Goal: Contribute content: Contribute content

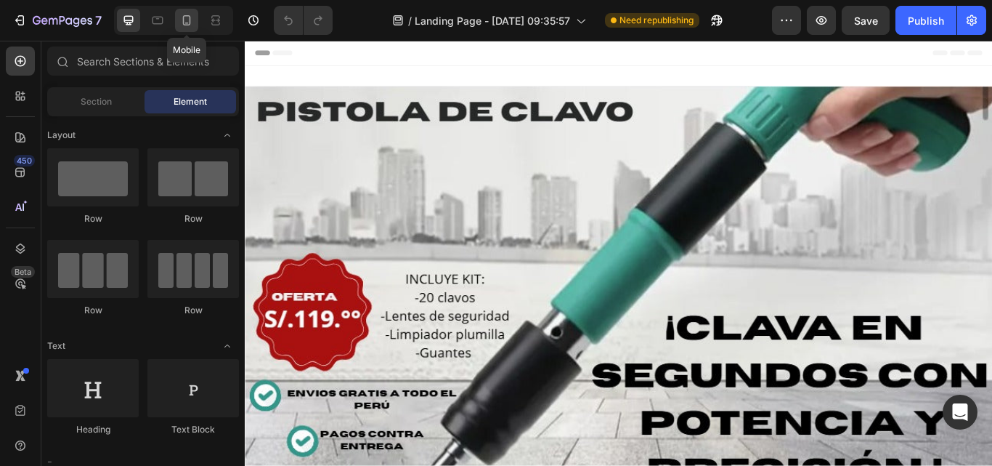
click at [191, 20] on icon at bounding box center [186, 20] width 15 height 15
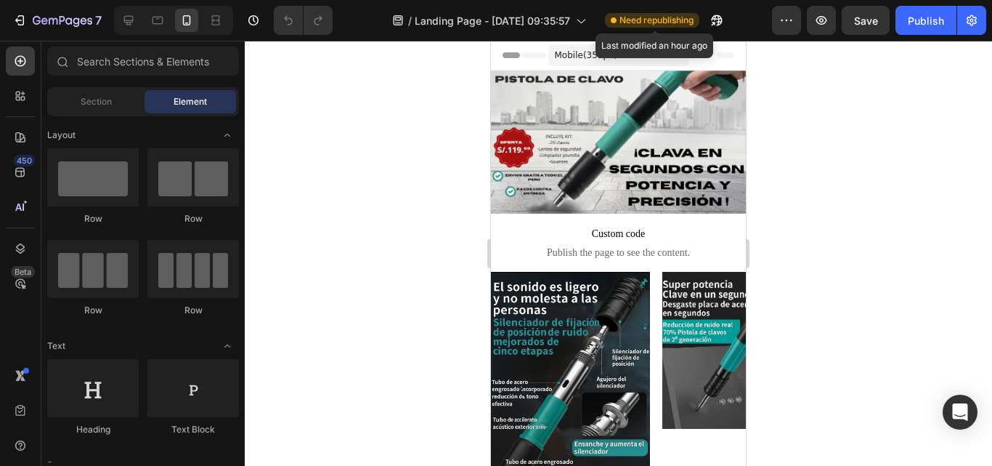
click at [667, 20] on span "Need republishing" at bounding box center [657, 20] width 74 height 13
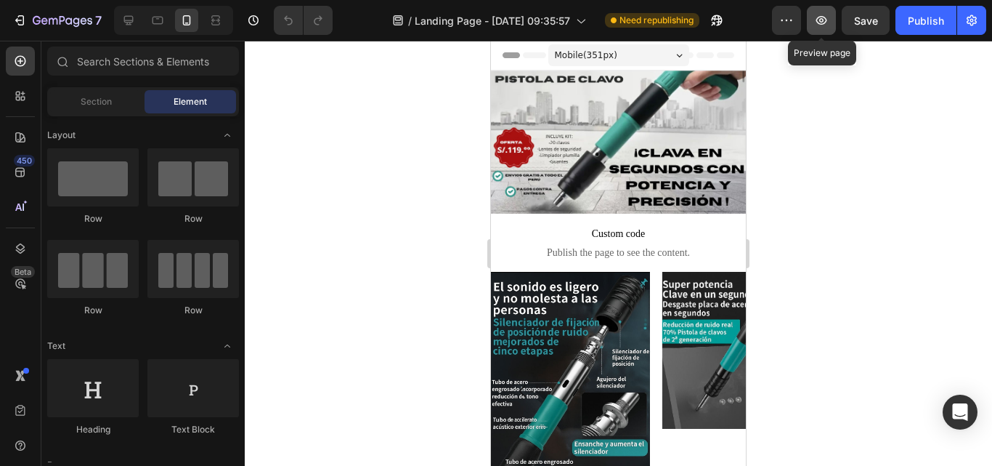
click at [820, 16] on icon "button" at bounding box center [821, 20] width 15 height 15
click at [906, 22] on button "Publish" at bounding box center [926, 20] width 61 height 29
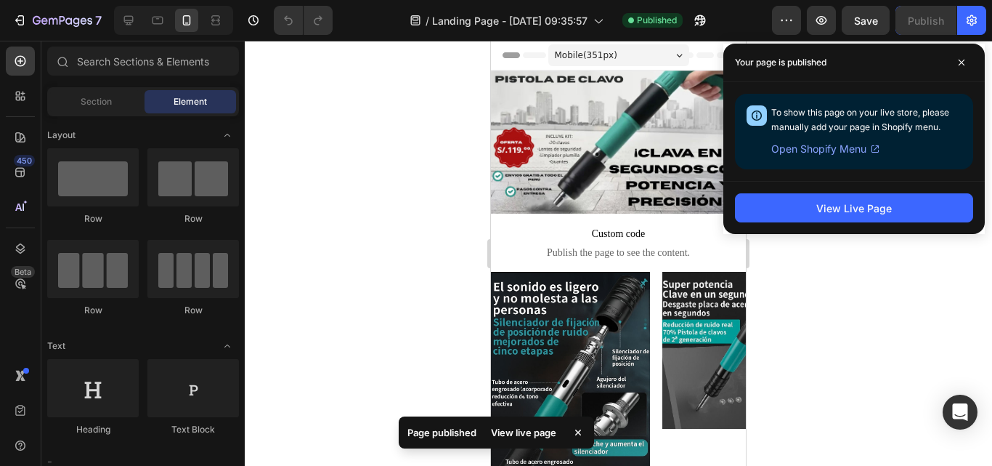
click at [850, 284] on div at bounding box center [618, 253] width 747 height 425
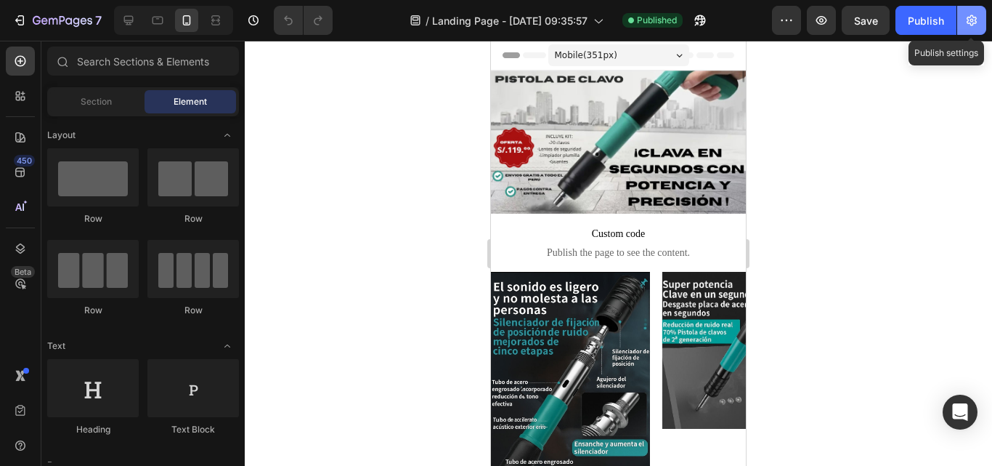
click at [962, 7] on button "button" at bounding box center [971, 20] width 29 height 29
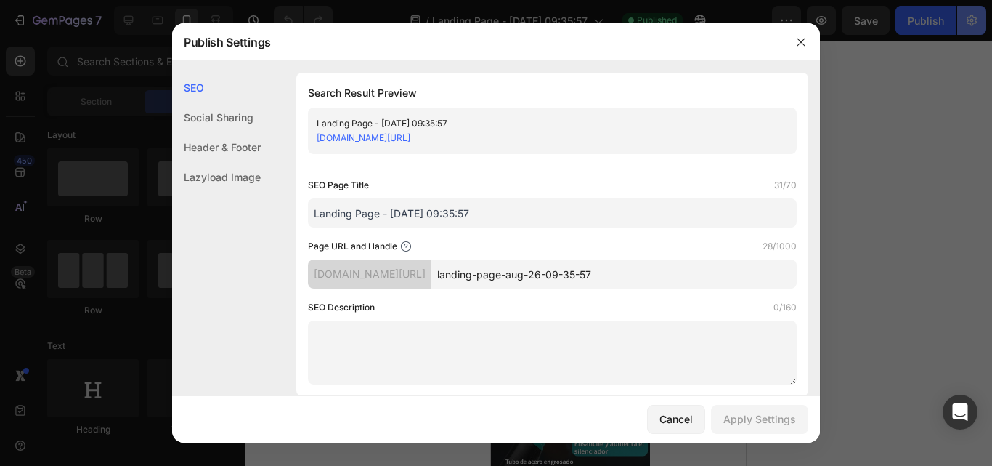
click at [962, 0] on body "7 / Landing Page - Aug 26, 09:35:57 Published Preview Save Publish 450 Beta Sec…" at bounding box center [496, 0] width 992 height 0
click at [800, 42] on icon "button" at bounding box center [801, 42] width 12 height 12
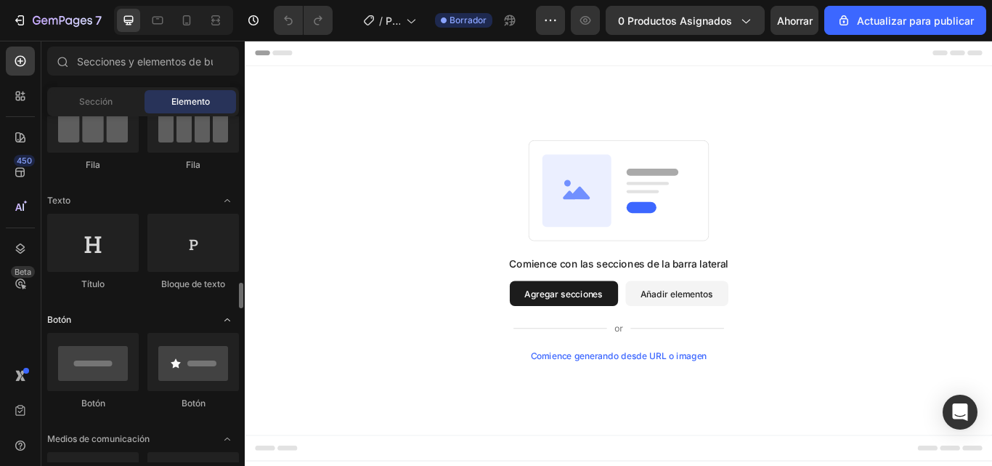
scroll to position [363, 0]
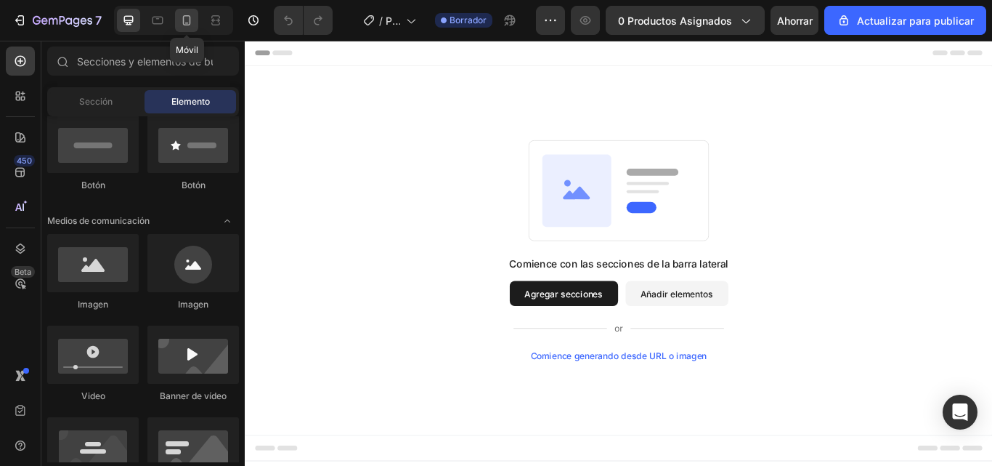
click at [176, 15] on div at bounding box center [186, 20] width 23 height 23
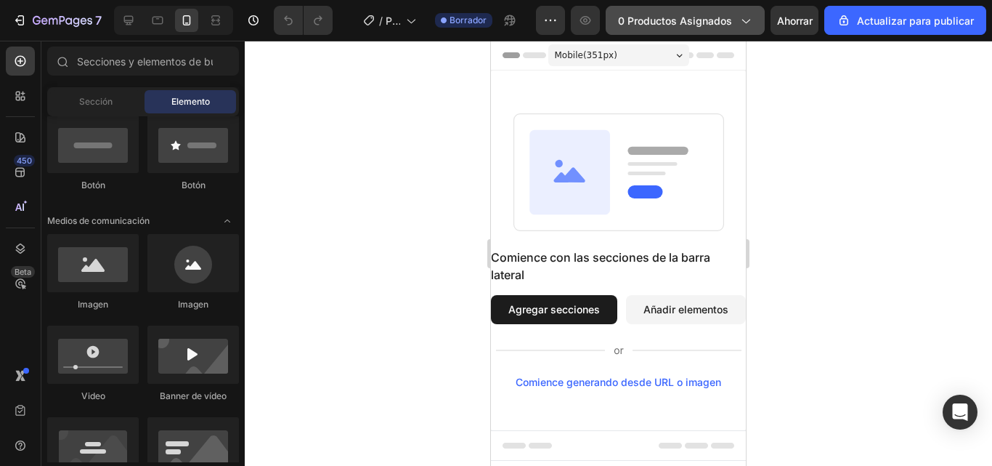
click at [747, 14] on icon "button" at bounding box center [745, 20] width 15 height 15
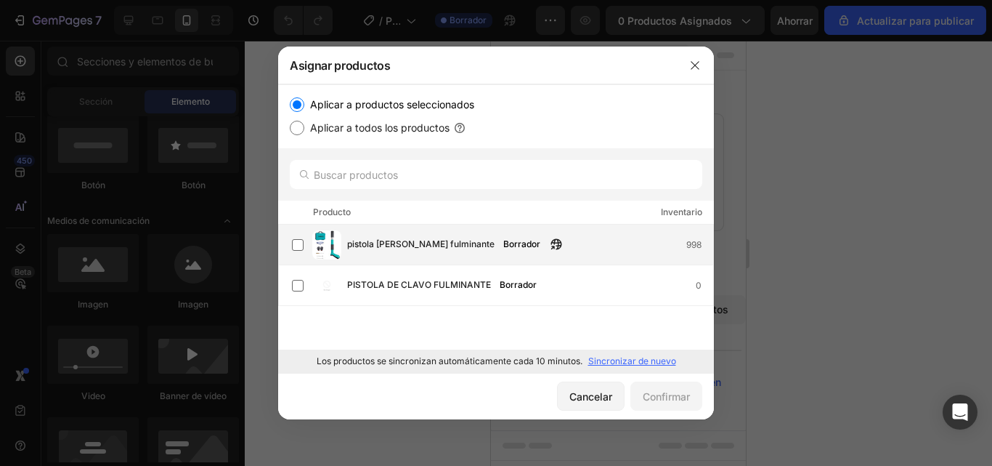
click at [340, 245] on img at bounding box center [326, 244] width 29 height 29
click at [663, 385] on button "Confirmar" at bounding box center [667, 395] width 72 height 29
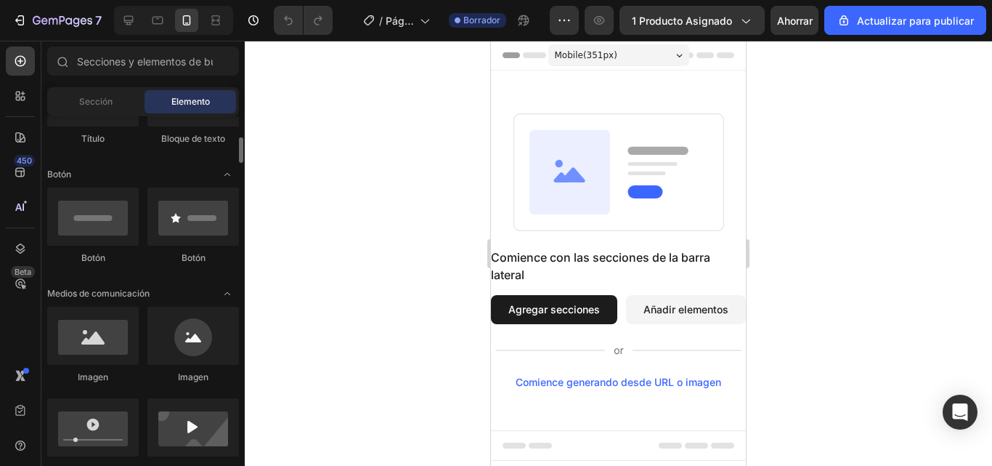
scroll to position [218, 0]
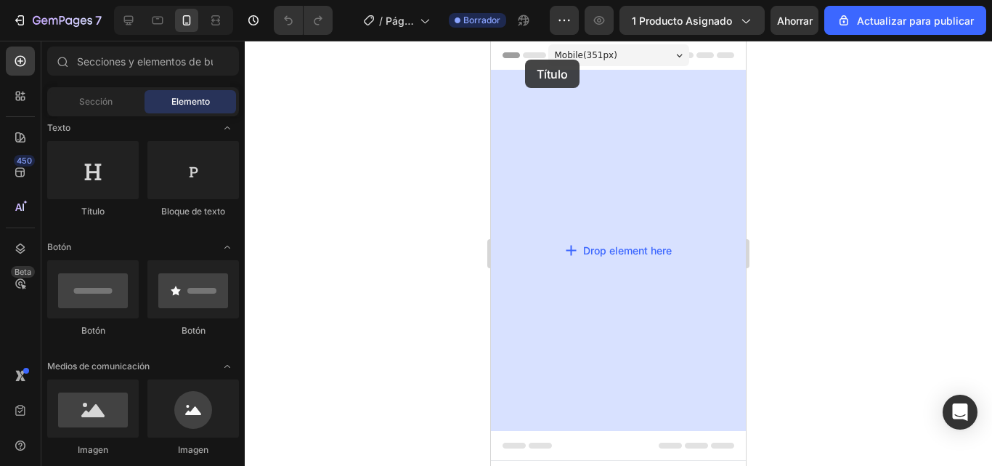
drag, startPoint x: 579, startPoint y: 215, endPoint x: 524, endPoint y: 60, distance: 165.0
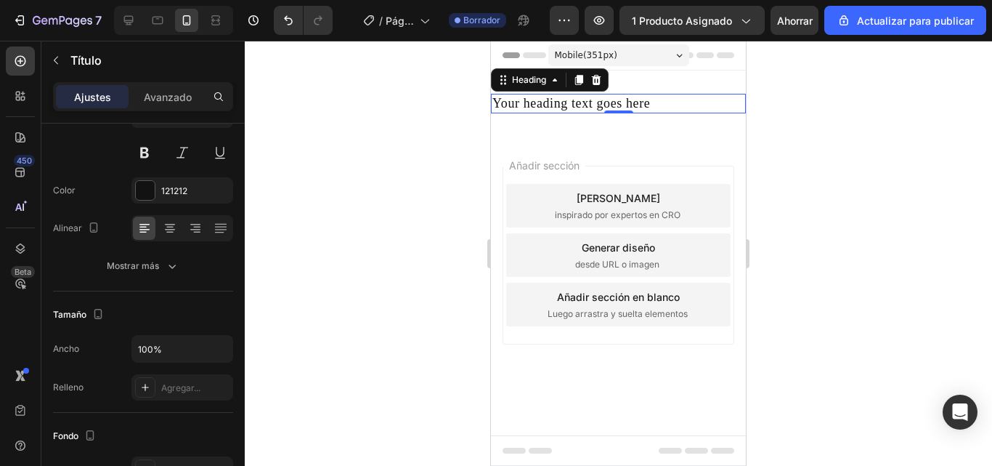
scroll to position [363, 0]
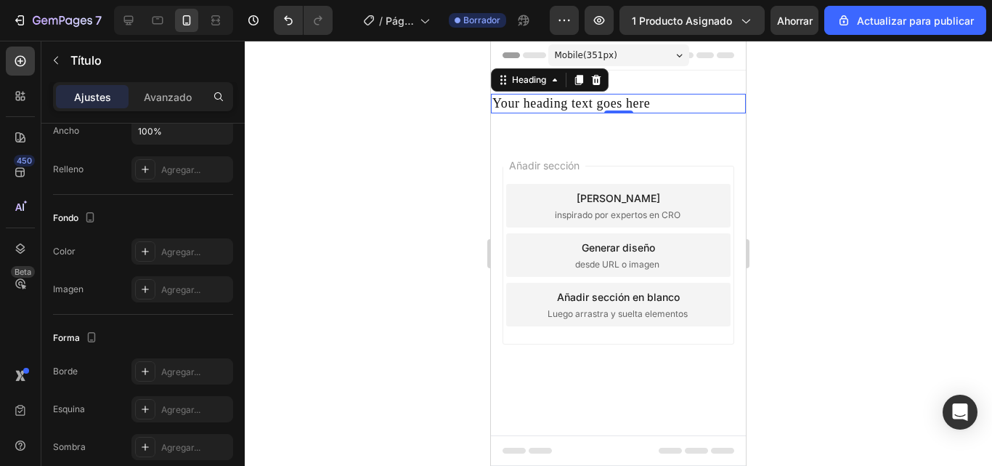
click at [717, 104] on h2 "Your heading text goes here" at bounding box center [618, 104] width 255 height 20
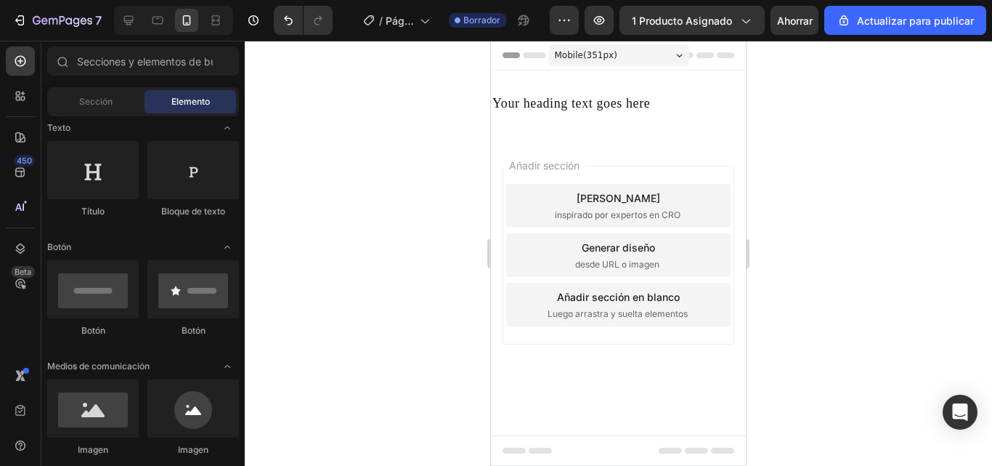
click at [647, 150] on div "Añadir sección Elija plantillas inspirado por expertos en CRO Generar diseño de…" at bounding box center [618, 275] width 255 height 277
click at [648, 128] on div "Your heading text goes here Heading Section 1" at bounding box center [618, 103] width 255 height 66
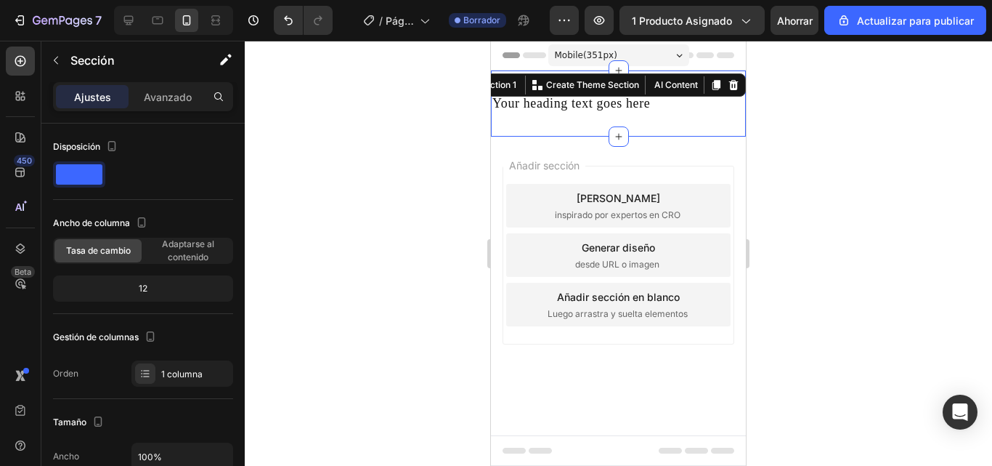
click at [639, 131] on div "Your heading text goes here Heading Section 1 You can create reusable sections …" at bounding box center [618, 103] width 255 height 66
drag, startPoint x: 734, startPoint y: 83, endPoint x: 721, endPoint y: 103, distance: 24.2
click at [731, 86] on icon at bounding box center [733, 85] width 9 height 10
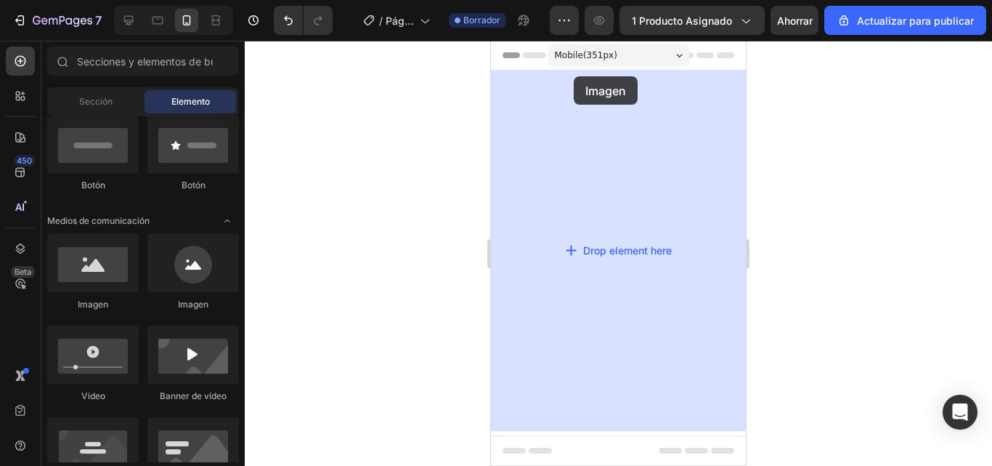
drag, startPoint x: 591, startPoint y: 329, endPoint x: 575, endPoint y: 122, distance: 207.6
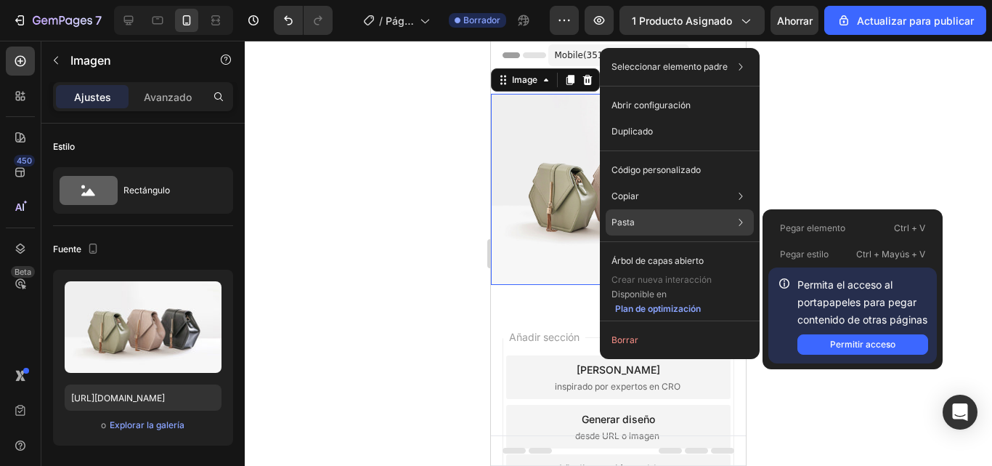
click at [629, 219] on font "Pasta" at bounding box center [623, 221] width 23 height 11
click at [651, 248] on div "Pasta Pegar elemento Ctrl + V Pegar estilo Ctrl + Mayús + V Permita el acceso a…" at bounding box center [680, 261] width 148 height 26
click at [851, 344] on font "Permitir acceso" at bounding box center [862, 344] width 65 height 11
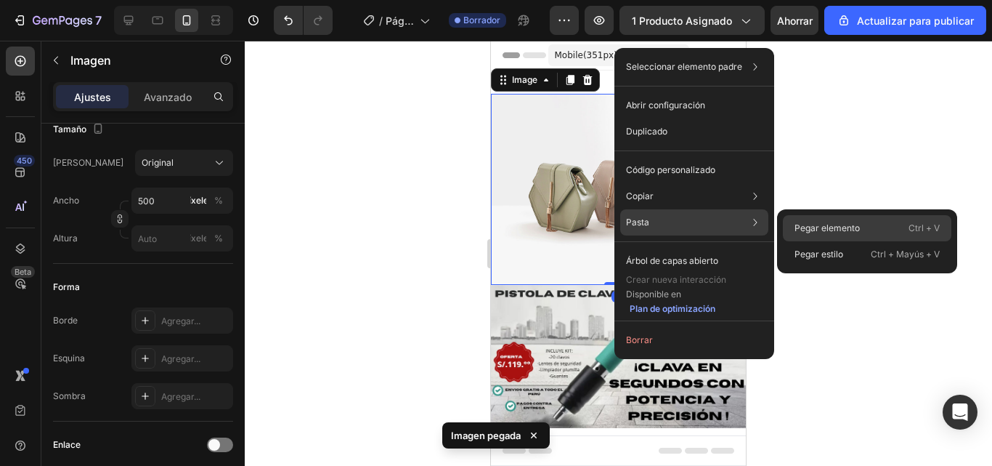
click at [855, 229] on font "Pegar elemento" at bounding box center [827, 227] width 65 height 11
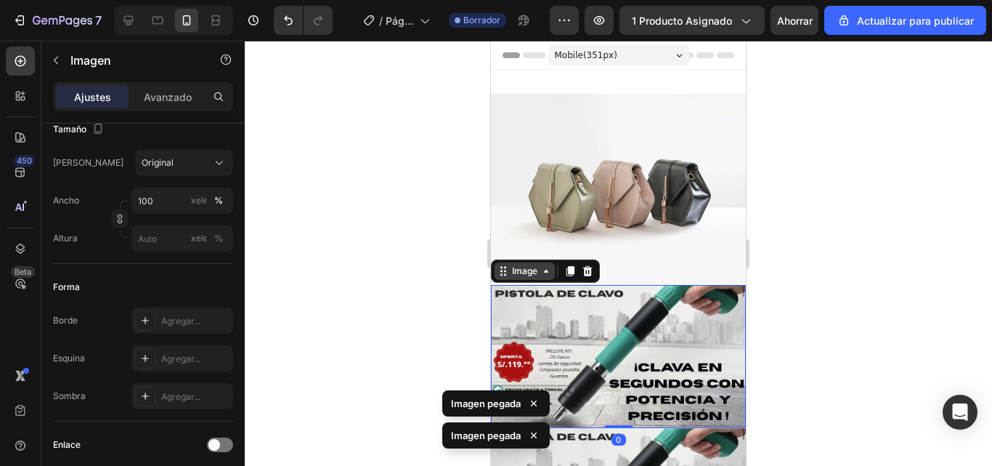
scroll to position [145, 0]
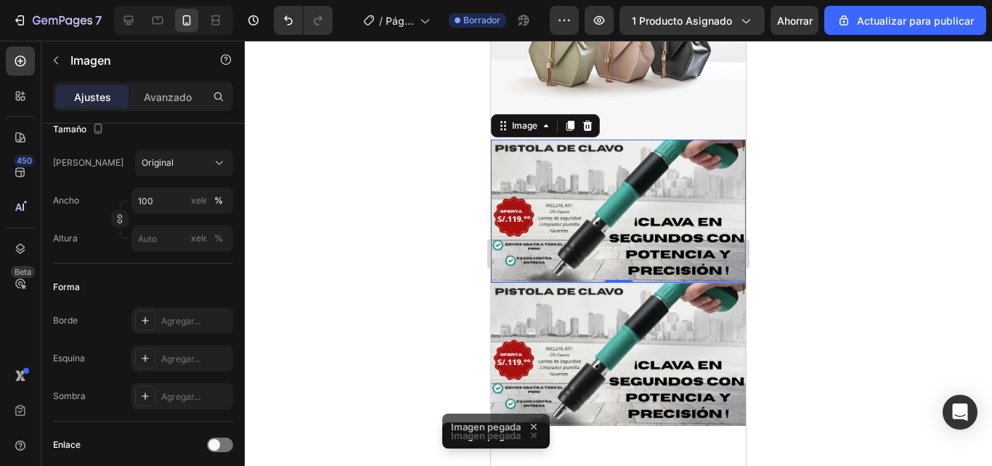
click at [588, 235] on img at bounding box center [618, 210] width 255 height 143
click at [583, 120] on icon at bounding box center [588, 126] width 12 height 12
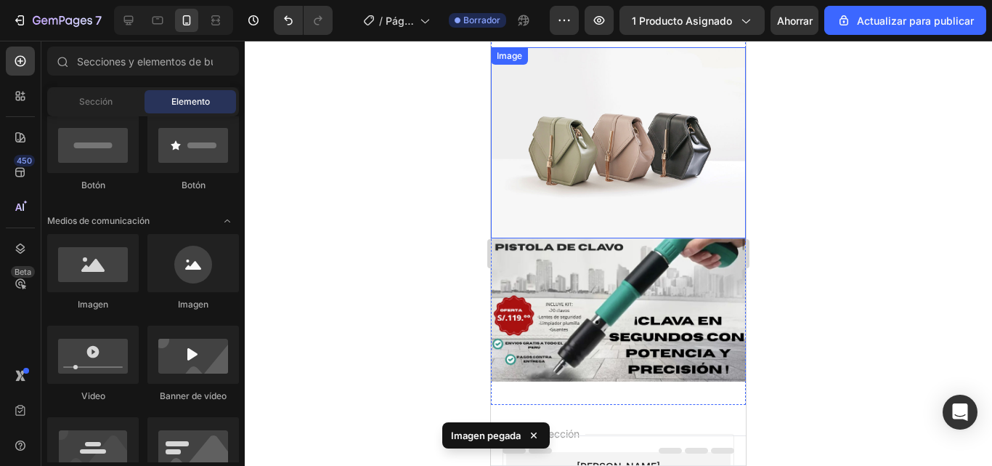
scroll to position [17, 0]
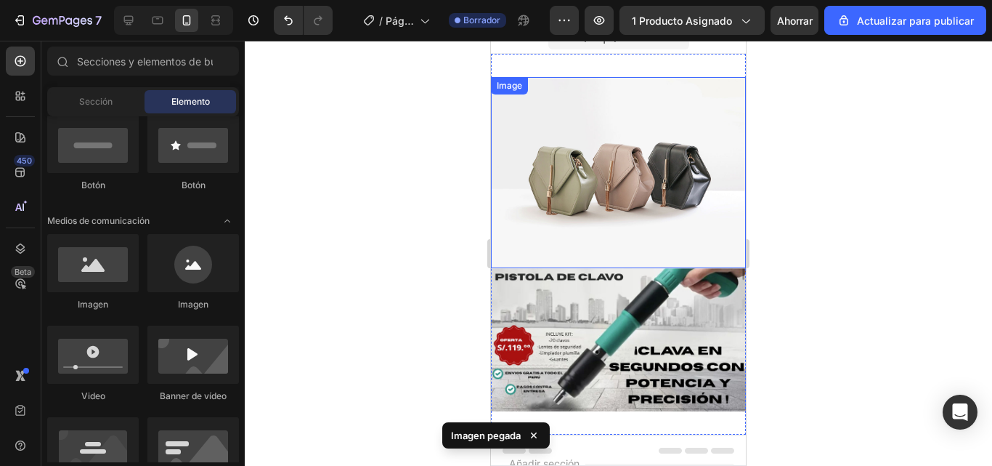
click at [596, 183] on img at bounding box center [618, 172] width 255 height 191
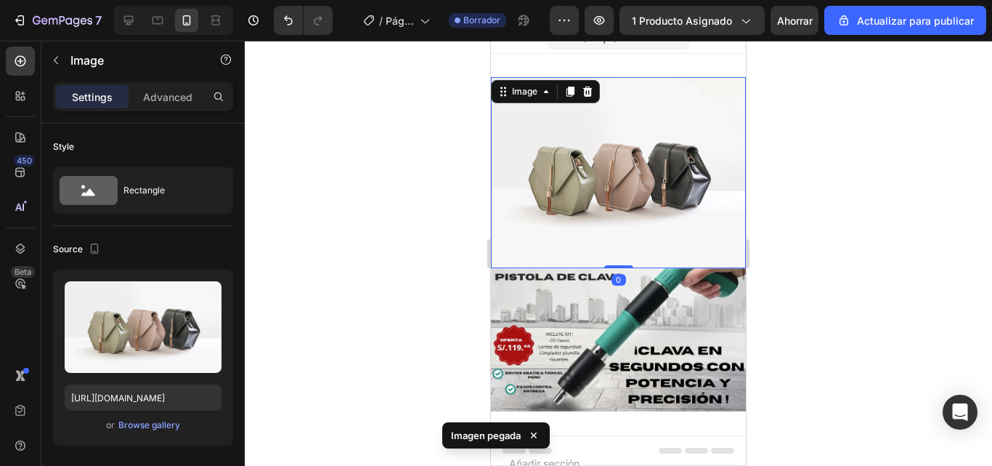
scroll to position [0, 0]
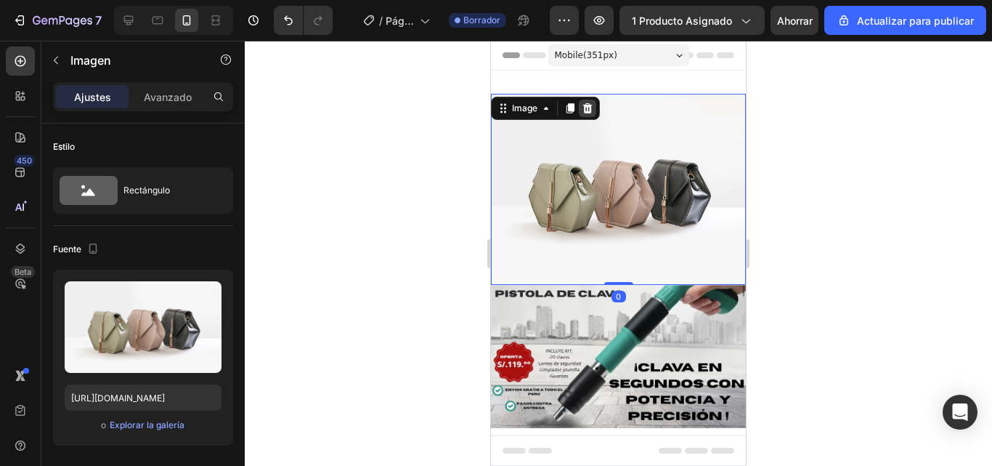
click at [588, 110] on icon at bounding box center [587, 108] width 9 height 10
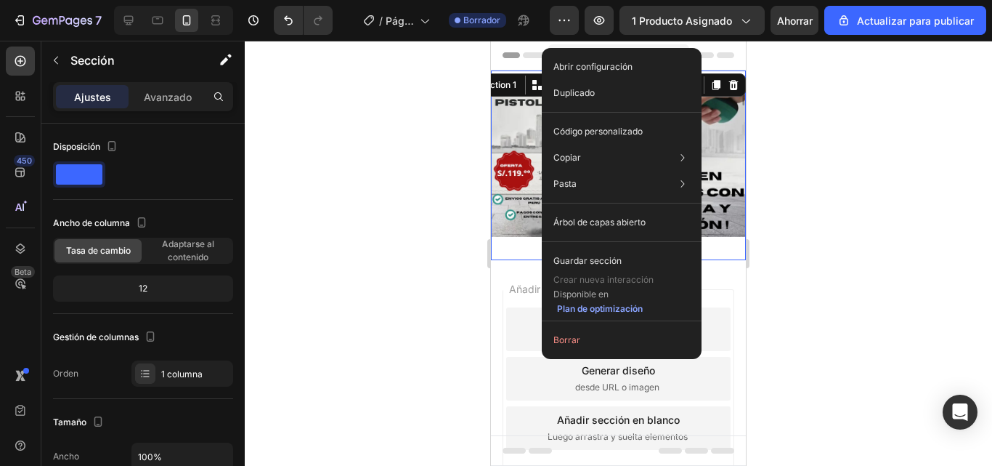
click at [513, 283] on font "Añadir sección" at bounding box center [544, 289] width 70 height 12
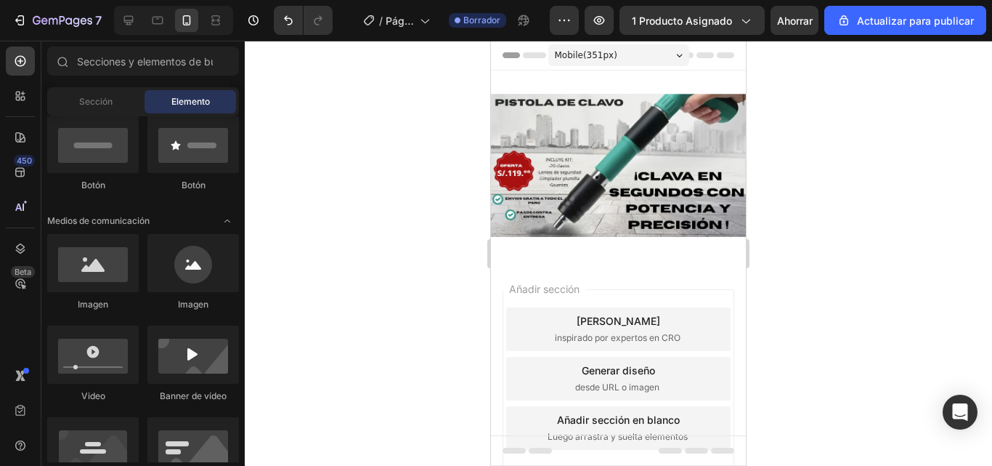
click at [509, 283] on font "Añadir sección" at bounding box center [544, 289] width 70 height 12
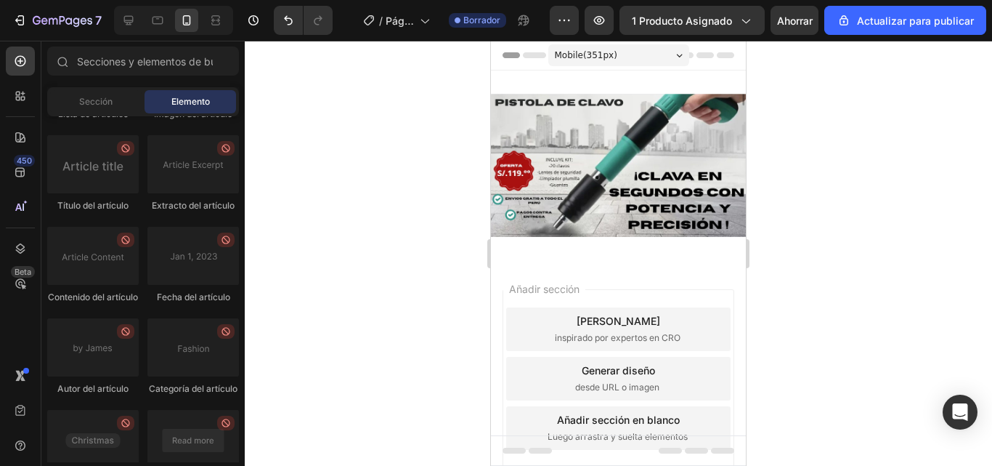
scroll to position [4277, 0]
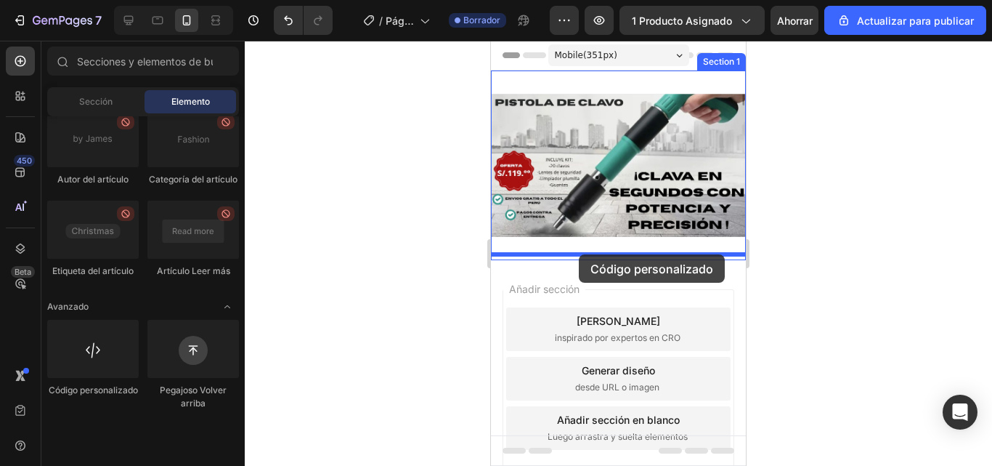
drag, startPoint x: 588, startPoint y: 453, endPoint x: 579, endPoint y: 254, distance: 199.2
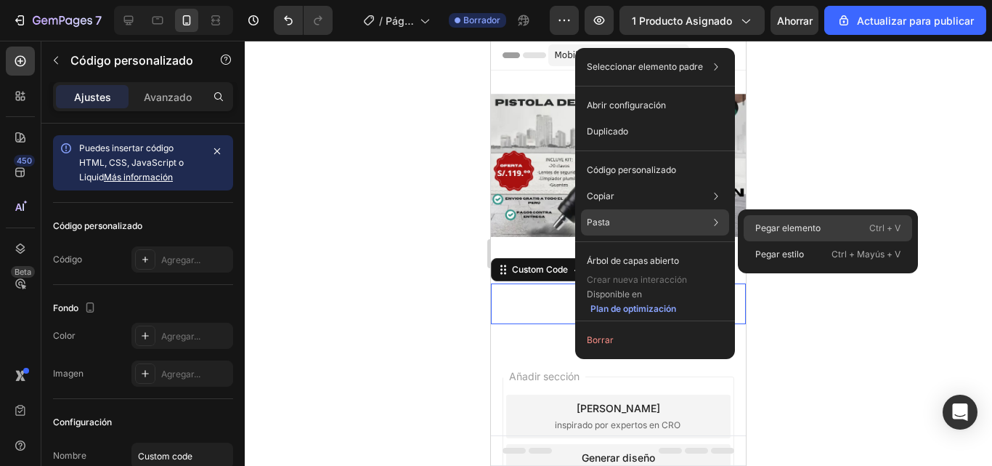
click at [758, 227] on font "Pegar elemento" at bounding box center [787, 227] width 65 height 11
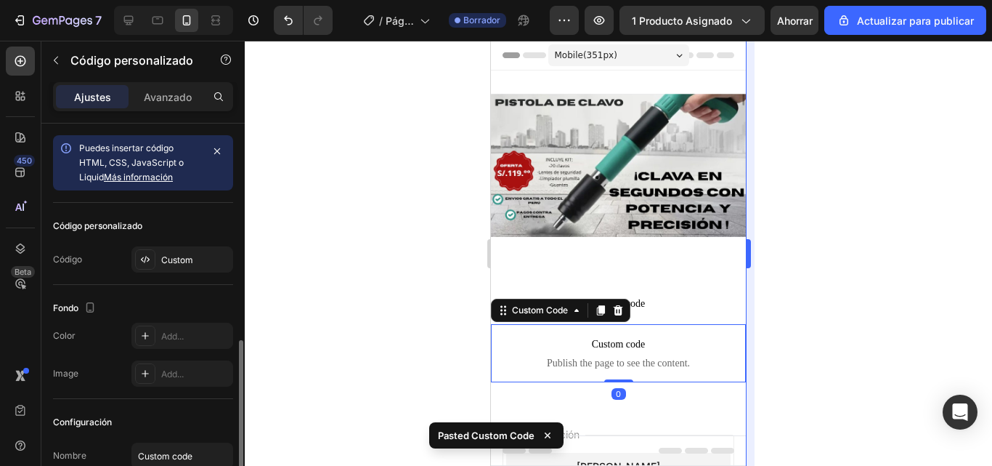
scroll to position [123, 0]
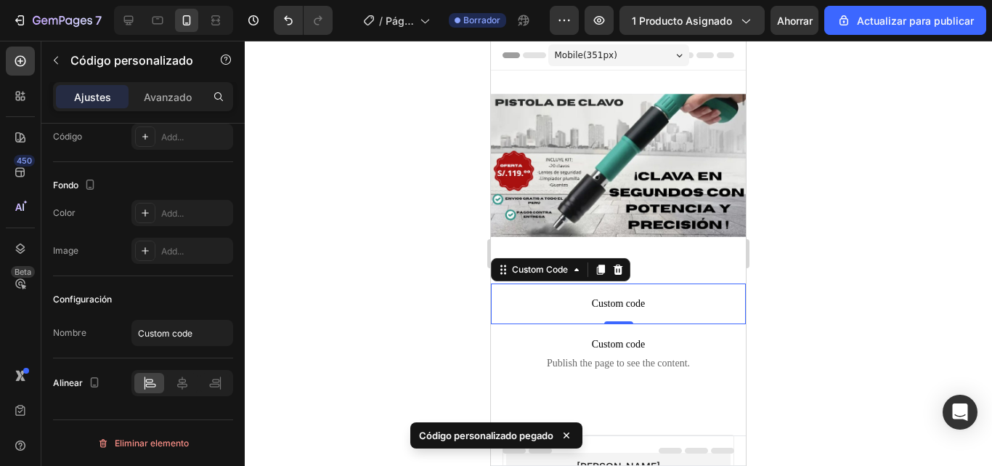
click at [646, 299] on span "Custom code" at bounding box center [618, 303] width 255 height 17
click at [619, 264] on icon at bounding box center [618, 270] width 12 height 12
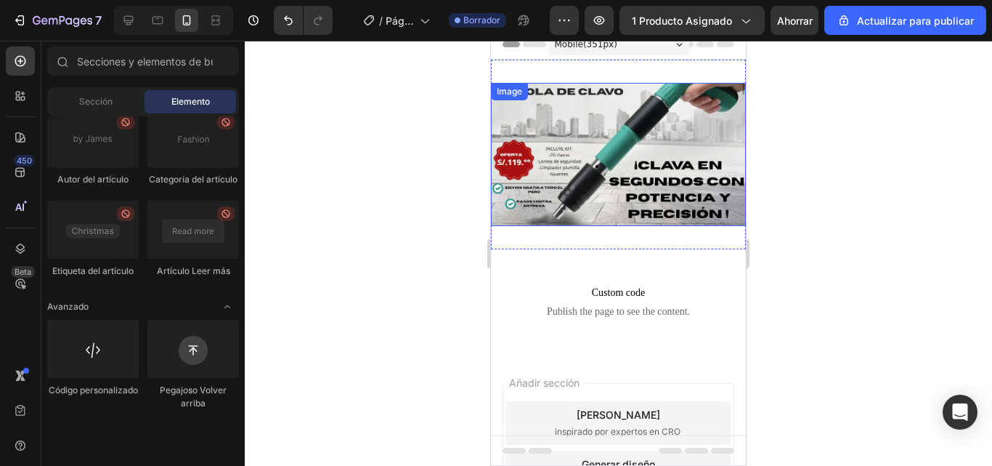
scroll to position [0, 0]
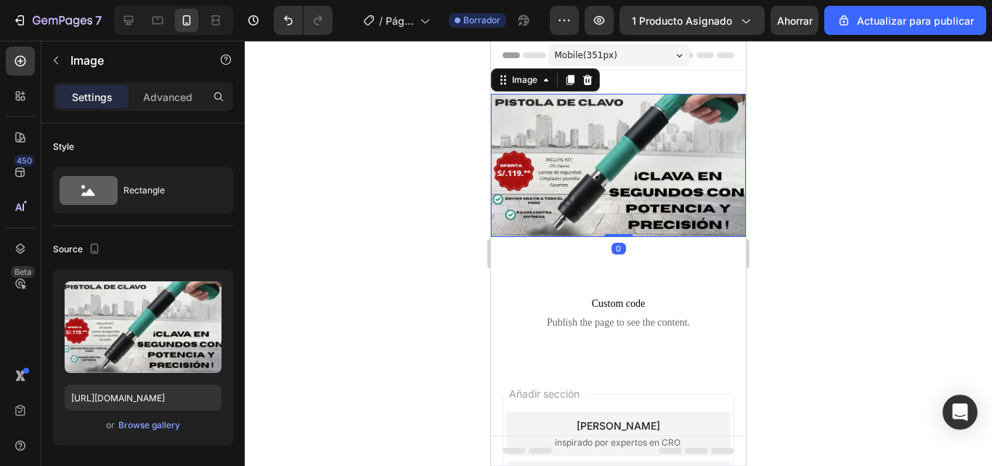
click at [599, 108] on img at bounding box center [618, 165] width 255 height 143
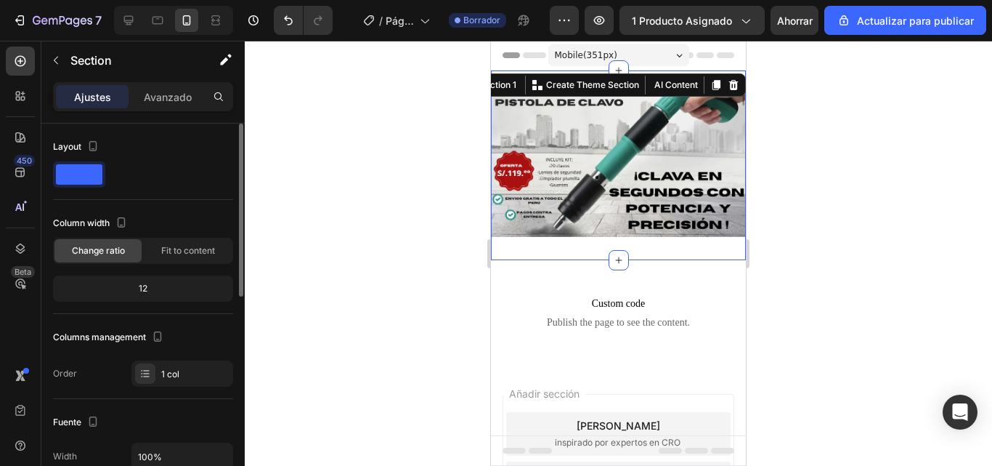
click at [686, 92] on div "Image Section 1 You can create reusable sections Create Theme Section AI Conten…" at bounding box center [618, 165] width 255 height 190
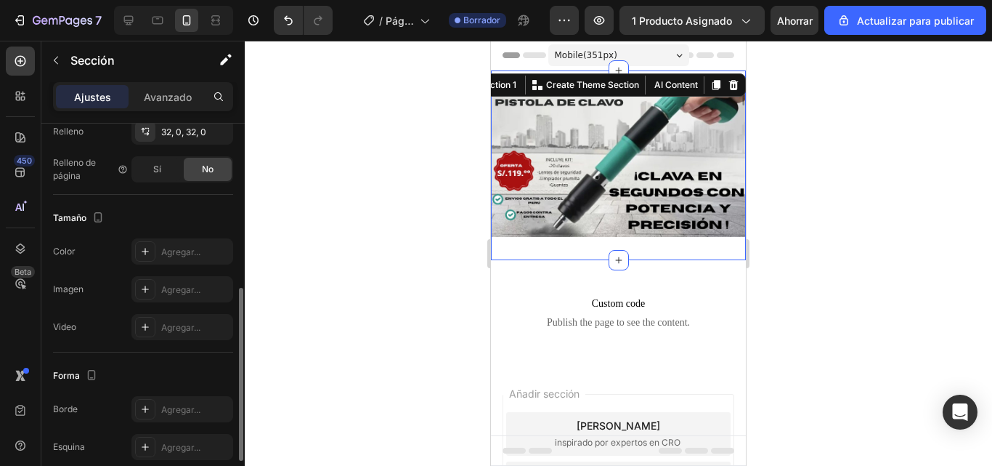
scroll to position [291, 0]
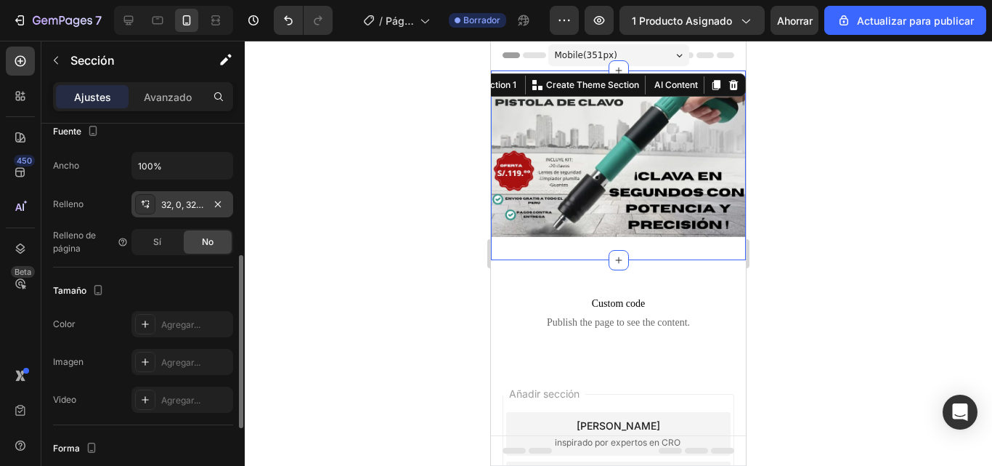
click at [145, 204] on icon at bounding box center [145, 204] width 12 height 12
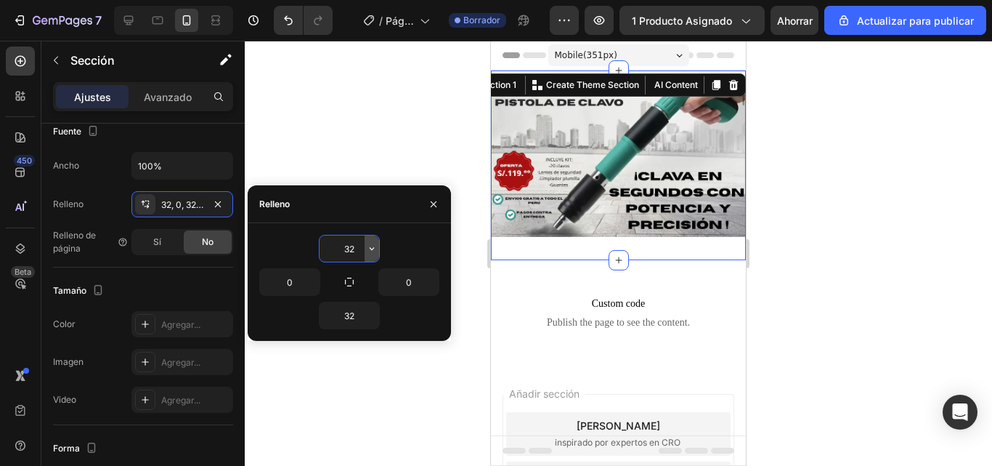
click at [360, 256] on input "32" at bounding box center [350, 248] width 60 height 26
click at [367, 255] on button "button" at bounding box center [372, 248] width 15 height 26
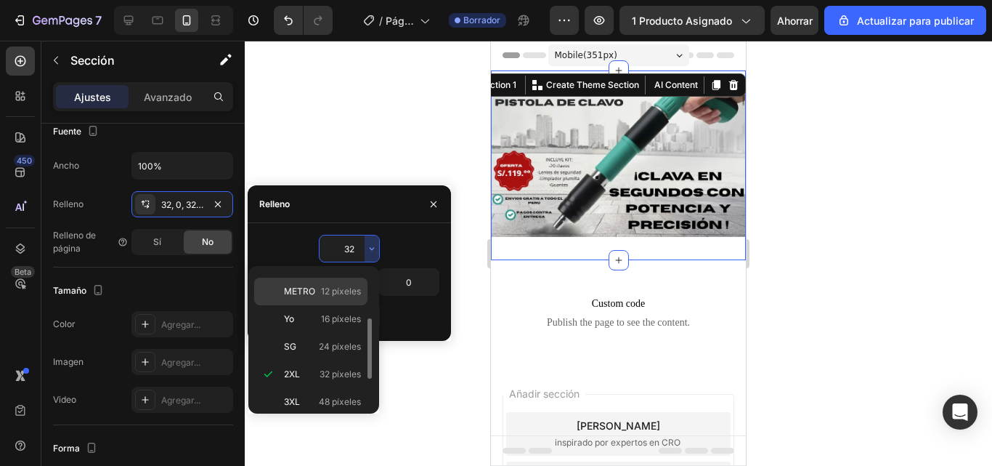
scroll to position [0, 0]
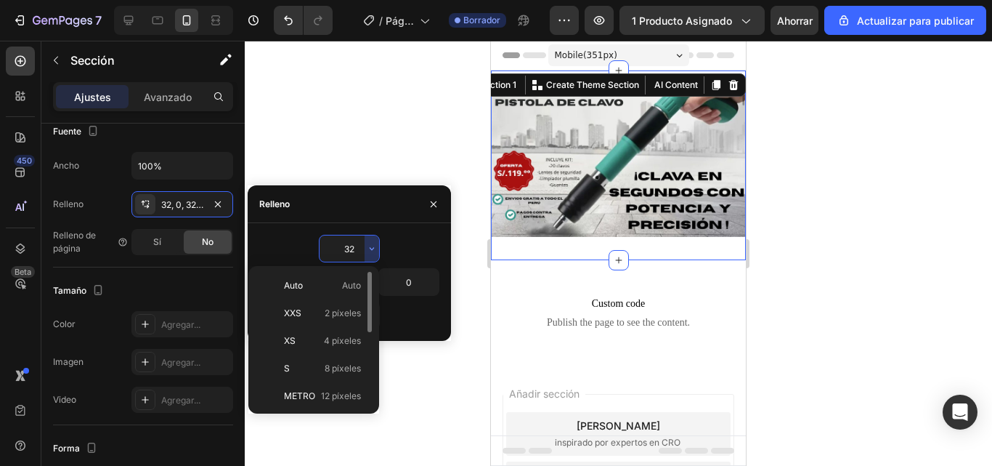
click at [312, 285] on p "Auto Auto" at bounding box center [322, 285] width 77 height 13
type input "Auto"
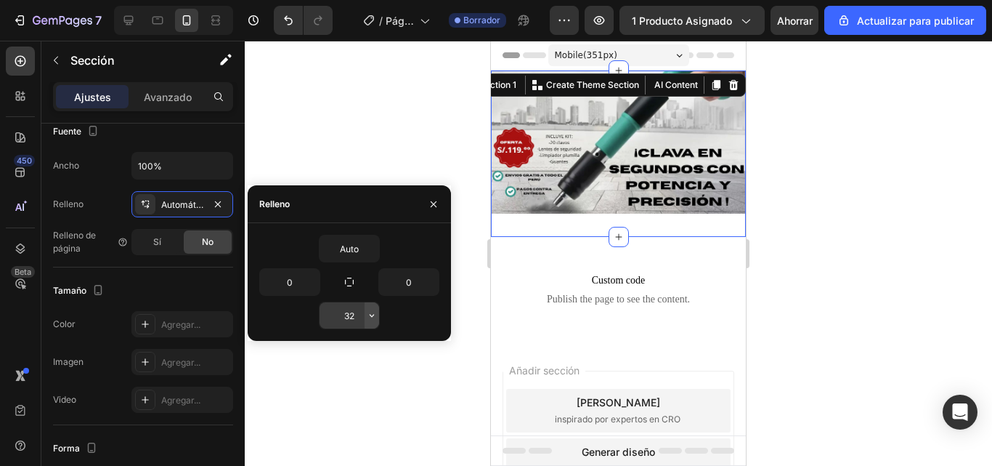
click at [375, 318] on icon "button" at bounding box center [372, 315] width 12 height 12
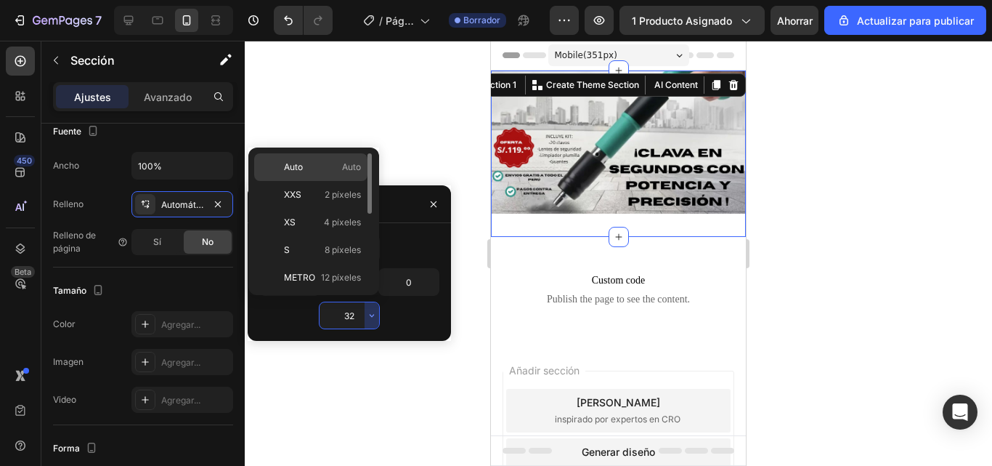
click at [333, 173] on p "Auto Auto" at bounding box center [322, 167] width 77 height 13
type input "Auto"
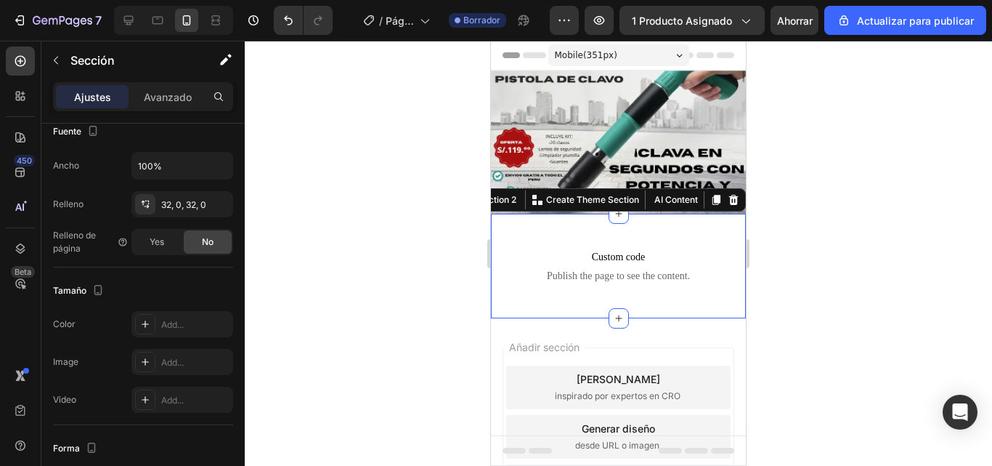
click at [623, 224] on div "Custom code Publish the page to see the content. Custom Code Section 2 You can …" at bounding box center [618, 266] width 255 height 105
click at [626, 229] on div "Custom code Publish the page to see the content. Custom Code Section 2 You can …" at bounding box center [618, 266] width 255 height 105
click at [186, 201] on font "32, 0, 32, 0" at bounding box center [183, 204] width 45 height 11
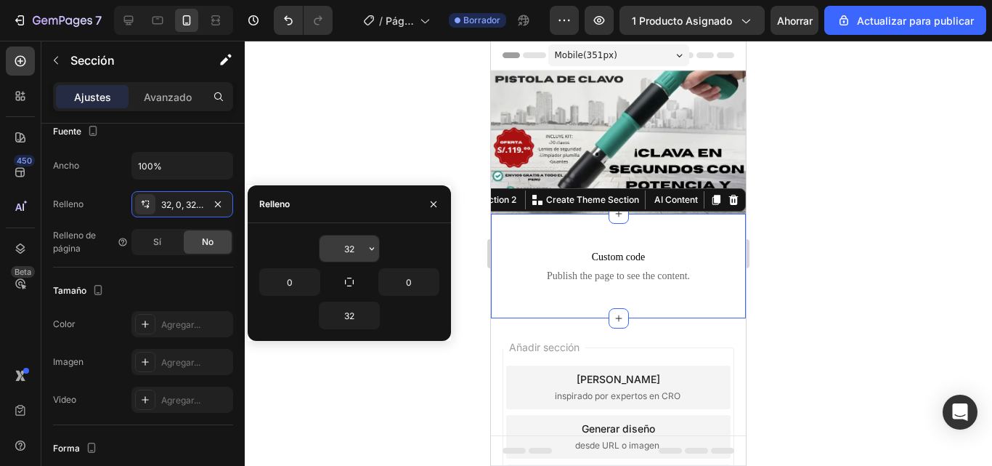
click at [362, 235] on div "32" at bounding box center [349, 249] width 61 height 28
click at [375, 248] on icon "button" at bounding box center [372, 249] width 12 height 12
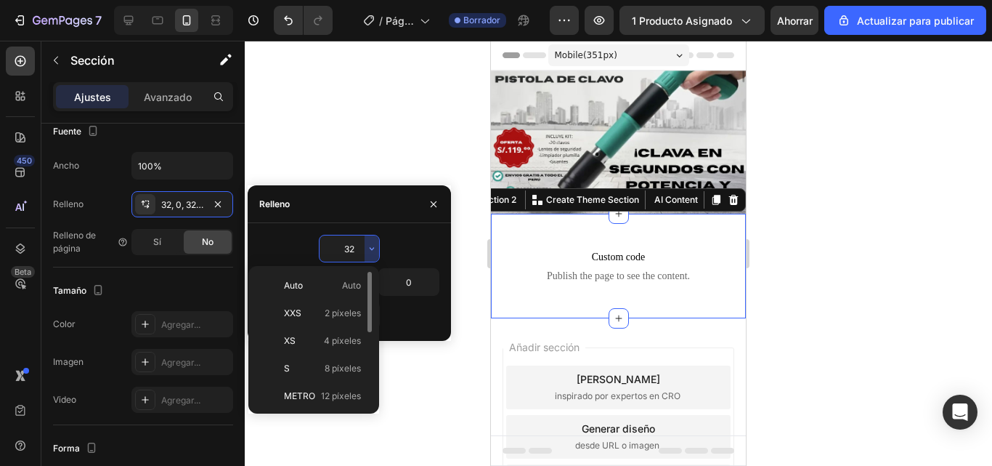
click at [323, 289] on p "Auto Auto" at bounding box center [322, 285] width 77 height 13
type input "Auto"
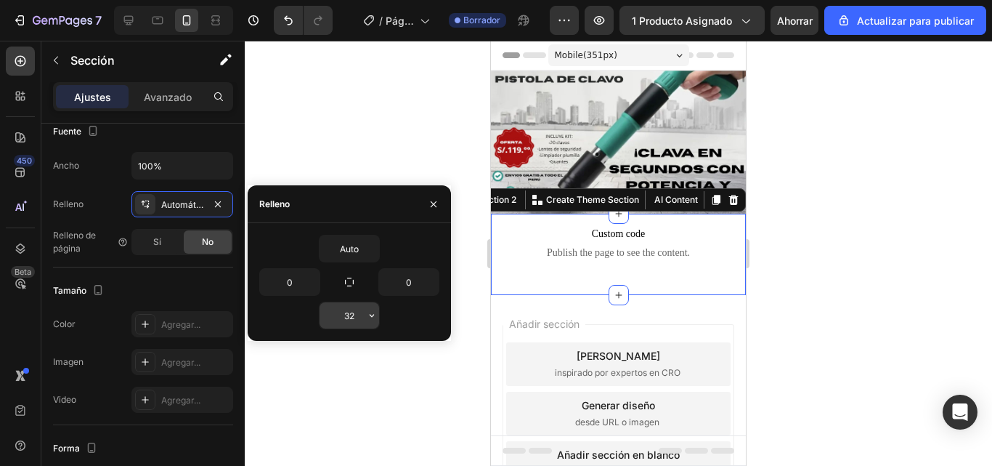
click at [371, 309] on button "button" at bounding box center [372, 315] width 15 height 26
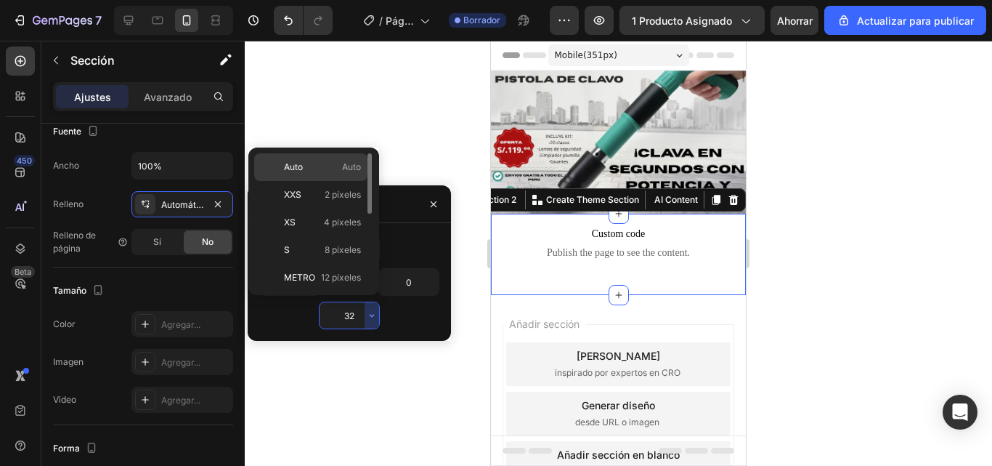
click at [319, 181] on div "Auto Auto" at bounding box center [310, 195] width 113 height 28
type input "Auto"
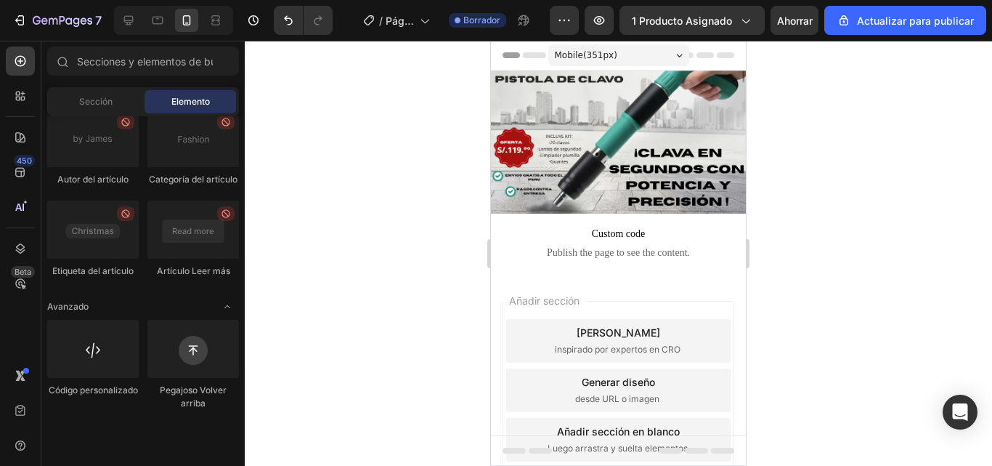
click at [646, 301] on div "Añadir sección Elija plantillas inspirado por expertos en CRO Generar diseño de…" at bounding box center [619, 390] width 232 height 179
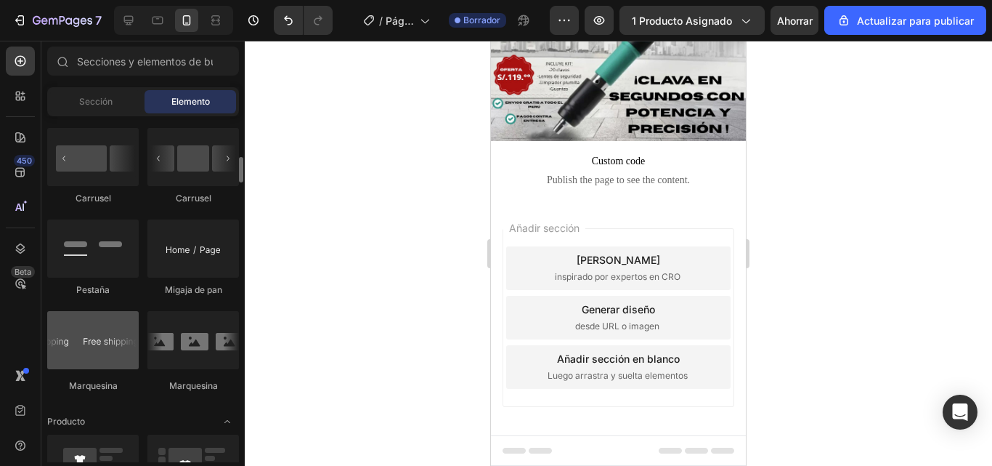
scroll to position [1444, 0]
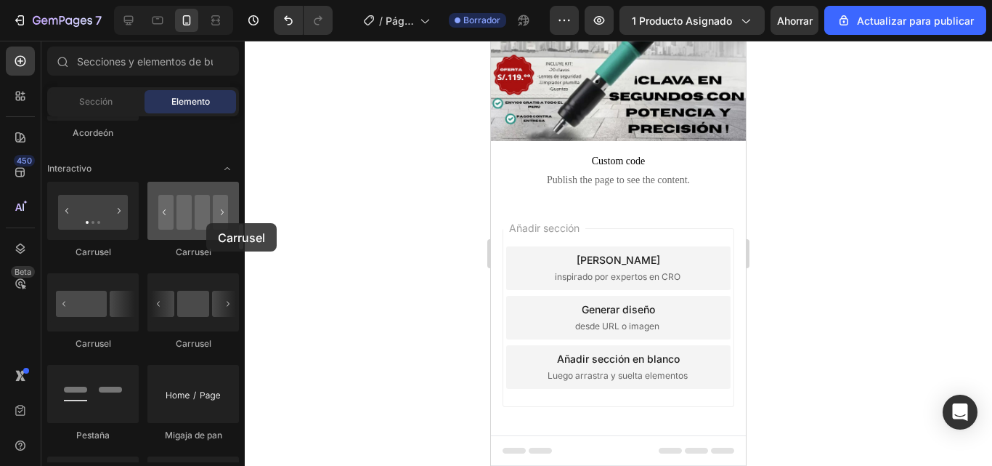
drag, startPoint x: 218, startPoint y: 210, endPoint x: 206, endPoint y: 223, distance: 17.5
click at [206, 223] on div at bounding box center [193, 211] width 92 height 58
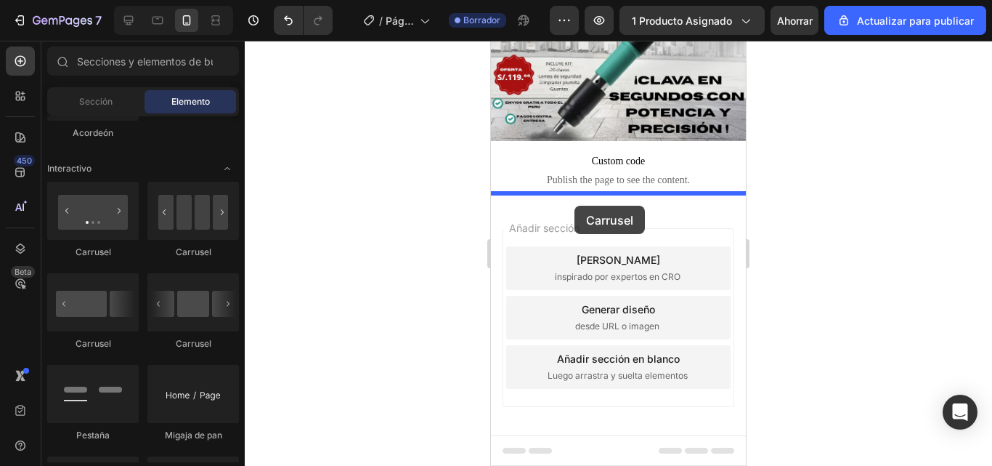
drag, startPoint x: 561, startPoint y: 256, endPoint x: 575, endPoint y: 206, distance: 52.7
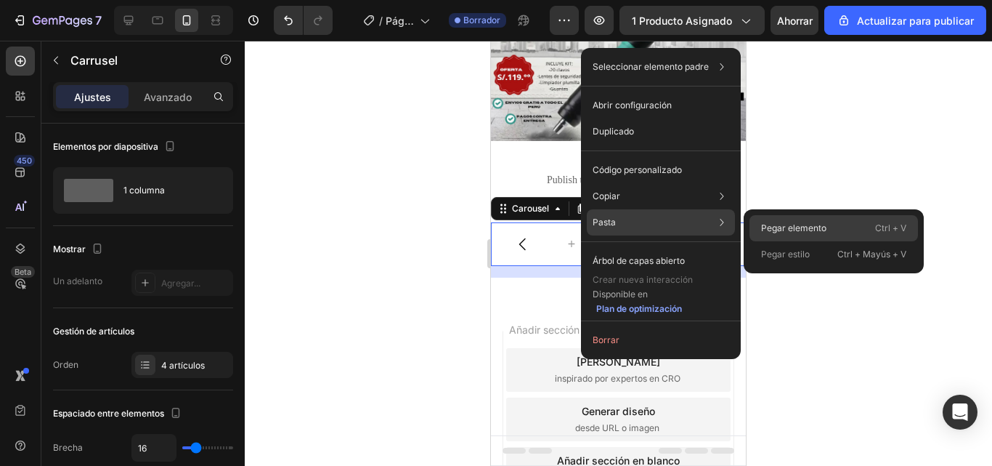
click at [763, 227] on font "Pegar elemento" at bounding box center [793, 227] width 65 height 11
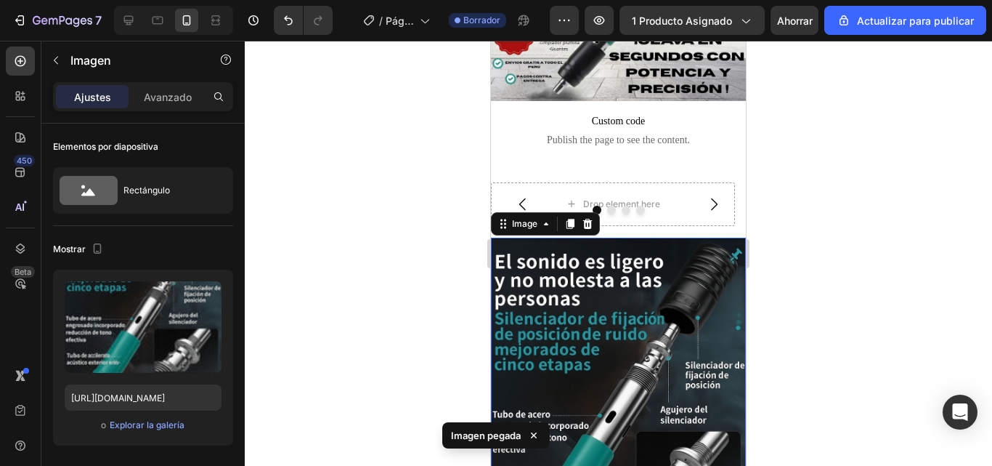
scroll to position [108, 0]
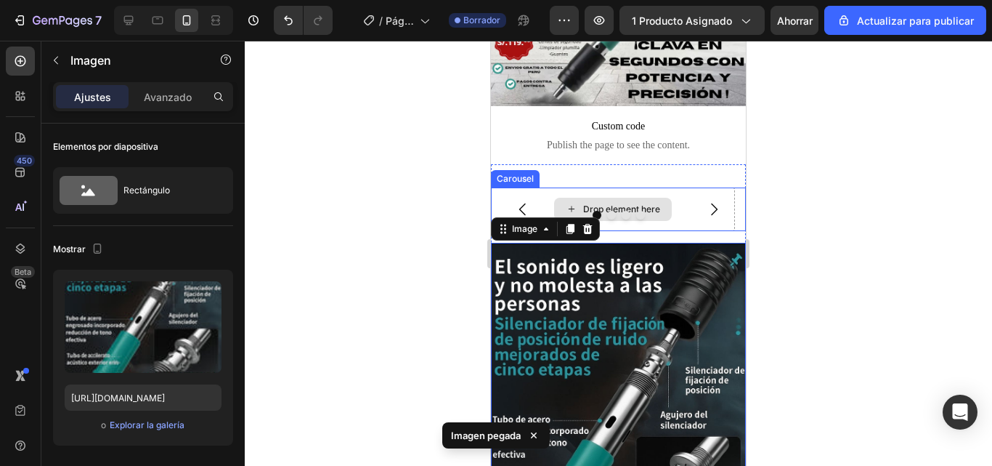
click at [612, 223] on div "Drop element here" at bounding box center [613, 209] width 244 height 44
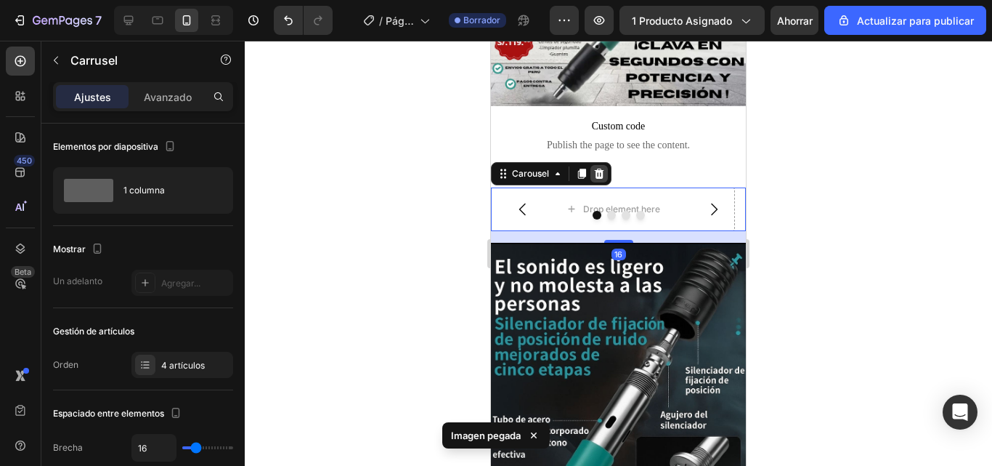
click at [597, 169] on icon at bounding box center [599, 174] width 9 height 10
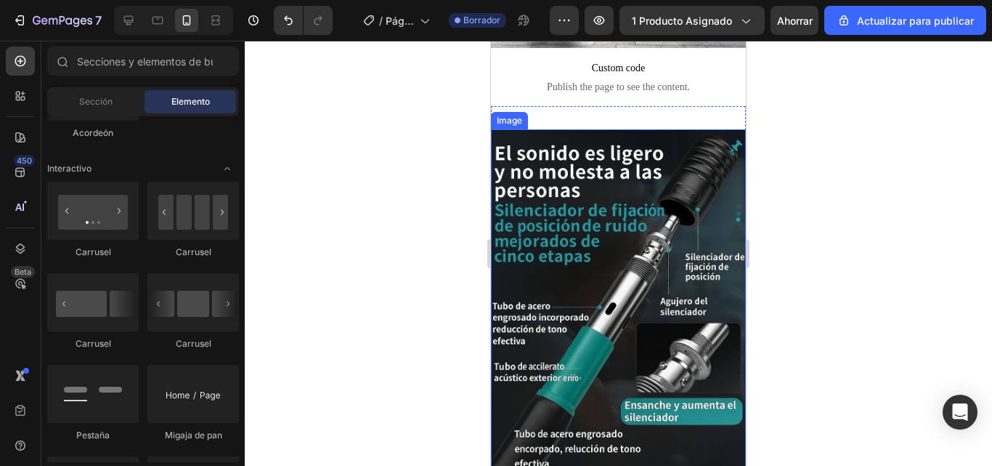
scroll to position [253, 0]
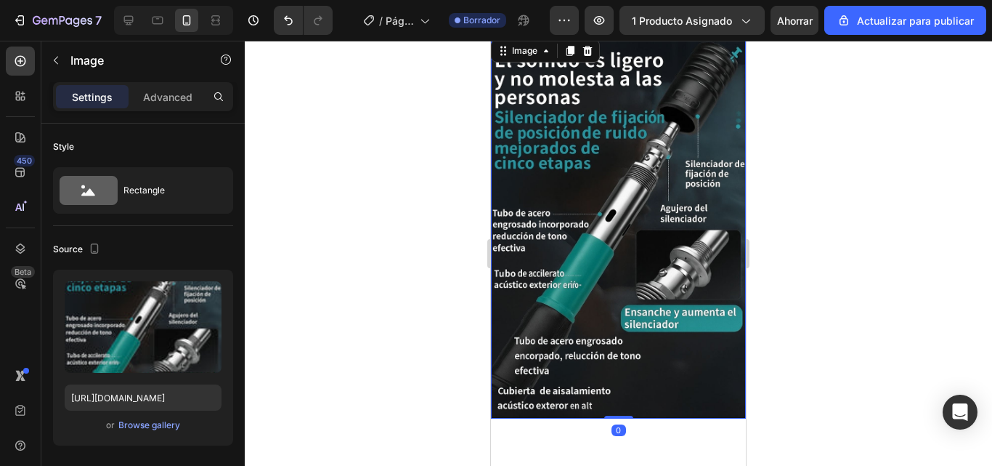
click at [668, 280] on img at bounding box center [618, 227] width 255 height 383
click at [588, 49] on icon at bounding box center [587, 50] width 9 height 10
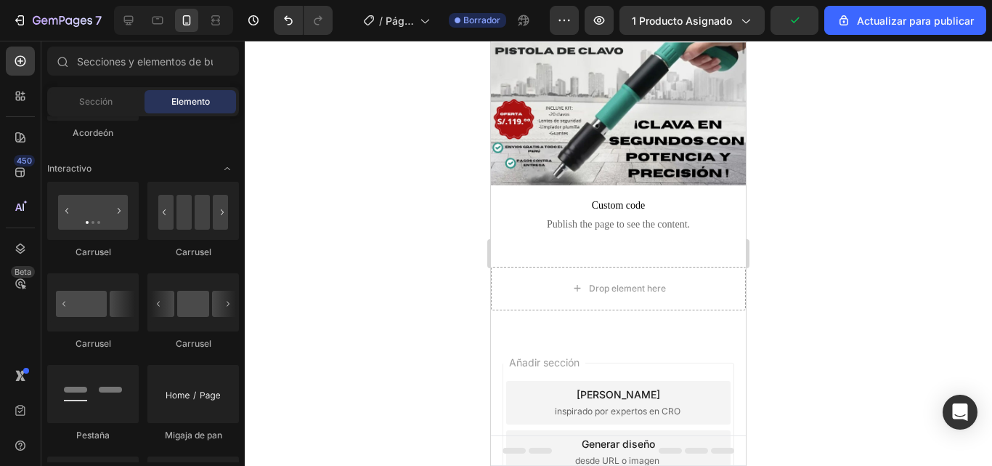
scroll to position [23, 0]
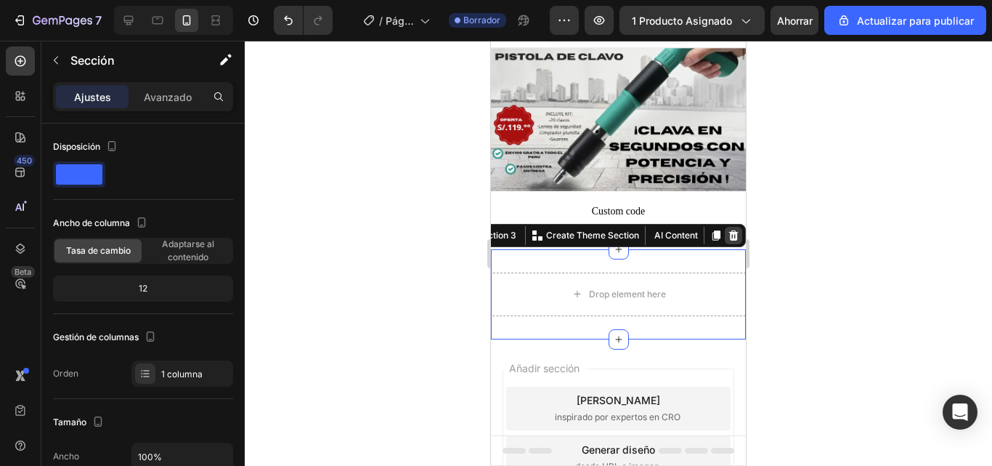
click at [729, 230] on icon at bounding box center [733, 235] width 9 height 10
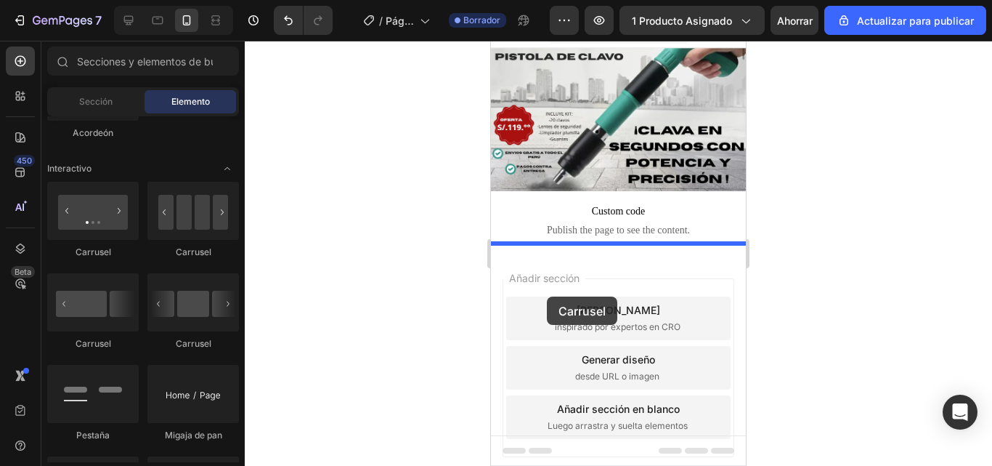
drag, startPoint x: 561, startPoint y: 264, endPoint x: 547, endPoint y: 296, distance: 34.8
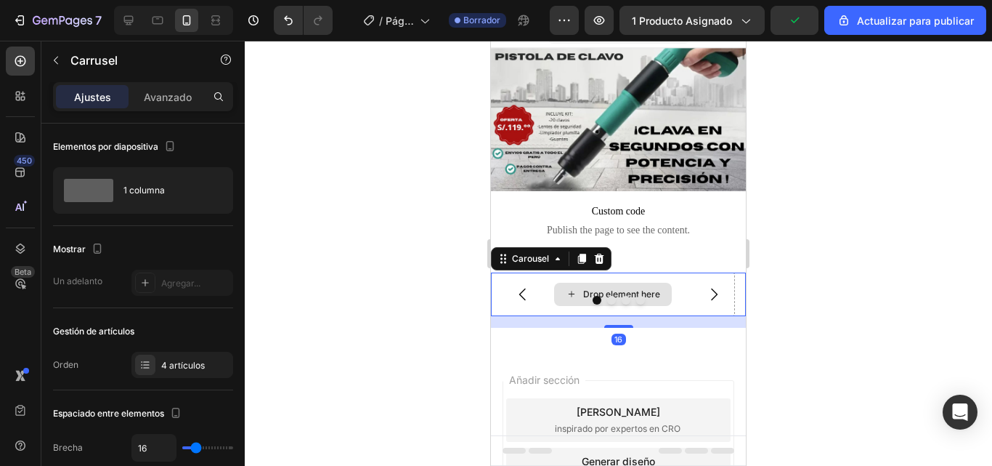
click at [609, 288] on div "Drop element here" at bounding box center [621, 294] width 77 height 12
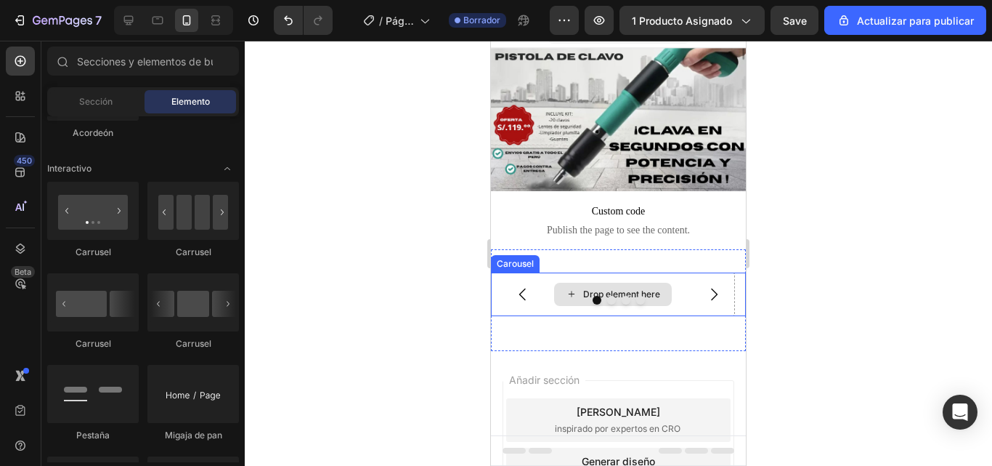
click at [580, 285] on div "Drop element here" at bounding box center [613, 294] width 118 height 23
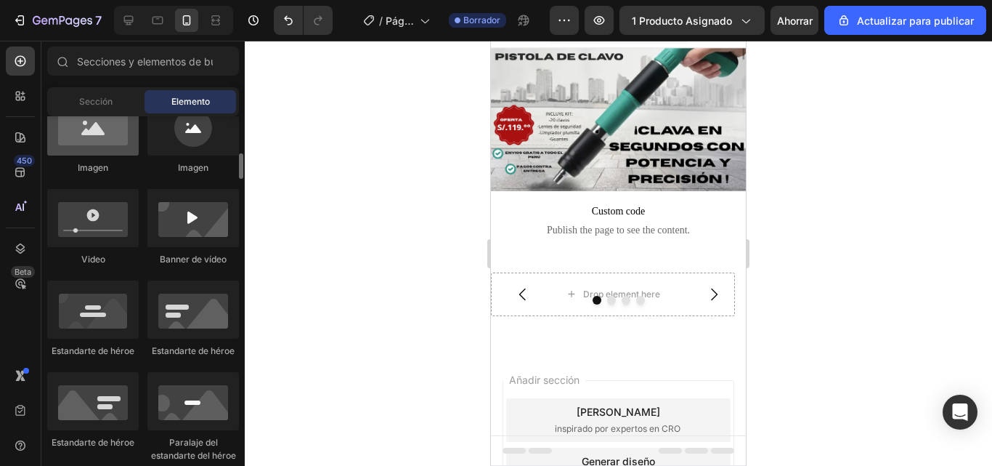
scroll to position [354, 0]
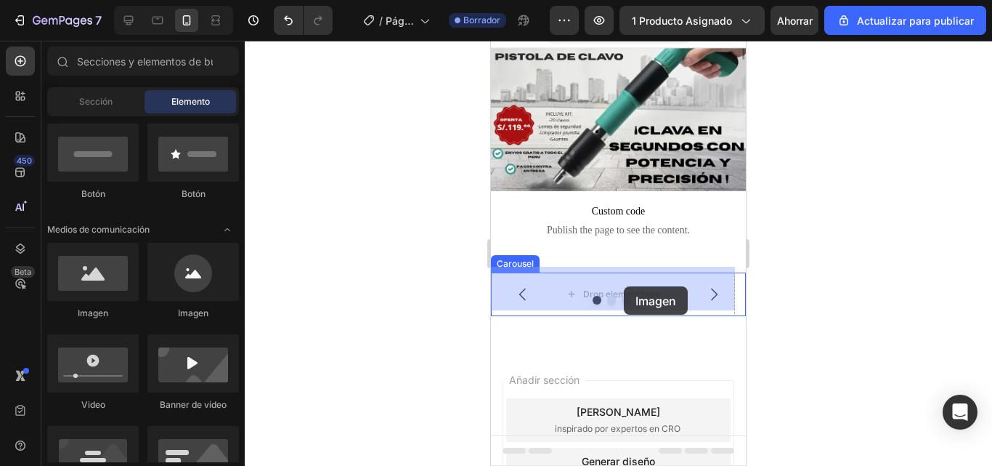
drag, startPoint x: 593, startPoint y: 333, endPoint x: 623, endPoint y: 286, distance: 55.6
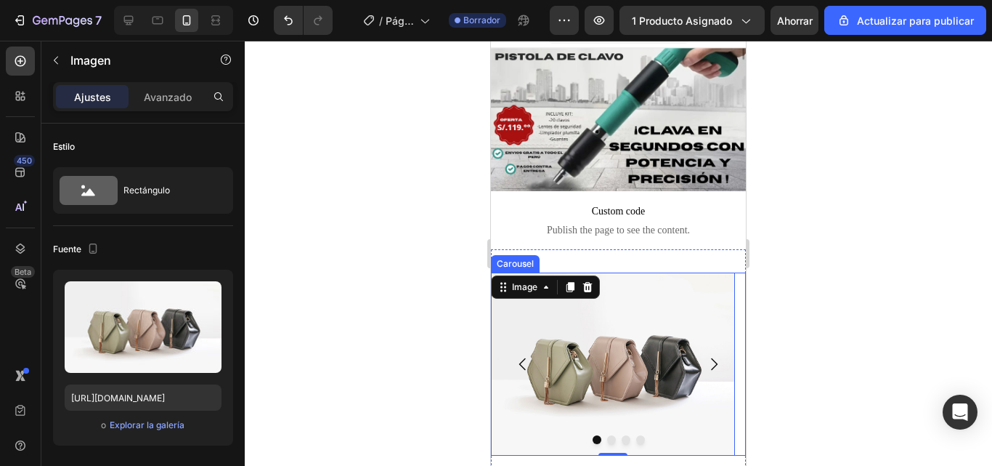
click at [694, 365] on button "Carousel Next Arrow" at bounding box center [714, 364] width 41 height 41
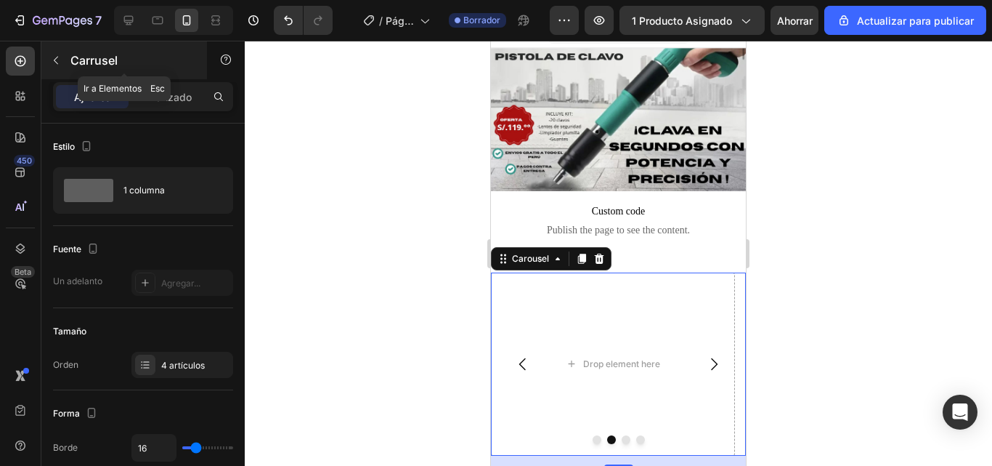
click at [62, 59] on button "button" at bounding box center [55, 60] width 23 height 23
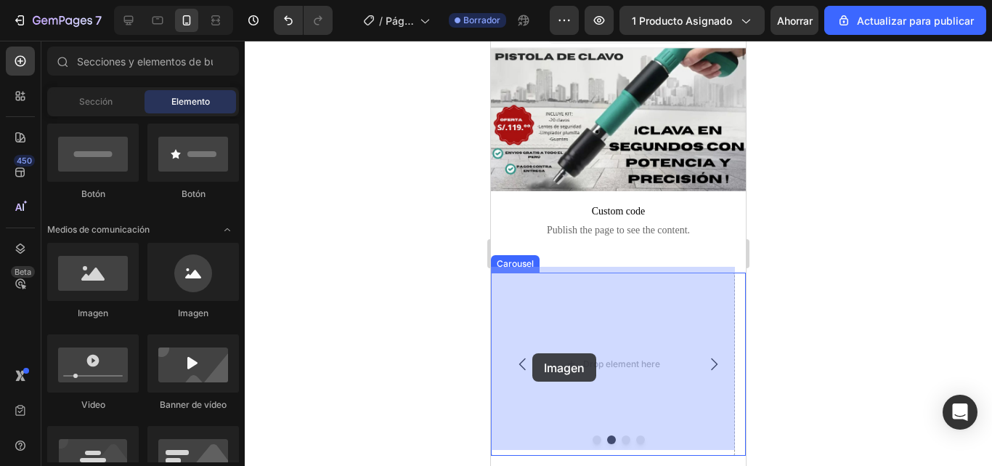
drag, startPoint x: 593, startPoint y: 322, endPoint x: 532, endPoint y: 353, distance: 68.5
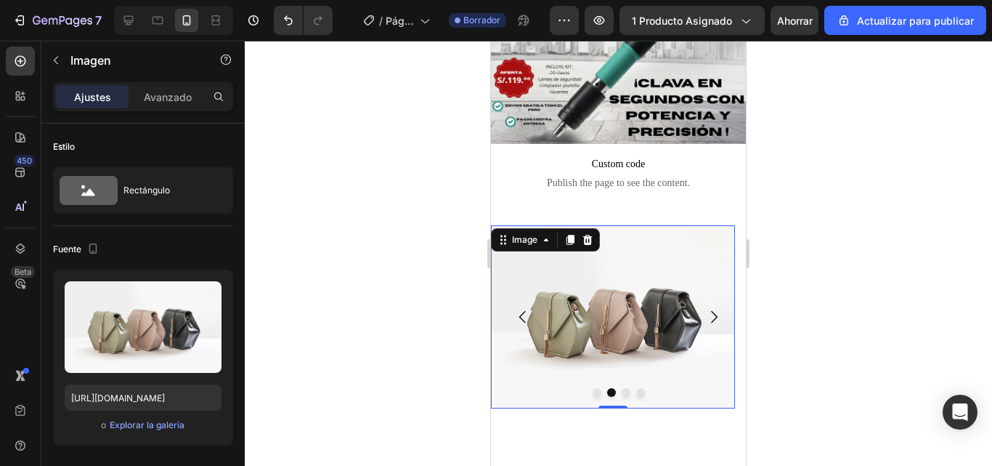
scroll to position [95, 0]
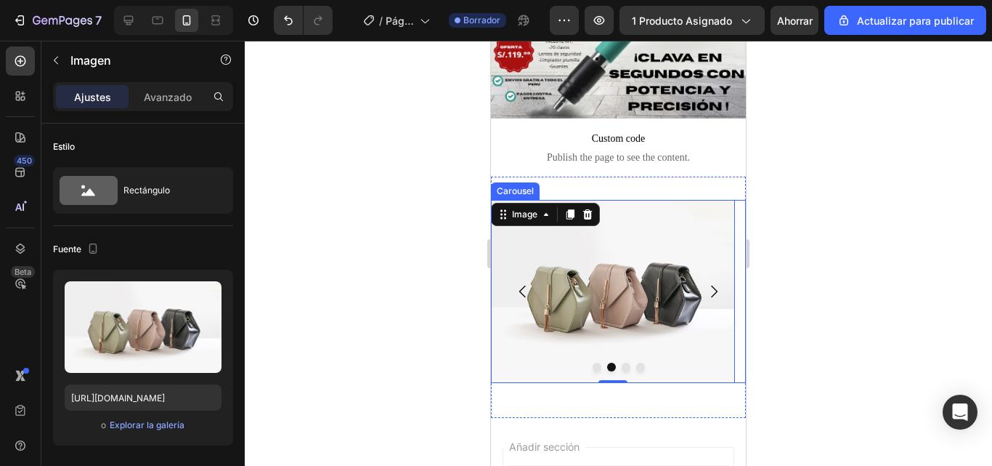
click at [514, 283] on icon "Carousel Back Arrow" at bounding box center [522, 291] width 17 height 17
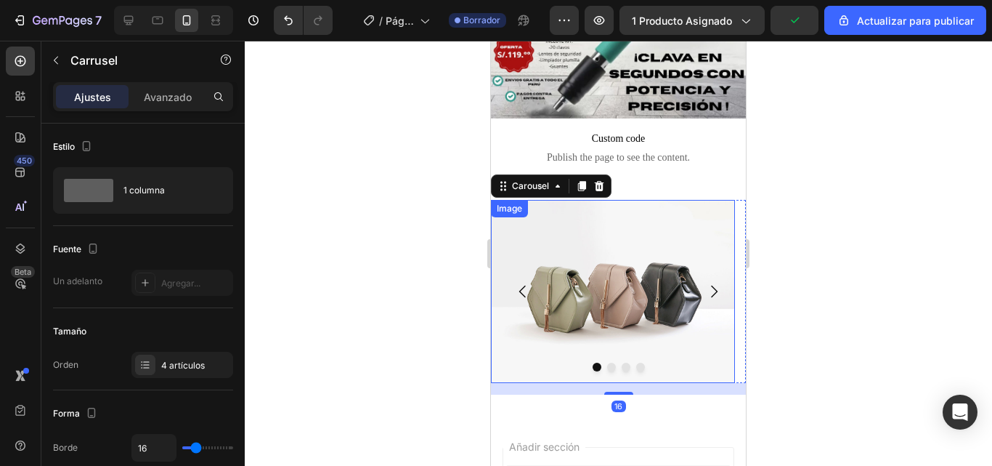
click at [574, 287] on img at bounding box center [613, 291] width 244 height 183
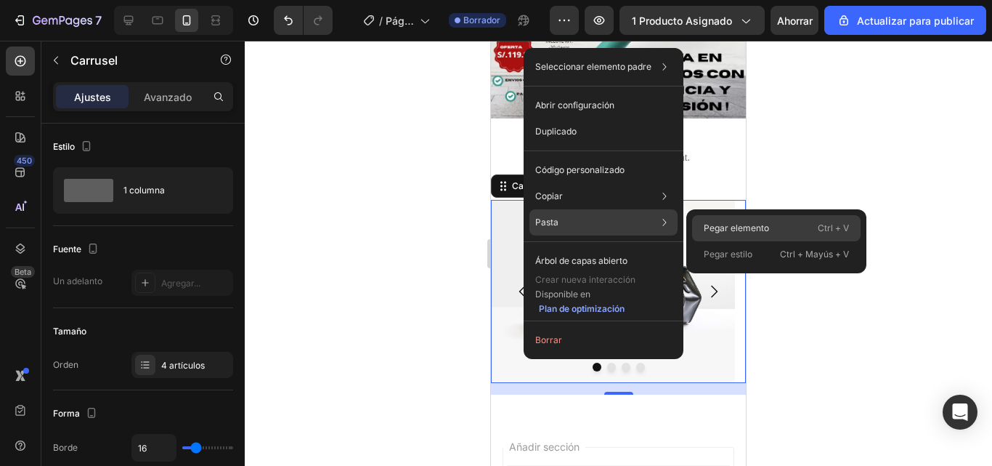
click at [734, 229] on font "Pegar elemento" at bounding box center [736, 227] width 65 height 11
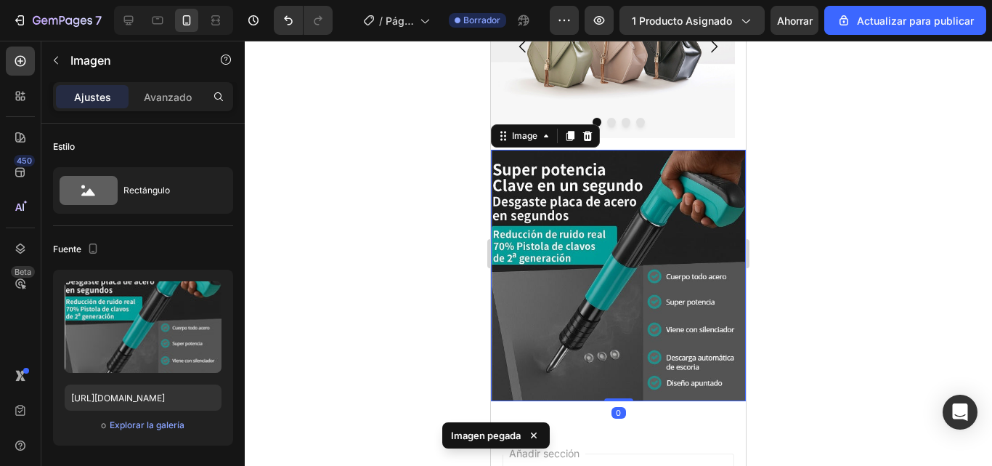
scroll to position [247, 0]
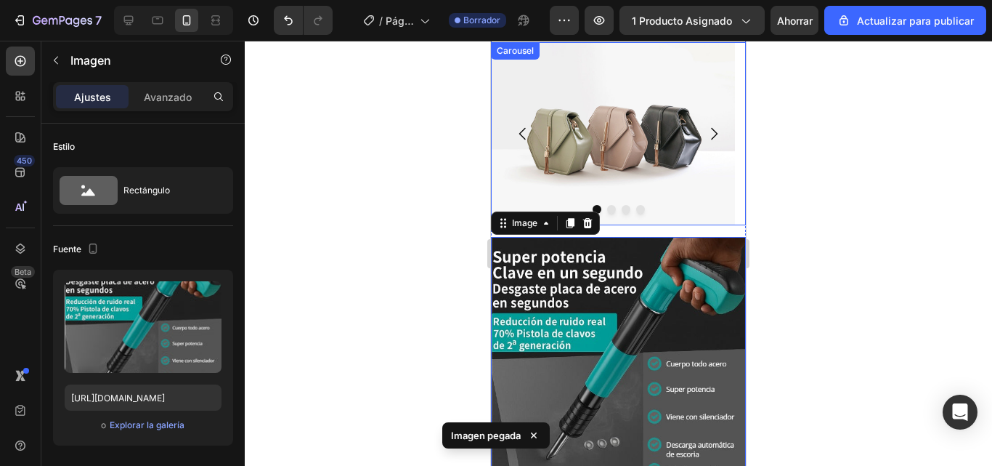
click at [524, 129] on icon "Carousel Back Arrow" at bounding box center [522, 133] width 7 height 12
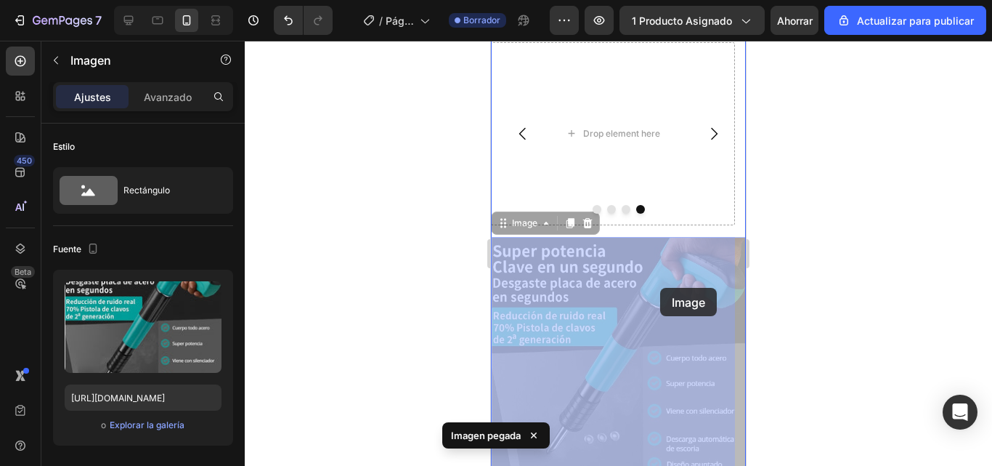
drag, startPoint x: 660, startPoint y: 371, endPoint x: 660, endPoint y: 286, distance: 85.0
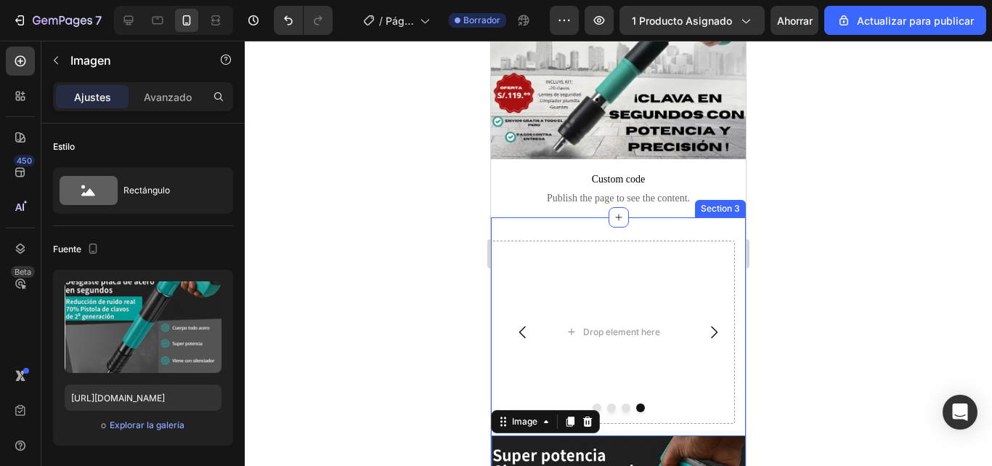
scroll to position [29, 0]
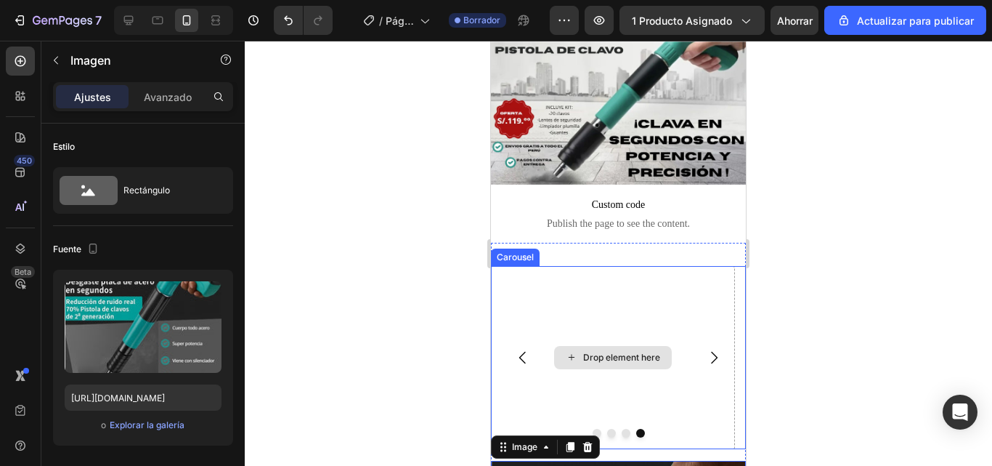
click at [628, 352] on div "Drop element here" at bounding box center [621, 358] width 77 height 12
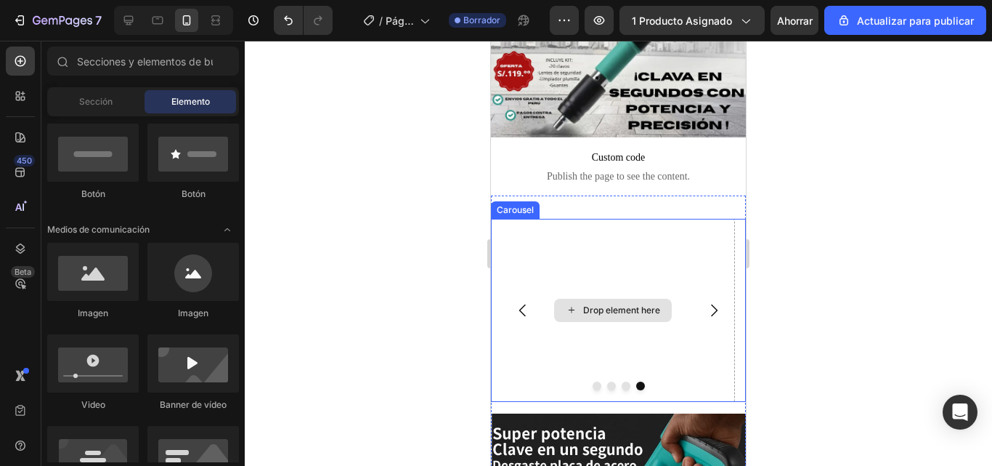
scroll to position [102, 0]
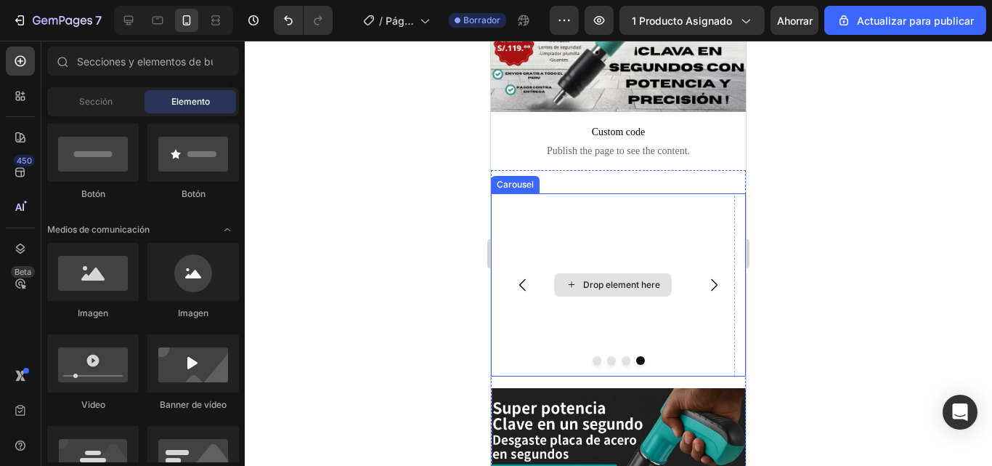
click at [610, 273] on div "Drop element here" at bounding box center [613, 284] width 118 height 23
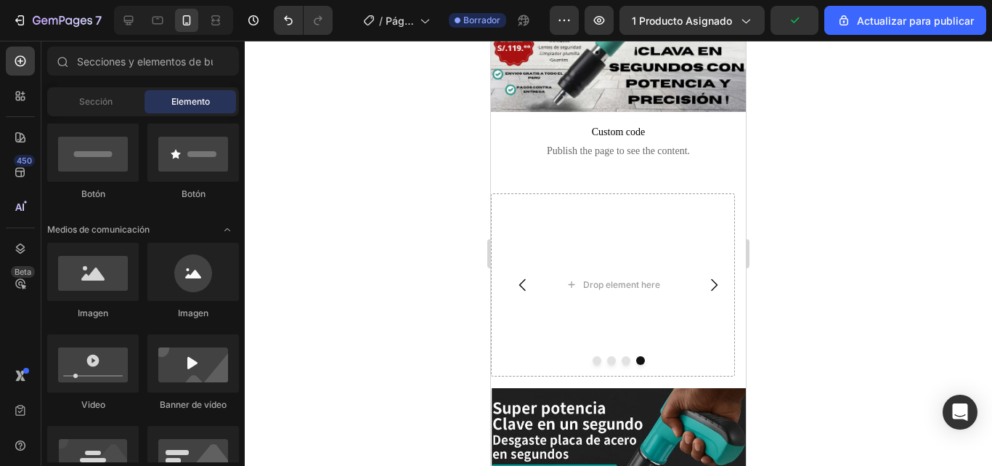
scroll to position [137, 0]
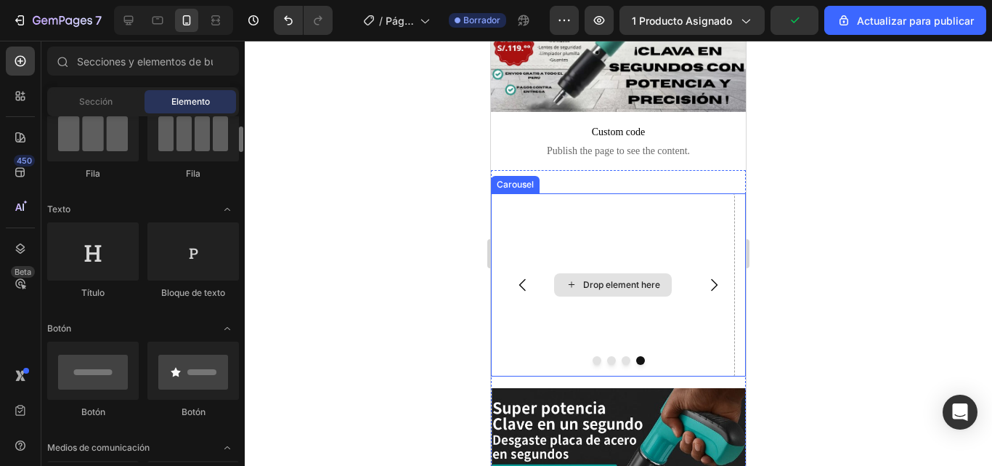
click at [554, 328] on div "Drop element here" at bounding box center [613, 284] width 244 height 183
click at [598, 273] on div "Drop element here" at bounding box center [613, 284] width 118 height 23
click at [565, 275] on div "Drop element here" at bounding box center [613, 284] width 118 height 23
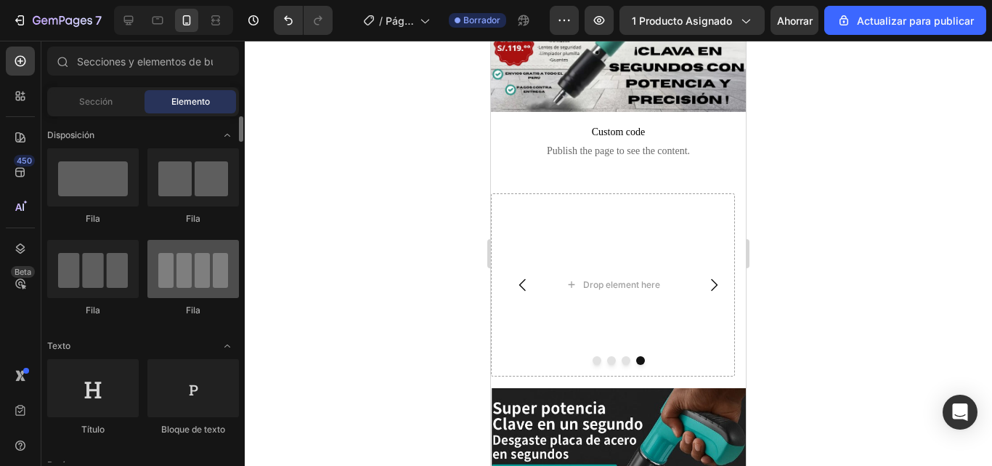
scroll to position [218, 0]
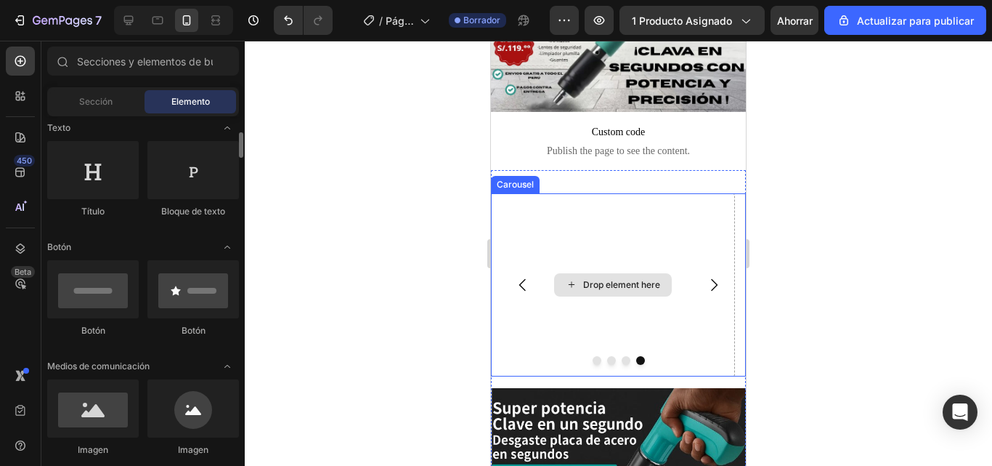
click at [607, 346] on div "Drop element here" at bounding box center [613, 284] width 244 height 183
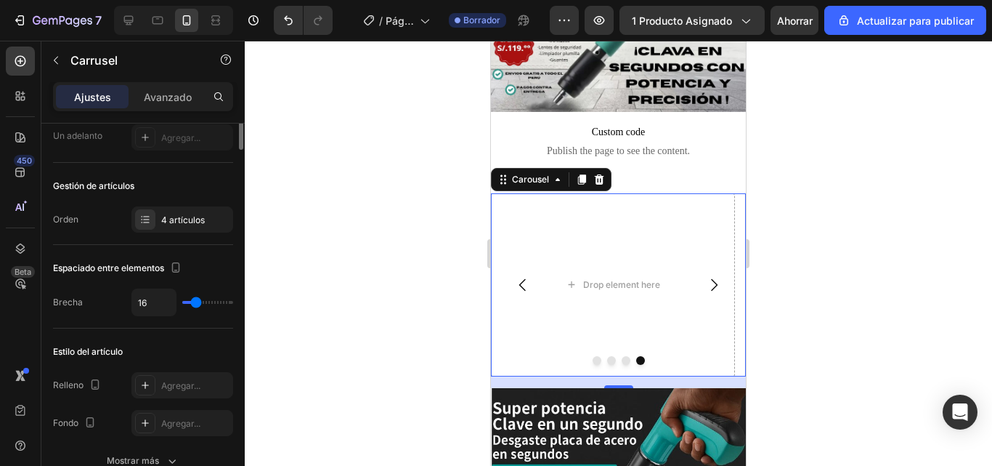
scroll to position [0, 0]
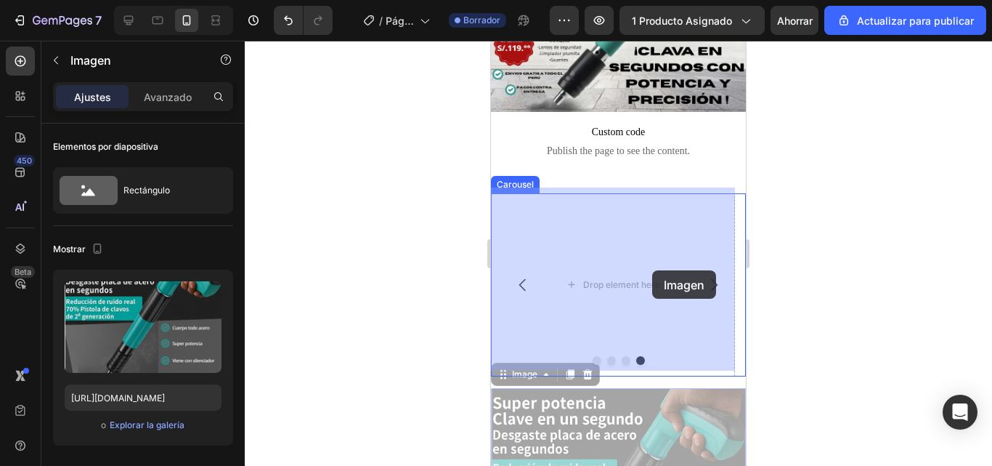
drag, startPoint x: 678, startPoint y: 436, endPoint x: 652, endPoint y: 270, distance: 167.7
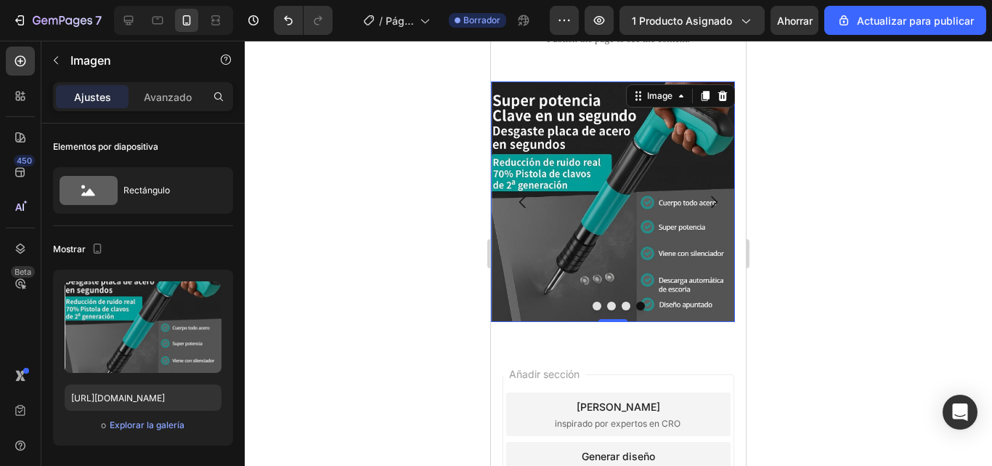
scroll to position [218, 0]
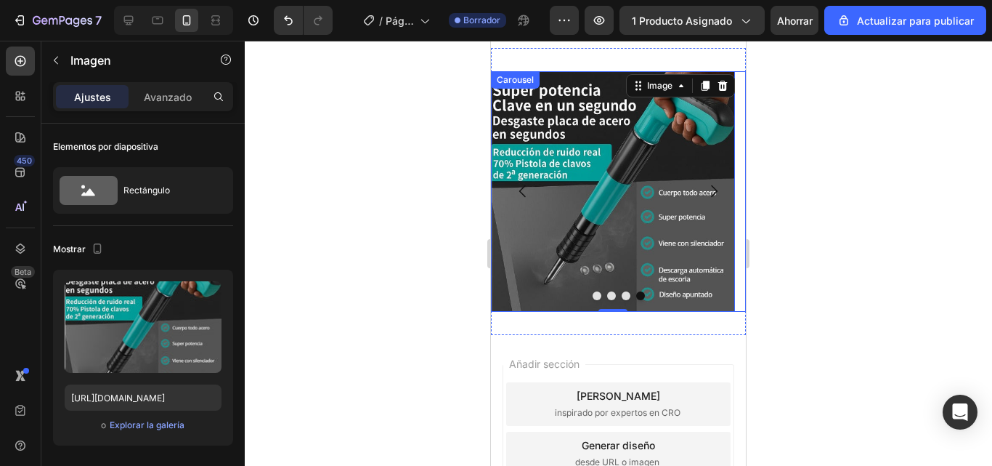
click at [705, 192] on icon "Carousel Next Arrow" at bounding box center [713, 190] width 17 height 17
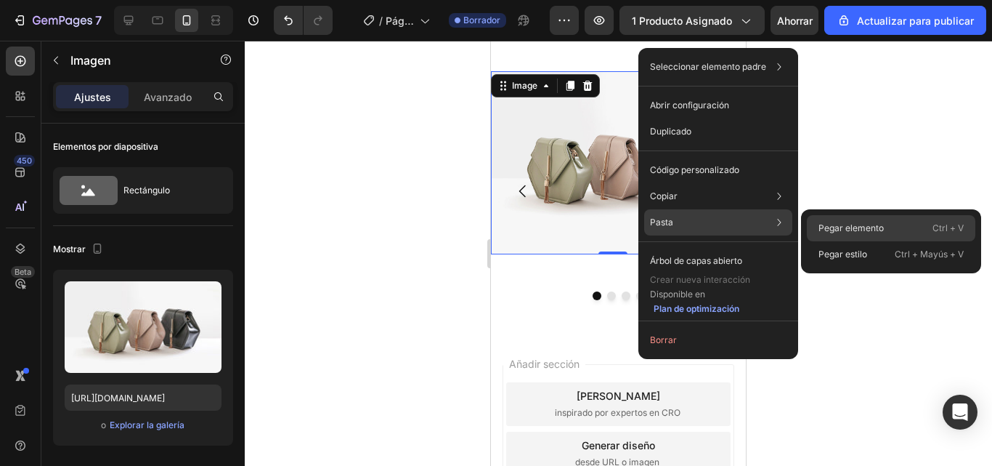
click at [859, 241] on div "Pegar elemento Ctrl + V" at bounding box center [891, 254] width 169 height 26
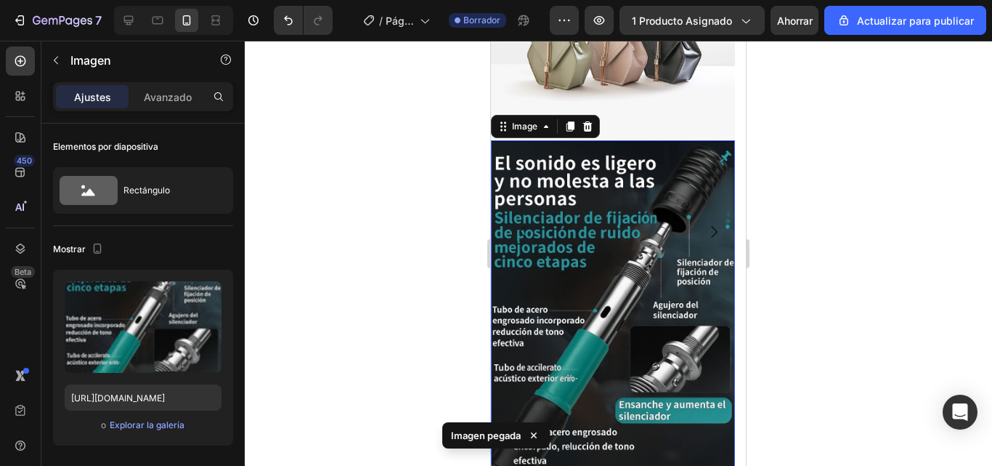
scroll to position [308, 0]
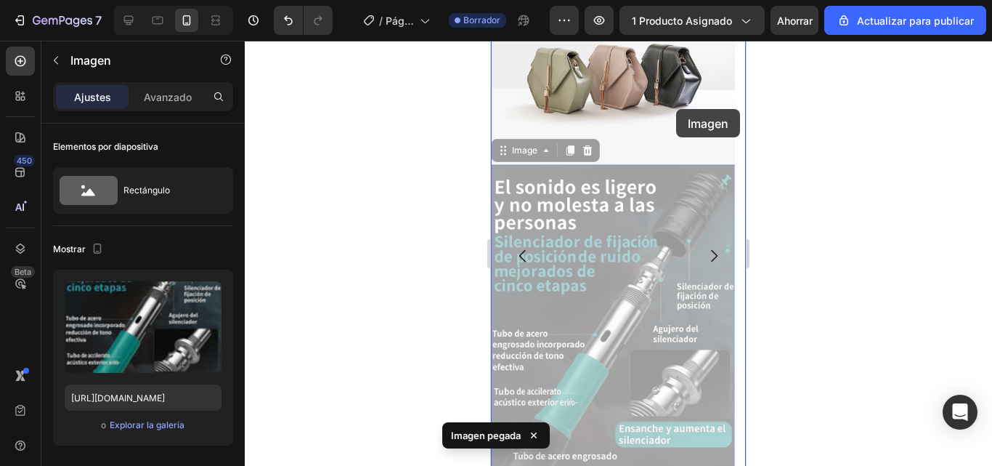
drag, startPoint x: 667, startPoint y: 279, endPoint x: 676, endPoint y: 109, distance: 170.2
click at [676, 109] on div "Mobile ( 351 px) iPhone 13 Mini iPhone 13 Pro iPhone 11 Pro Max iPhone 15 Pro M…" at bounding box center [618, 297] width 255 height 1129
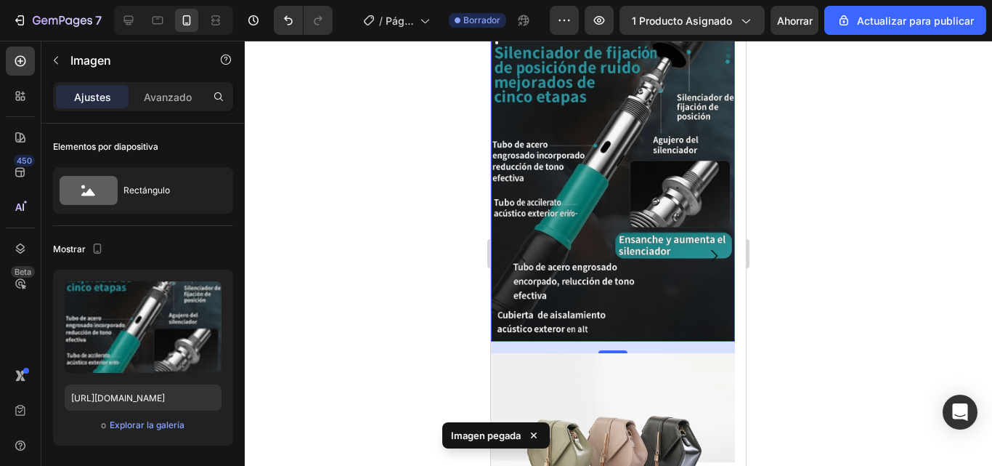
scroll to position [459, 0]
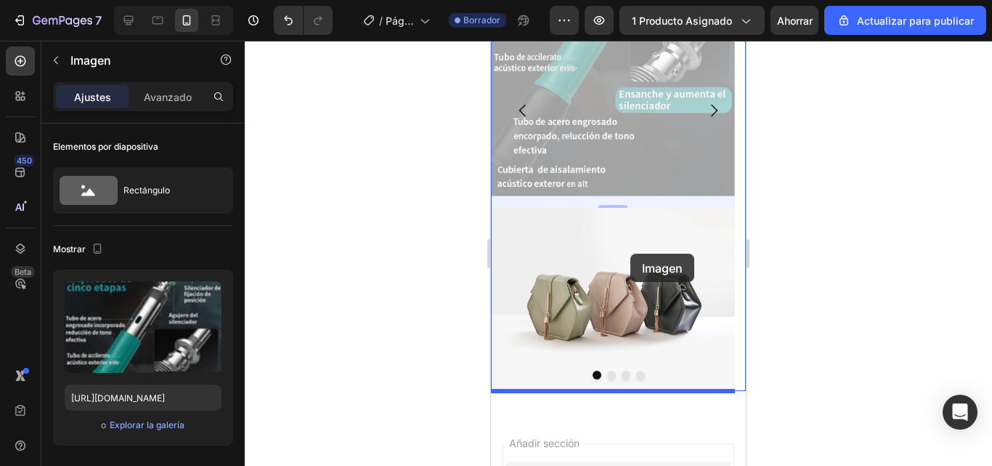
drag, startPoint x: 637, startPoint y: 76, endPoint x: 631, endPoint y: 254, distance: 178.1
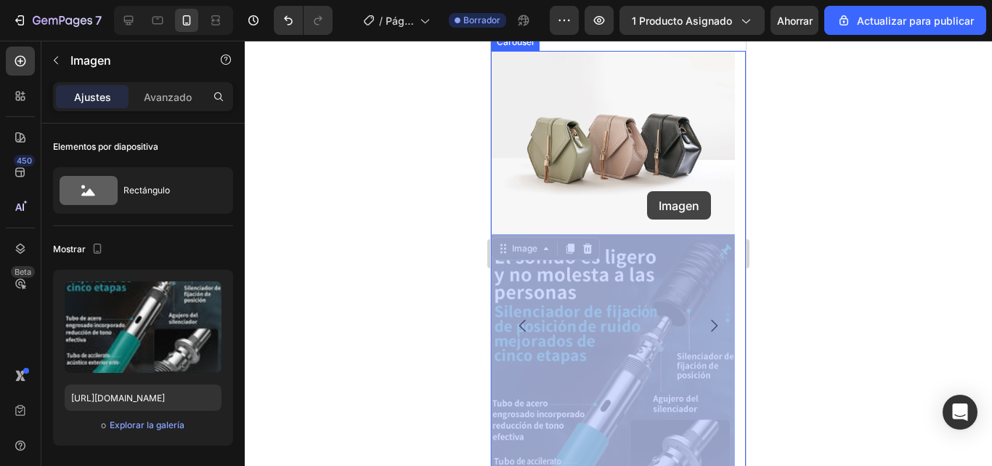
scroll to position [235, 0]
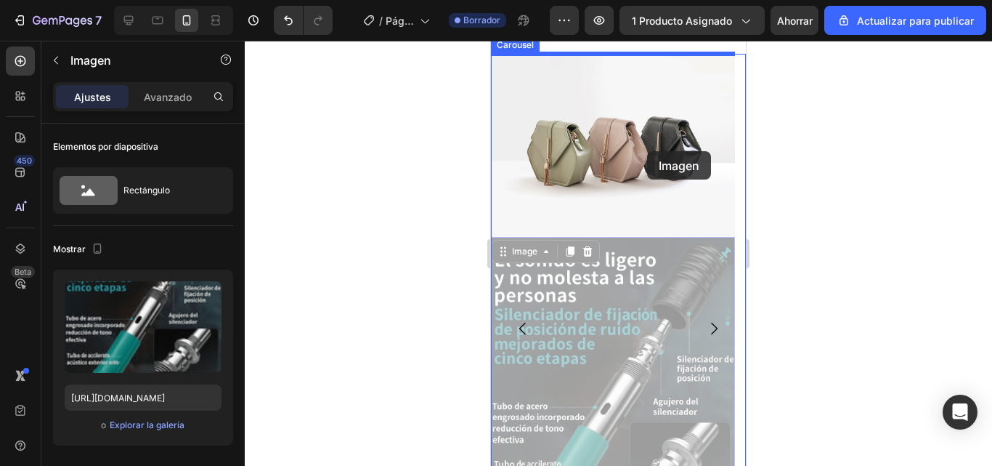
drag, startPoint x: 651, startPoint y: 293, endPoint x: 647, endPoint y: 151, distance: 141.7
click at [647, 151] on div "Mobile ( 351 px) iPhone 13 Mini iPhone 13 Pro iPhone 11 Pro Max iPhone 15 Pro M…" at bounding box center [618, 369] width 255 height 1129
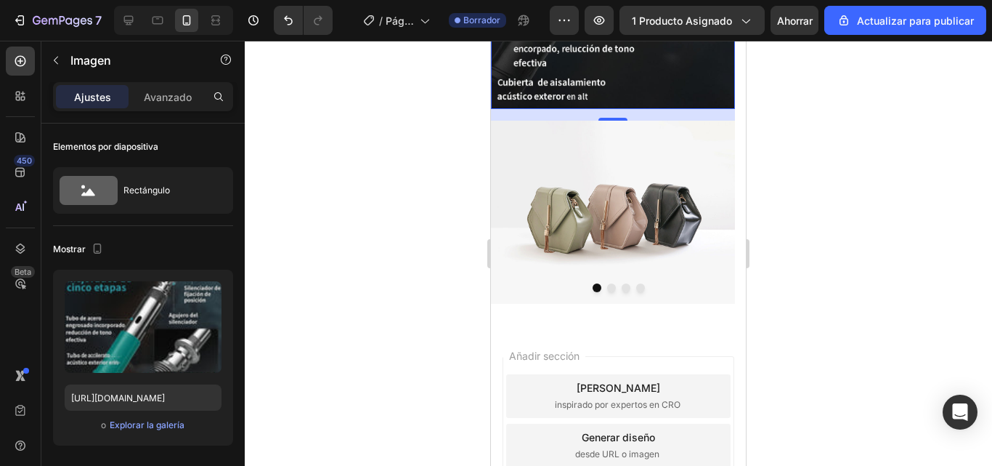
scroll to position [581, 0]
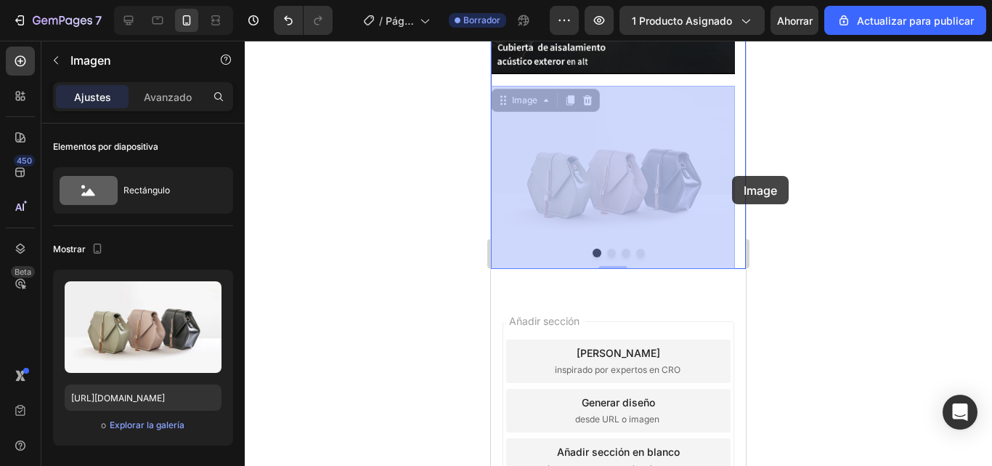
drag, startPoint x: 703, startPoint y: 175, endPoint x: 714, endPoint y: 176, distance: 10.9
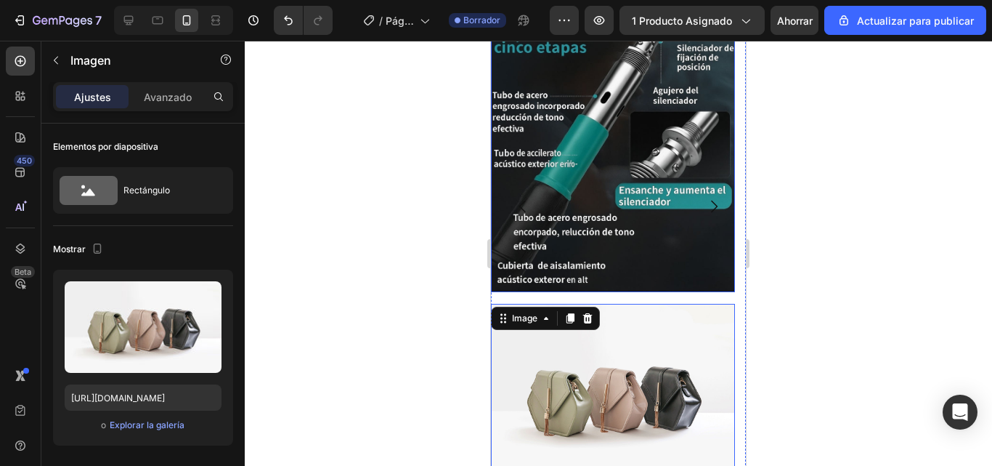
scroll to position [291, 0]
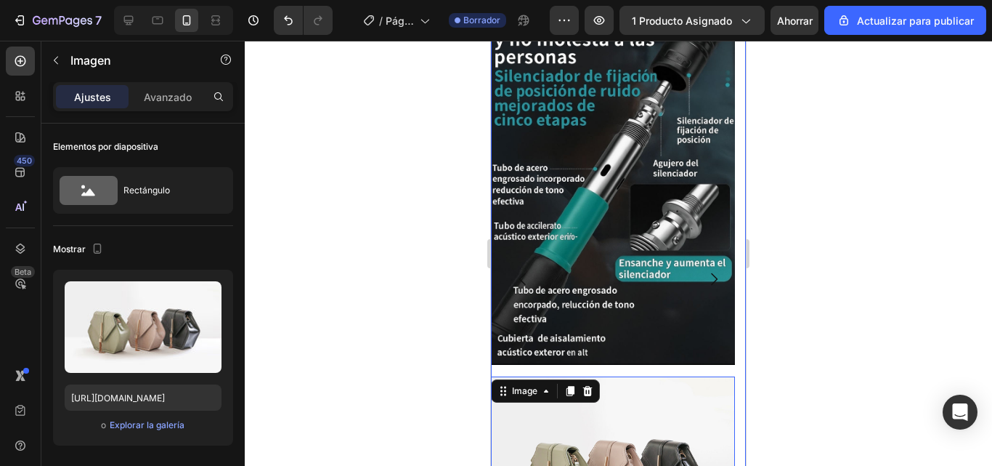
click at [514, 283] on button "Carousel Back Arrow" at bounding box center [523, 279] width 41 height 41
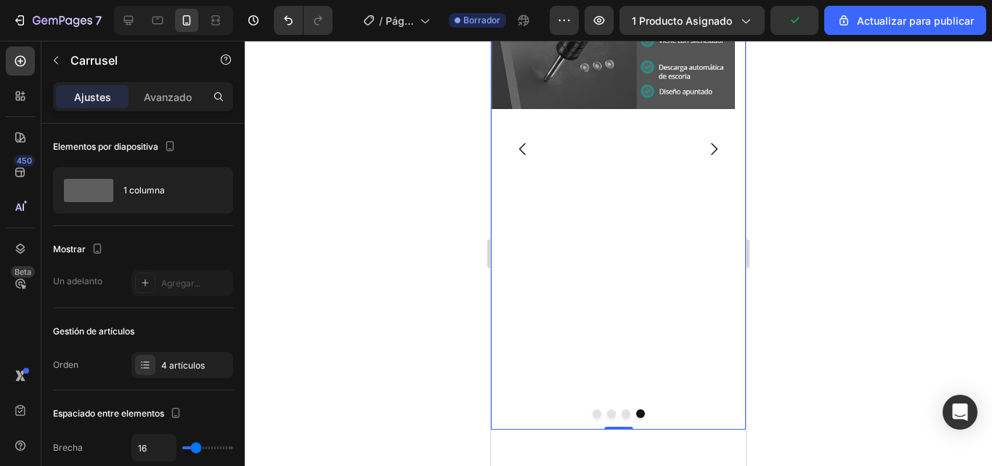
scroll to position [436, 0]
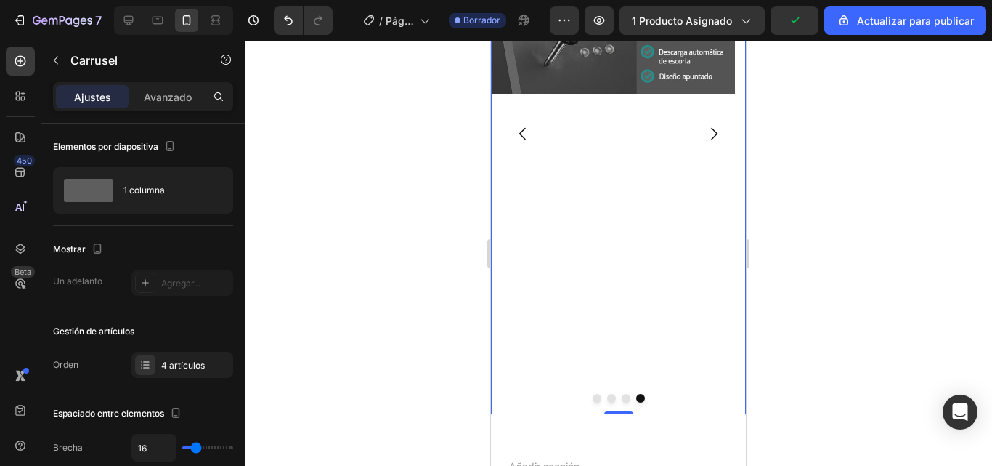
click at [657, 280] on div "Image" at bounding box center [613, 133] width 244 height 561
drag, startPoint x: 617, startPoint y: 411, endPoint x: 592, endPoint y: 183, distance: 229.4
click at [592, 183] on div "Image Image Image Drop element here Image Carousel 0" at bounding box center [618, 133] width 255 height 561
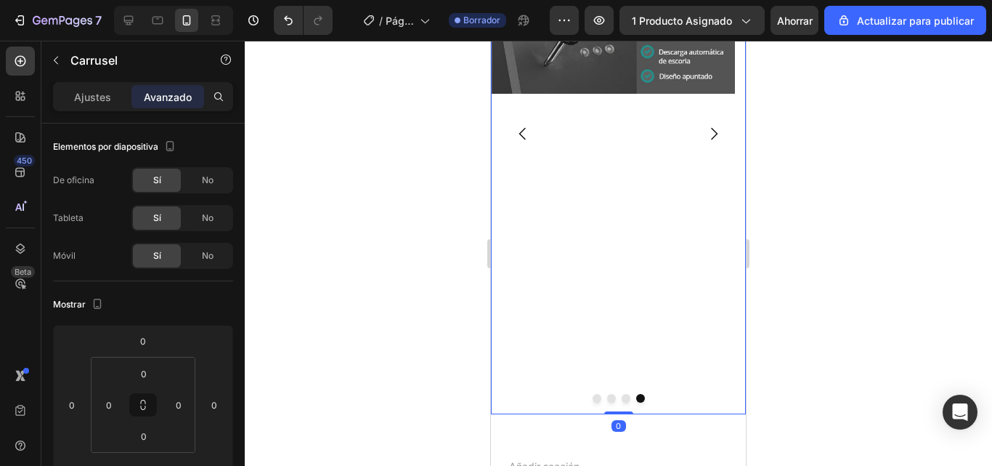
drag, startPoint x: 612, startPoint y: 410, endPoint x: 595, endPoint y: 262, distance: 149.8
click at [595, 262] on div "Image Image Image Drop element here Image Carousel 0" at bounding box center [618, 133] width 255 height 561
click at [627, 303] on div "Image" at bounding box center [613, 133] width 244 height 561
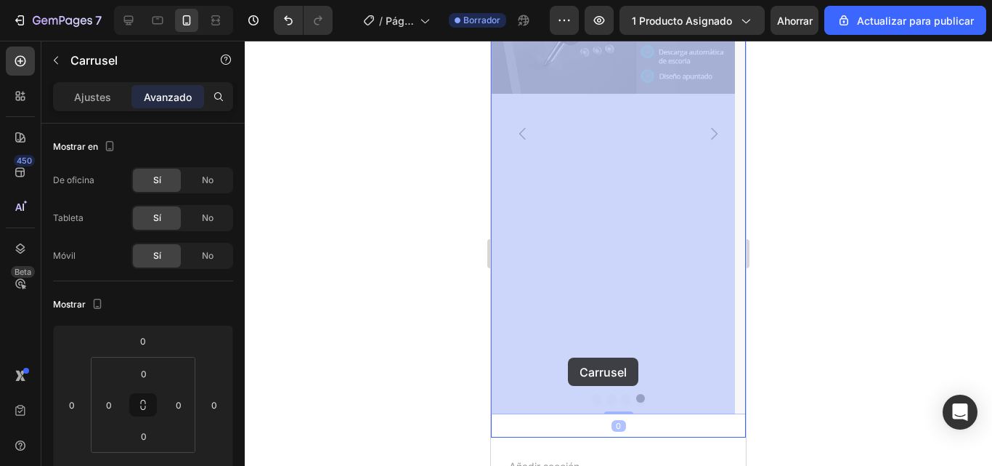
drag, startPoint x: 608, startPoint y: 410, endPoint x: 574, endPoint y: 362, distance: 58.9
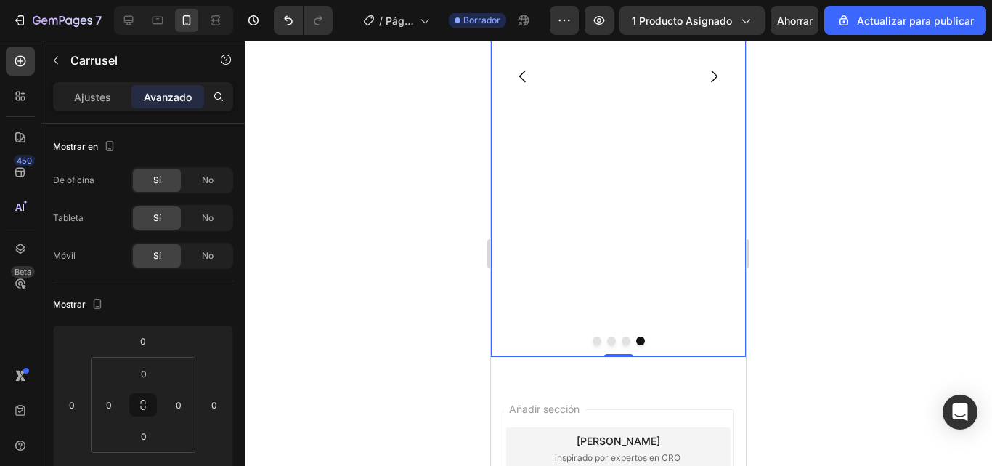
scroll to position [531, 0]
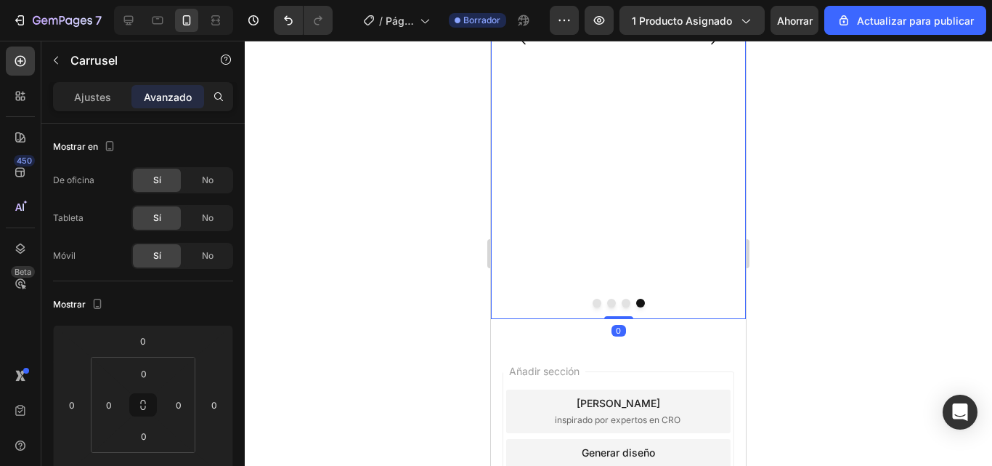
drag, startPoint x: 610, startPoint y: 318, endPoint x: 609, endPoint y: 254, distance: 63.9
click at [609, 256] on div "Image Image Image Drop element here Image Carousel 0" at bounding box center [618, 38] width 255 height 561
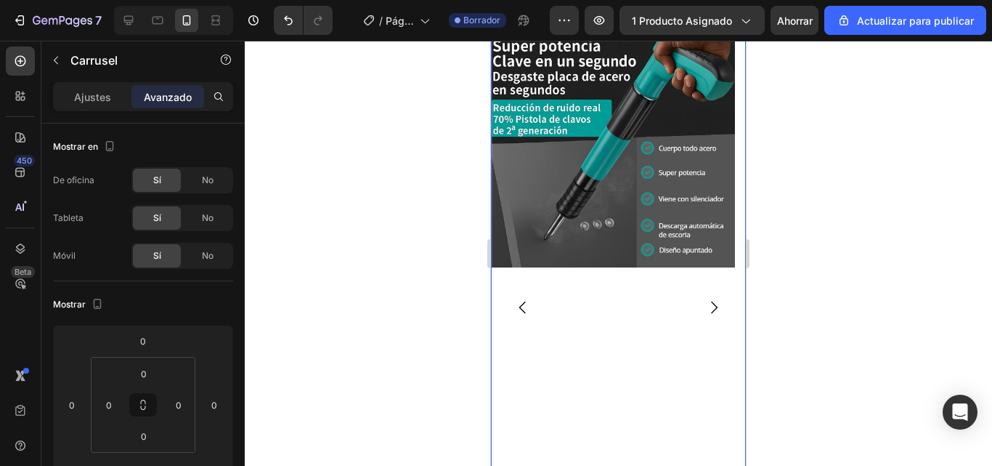
scroll to position [240, 0]
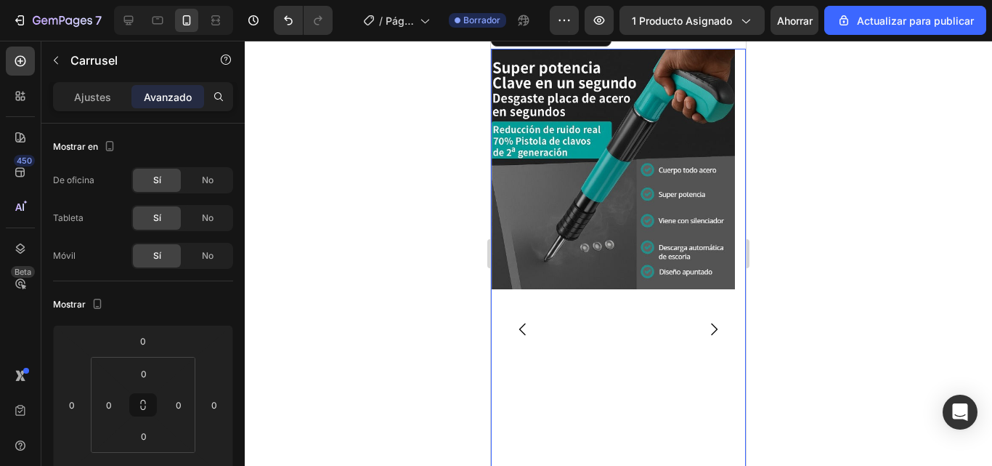
click at [705, 328] on icon "Carousel Next Arrow" at bounding box center [713, 328] width 17 height 17
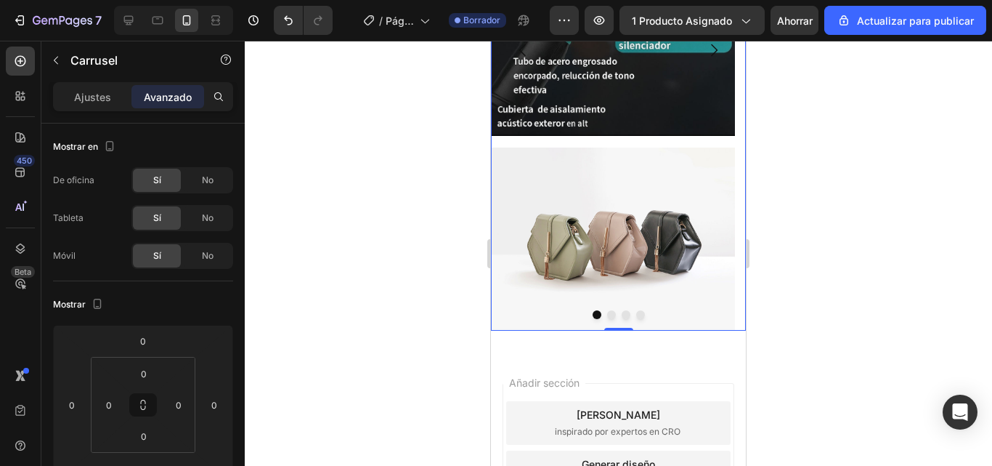
scroll to position [531, 0]
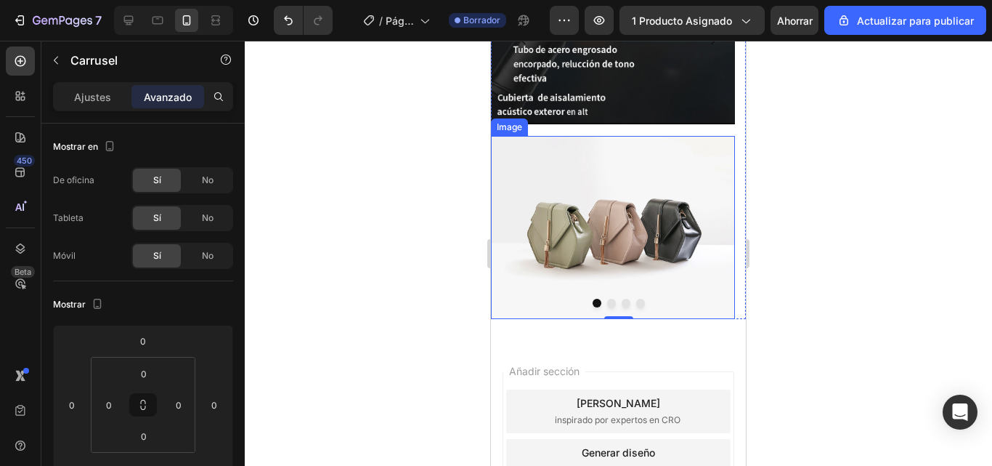
click at [644, 227] on img at bounding box center [613, 227] width 244 height 183
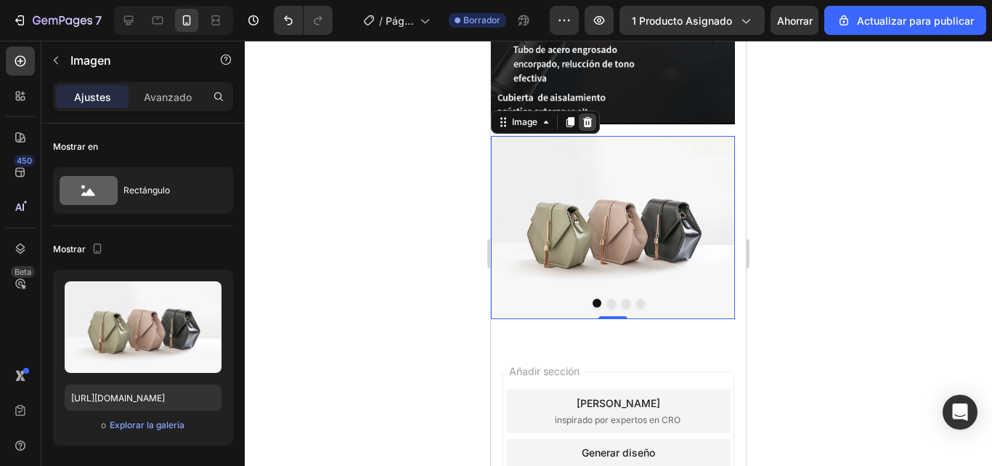
click at [585, 120] on icon at bounding box center [587, 121] width 9 height 10
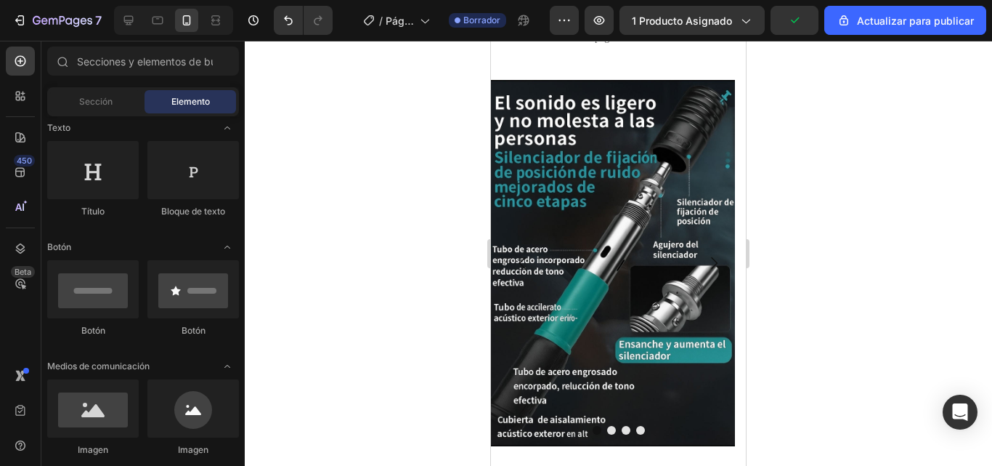
scroll to position [218, 0]
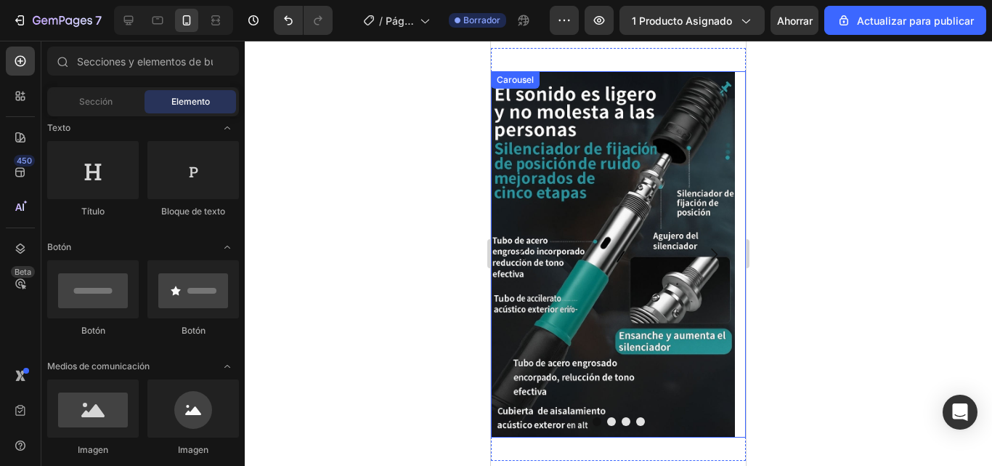
click at [508, 269] on button "Carousel Back Arrow" at bounding box center [523, 254] width 41 height 41
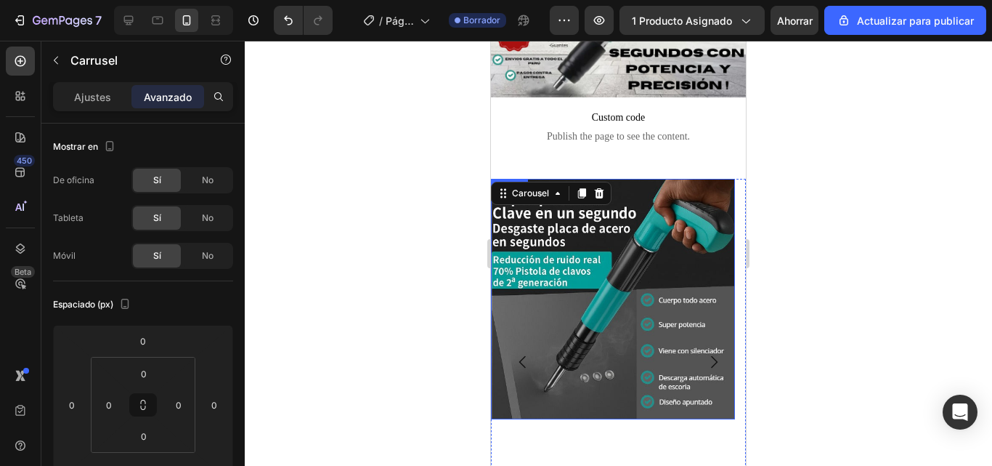
scroll to position [73, 0]
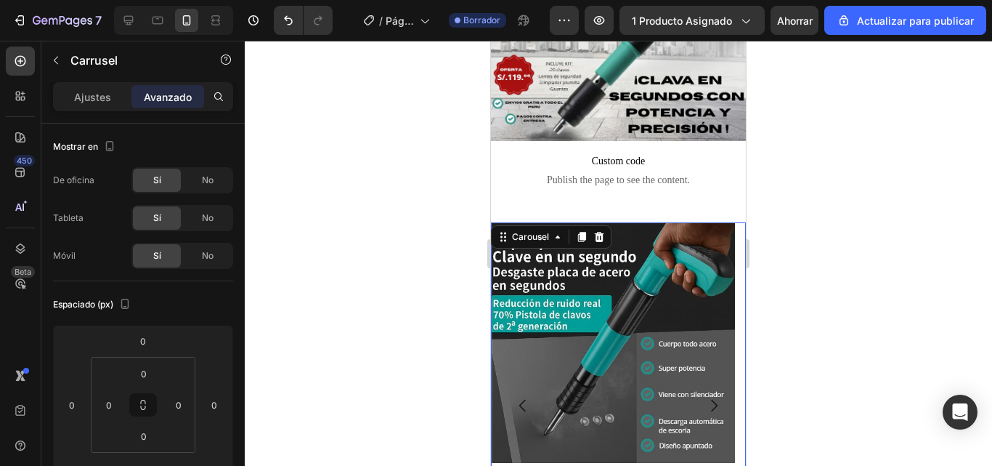
click at [397, 261] on div at bounding box center [618, 253] width 747 height 425
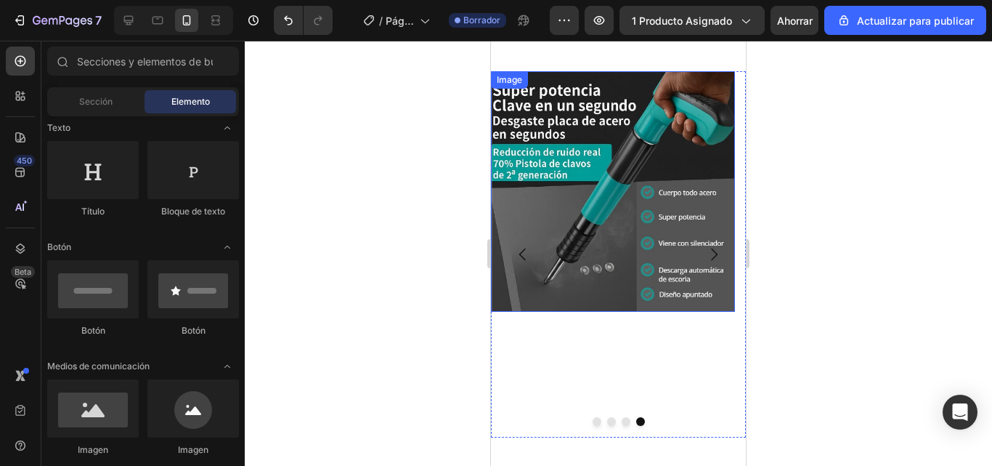
scroll to position [291, 0]
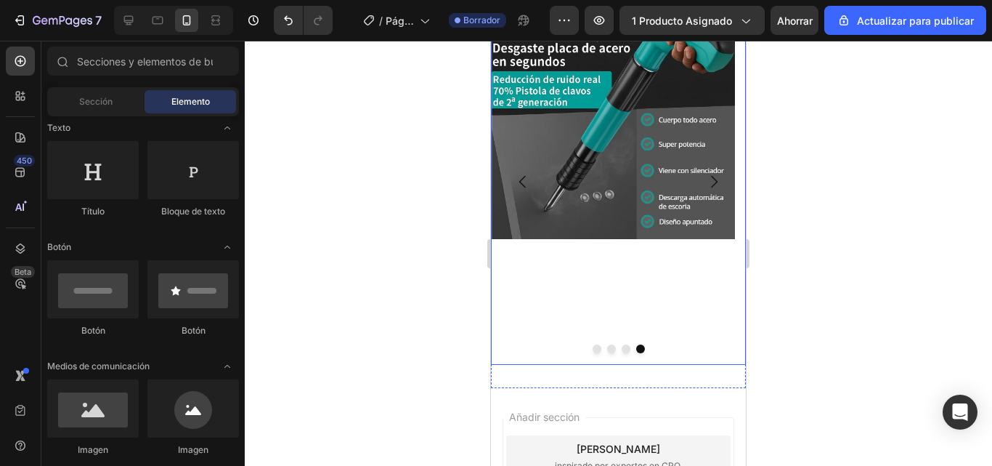
click at [639, 333] on div "Image" at bounding box center [613, 182] width 244 height 366
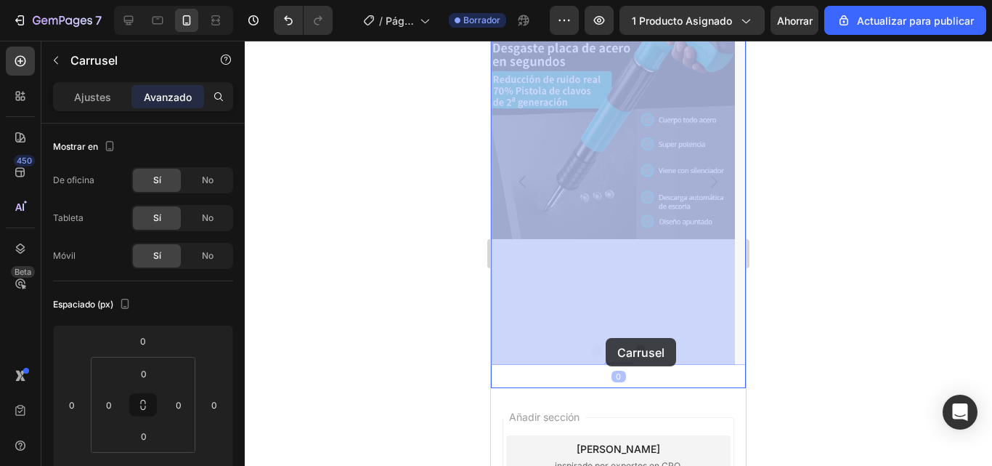
drag, startPoint x: 609, startPoint y: 358, endPoint x: 606, endPoint y: 338, distance: 20.5
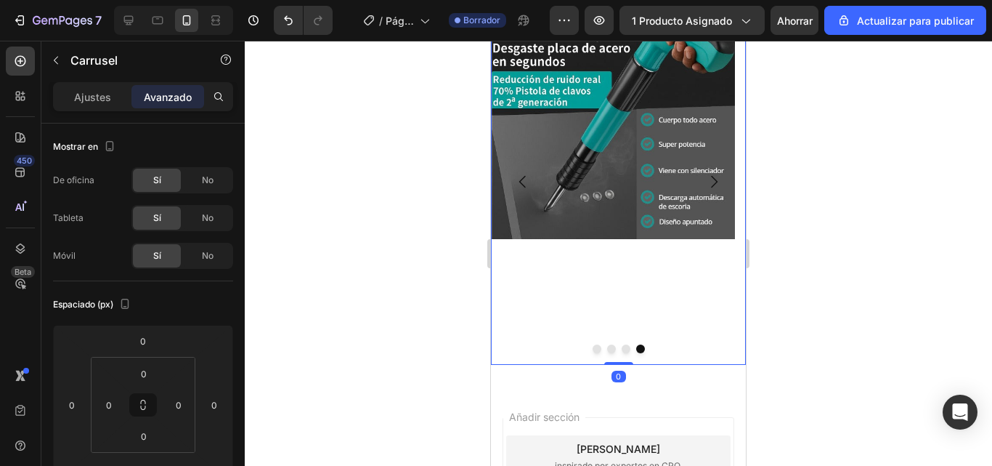
drag, startPoint x: 617, startPoint y: 362, endPoint x: 609, endPoint y: 315, distance: 47.1
click at [609, 315] on div "Image Image Drop element here Image Carousel 0" at bounding box center [618, 182] width 255 height 366
click at [607, 293] on div "Image" at bounding box center [613, 182] width 244 height 366
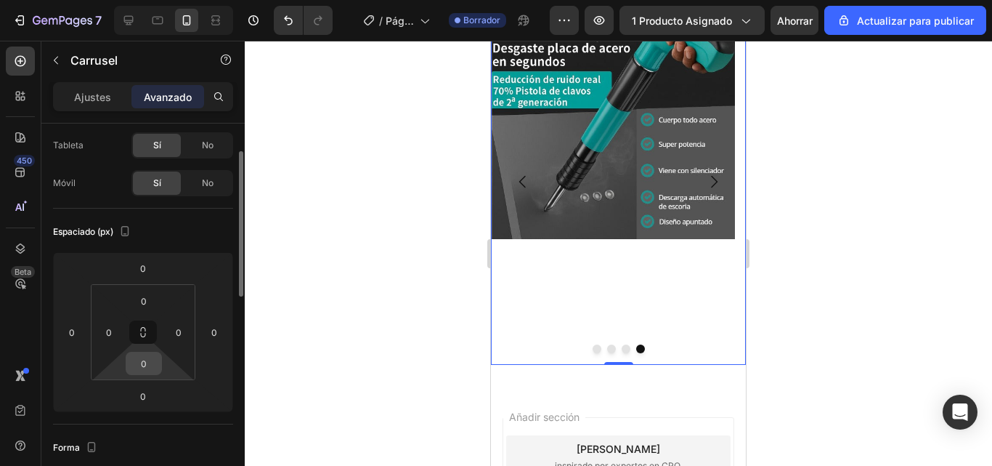
click at [148, 374] on div "0" at bounding box center [144, 363] width 36 height 23
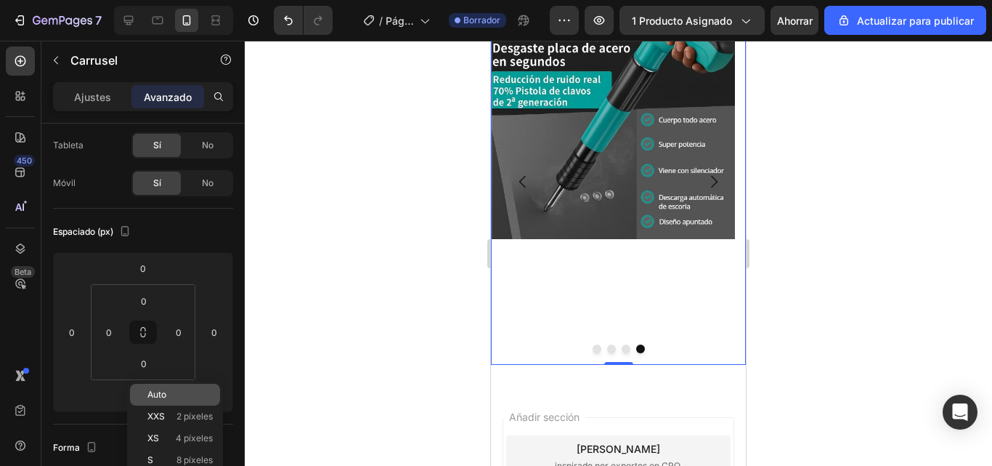
click at [148, 394] on font "Auto" at bounding box center [156, 394] width 19 height 11
type input "Auto"
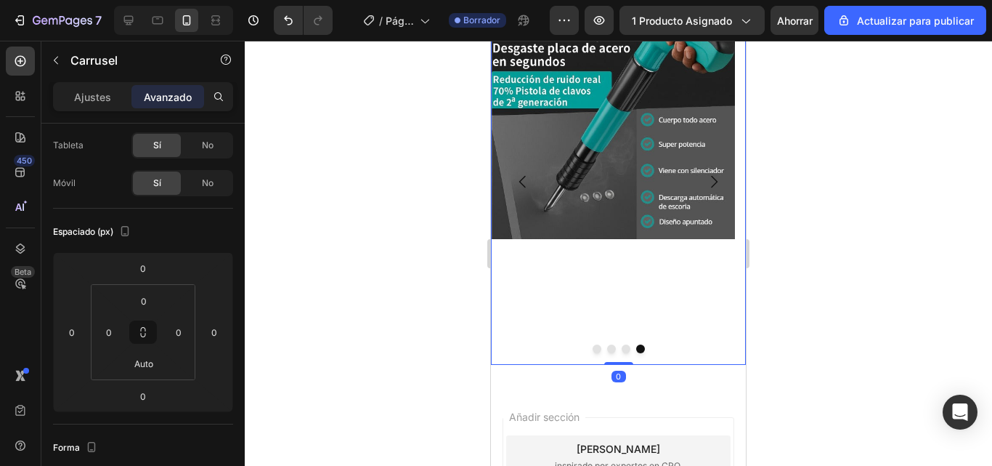
drag, startPoint x: 612, startPoint y: 361, endPoint x: 601, endPoint y: 269, distance: 92.2
click at [603, 281] on div "Image Image Drop element here Image Carousel 0" at bounding box center [618, 182] width 255 height 366
click at [599, 244] on div "Image" at bounding box center [613, 182] width 244 height 366
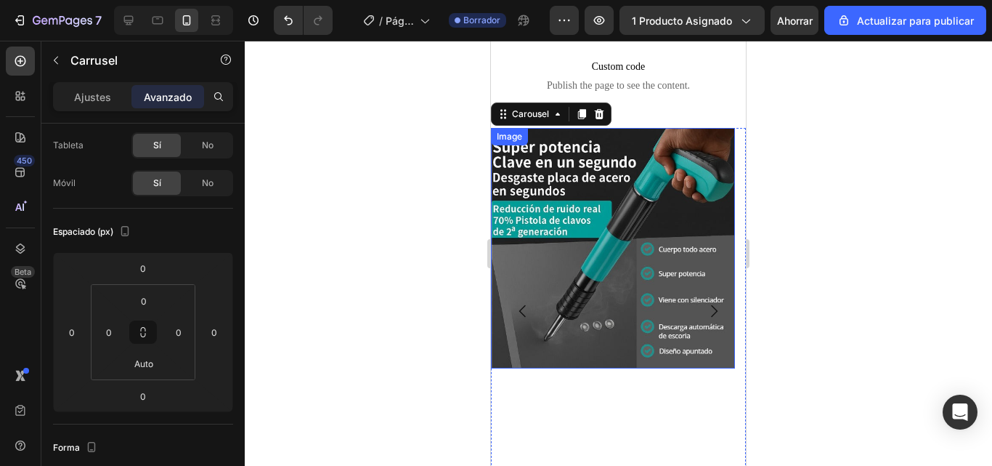
scroll to position [145, 0]
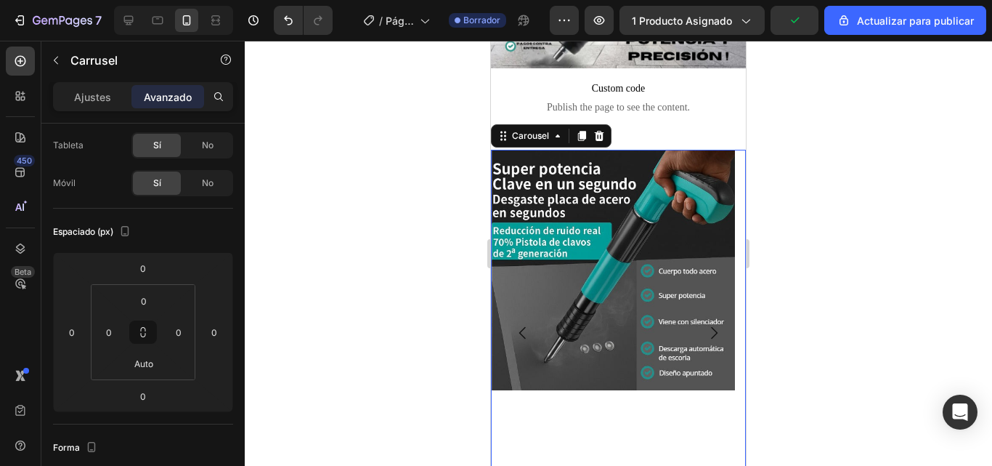
click at [705, 324] on icon "Carousel Next Arrow" at bounding box center [713, 332] width 17 height 17
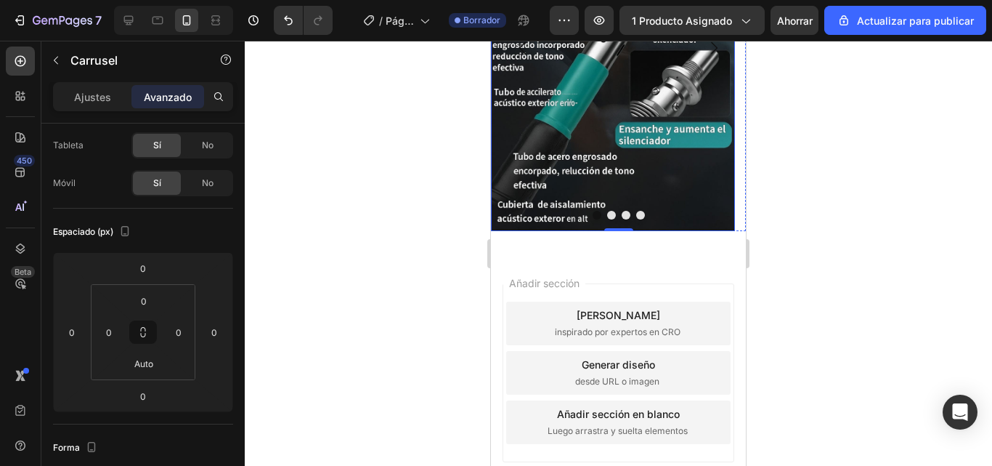
scroll to position [436, 0]
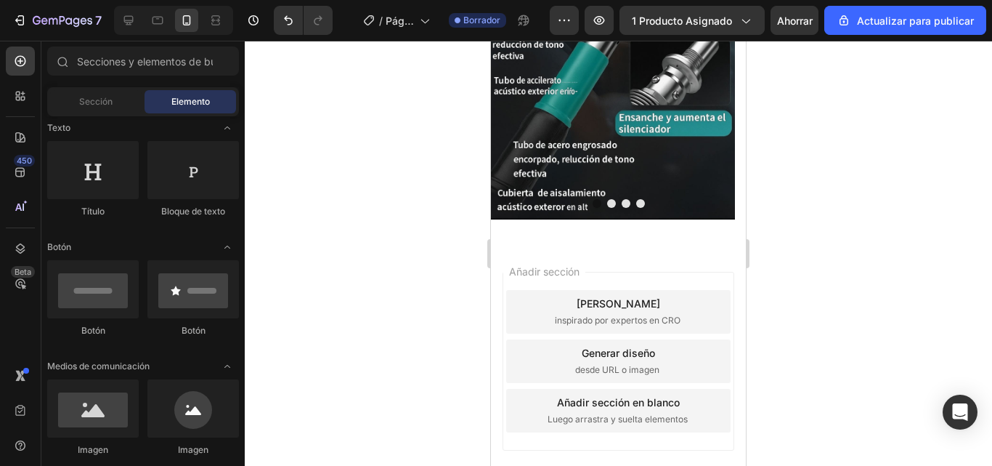
click at [662, 260] on div "Añadir sección Elija plantillas inspirado por expertos en CRO Generar diseño de…" at bounding box center [618, 381] width 255 height 277
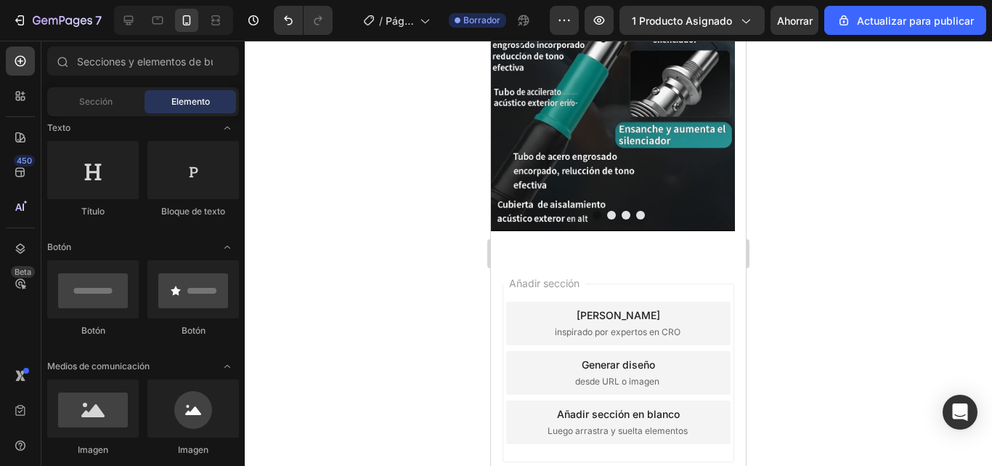
scroll to position [521, 0]
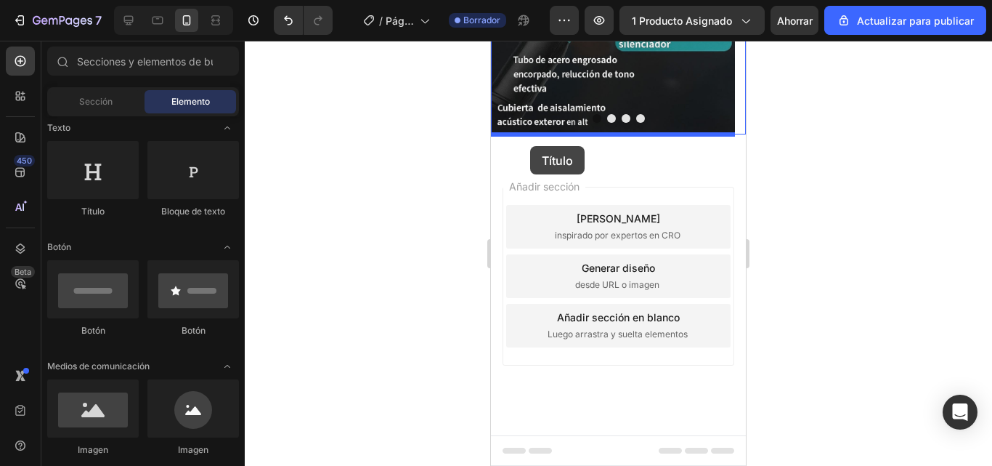
drag, startPoint x: 580, startPoint y: 243, endPoint x: 530, endPoint y: 146, distance: 108.8
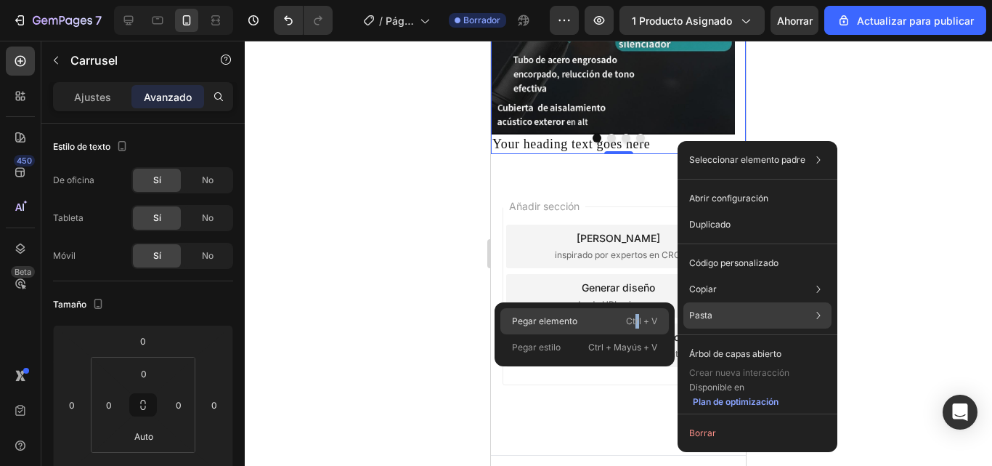
drag, startPoint x: 143, startPoint y: 283, endPoint x: 634, endPoint y: 324, distance: 492.7
click at [634, 324] on font "Ctrl + V" at bounding box center [641, 320] width 31 height 11
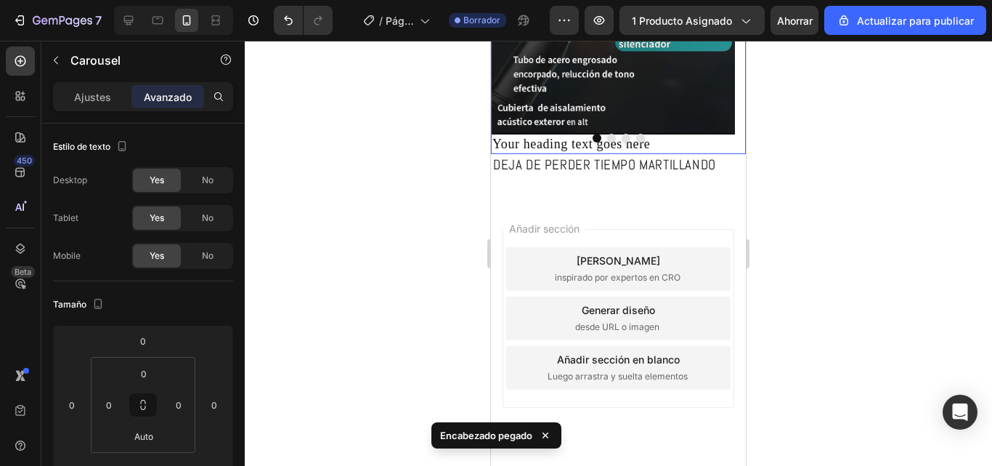
click at [642, 141] on div at bounding box center [618, 138] width 255 height 9
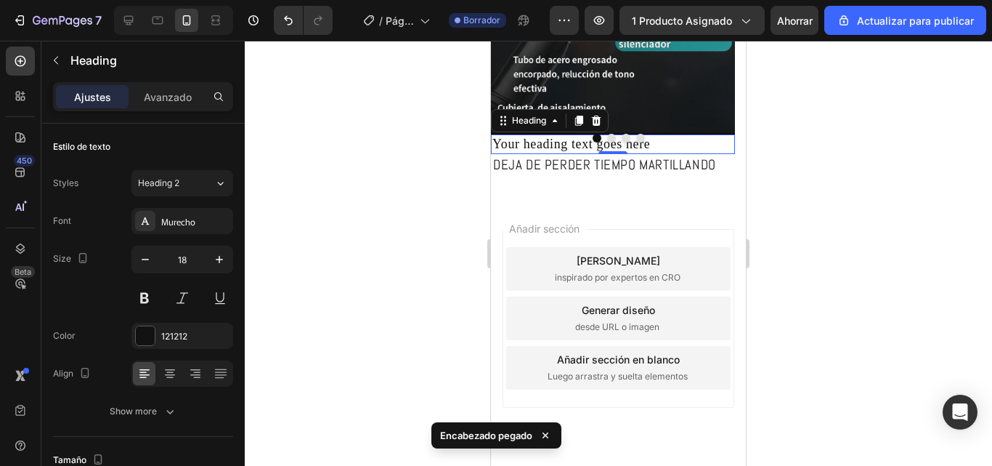
click at [517, 146] on h2 "Your heading text goes here" at bounding box center [613, 144] width 244 height 20
click at [593, 120] on icon at bounding box center [597, 121] width 12 height 12
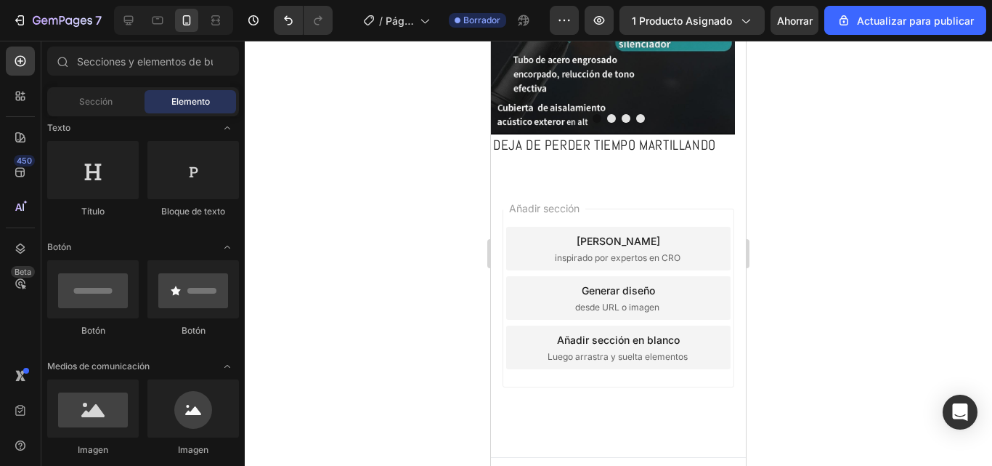
click at [662, 185] on div "Añadir sección Elija plantillas inspirado por expertos en CRO Generar diseño de…" at bounding box center [618, 317] width 255 height 277
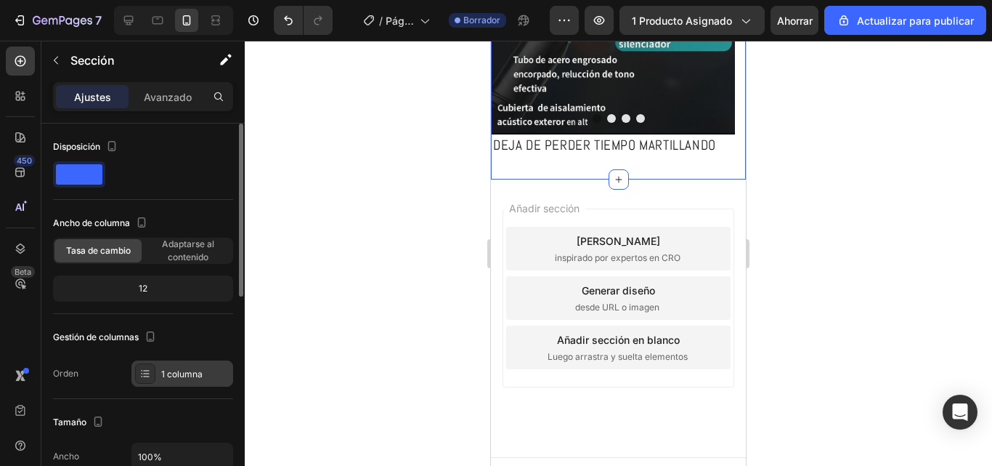
scroll to position [145, 0]
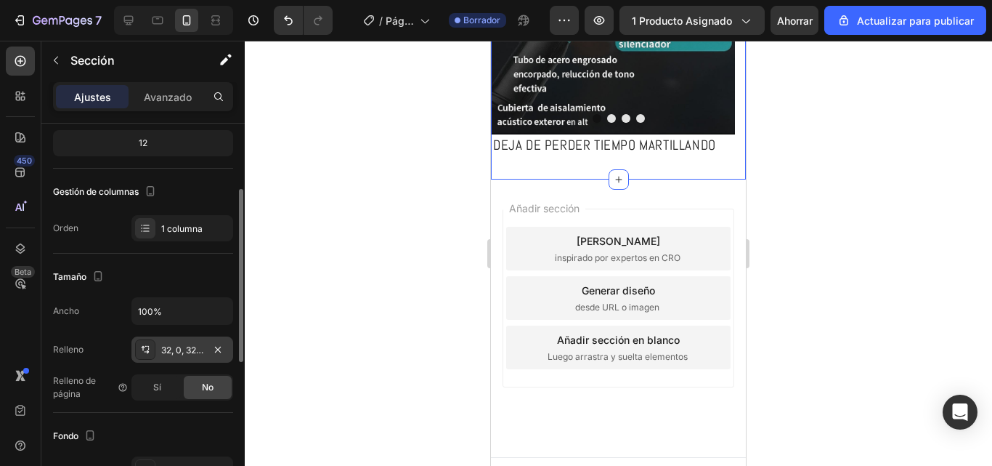
click at [192, 342] on div "32, 0, 32, 0" at bounding box center [182, 349] width 102 height 26
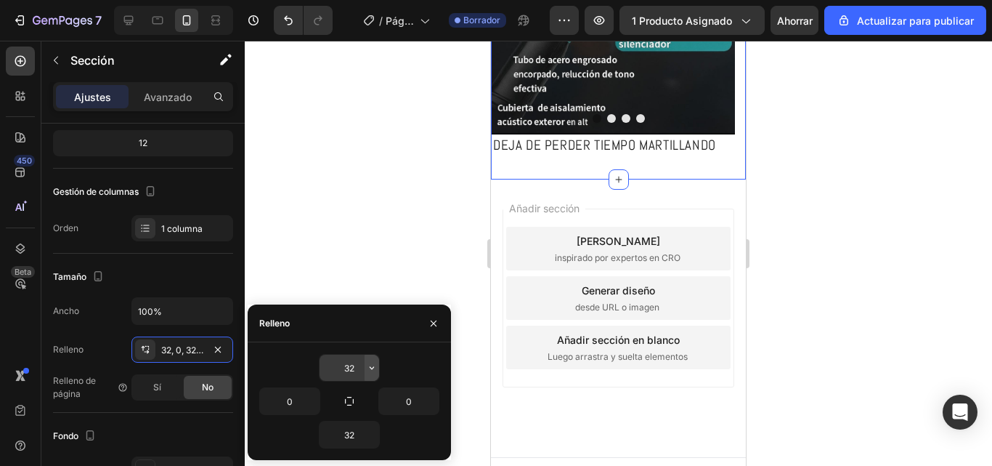
click at [367, 369] on icon "button" at bounding box center [372, 368] width 12 height 12
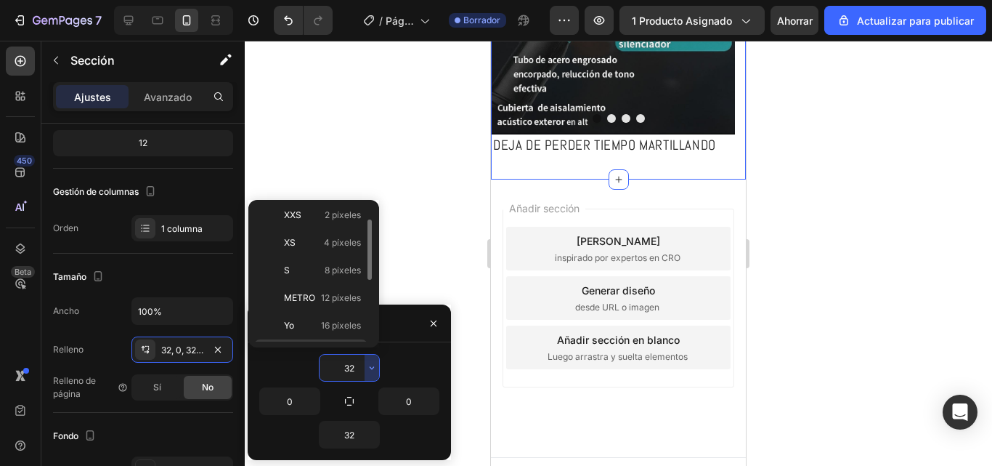
scroll to position [0, 0]
click at [329, 233] on div "Auto Auto" at bounding box center [310, 247] width 113 height 28
type input "Auto"
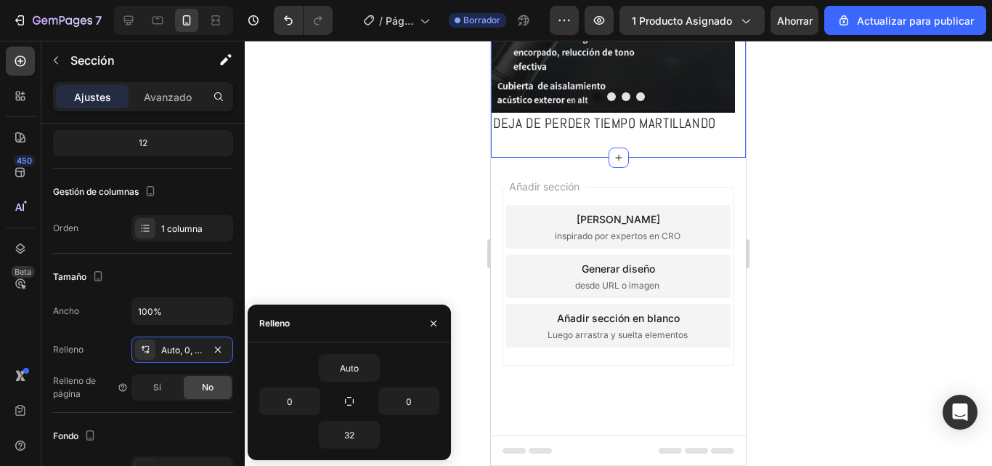
scroll to position [519, 0]
click at [366, 445] on button "button" at bounding box center [372, 434] width 15 height 26
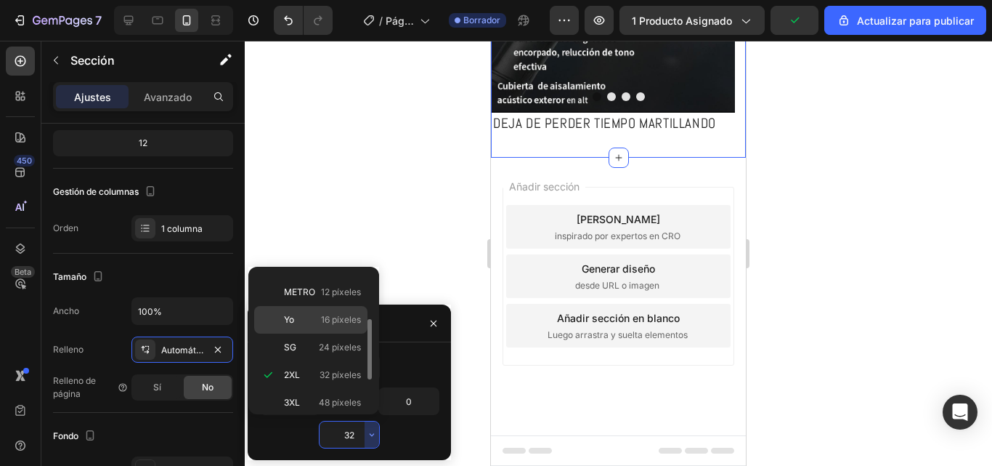
scroll to position [0, 0]
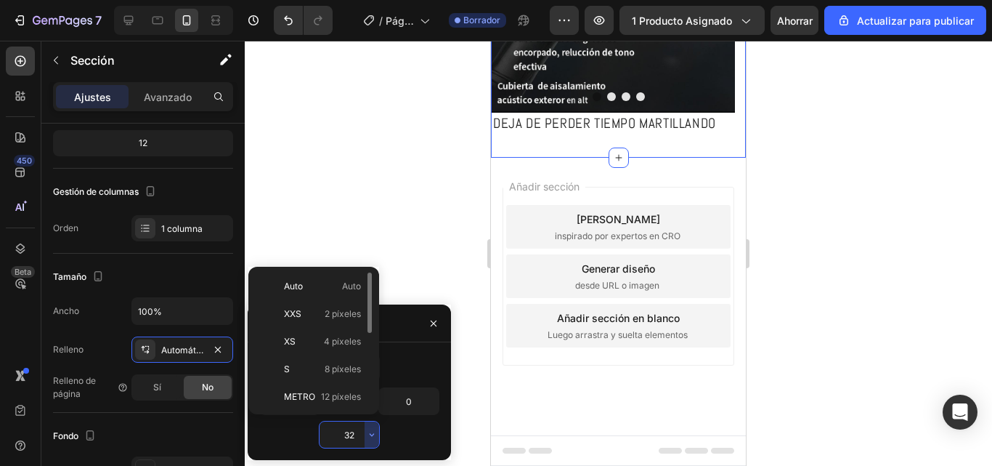
click at [341, 287] on p "Auto Auto" at bounding box center [322, 286] width 77 height 13
type input "Auto"
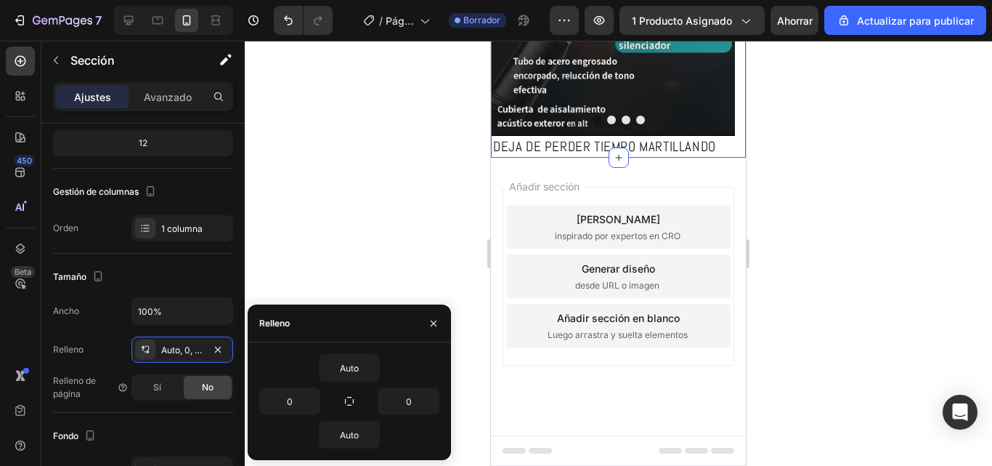
scroll to position [496, 0]
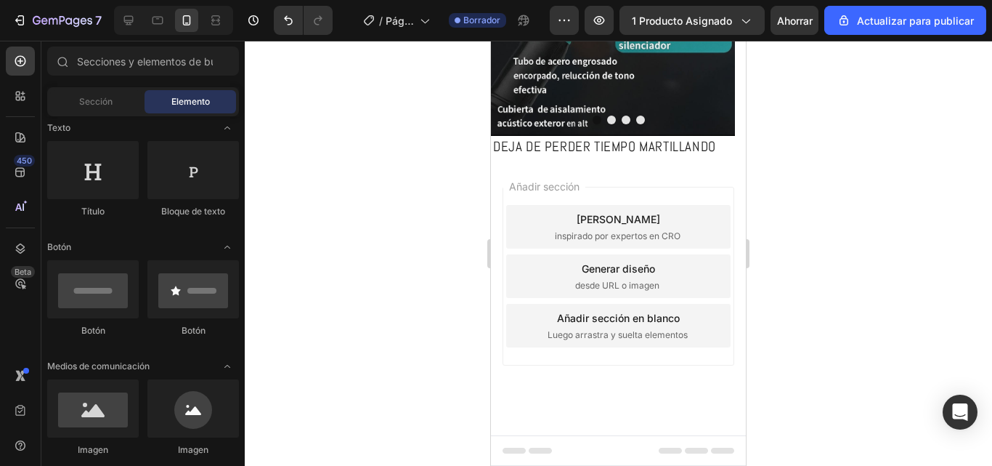
click at [734, 195] on div "Añadir sección Elija plantillas inspirado por expertos en CRO Generar diseño de…" at bounding box center [618, 296] width 255 height 277
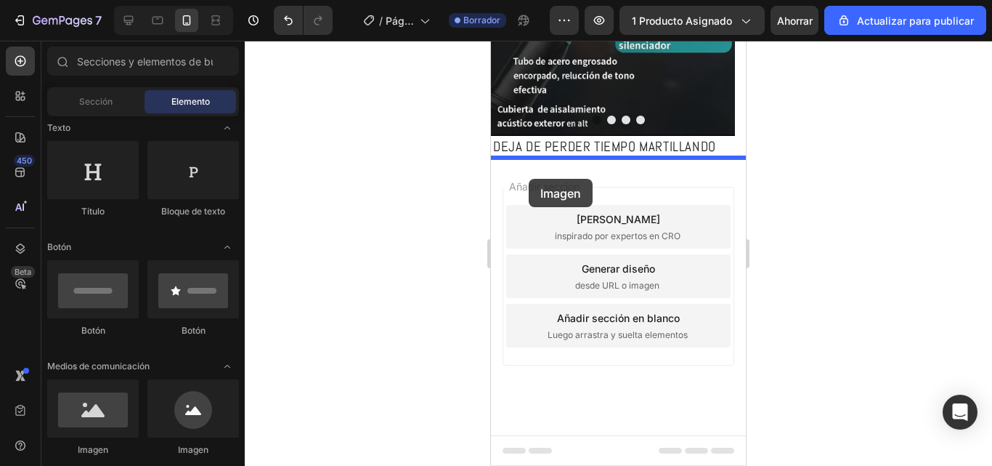
drag, startPoint x: 554, startPoint y: 475, endPoint x: 529, endPoint y: 179, distance: 297.4
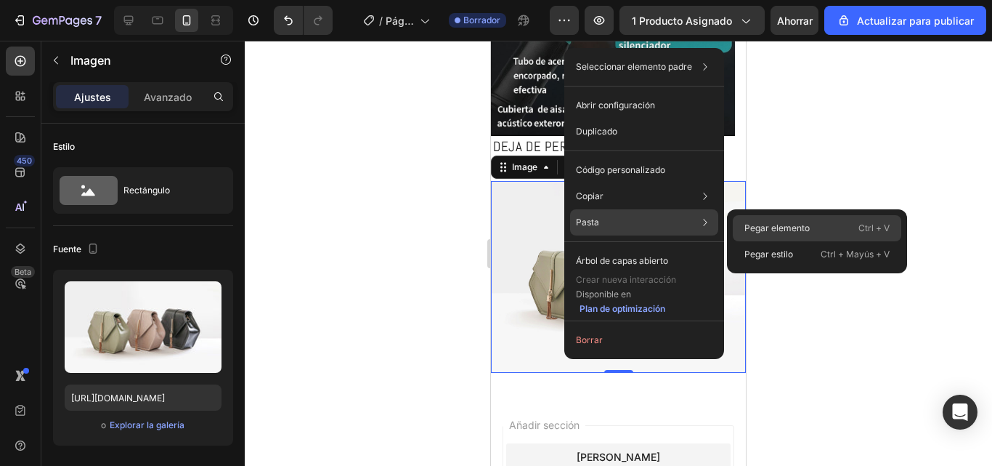
click at [750, 227] on font "Pegar elemento" at bounding box center [777, 227] width 65 height 11
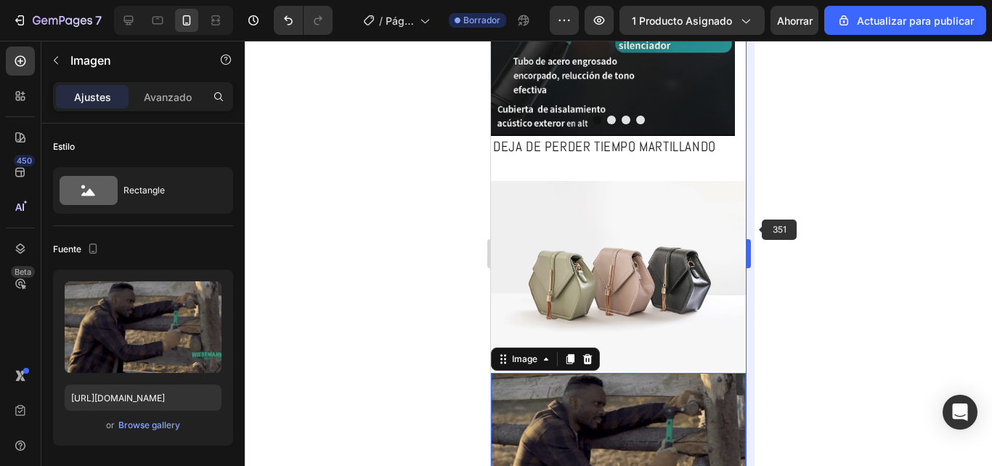
scroll to position [145, 0]
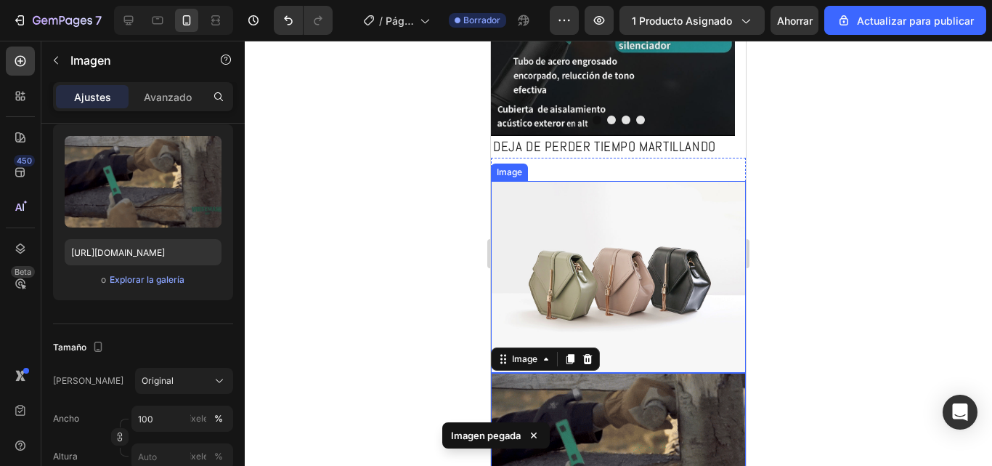
click at [593, 294] on img at bounding box center [618, 276] width 255 height 191
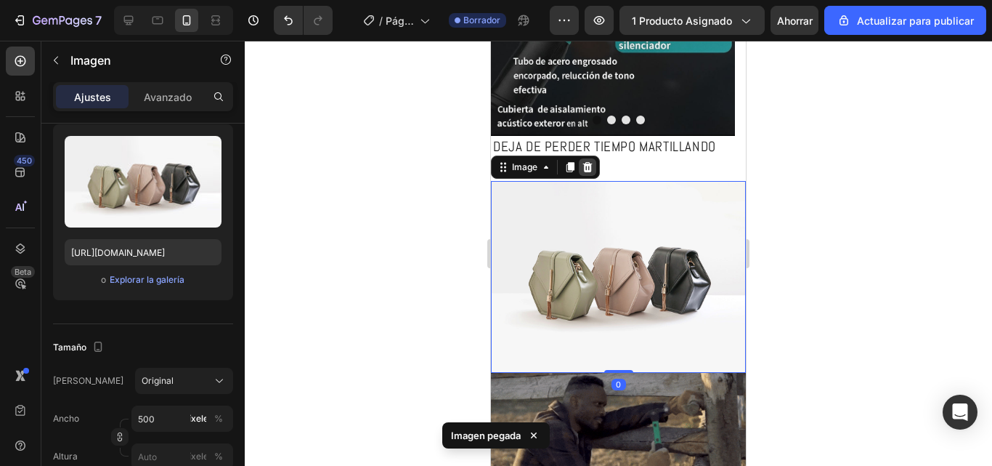
click at [591, 173] on icon at bounding box center [588, 167] width 12 height 12
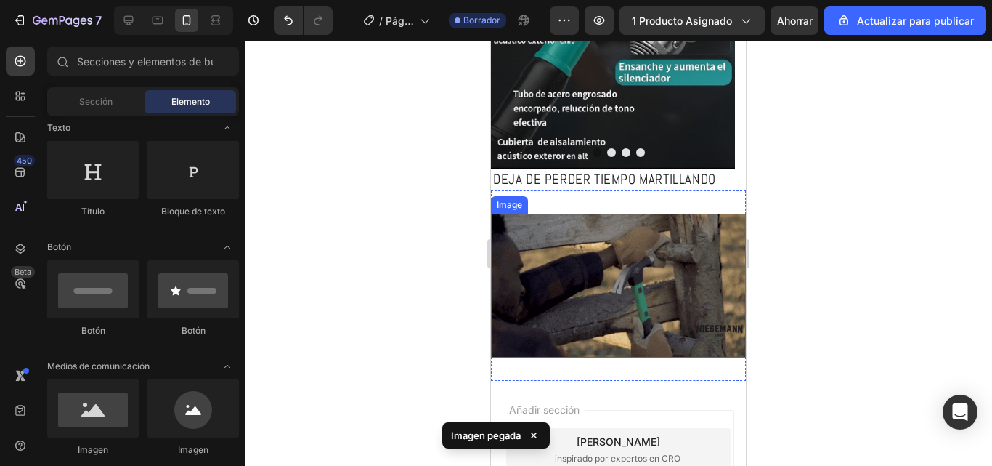
scroll to position [496, 0]
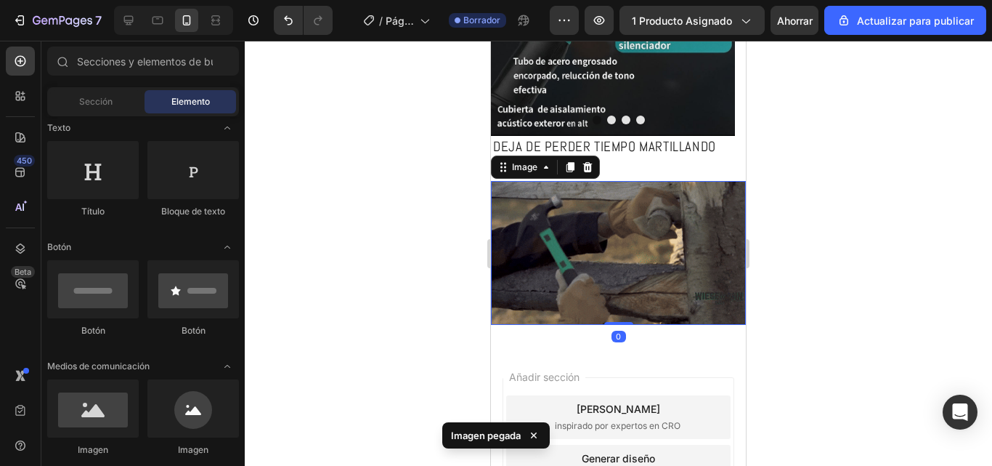
click at [597, 185] on img at bounding box center [618, 252] width 255 height 143
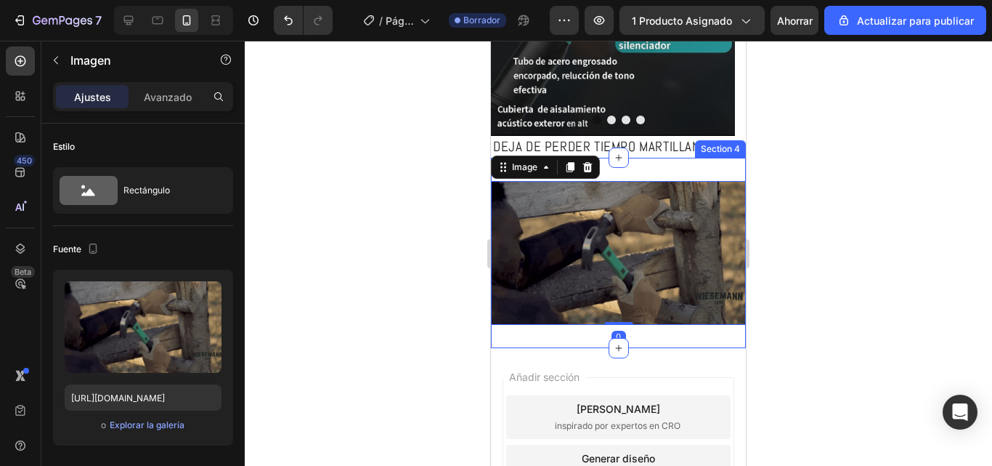
click at [633, 166] on div "Image 0 Section 4" at bounding box center [618, 253] width 255 height 190
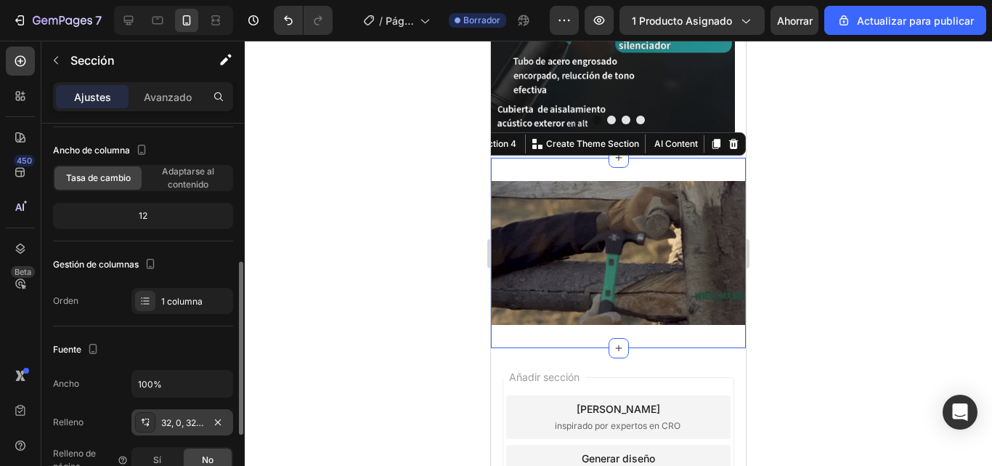
scroll to position [145, 0]
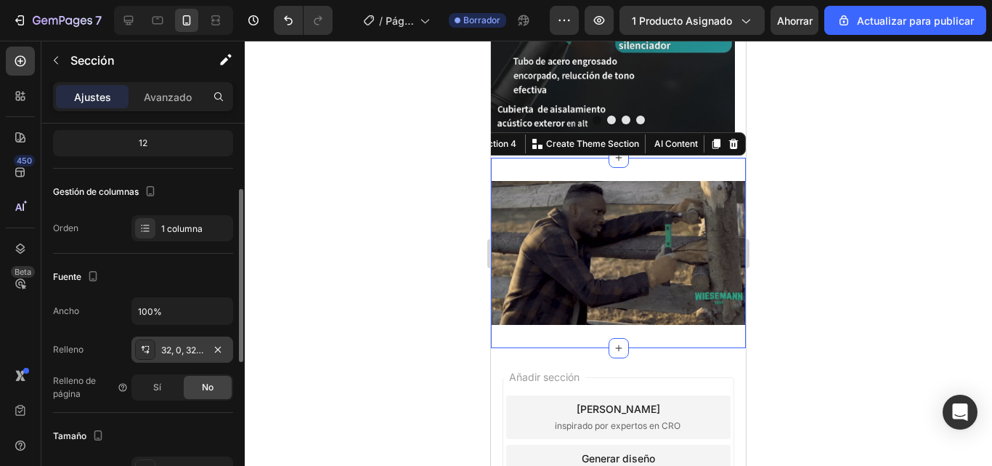
click at [182, 352] on font "32, 0, 32, 0" at bounding box center [183, 349] width 45 height 11
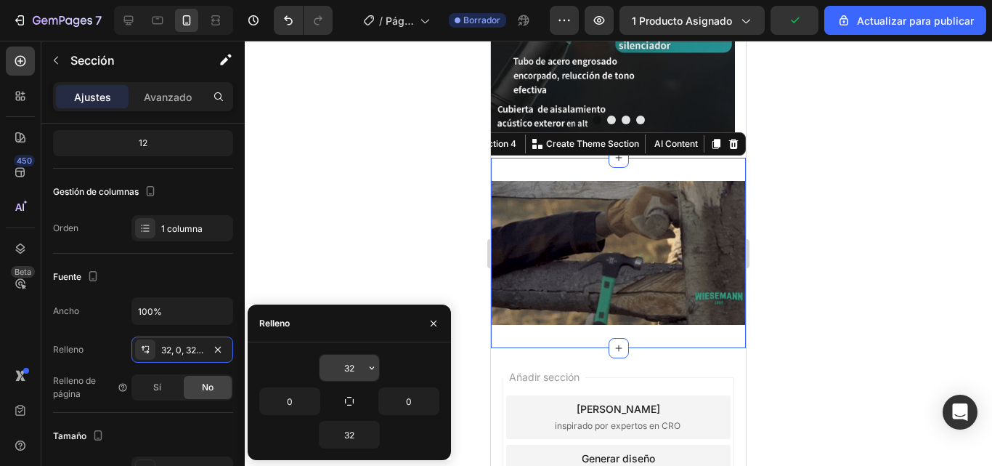
click at [365, 367] on button "button" at bounding box center [372, 367] width 15 height 26
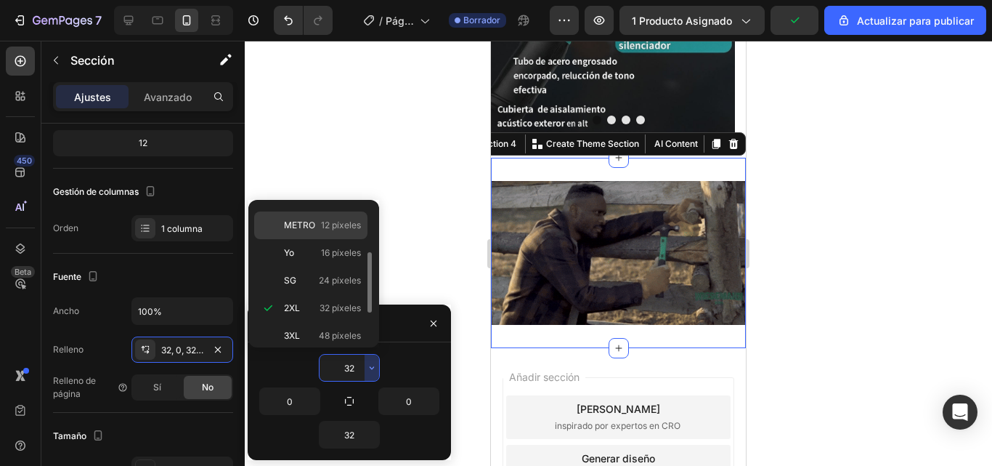
scroll to position [0, 0]
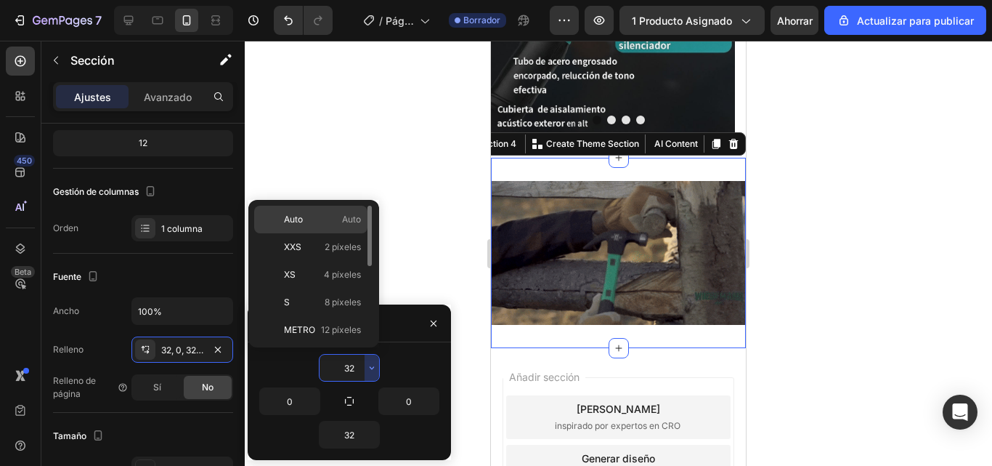
click at [317, 233] on div "Auto Auto" at bounding box center [310, 247] width 113 height 28
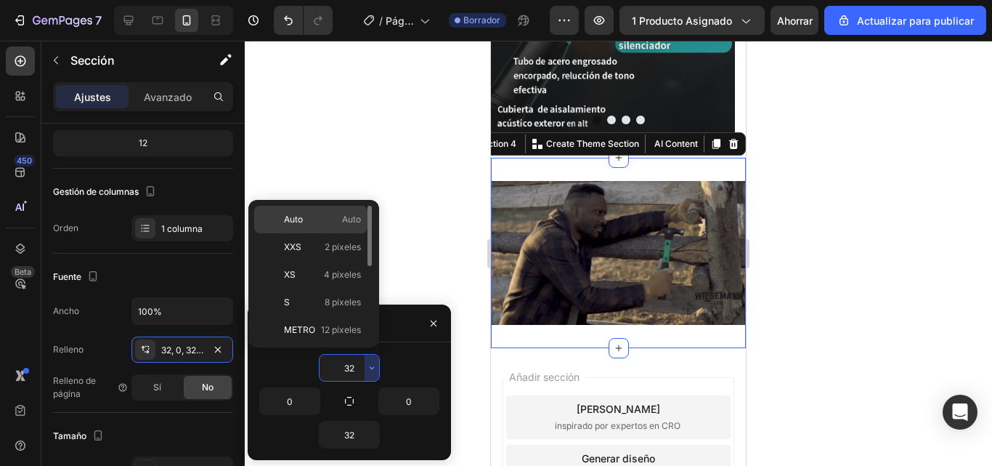
type input "Auto"
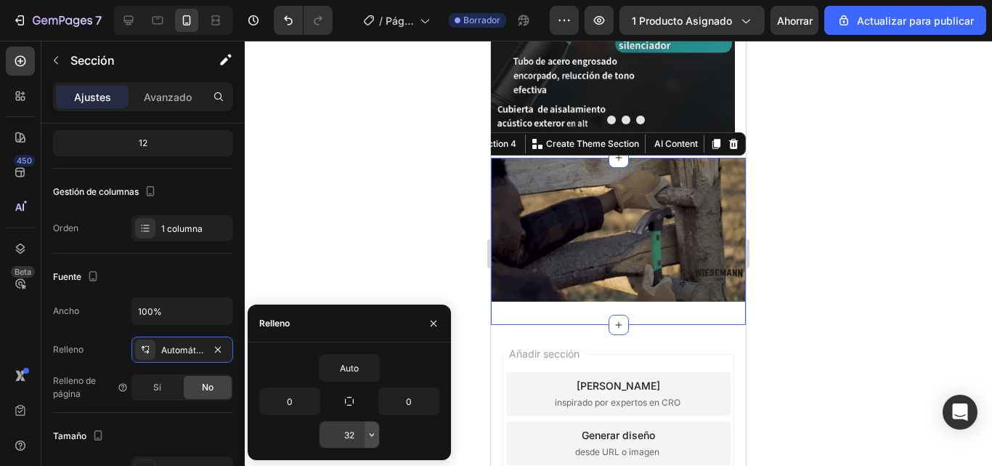
click at [372, 434] on icon "button" at bounding box center [372, 435] width 12 height 12
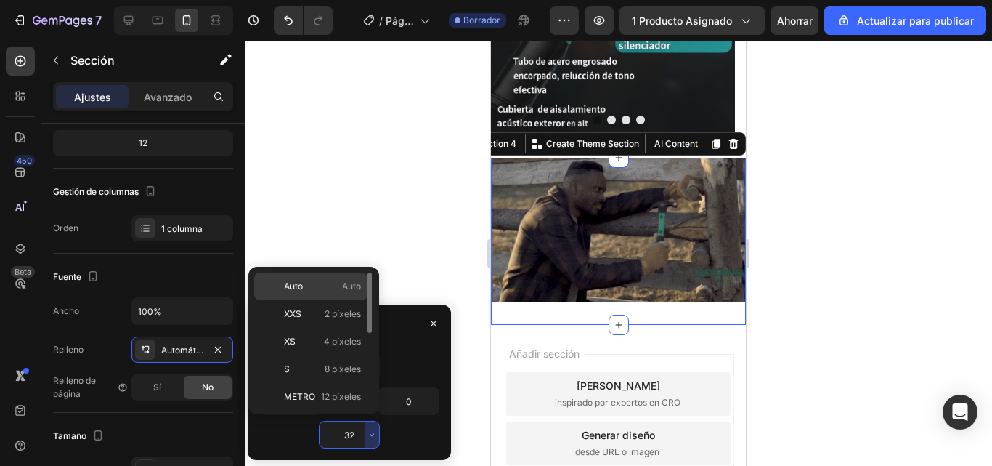
click at [320, 288] on p "Auto Auto" at bounding box center [322, 286] width 77 height 13
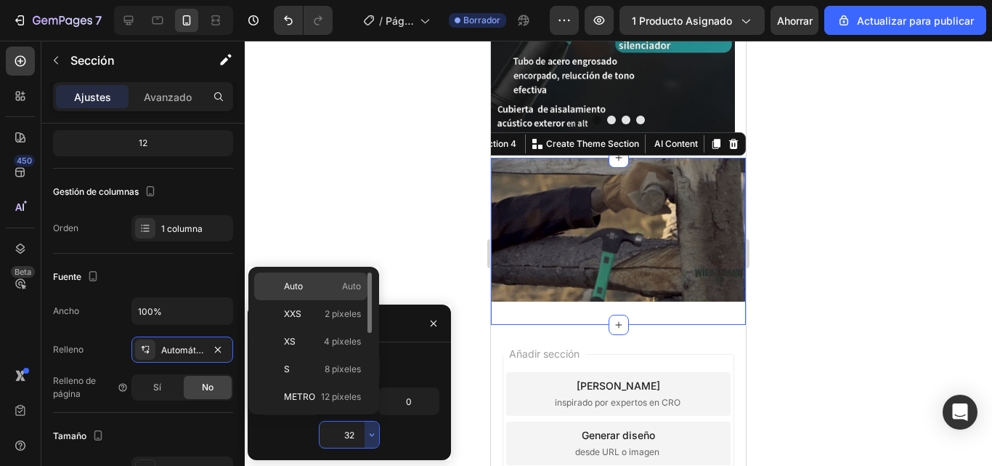
type input "Auto"
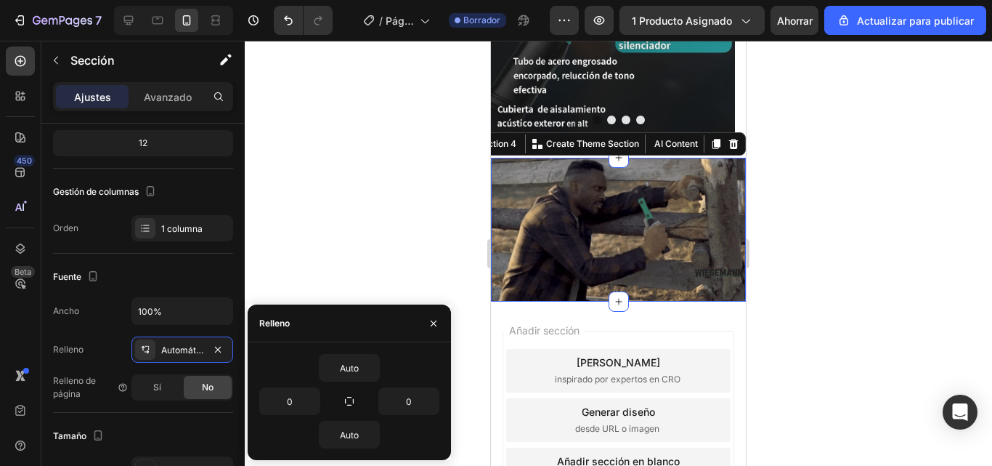
click at [816, 259] on div at bounding box center [618, 253] width 747 height 425
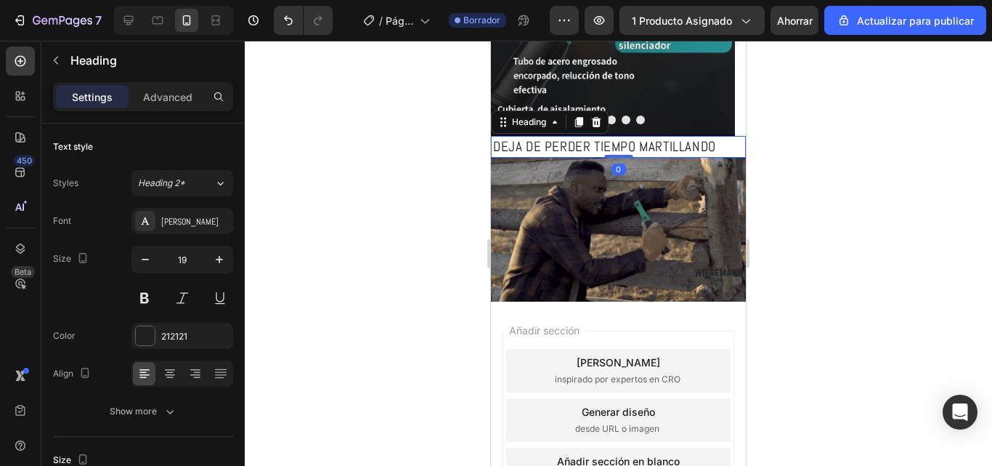
click at [583, 153] on h2 "DEJA DE PERDER TIEMPO MARTILLANDO" at bounding box center [618, 147] width 255 height 23
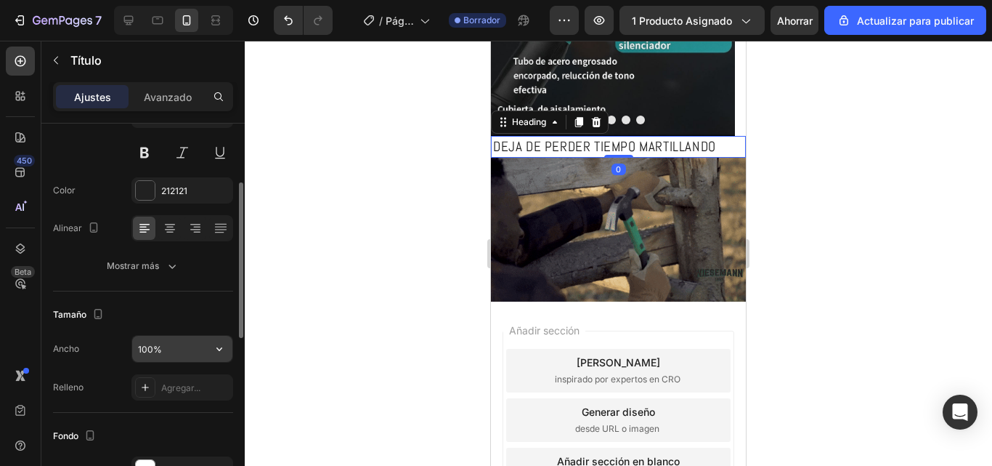
scroll to position [218, 0]
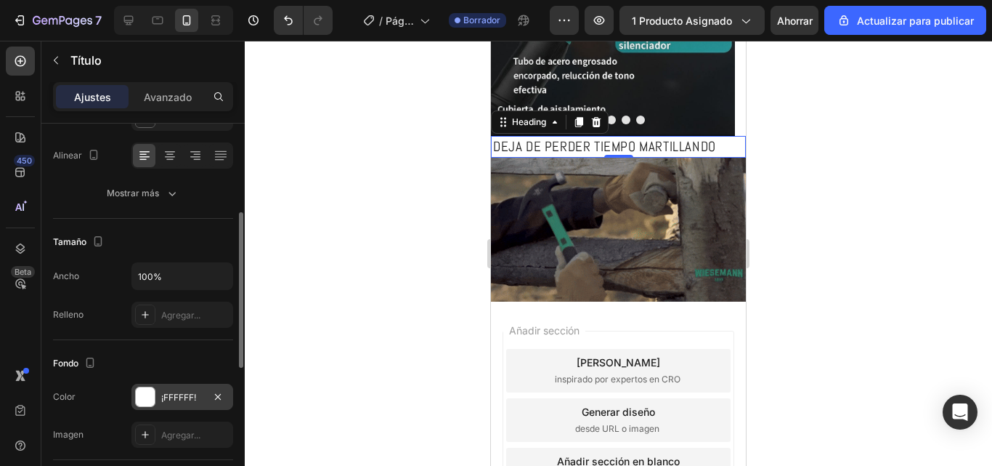
click at [142, 404] on div at bounding box center [145, 396] width 19 height 19
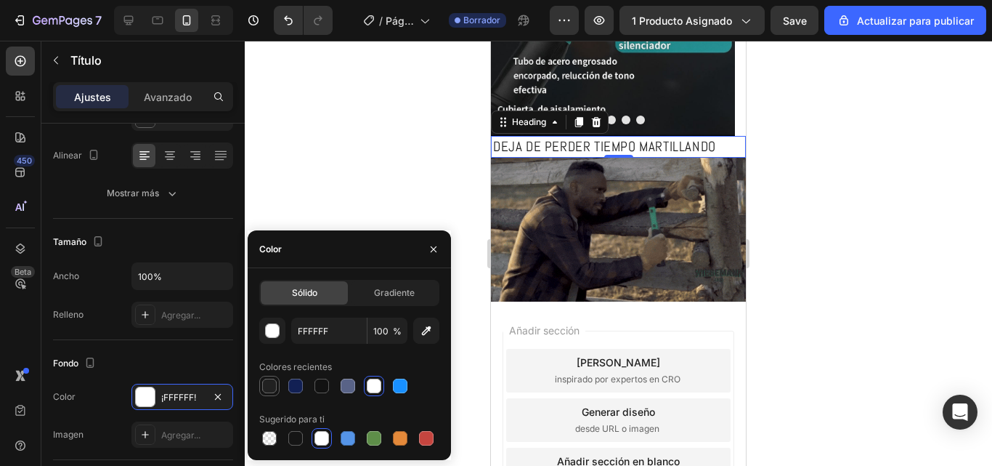
click at [264, 381] on div at bounding box center [269, 385] width 15 height 15
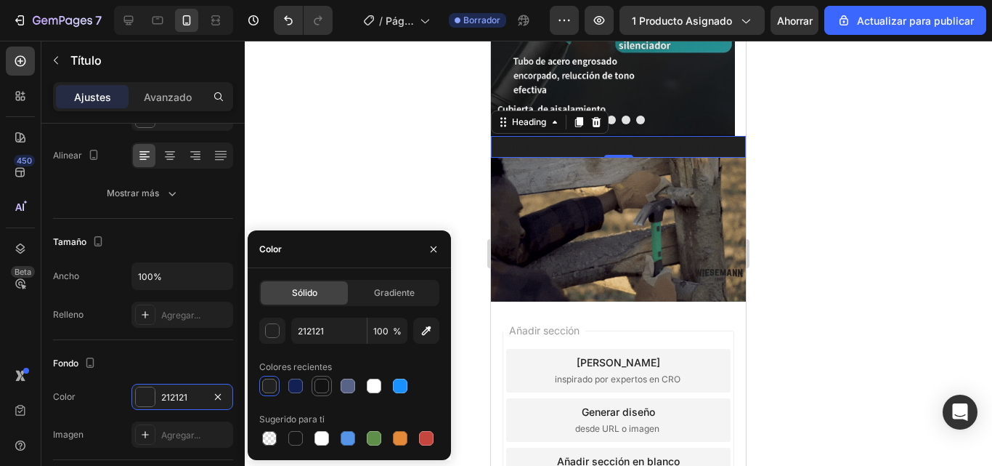
click at [320, 376] on div at bounding box center [322, 386] width 20 height 20
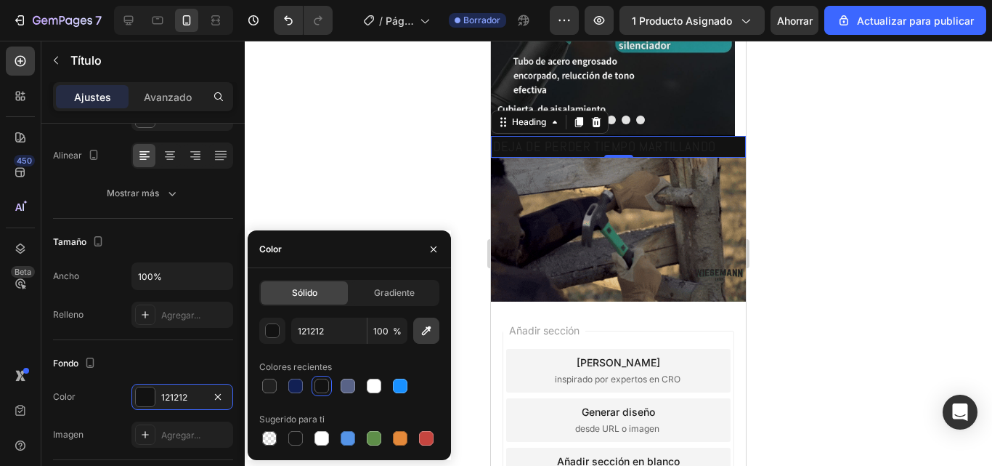
click at [430, 326] on button "button" at bounding box center [426, 330] width 26 height 26
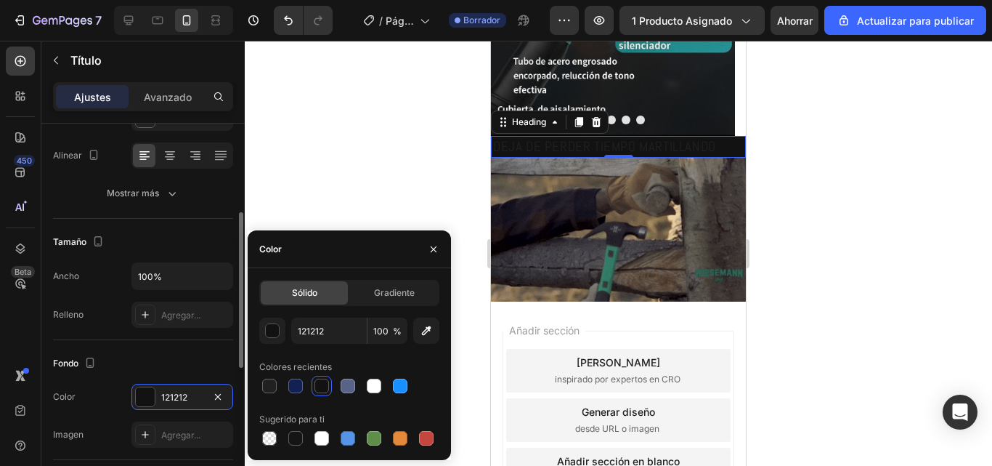
type input "AAAAAA"
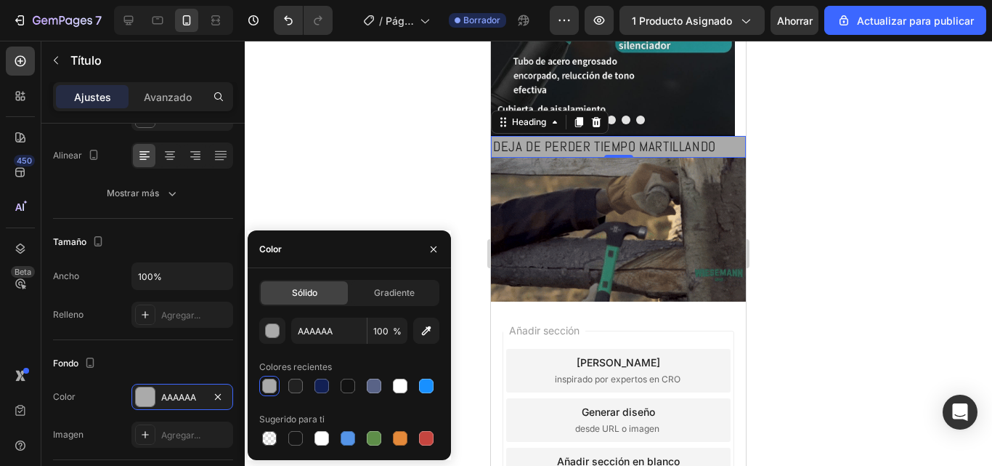
click at [755, 226] on div at bounding box center [618, 253] width 747 height 425
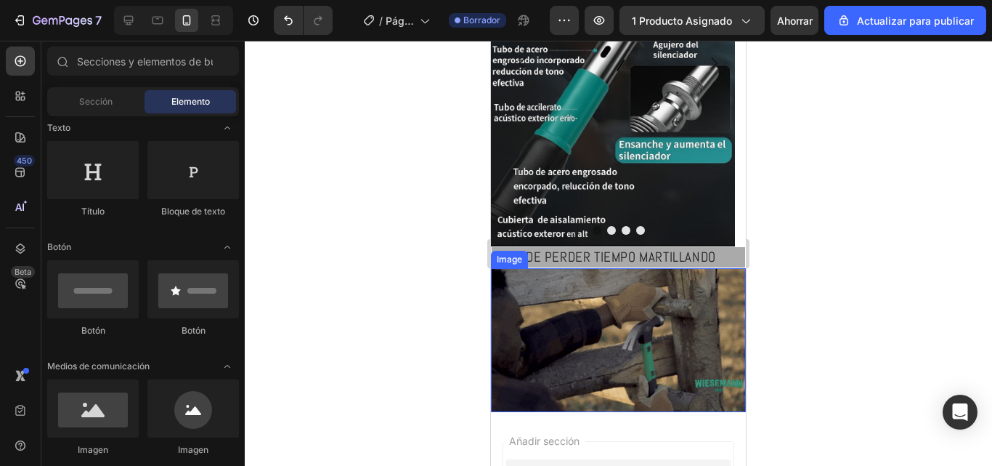
scroll to position [436, 0]
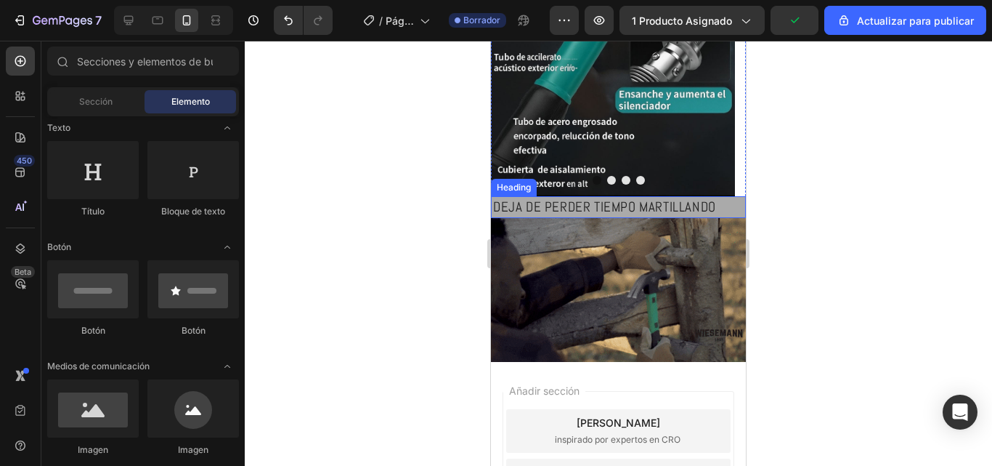
click at [723, 216] on h2 "DEJA DE PERDER TIEMPO MARTILLANDO" at bounding box center [618, 207] width 255 height 23
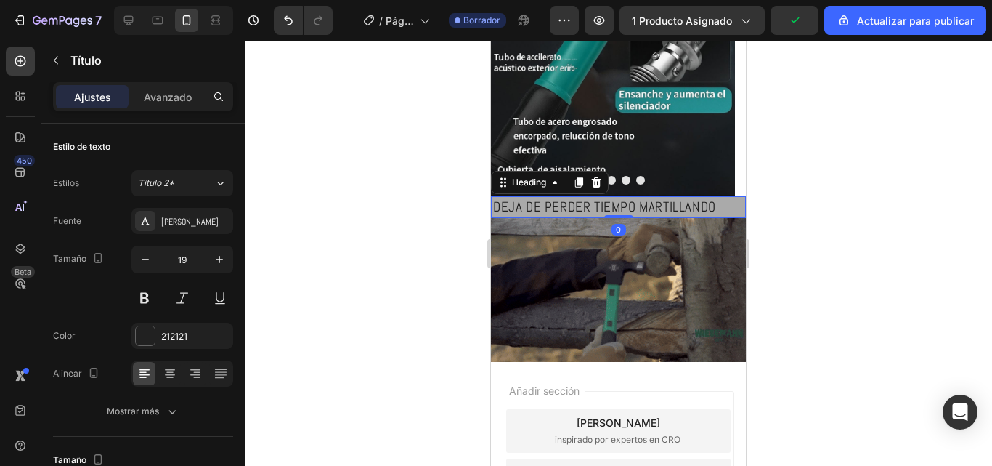
click at [723, 213] on h2 "DEJA DE PERDER TIEMPO MARTILLANDO" at bounding box center [618, 207] width 255 height 23
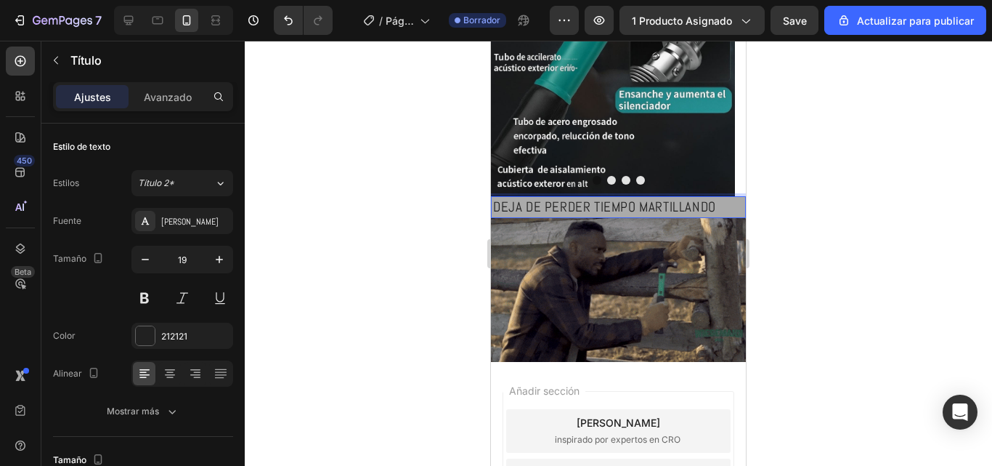
click at [726, 207] on p "DEJA DE PERDER TIEMPO MARTILLANDO" at bounding box center [618, 207] width 251 height 18
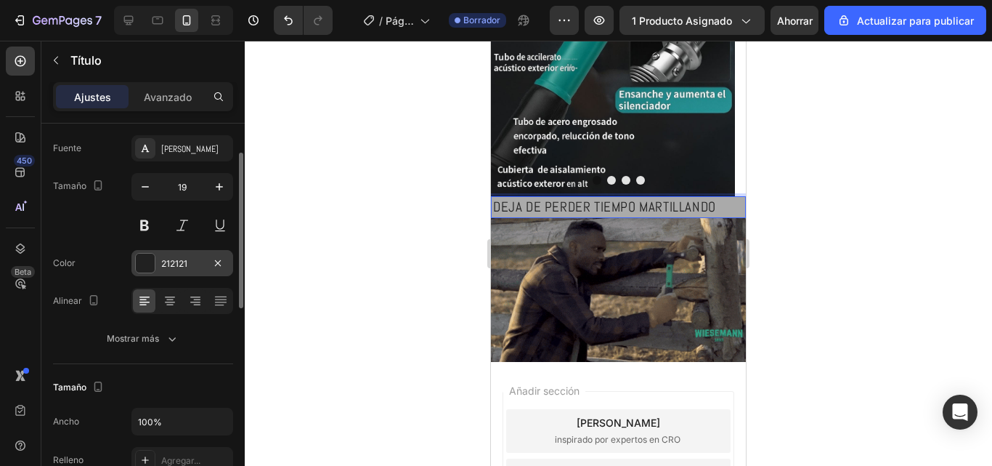
scroll to position [218, 0]
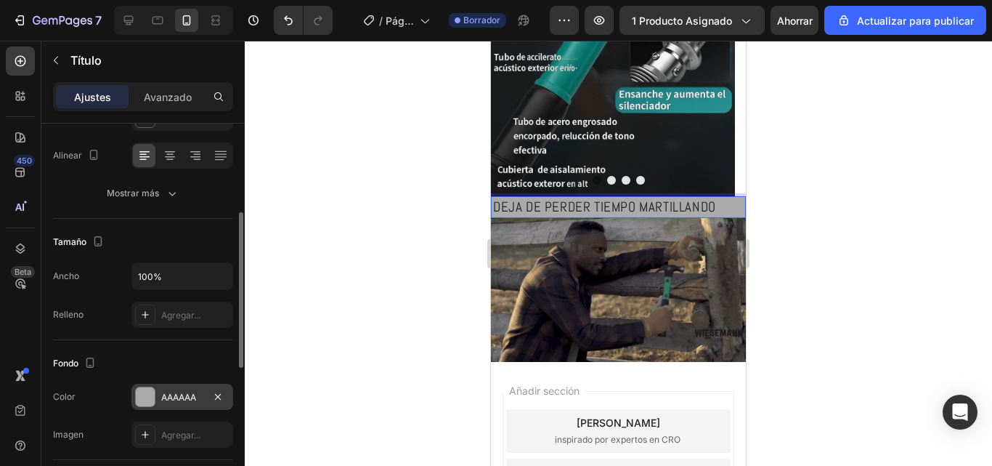
click at [177, 406] on div "AAAAAA" at bounding box center [182, 397] width 102 height 26
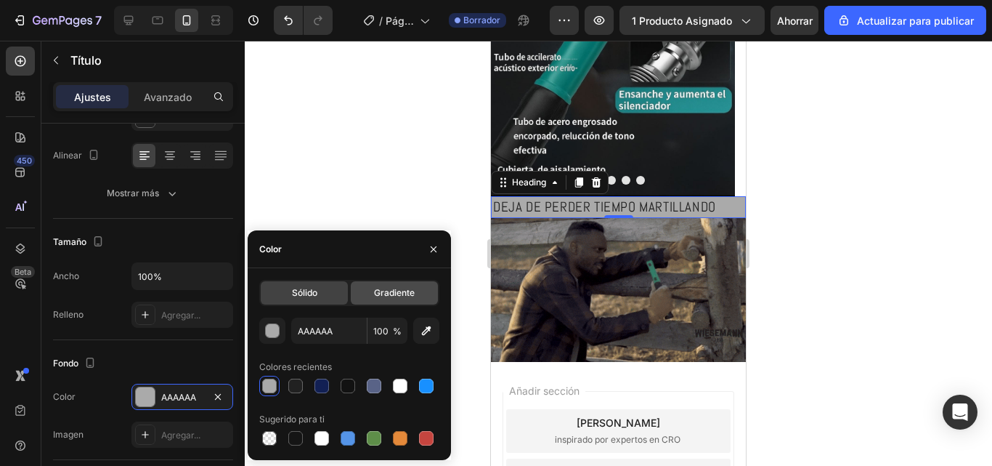
click at [360, 297] on div "Gradiente" at bounding box center [394, 292] width 87 height 23
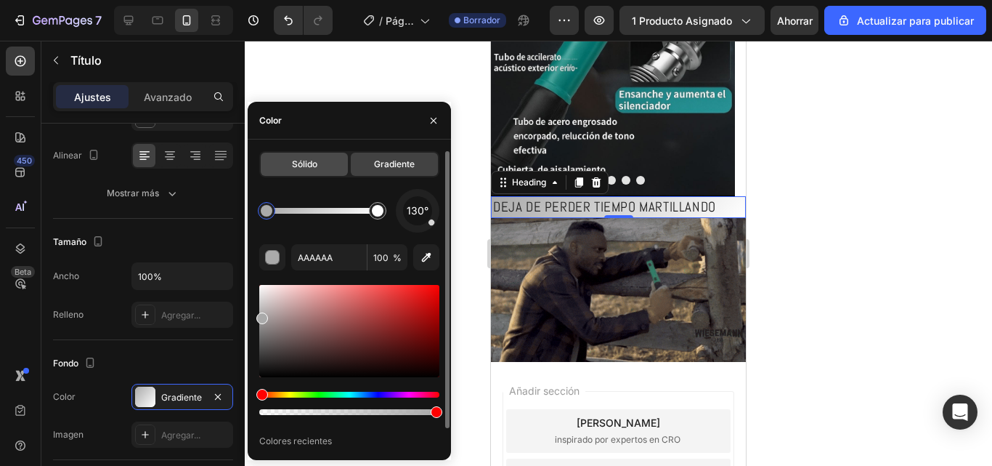
click at [302, 163] on font "Sólido" at bounding box center [304, 163] width 25 height 11
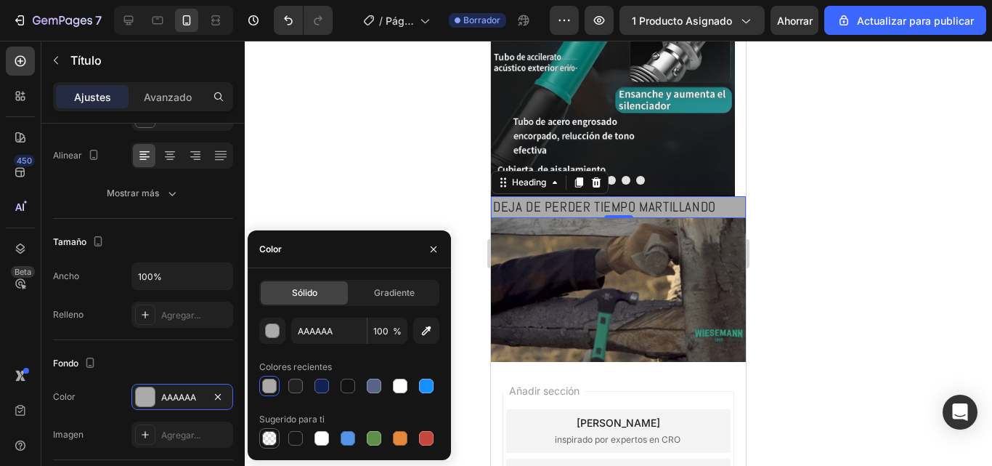
click at [260, 436] on div at bounding box center [269, 438] width 20 height 20
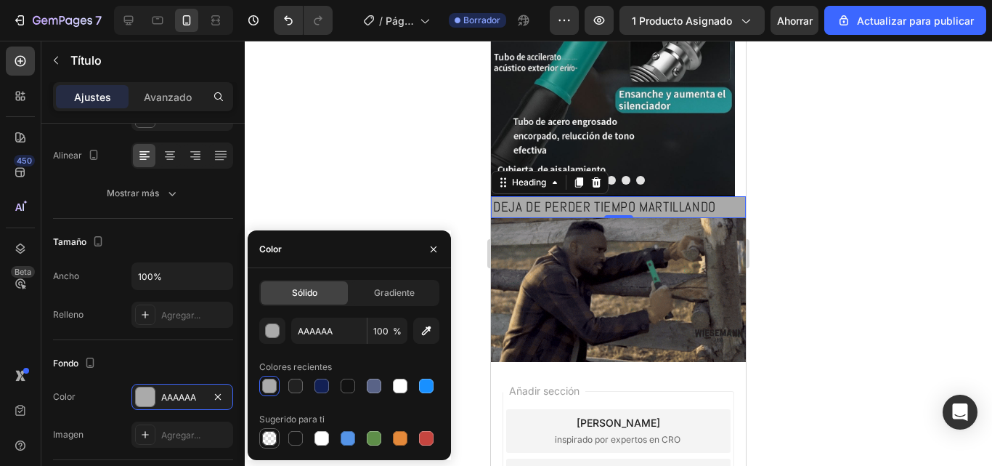
type input "000000"
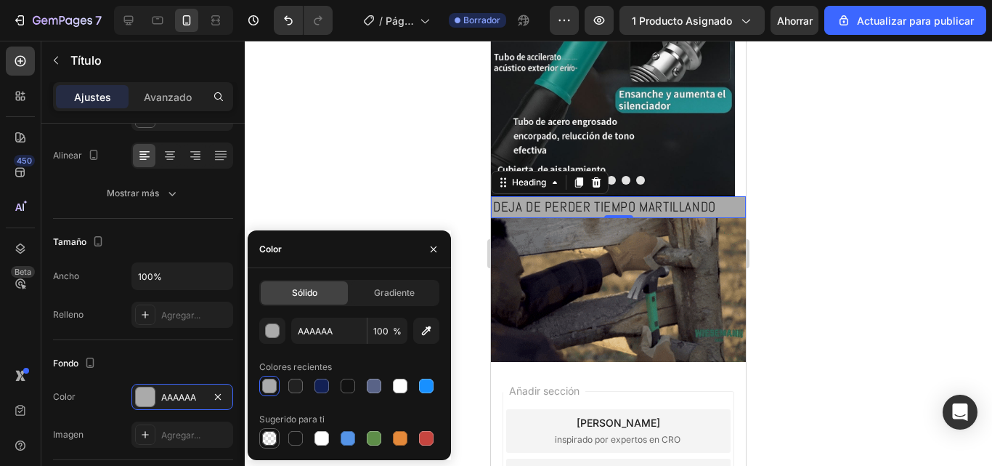
type input "0"
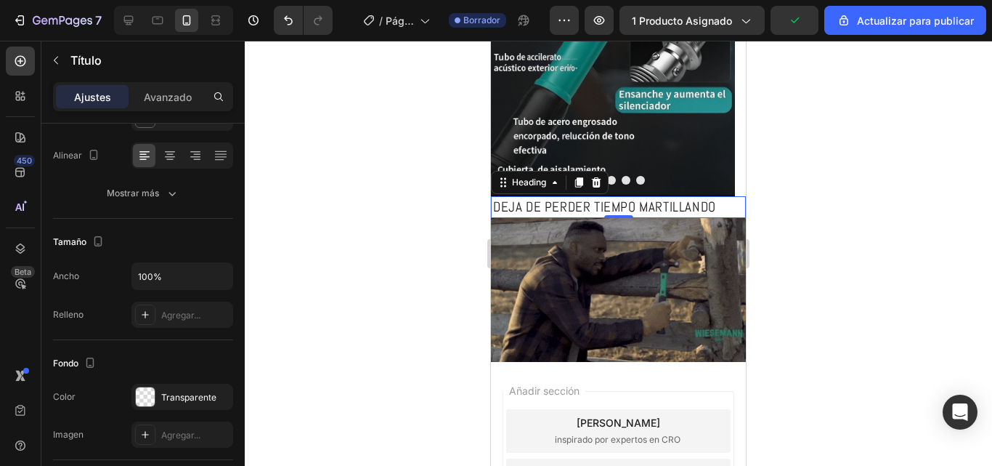
click at [811, 340] on div at bounding box center [618, 253] width 747 height 425
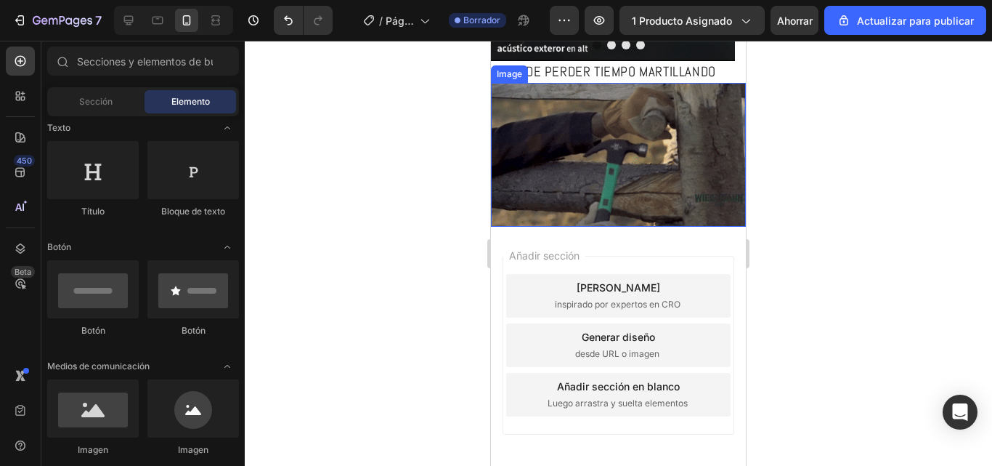
scroll to position [581, 0]
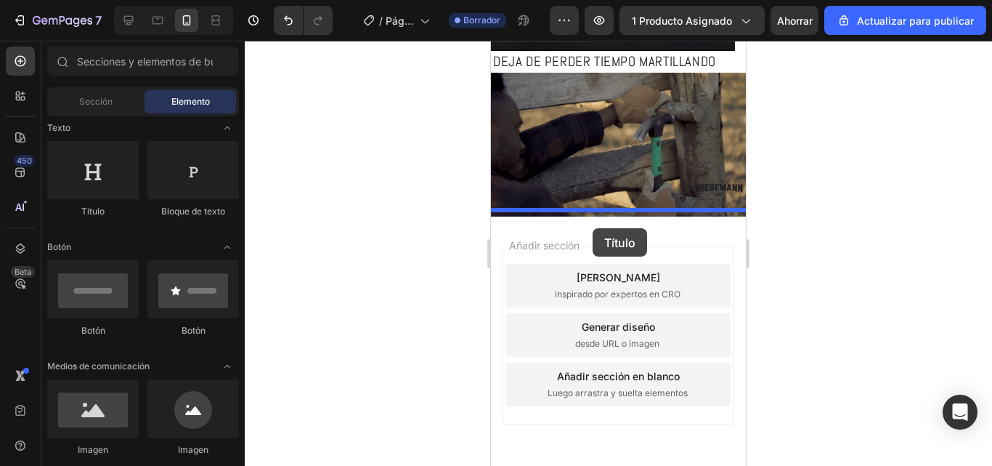
drag, startPoint x: 584, startPoint y: 197, endPoint x: 591, endPoint y: 230, distance: 33.5
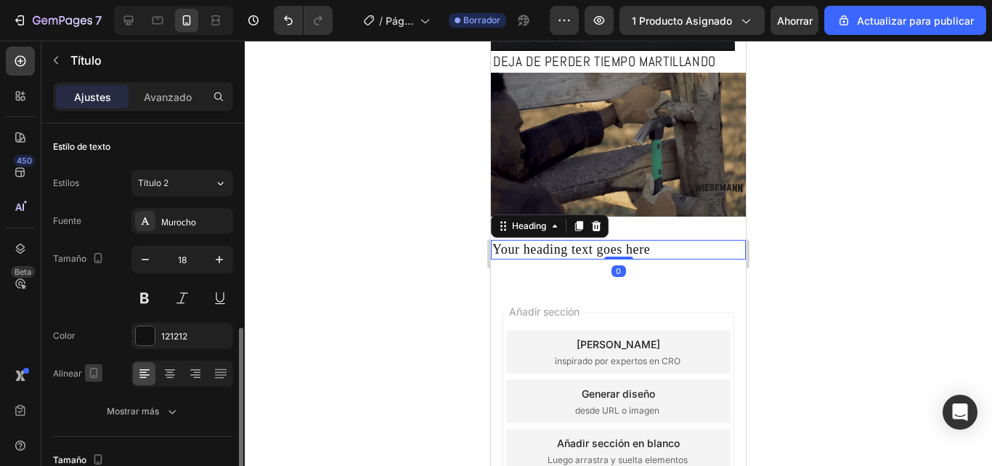
scroll to position [145, 0]
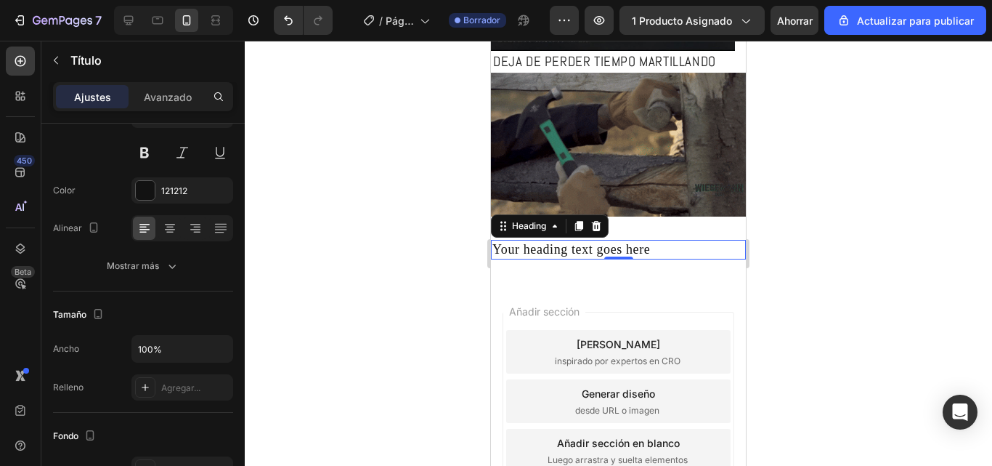
click at [291, 231] on div at bounding box center [618, 253] width 747 height 425
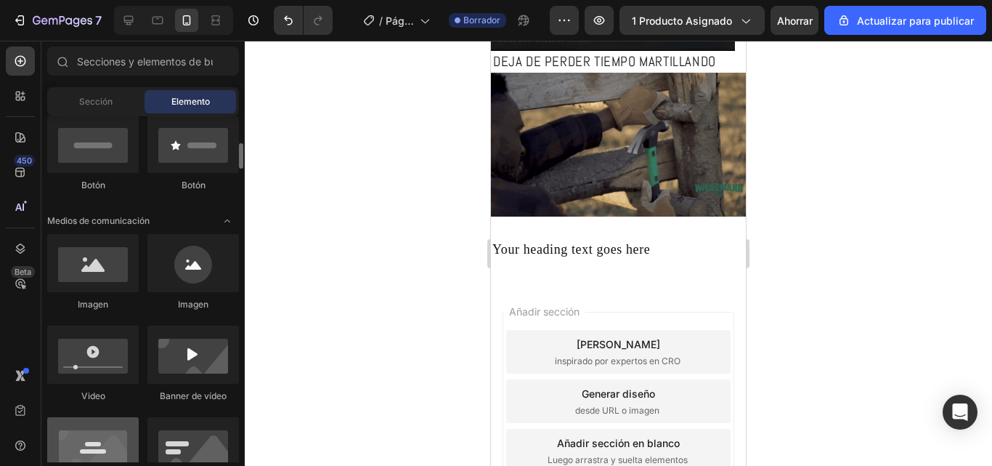
scroll to position [436, 0]
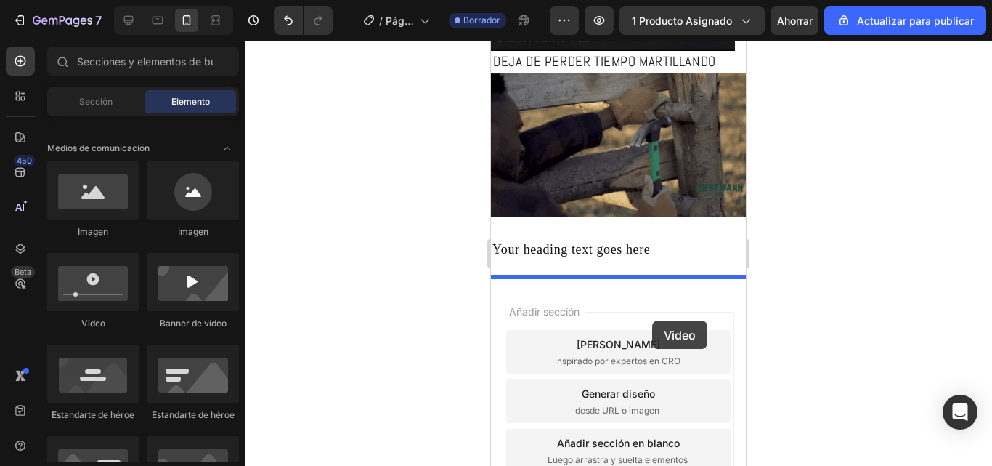
drag, startPoint x: 604, startPoint y: 315, endPoint x: 652, endPoint y: 320, distance: 49.0
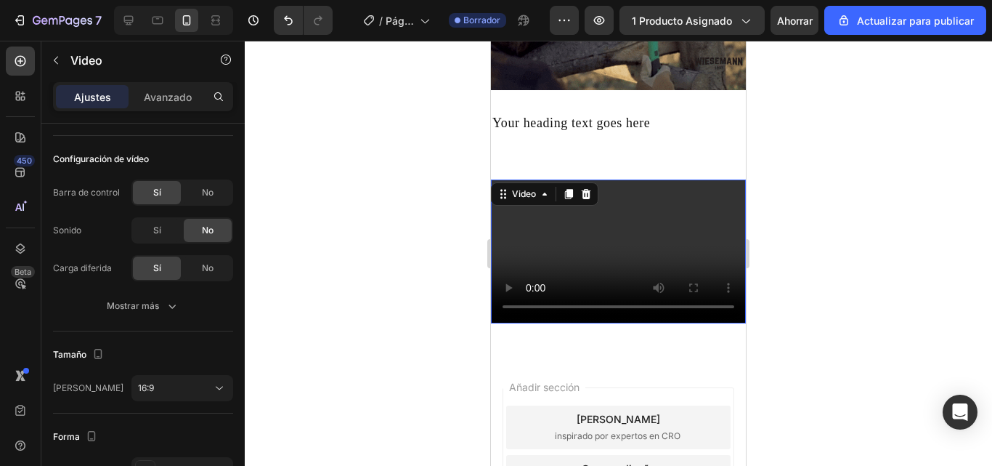
scroll to position [726, 0]
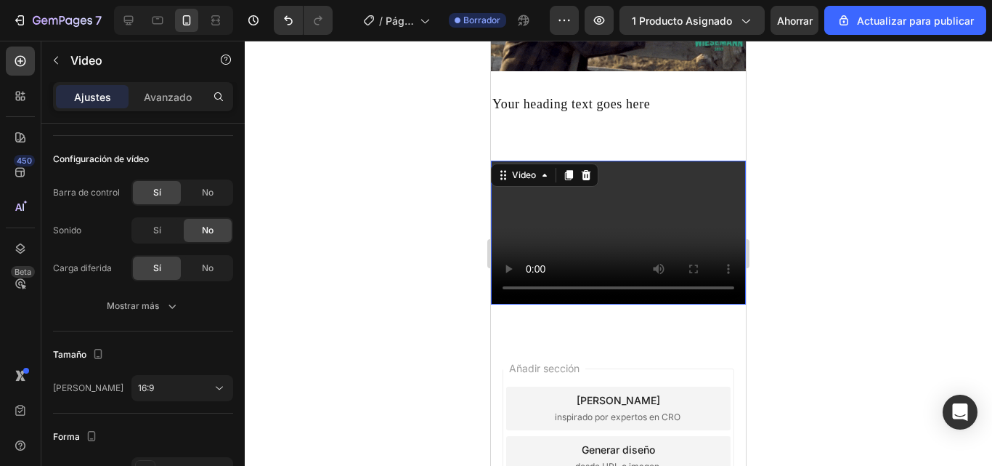
click at [509, 203] on video at bounding box center [618, 232] width 255 height 143
click at [557, 205] on video at bounding box center [618, 232] width 255 height 143
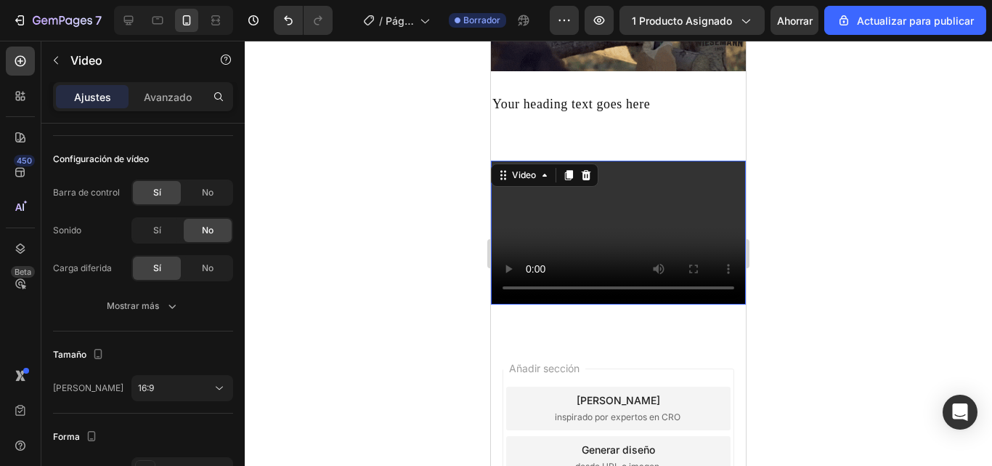
click at [766, 174] on div at bounding box center [618, 253] width 747 height 425
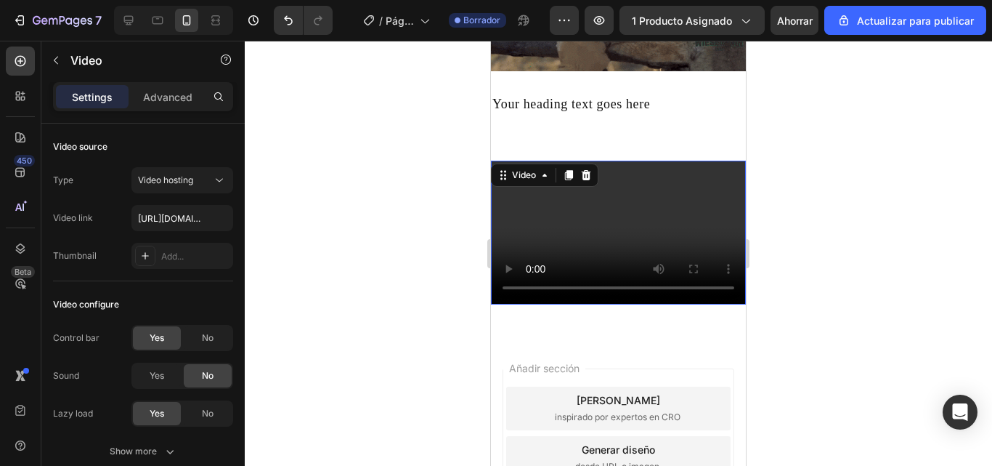
click at [625, 183] on video at bounding box center [618, 232] width 255 height 143
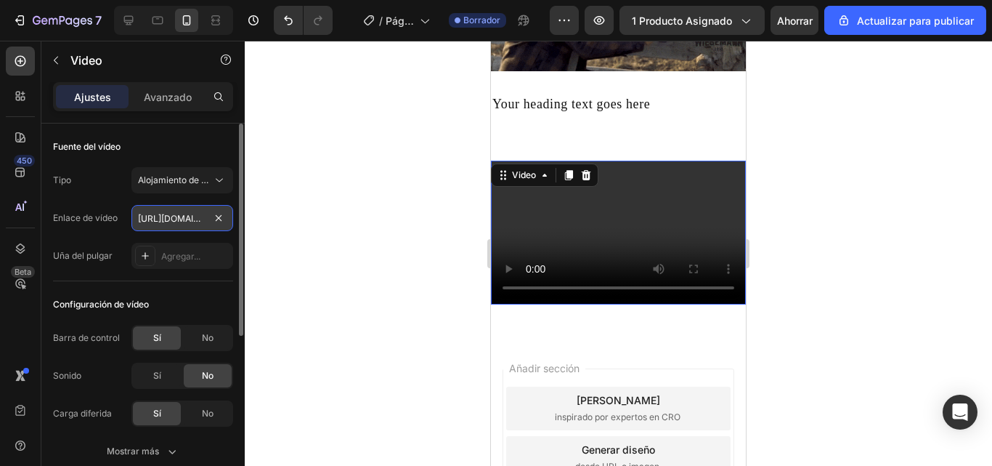
click at [219, 227] on input "https://cdn.shopify.com/videos/c/o/v/2cd3deb506b54b009063f7270ab5cf2e.mp4" at bounding box center [182, 218] width 102 height 26
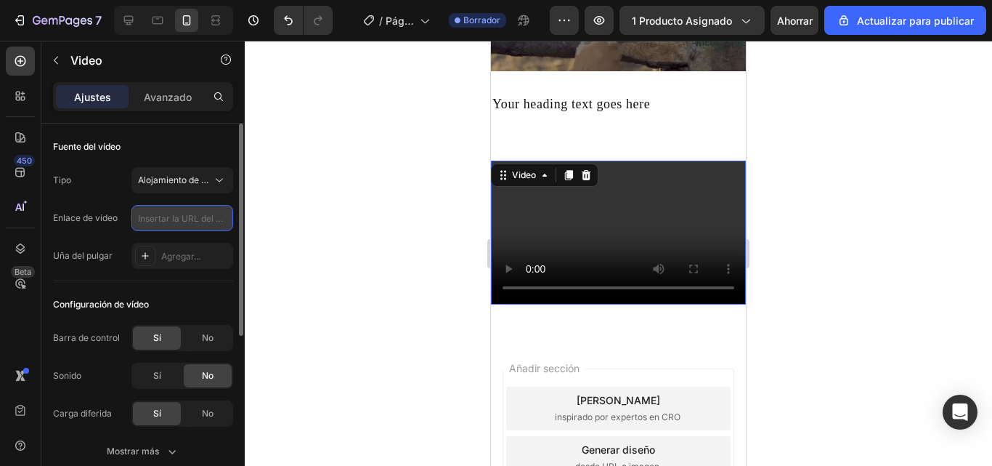
drag, startPoint x: 221, startPoint y: 210, endPoint x: 214, endPoint y: 217, distance: 9.8
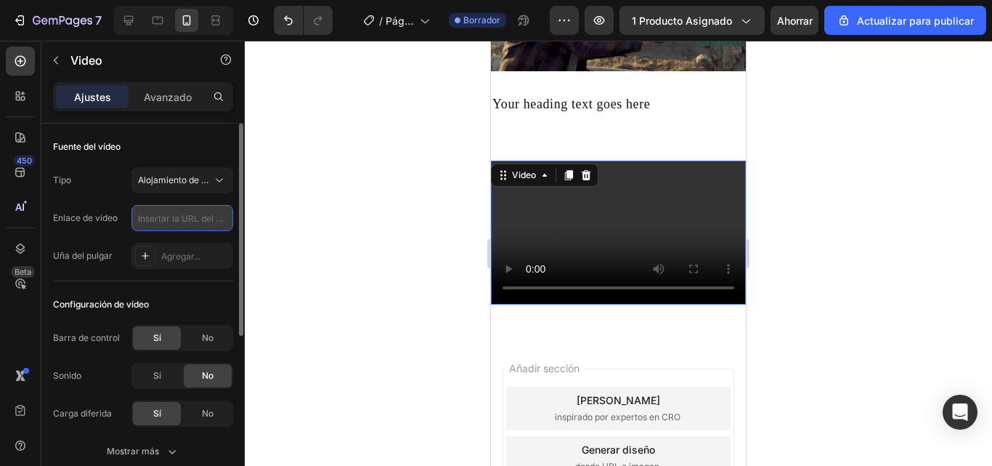
paste input "Copy element from Gempages!"
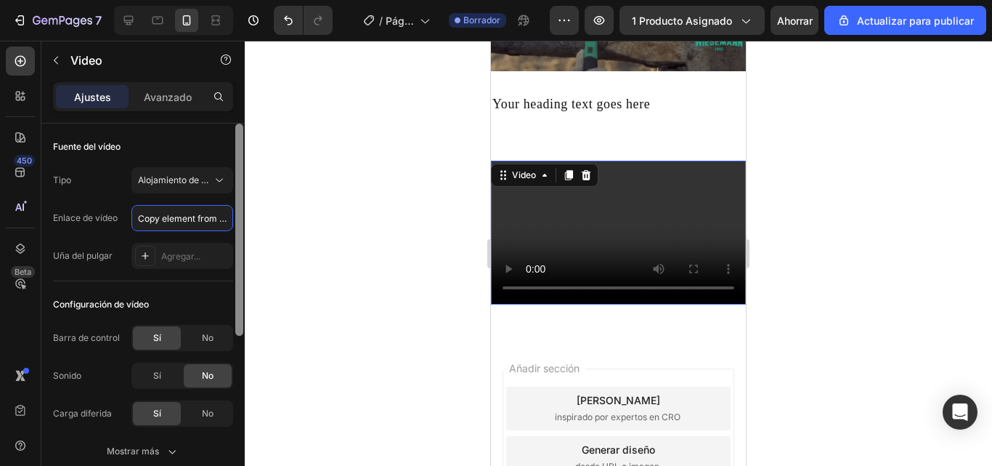
scroll to position [0, 62]
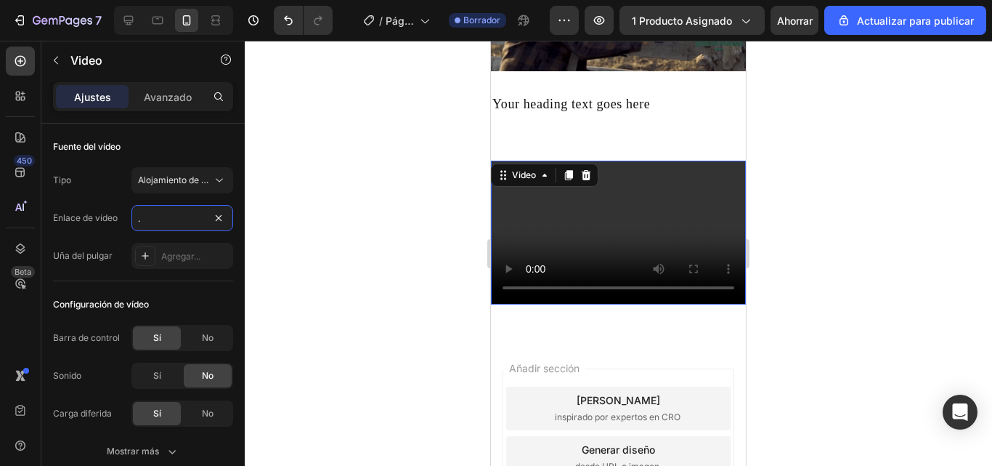
type input "Copy element from Gempages!"
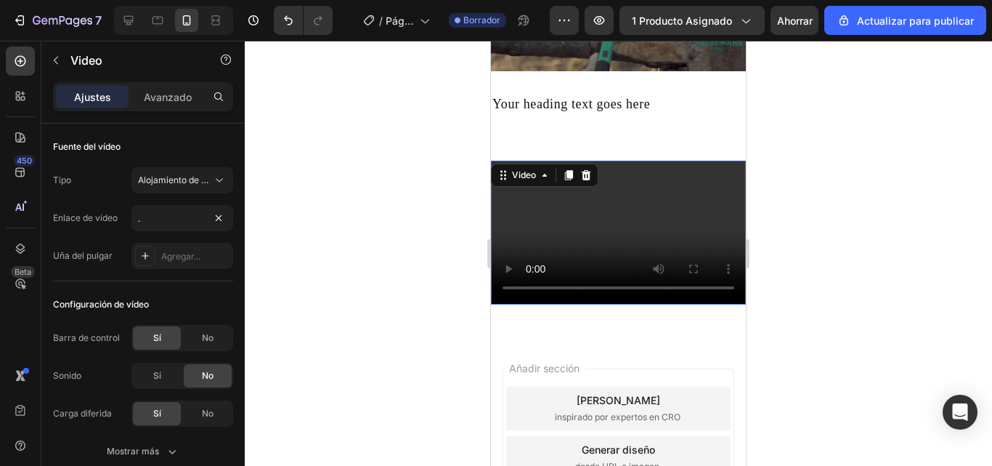
scroll to position [0, 0]
drag, startPoint x: 391, startPoint y: 222, endPoint x: 360, endPoint y: 222, distance: 30.5
click at [386, 222] on div at bounding box center [618, 253] width 747 height 425
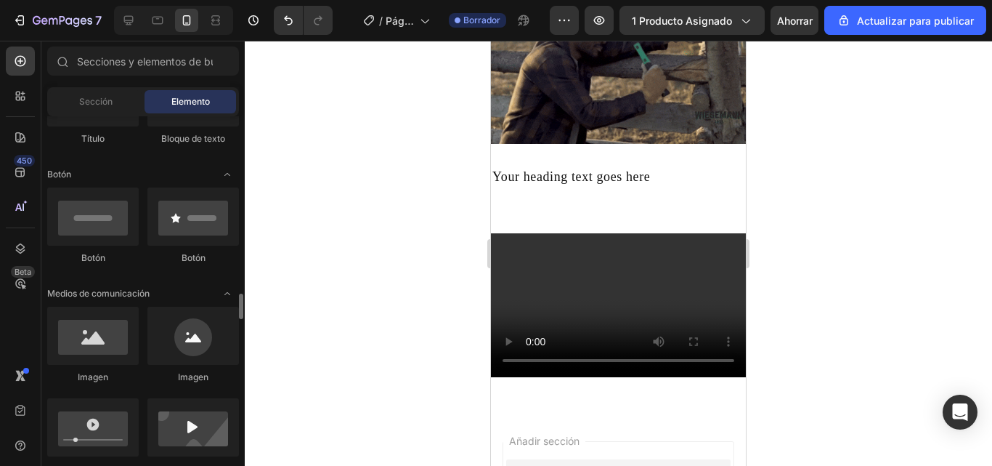
scroll to position [436, 0]
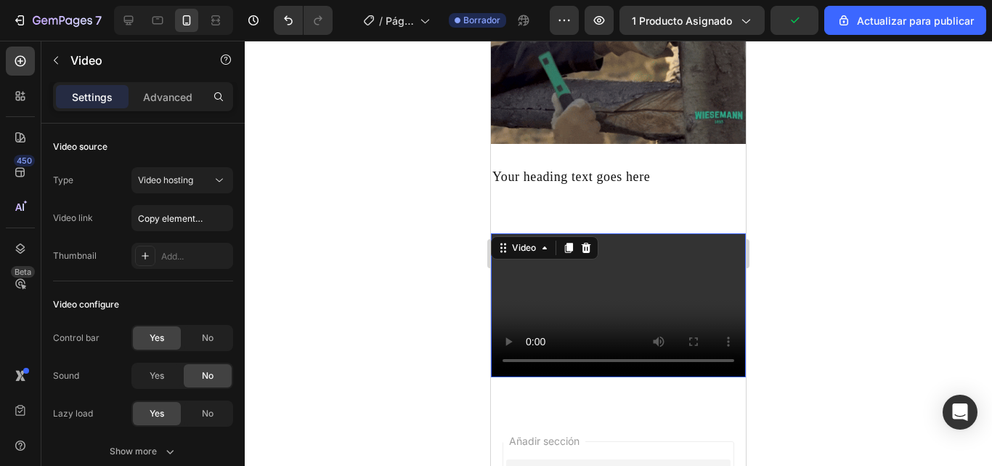
click at [579, 285] on video at bounding box center [618, 304] width 255 height 143
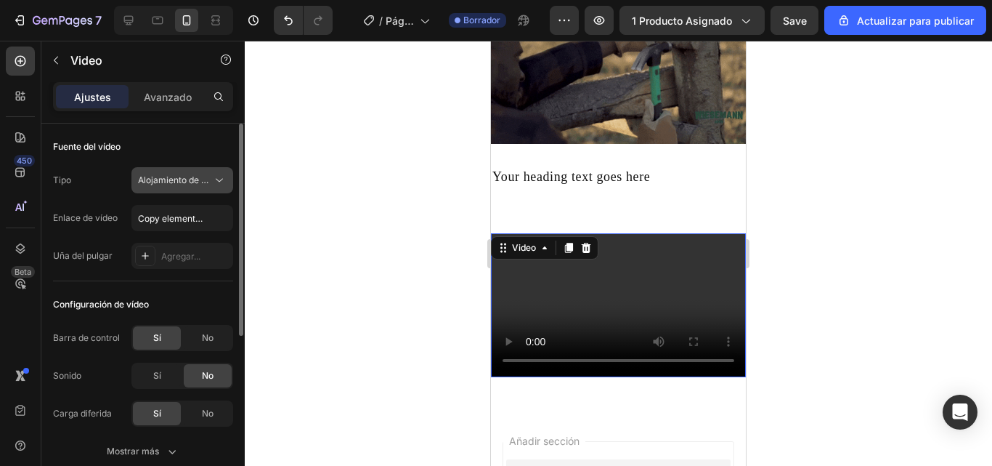
click at [189, 189] on button "Alojamiento de vídeos" at bounding box center [182, 180] width 102 height 26
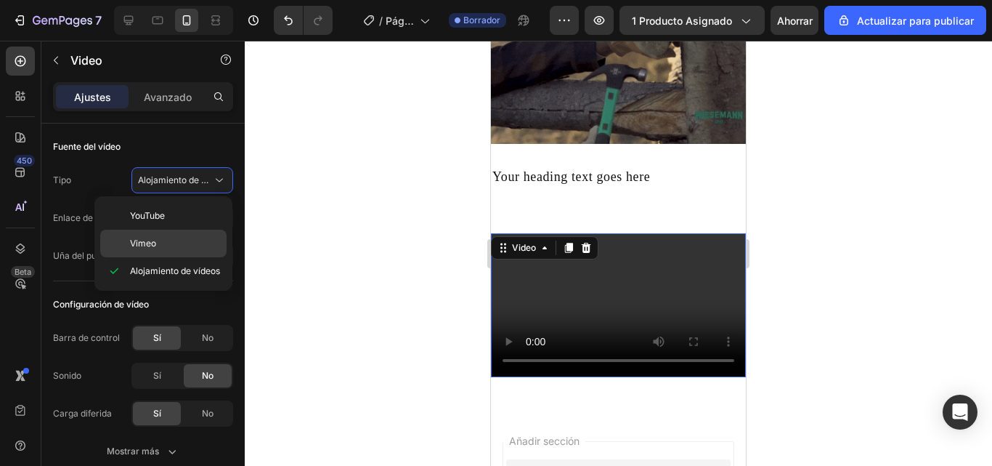
click at [195, 230] on div "Vimeo" at bounding box center [163, 244] width 126 height 28
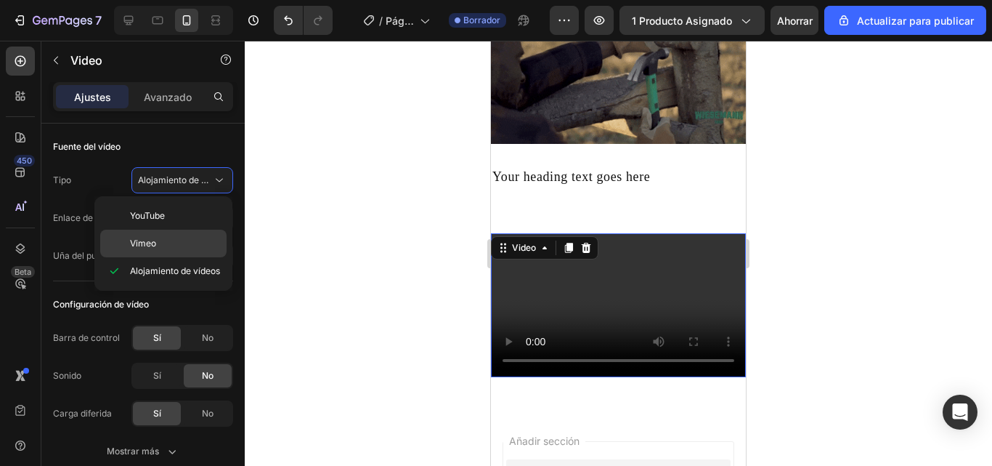
type input "https://vimeo.com/1095883398"
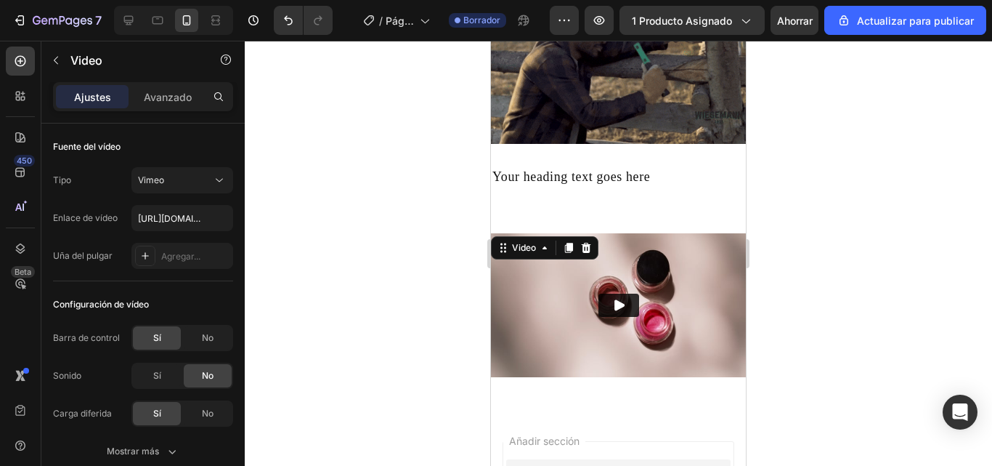
click at [607, 293] on button "Play" at bounding box center [619, 304] width 41 height 23
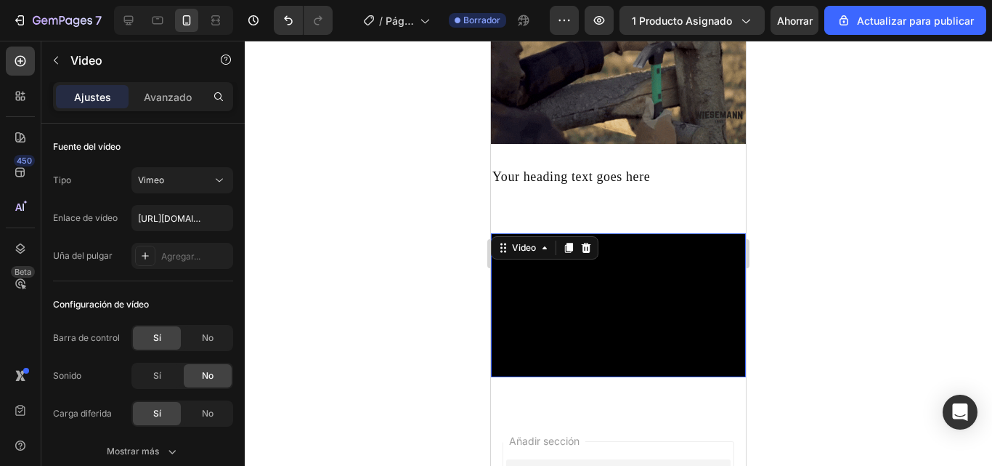
click at [863, 332] on div at bounding box center [618, 253] width 747 height 425
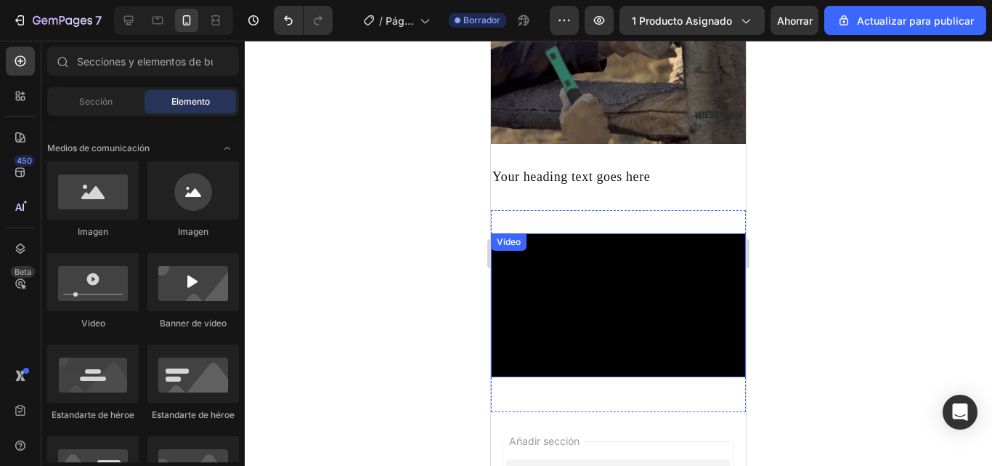
click at [507, 235] on div "Video" at bounding box center [509, 241] width 30 height 13
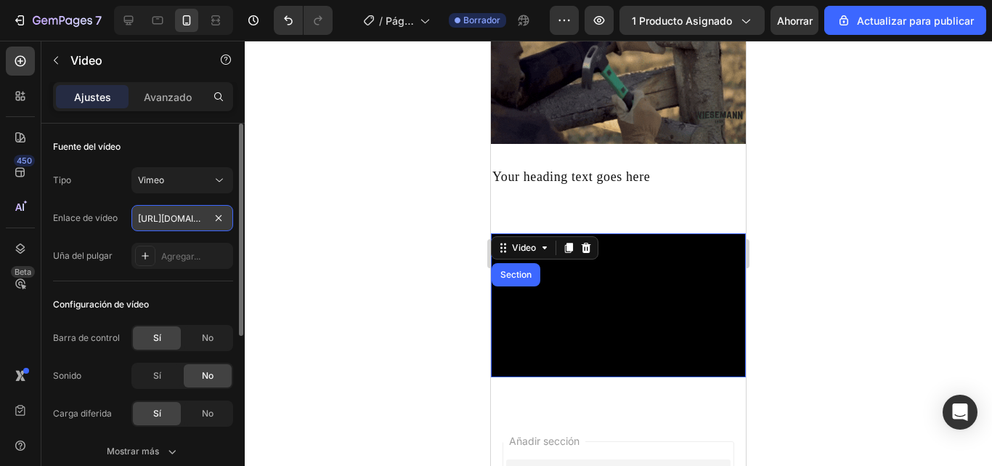
click at [200, 216] on input "https://vimeo.com/1095883398" at bounding box center [182, 218] width 102 height 26
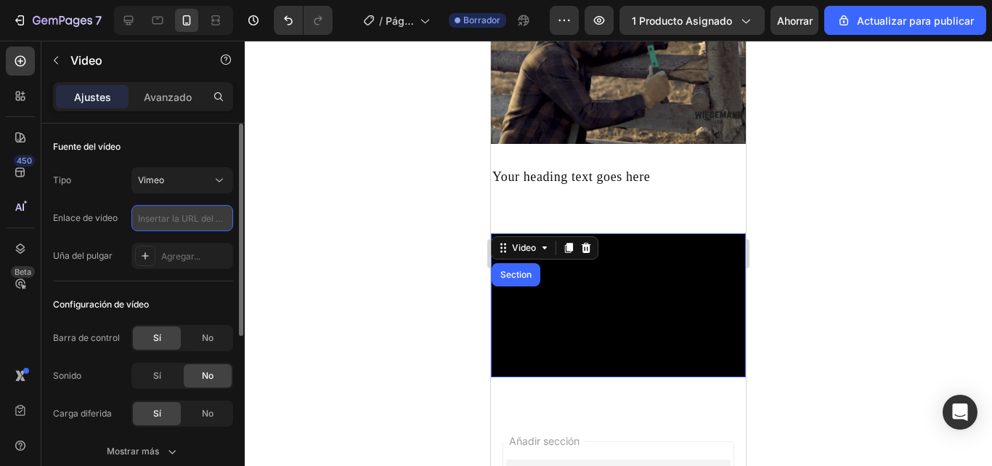
paste input "https://www.youtube.com/shorts/zkoRpVH4eyo?feature=share"
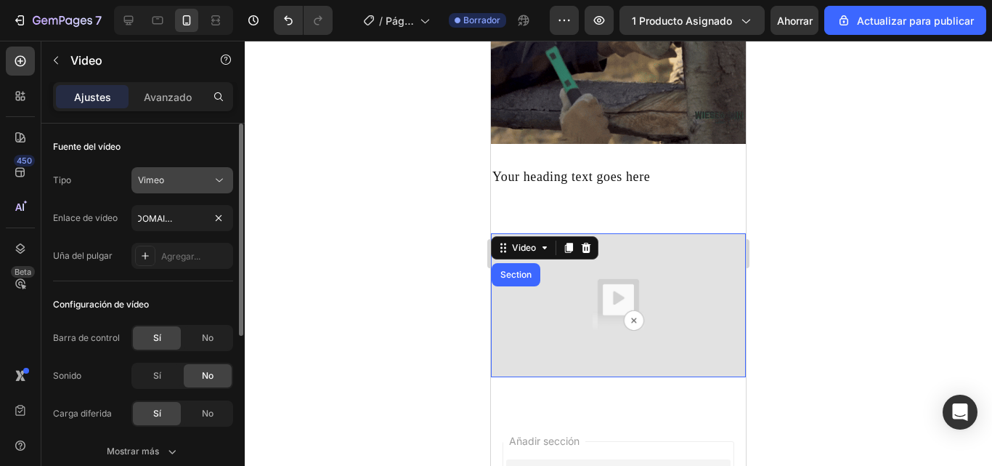
scroll to position [0, 0]
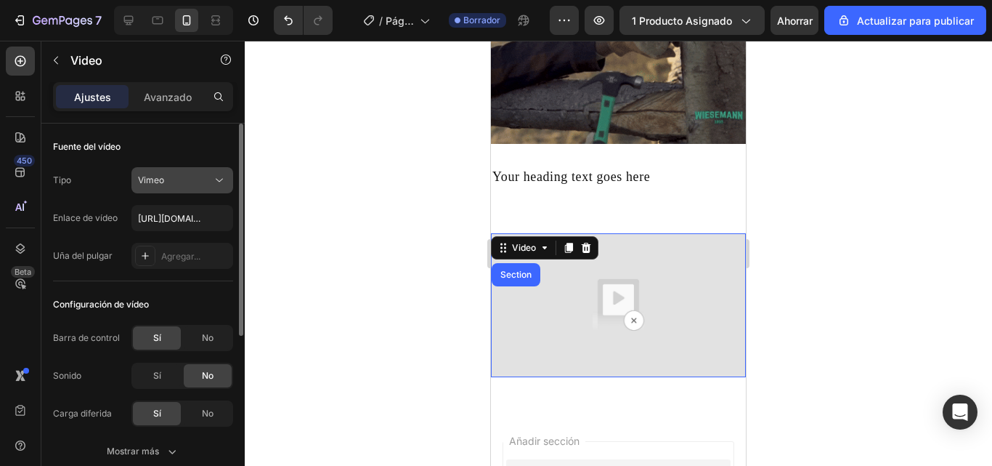
click at [216, 177] on icon at bounding box center [219, 180] width 15 height 15
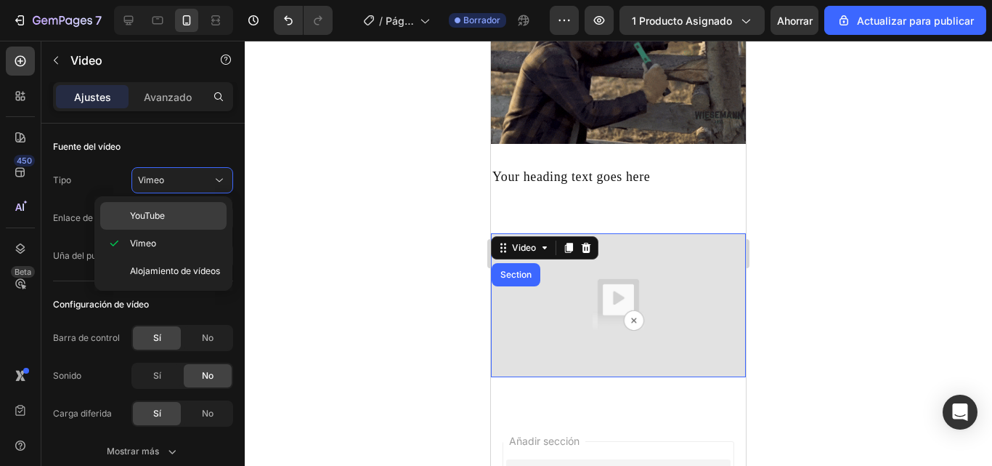
click at [196, 211] on p "YouTube" at bounding box center [175, 215] width 90 height 13
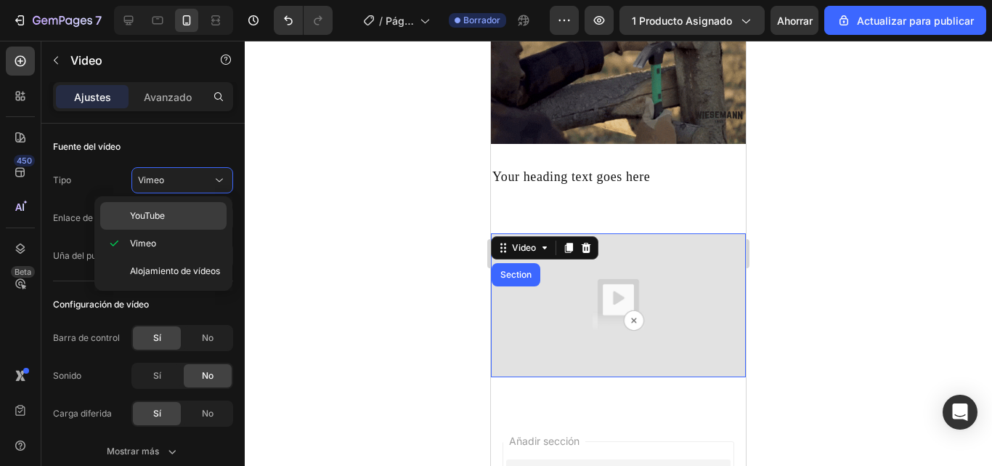
type input "https://www.youtube.com/watch?v=drIt4RH_kyQ"
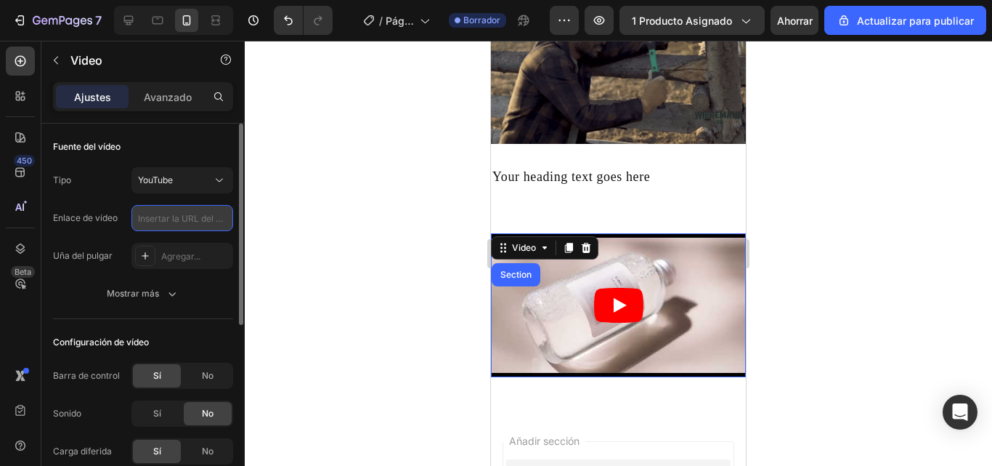
paste input "https://www.youtube.com/shorts/zkoRpVH4eyo?feature=share"
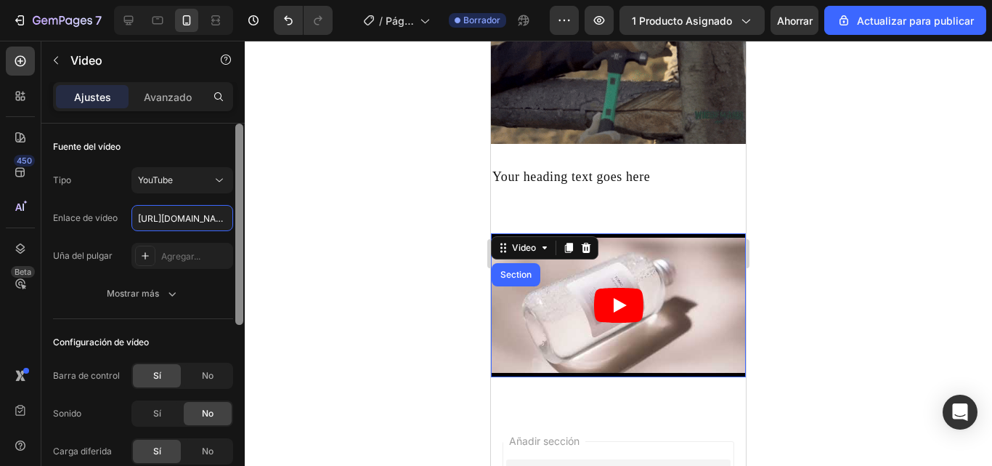
scroll to position [0, 193]
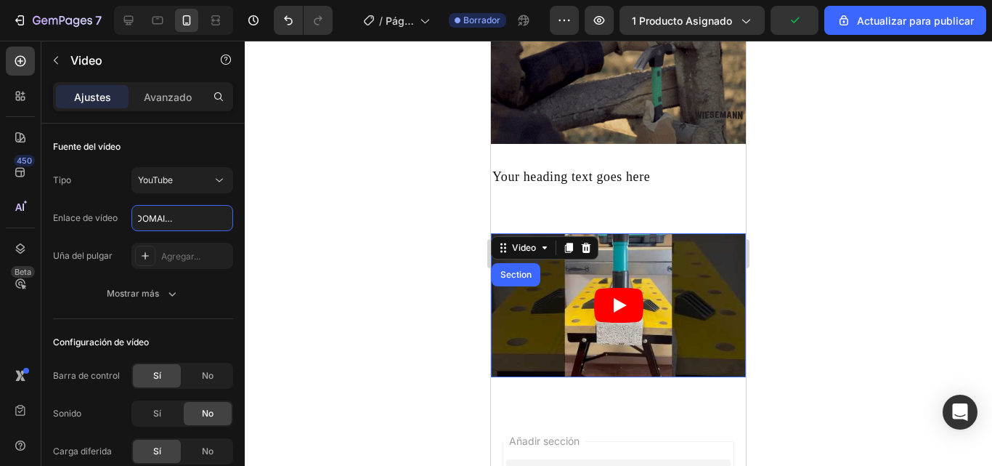
type input "https://www.youtube.com/shorts/zkoRpVH4eyo?feature=share"
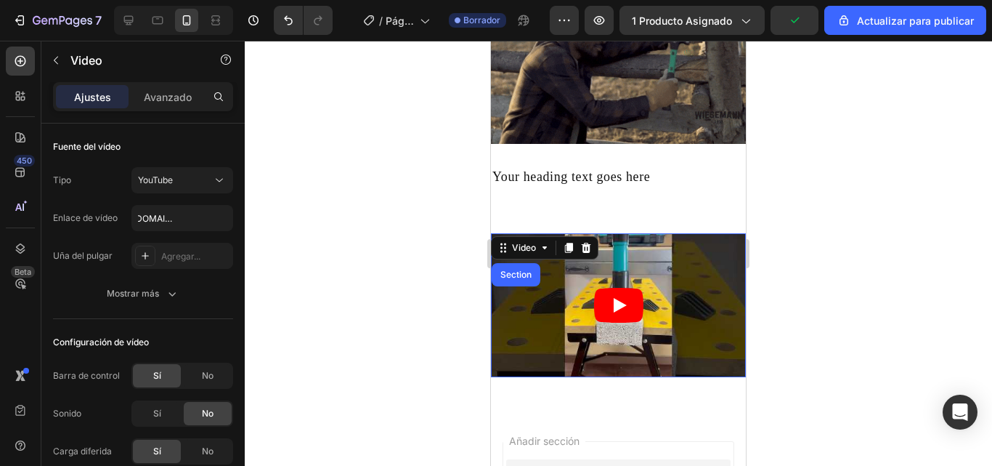
scroll to position [0, 0]
click at [798, 257] on div at bounding box center [618, 253] width 747 height 425
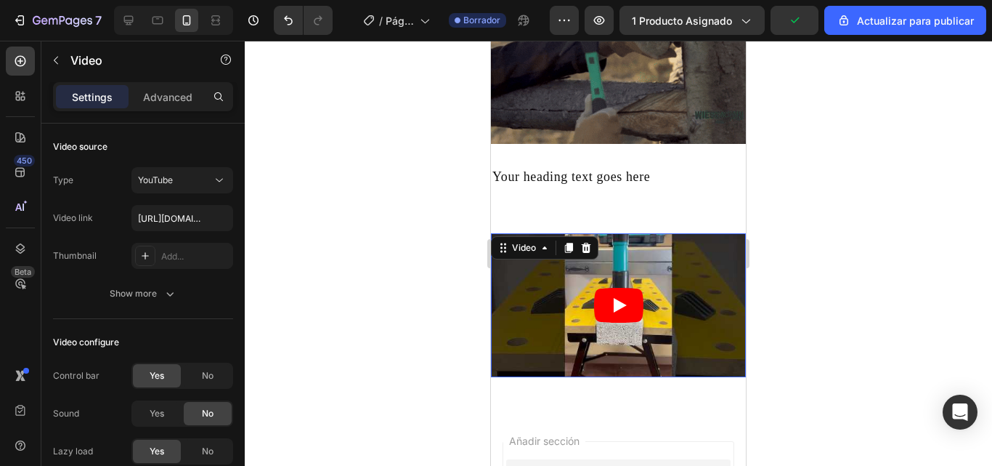
click at [604, 288] on icon "Play" at bounding box center [618, 305] width 49 height 35
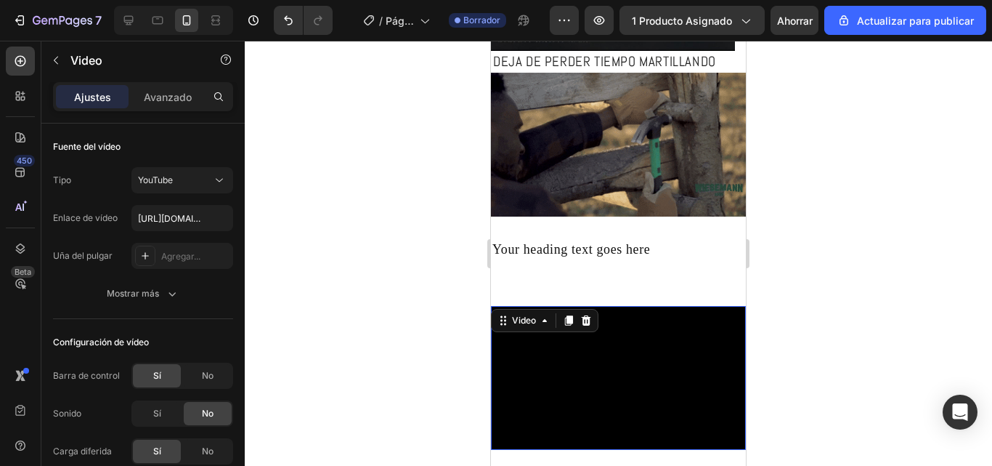
scroll to position [654, 0]
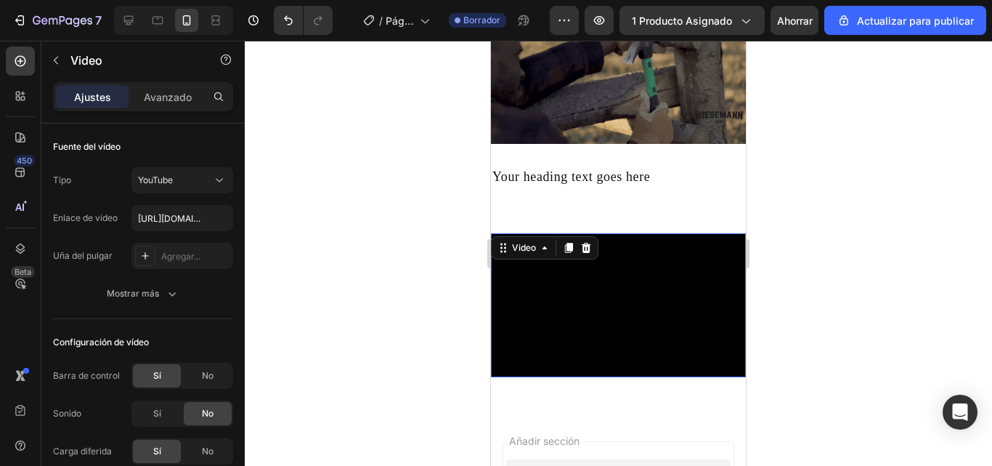
click at [789, 285] on div at bounding box center [618, 253] width 747 height 425
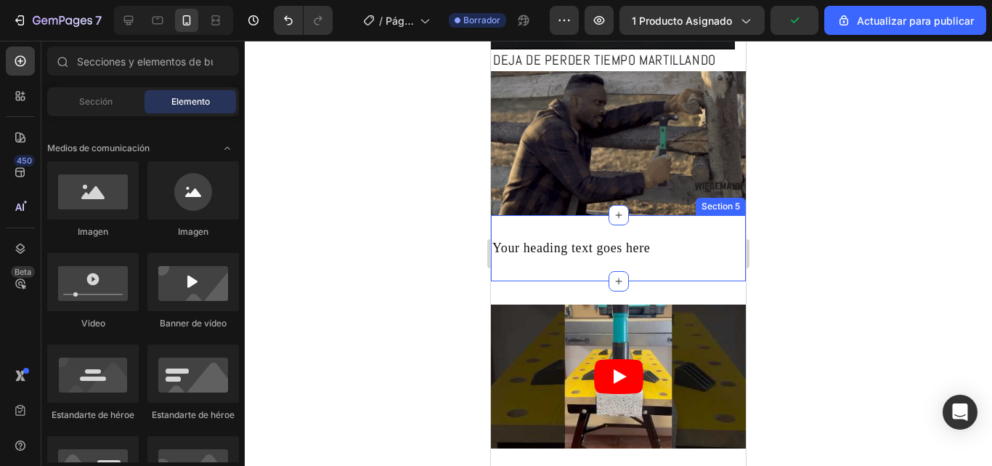
scroll to position [608, 0]
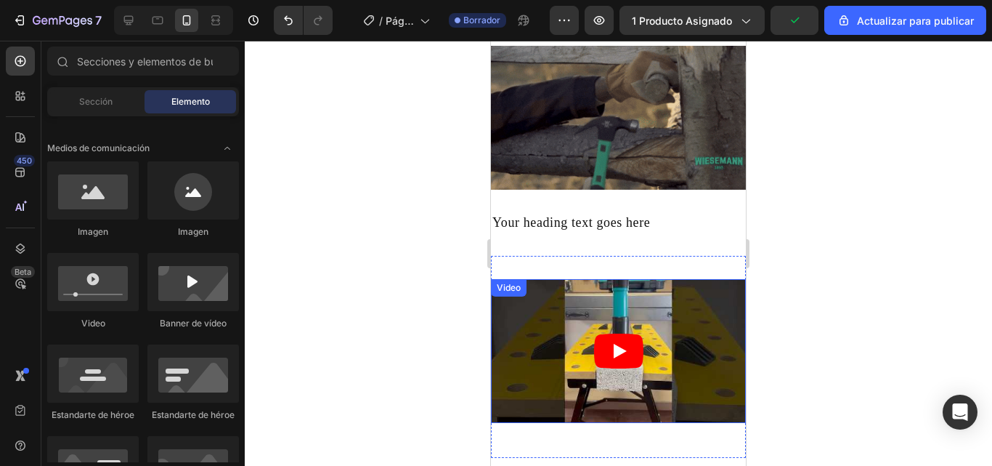
click at [615, 333] on icon "Play" at bounding box center [618, 350] width 49 height 35
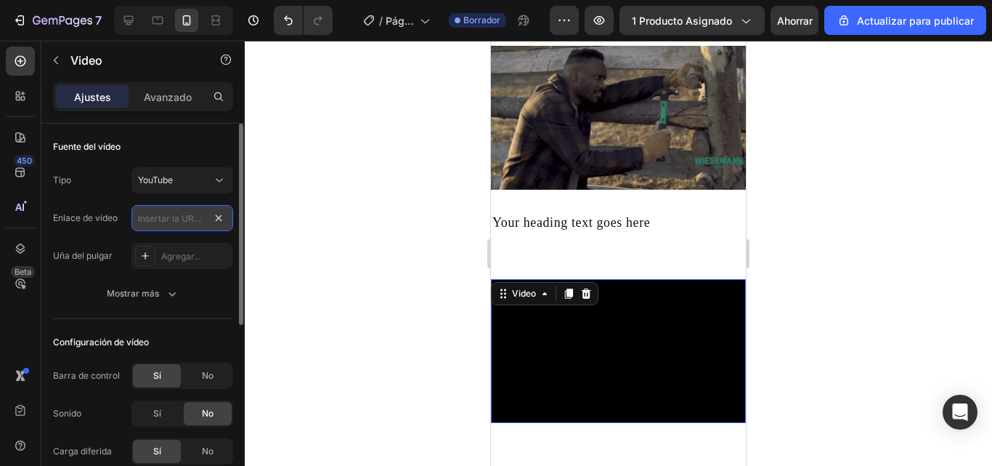
scroll to position [0, 0]
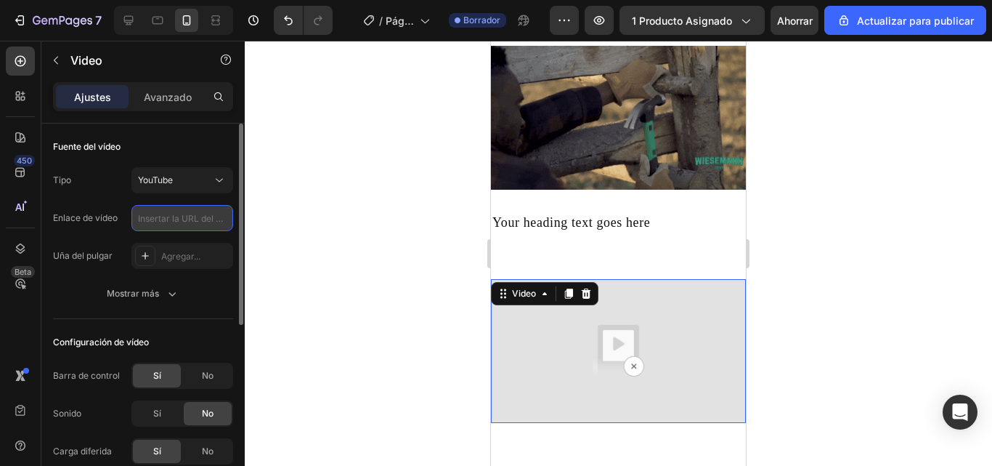
click at [182, 226] on input "text" at bounding box center [182, 218] width 102 height 26
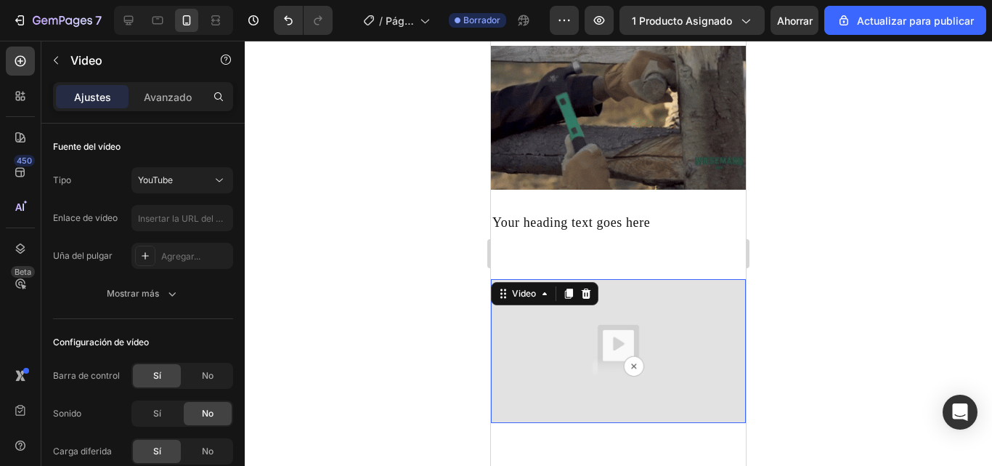
click at [564, 312] on img at bounding box center [618, 350] width 255 height 143
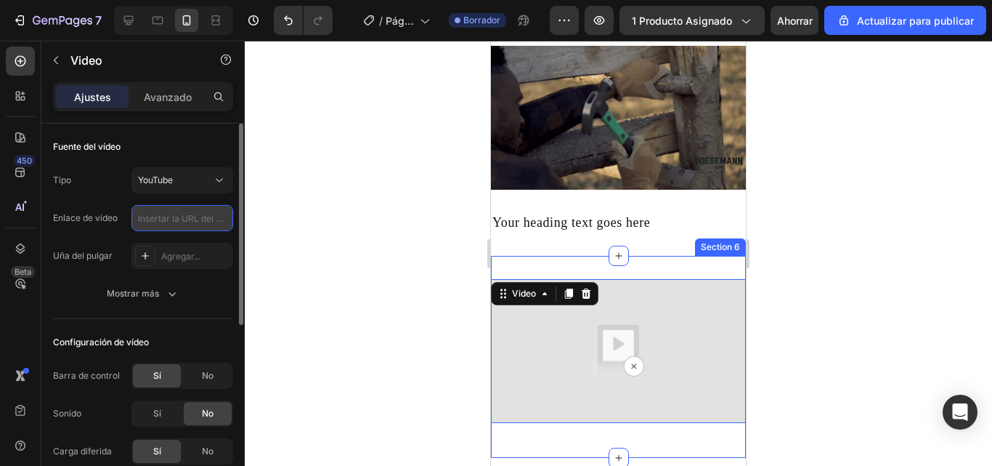
click at [174, 214] on input "text" at bounding box center [182, 218] width 102 height 26
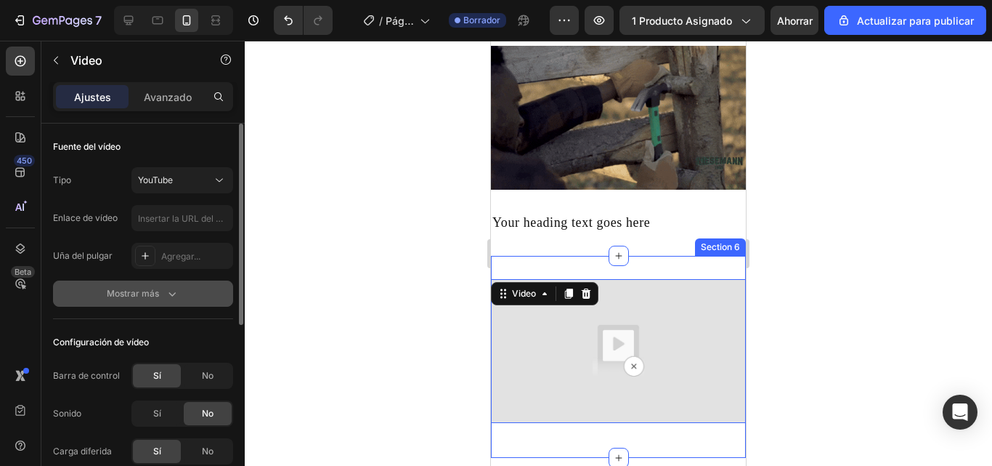
click at [160, 291] on div "Mostrar más" at bounding box center [143, 293] width 73 height 15
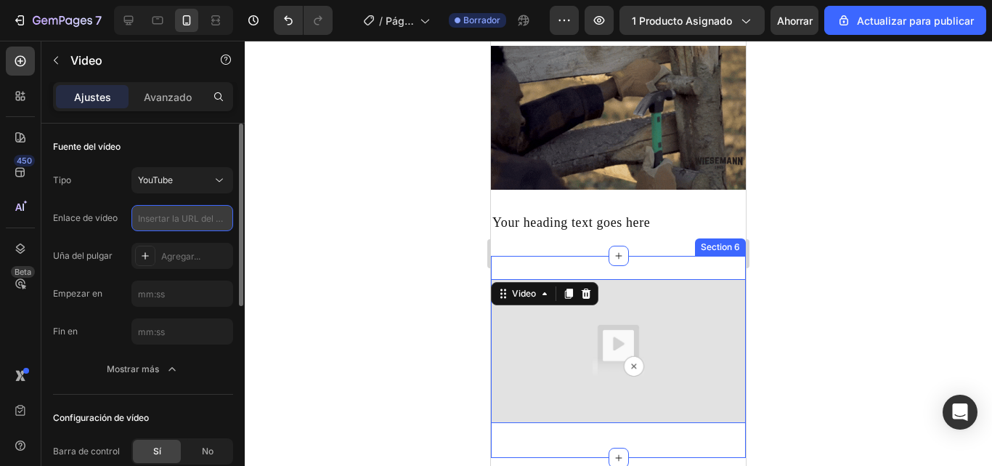
click at [169, 211] on input "text" at bounding box center [182, 218] width 102 height 26
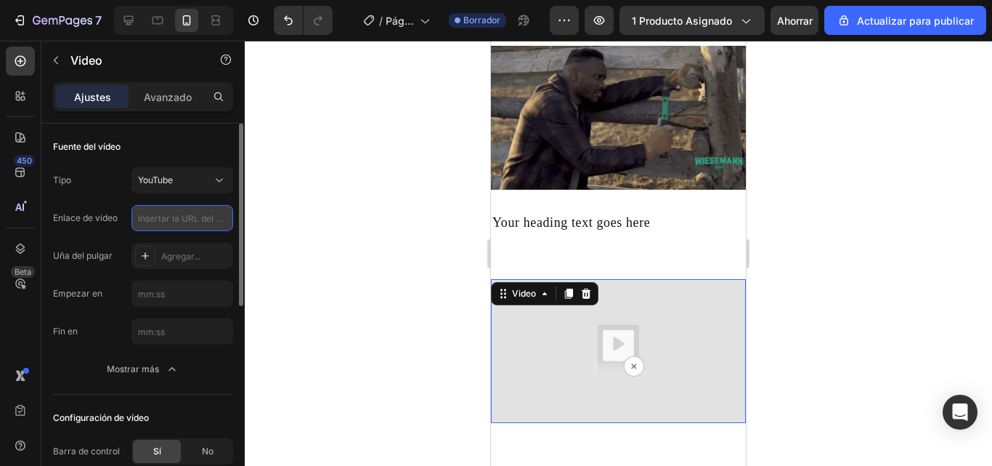
paste input "https://share.icloud.com/photos/01diWFEgAazEf_2_n_BA8B04Q"
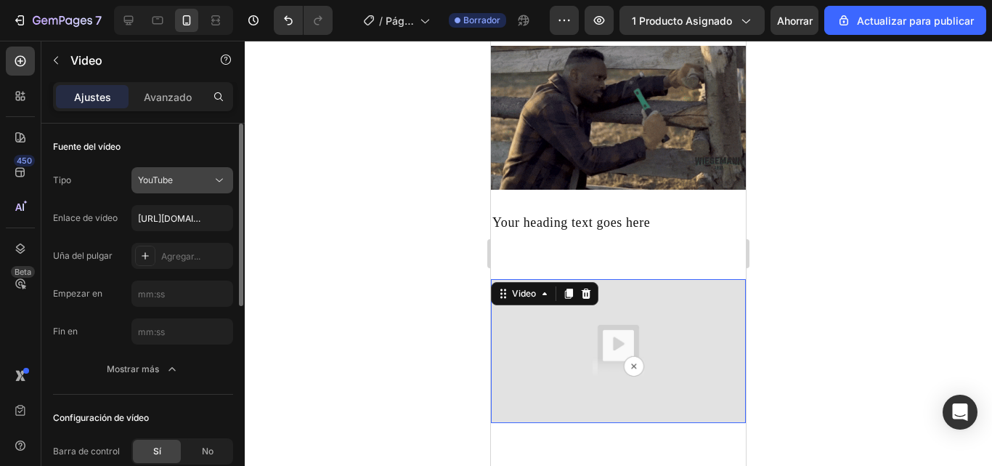
click at [208, 180] on div "YouTube" at bounding box center [175, 180] width 74 height 13
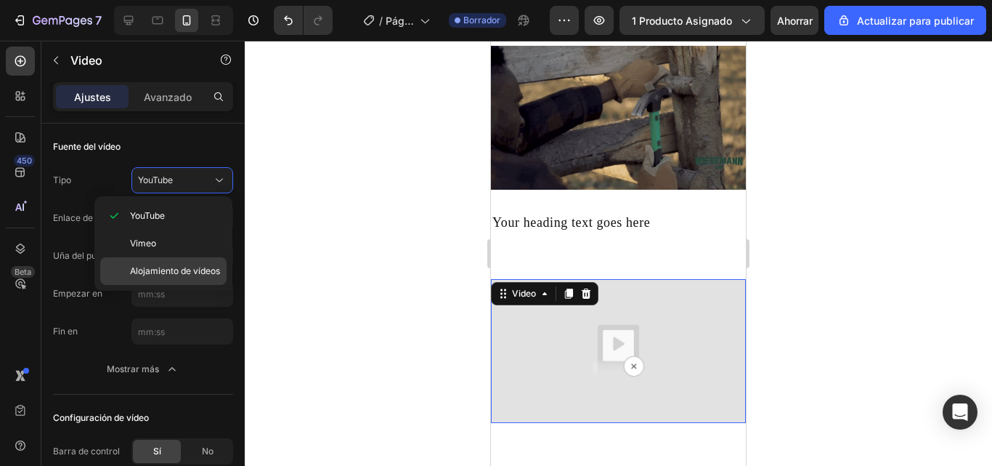
click at [178, 264] on div "Alojamiento de vídeos" at bounding box center [163, 271] width 126 height 28
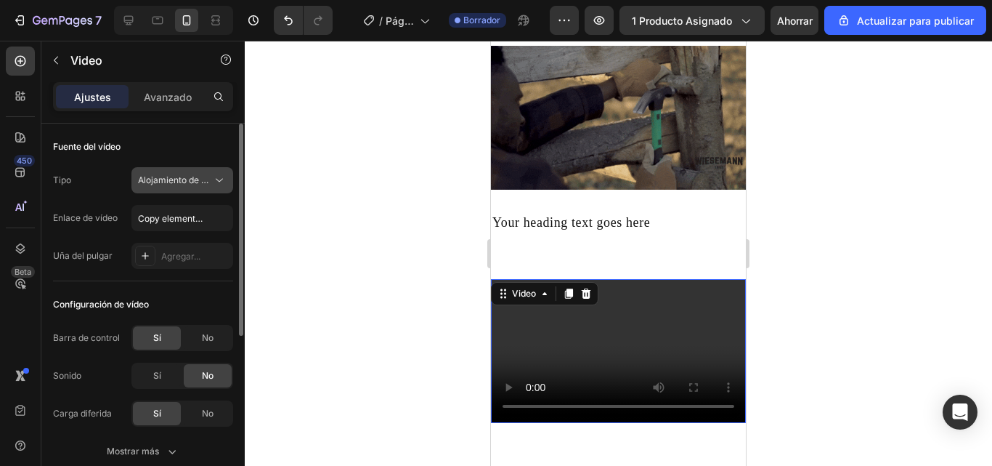
click at [205, 189] on button "Alojamiento de vídeos" at bounding box center [182, 180] width 102 height 26
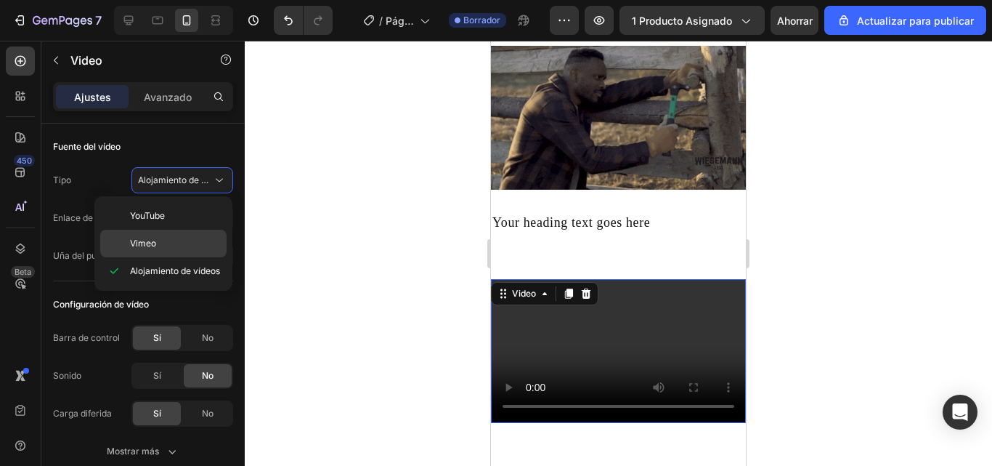
click at [221, 232] on div "Vimeo" at bounding box center [163, 244] width 126 height 28
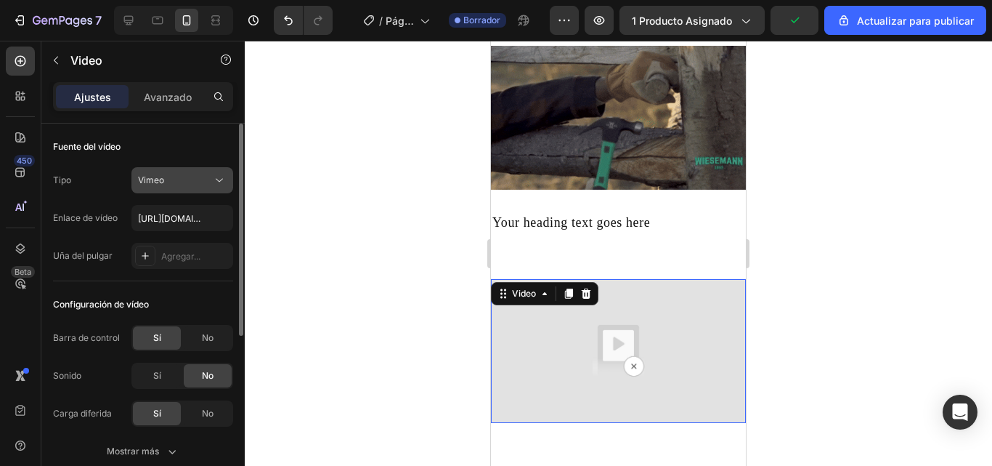
click at [188, 183] on div "Vimeo" at bounding box center [175, 180] width 74 height 13
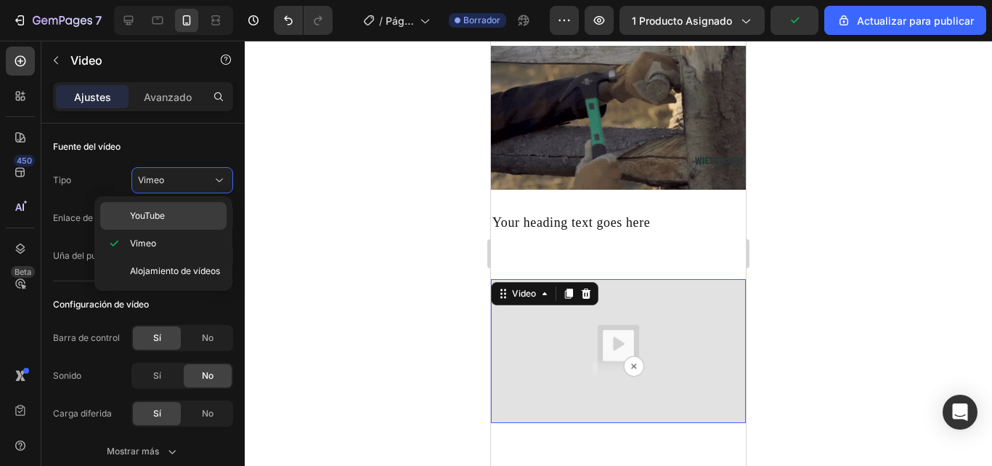
click at [187, 216] on p "YouTube" at bounding box center [175, 215] width 90 height 13
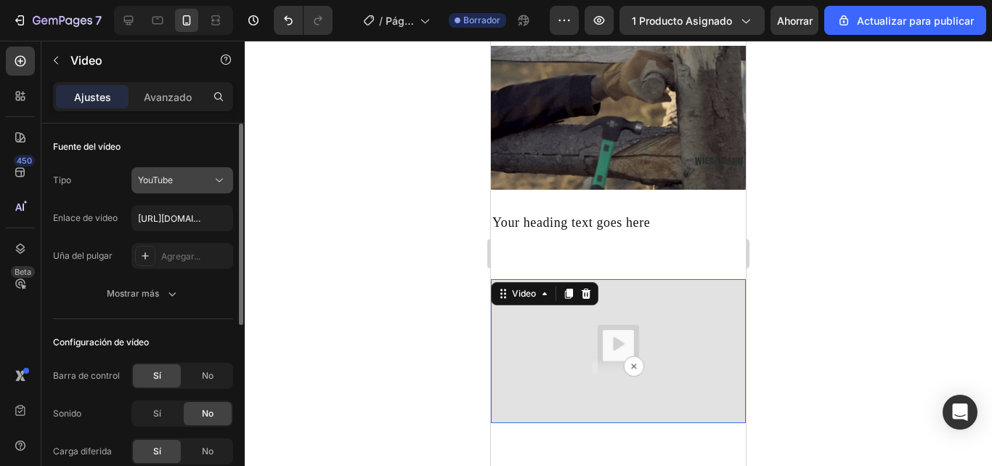
click at [218, 178] on icon at bounding box center [219, 180] width 15 height 15
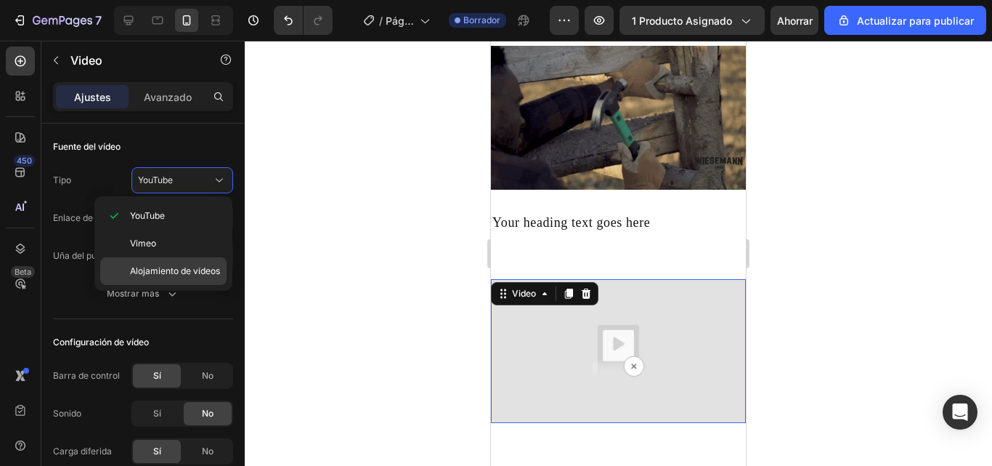
click at [167, 270] on font "Alojamiento de vídeos" at bounding box center [175, 270] width 90 height 11
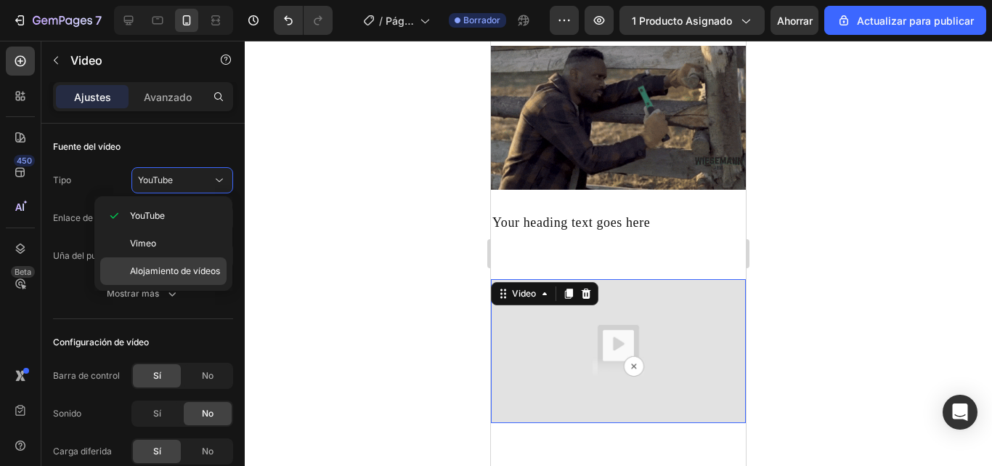
type input "Copy element from Gempages!"
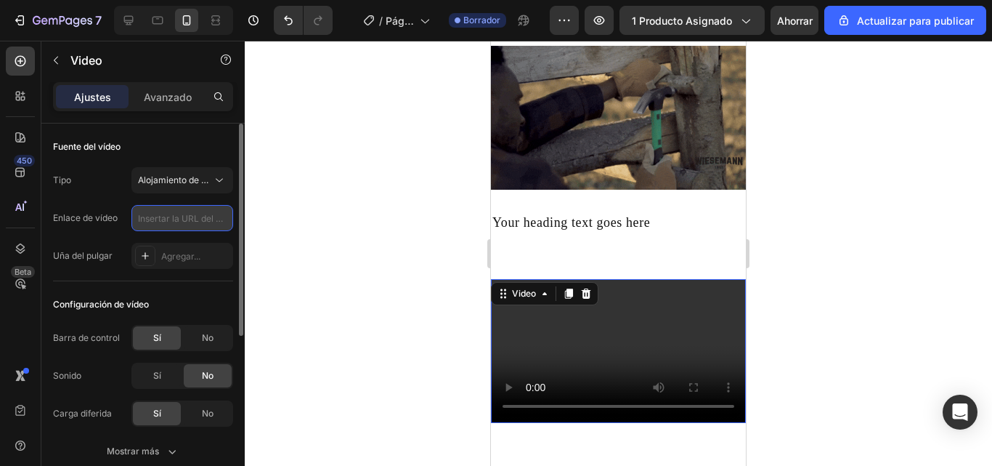
drag, startPoint x: 144, startPoint y: 205, endPoint x: 142, endPoint y: 213, distance: 8.3
paste input "https://www.youtube.com/shorts/HeUoSJKpLEU?feature=share"
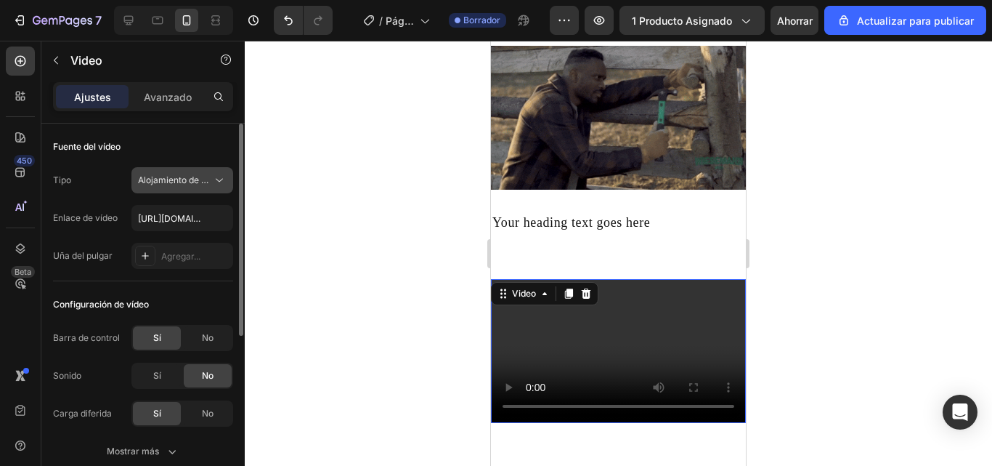
click at [220, 179] on icon at bounding box center [219, 180] width 15 height 15
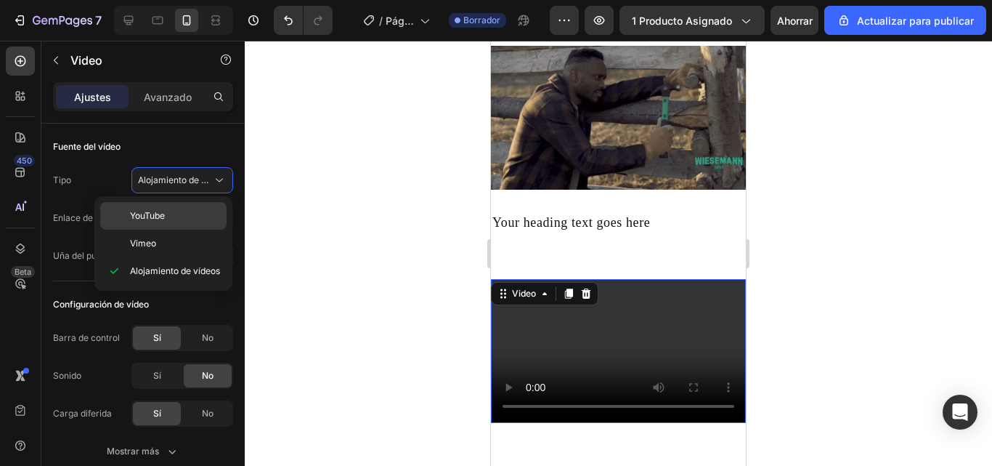
click at [137, 230] on div "YouTube" at bounding box center [163, 244] width 126 height 28
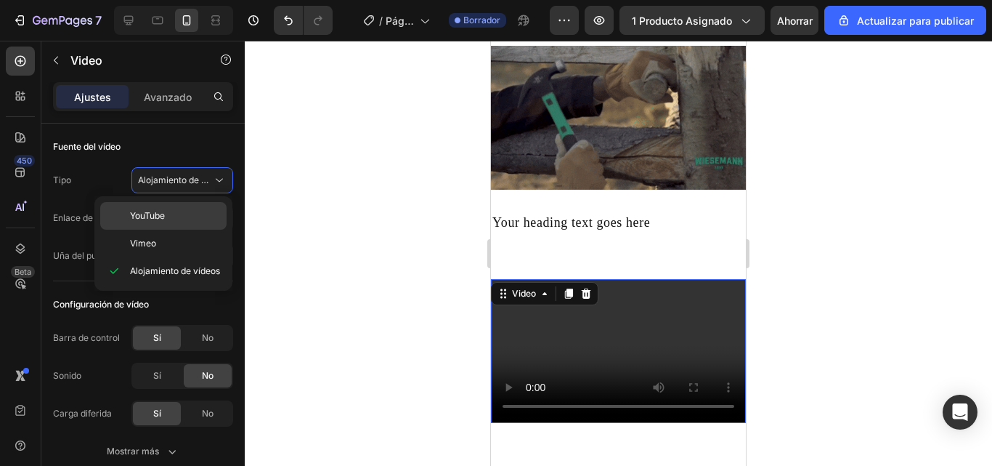
type input "https://share.icloud.com/photos/01diWFEgAazEf_2_n_BA8B04Q"
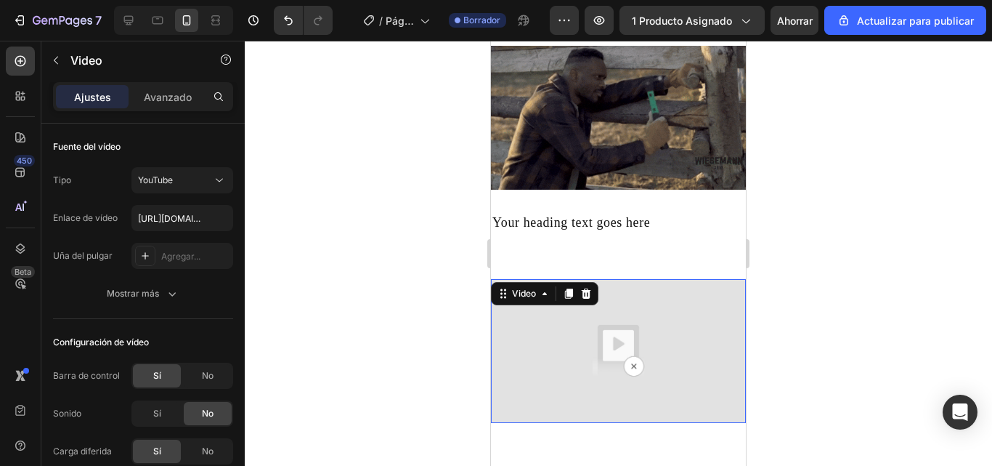
click at [632, 354] on img at bounding box center [618, 350] width 255 height 143
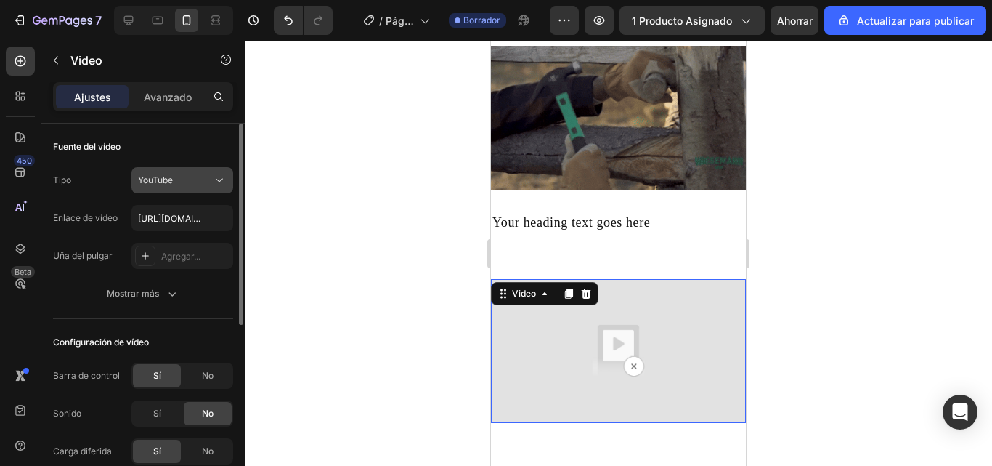
click at [213, 170] on button "YouTube" at bounding box center [182, 180] width 102 height 26
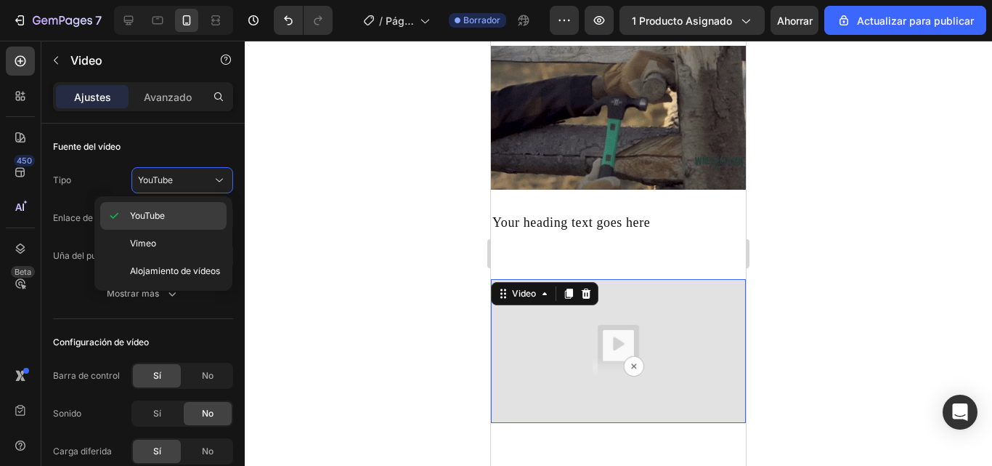
click at [170, 219] on p "YouTube" at bounding box center [175, 215] width 90 height 13
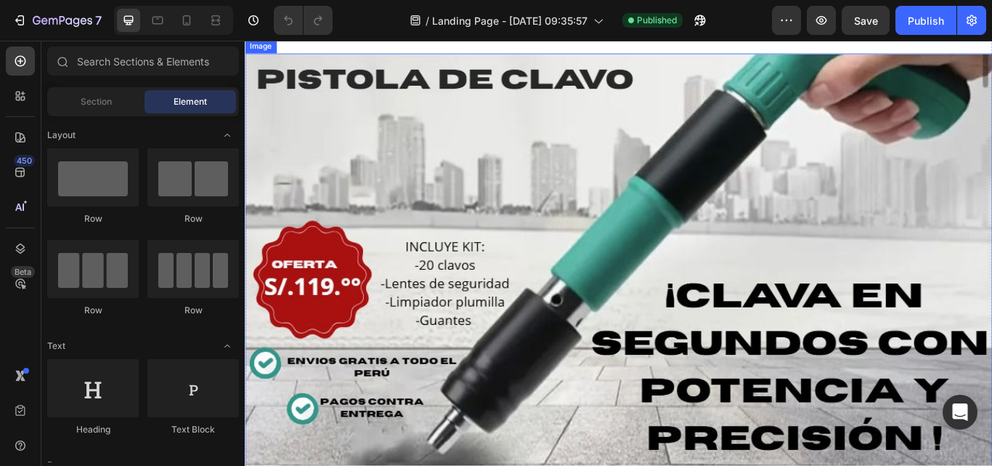
scroll to position [145, 0]
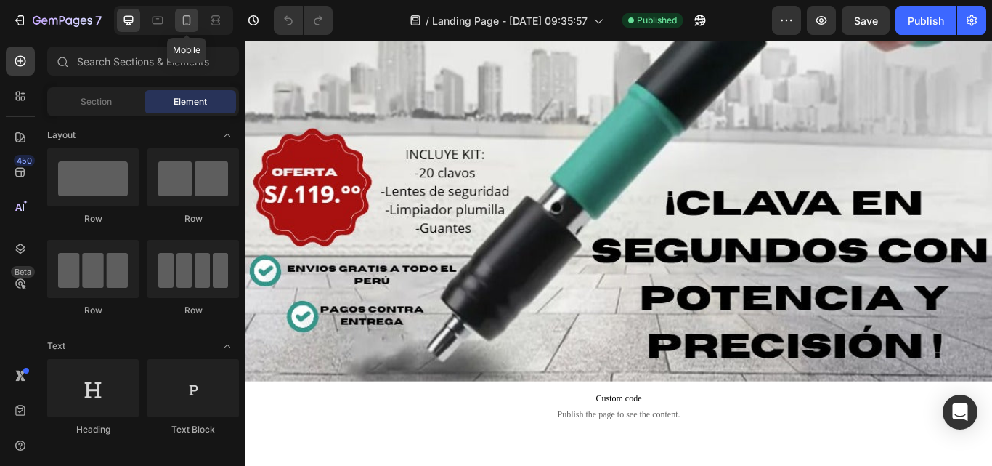
click at [179, 23] on icon at bounding box center [186, 20] width 15 height 15
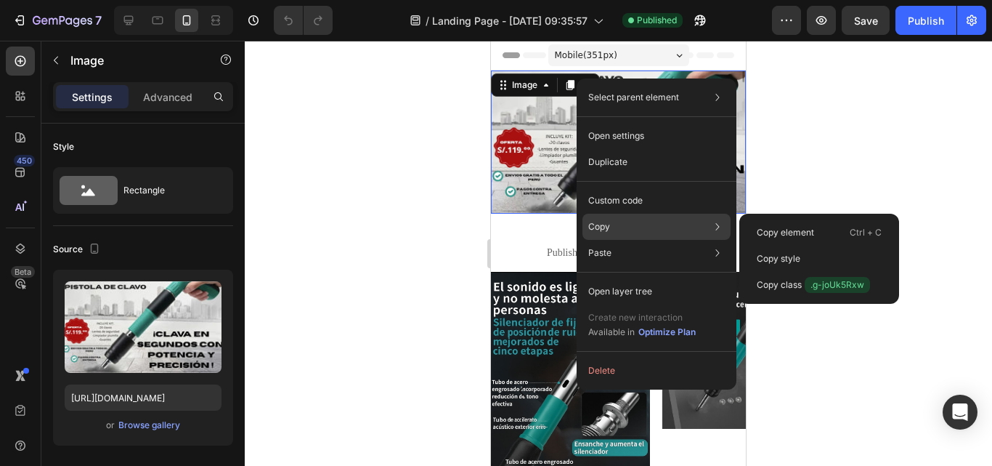
click at [599, 232] on p "Copy" at bounding box center [599, 226] width 22 height 13
click at [601, 232] on p "Copy" at bounding box center [599, 226] width 22 height 13
click at [593, 232] on p "Copy" at bounding box center [599, 226] width 22 height 13
click at [795, 246] on div "Copy element Ctrl + C" at bounding box center [819, 259] width 148 height 26
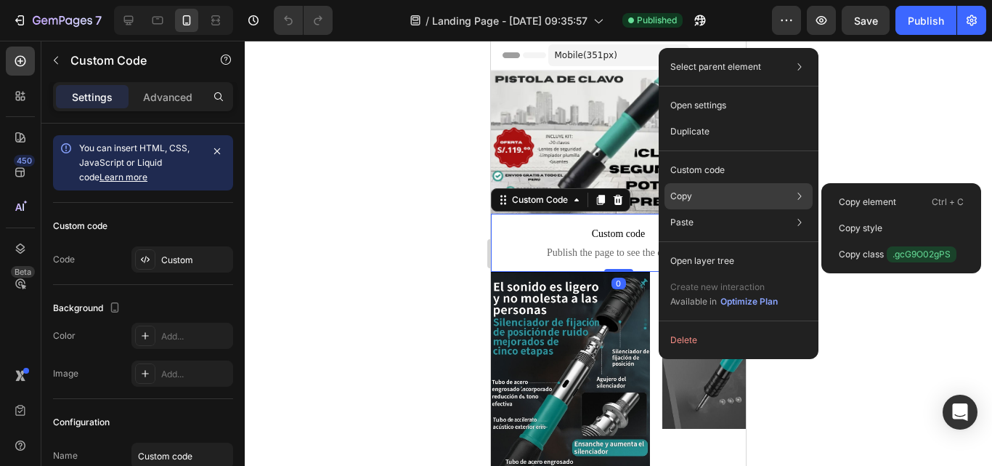
click at [731, 190] on div "Copy Copy element Ctrl + C Copy style Copy class .gcG9O02gPS" at bounding box center [739, 196] width 148 height 26
click at [851, 195] on p "Copy element" at bounding box center [867, 201] width 57 height 13
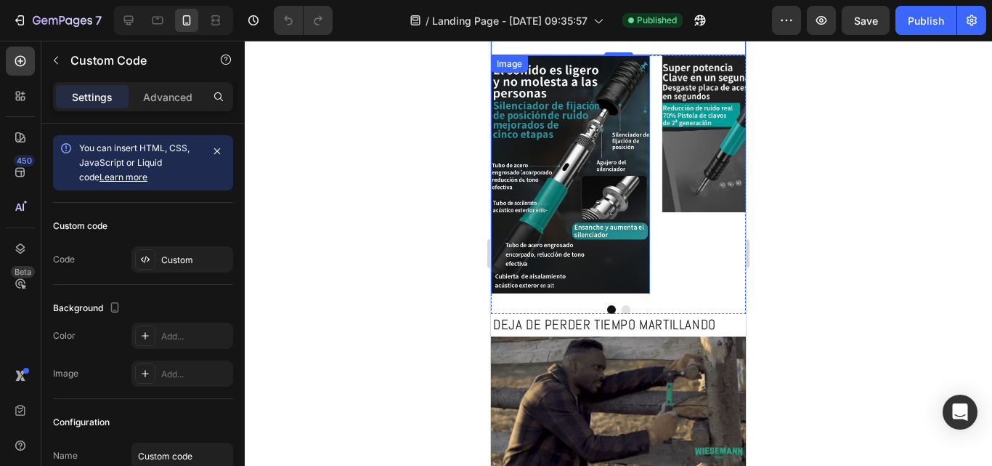
scroll to position [218, 0]
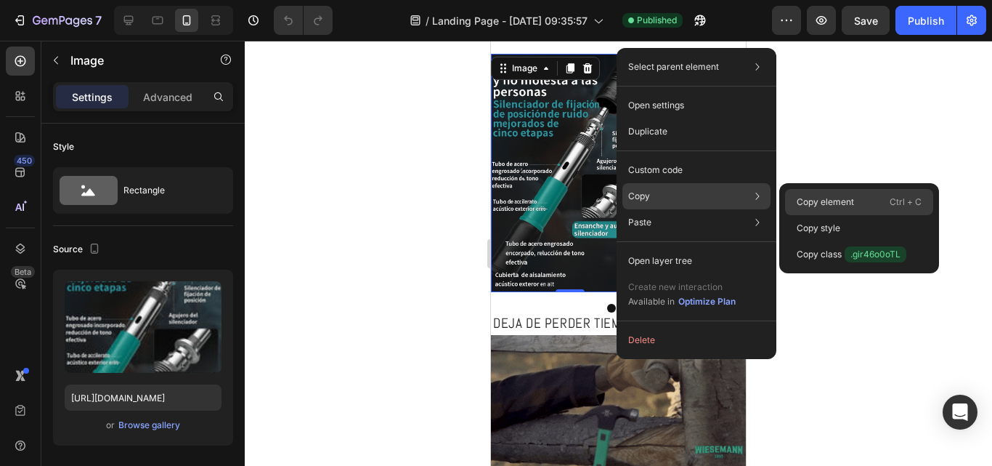
click at [819, 198] on p "Copy element" at bounding box center [825, 201] width 57 height 13
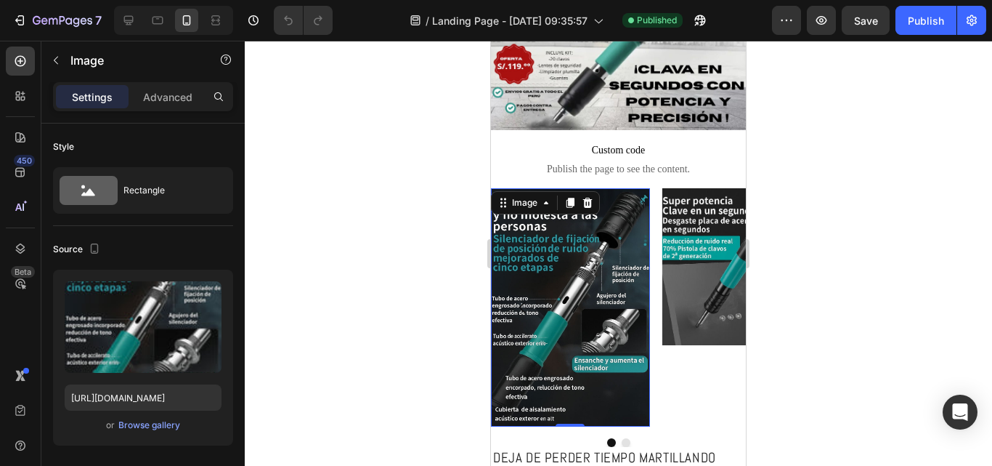
scroll to position [73, 0]
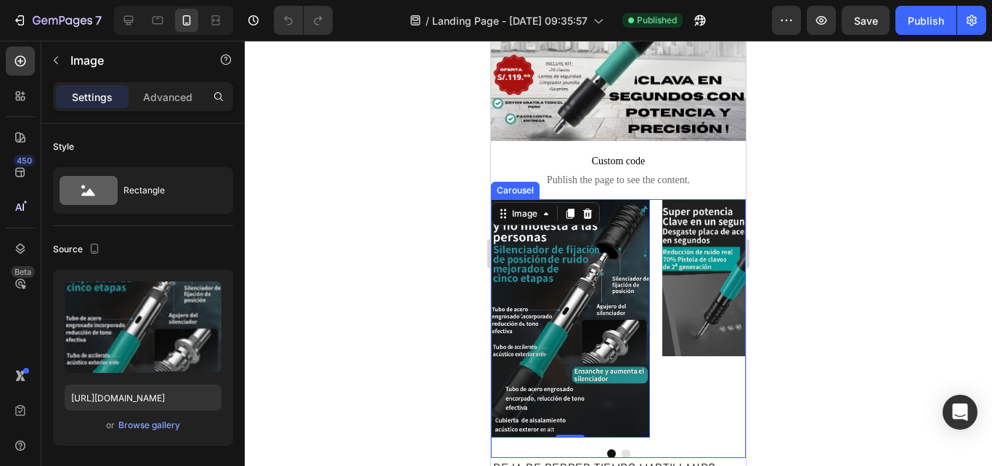
click at [843, 321] on div at bounding box center [618, 253] width 747 height 425
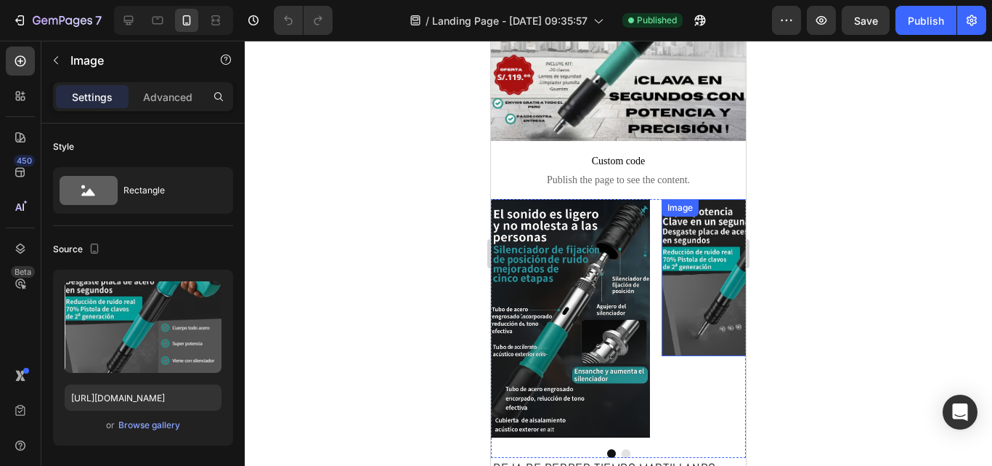
click at [700, 286] on img at bounding box center [741, 277] width 159 height 157
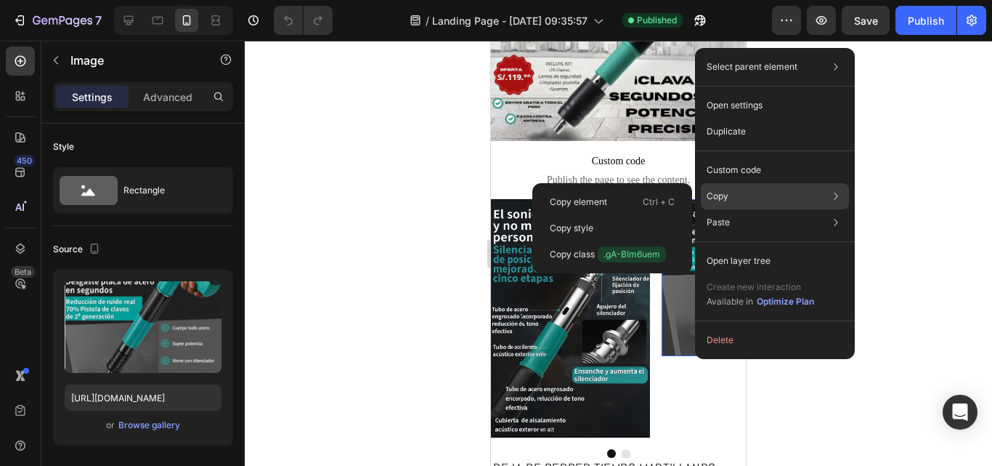
click at [729, 198] on div "Copy Copy element Ctrl + C Copy style Copy class .gA-BIm6uem" at bounding box center [775, 196] width 148 height 26
click at [838, 198] on icon at bounding box center [836, 196] width 15 height 15
click at [640, 215] on div "Copy element Ctrl + C" at bounding box center [612, 228] width 148 height 26
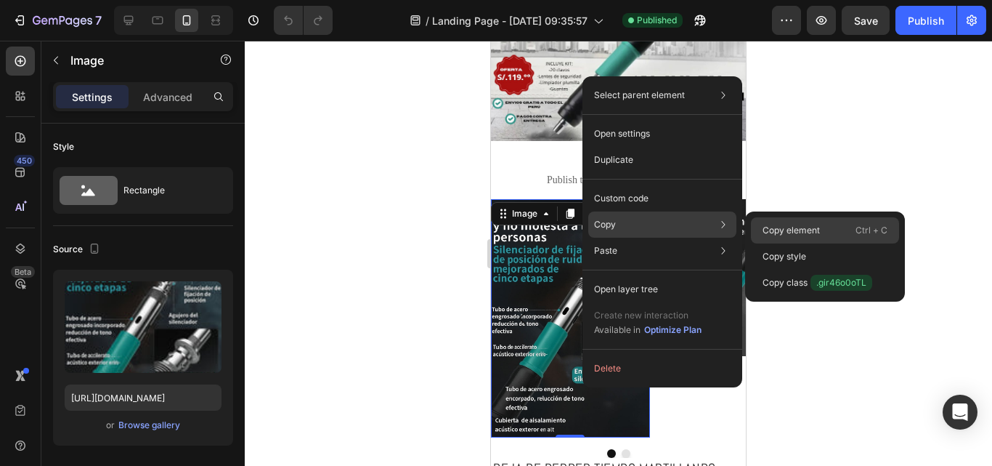
click at [828, 243] on div "Copy element Ctrl + C" at bounding box center [825, 256] width 148 height 26
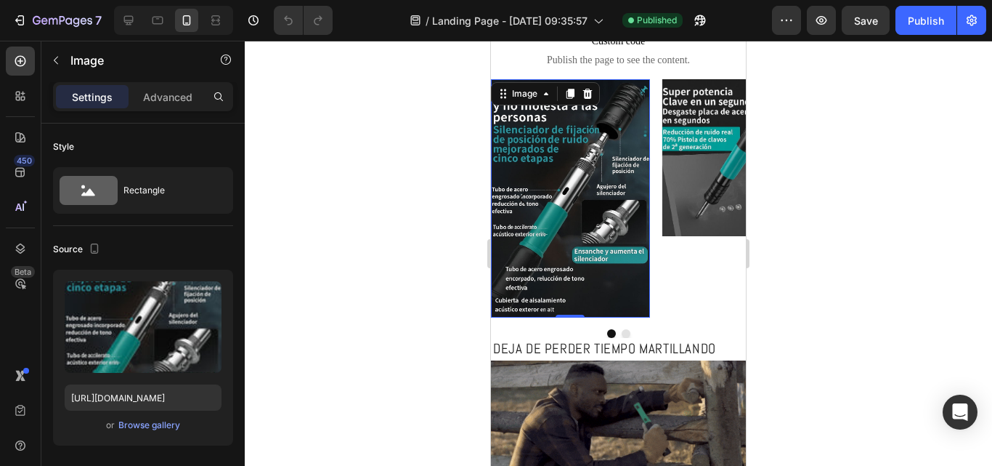
scroll to position [218, 0]
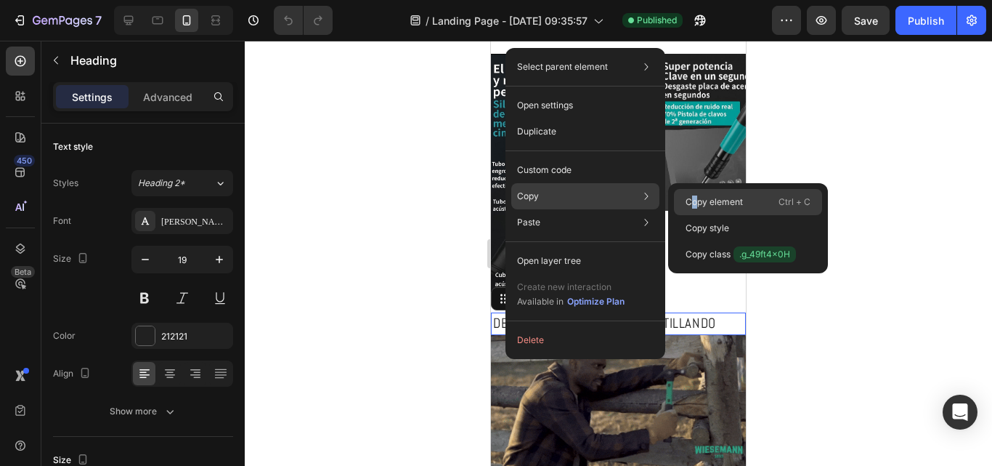
click at [695, 199] on p "Copy element" at bounding box center [714, 201] width 57 height 13
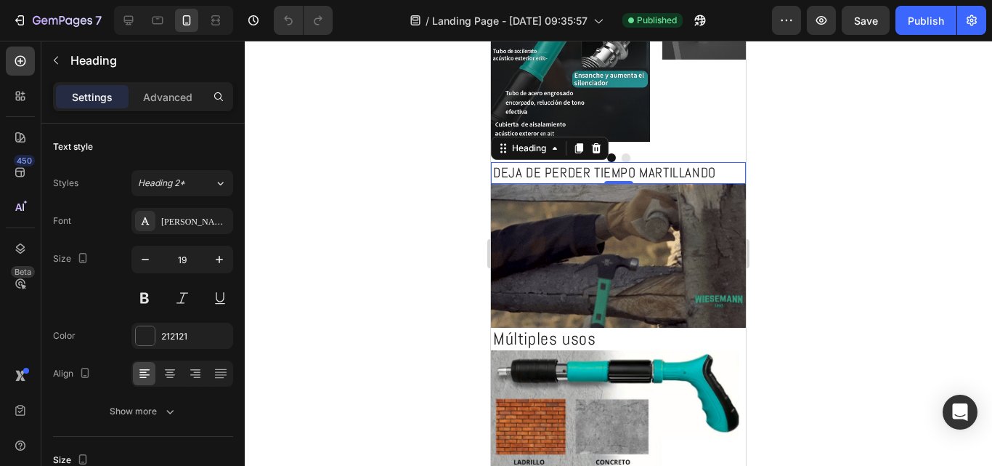
scroll to position [363, 0]
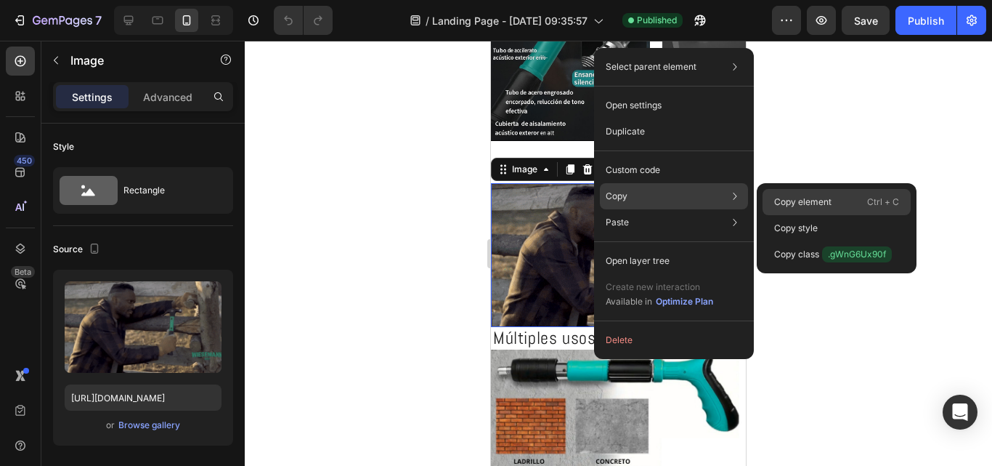
click at [816, 215] on div "Copy element Ctrl + C" at bounding box center [837, 228] width 148 height 26
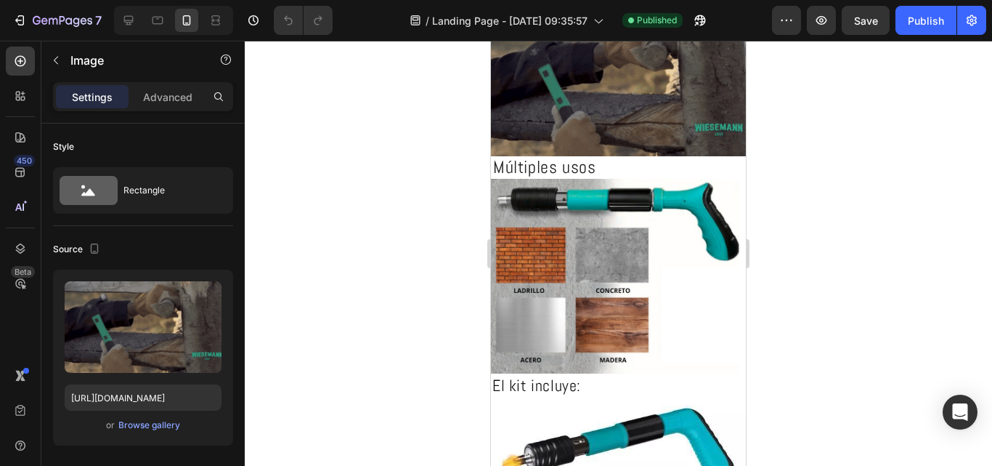
scroll to position [508, 0]
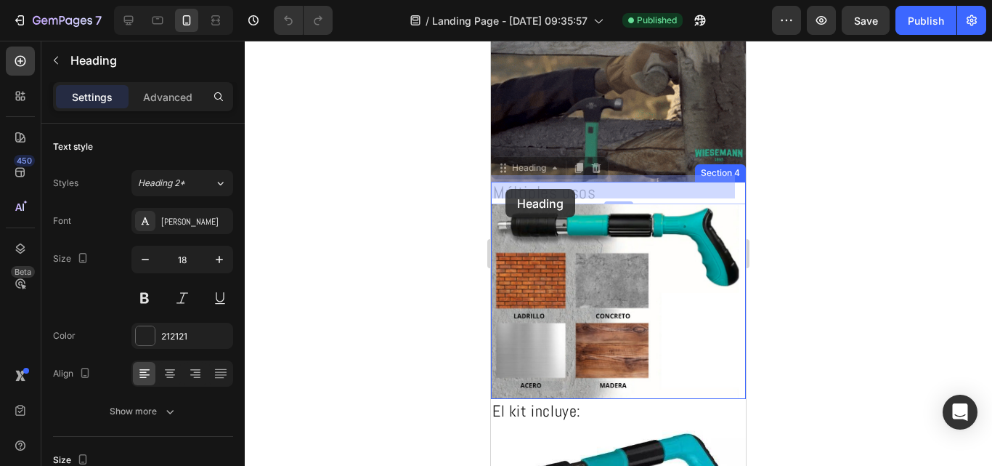
drag, startPoint x: 495, startPoint y: 192, endPoint x: 506, endPoint y: 189, distance: 10.6
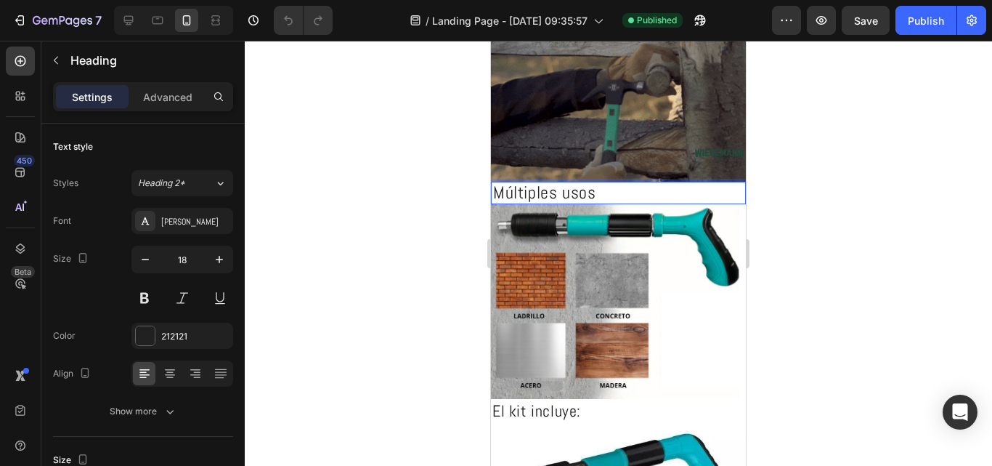
click at [498, 191] on span "Múltiples usos" at bounding box center [544, 192] width 102 height 23
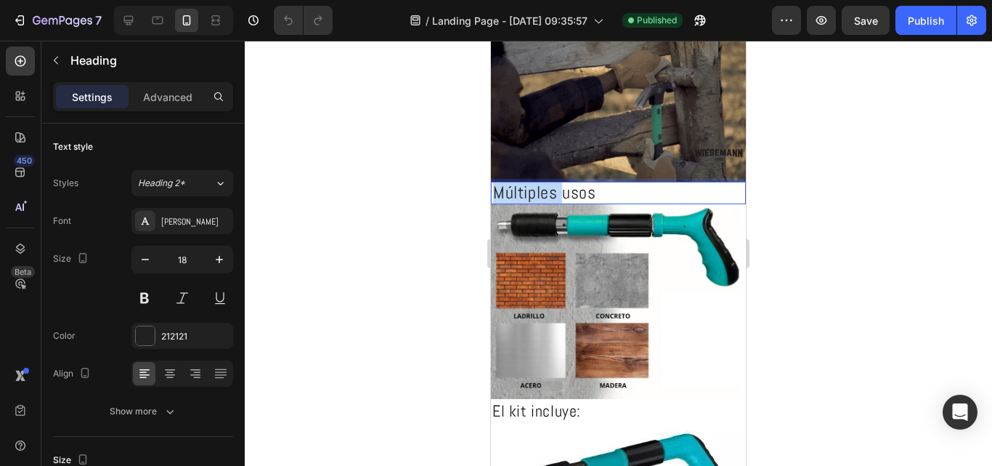
click at [498, 191] on span "Múltiples usos" at bounding box center [544, 192] width 102 height 23
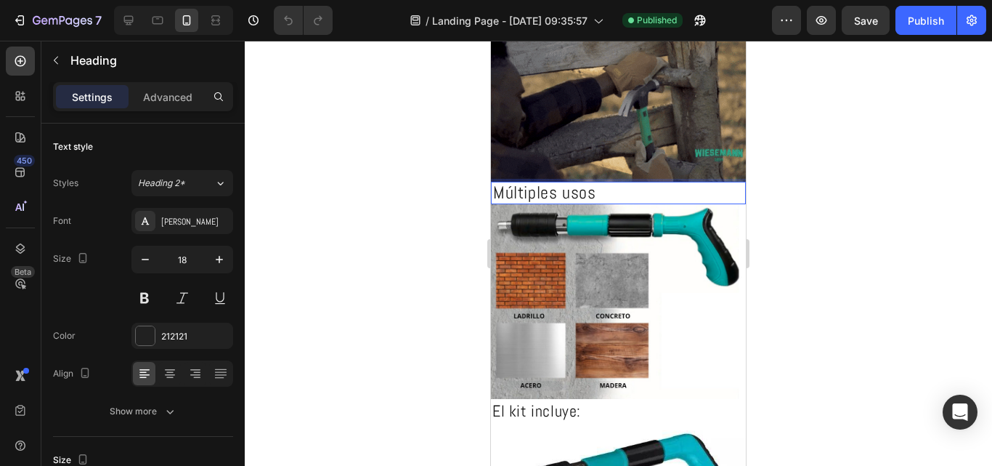
click at [598, 190] on p "Múltiples usos" at bounding box center [618, 193] width 251 height 18
drag, startPoint x: 601, startPoint y: 192, endPoint x: 572, endPoint y: 180, distance: 32.0
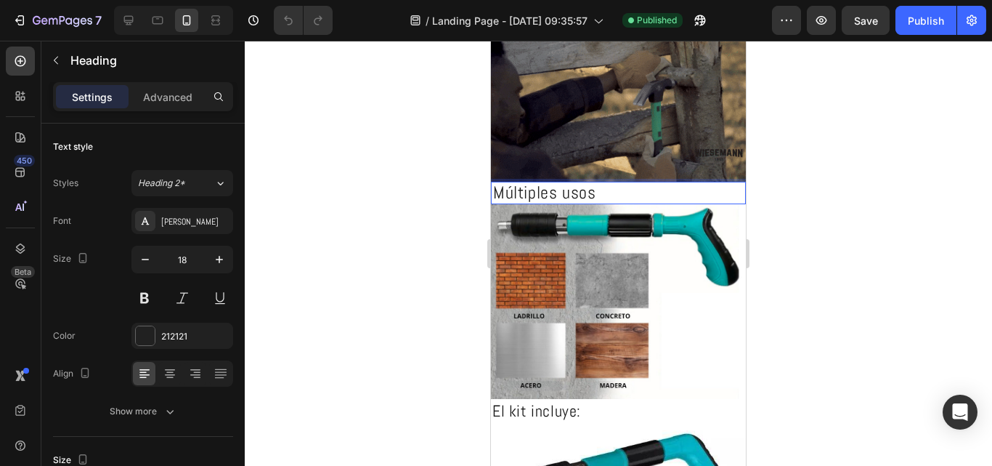
click at [572, 181] on span "Múltiples usos" at bounding box center [544, 192] width 102 height 23
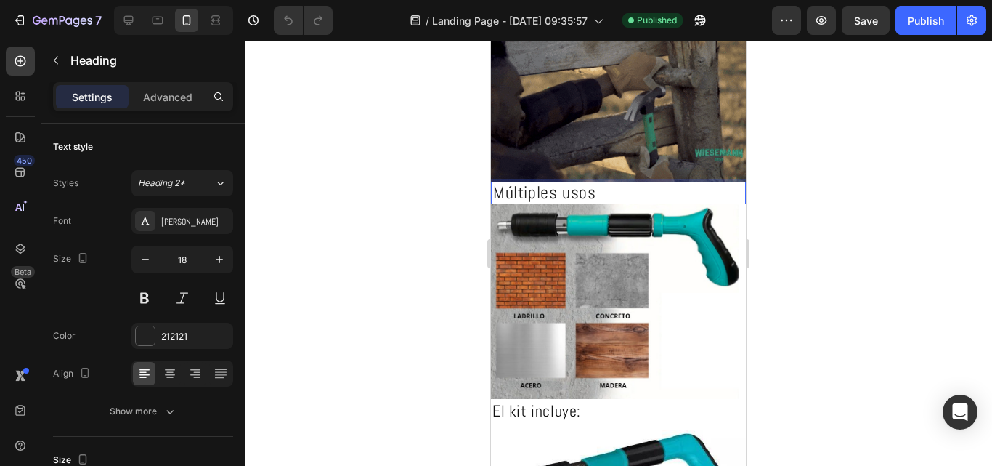
click at [600, 184] on p "Múltiples usos" at bounding box center [618, 193] width 251 height 18
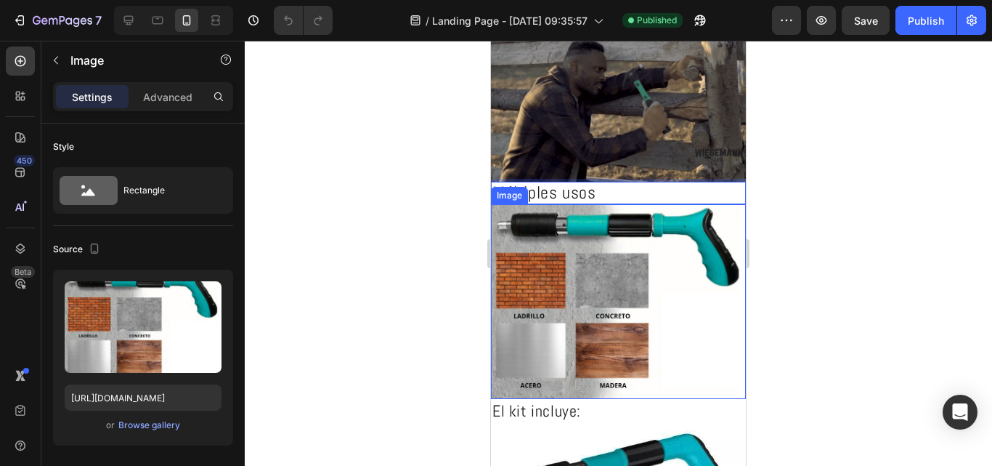
click at [660, 204] on img at bounding box center [618, 301] width 255 height 195
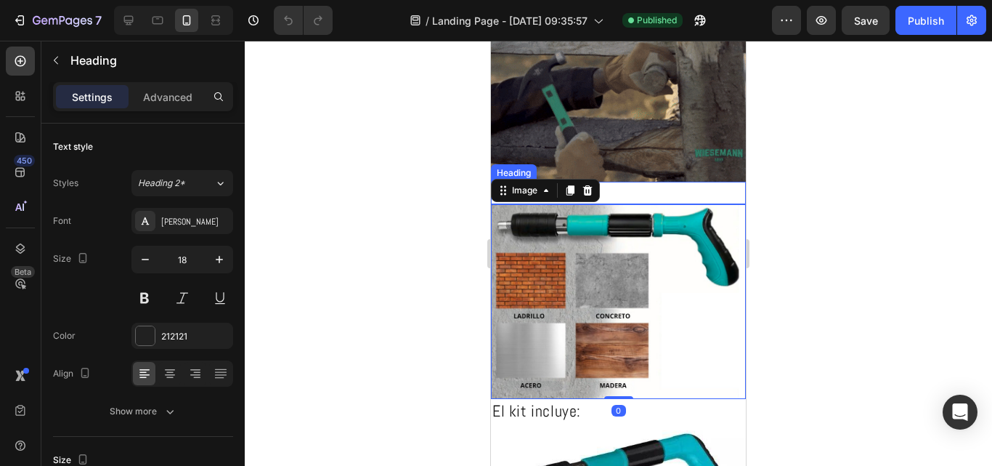
click at [702, 192] on p "⁠⁠⁠⁠⁠⁠⁠ Múltiples usos" at bounding box center [618, 193] width 251 height 18
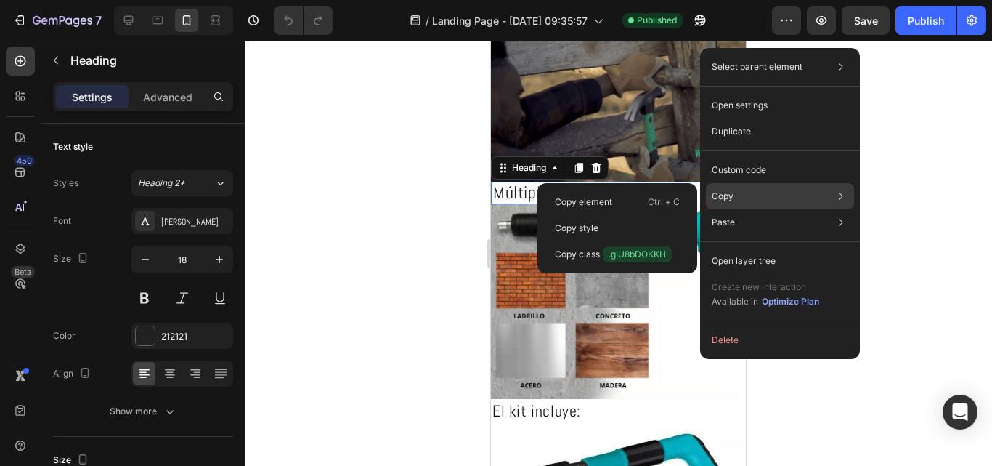
click at [737, 191] on div "Copy Copy element Ctrl + C Copy style Copy class .gIU8bDOKKH" at bounding box center [780, 196] width 148 height 26
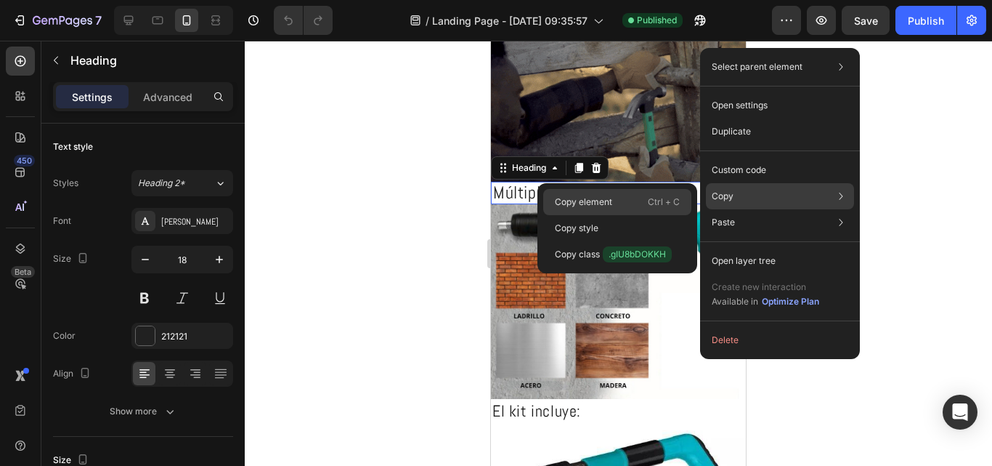
drag, startPoint x: 672, startPoint y: 200, endPoint x: 174, endPoint y: 158, distance: 499.4
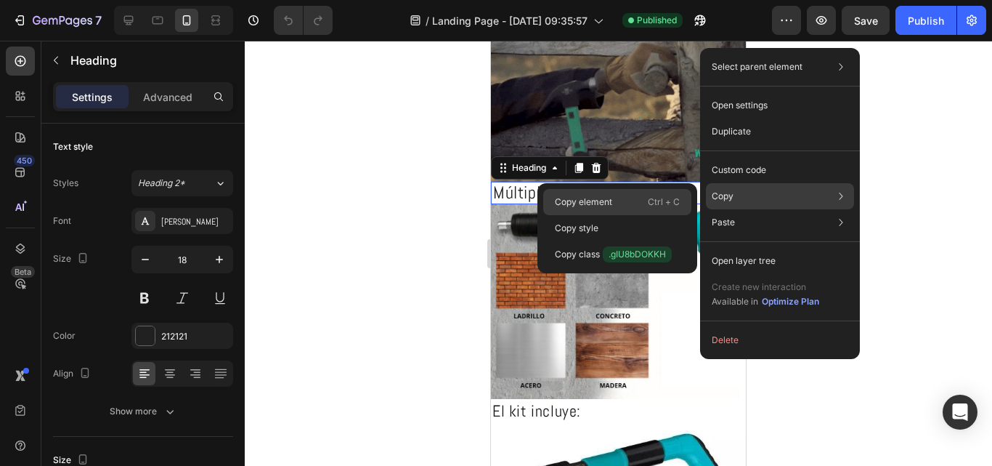
click at [672, 200] on p "Ctrl + C" at bounding box center [664, 202] width 32 height 15
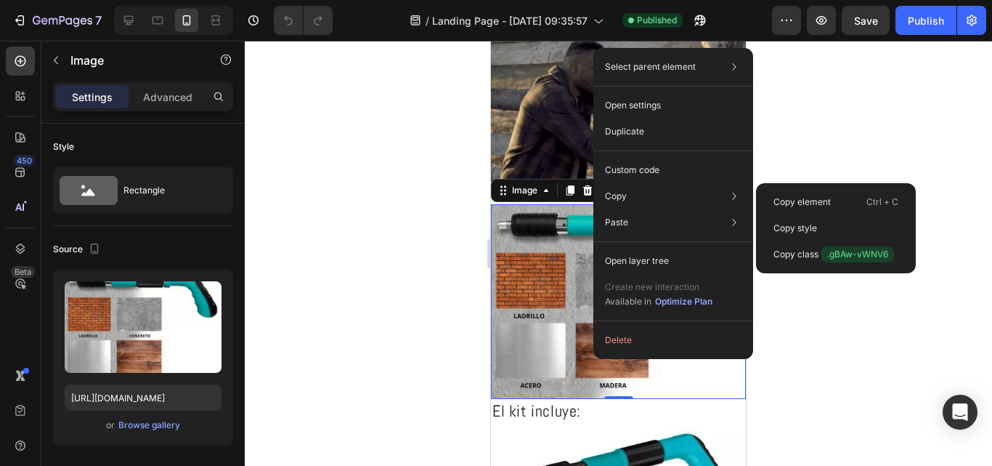
click at [779, 206] on p "Copy element" at bounding box center [802, 201] width 57 height 13
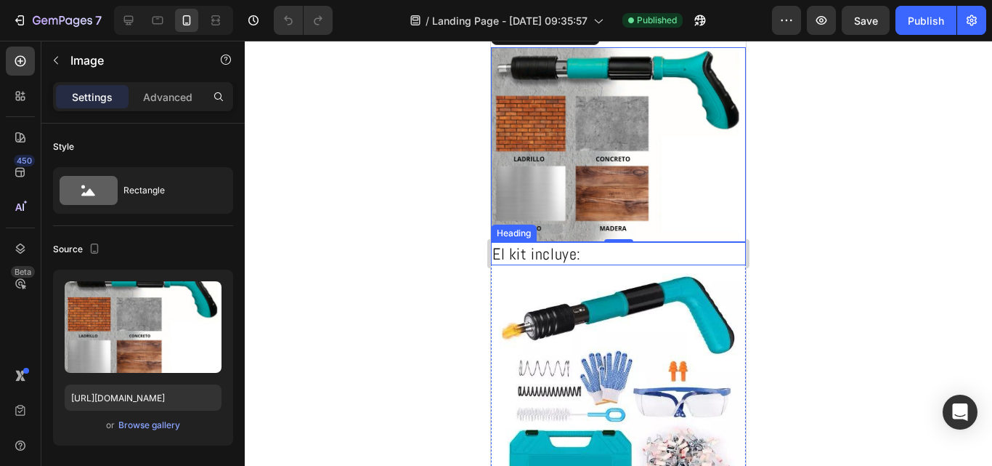
scroll to position [581, 0]
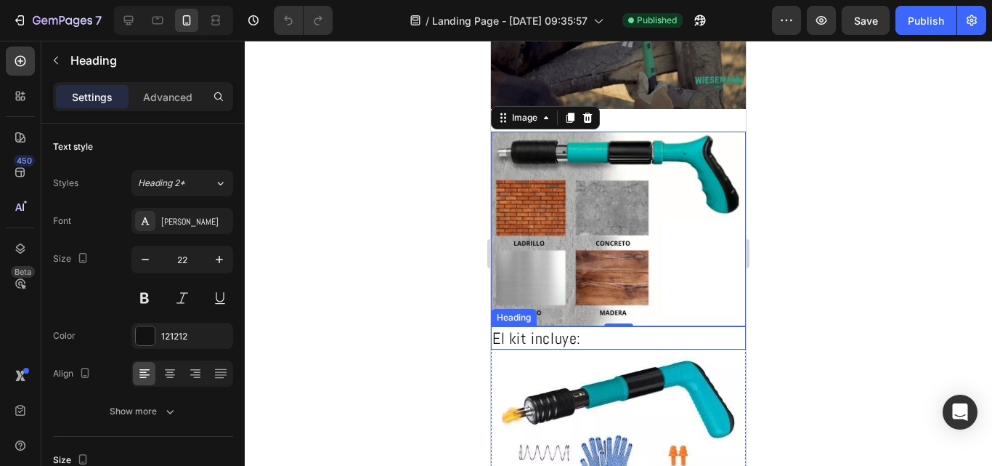
click at [519, 329] on h2 "El kit incluye:" at bounding box center [618, 338] width 255 height 24
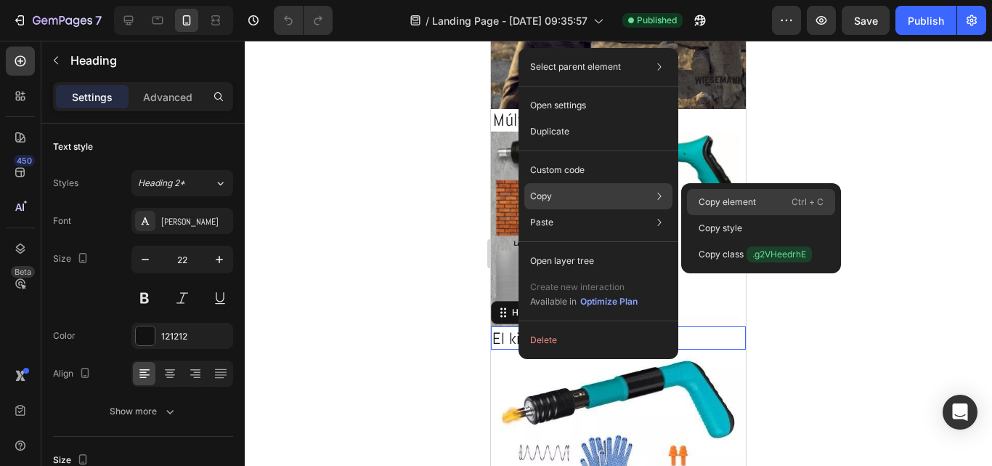
click at [726, 201] on p "Copy element" at bounding box center [727, 201] width 57 height 13
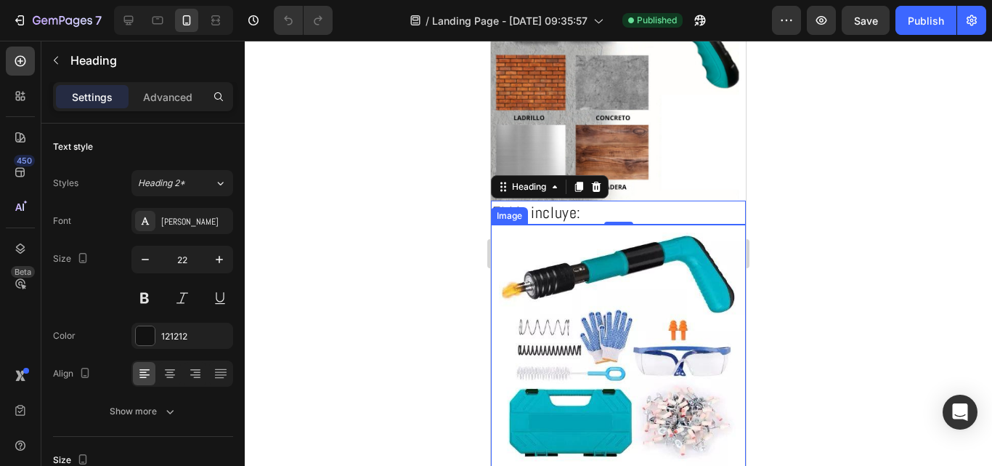
scroll to position [726, 0]
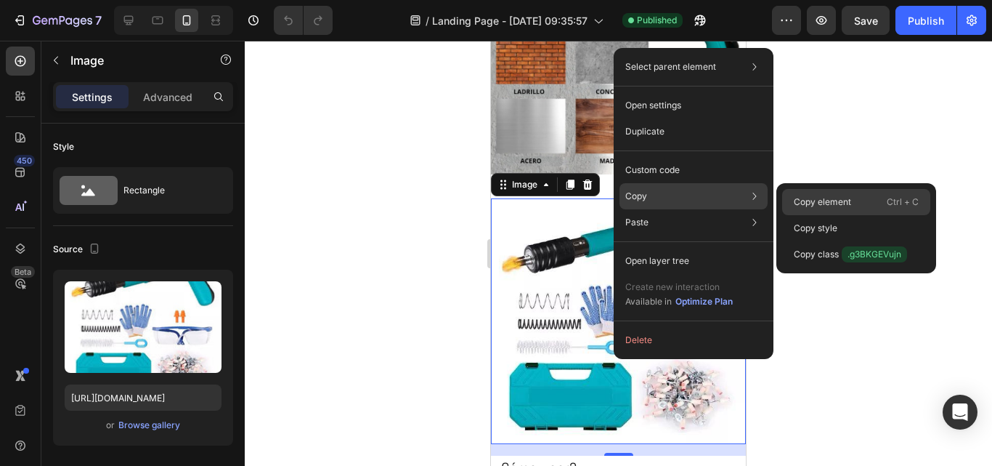
click at [806, 202] on p "Copy element" at bounding box center [822, 201] width 57 height 13
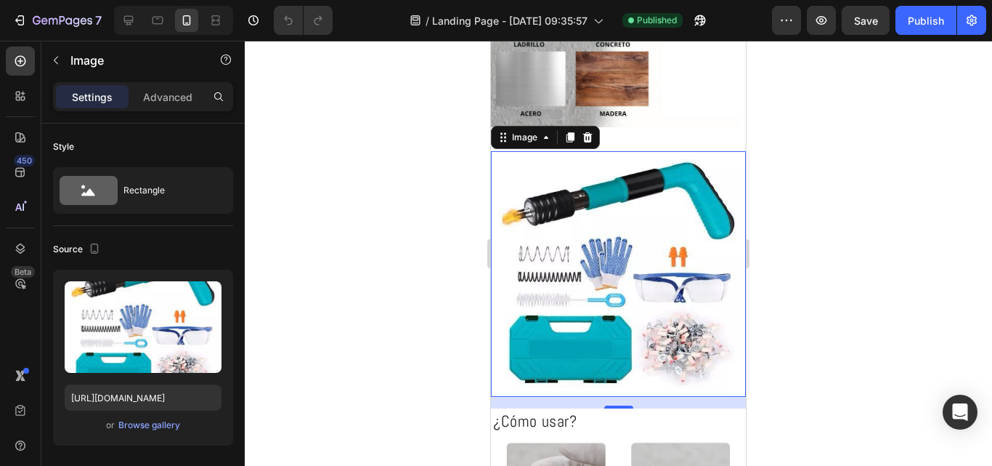
scroll to position [872, 0]
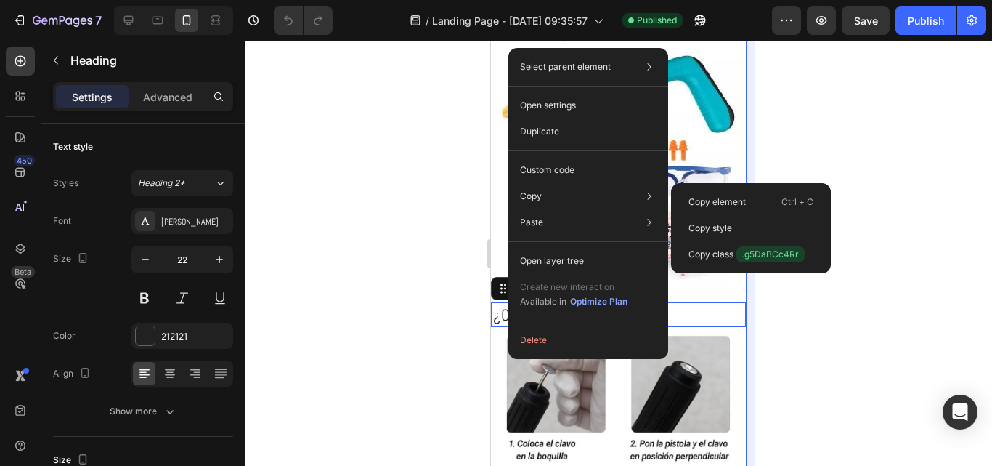
click at [749, 215] on div "Copy element Ctrl + C" at bounding box center [751, 228] width 148 height 26
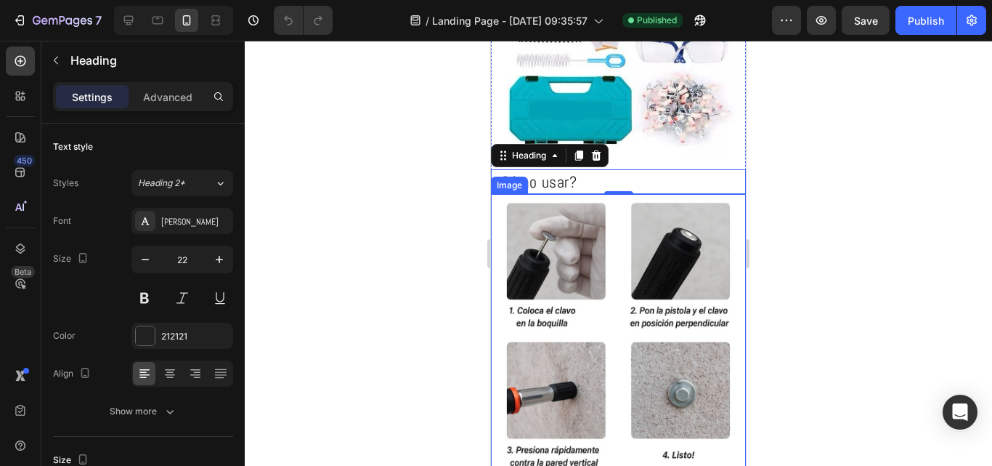
scroll to position [1017, 0]
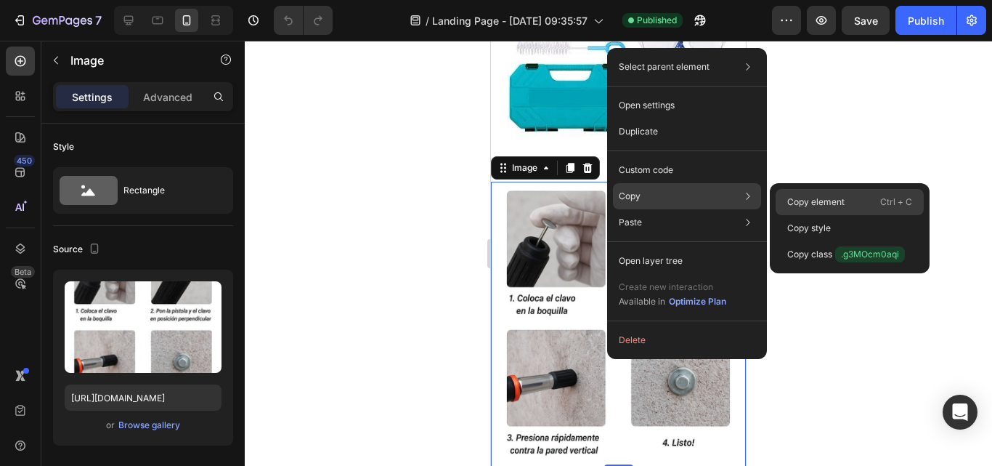
click at [819, 200] on p "Copy element" at bounding box center [815, 201] width 57 height 13
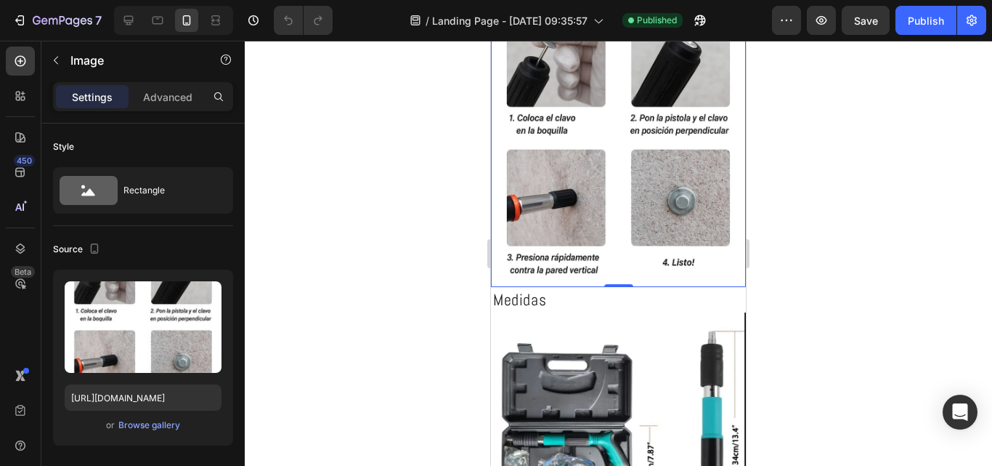
scroll to position [1235, 0]
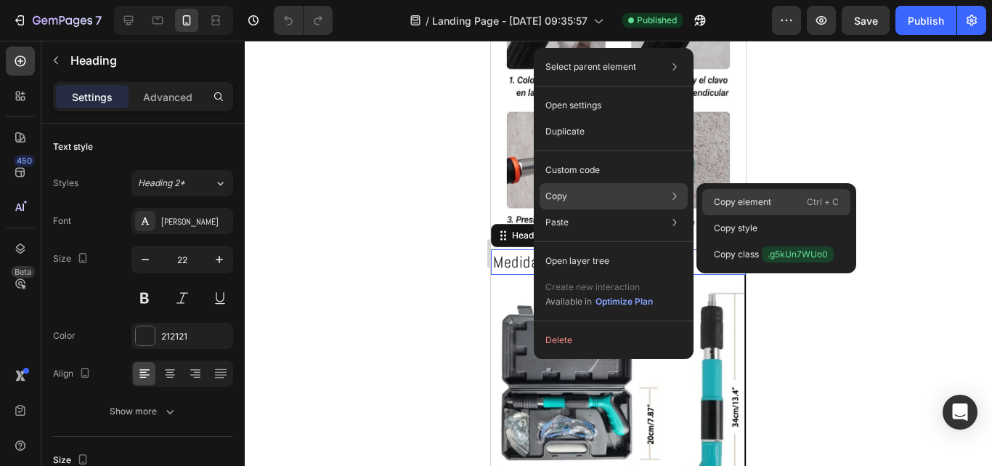
click at [735, 201] on p "Copy element" at bounding box center [742, 201] width 57 height 13
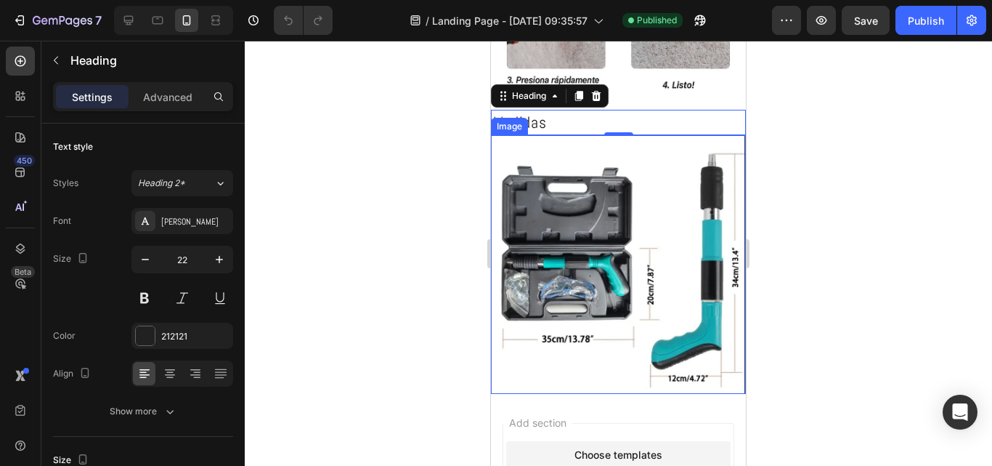
scroll to position [1380, 0]
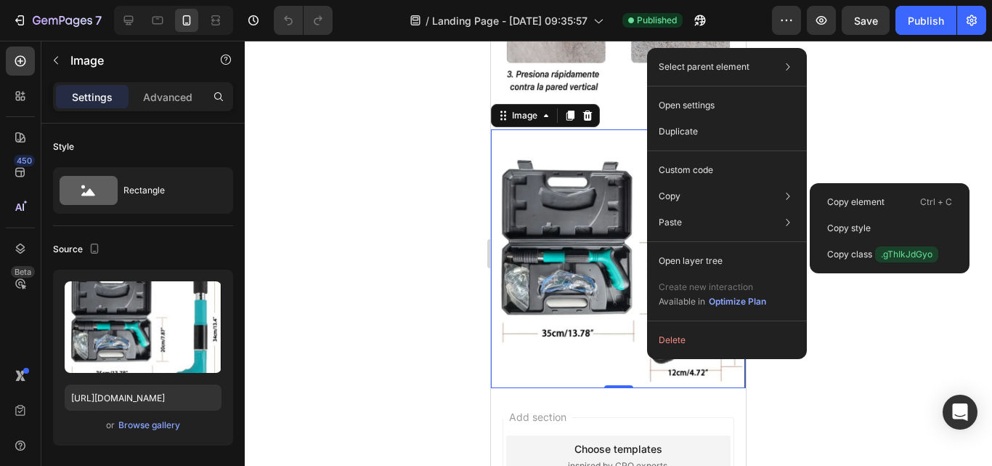
click at [935, 198] on p "Ctrl + C" at bounding box center [936, 202] width 32 height 15
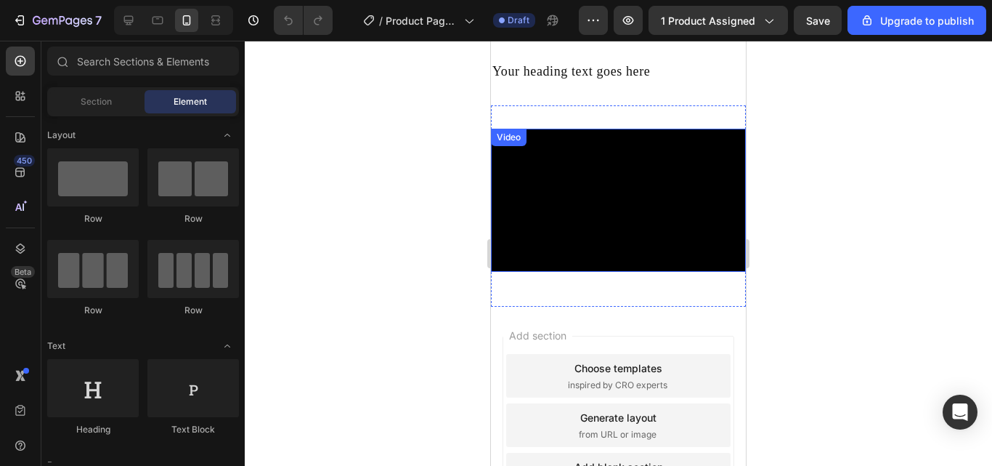
scroll to position [581, 0]
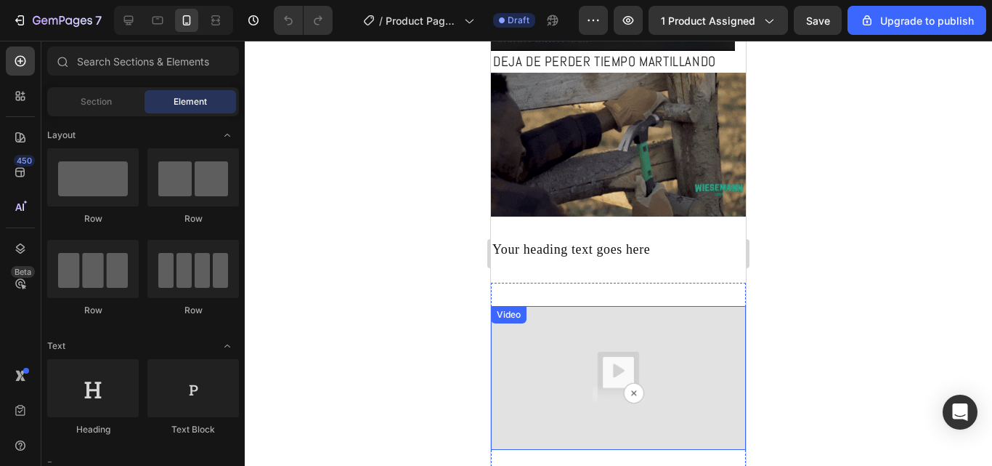
click at [567, 372] on img at bounding box center [618, 377] width 255 height 143
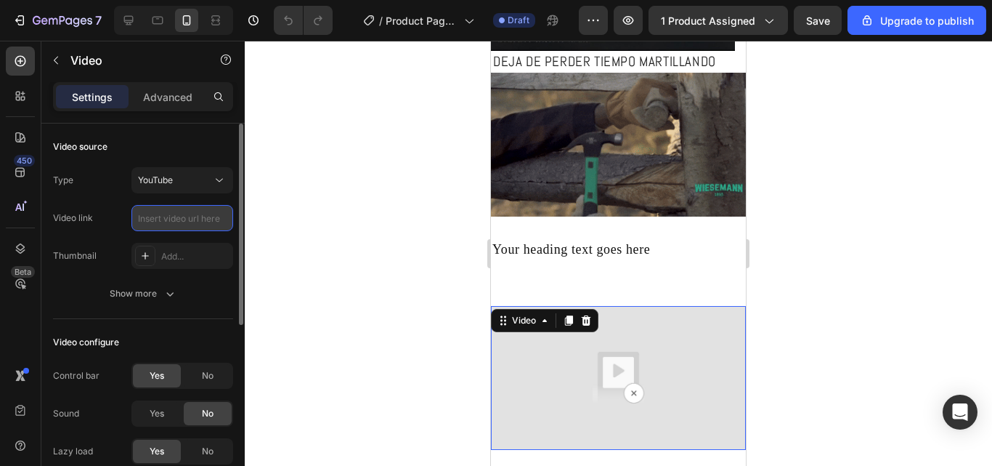
scroll to position [0, 0]
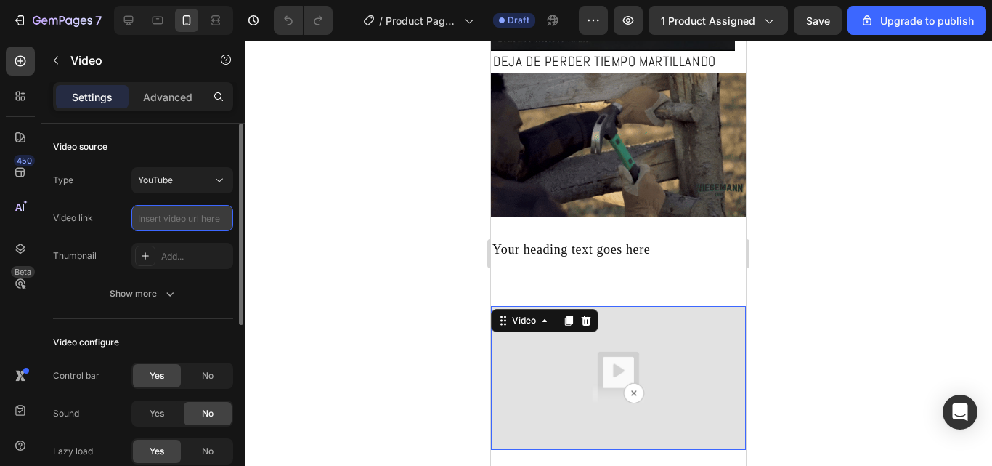
drag, startPoint x: 224, startPoint y: 208, endPoint x: 219, endPoint y: 216, distance: 9.1
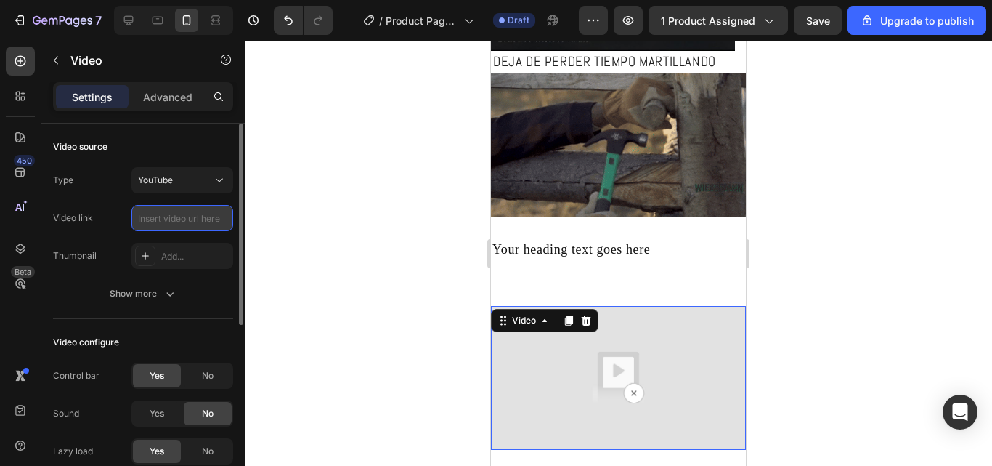
paste input "[URL][DOMAIN_NAME]"
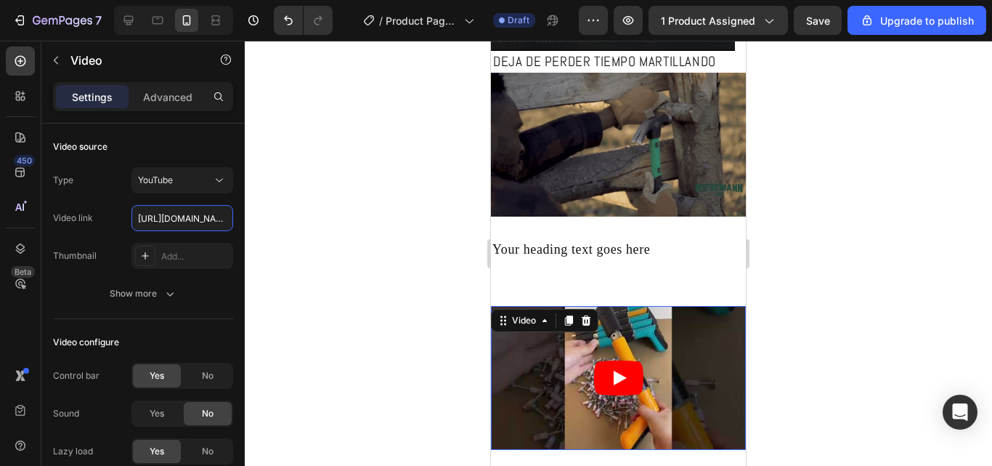
scroll to position [0, 216]
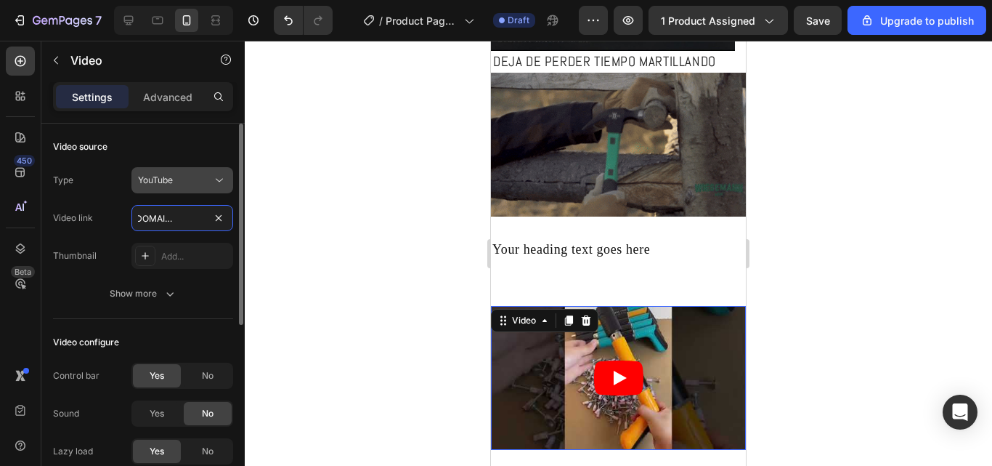
type input "[URL][DOMAIN_NAME]"
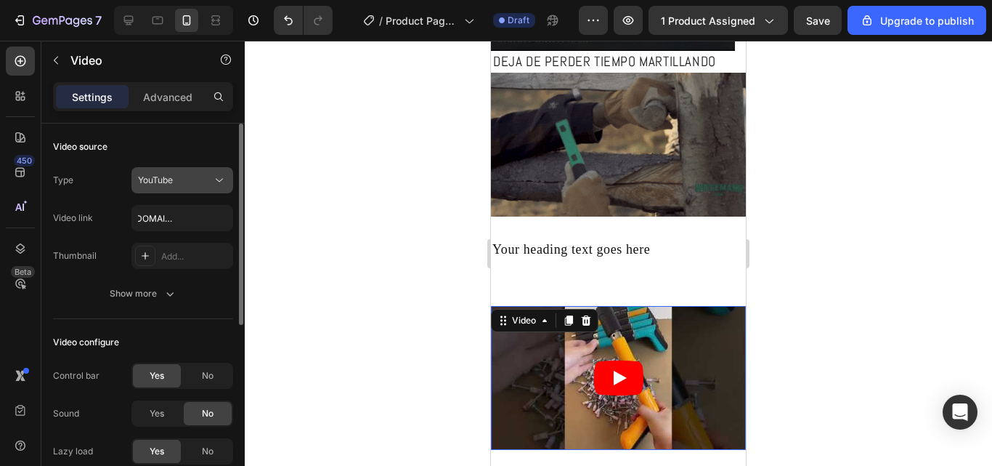
click at [219, 182] on icon at bounding box center [219, 180] width 15 height 15
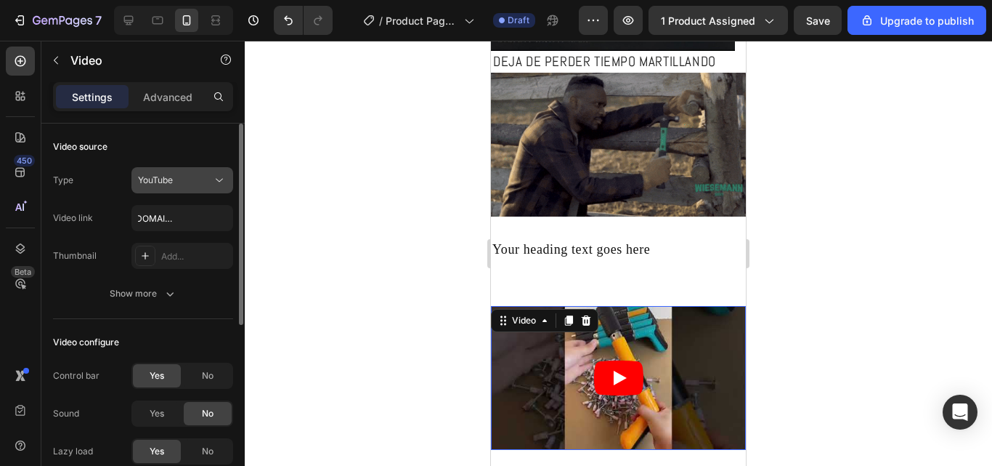
scroll to position [0, 0]
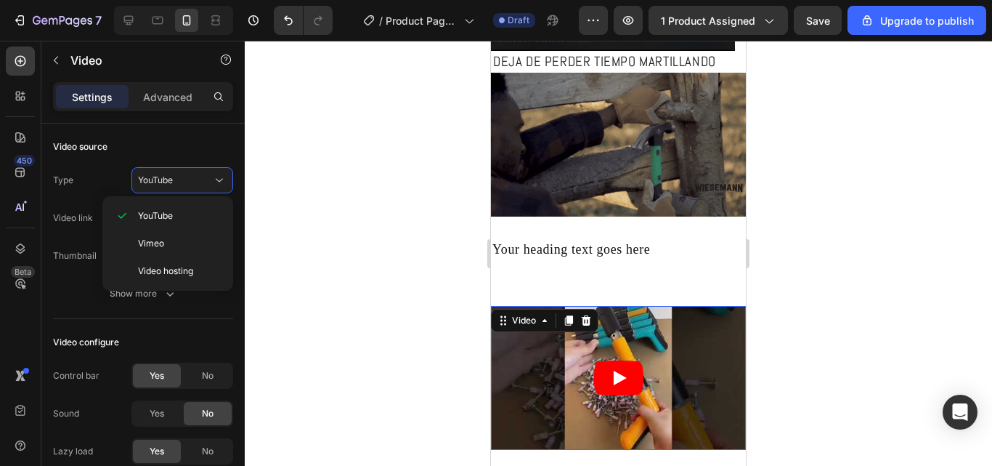
drag, startPoint x: 303, startPoint y: 257, endPoint x: 341, endPoint y: 287, distance: 48.1
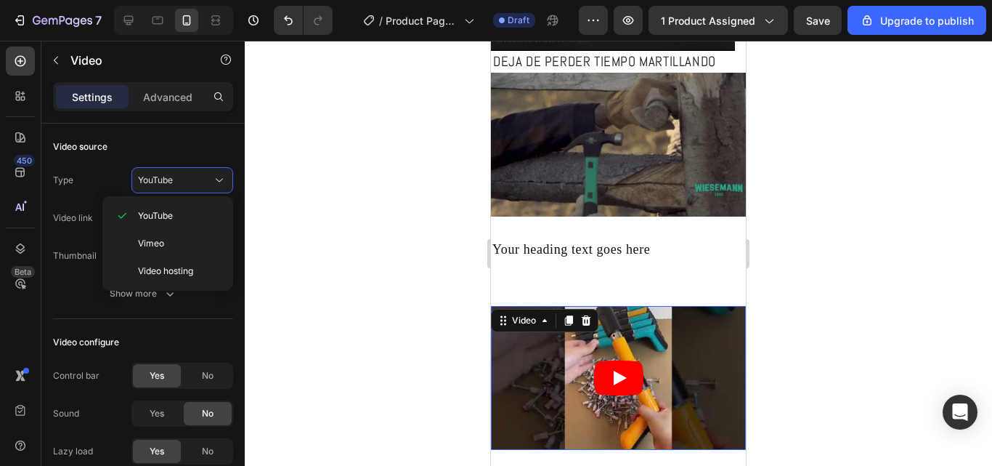
click at [307, 260] on div at bounding box center [618, 253] width 747 height 425
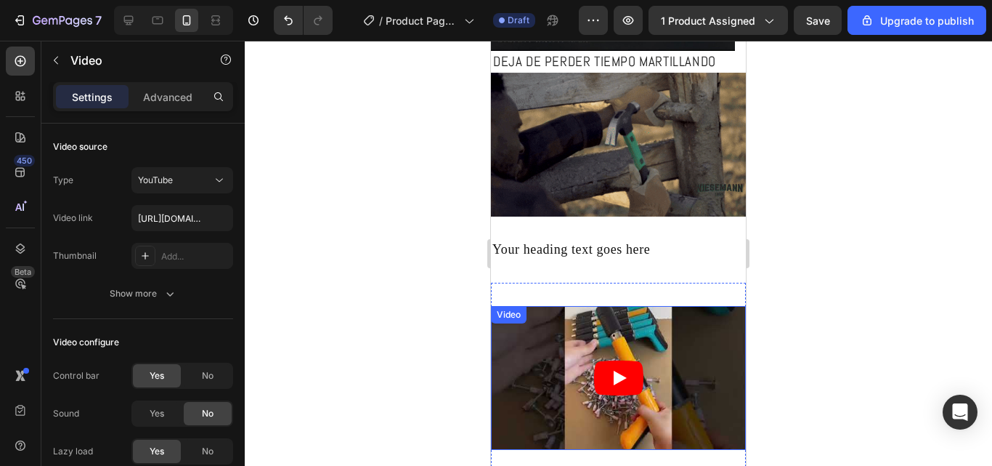
click at [609, 364] on icon "Play" at bounding box center [618, 377] width 49 height 35
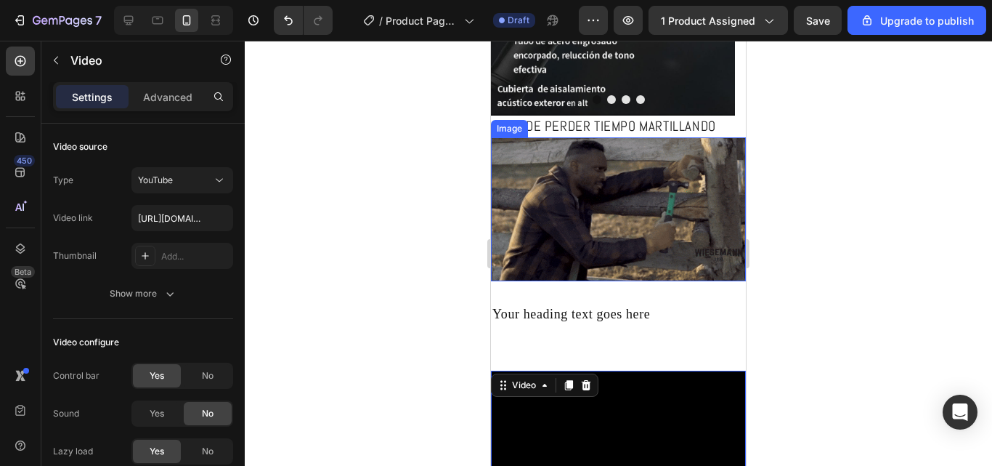
scroll to position [508, 0]
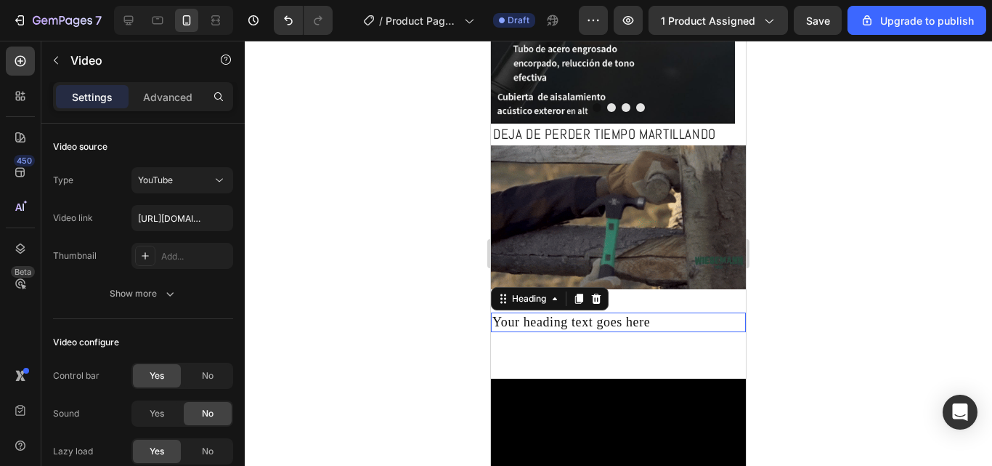
click at [676, 320] on h2 "Your heading text goes here" at bounding box center [618, 322] width 255 height 20
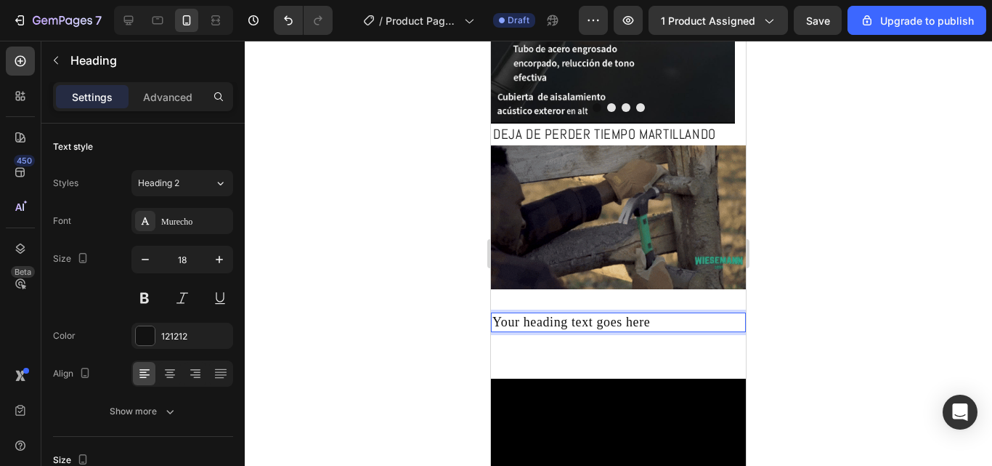
click at [657, 318] on h2 "Your heading text goes here" at bounding box center [618, 322] width 255 height 20
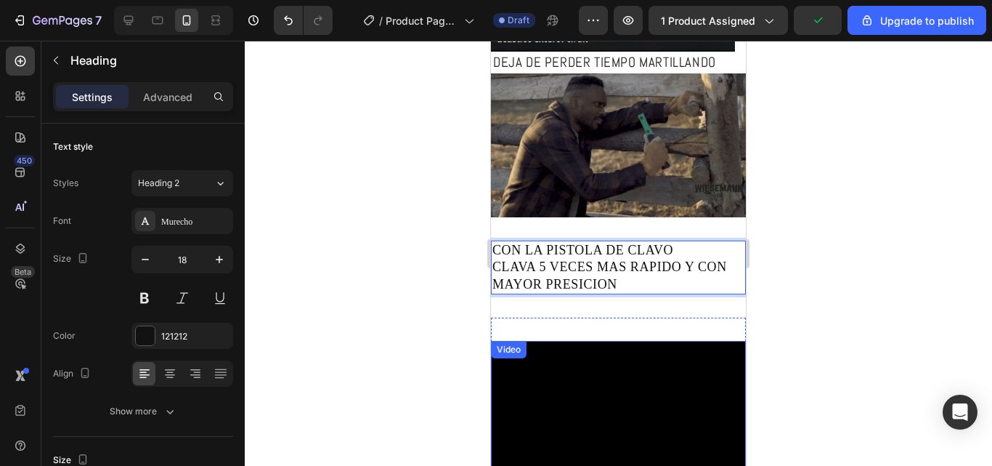
scroll to position [581, 0]
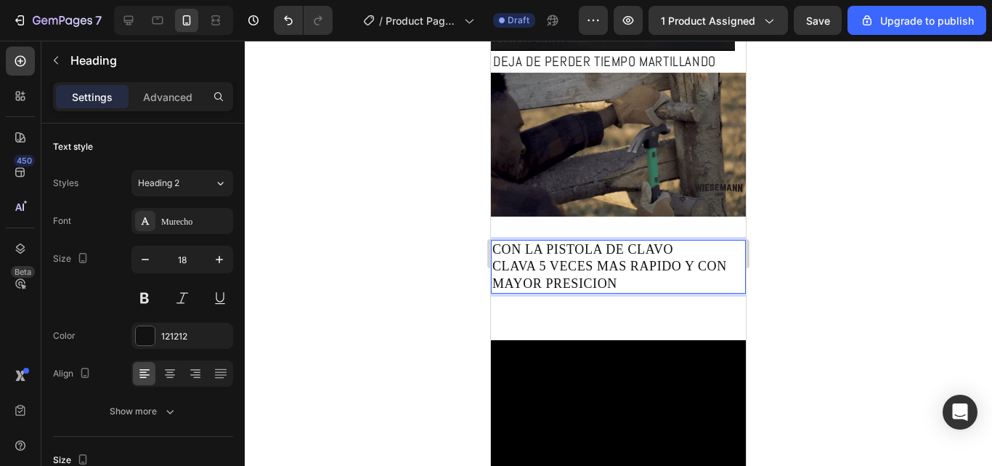
drag, startPoint x: 649, startPoint y: 251, endPoint x: 651, endPoint y: 262, distance: 11.1
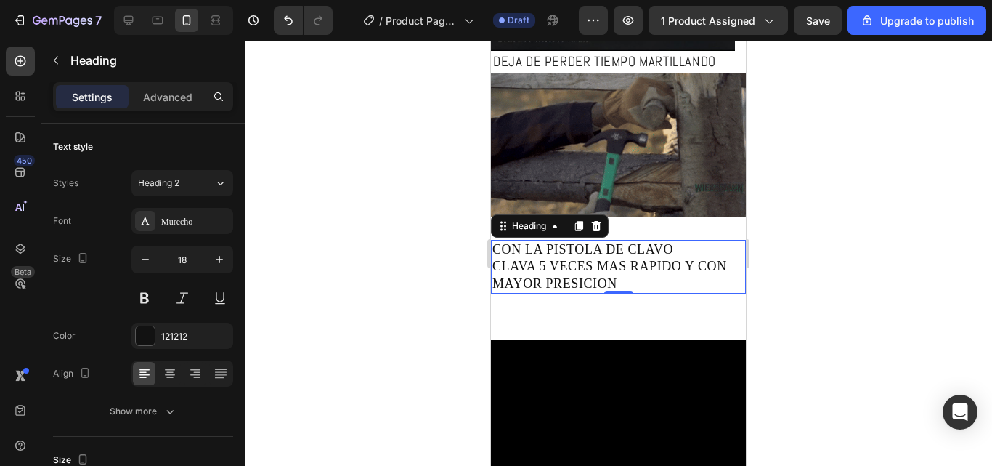
click at [646, 258] on p "CON LA PISTOLA DE CLAVO CLAVA 5 VECES MAS RAPIDO Y CON MAYOR PRESICION" at bounding box center [619, 266] width 252 height 51
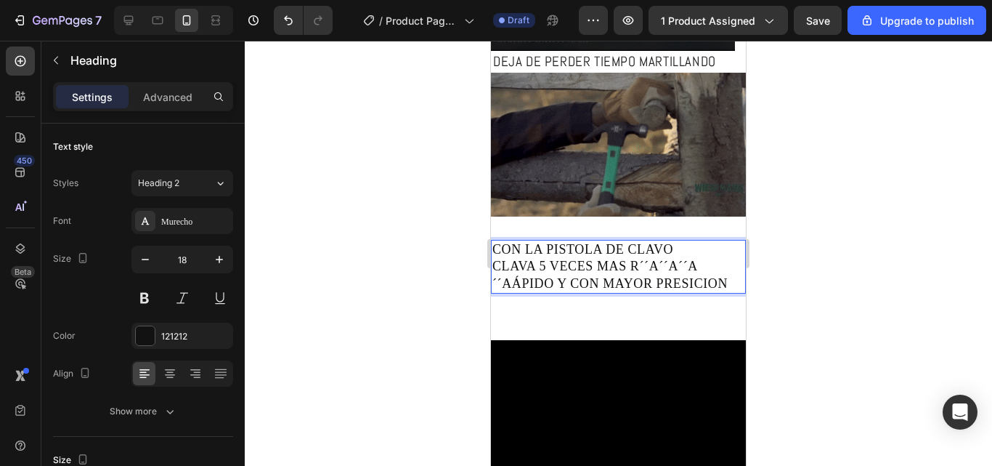
click at [514, 280] on p "CON LA PISTOLA DE CLAVO CLAVA 5 VECES MAS R´´A´´A´´A´´AÁPIDO Y CON MAYOR PRESIC…" at bounding box center [619, 266] width 252 height 51
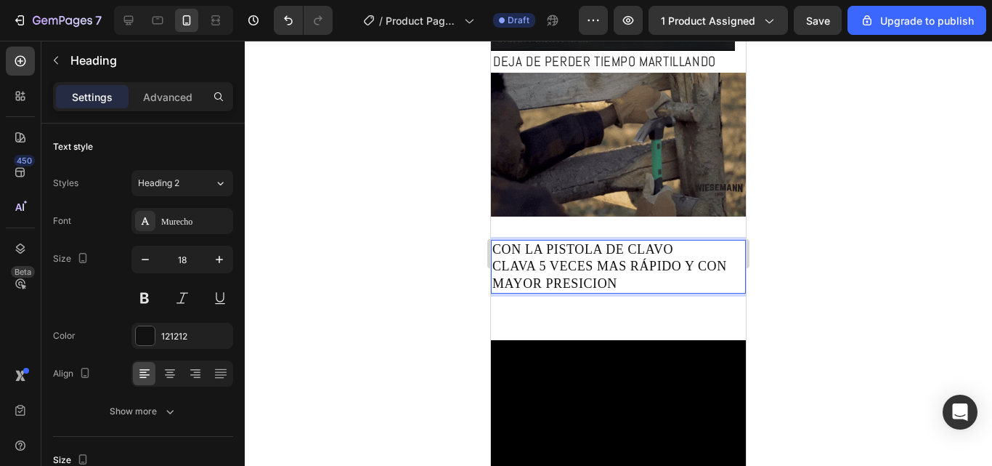
click at [606, 272] on p "CON LA PISTOLA DE CLAVO CLAVA 5 VECES MAS RÁPIDO Y CON MAYOR PRESICION" at bounding box center [619, 266] width 252 height 51
click at [617, 262] on p "CON LA PISTOLA DE CLAVO CLAVA 5 VECES MAS RÁPIDO Y CON MAYOR PRESICIÓN" at bounding box center [619, 266] width 252 height 51
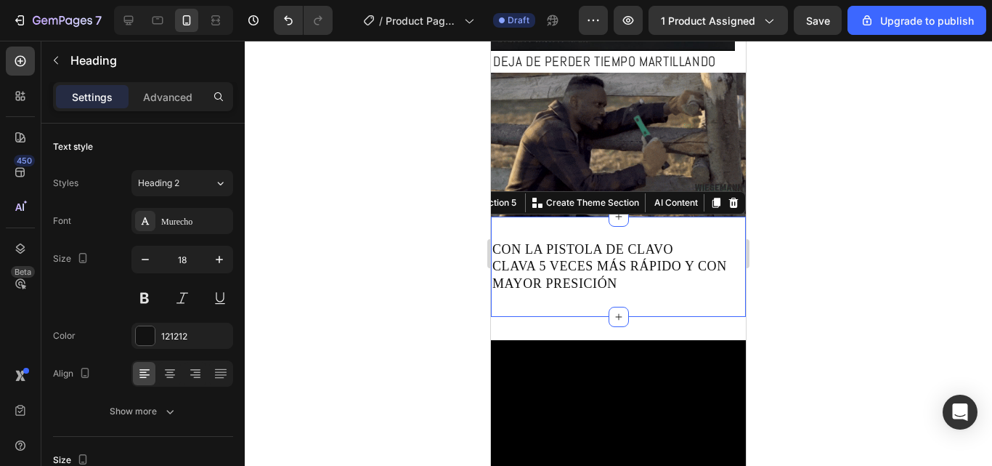
click at [506, 228] on div "CON LA PISTOLA DE CLAVO CLAVA 5 VECES MÁS RÁPIDO Y CON MAYOR PRESICIÓN Heading …" at bounding box center [618, 266] width 255 height 100
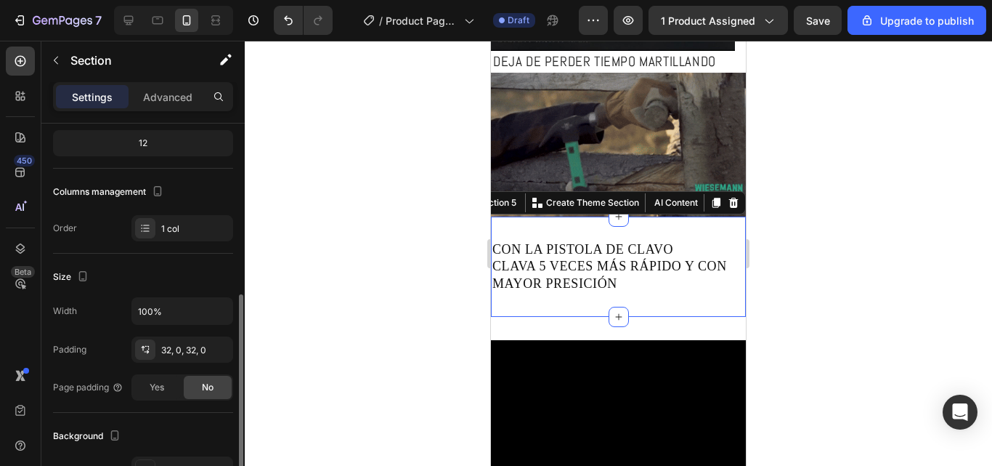
scroll to position [218, 0]
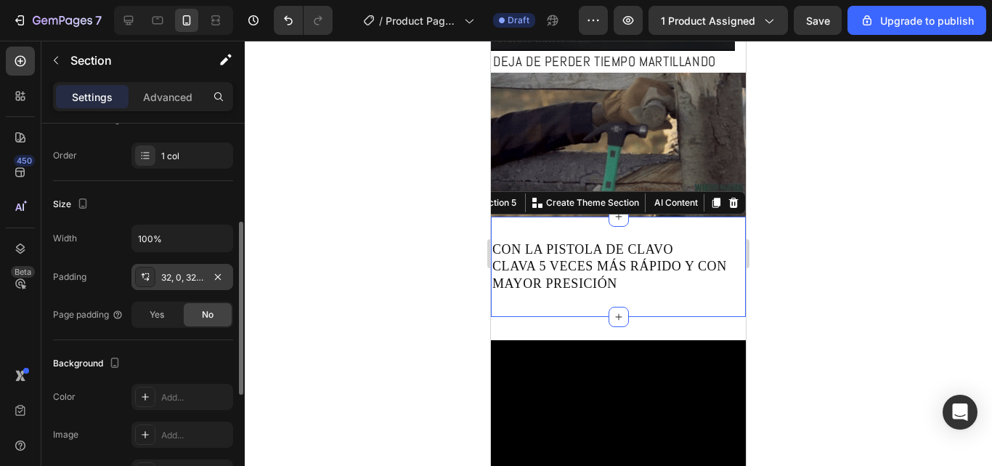
click at [177, 282] on div "32, 0, 32, 0" at bounding box center [182, 277] width 42 height 13
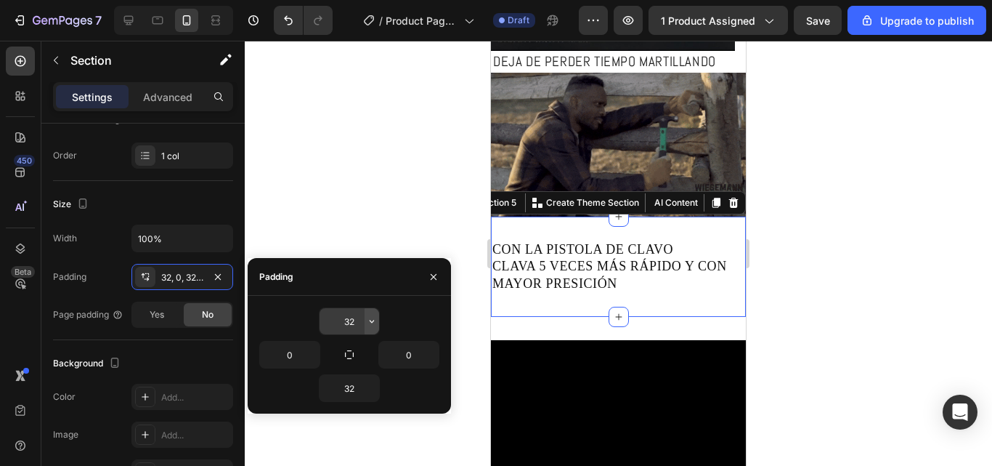
click at [371, 326] on icon "button" at bounding box center [372, 321] width 12 height 12
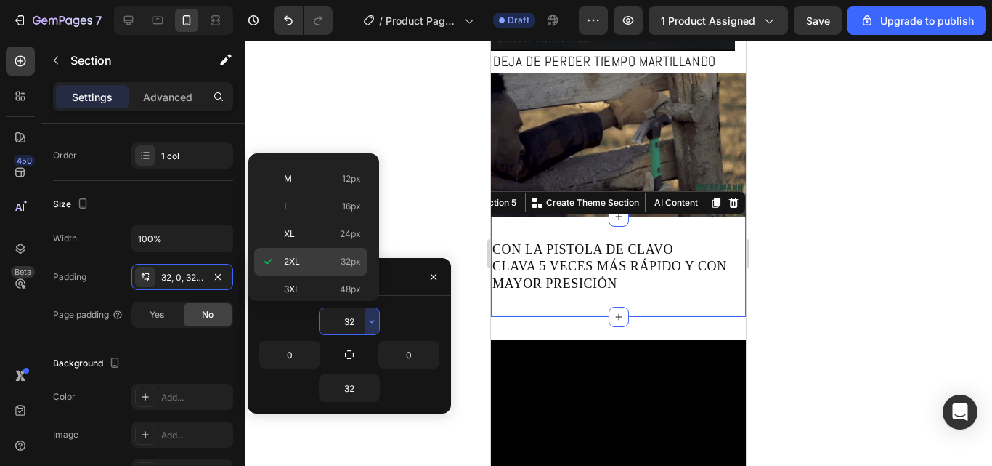
scroll to position [0, 0]
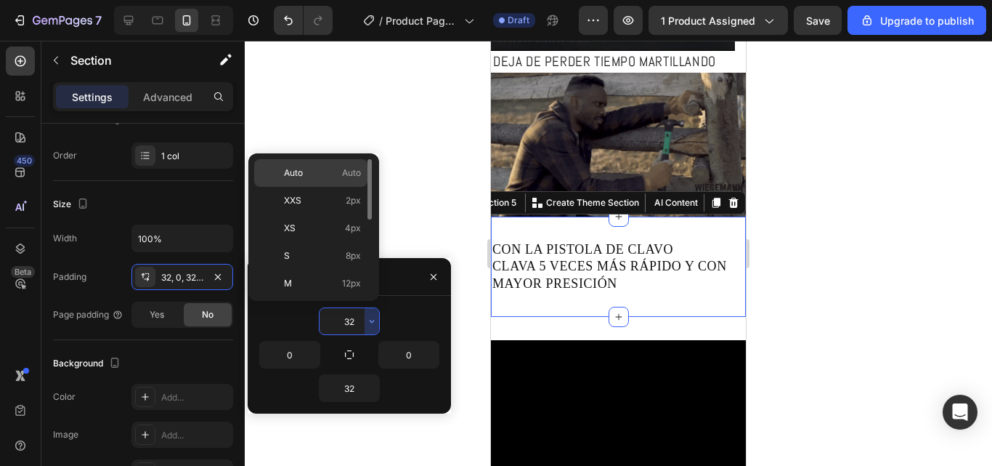
click at [299, 171] on span "Auto" at bounding box center [293, 172] width 19 height 13
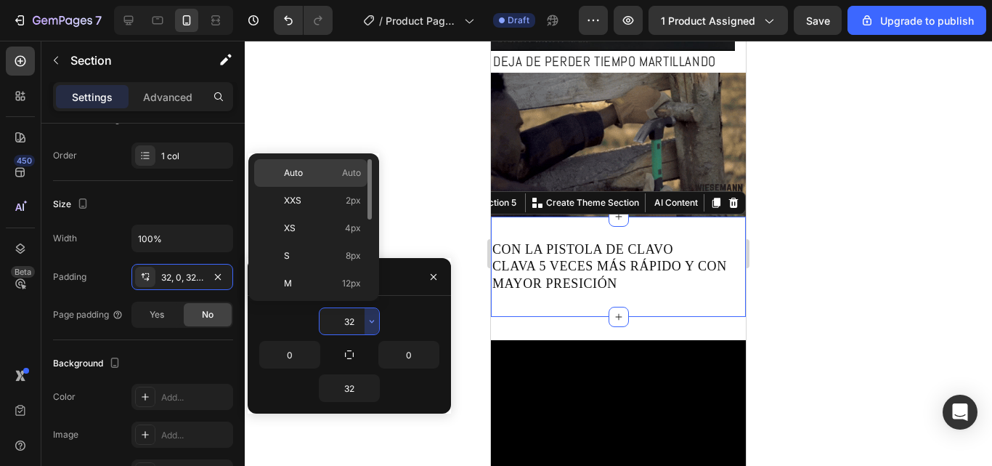
type input "Auto"
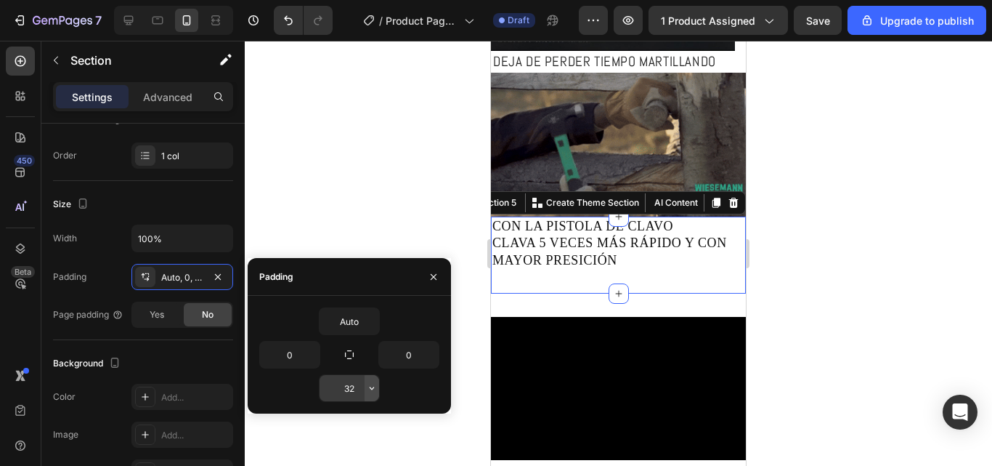
click at [376, 389] on icon "button" at bounding box center [372, 388] width 12 height 12
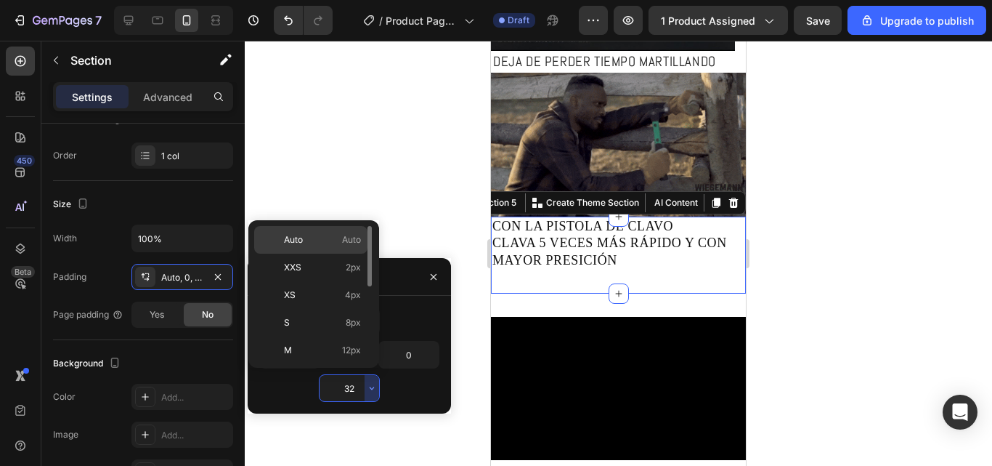
click at [317, 243] on p "Auto Auto" at bounding box center [322, 239] width 77 height 13
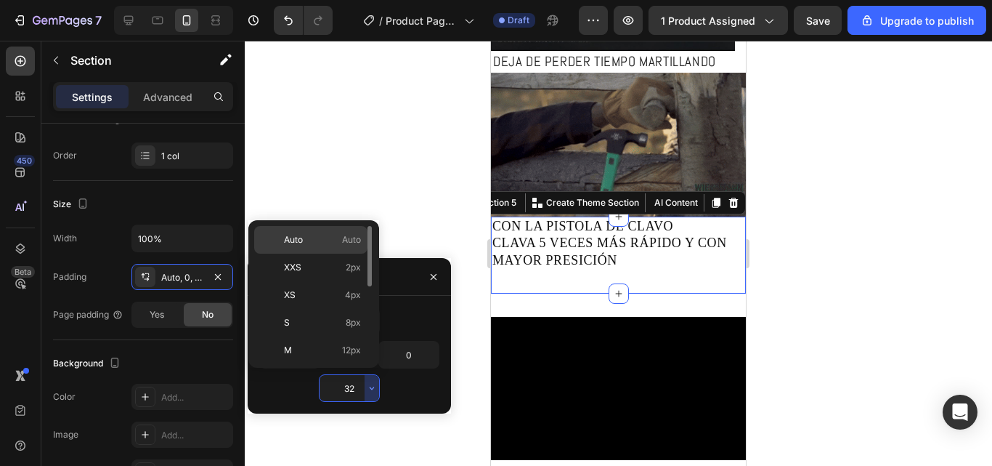
type input "Auto"
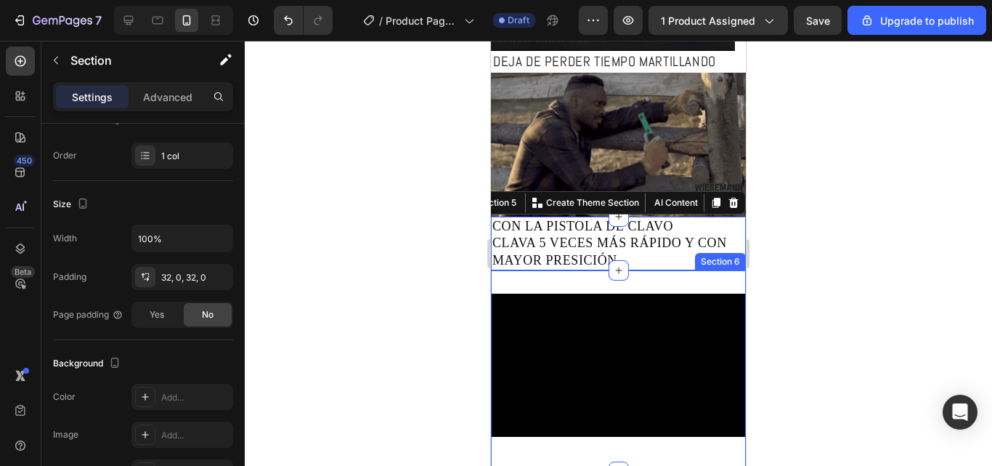
drag, startPoint x: 579, startPoint y: 272, endPoint x: 571, endPoint y: 278, distance: 9.9
click at [573, 276] on div "Video Section 6" at bounding box center [618, 370] width 255 height 201
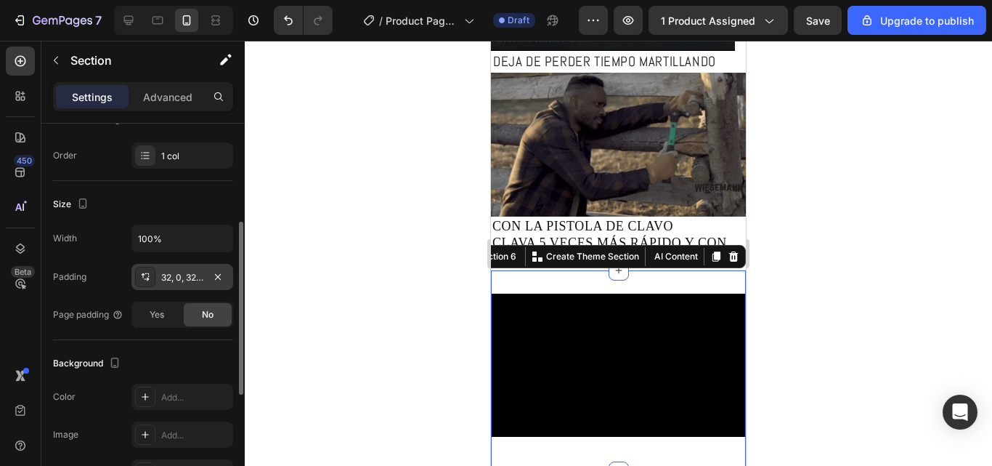
click at [192, 280] on div "32, 0, 32, 0" at bounding box center [182, 277] width 42 height 13
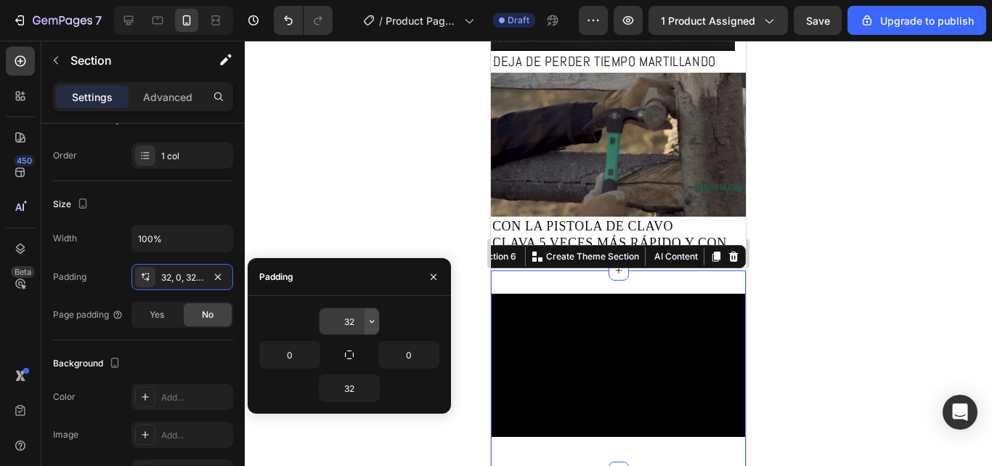
click at [370, 325] on icon "button" at bounding box center [372, 321] width 12 height 12
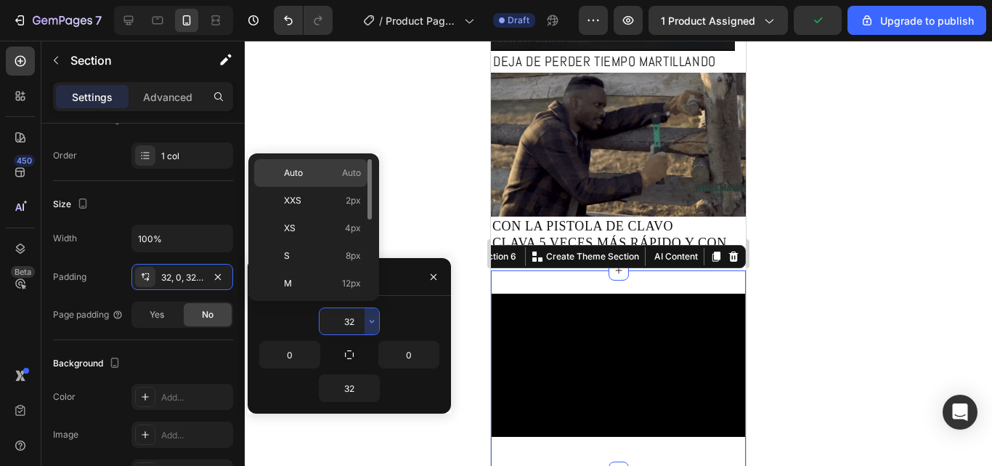
click at [323, 179] on p "Auto Auto" at bounding box center [322, 172] width 77 height 13
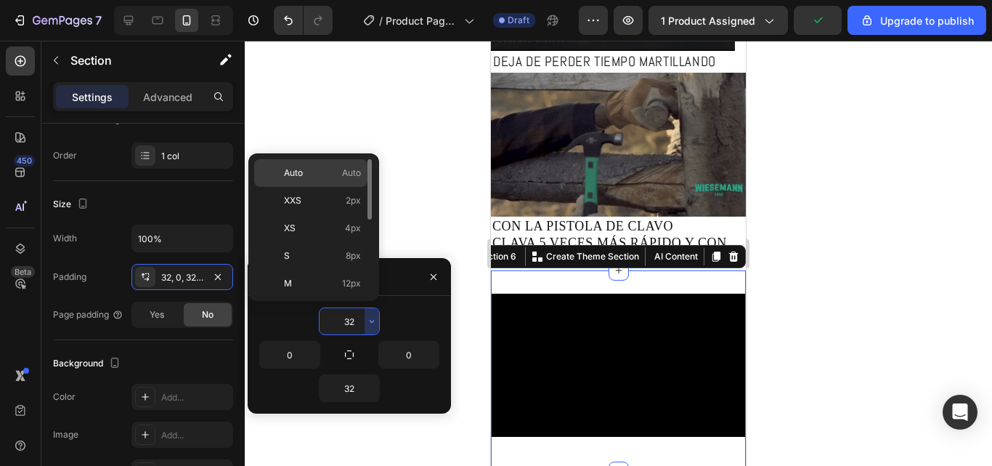
type input "Auto"
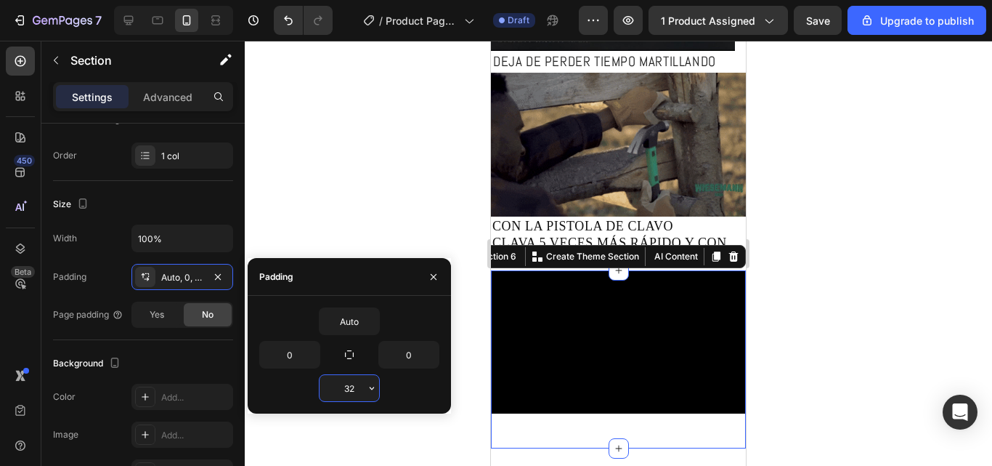
click at [328, 386] on input "32" at bounding box center [350, 388] width 60 height 26
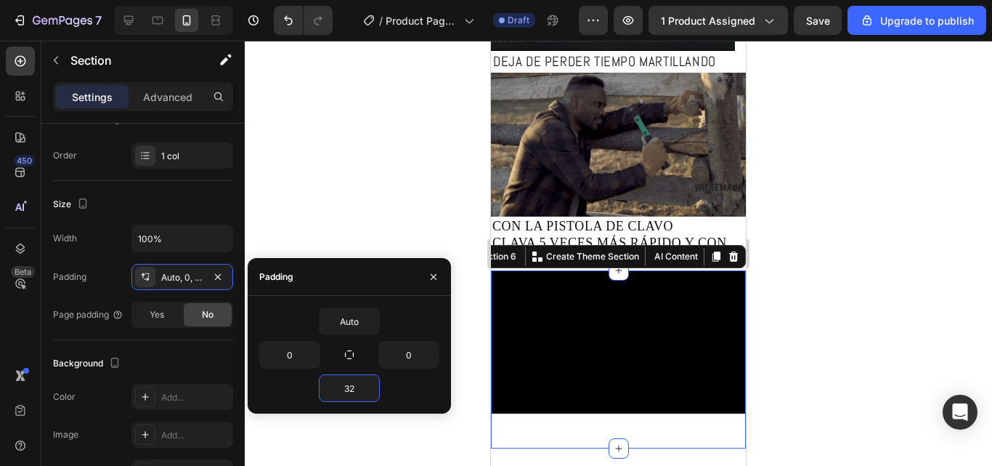
click at [361, 404] on div "Auto 0 0 32" at bounding box center [349, 355] width 203 height 118
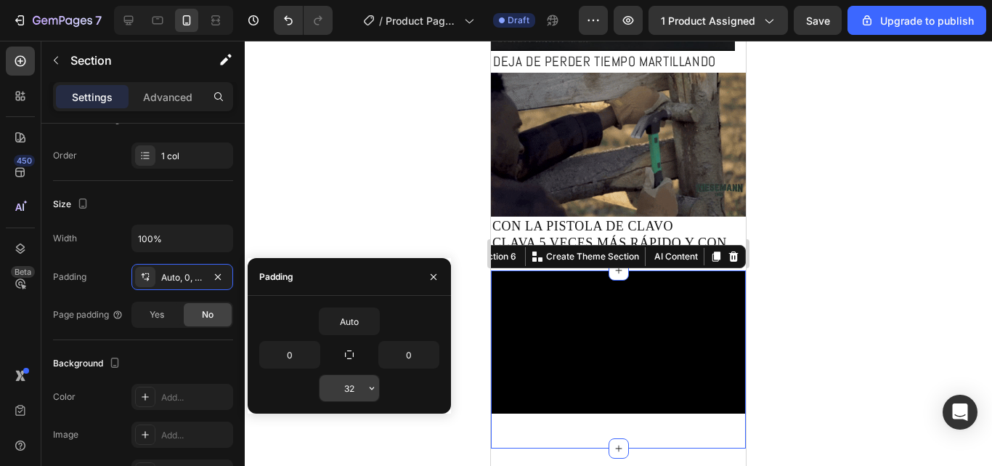
click at [365, 384] on button "button" at bounding box center [372, 388] width 15 height 26
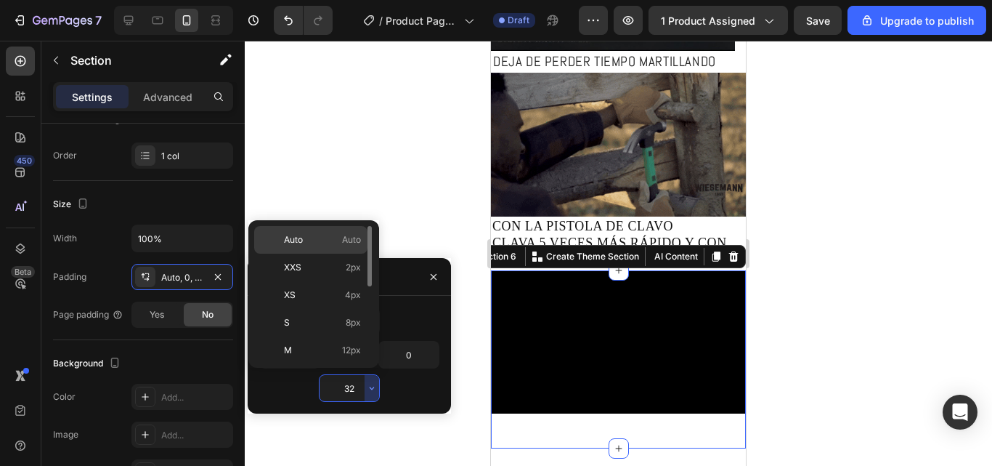
click at [340, 254] on div "Auto Auto" at bounding box center [310, 268] width 113 height 28
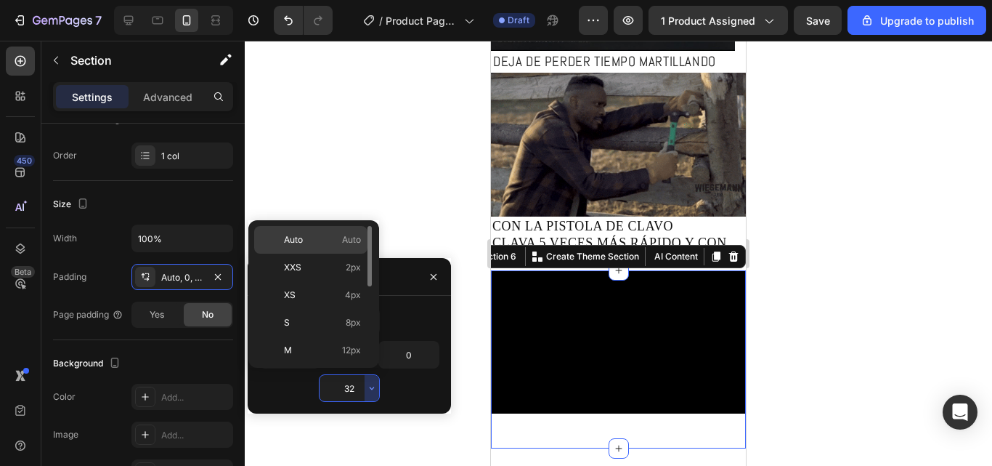
type input "Auto"
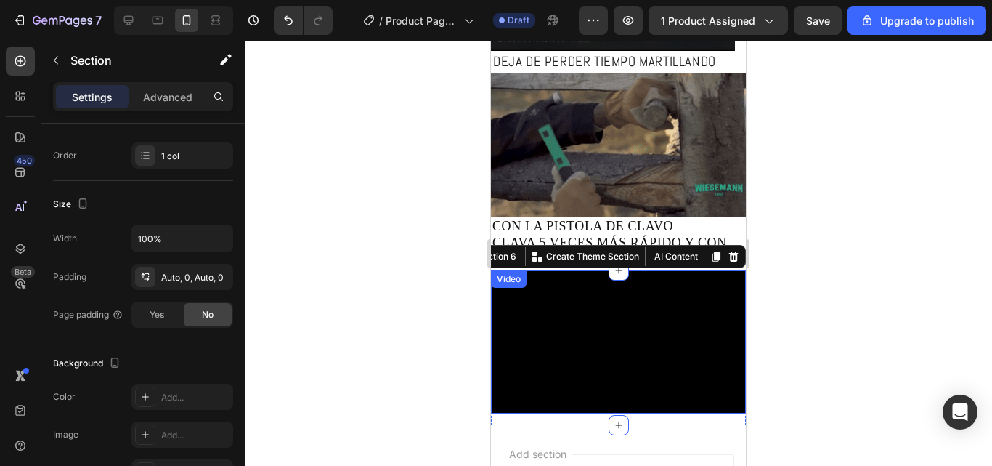
click at [806, 331] on div at bounding box center [618, 253] width 747 height 425
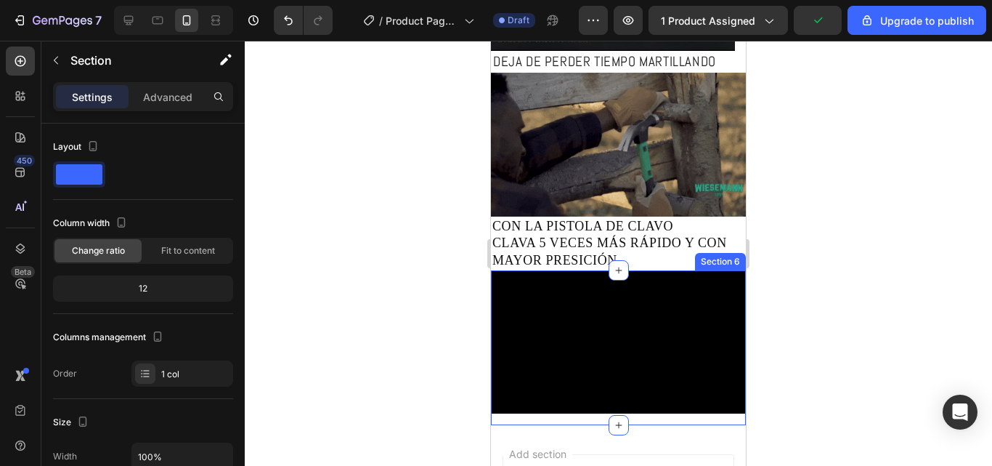
click at [599, 408] on div "Video" at bounding box center [618, 347] width 255 height 155
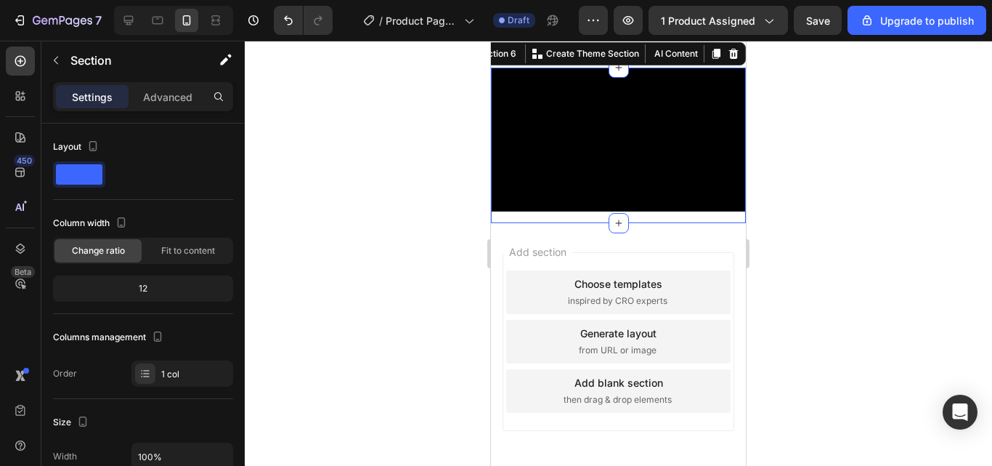
scroll to position [836, 0]
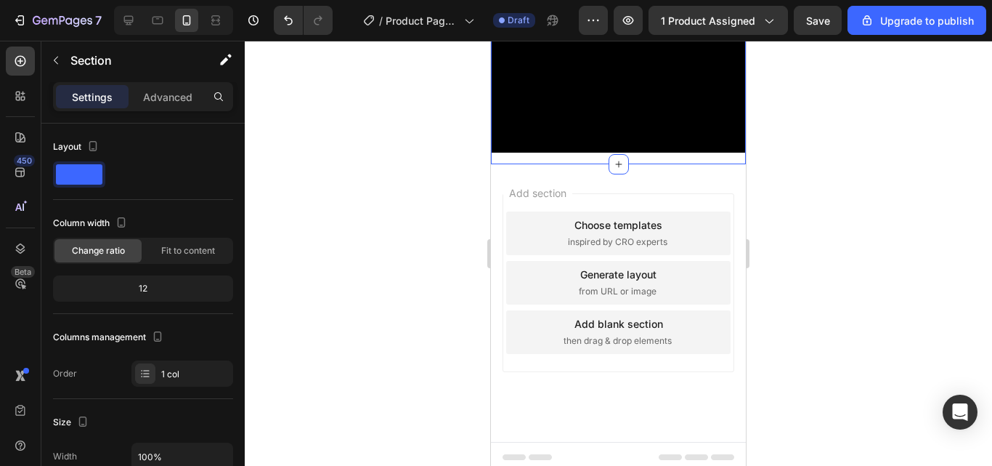
click at [798, 225] on div at bounding box center [618, 253] width 747 height 425
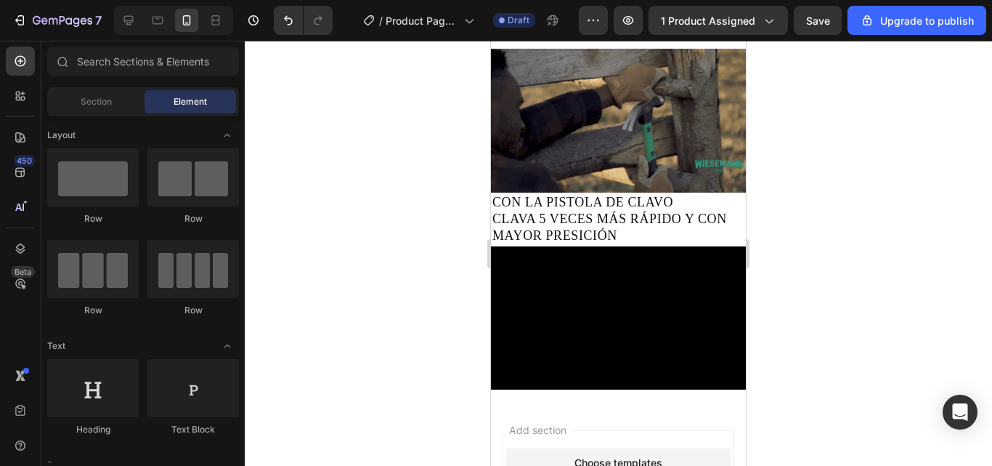
scroll to position [691, 0]
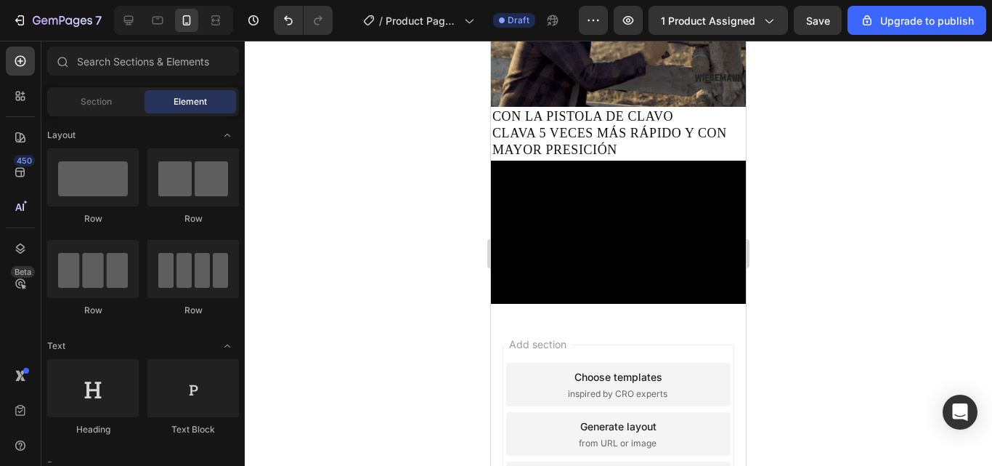
drag, startPoint x: 624, startPoint y: 319, endPoint x: 617, endPoint y: 343, distance: 24.8
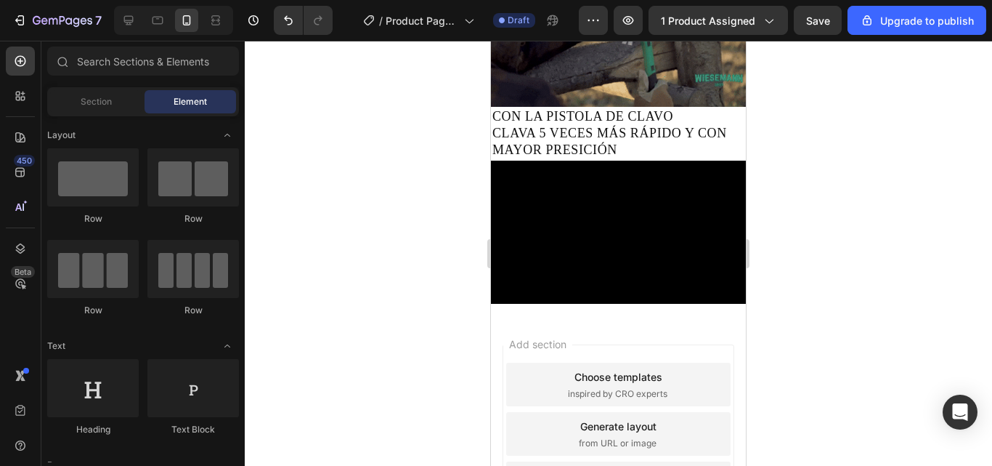
click at [617, 346] on div "Add section Choose templates inspired by CRO experts Generate layout from URL o…" at bounding box center [619, 433] width 232 height 179
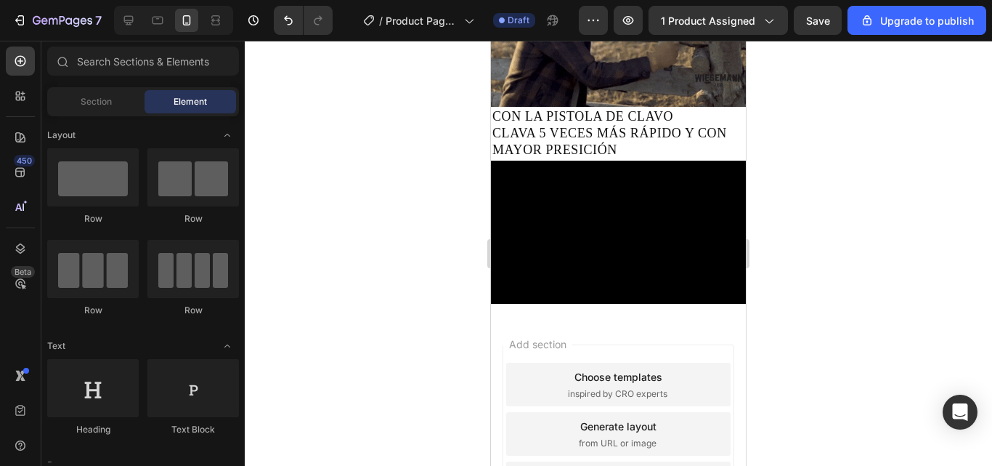
drag, startPoint x: 615, startPoint y: 333, endPoint x: 605, endPoint y: 309, distance: 25.4
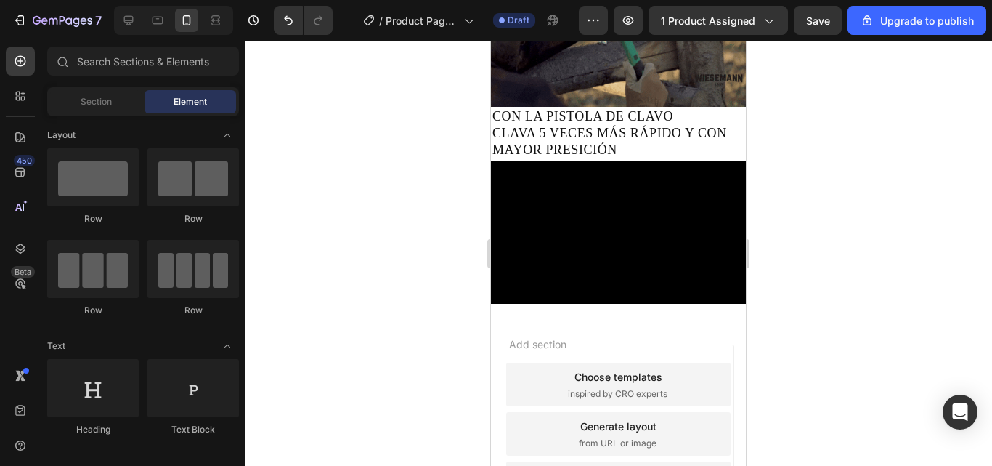
click at [605, 315] on div "Add section Choose templates inspired by CRO experts Generate layout from URL o…" at bounding box center [618, 453] width 255 height 277
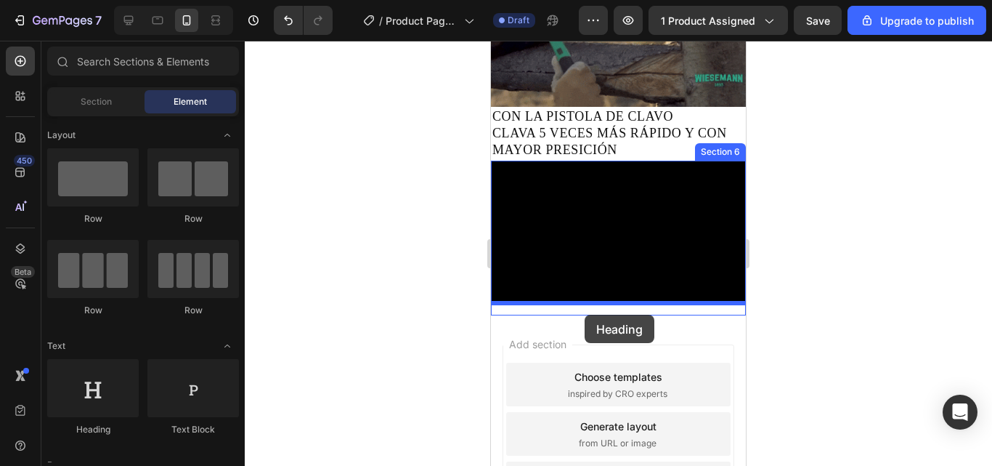
drag, startPoint x: 603, startPoint y: 453, endPoint x: 578, endPoint y: 323, distance: 133.1
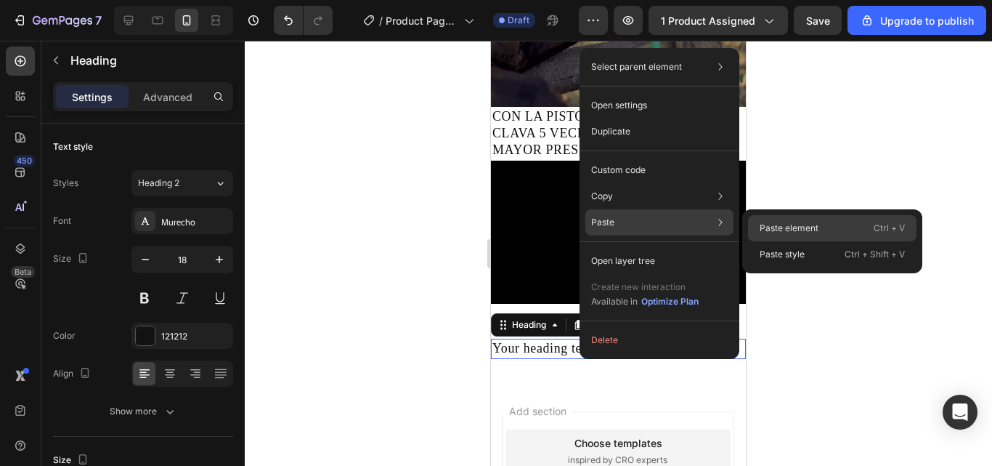
click at [793, 224] on p "Paste element" at bounding box center [789, 228] width 59 height 13
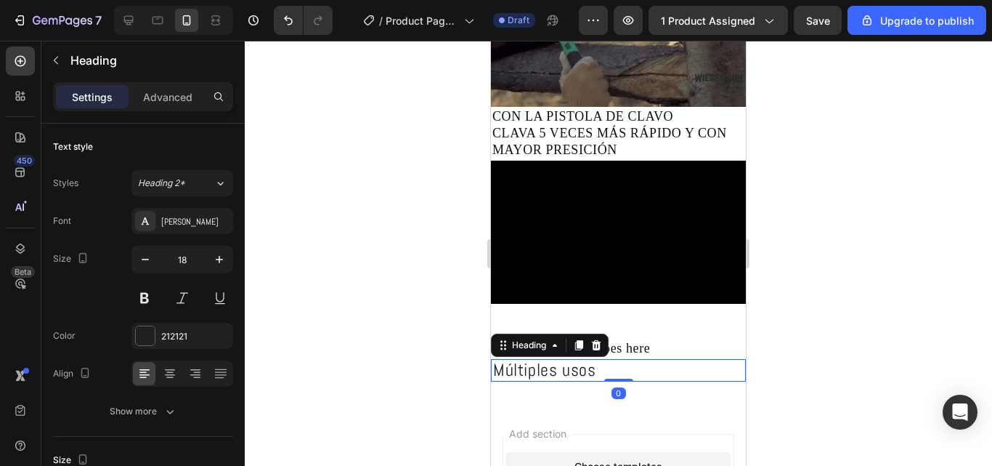
scroll to position [218, 0]
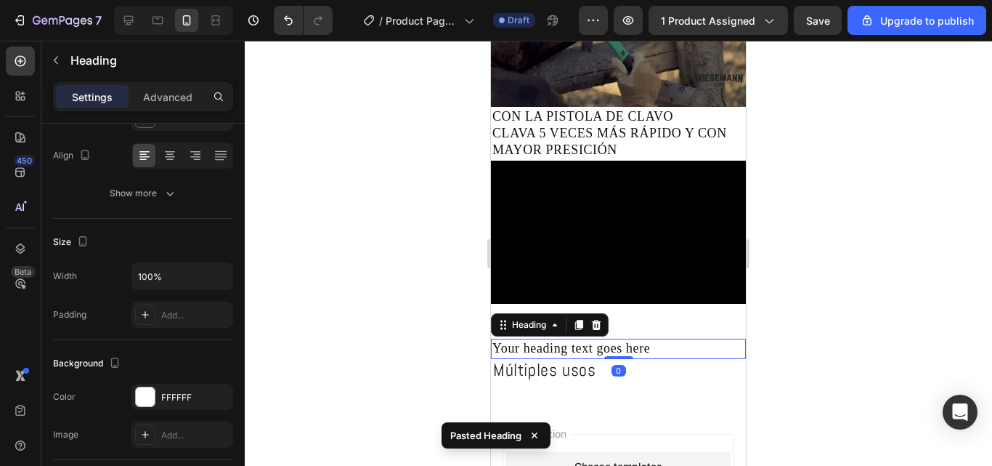
click at [647, 339] on h2 "Your heading text goes here" at bounding box center [618, 349] width 255 height 20
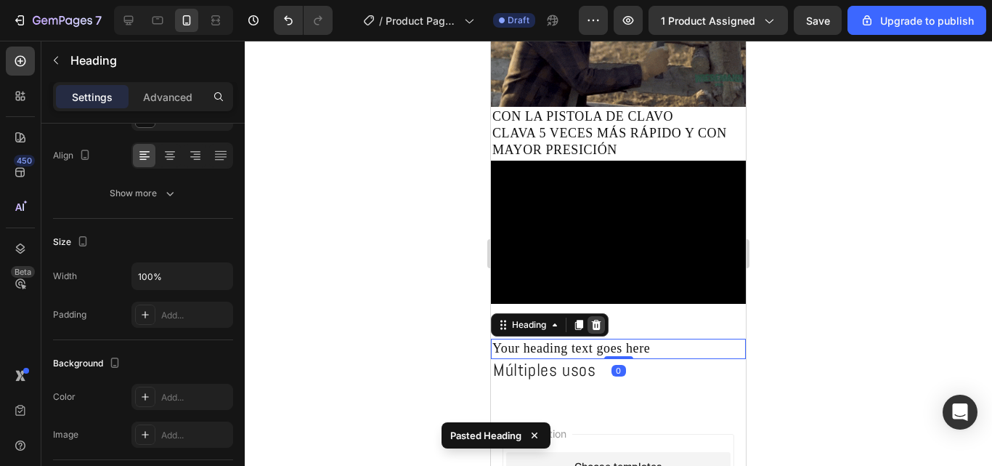
click at [599, 320] on icon at bounding box center [596, 325] width 9 height 10
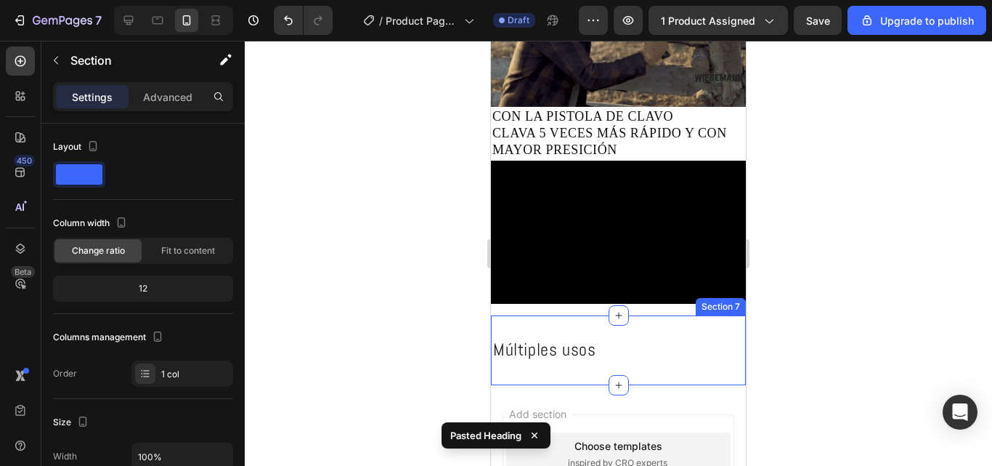
click at [595, 315] on div "Múltiples usos Heading Section 7" at bounding box center [618, 349] width 255 height 69
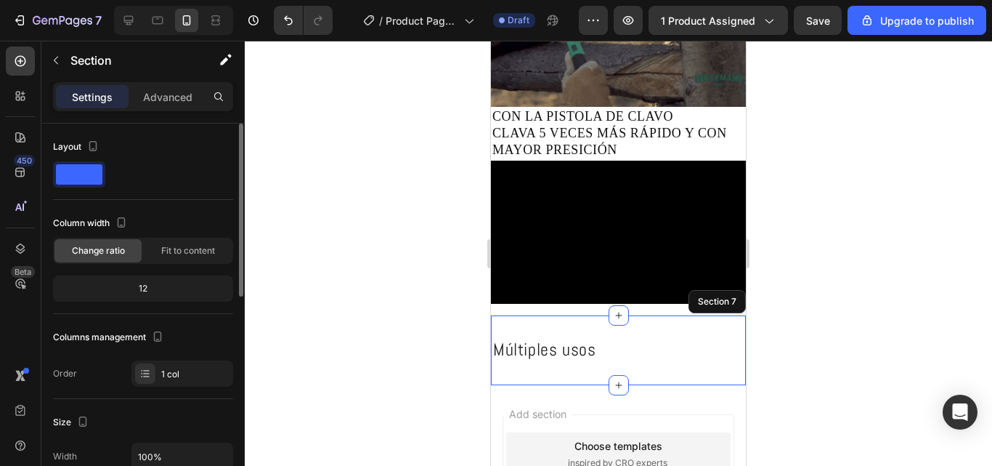
scroll to position [145, 0]
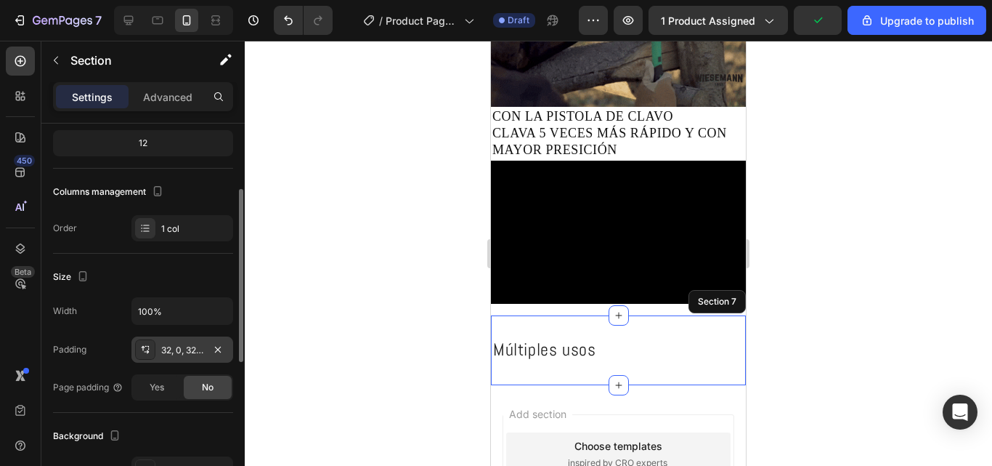
click at [195, 349] on div "32, 0, 32, 0" at bounding box center [182, 350] width 42 height 13
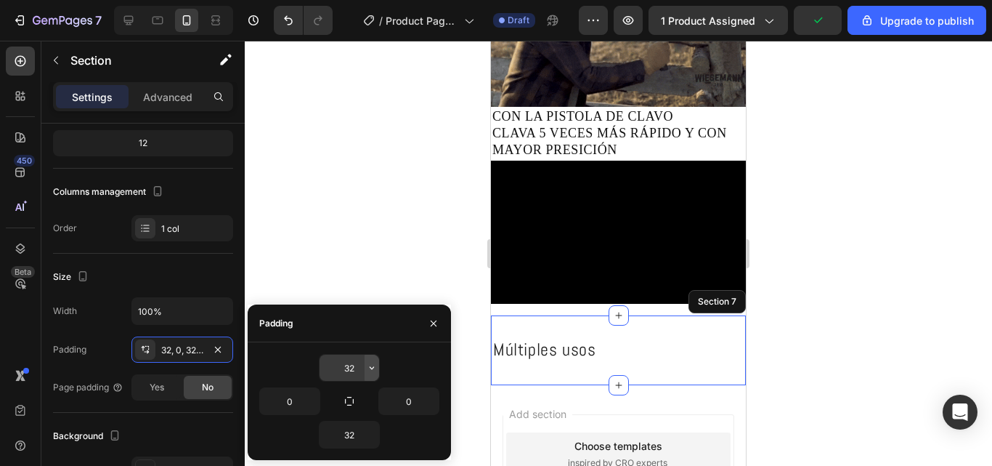
click at [376, 376] on button "button" at bounding box center [372, 367] width 15 height 26
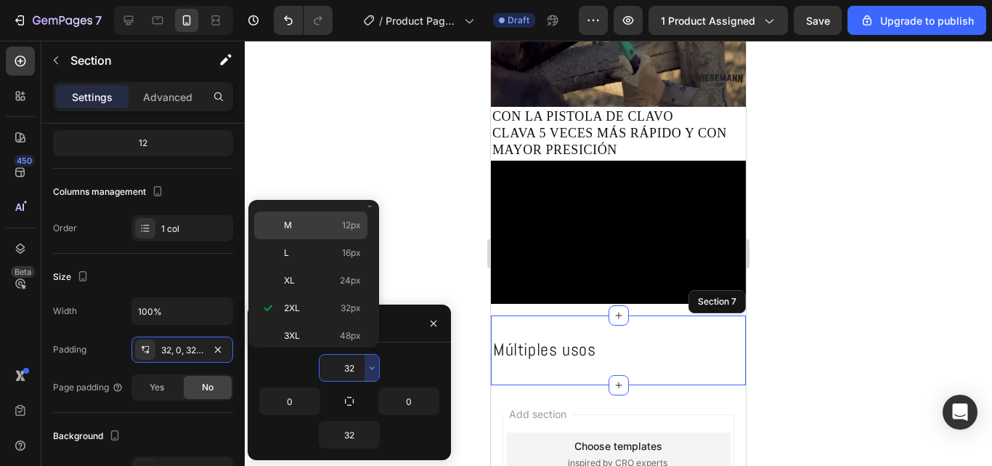
scroll to position [0, 0]
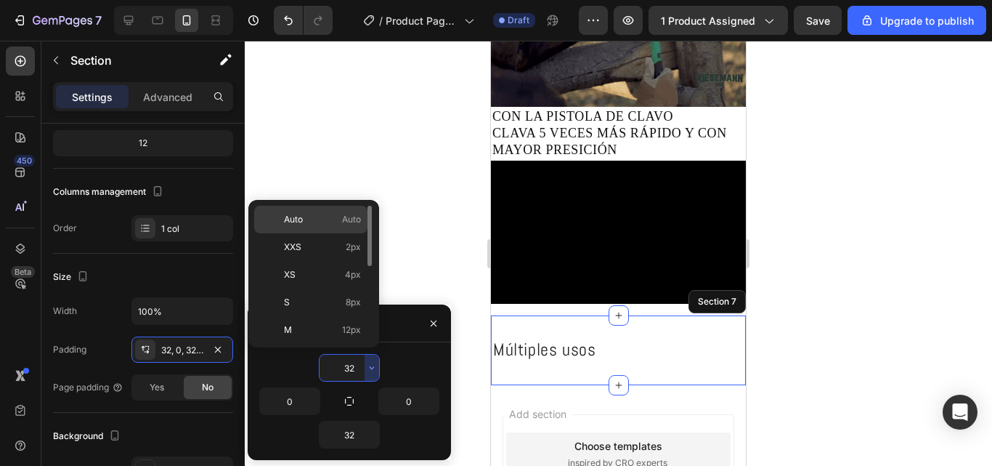
click at [320, 233] on div "Auto Auto" at bounding box center [310, 247] width 113 height 28
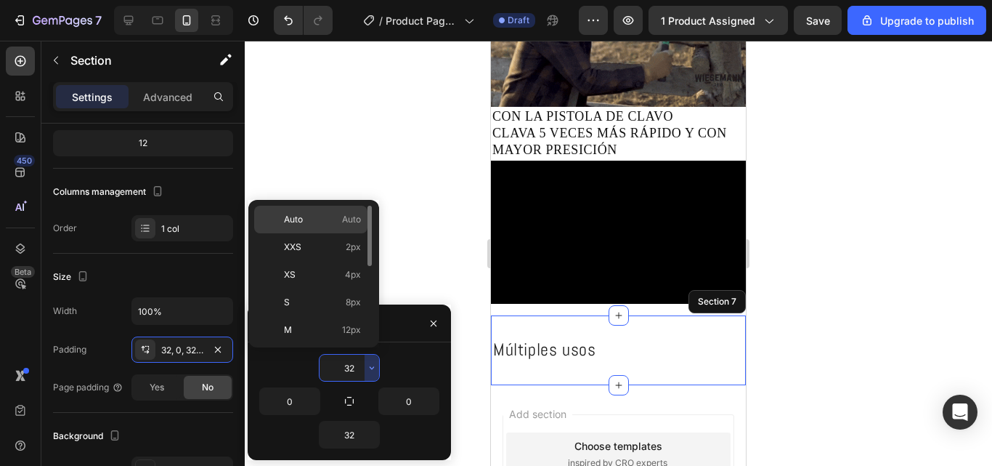
type input "Auto"
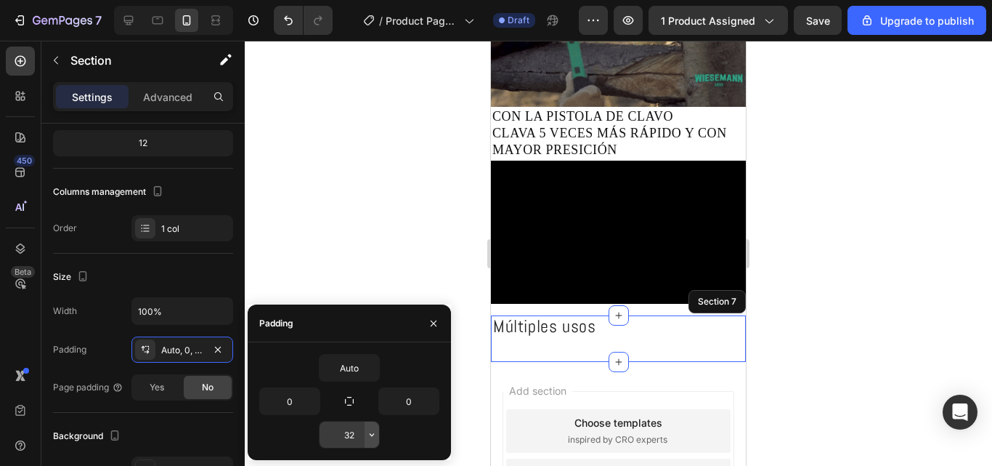
drag, startPoint x: 368, startPoint y: 447, endPoint x: 367, endPoint y: 434, distance: 13.8
click at [367, 434] on icon "button" at bounding box center [372, 435] width 12 height 12
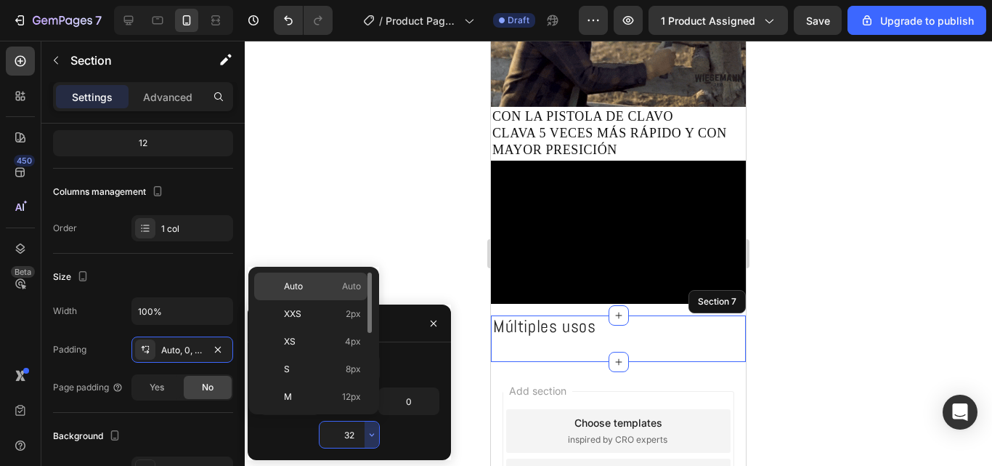
click at [317, 300] on div "Auto Auto" at bounding box center [310, 314] width 113 height 28
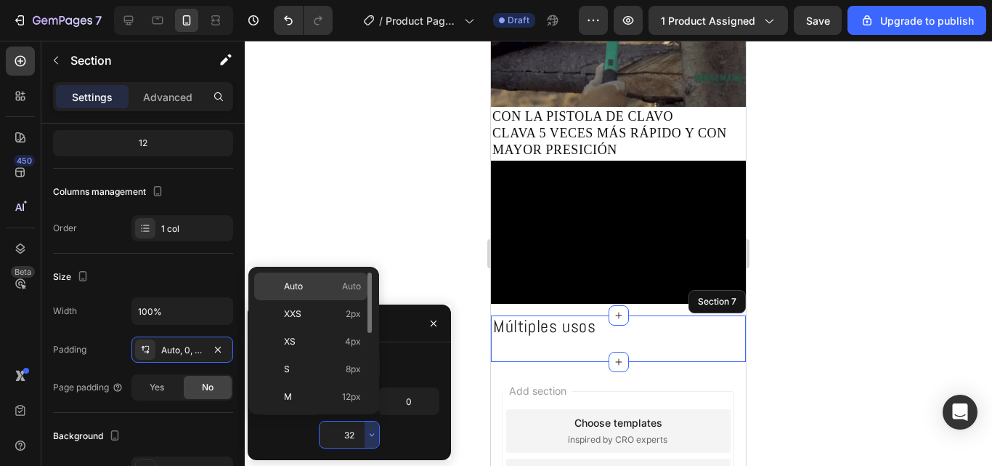
type input "Auto"
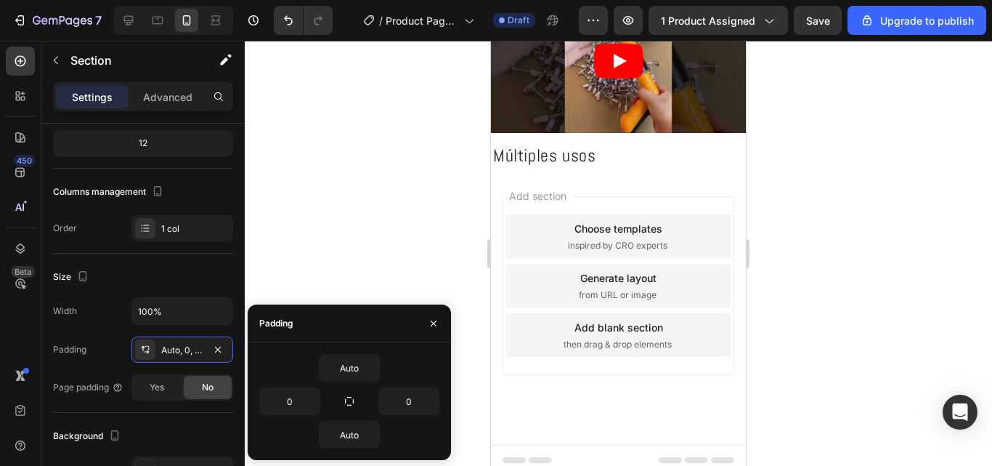
scroll to position [859, 0]
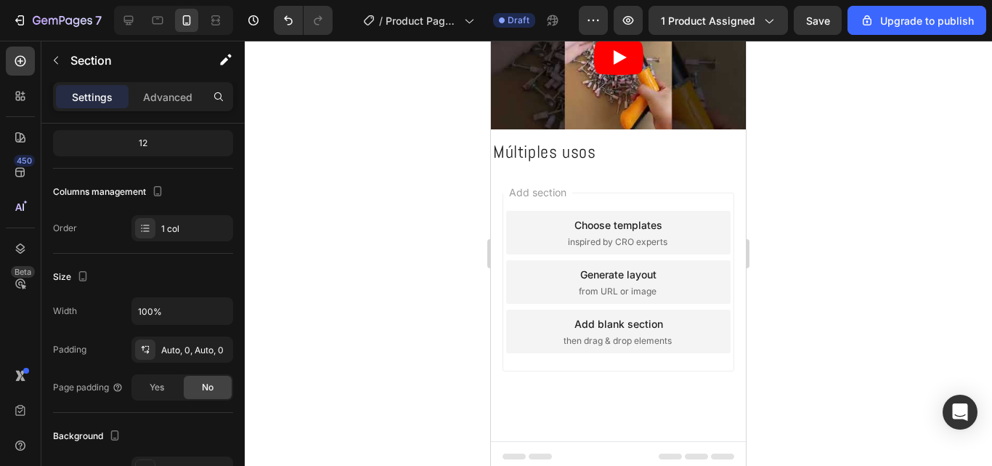
click at [358, 245] on div at bounding box center [618, 253] width 747 height 425
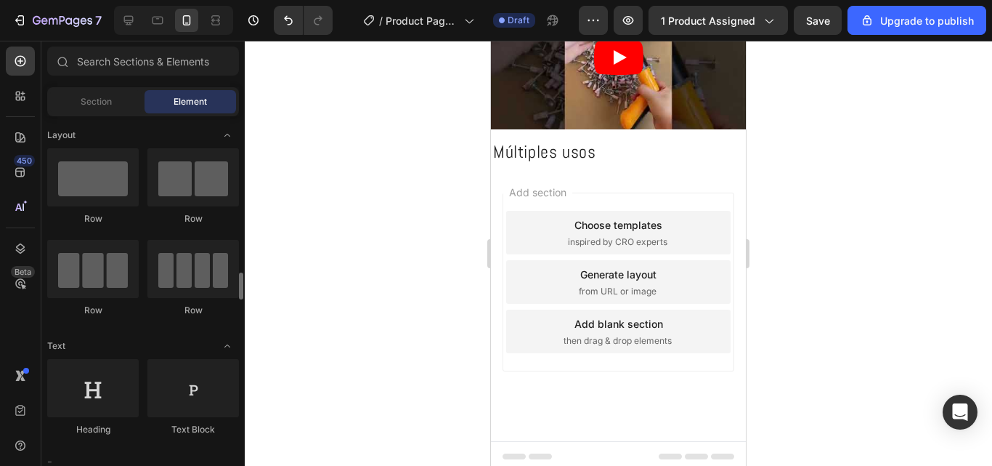
scroll to position [218, 0]
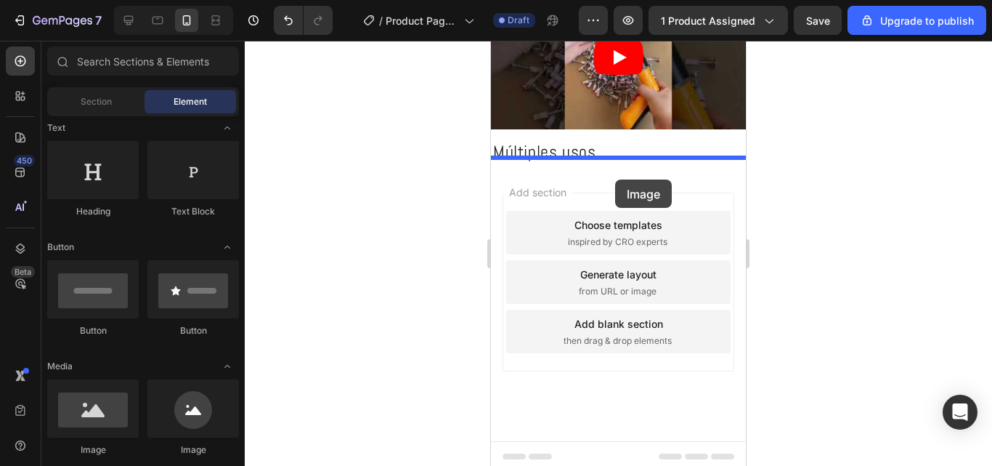
drag, startPoint x: 608, startPoint y: 465, endPoint x: 615, endPoint y: 179, distance: 285.6
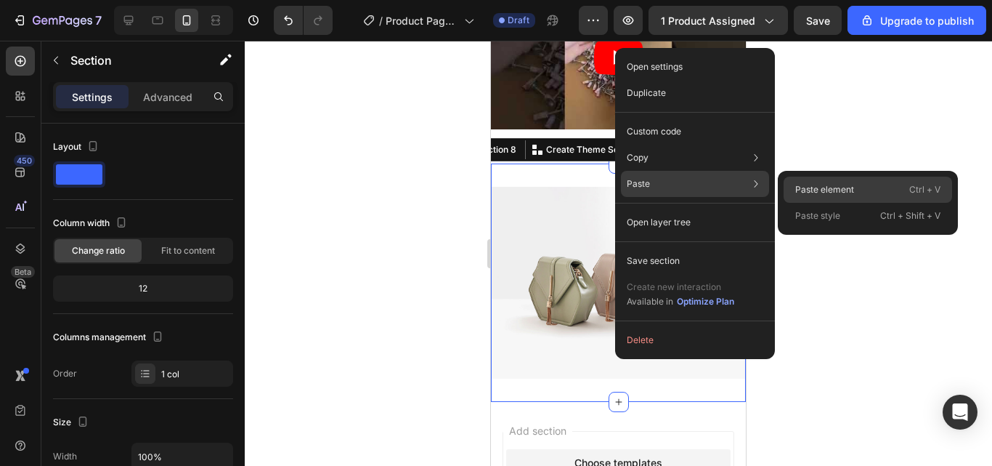
click at [814, 195] on p "Paste element" at bounding box center [824, 189] width 59 height 13
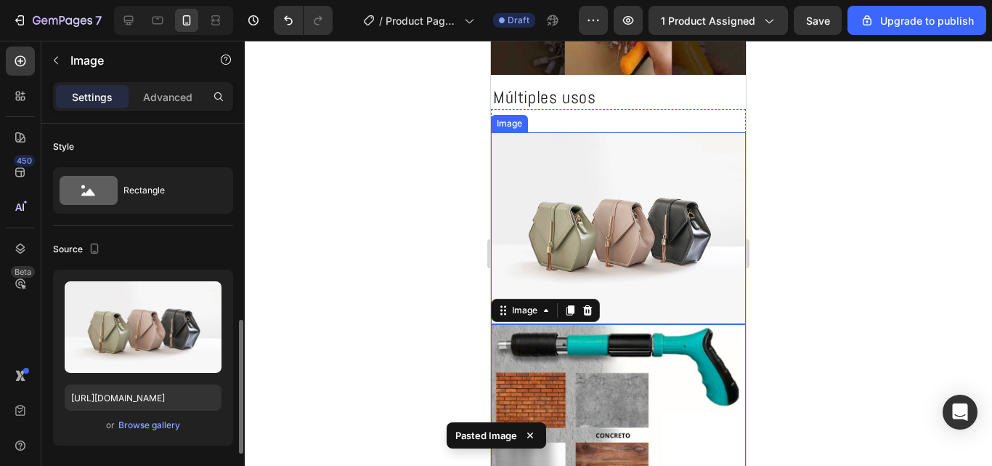
scroll to position [145, 0]
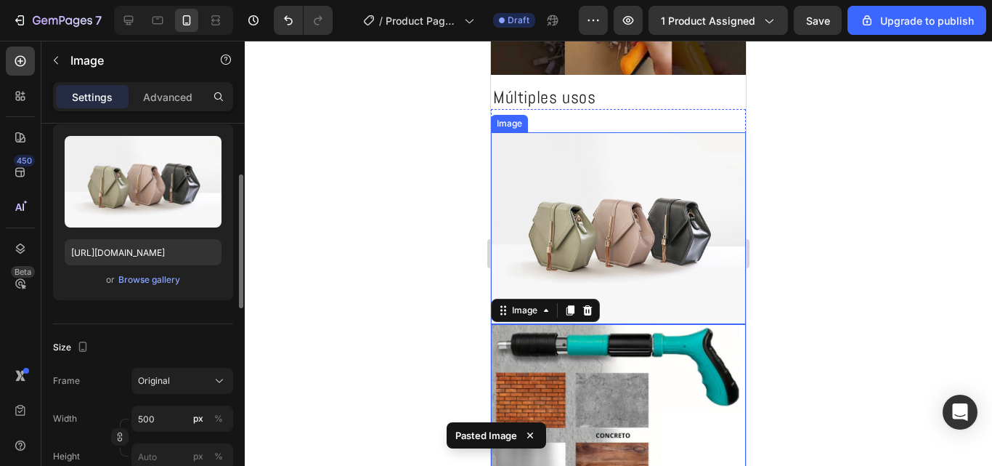
click at [621, 240] on img at bounding box center [618, 227] width 255 height 191
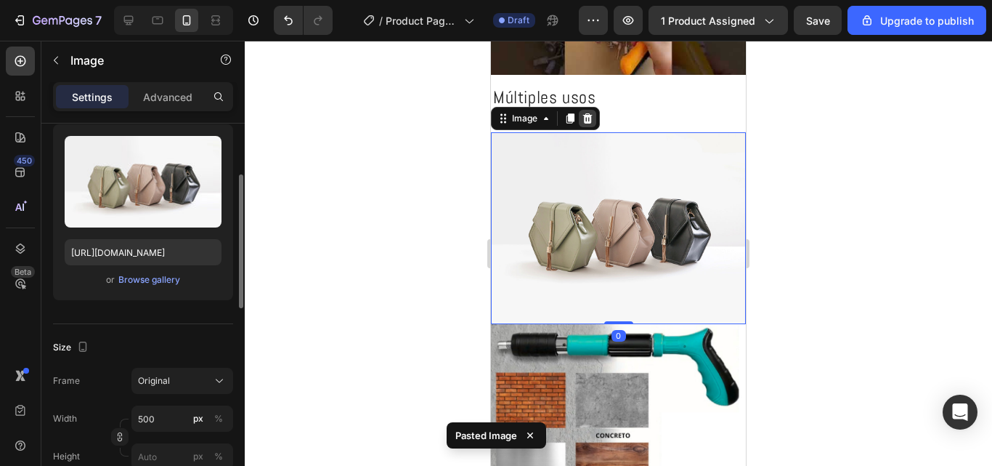
click at [583, 110] on div at bounding box center [587, 118] width 17 height 17
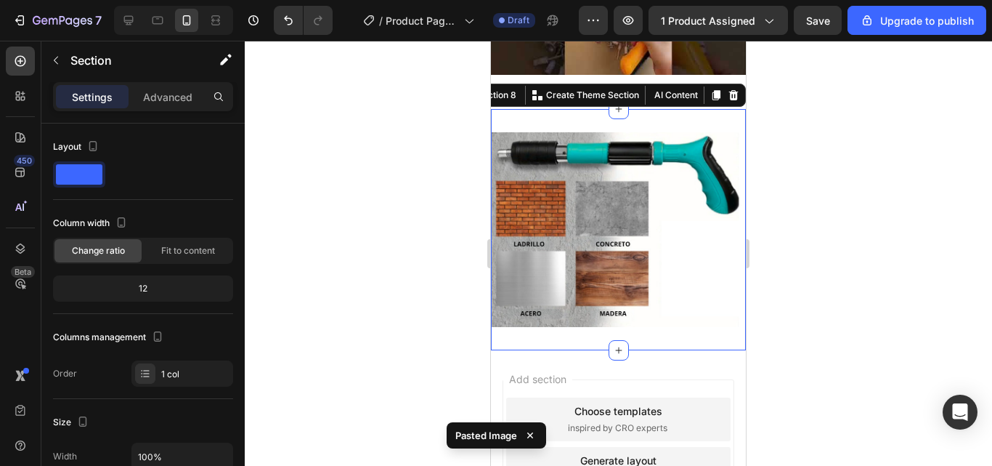
click at [627, 123] on div "Image Section 8 You can create reusable sections Create Theme Section AI Conten…" at bounding box center [618, 229] width 255 height 241
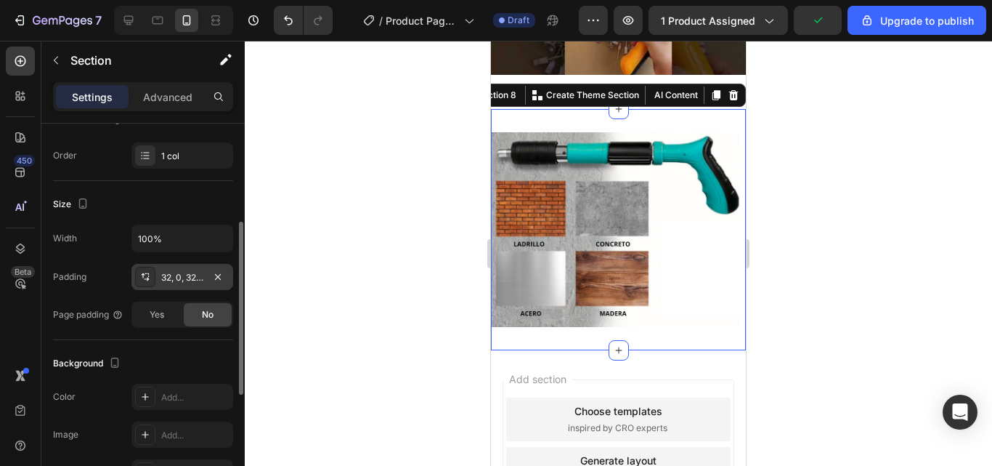
click at [181, 274] on div "32, 0, 32, 0" at bounding box center [182, 277] width 42 height 13
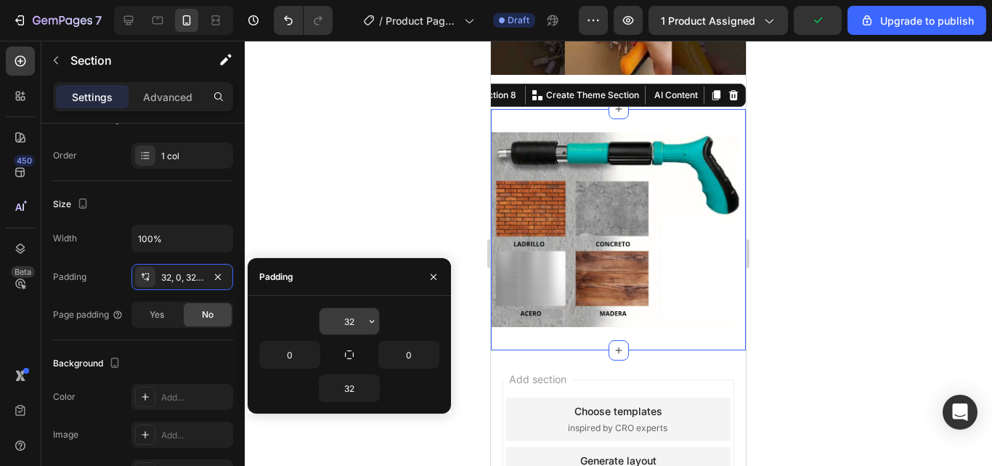
click at [362, 327] on input "32" at bounding box center [350, 321] width 60 height 26
click at [367, 325] on icon "button" at bounding box center [372, 321] width 12 height 12
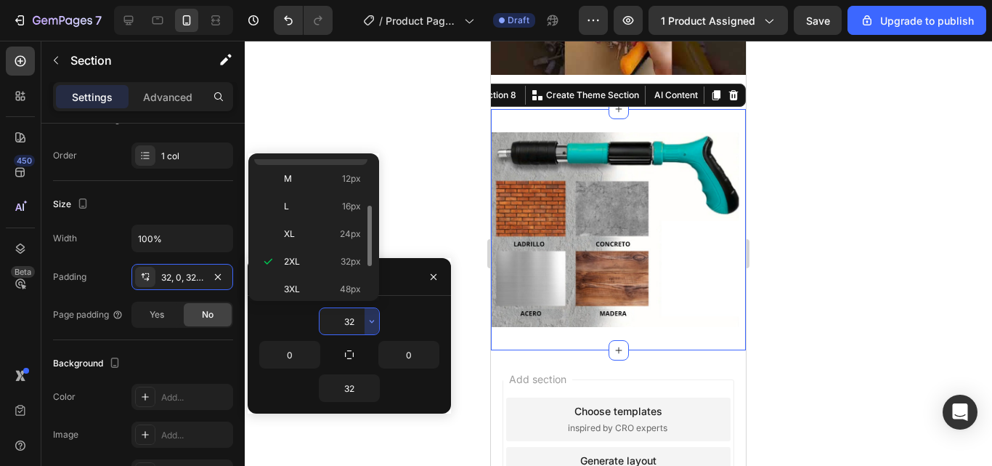
scroll to position [0, 0]
click at [321, 172] on p "Auto Auto" at bounding box center [322, 172] width 77 height 13
type input "Auto"
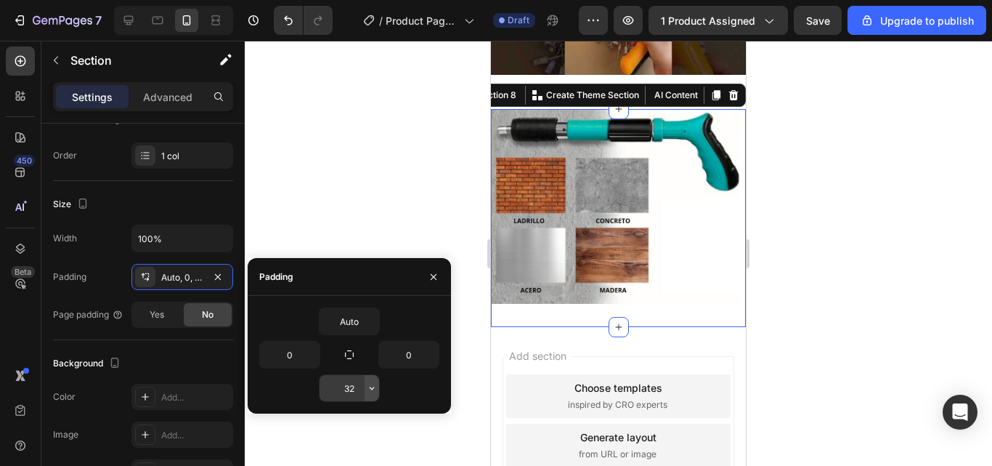
drag, startPoint x: 368, startPoint y: 388, endPoint x: 371, endPoint y: 378, distance: 10.8
click at [368, 389] on icon "button" at bounding box center [372, 388] width 12 height 12
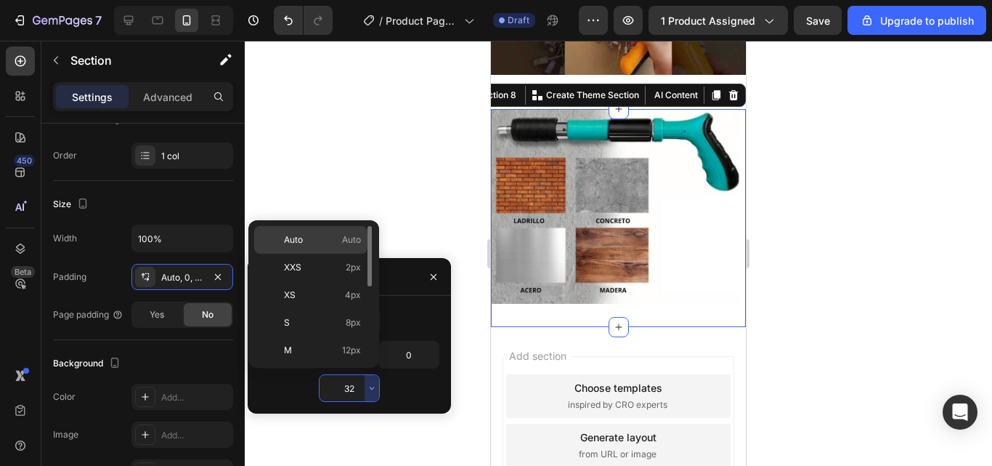
click at [323, 240] on p "Auto Auto" at bounding box center [322, 239] width 77 height 13
type input "Auto"
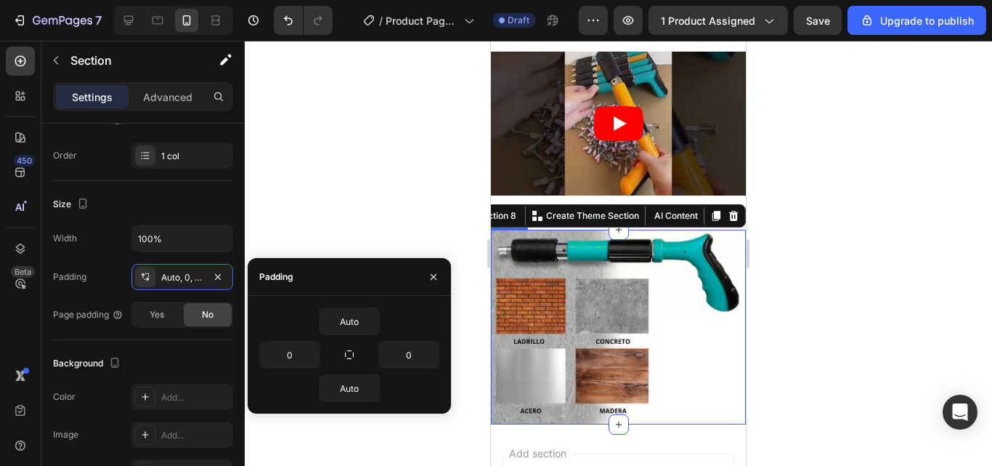
scroll to position [769, 0]
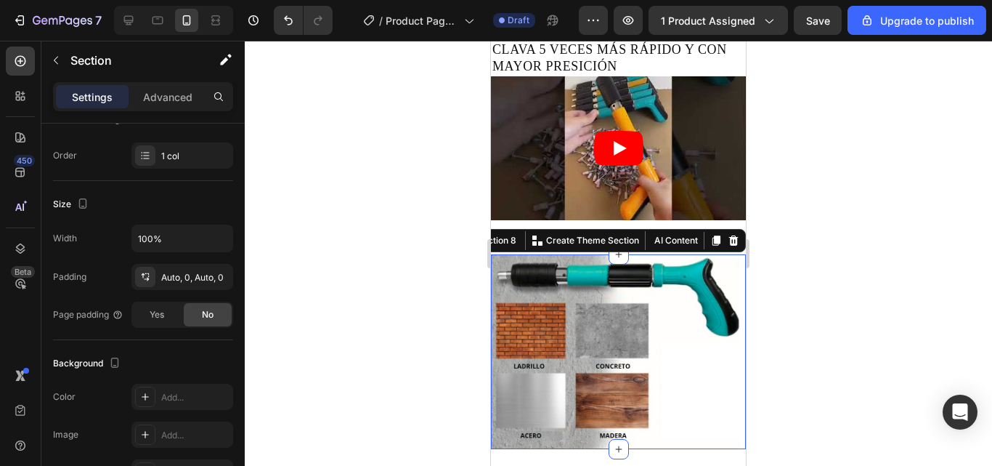
click at [789, 262] on div at bounding box center [618, 253] width 747 height 425
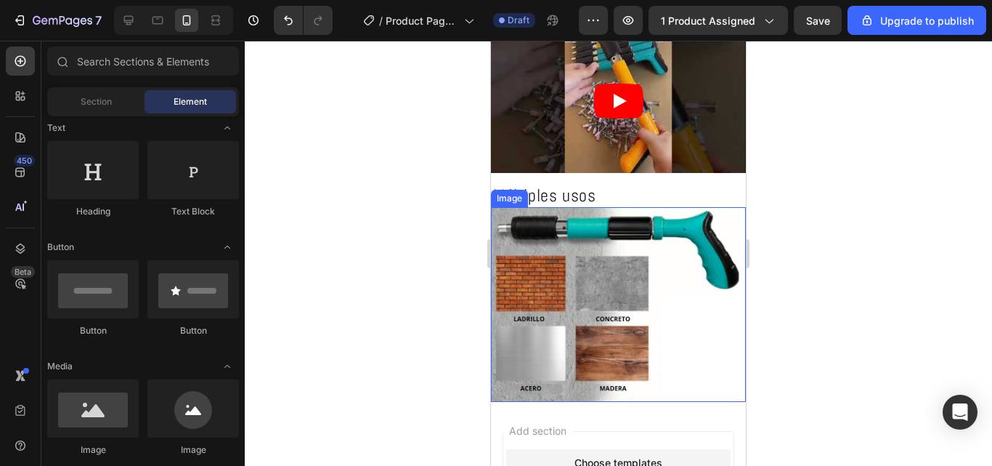
scroll to position [841, 0]
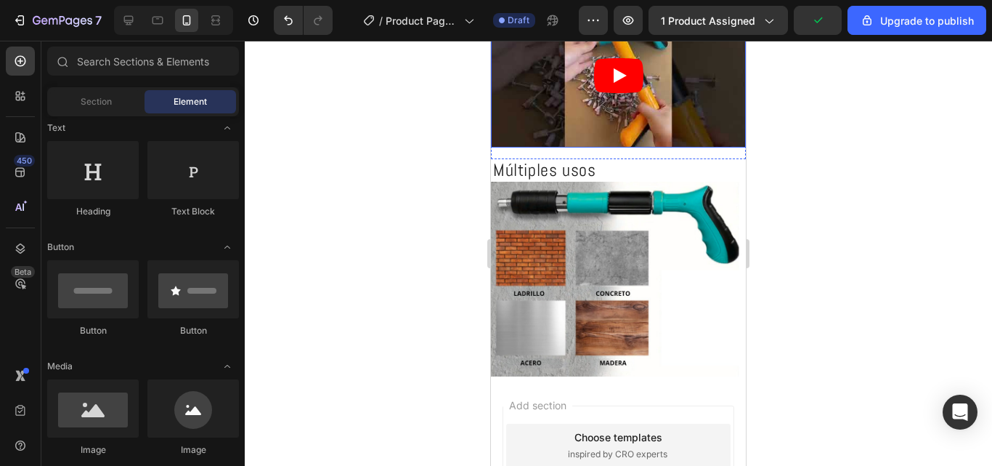
drag, startPoint x: 613, startPoint y: 148, endPoint x: 608, endPoint y: 129, distance: 20.3
click at [608, 129] on div "Video Section 6" at bounding box center [618, 81] width 255 height 155
click at [914, 220] on div at bounding box center [618, 253] width 747 height 425
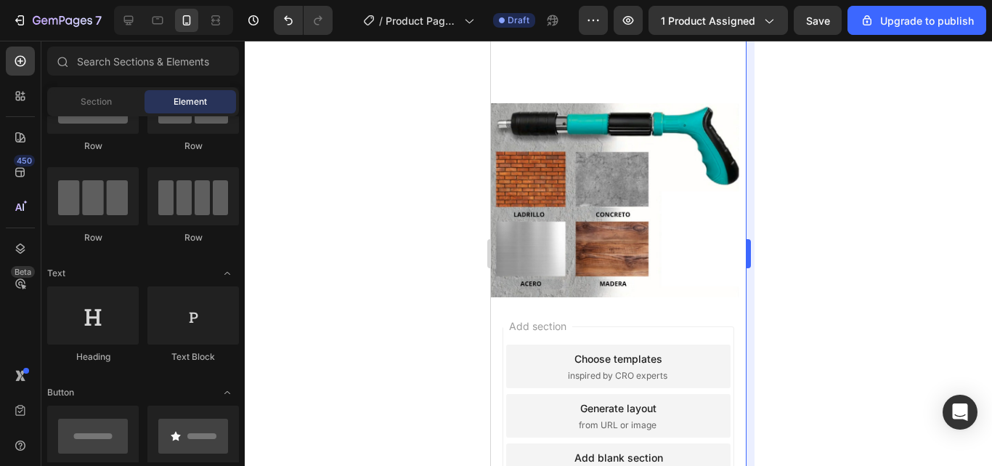
scroll to position [1045, 0]
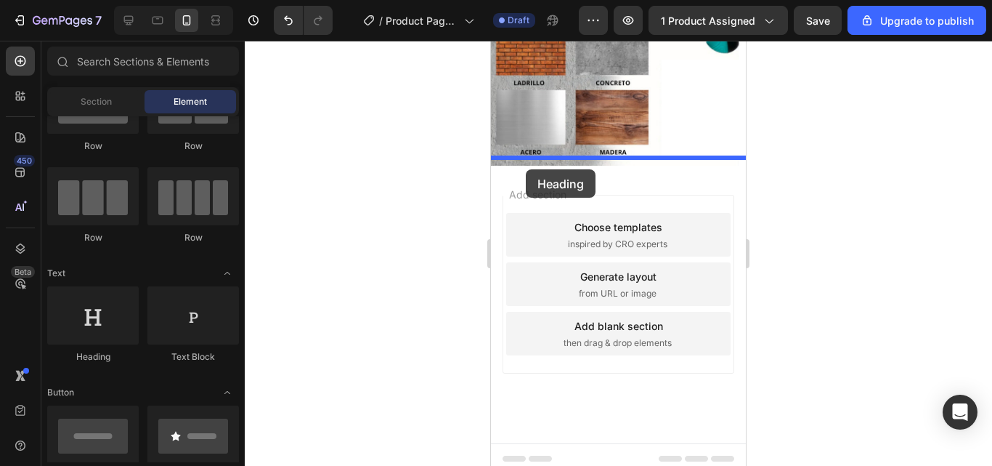
drag, startPoint x: 596, startPoint y: 376, endPoint x: 526, endPoint y: 169, distance: 217.8
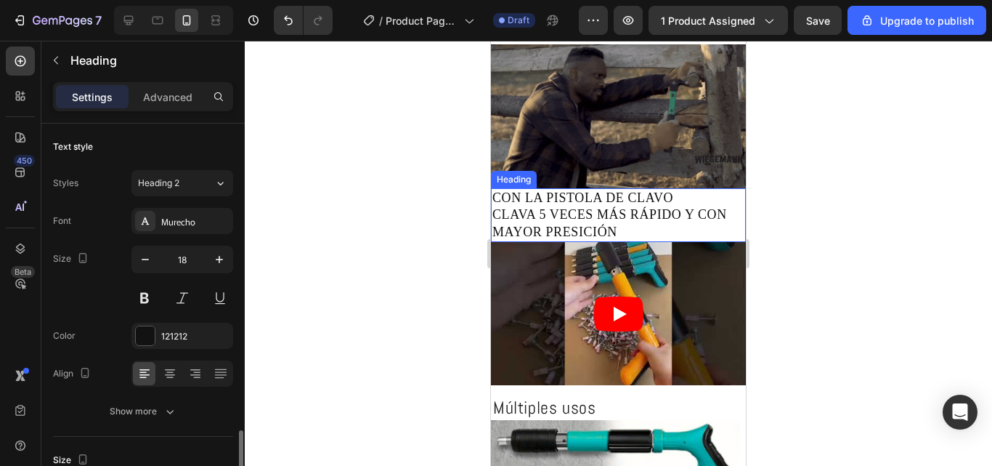
scroll to position [218, 0]
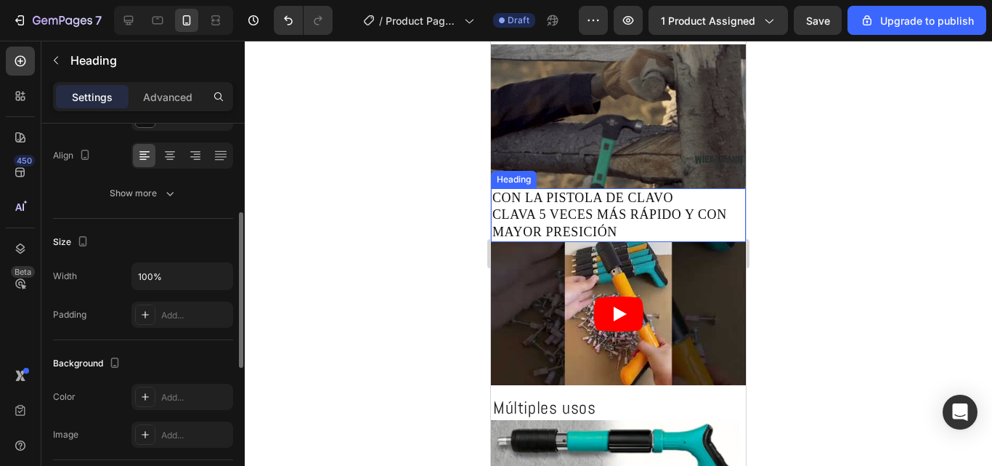
click at [592, 203] on h2 "CON LA PISTOLA DE CLAVO CLAVA 5 VECES MÁS RÁPIDO Y CON MAYOR PRESICIÓN" at bounding box center [618, 215] width 255 height 54
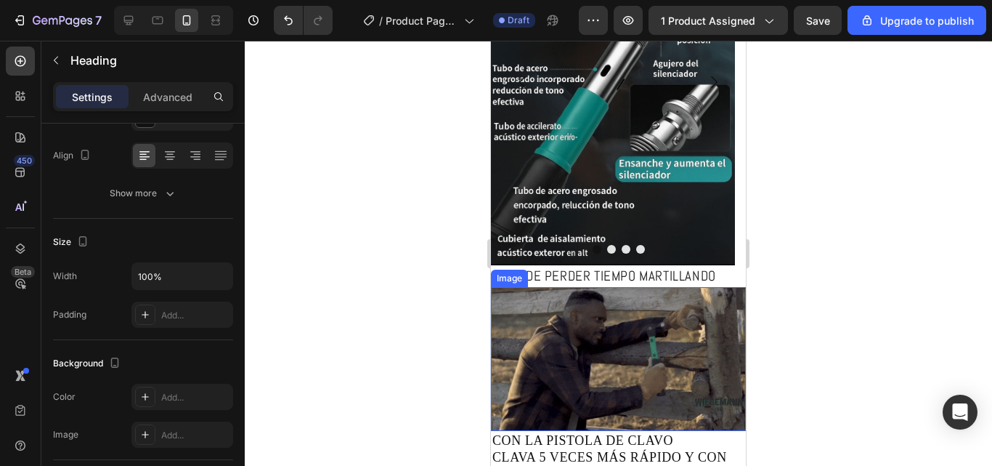
scroll to position [464, 0]
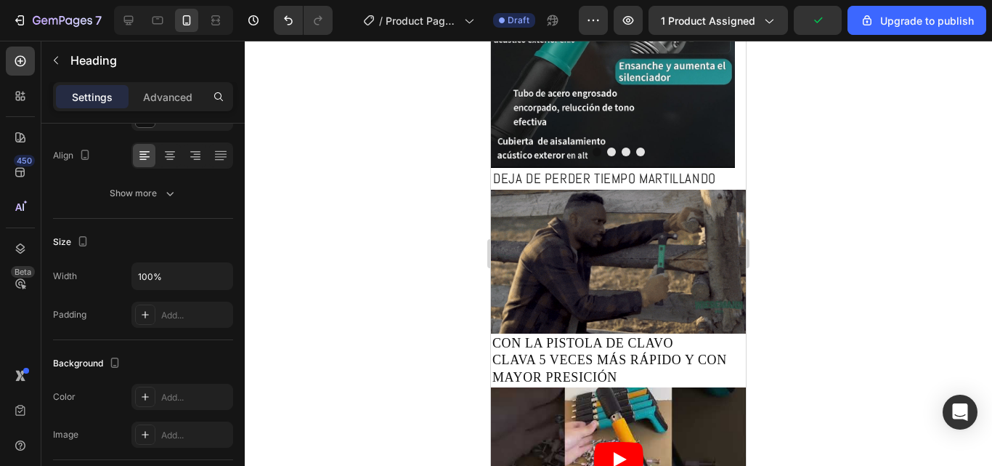
click at [502, 338] on h2 "CON LA PISTOLA DE CLAVO CLAVA 5 VECES MÁS RÁPIDO Y CON MAYOR PRESICIÓN" at bounding box center [618, 360] width 255 height 54
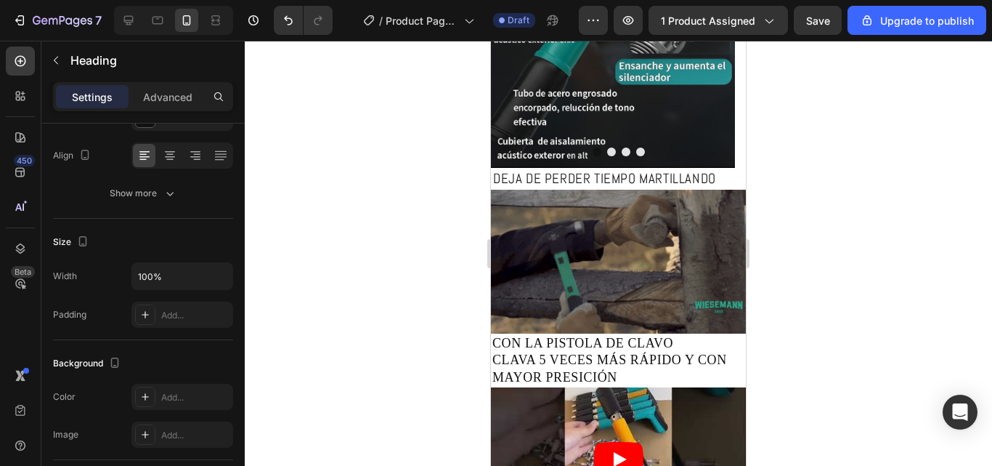
click at [519, 366] on p "CON LA PISTOLA DE CLAVO CLAVA 5 VECES MÁS RÁPIDO Y CON MAYOR PRESICIÓN" at bounding box center [619, 360] width 252 height 51
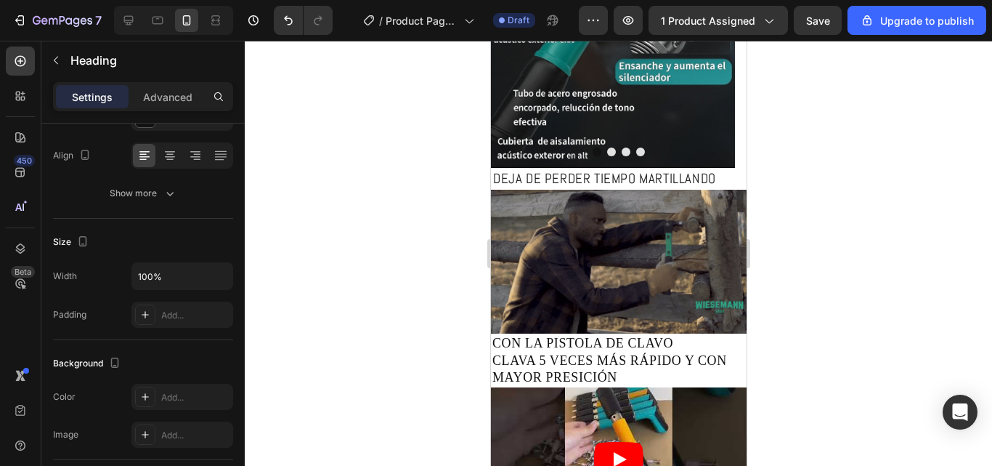
scroll to position [466, 0]
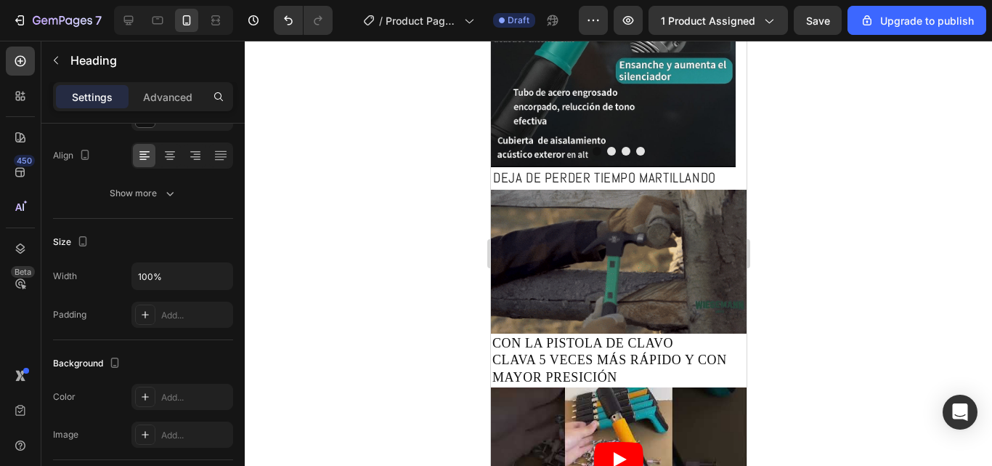
click at [676, 347] on p "CON LA PISTOLA DE CLAVO CLAVA 5 VECES MÁS RÁPIDO Y CON MAYOR PRESICIÓN" at bounding box center [618, 360] width 253 height 51
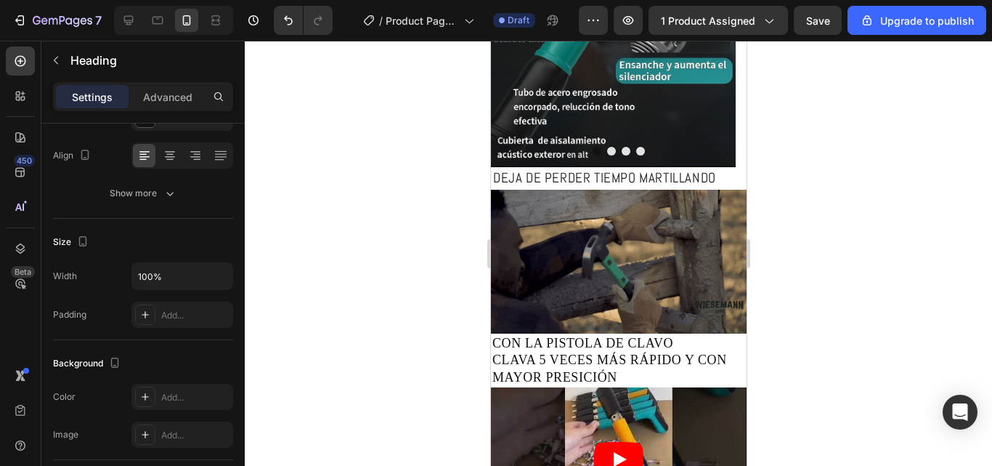
click at [627, 366] on p "CON LA PISTOLA DE CLAVO CLAVA 5 VECES MÁS RÁPIDO Y CON MAYOR PRESICIÓN" at bounding box center [618, 360] width 253 height 51
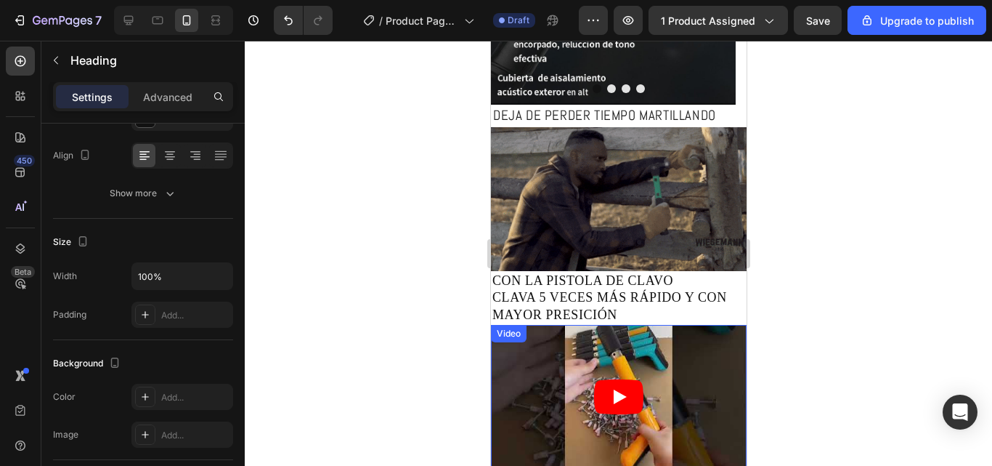
scroll to position [538, 0]
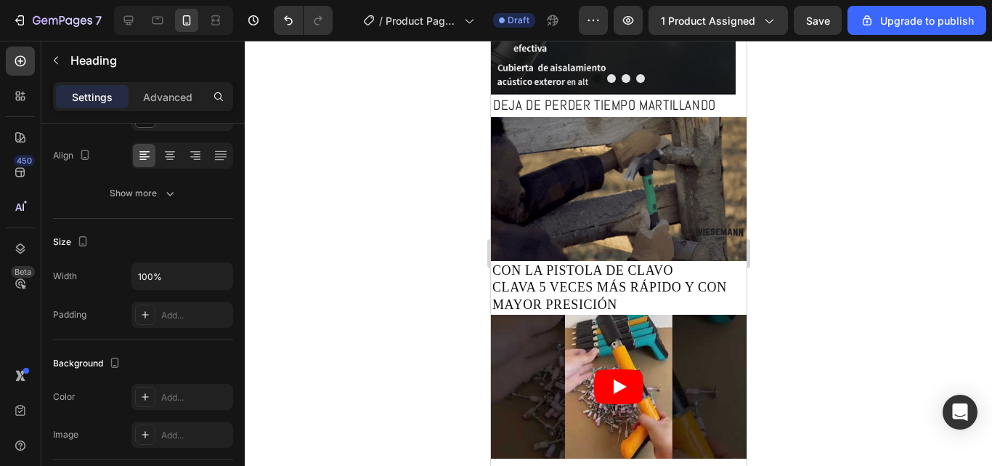
click at [702, 265] on p "CON LA PISTOLA DE CLAVO CLAVA 5 VECES MÁS RÁPIDO Y CON MAYOR PRESICIÓN" at bounding box center [618, 287] width 253 height 51
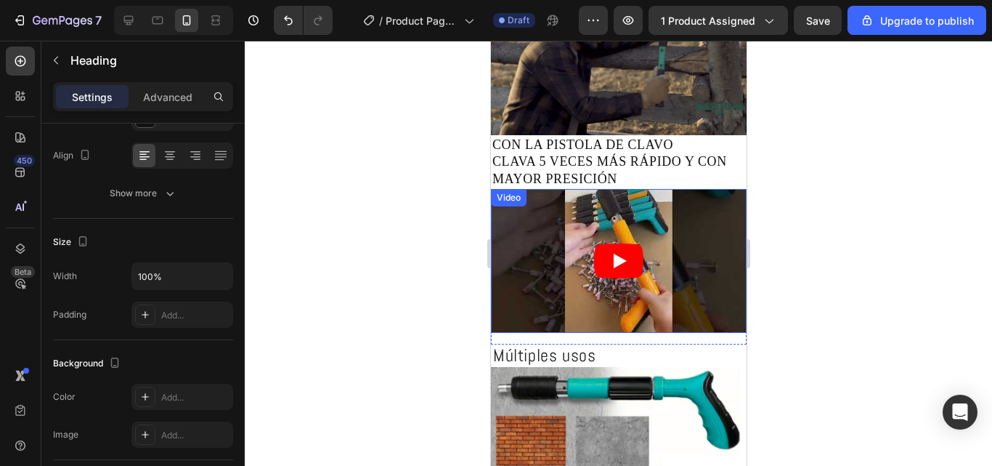
scroll to position [684, 0]
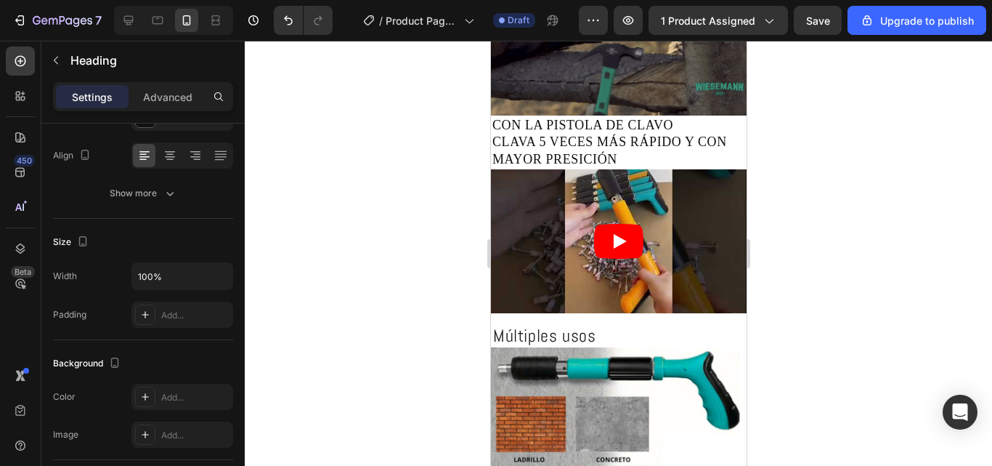
drag, startPoint x: 628, startPoint y: 146, endPoint x: 626, endPoint y: 154, distance: 8.1
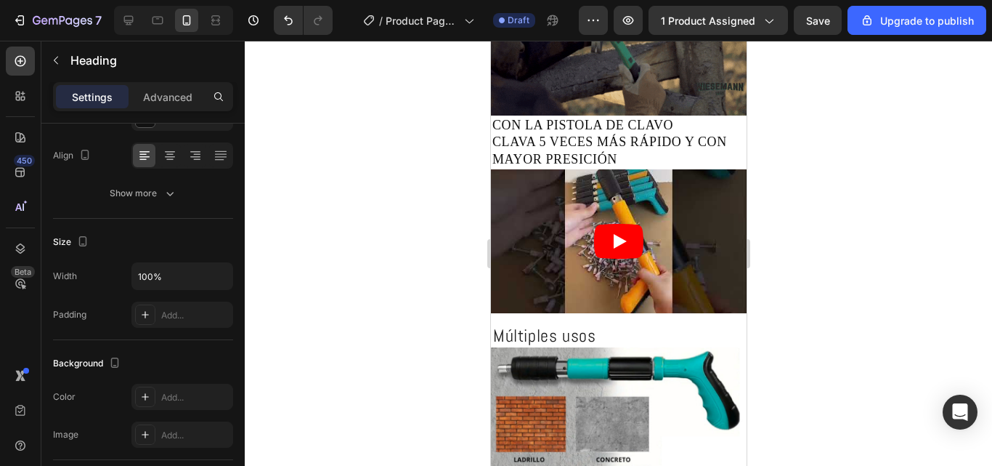
click at [628, 147] on p "CON LA PISTOLA DE CLAVO CLAVA 5 VECES MÁS RÁPIDO Y CON MAYOR PRESICIÓN" at bounding box center [618, 142] width 253 height 51
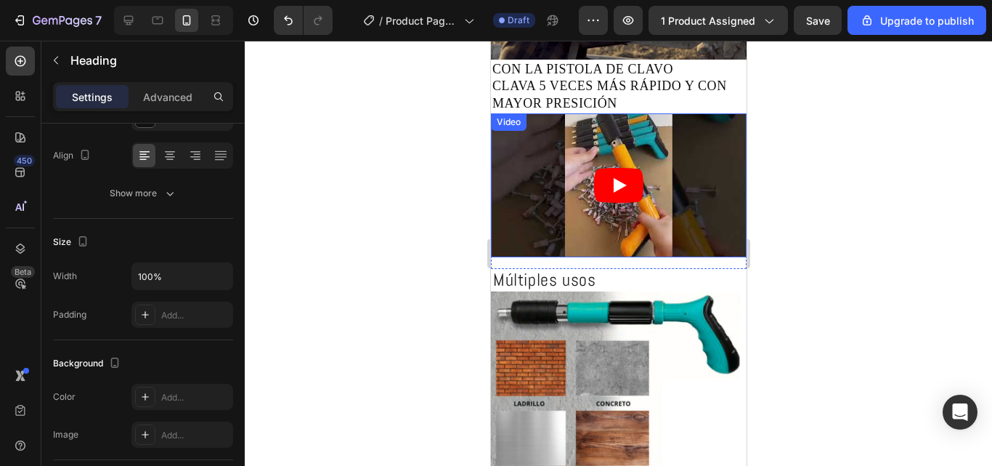
scroll to position [756, 0]
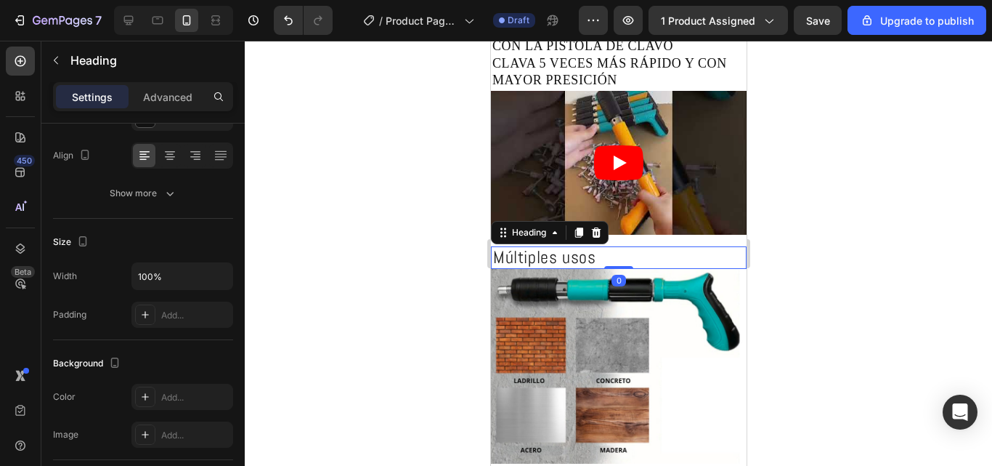
click at [628, 249] on h2 "Múltiples usos" at bounding box center [618, 257] width 256 height 23
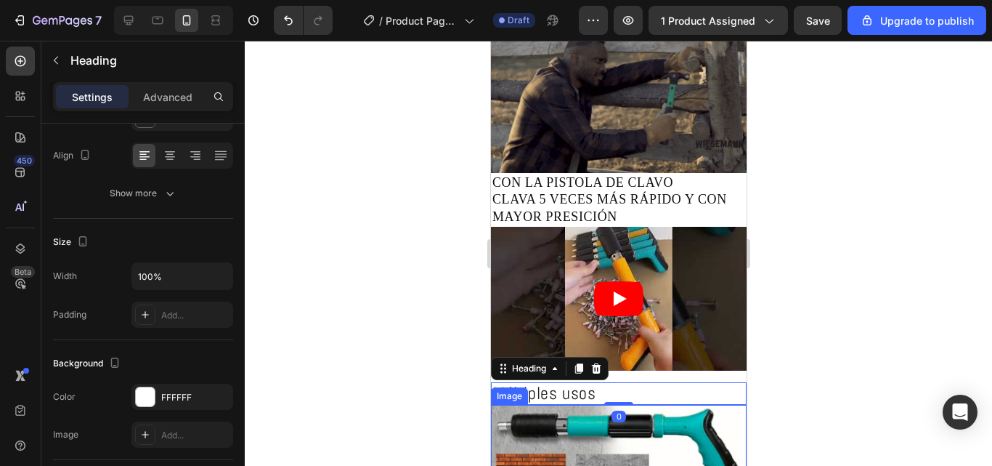
scroll to position [611, 0]
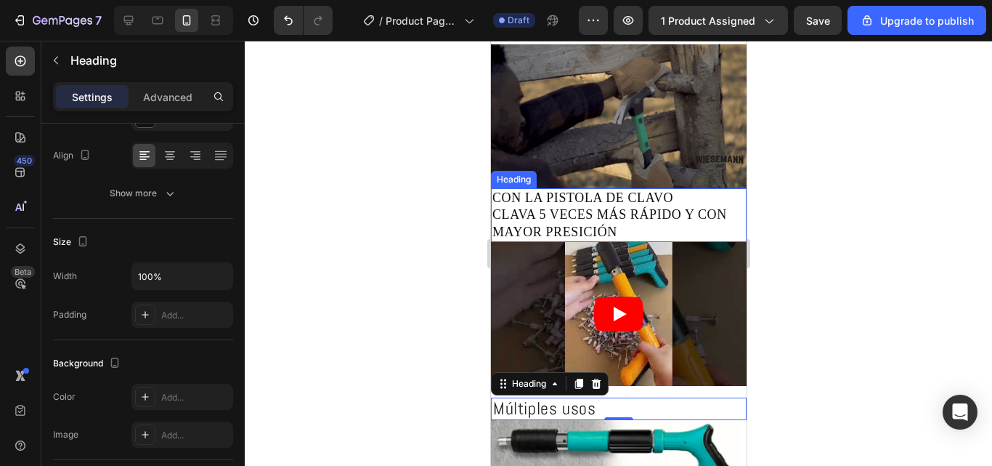
click at [634, 214] on p "CON LA PISTOLA DE CLAVO CLAVA 5 VECES MÁS RÁPIDO Y CON MAYOR PRESICIÓN" at bounding box center [618, 215] width 253 height 51
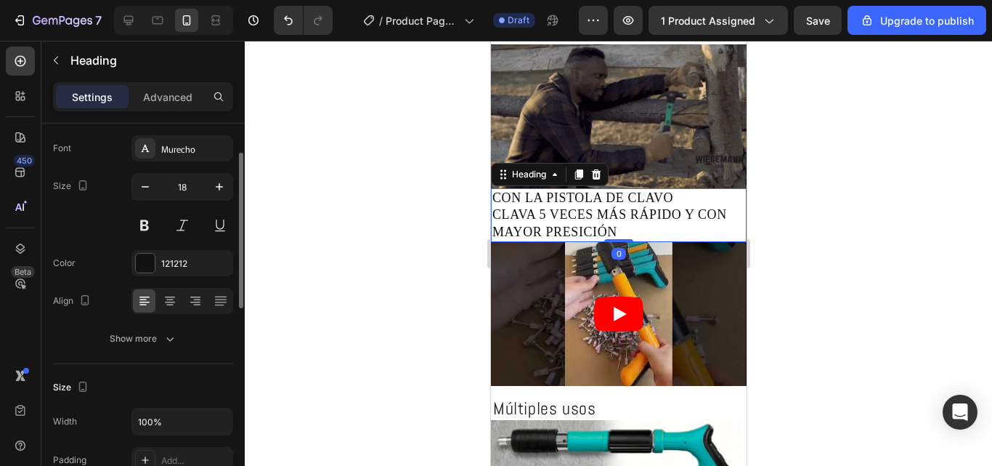
scroll to position [0, 0]
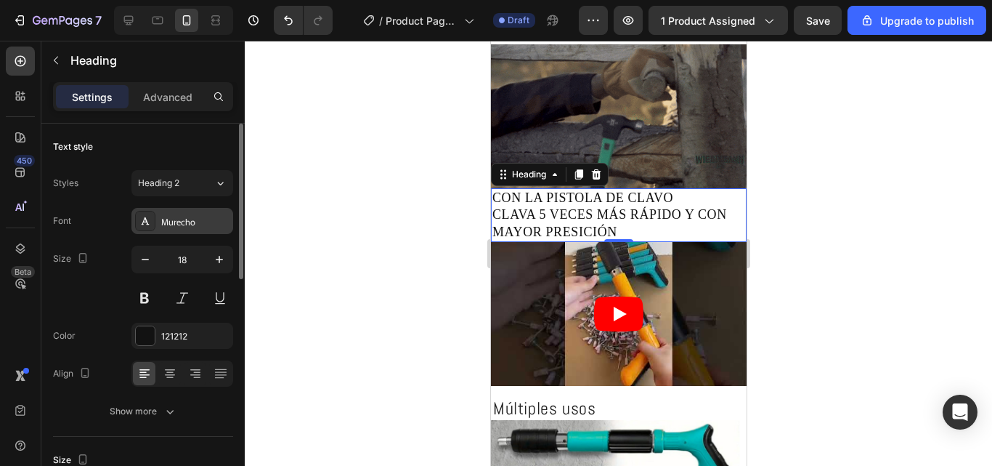
click at [179, 224] on div "Murecho" at bounding box center [195, 221] width 68 height 13
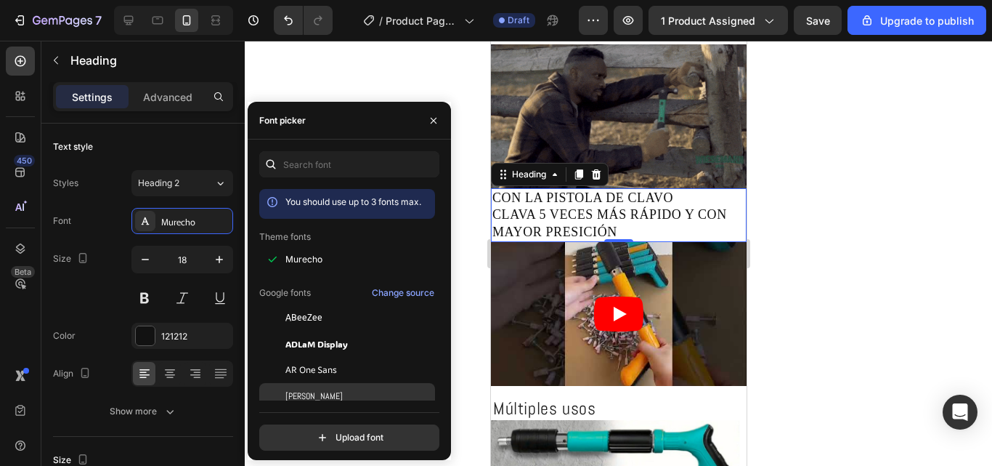
click at [308, 396] on div "Abel" at bounding box center [358, 395] width 147 height 13
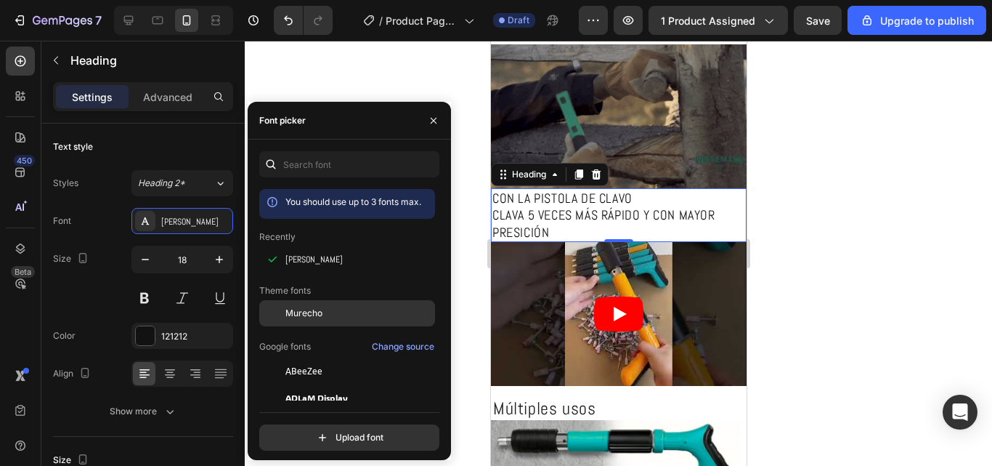
click at [300, 315] on span "Murecho" at bounding box center [303, 313] width 37 height 13
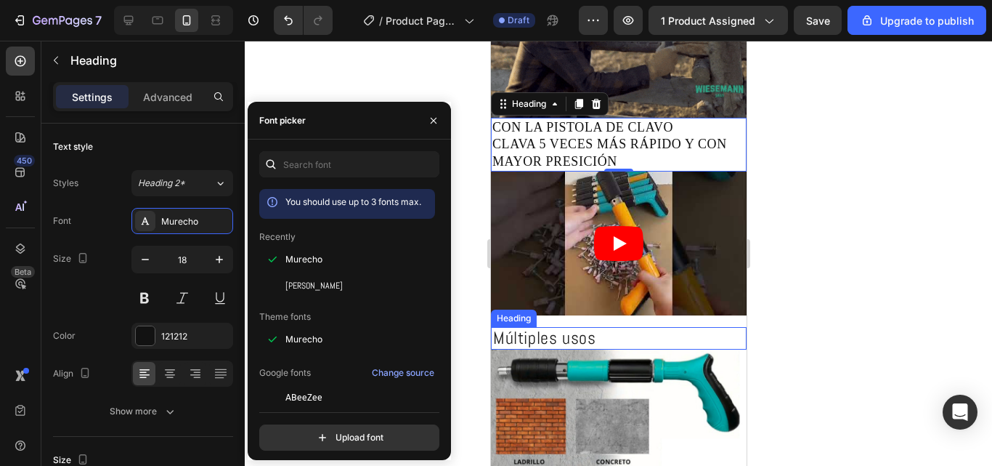
scroll to position [684, 0]
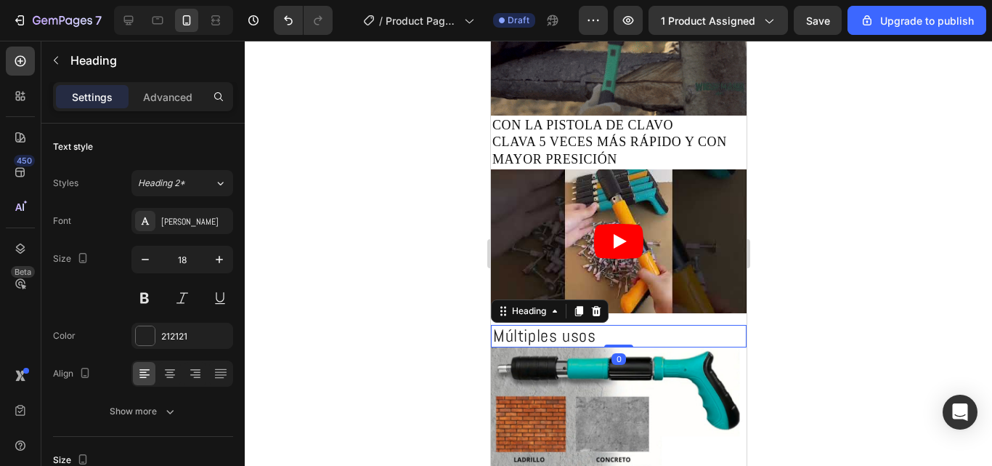
click at [557, 327] on span "Múltiples usos" at bounding box center [544, 335] width 102 height 23
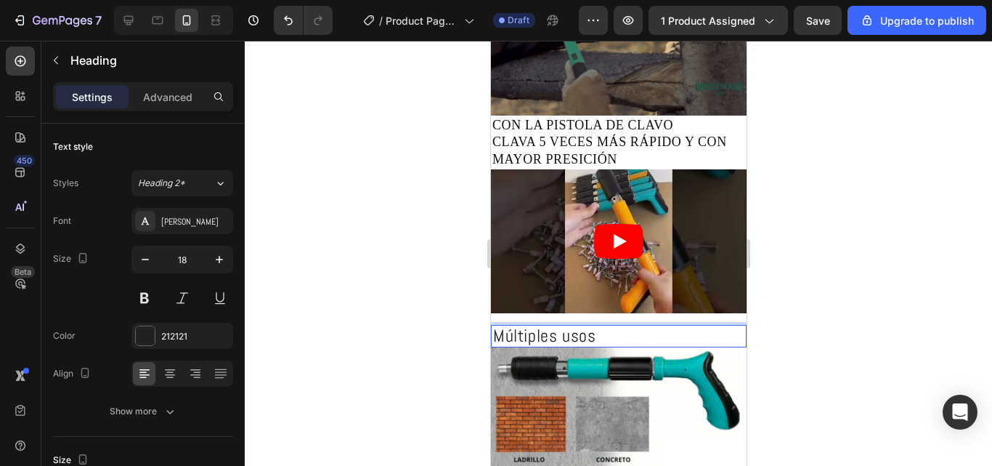
click at [605, 328] on h2 "Múltiples usos" at bounding box center [618, 336] width 256 height 23
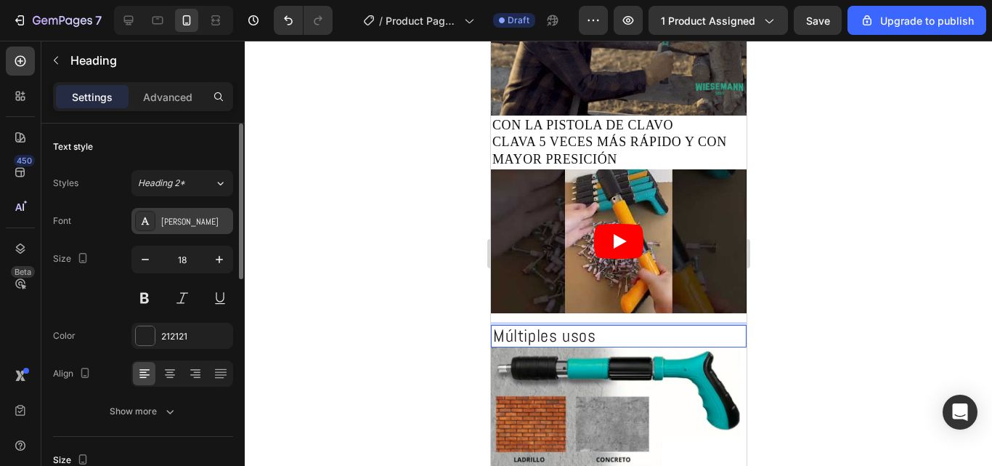
click at [171, 219] on div "Abel" at bounding box center [195, 221] width 68 height 13
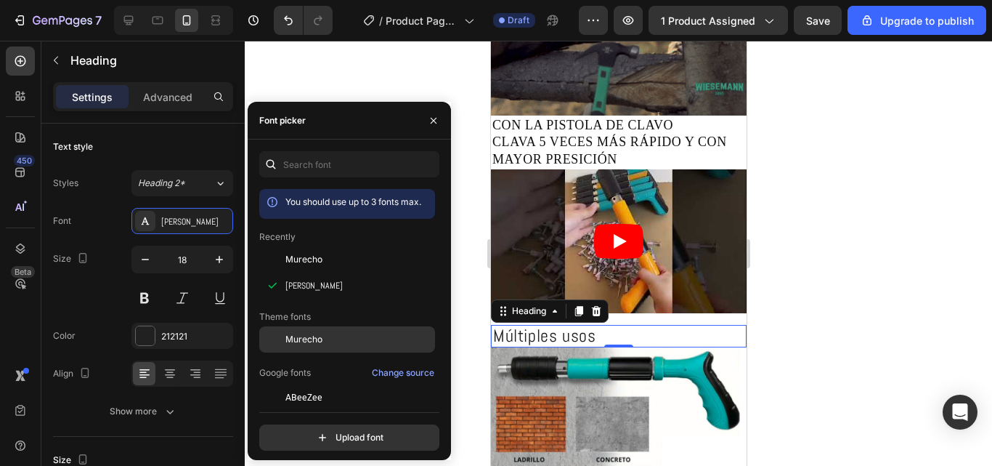
click at [328, 339] on div "Murecho" at bounding box center [358, 339] width 147 height 13
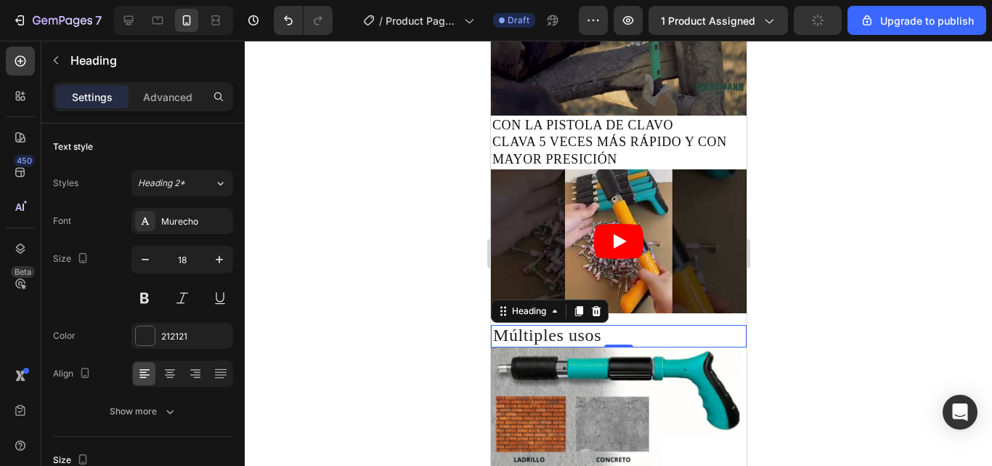
click at [790, 293] on div at bounding box center [618, 253] width 747 height 425
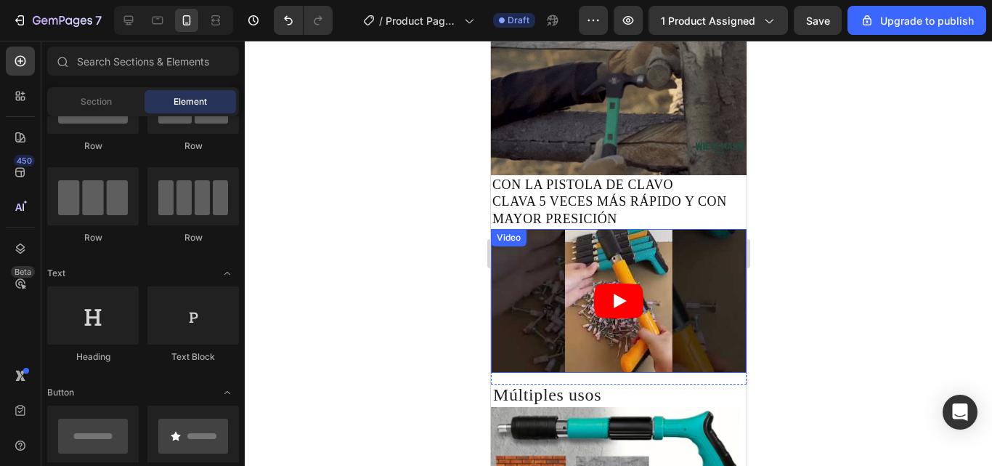
scroll to position [611, 0]
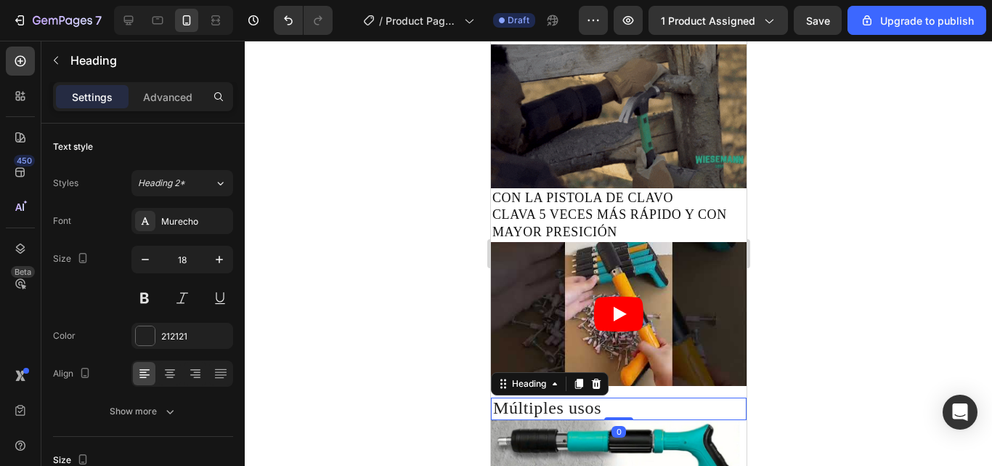
click at [625, 400] on p "⁠⁠⁠⁠⁠⁠⁠ Múltiples usos" at bounding box center [618, 409] width 251 height 18
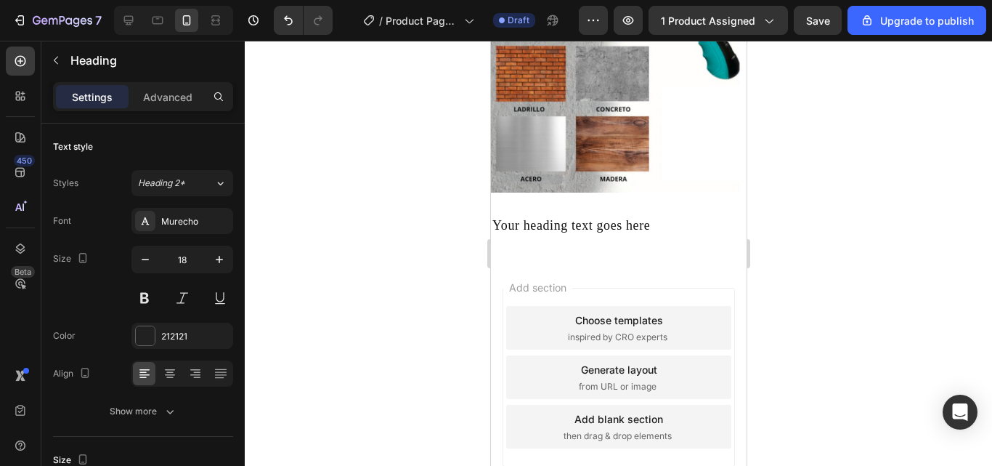
scroll to position [1047, 0]
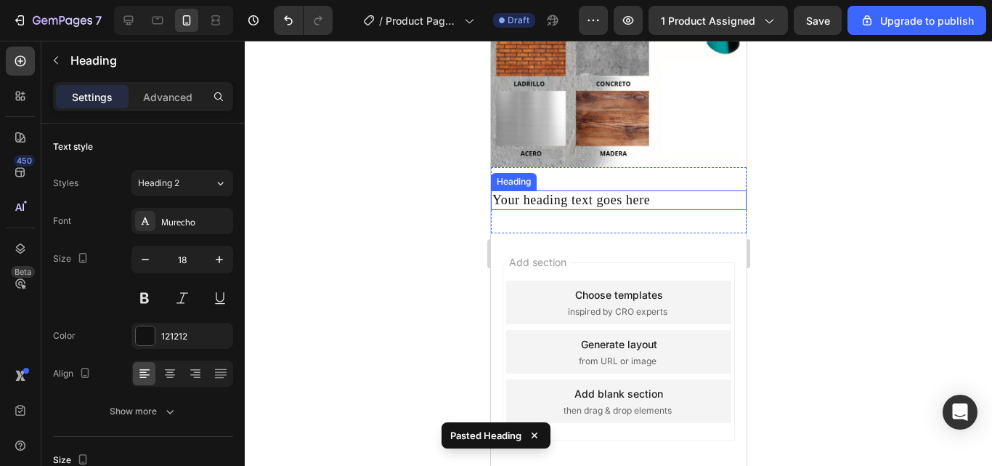
click at [650, 195] on h2 "Your heading text goes here" at bounding box center [618, 200] width 256 height 20
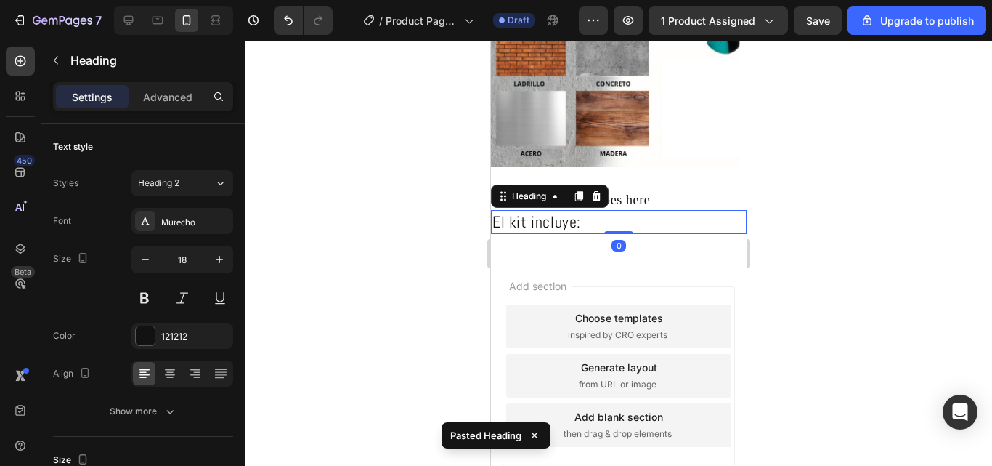
click at [649, 195] on h2 "Your heading text goes here" at bounding box center [618, 200] width 256 height 20
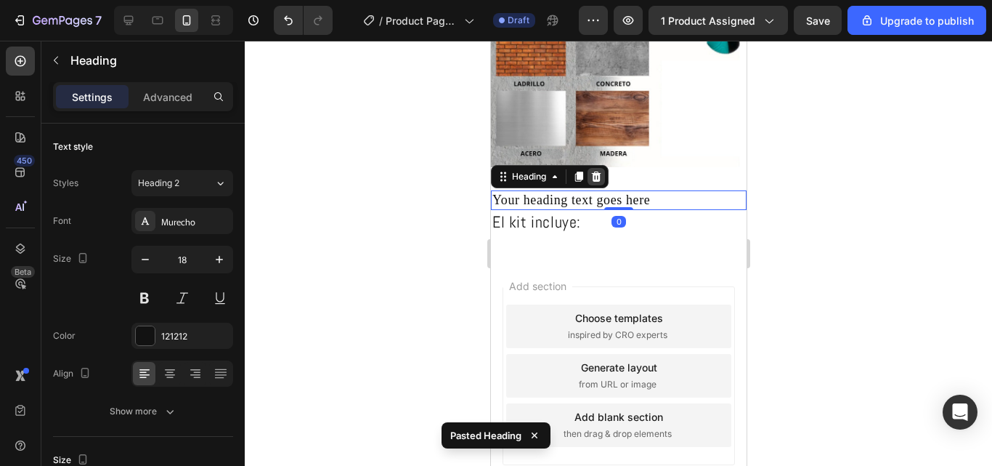
click at [591, 171] on icon at bounding box center [596, 177] width 12 height 12
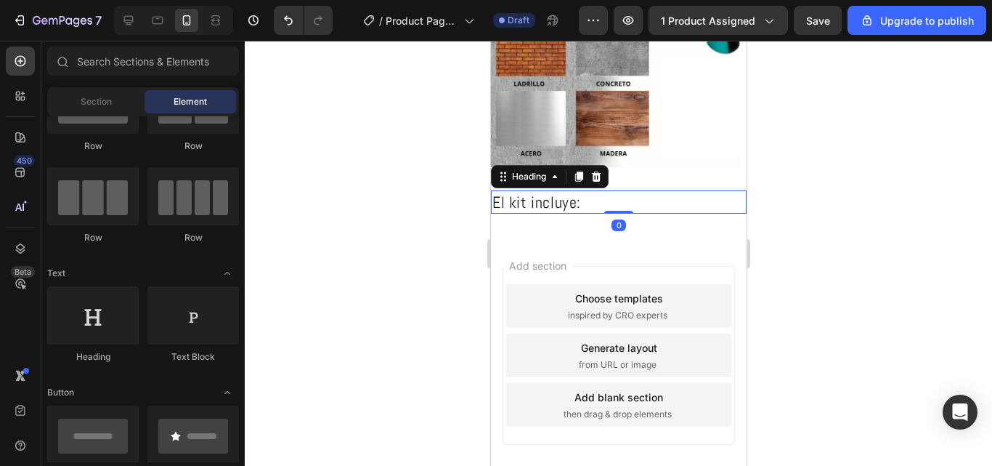
click at [585, 190] on h2 "El kit incluye:" at bounding box center [618, 202] width 256 height 24
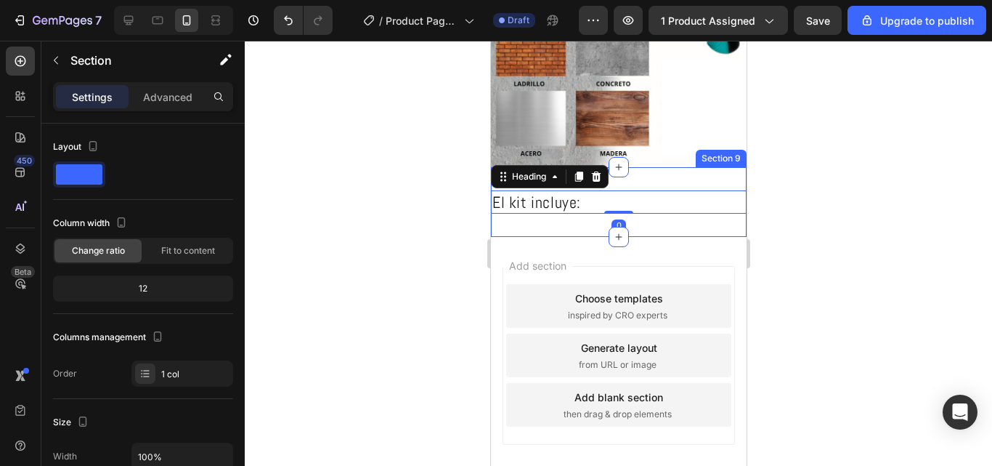
click at [651, 167] on div "El kit incluye: Heading 0 Section 9" at bounding box center [618, 202] width 256 height 70
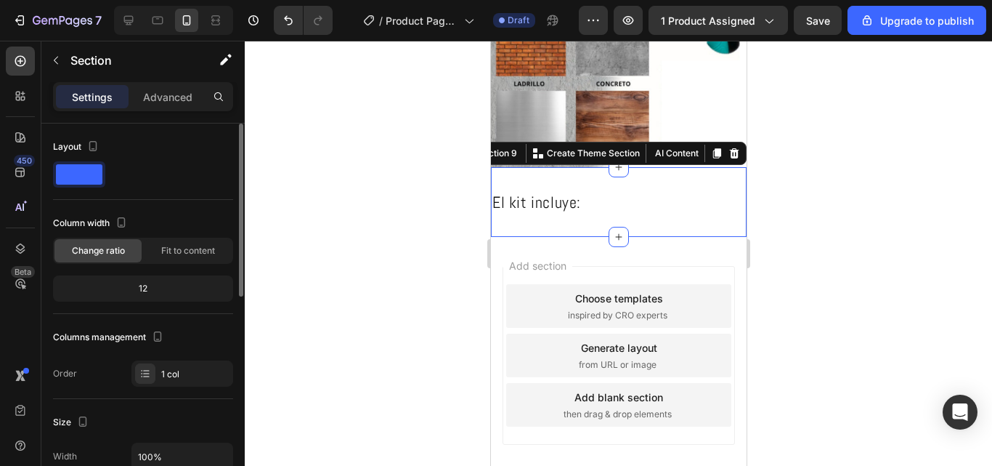
scroll to position [73, 0]
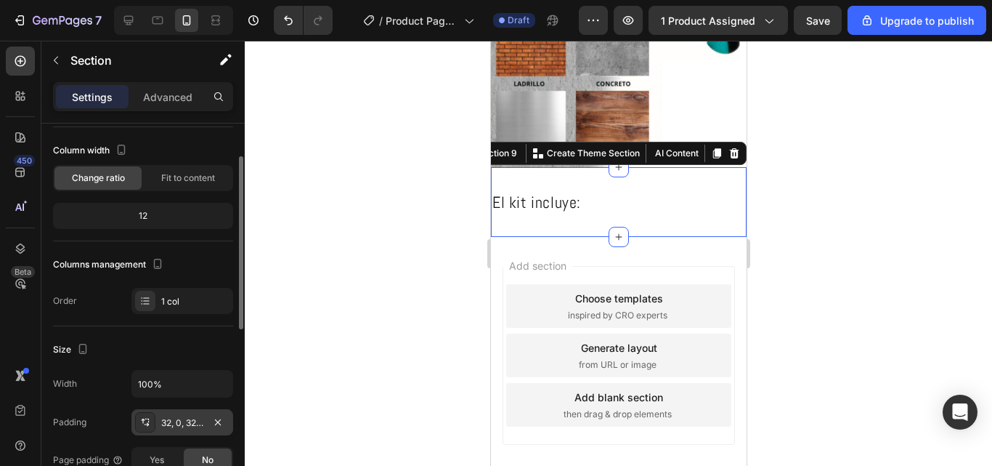
click at [195, 430] on div "32, 0, 32, 0" at bounding box center [182, 422] width 102 height 26
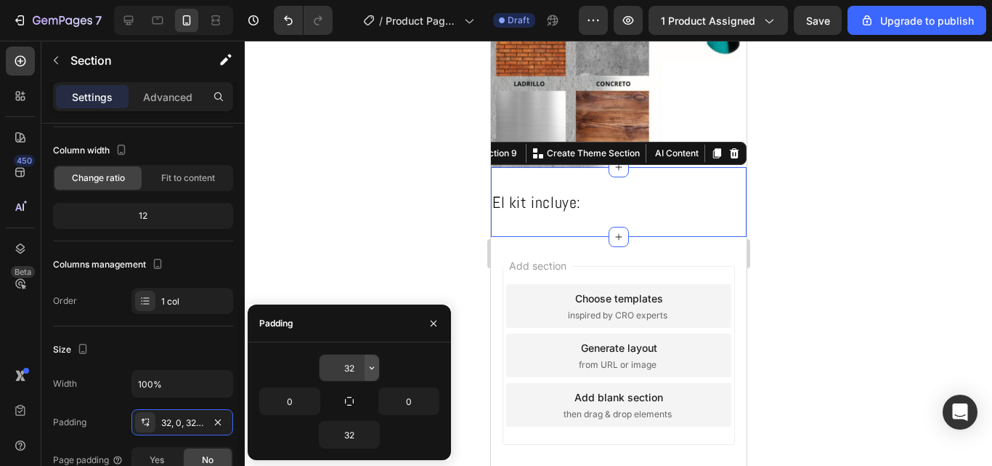
click at [372, 368] on icon "button" at bounding box center [372, 368] width 12 height 12
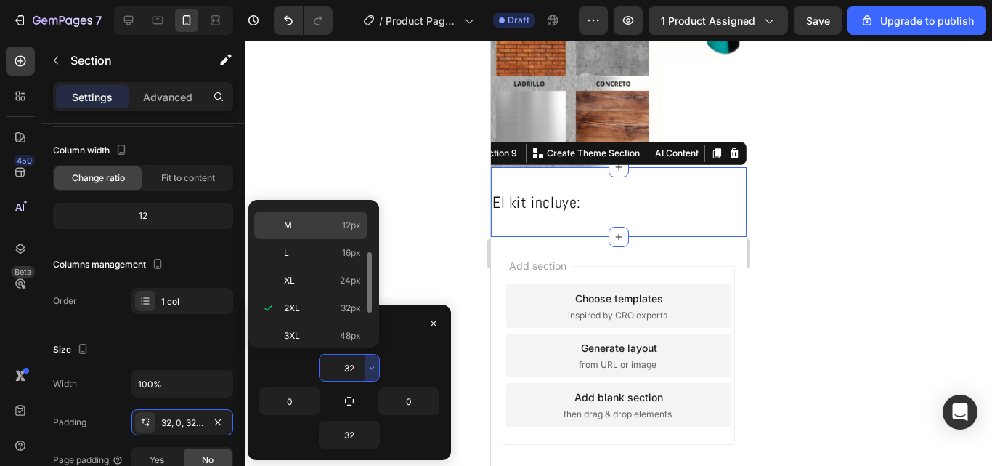
scroll to position [0, 0]
click at [335, 224] on p "Auto Auto" at bounding box center [322, 219] width 77 height 13
type input "Auto"
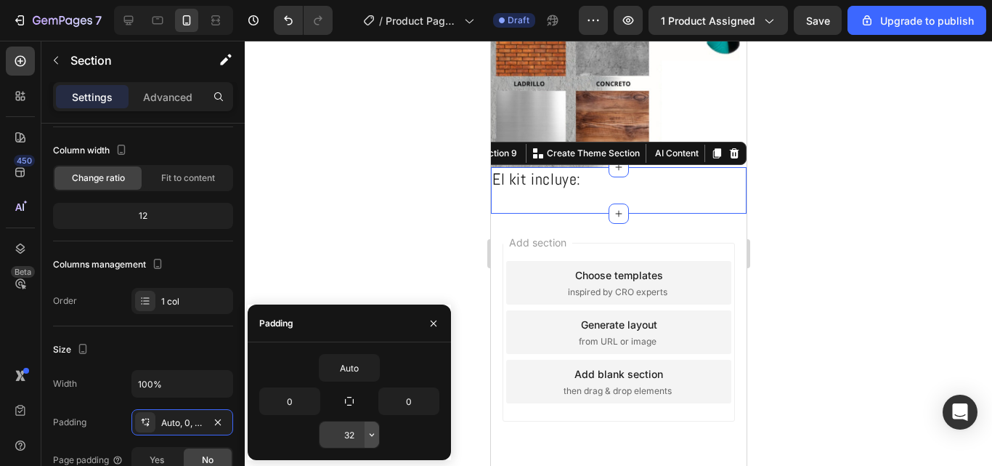
click at [371, 437] on icon "button" at bounding box center [372, 435] width 12 height 12
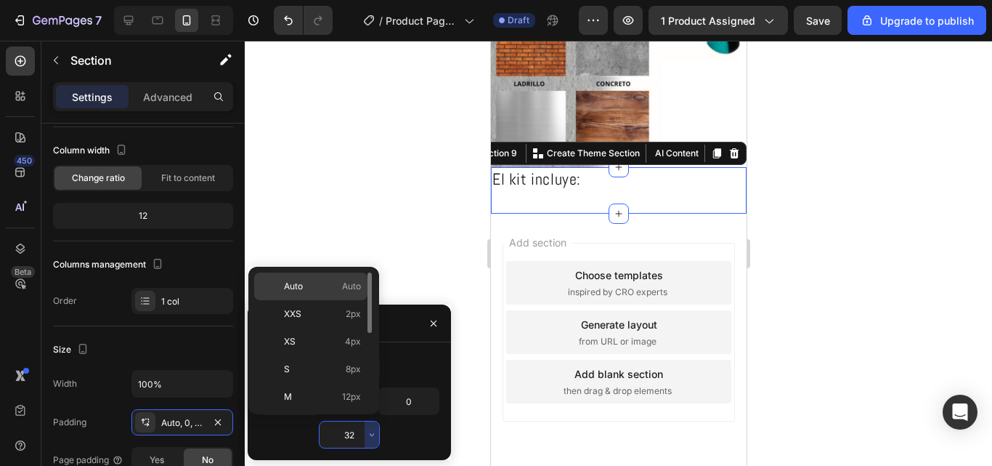
click at [334, 286] on p "Auto Auto" at bounding box center [322, 286] width 77 height 13
type input "Auto"
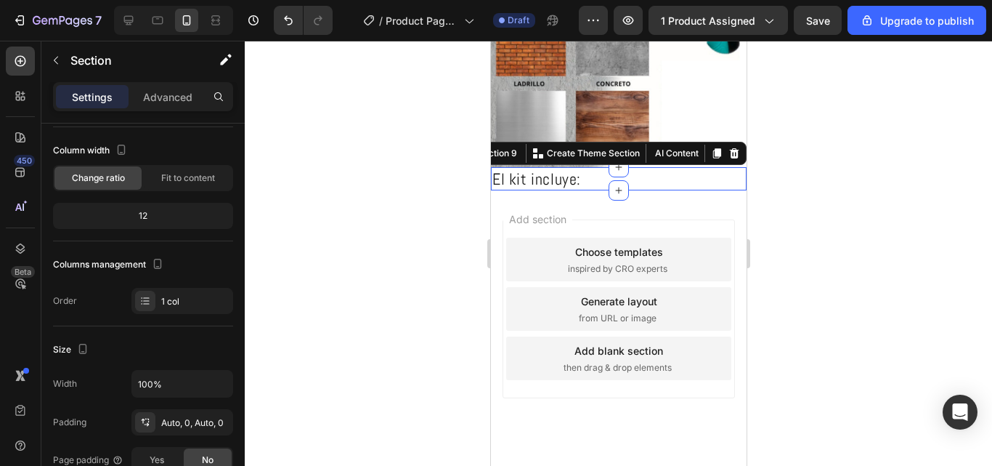
click at [763, 215] on div at bounding box center [618, 253] width 747 height 425
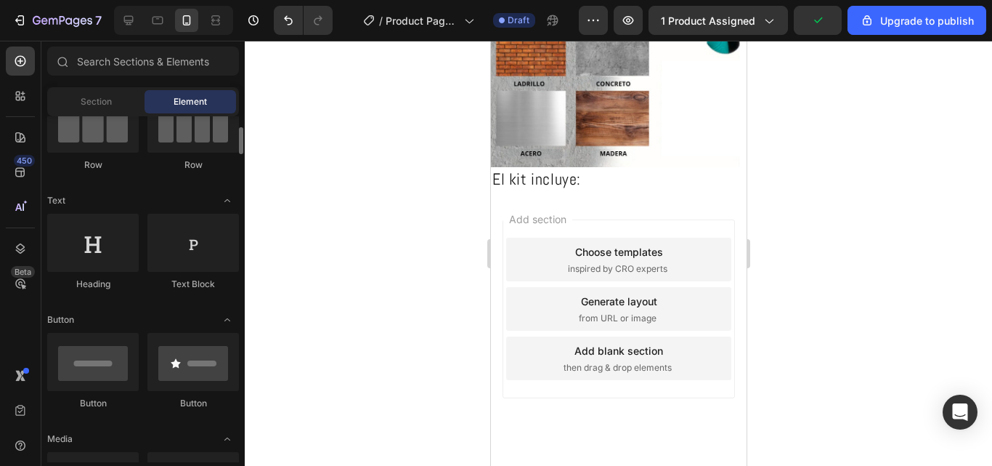
scroll to position [291, 0]
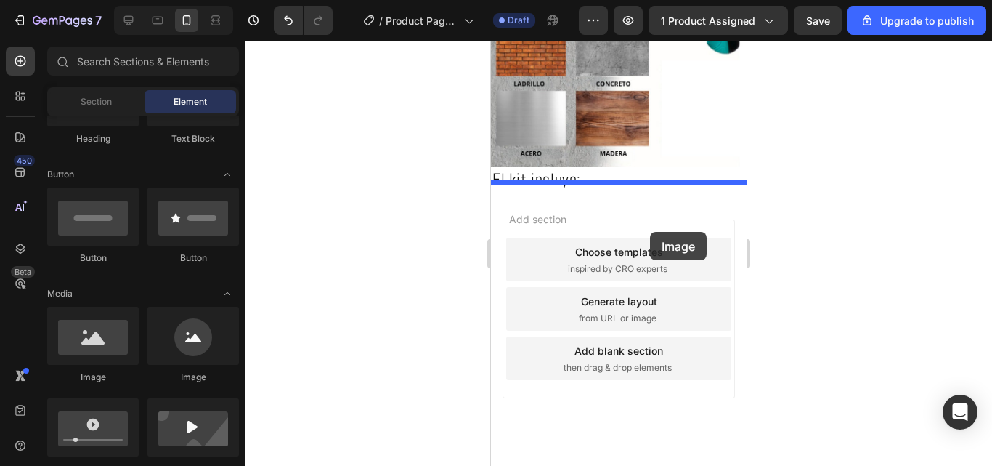
drag, startPoint x: 577, startPoint y: 386, endPoint x: 648, endPoint y: 231, distance: 171.0
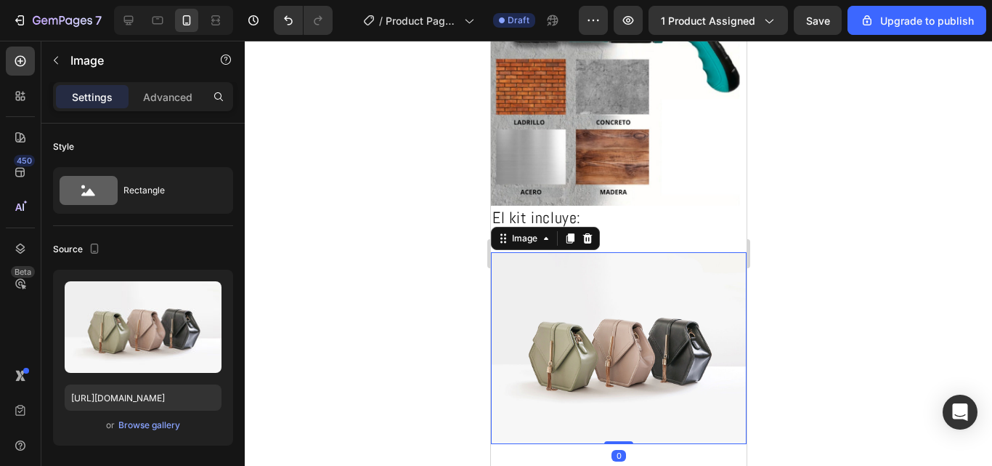
scroll to position [974, 0]
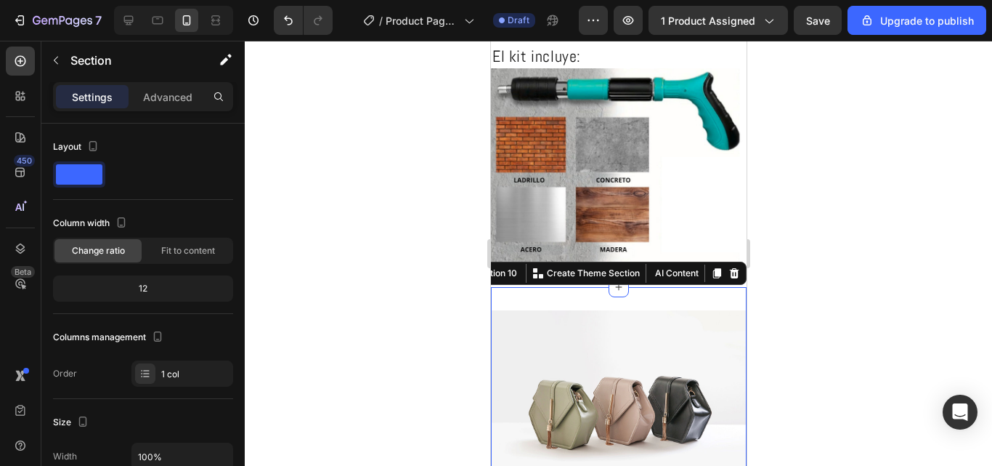
click at [649, 289] on div "Image Section 10 You can create reusable sections Create Theme Section AI Conte…" at bounding box center [618, 406] width 256 height 238
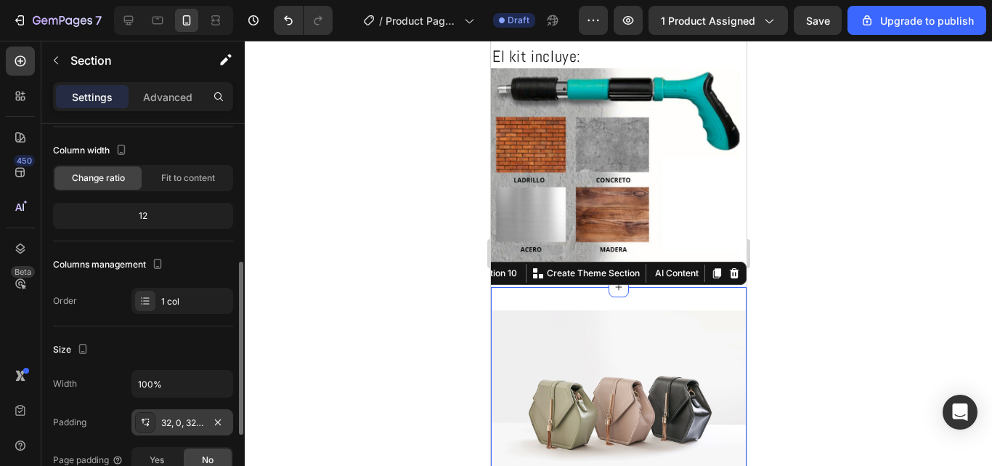
scroll to position [145, 0]
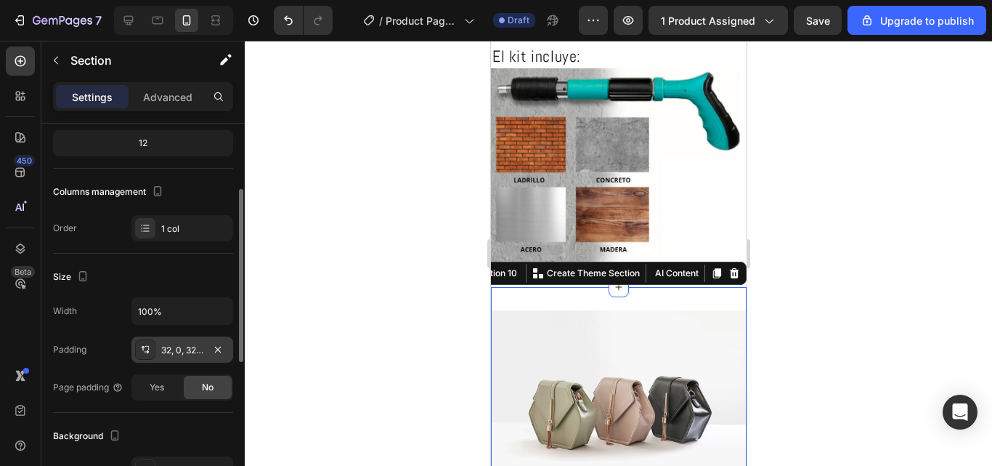
click at [185, 356] on div "32, 0, 32, 0" at bounding box center [182, 349] width 102 height 26
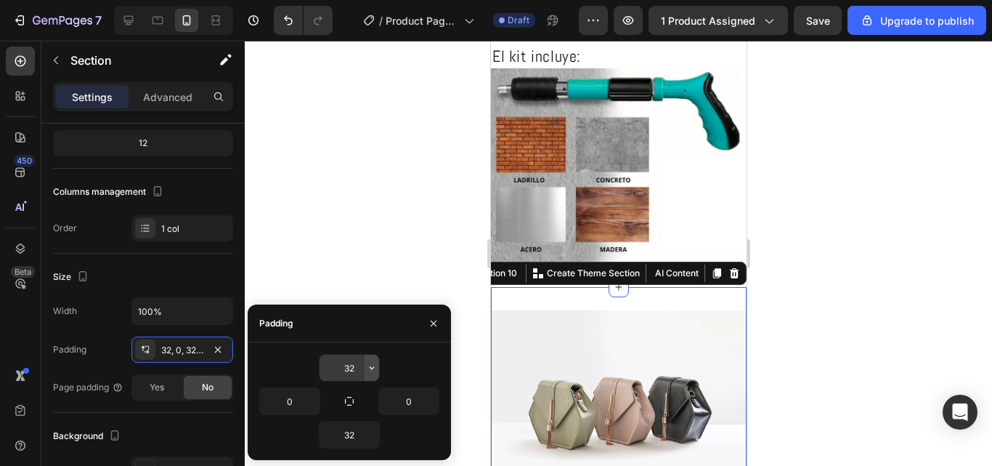
click at [373, 366] on icon "button" at bounding box center [372, 368] width 12 height 12
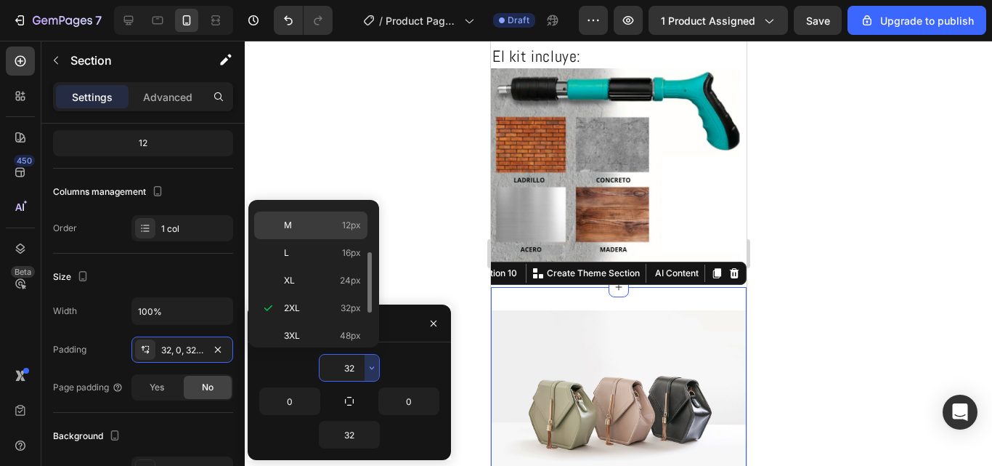
scroll to position [0, 0]
click at [325, 222] on p "Auto Auto" at bounding box center [322, 219] width 77 height 13
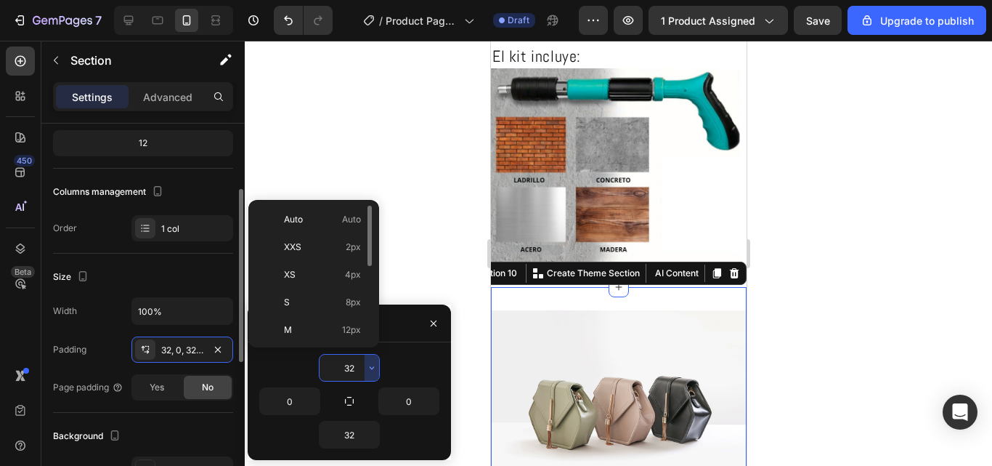
type input "Auto"
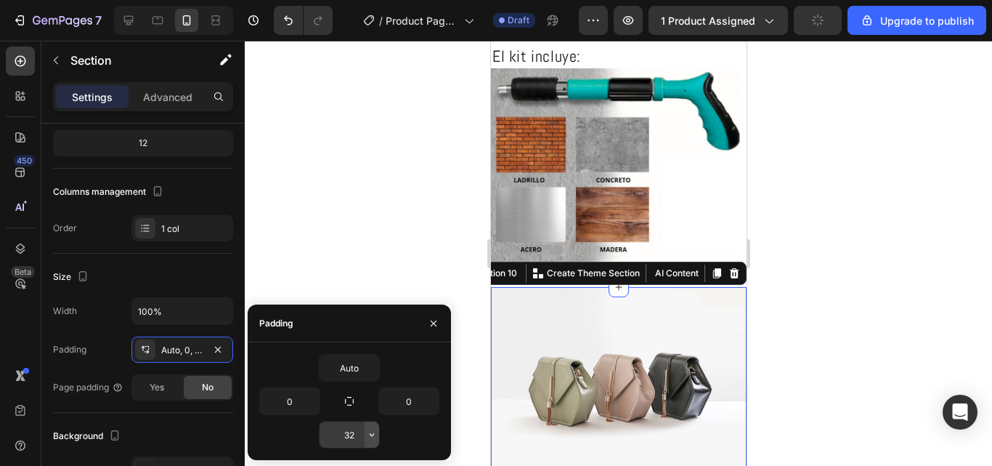
drag, startPoint x: 375, startPoint y: 439, endPoint x: 348, endPoint y: 431, distance: 28.0
click at [370, 439] on icon "button" at bounding box center [372, 435] width 12 height 12
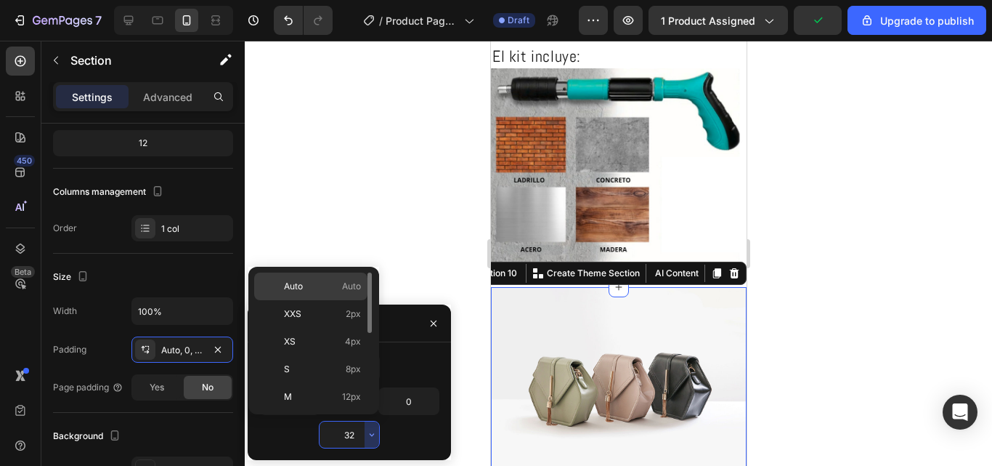
click at [313, 288] on p "Auto Auto" at bounding box center [322, 286] width 77 height 13
type input "Auto"
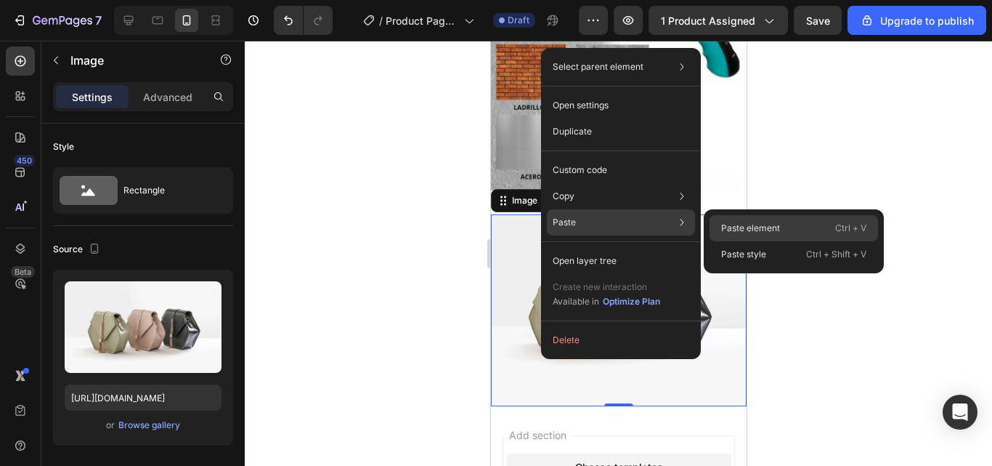
drag, startPoint x: 745, startPoint y: 227, endPoint x: 252, endPoint y: 189, distance: 493.9
click at [745, 227] on p "Paste element" at bounding box center [750, 228] width 59 height 13
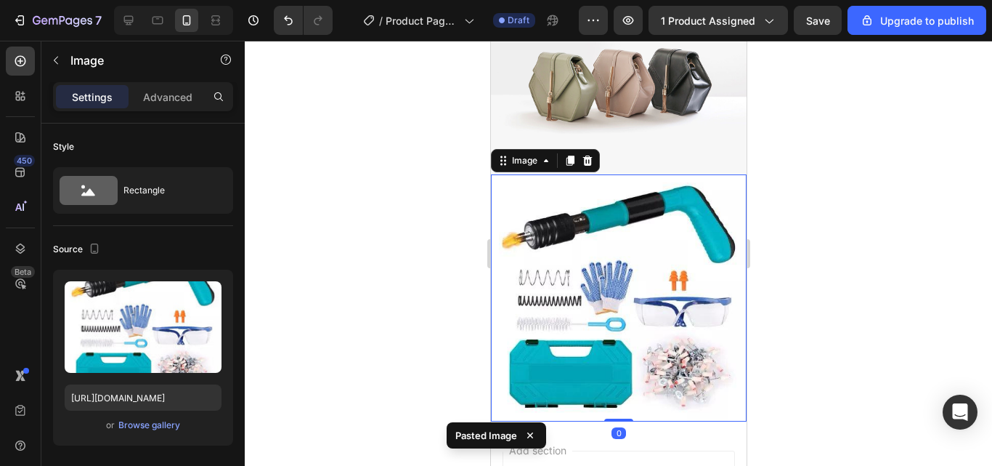
scroll to position [1199, 0]
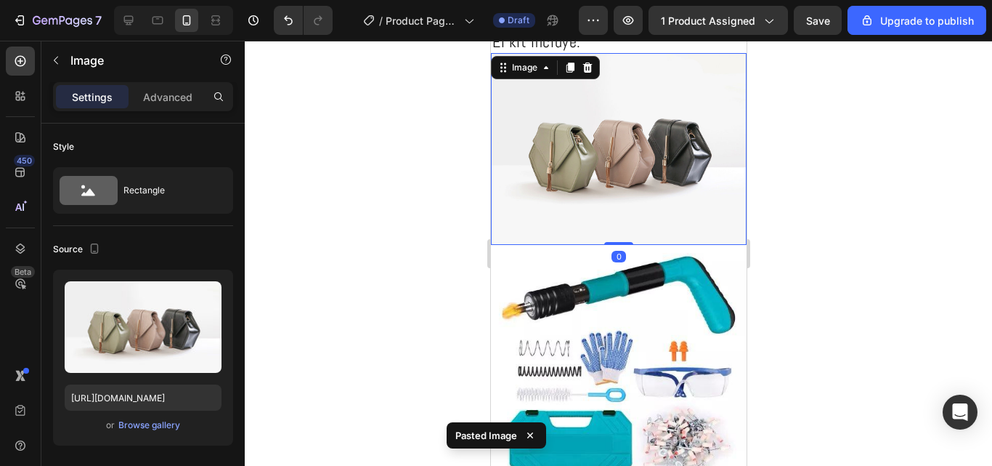
click at [619, 132] on img at bounding box center [618, 149] width 256 height 192
drag, startPoint x: 585, startPoint y: 67, endPoint x: 579, endPoint y: 88, distance: 21.9
click at [584, 67] on icon at bounding box center [587, 67] width 9 height 10
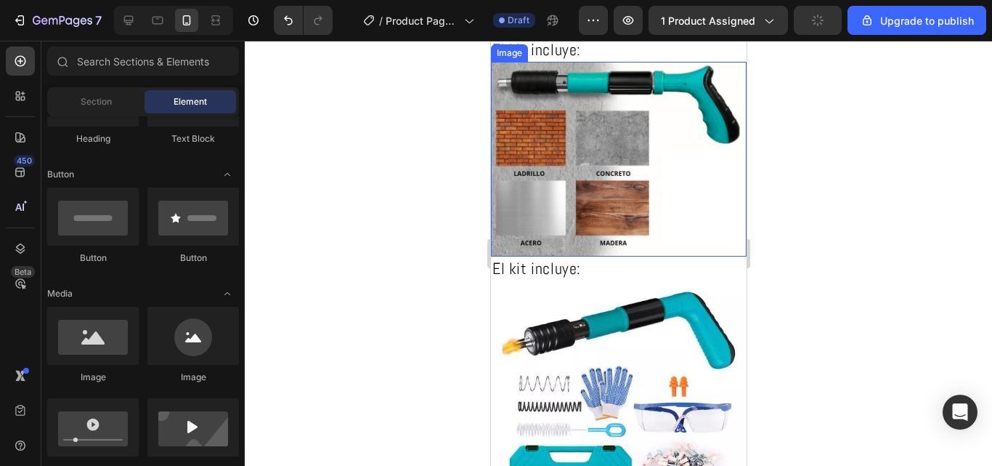
scroll to position [981, 0]
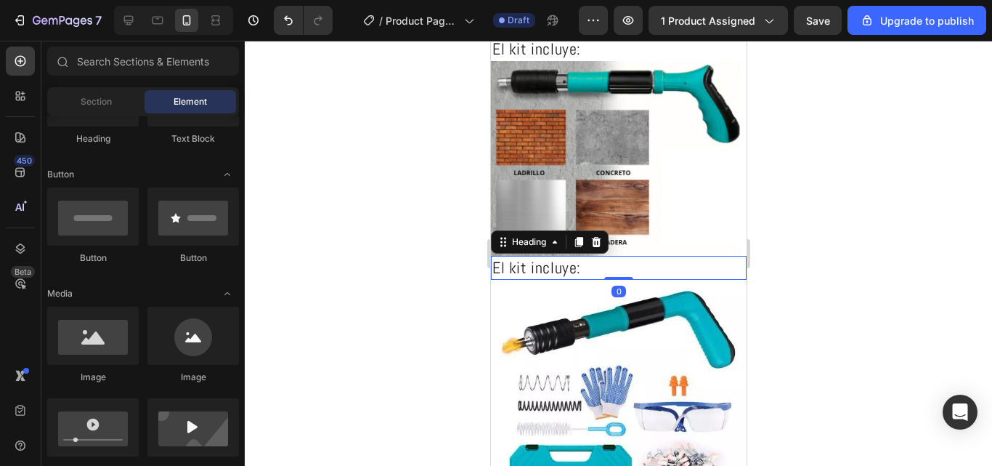
click at [582, 263] on h2 "El kit incluye:" at bounding box center [618, 268] width 256 height 24
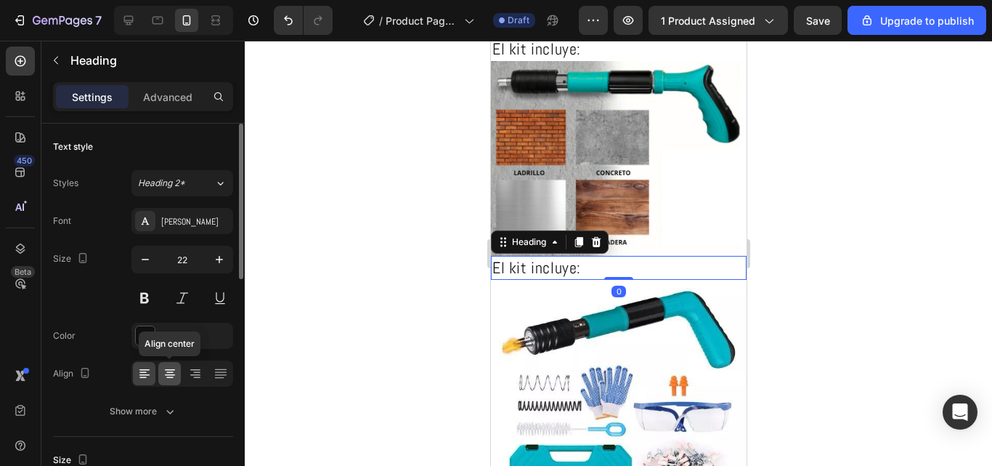
click at [174, 375] on icon at bounding box center [170, 374] width 10 height 1
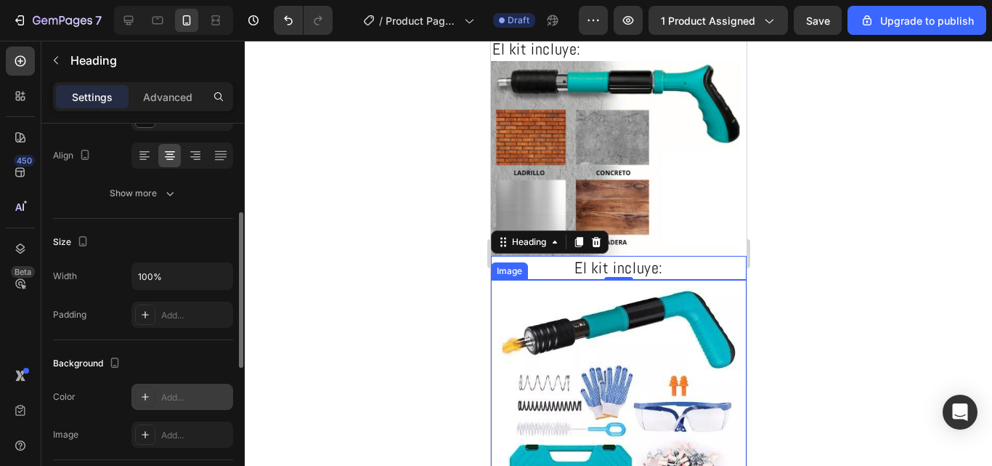
scroll to position [291, 0]
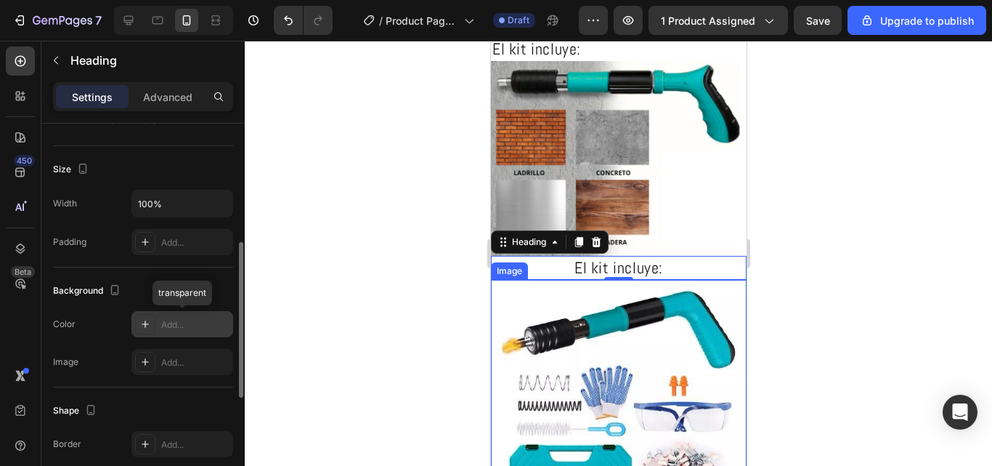
click at [166, 316] on div "Add..." at bounding box center [182, 324] width 102 height 26
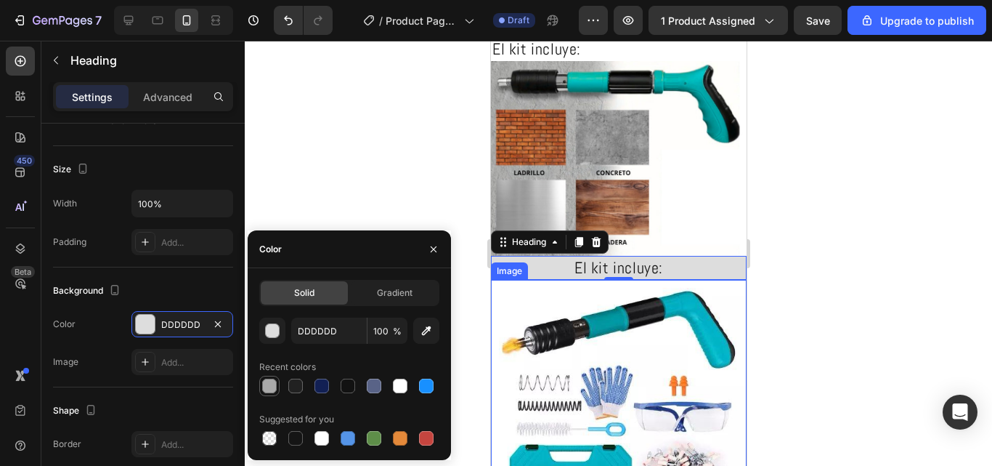
click at [268, 387] on div at bounding box center [269, 385] width 15 height 15
type input "AAAAAA"
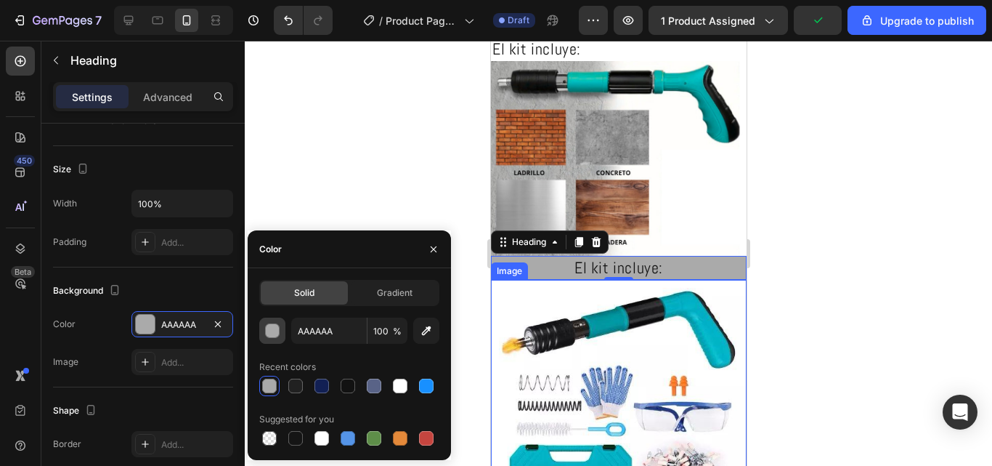
click at [270, 327] on div "button" at bounding box center [273, 331] width 15 height 15
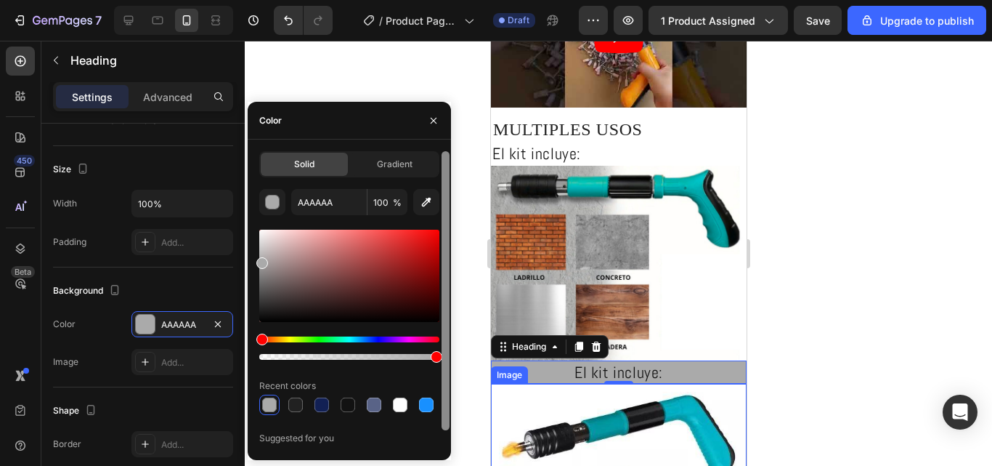
scroll to position [909, 0]
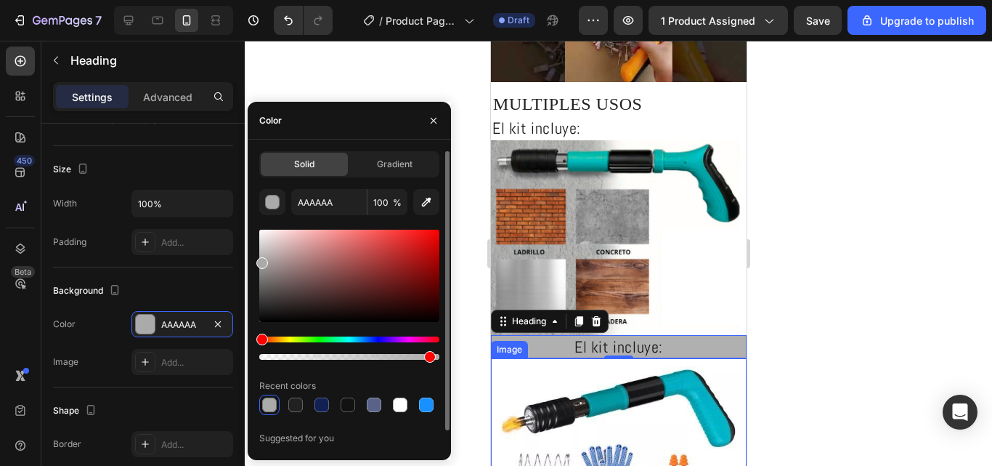
click at [427, 356] on div at bounding box center [349, 357] width 180 height 6
drag, startPoint x: 417, startPoint y: 356, endPoint x: 399, endPoint y: 356, distance: 18.2
click at [399, 356] on div at bounding box center [349, 357] width 180 height 6
type input "77"
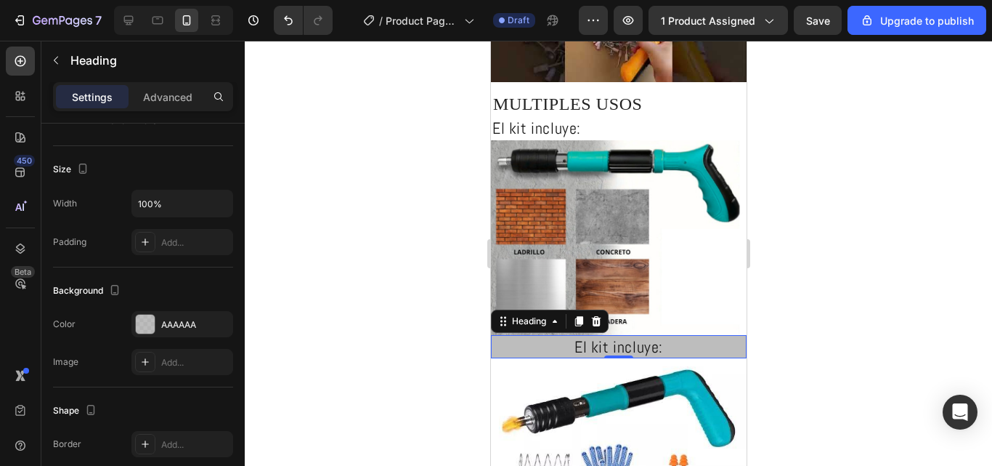
click at [693, 335] on h2 "El kit incluye:" at bounding box center [618, 347] width 256 height 24
click at [676, 342] on p "El kit incluye:" at bounding box center [618, 346] width 253 height 21
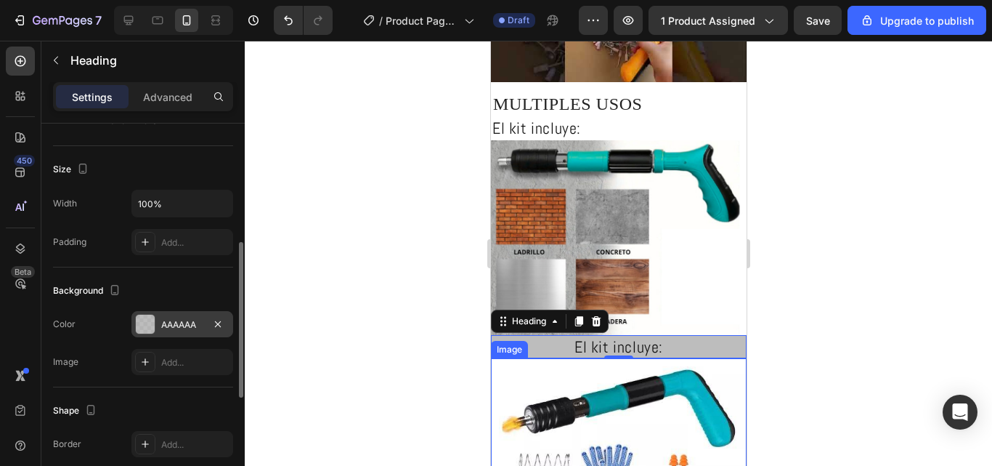
click at [139, 323] on div at bounding box center [145, 324] width 19 height 19
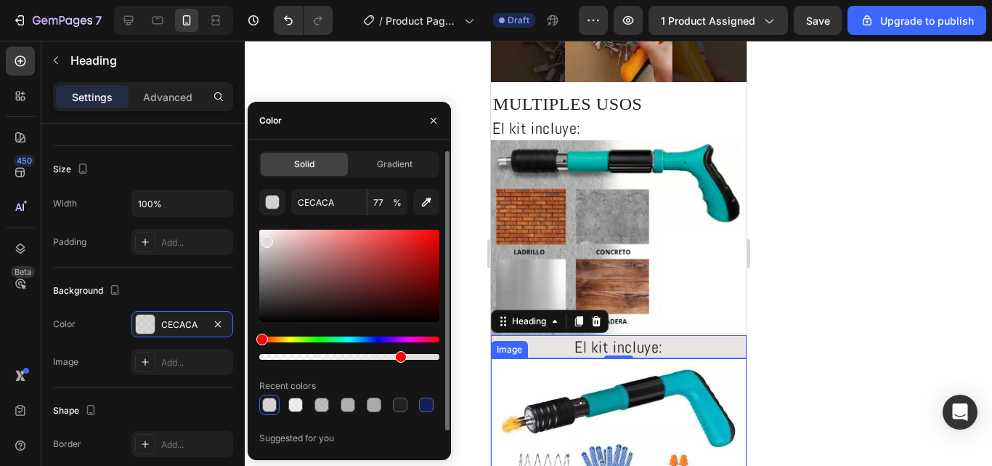
type input "E2DCDC"
drag, startPoint x: 263, startPoint y: 261, endPoint x: 265, endPoint y: 239, distance: 21.9
click at [265, 239] on div at bounding box center [268, 242] width 12 height 12
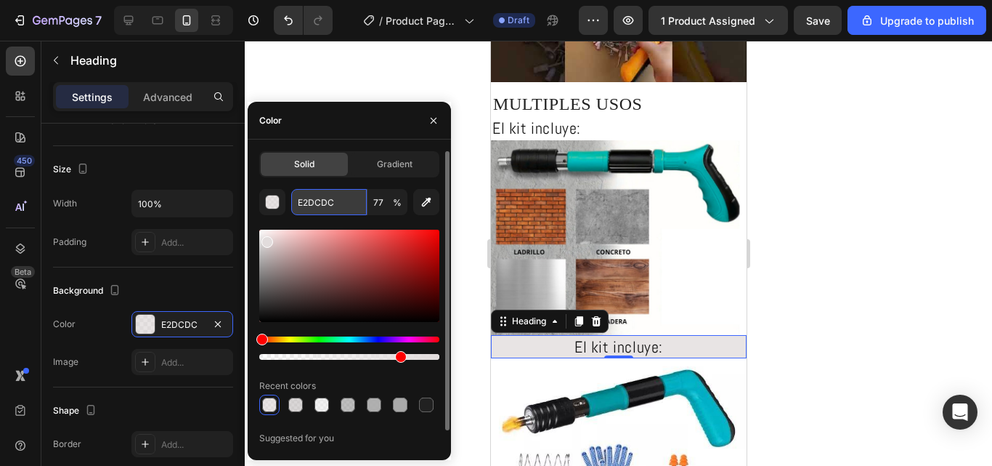
click at [299, 201] on input "E2DCDC" at bounding box center [329, 202] width 76 height 26
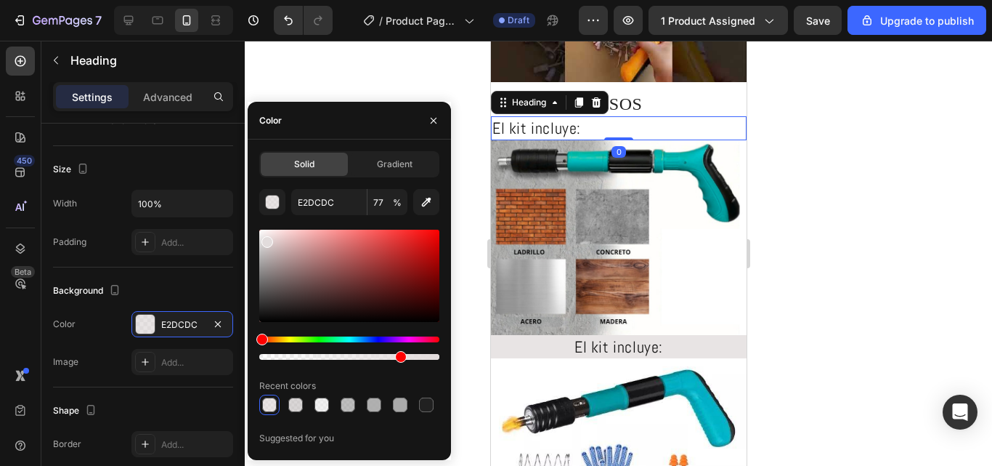
click at [631, 126] on h2 "El kit incluye:" at bounding box center [618, 128] width 256 height 24
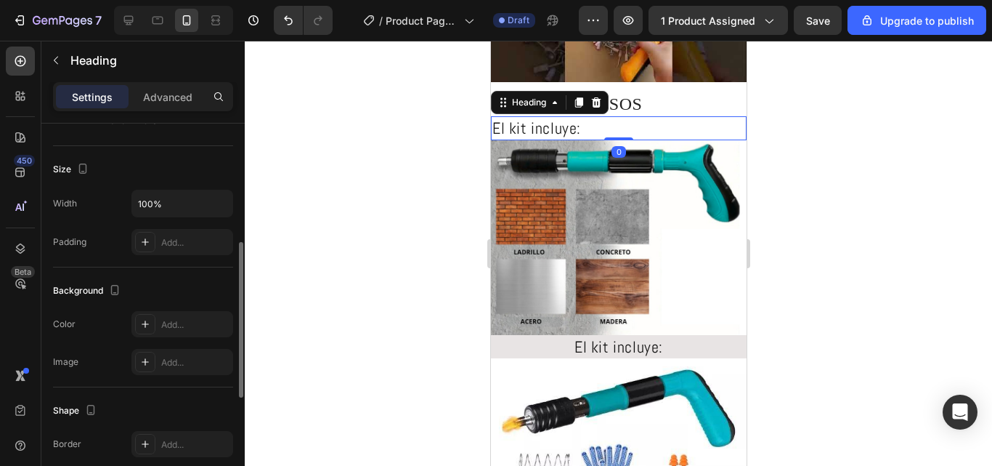
scroll to position [436, 0]
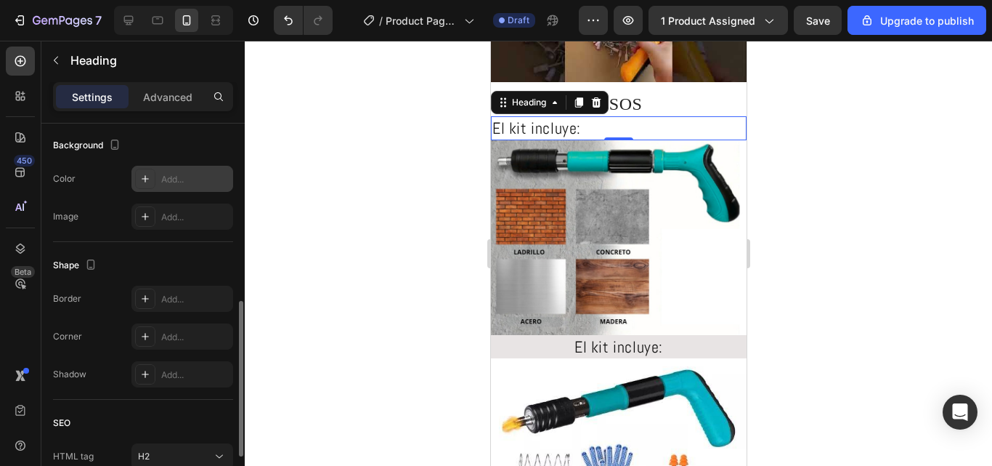
click at [177, 182] on div "Add..." at bounding box center [195, 179] width 68 height 13
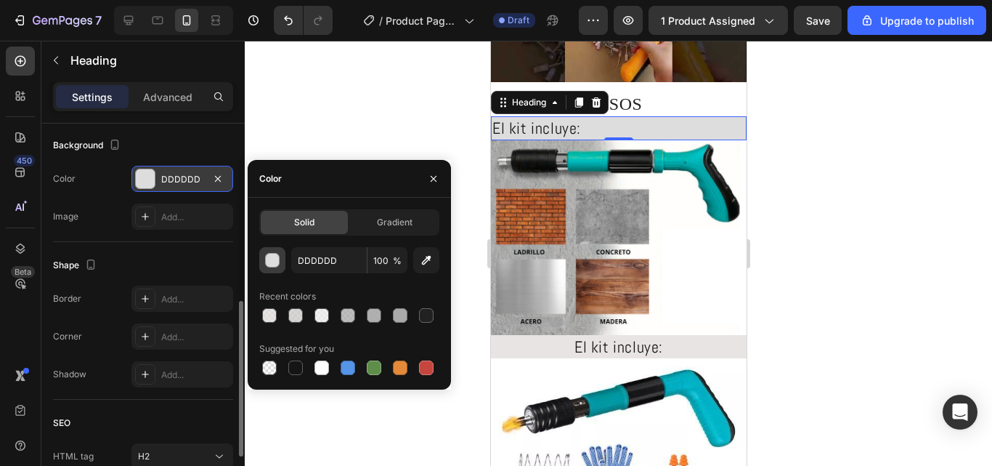
click at [267, 252] on button "button" at bounding box center [272, 260] width 26 height 26
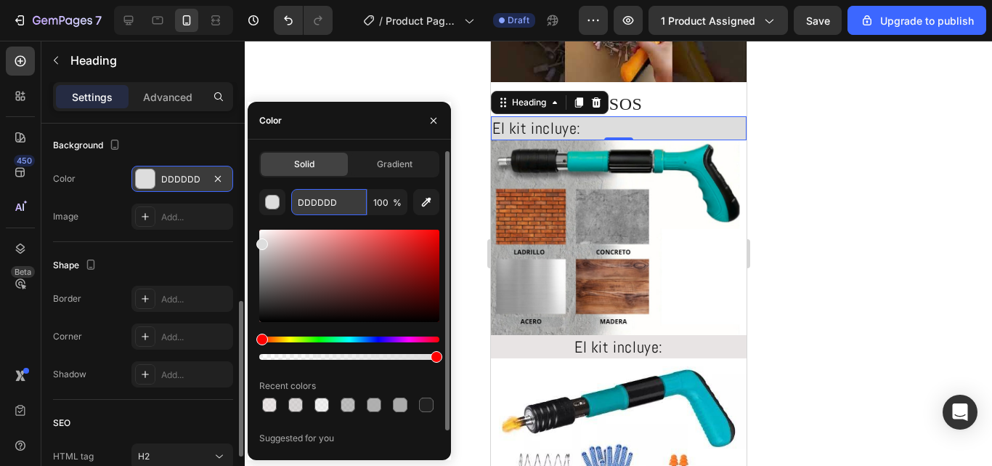
click at [341, 203] on input "DDDDDD" at bounding box center [329, 202] width 76 height 26
paste input "E2DCDC"
click at [348, 197] on input "E2DCDC" at bounding box center [329, 202] width 76 height 26
click at [341, 203] on input "E2DCDC" at bounding box center [329, 202] width 76 height 26
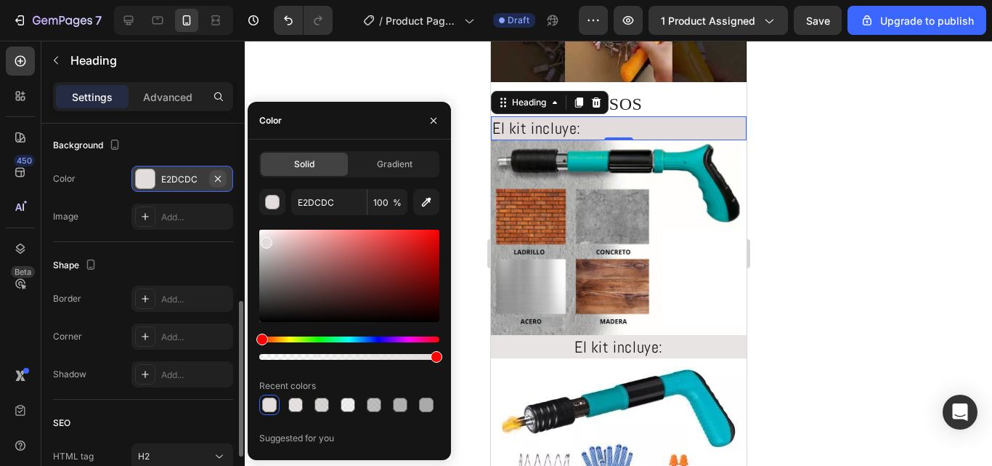
click at [212, 179] on icon "button" at bounding box center [218, 179] width 12 height 12
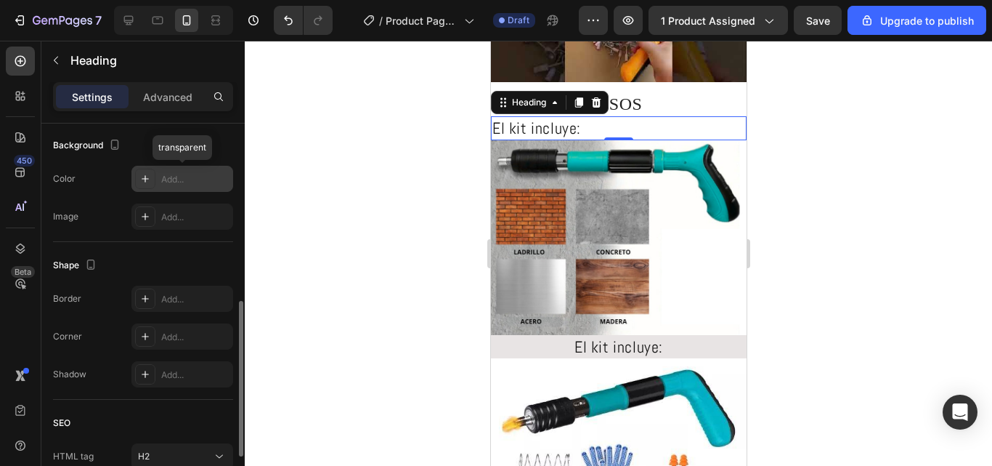
click at [185, 185] on div "Add..." at bounding box center [195, 179] width 68 height 13
type input "DDDDDD"
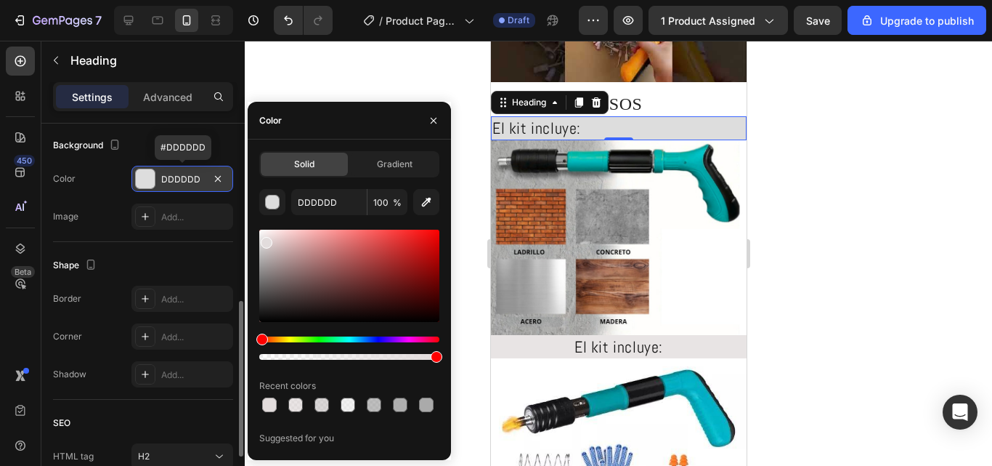
click at [192, 175] on div "DDDDDD" at bounding box center [182, 179] width 42 height 13
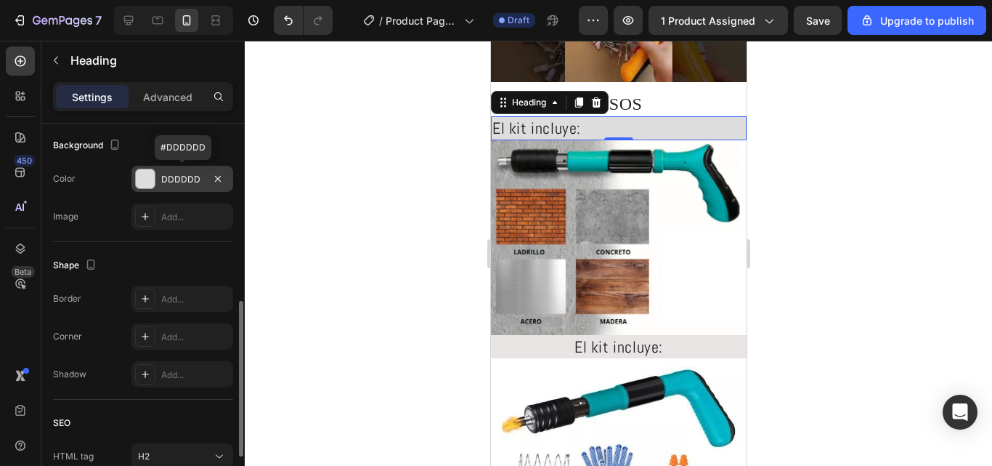
click at [200, 186] on div "DDDDDD" at bounding box center [182, 179] width 102 height 26
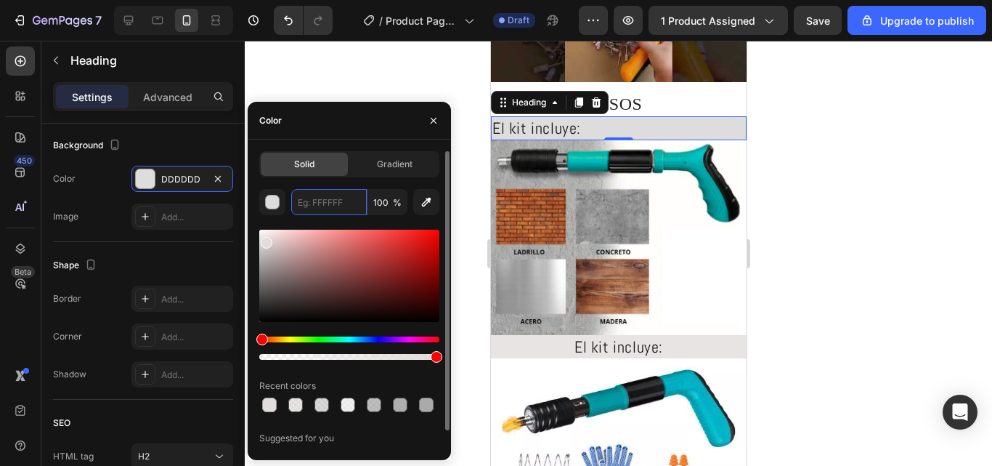
paste input "E2DCDC"
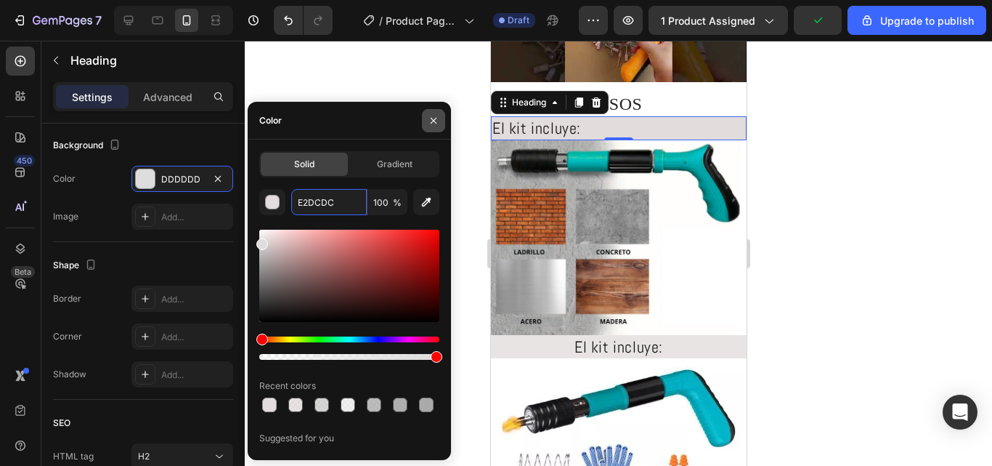
type input "E2DCDC"
click at [438, 115] on icon "button" at bounding box center [434, 121] width 12 height 12
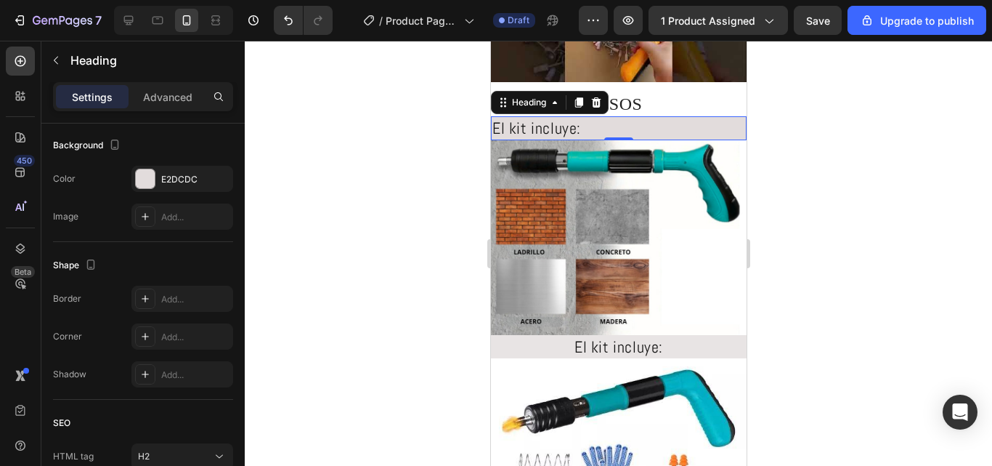
click at [678, 118] on h2 "El kit incluye:" at bounding box center [618, 128] width 256 height 24
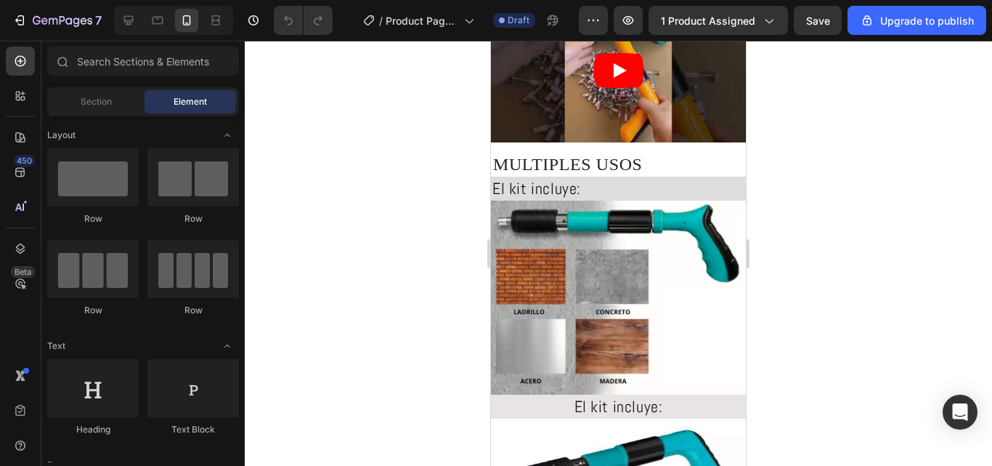
scroll to position [872, 0]
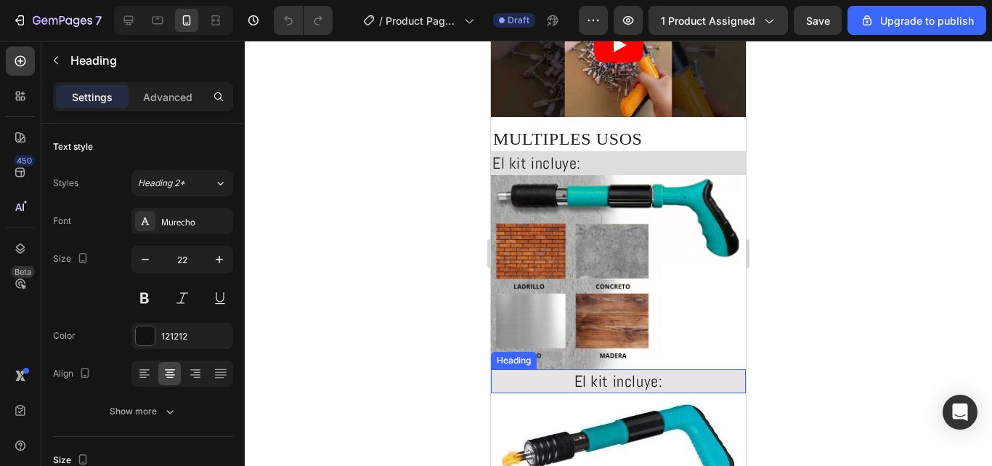
click at [658, 369] on h2 "El kit incluye:" at bounding box center [618, 381] width 255 height 24
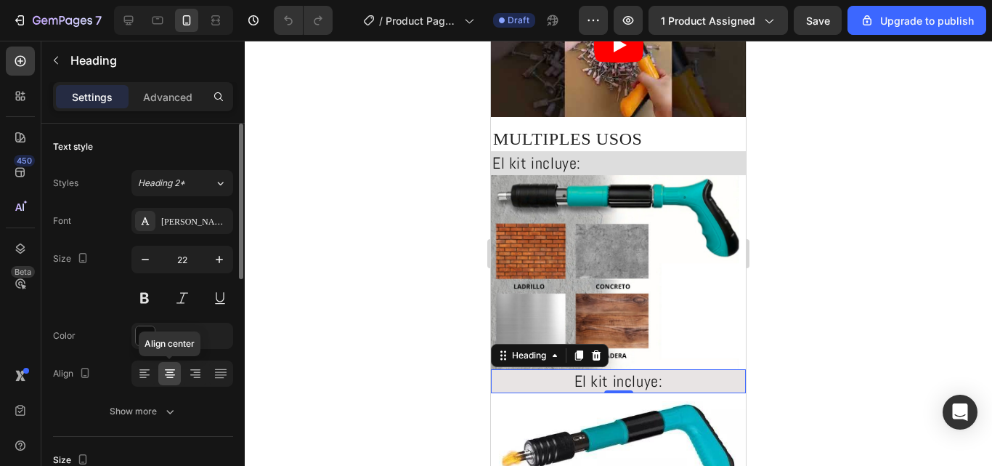
scroll to position [218, 0]
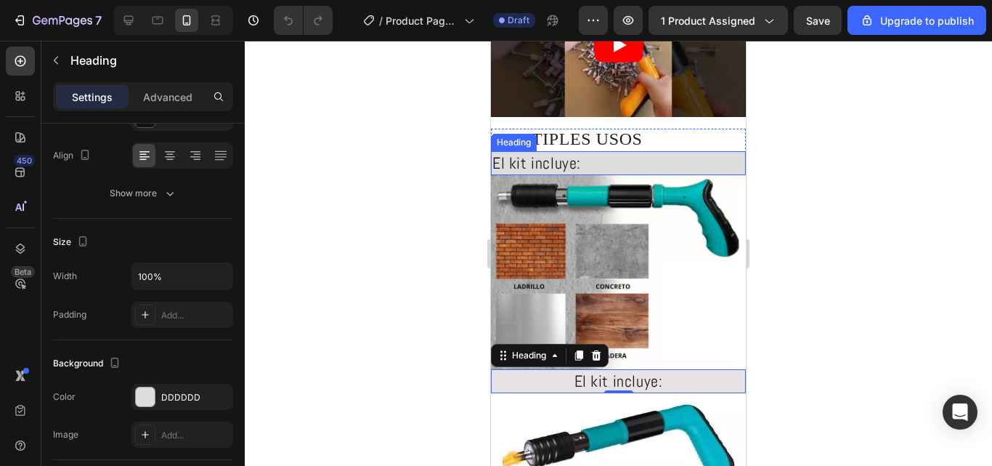
click at [601, 165] on h2 "El kit incluye:" at bounding box center [618, 163] width 255 height 24
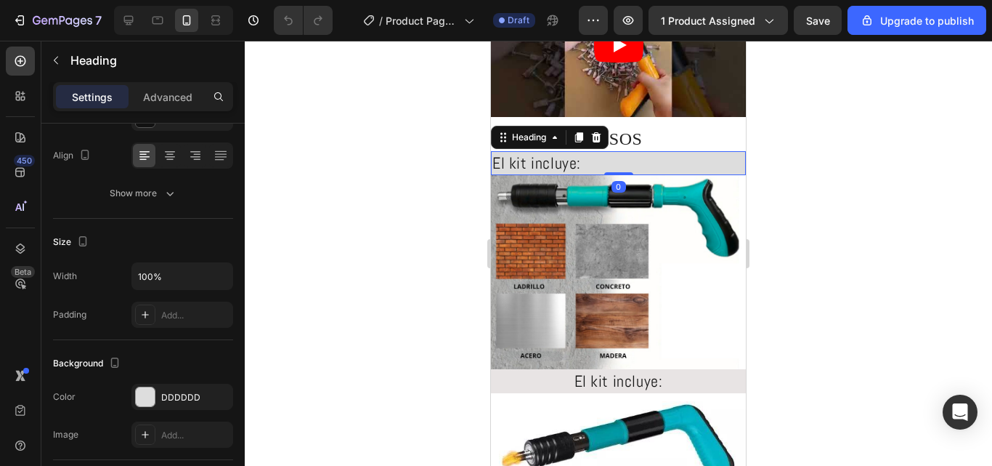
click at [601, 151] on h2 "El kit incluye:" at bounding box center [618, 163] width 255 height 24
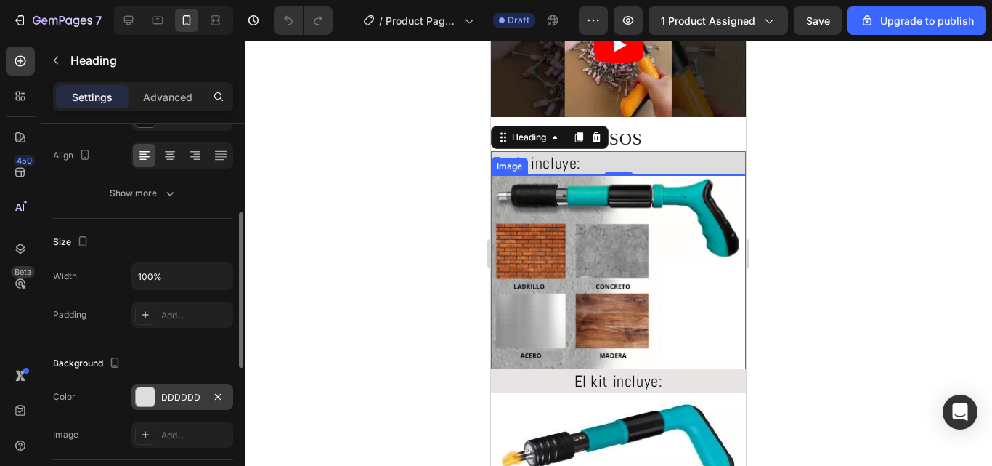
click at [192, 398] on div "DDDDDD" at bounding box center [182, 397] width 42 height 13
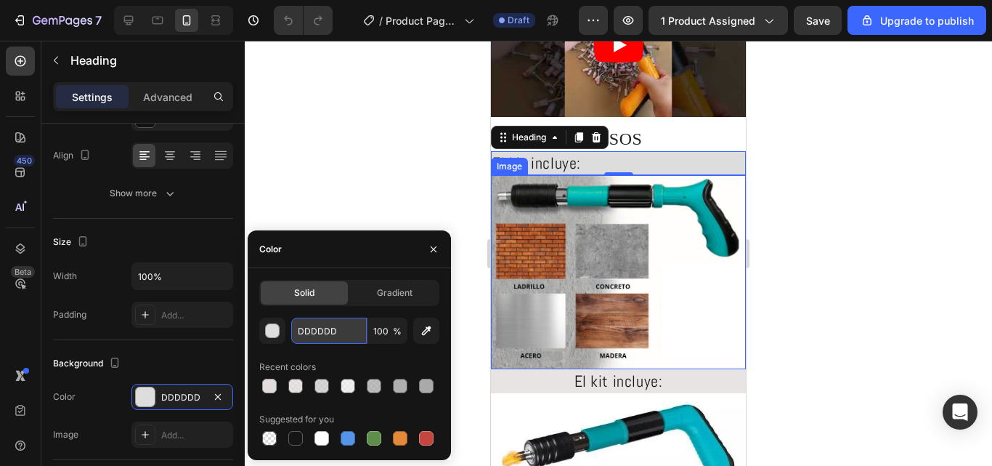
click at [334, 337] on input "DDDDDD" at bounding box center [329, 330] width 76 height 26
paste input "E2DCDC"
click at [334, 342] on input "E2DCDC" at bounding box center [329, 330] width 76 height 26
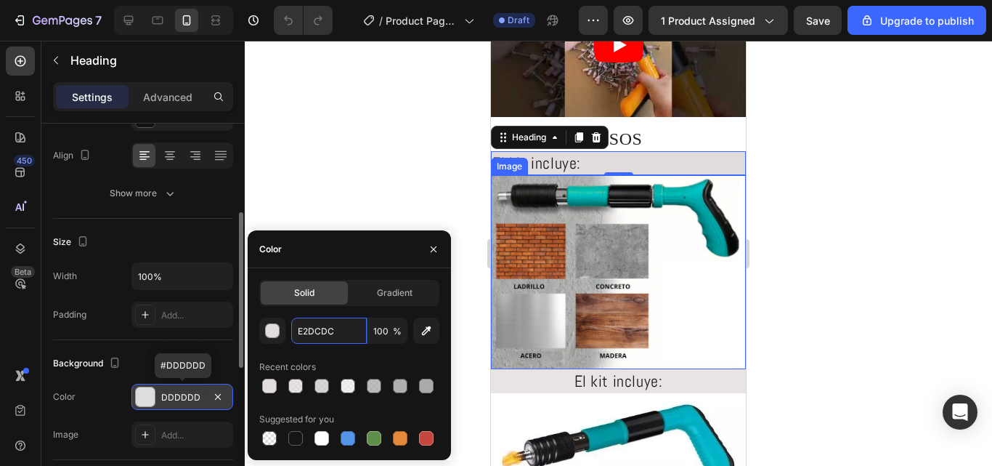
type input "E2DCDC"
click at [192, 392] on div "E2DCDC" at bounding box center [182, 397] width 42 height 13
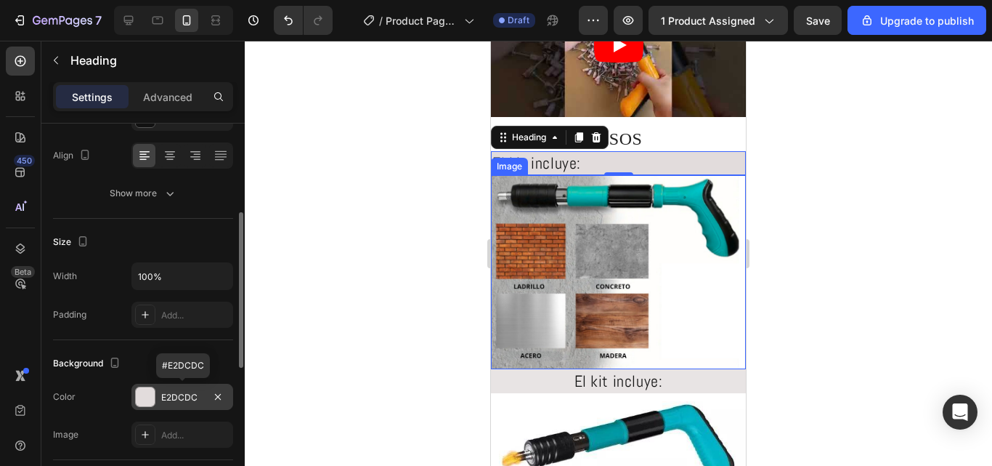
click at [194, 400] on div "E2DCDC" at bounding box center [182, 397] width 42 height 13
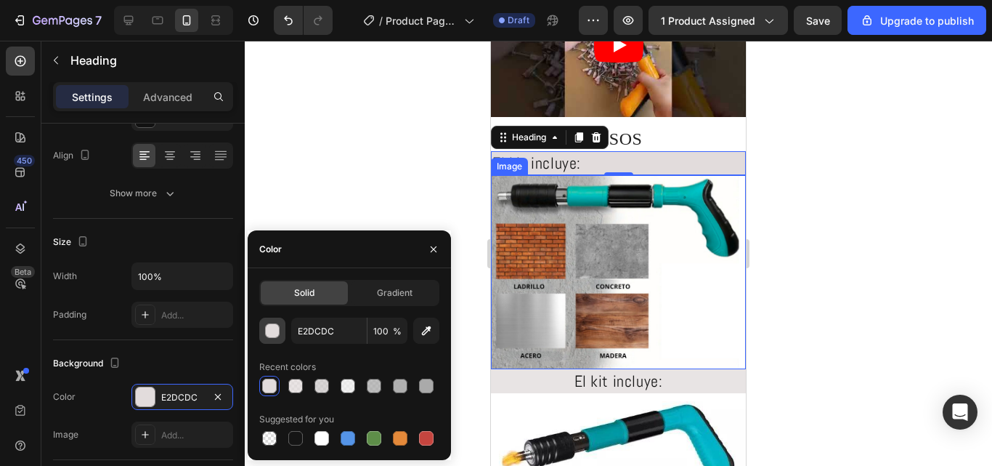
click at [273, 330] on div "button" at bounding box center [273, 331] width 15 height 15
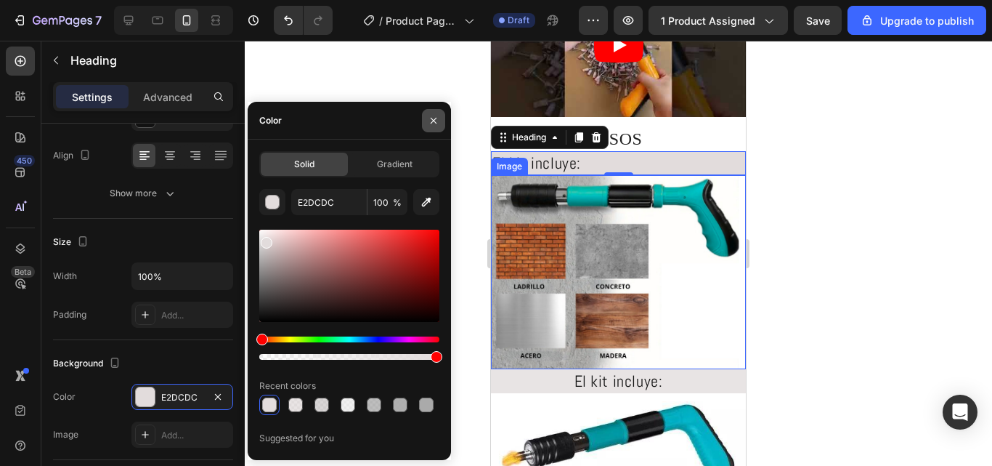
click at [434, 115] on icon "button" at bounding box center [434, 121] width 12 height 12
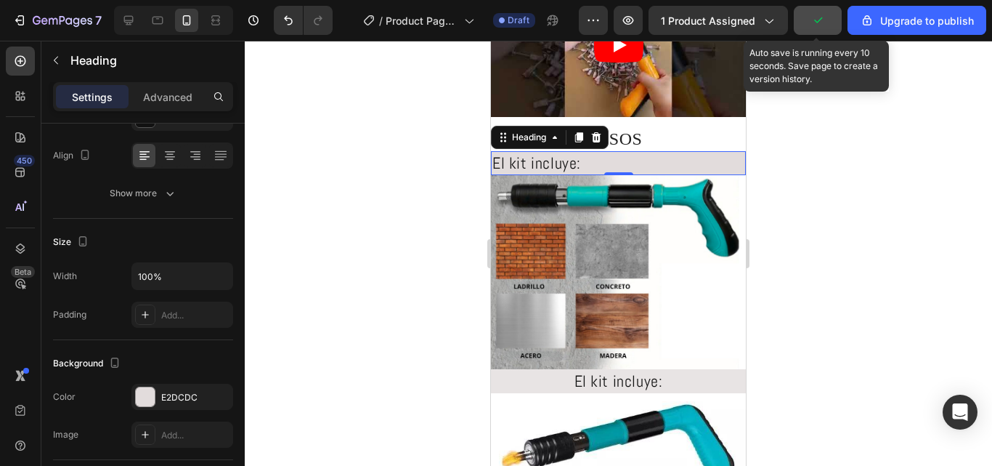
click at [818, 31] on button "button" at bounding box center [818, 20] width 48 height 29
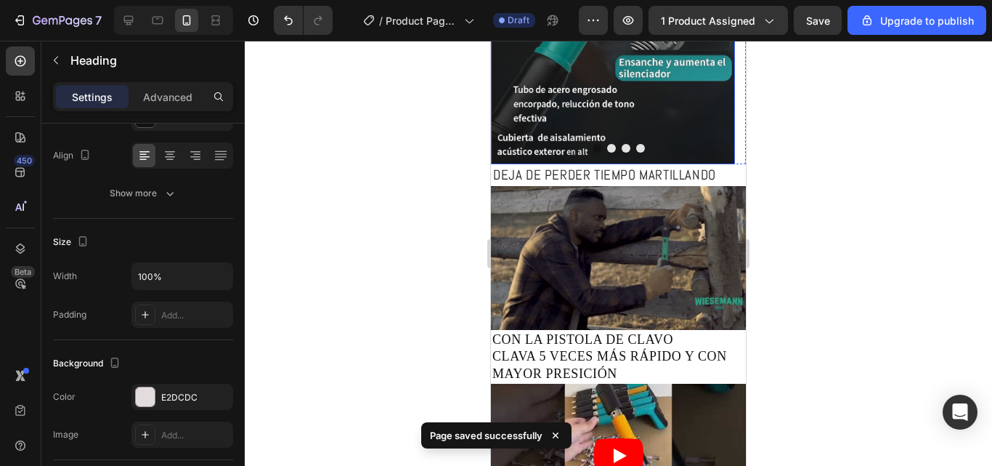
scroll to position [436, 0]
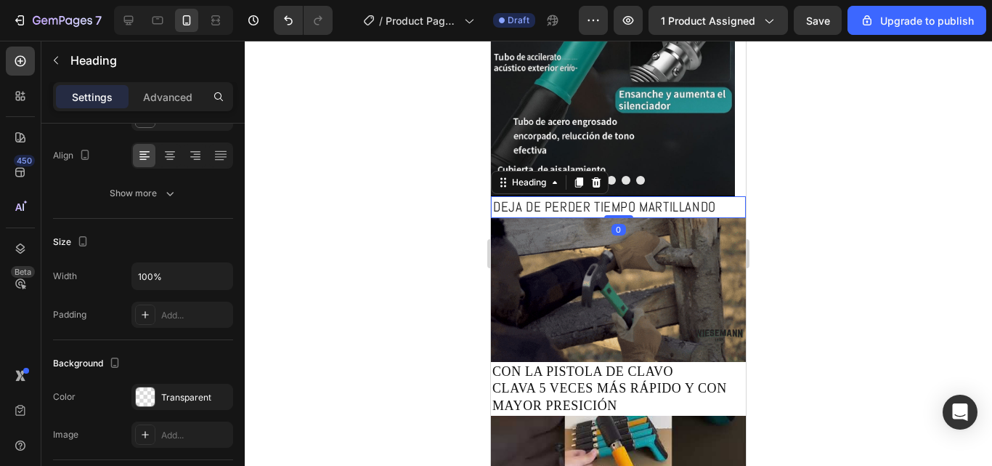
click at [714, 197] on h2 "DEJA DE PERDER TIEMPO MARTILLANDO" at bounding box center [618, 207] width 255 height 23
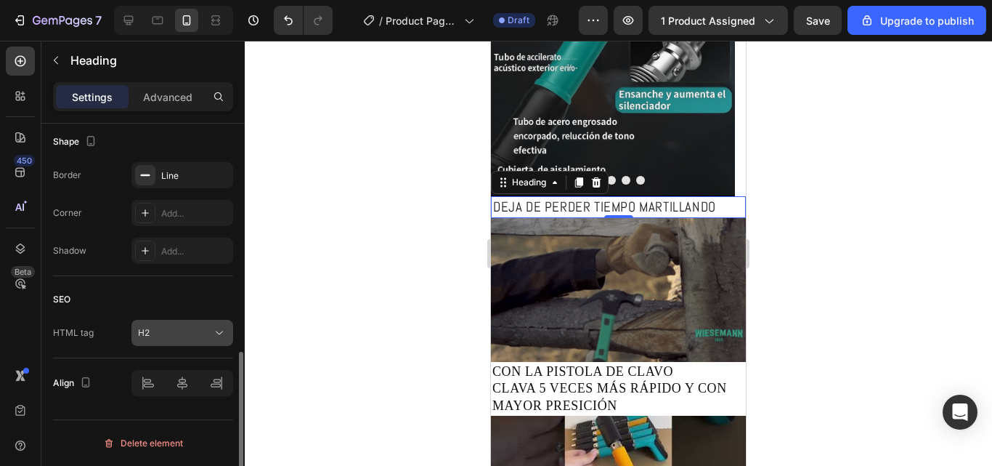
scroll to position [414, 0]
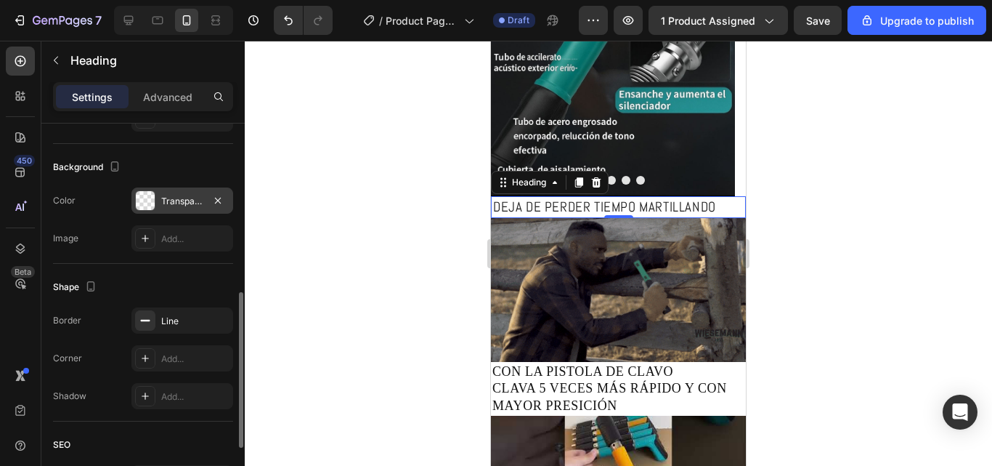
click at [171, 195] on div "Transparent" at bounding box center [182, 201] width 42 height 13
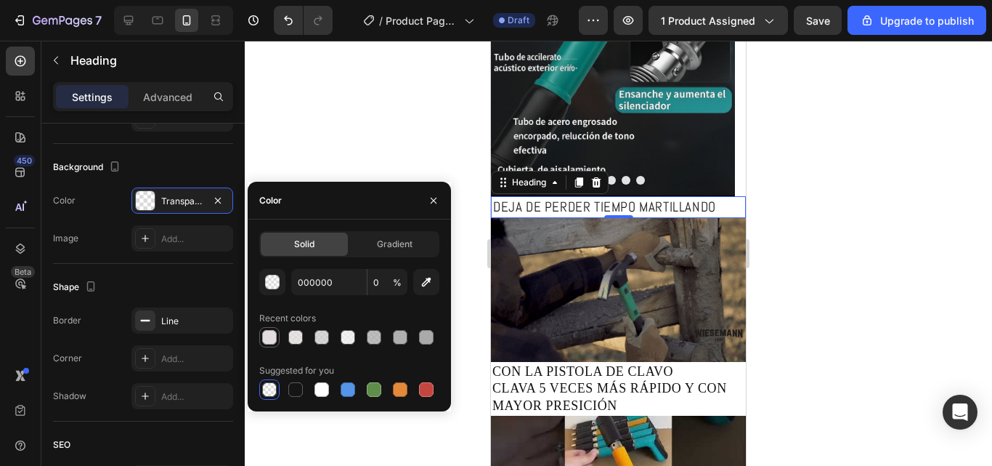
click at [272, 331] on div at bounding box center [269, 337] width 15 height 15
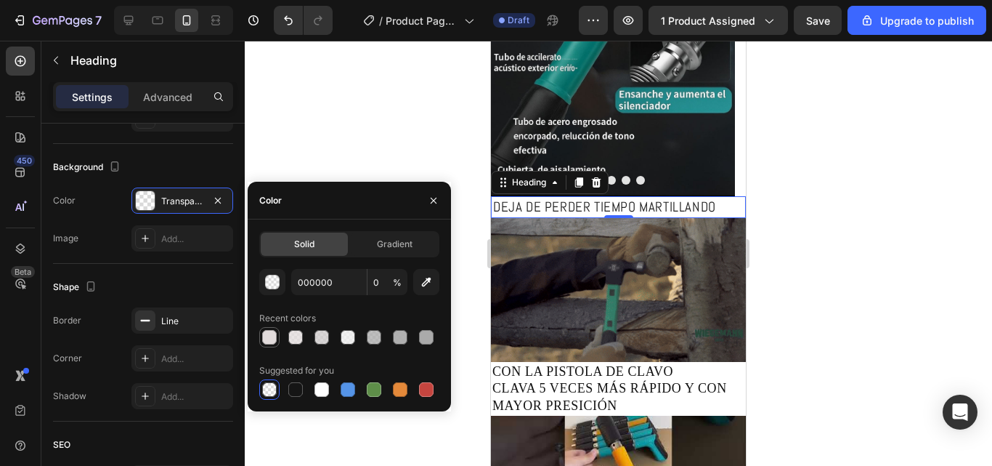
type input "E2DCDC"
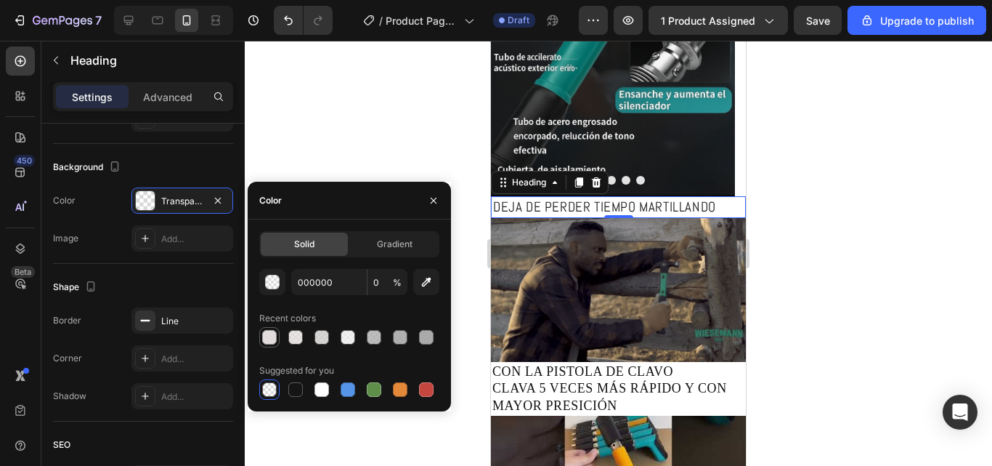
type input "100"
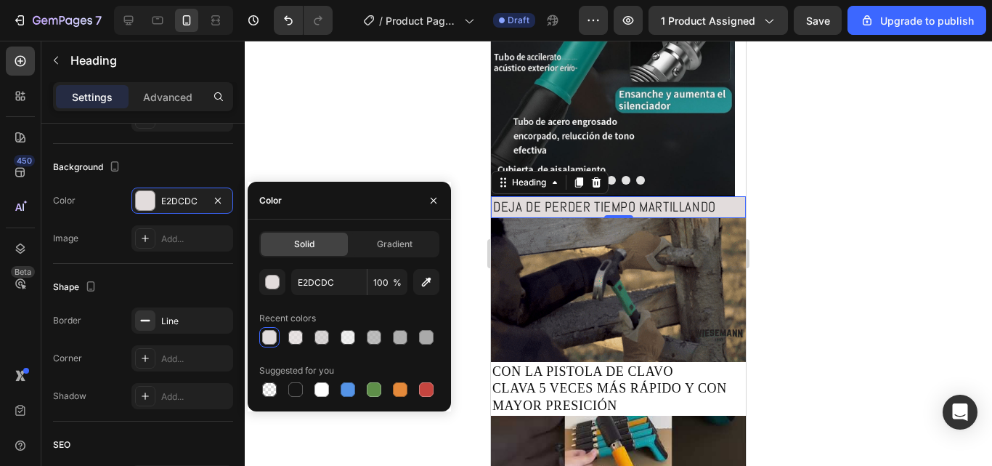
click at [280, 116] on div at bounding box center [618, 253] width 747 height 425
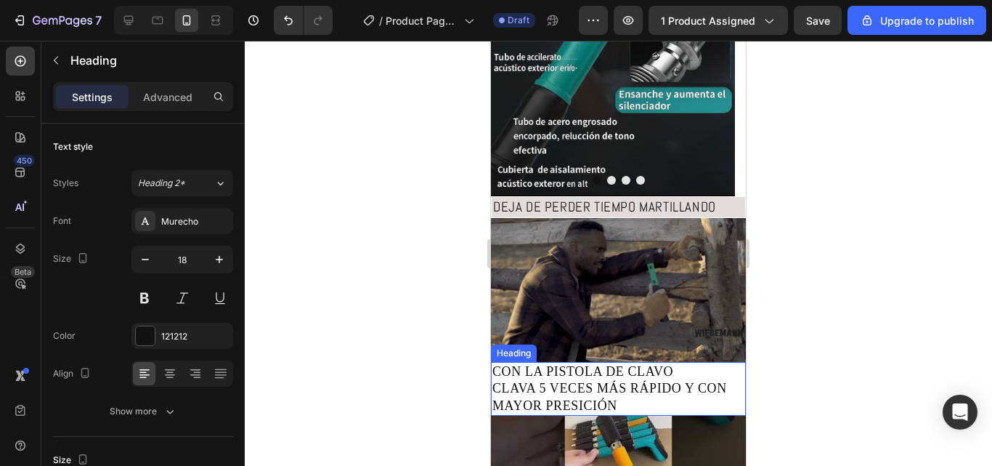
click at [643, 392] on h2 "CON LA PISTOLA DE CLAVO CLAVA 5 VECES MÁS RÁPIDO Y CON MAYOR PRESICIÓN" at bounding box center [618, 389] width 255 height 54
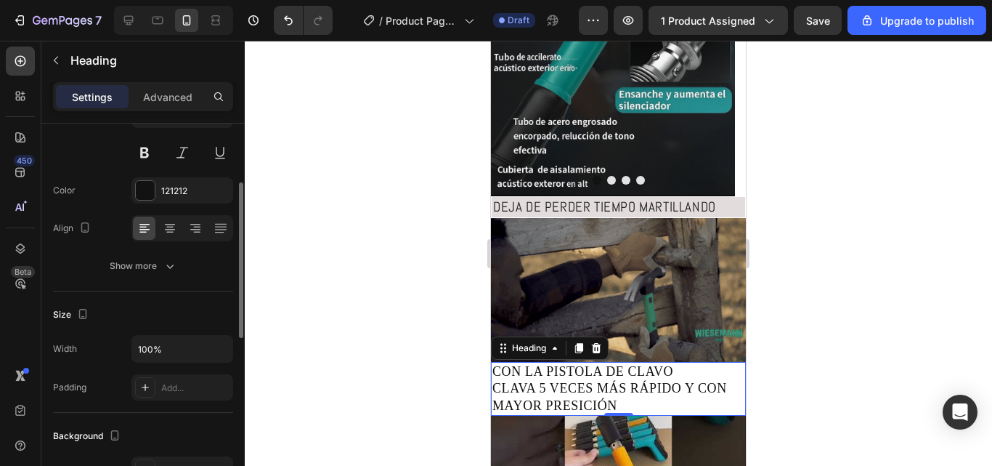
scroll to position [291, 0]
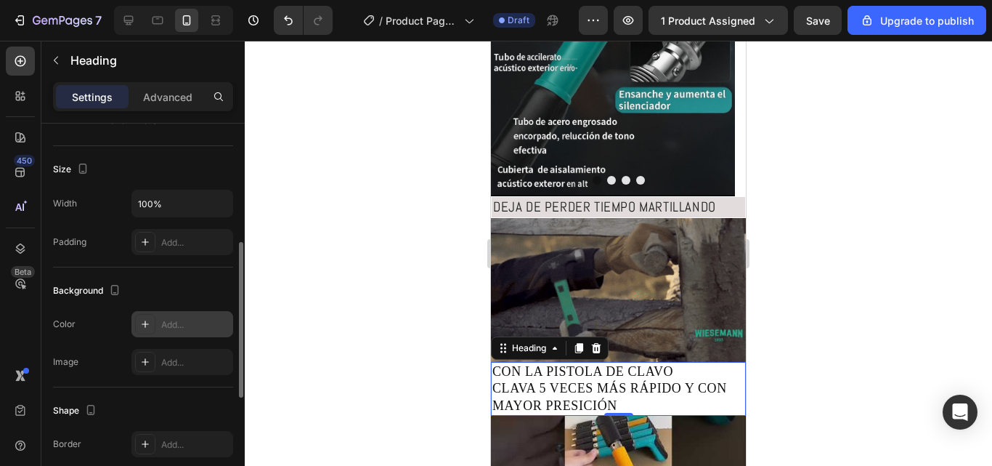
click at [155, 312] on div "Add..." at bounding box center [182, 324] width 102 height 26
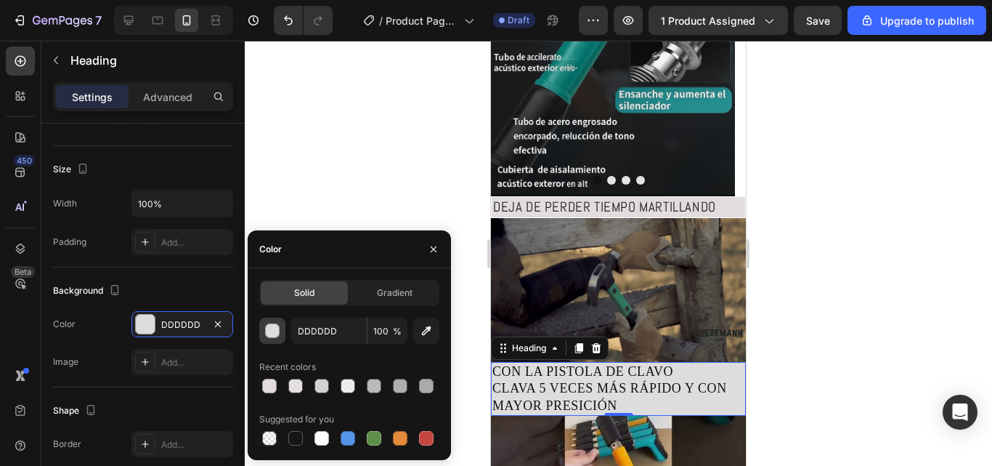
click at [272, 326] on div "button" at bounding box center [273, 331] width 15 height 15
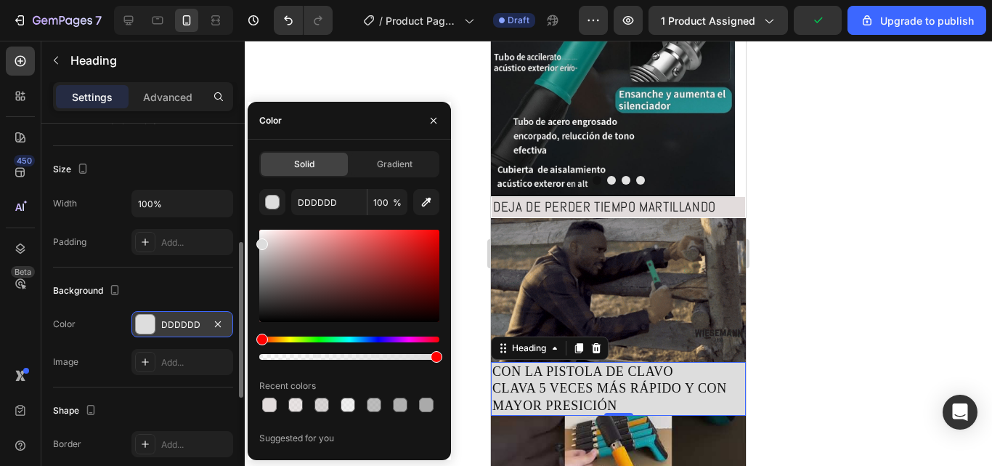
click at [151, 320] on div at bounding box center [145, 324] width 19 height 19
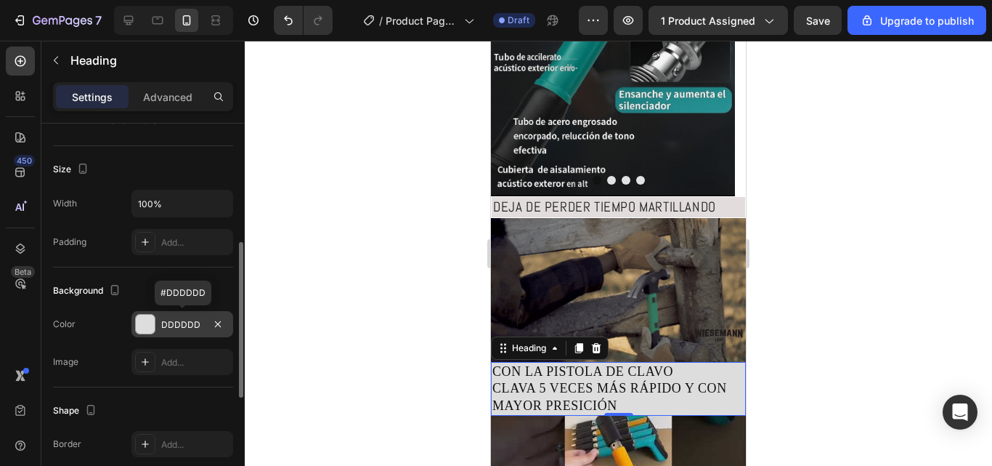
click at [190, 328] on div "DDDDDD" at bounding box center [182, 324] width 42 height 13
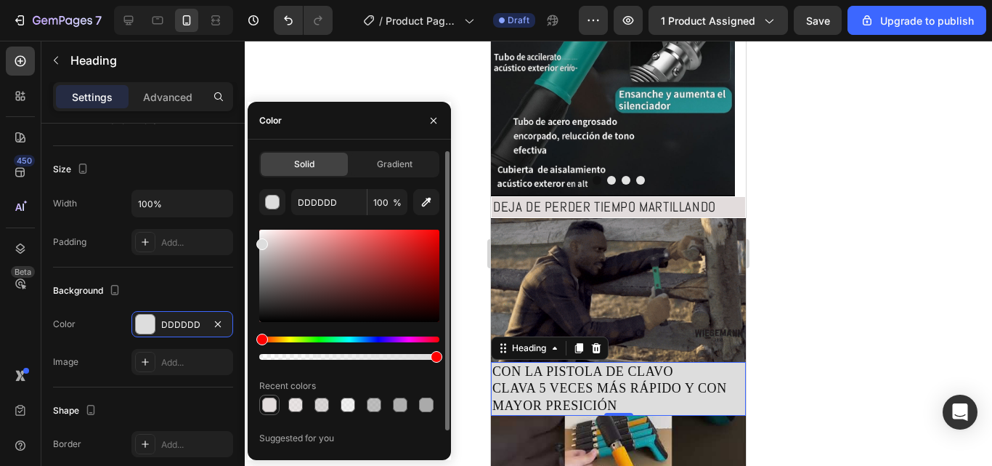
click at [266, 404] on div at bounding box center [269, 404] width 15 height 15
type input "E2DCDC"
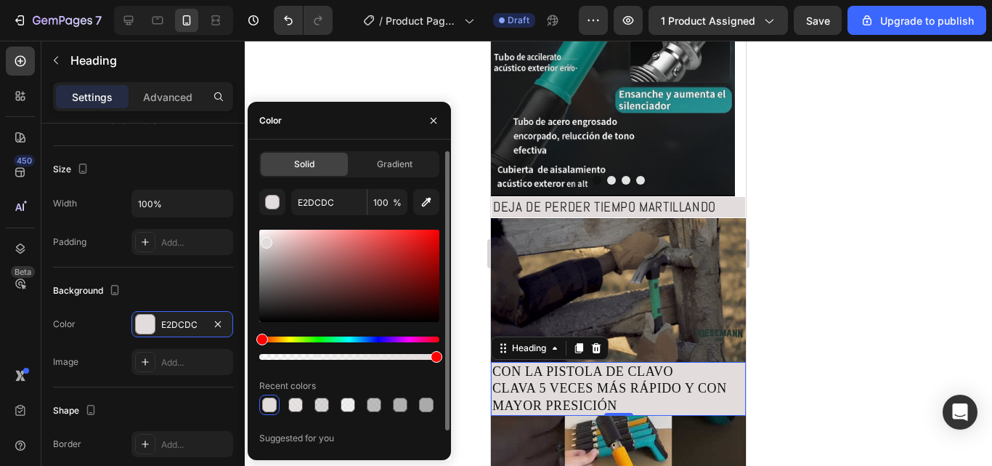
click at [269, 400] on div at bounding box center [269, 404] width 15 height 15
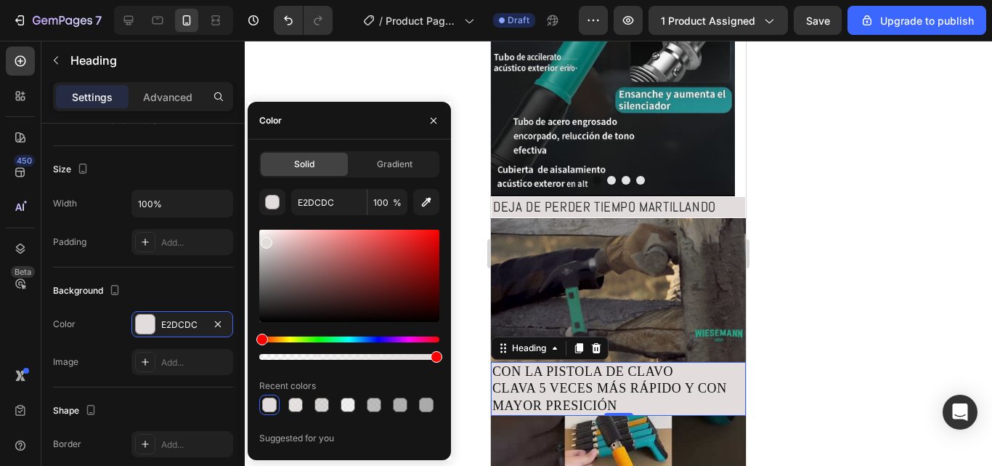
click at [305, 61] on div at bounding box center [618, 253] width 747 height 425
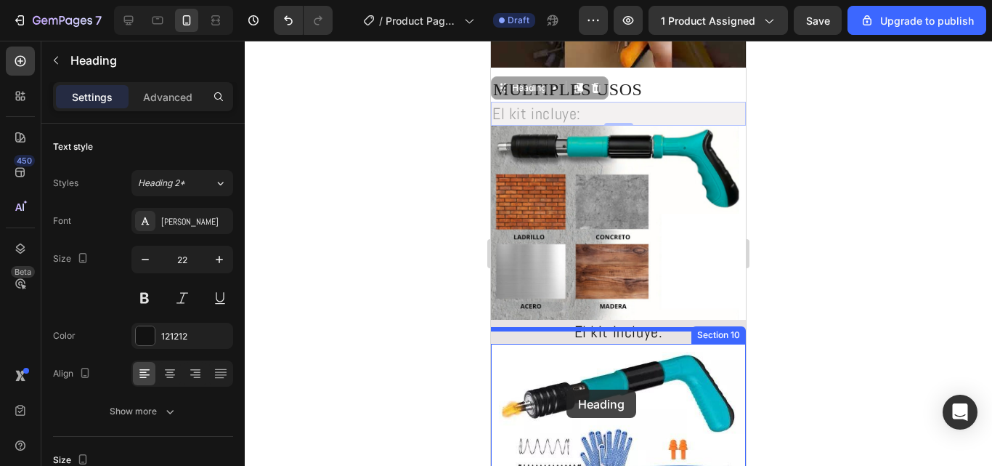
scroll to position [944, 0]
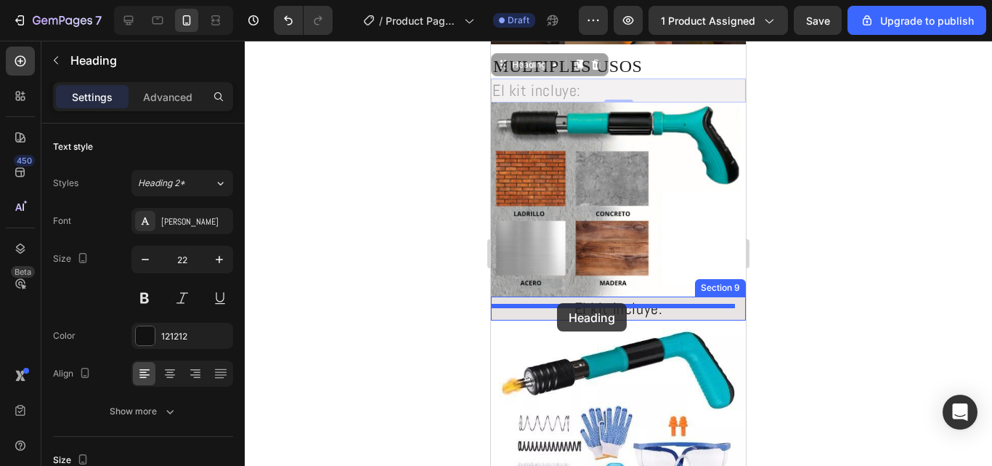
drag, startPoint x: 596, startPoint y: 307, endPoint x: 557, endPoint y: 303, distance: 39.5
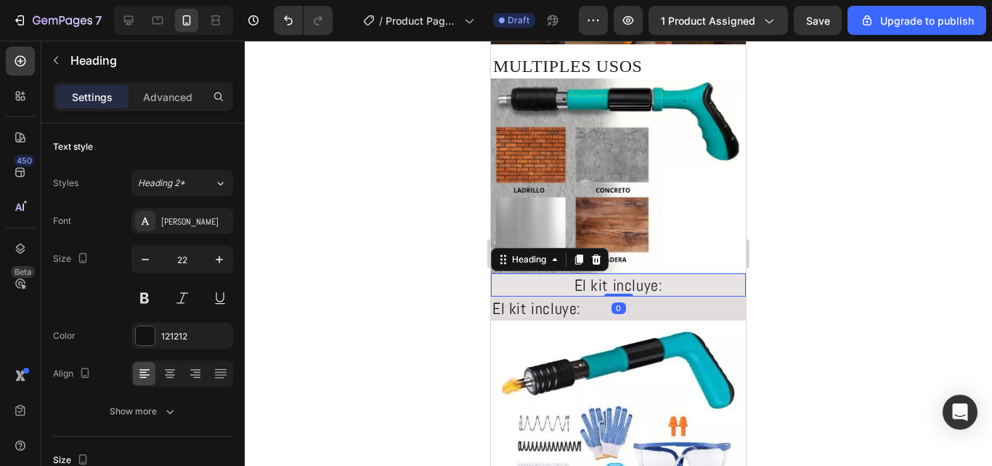
scroll to position [291, 0]
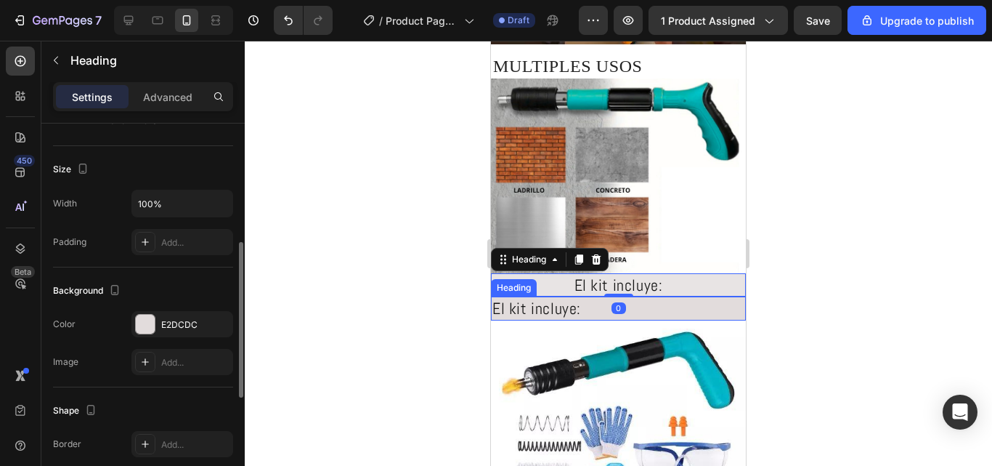
click at [631, 304] on h2 "El kit incluye:" at bounding box center [618, 308] width 255 height 24
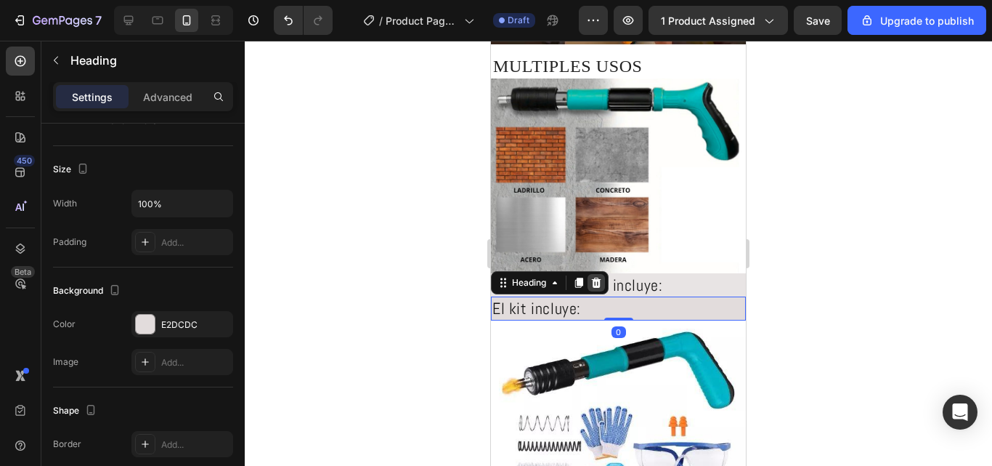
click at [596, 277] on icon at bounding box center [596, 282] width 9 height 10
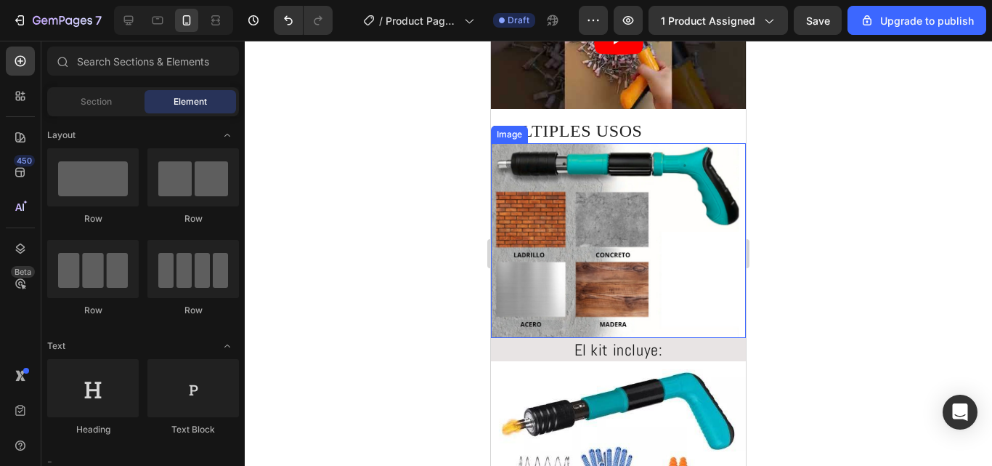
scroll to position [654, 0]
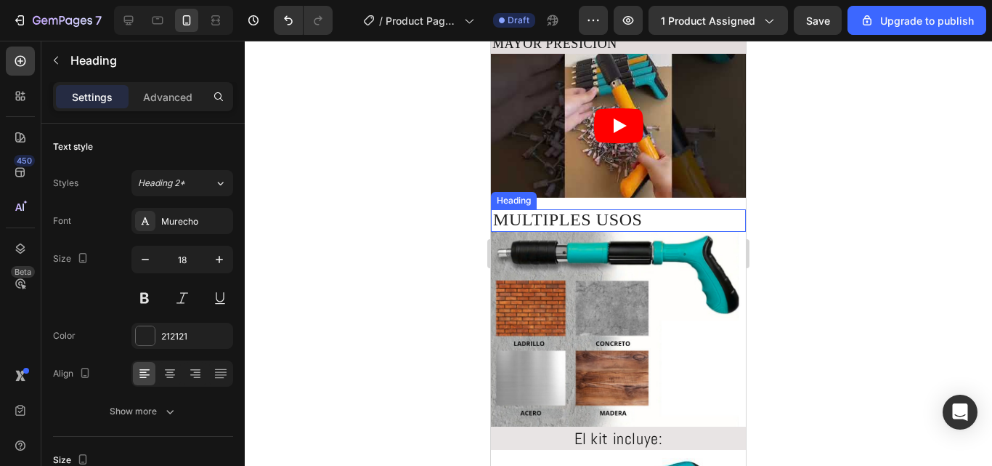
click at [562, 210] on span "MULTIPLES USOS" at bounding box center [568, 219] width 150 height 19
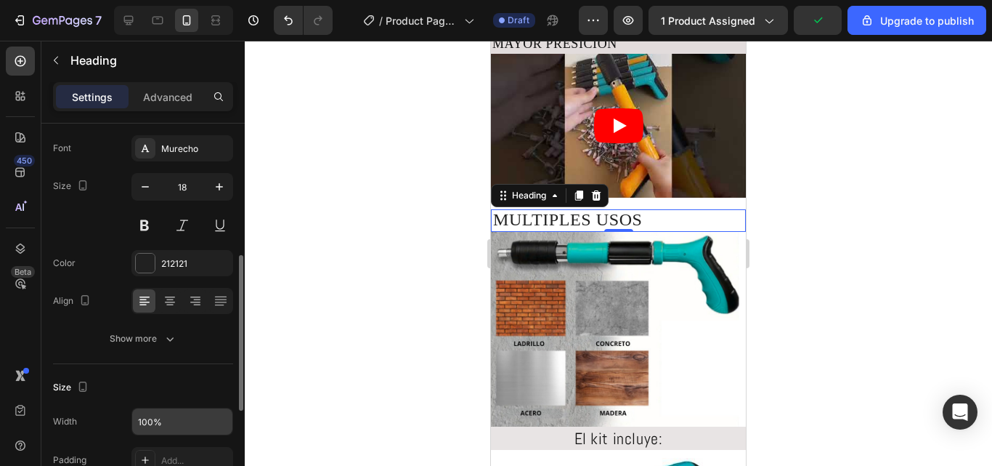
scroll to position [218, 0]
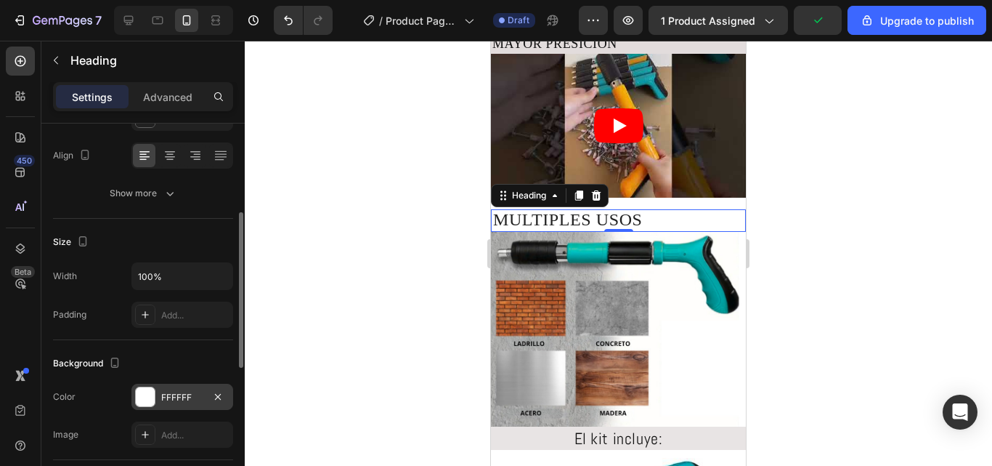
click at [148, 394] on div at bounding box center [145, 396] width 19 height 19
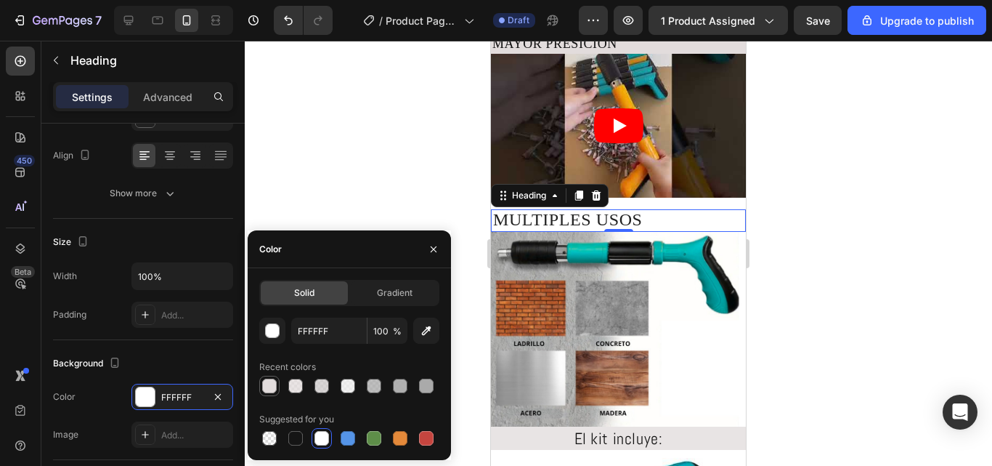
click at [275, 384] on div at bounding box center [269, 385] width 15 height 15
type input "E2DCDC"
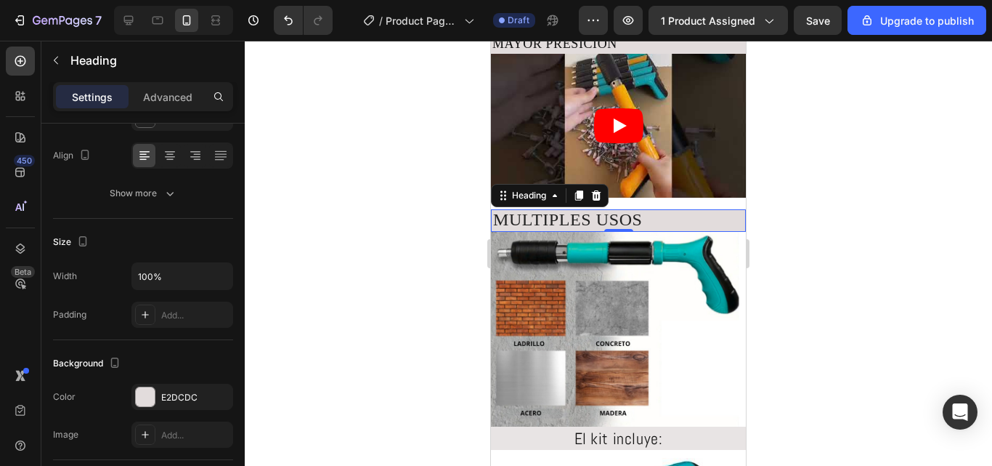
click at [318, 208] on div at bounding box center [618, 253] width 747 height 425
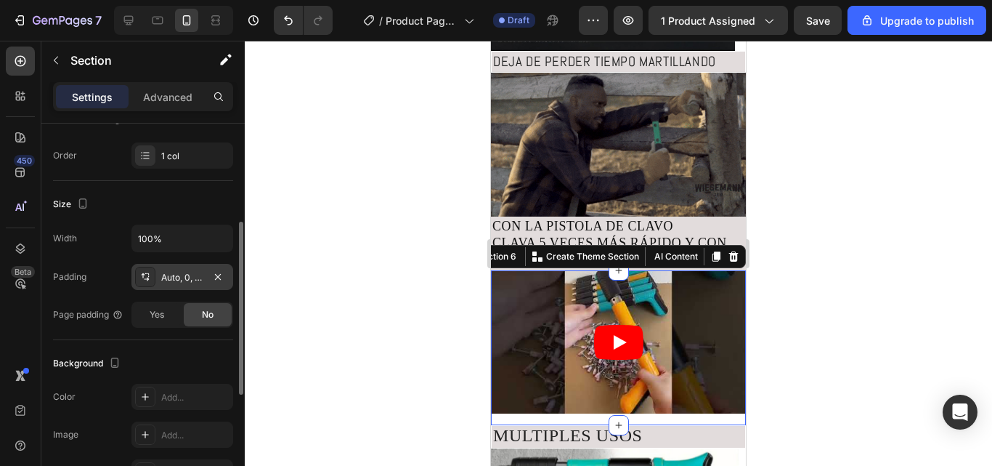
click at [185, 280] on div "Auto, 0, Auto, 0" at bounding box center [182, 277] width 42 height 13
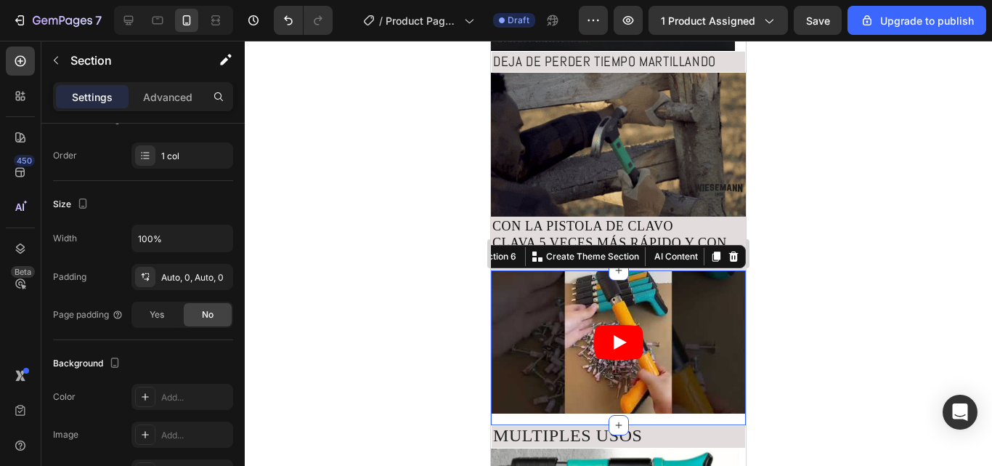
click at [286, 213] on div at bounding box center [618, 253] width 747 height 425
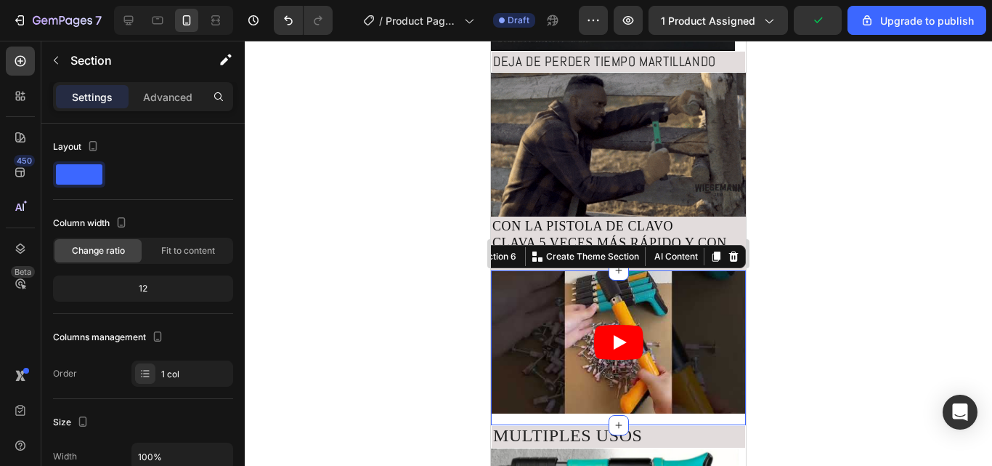
click at [511, 406] on div "Video" at bounding box center [618, 347] width 255 height 155
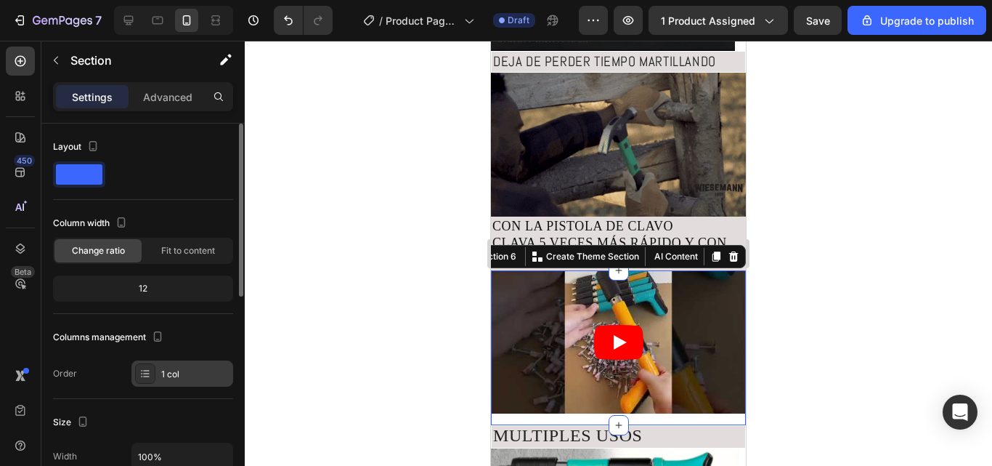
click at [147, 370] on icon at bounding box center [145, 374] width 12 height 12
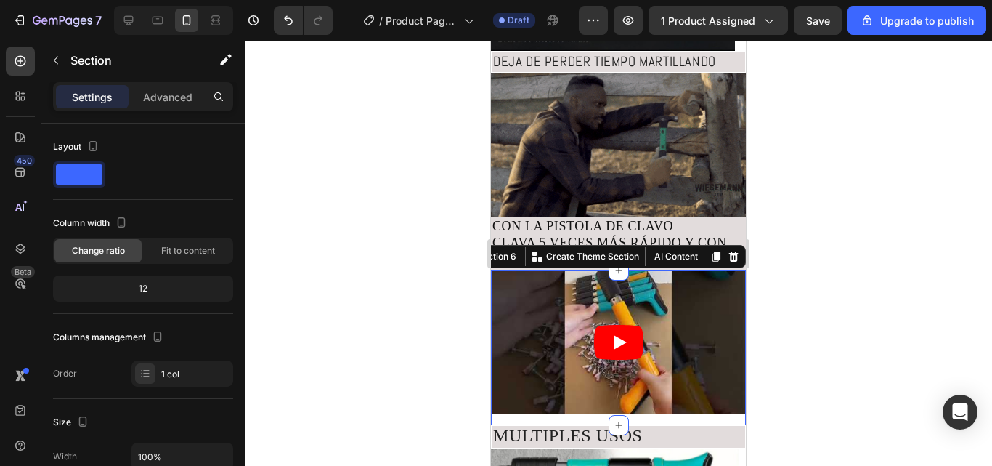
click at [368, 325] on div at bounding box center [618, 253] width 747 height 425
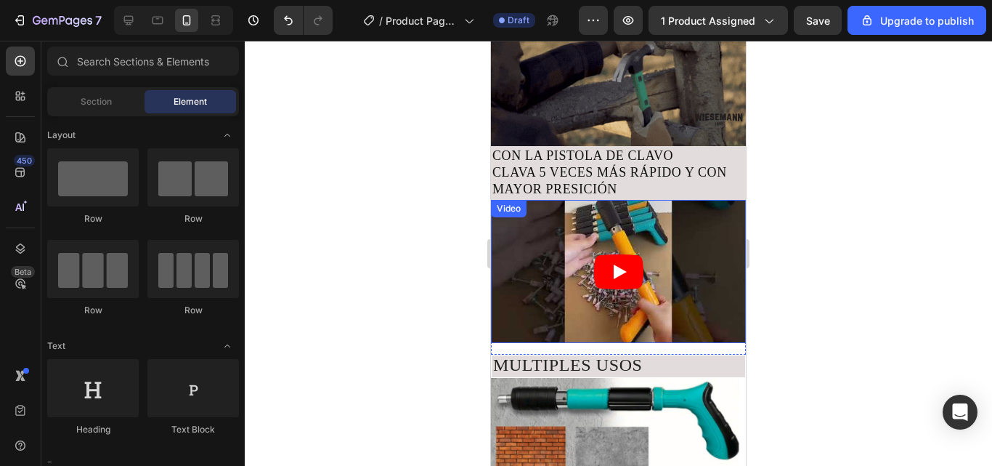
scroll to position [654, 0]
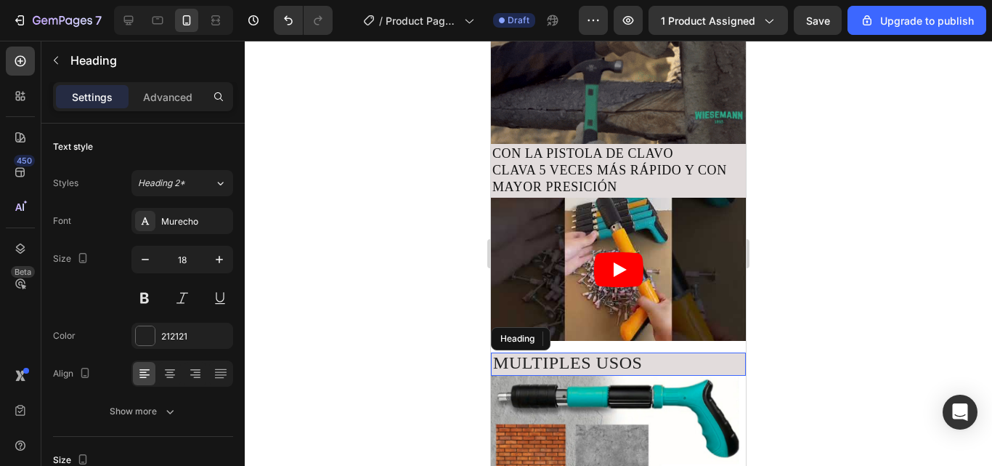
click at [590, 353] on span "MULTIPLES USOS" at bounding box center [568, 362] width 150 height 19
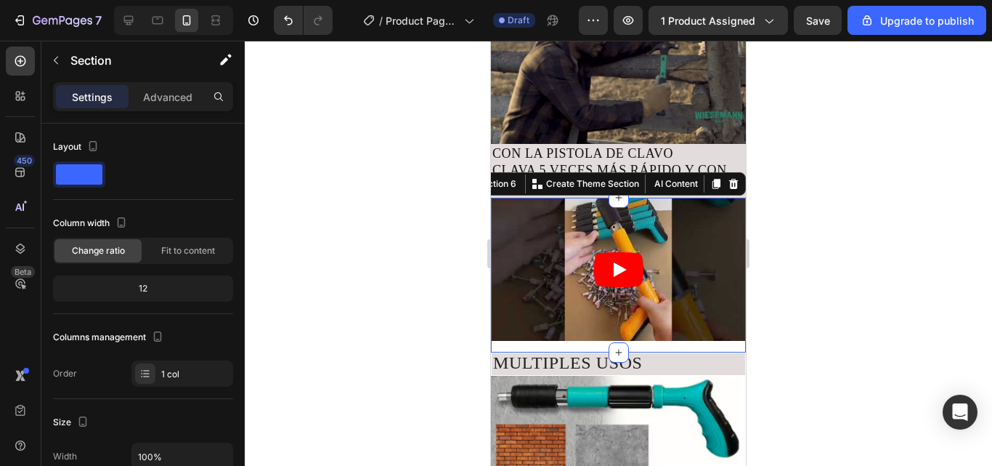
click at [708, 331] on div "Video" at bounding box center [618, 275] width 255 height 155
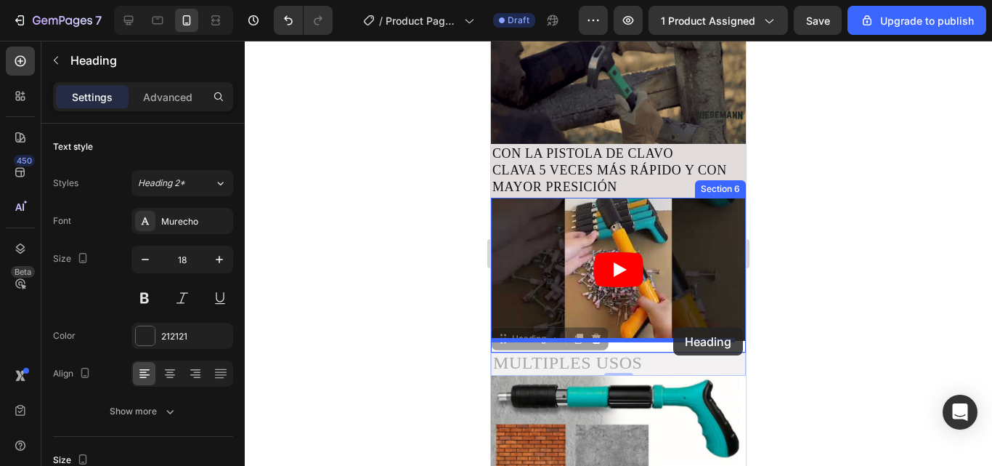
drag, startPoint x: 682, startPoint y: 341, endPoint x: 673, endPoint y: 327, distance: 16.3
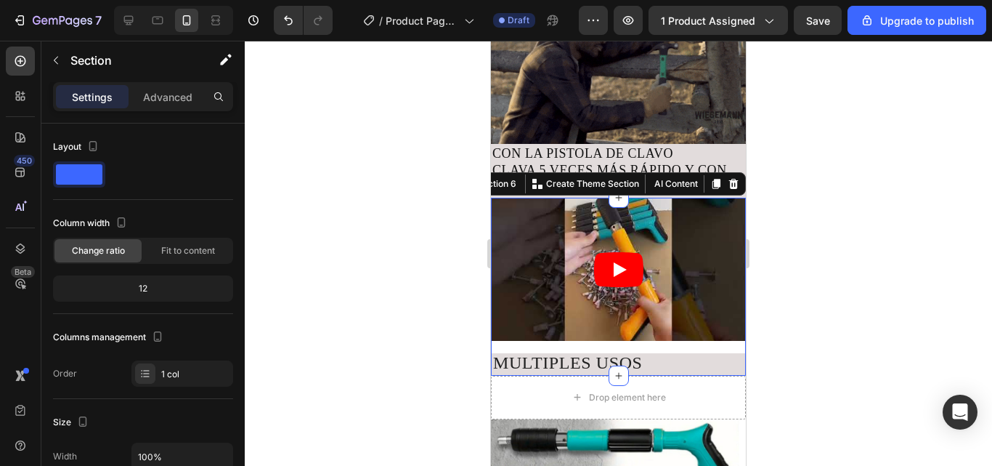
click at [639, 335] on div "Video MULTIPLES USOS Heading" at bounding box center [618, 287] width 255 height 178
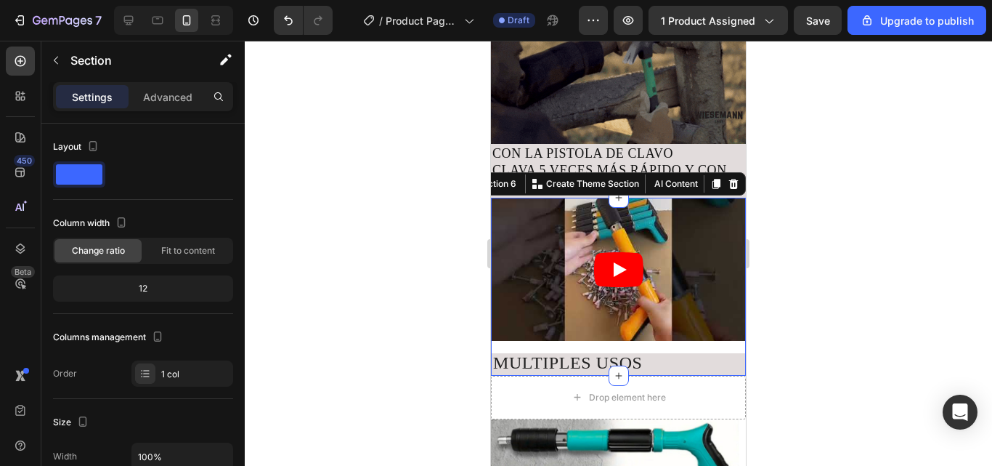
click at [639, 335] on div "Video MULTIPLES USOS Heading" at bounding box center [618, 287] width 255 height 178
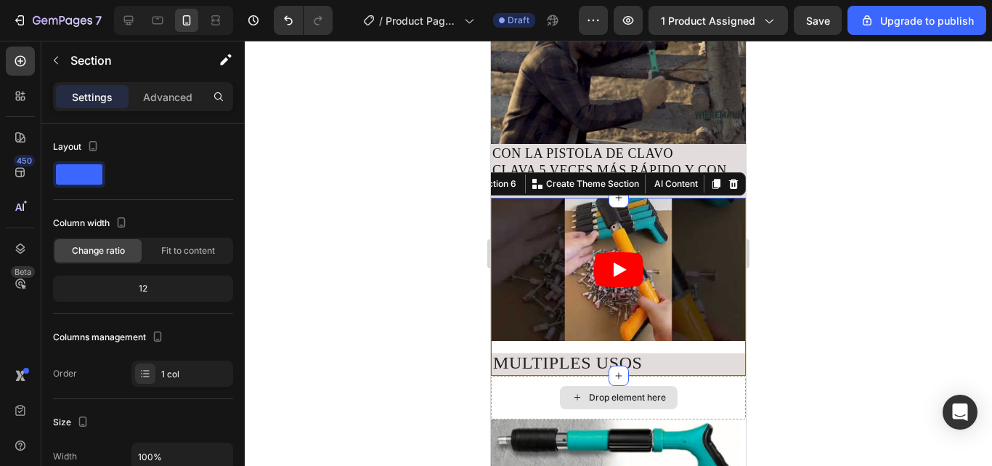
drag, startPoint x: 907, startPoint y: 224, endPoint x: 883, endPoint y: 246, distance: 32.4
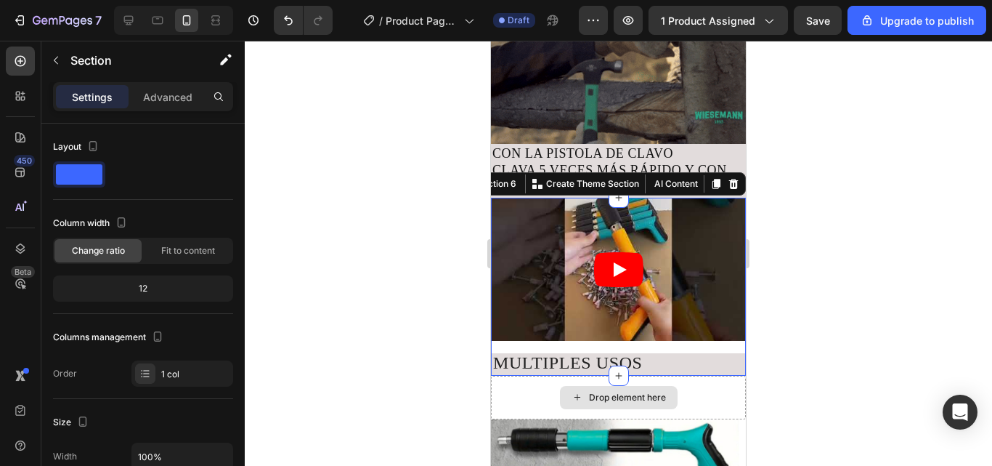
click at [902, 224] on div at bounding box center [618, 253] width 747 height 425
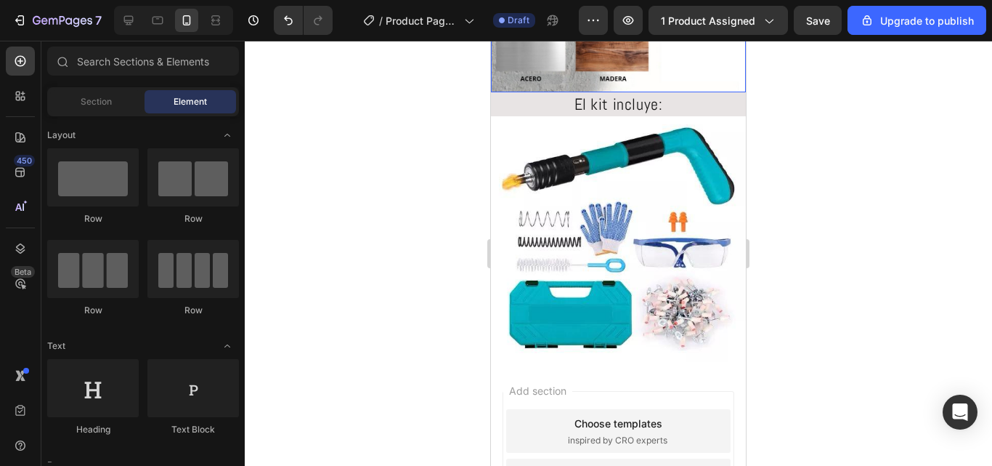
scroll to position [1235, 0]
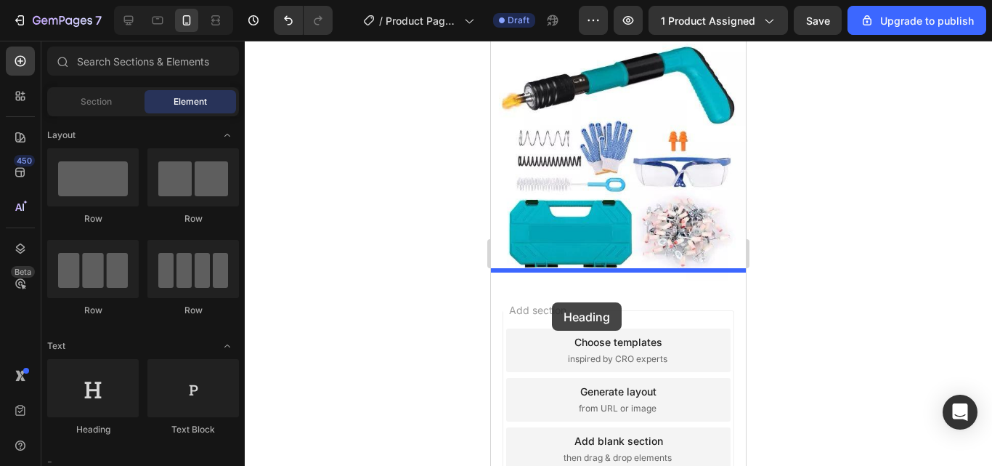
drag, startPoint x: 561, startPoint y: 425, endPoint x: 552, endPoint y: 302, distance: 123.1
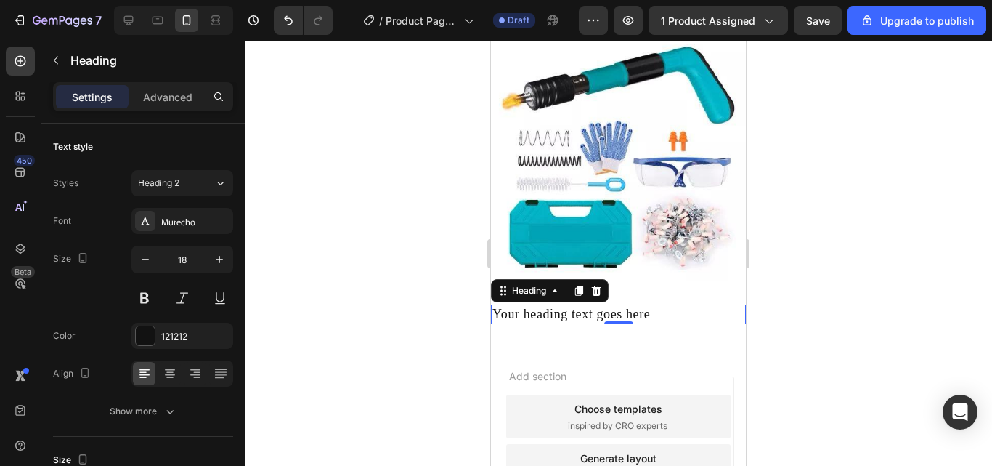
click at [655, 304] on h2 "Your heading text goes here" at bounding box center [618, 314] width 255 height 20
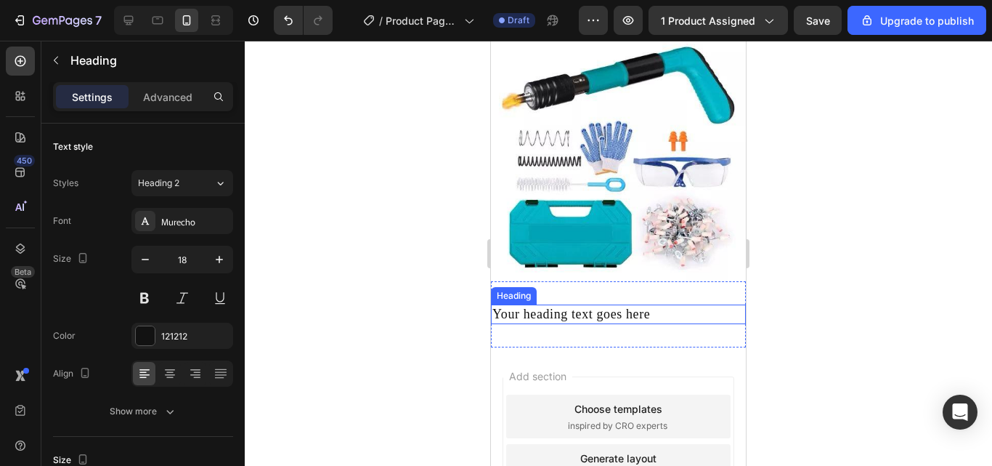
click at [668, 306] on p "Your heading text goes here" at bounding box center [619, 314] width 252 height 17
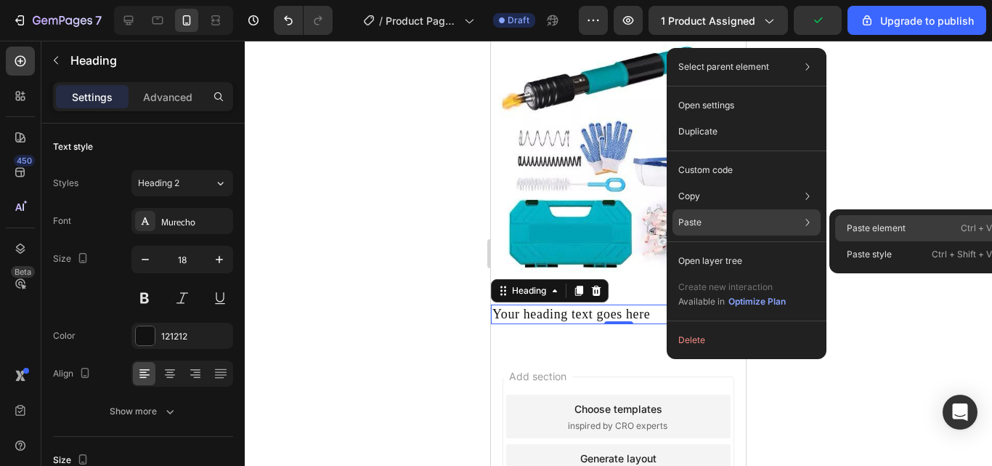
click at [864, 232] on p "Paste element" at bounding box center [876, 228] width 59 height 13
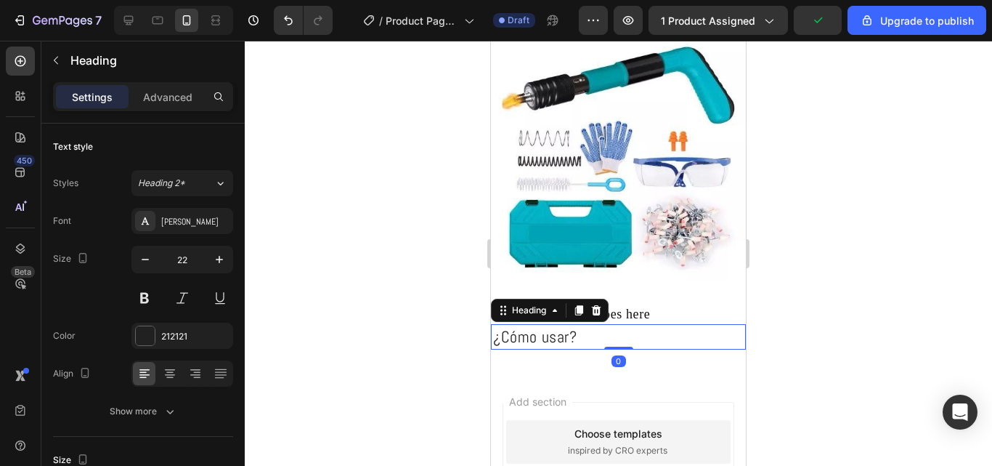
scroll to position [218, 0]
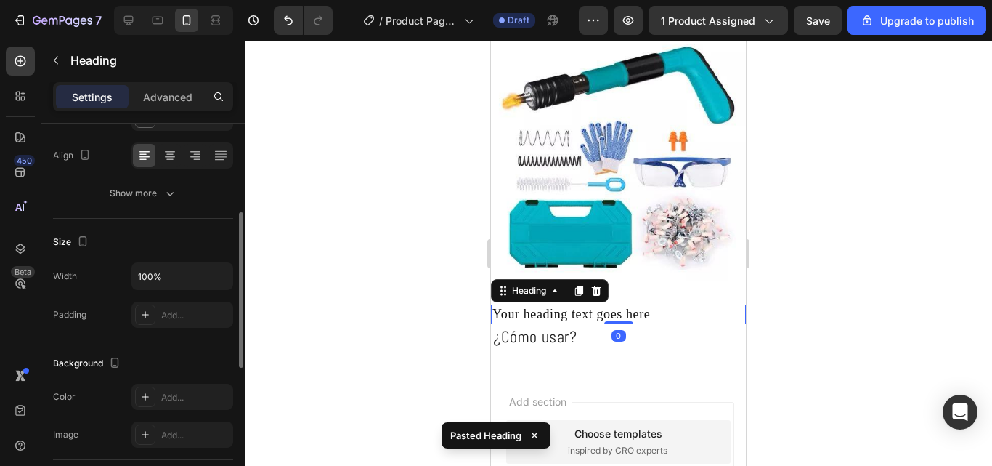
click at [652, 306] on p "Your heading text goes here" at bounding box center [619, 314] width 252 height 17
click at [597, 285] on icon at bounding box center [596, 290] width 9 height 10
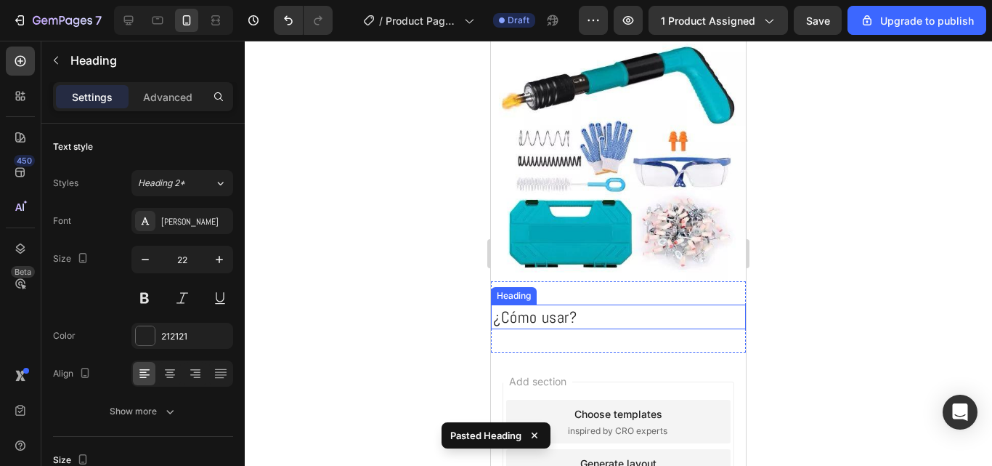
click at [568, 315] on h2 "¿Cómo usar?" at bounding box center [618, 316] width 255 height 25
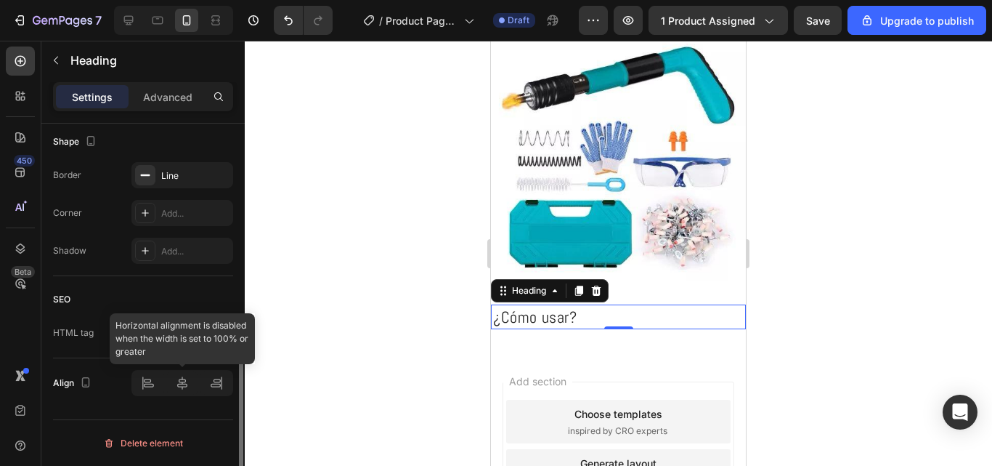
scroll to position [341, 0]
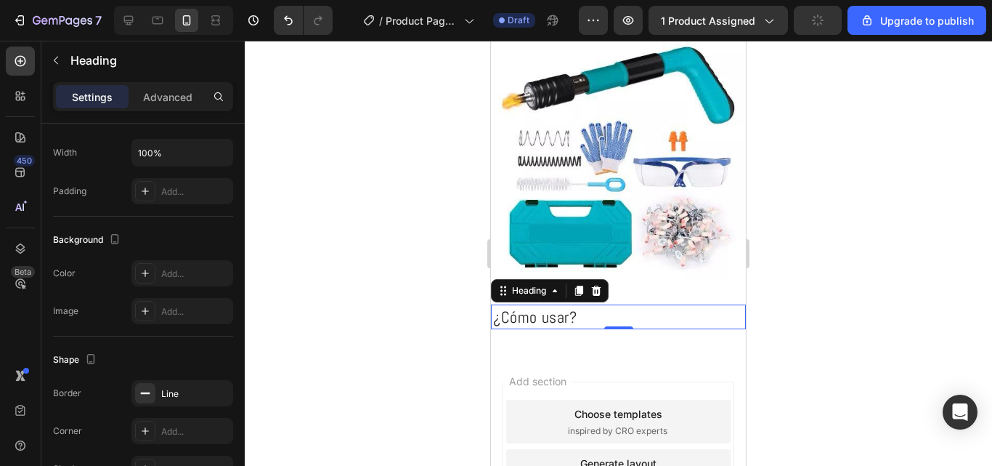
click at [627, 304] on h2 "¿Cómo usar?" at bounding box center [618, 316] width 255 height 25
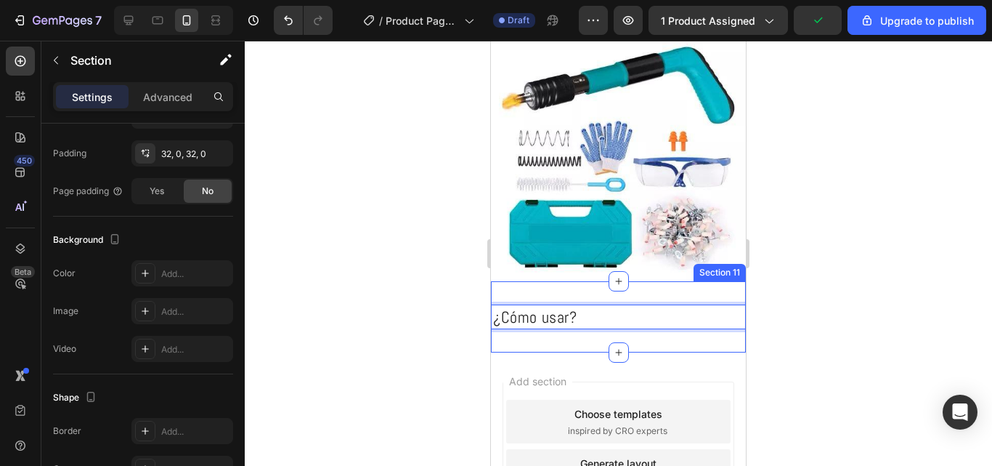
click at [629, 283] on div "¿Cómo usar? Heading 0 Section 11" at bounding box center [618, 317] width 255 height 72
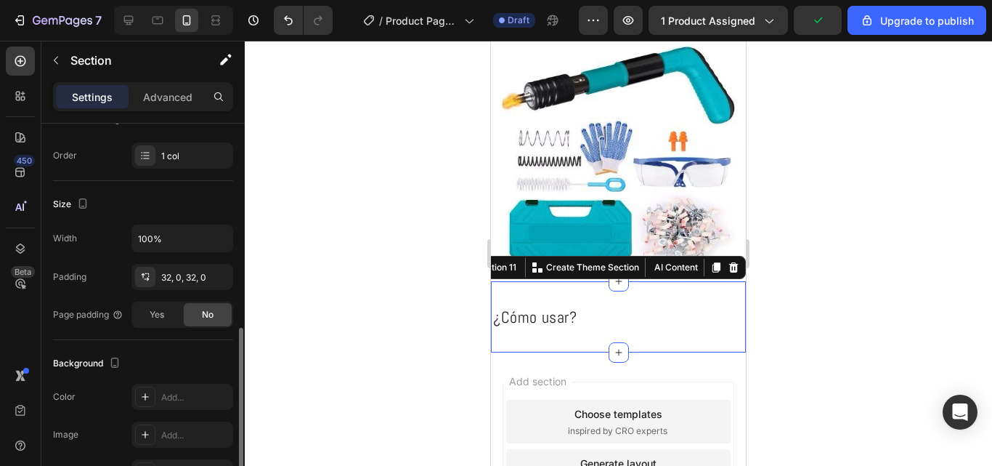
scroll to position [291, 0]
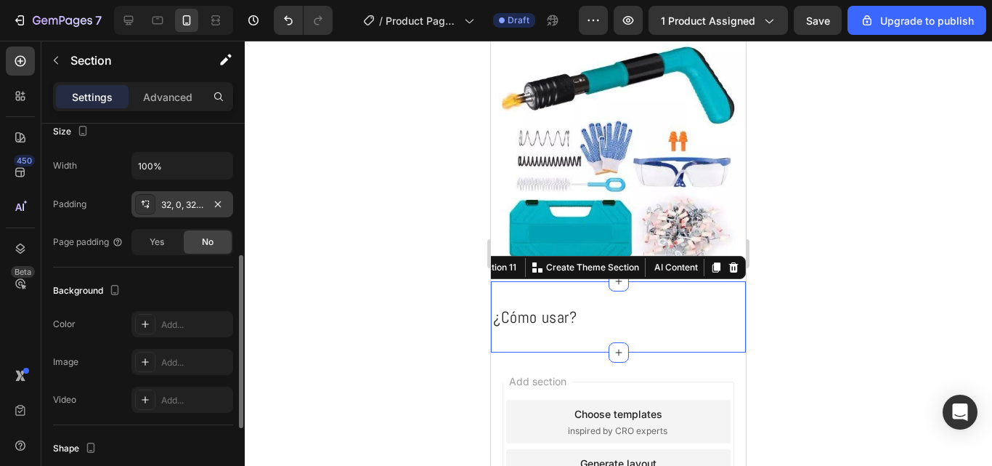
click at [187, 209] on div "32, 0, 32, 0" at bounding box center [182, 204] width 42 height 13
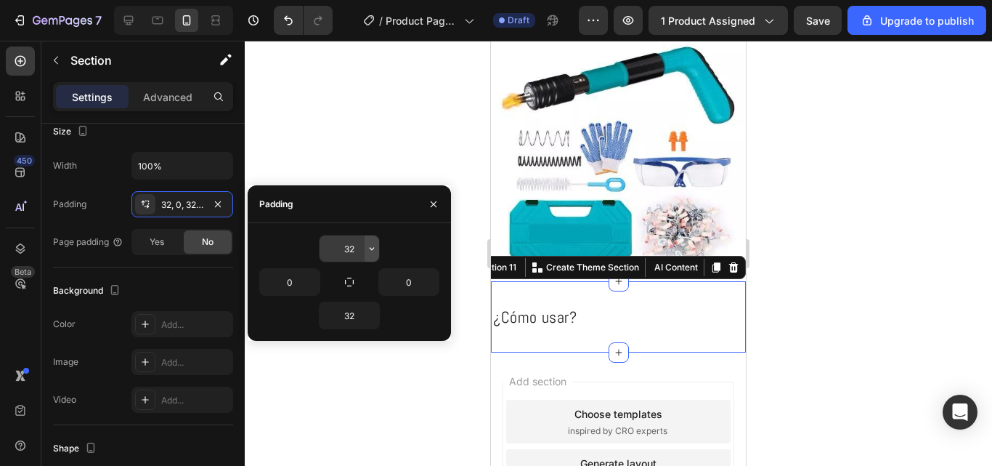
click at [369, 251] on icon "button" at bounding box center [372, 249] width 12 height 12
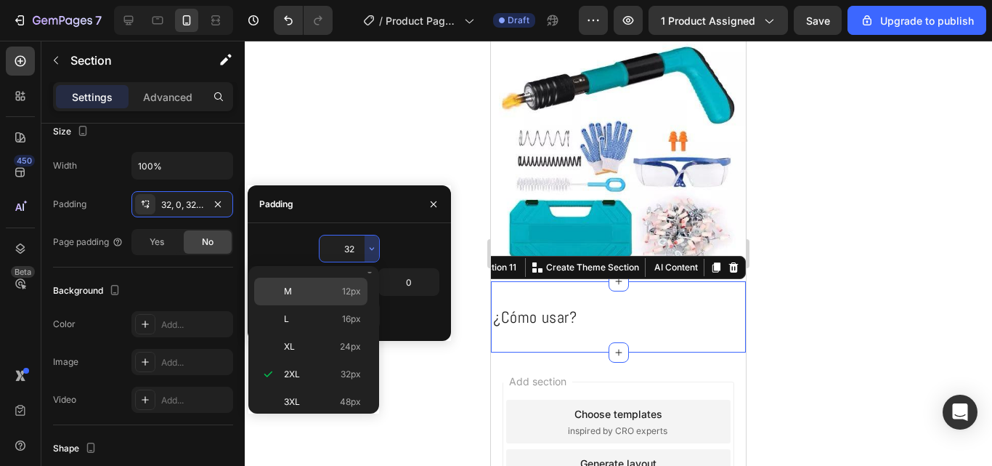
scroll to position [0, 0]
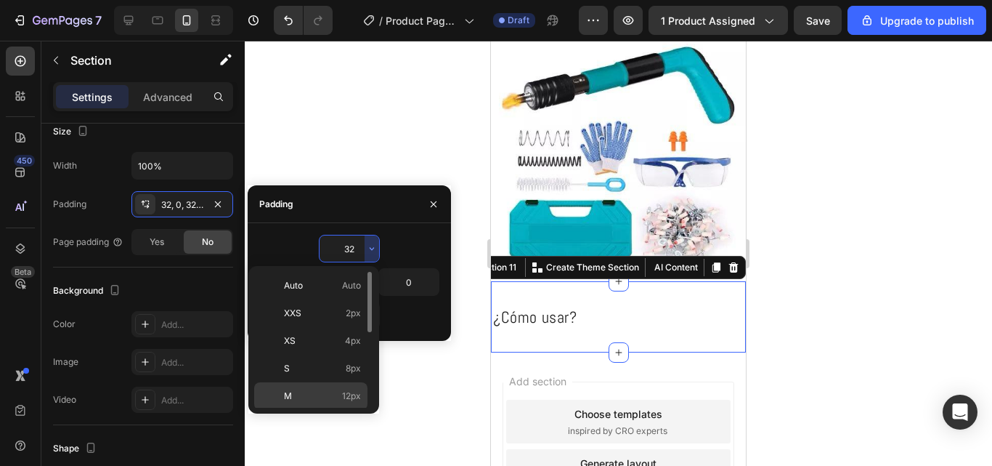
click at [320, 287] on p "Auto Auto" at bounding box center [322, 285] width 77 height 13
type input "Auto"
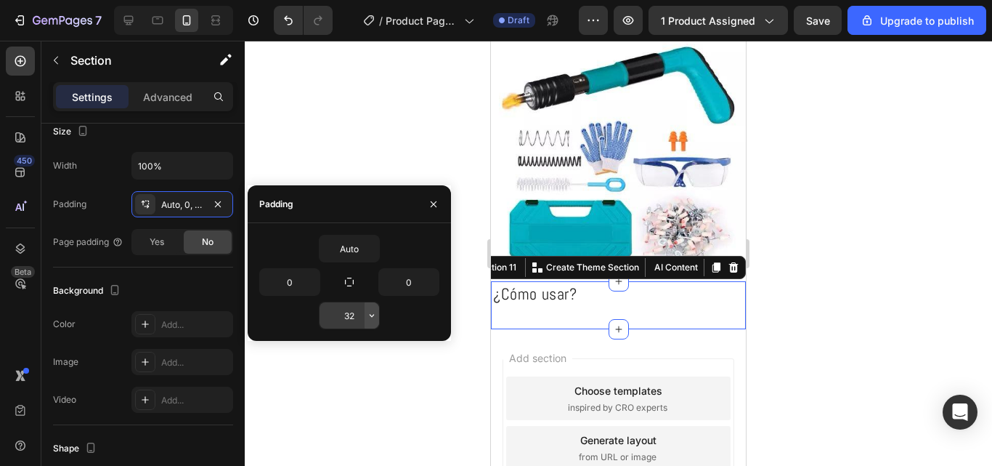
click at [374, 317] on icon "button" at bounding box center [372, 315] width 12 height 12
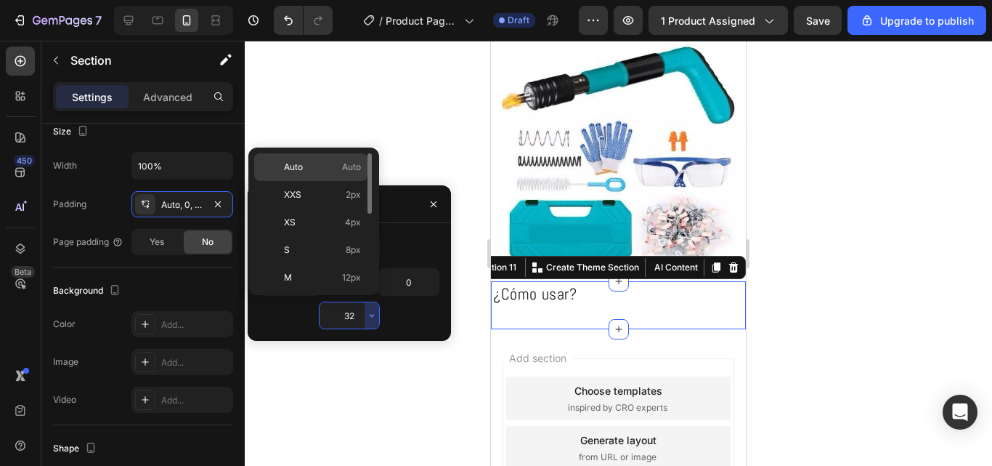
click at [331, 181] on div "Auto Auto" at bounding box center [310, 195] width 113 height 28
type input "Auto"
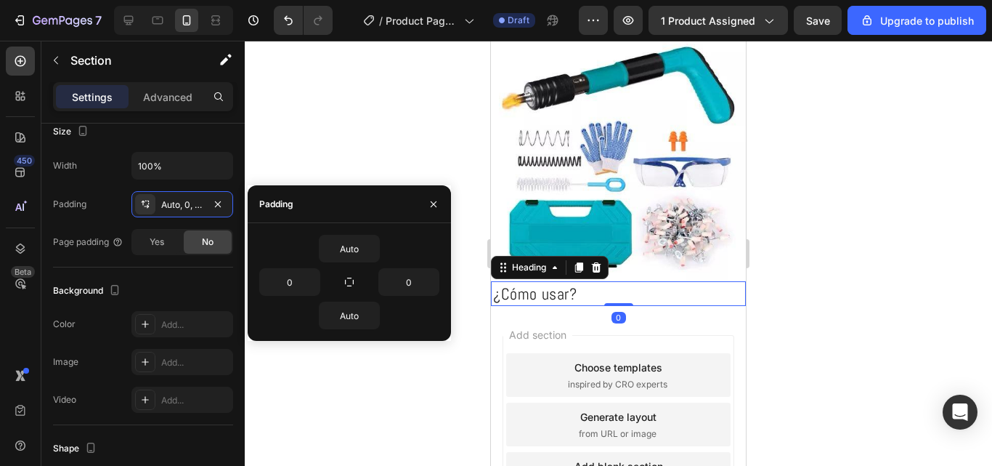
click at [598, 283] on p "¿Cómo usar?" at bounding box center [618, 293] width 251 height 21
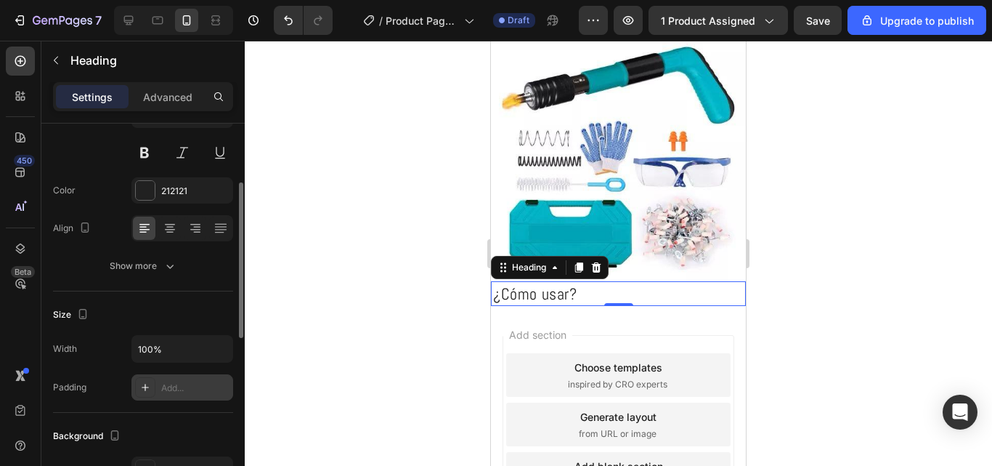
scroll to position [218, 0]
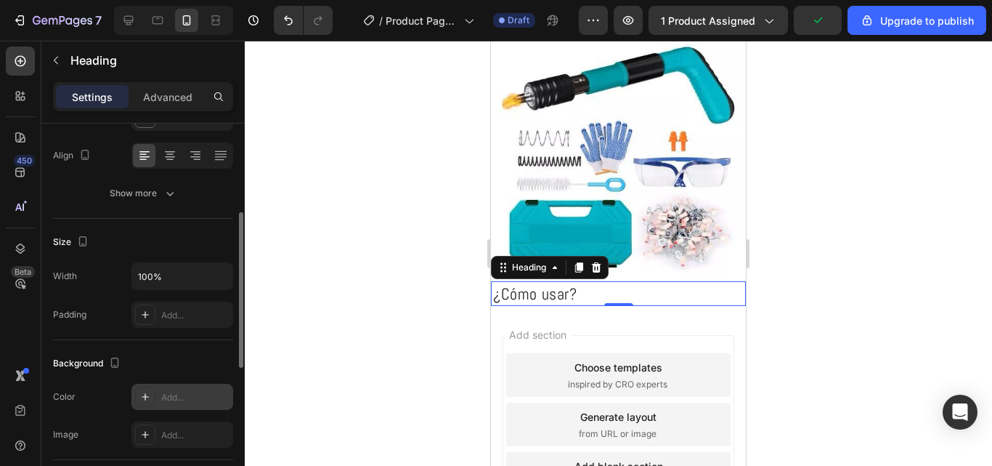
click at [161, 396] on div "Add..." at bounding box center [182, 397] width 102 height 26
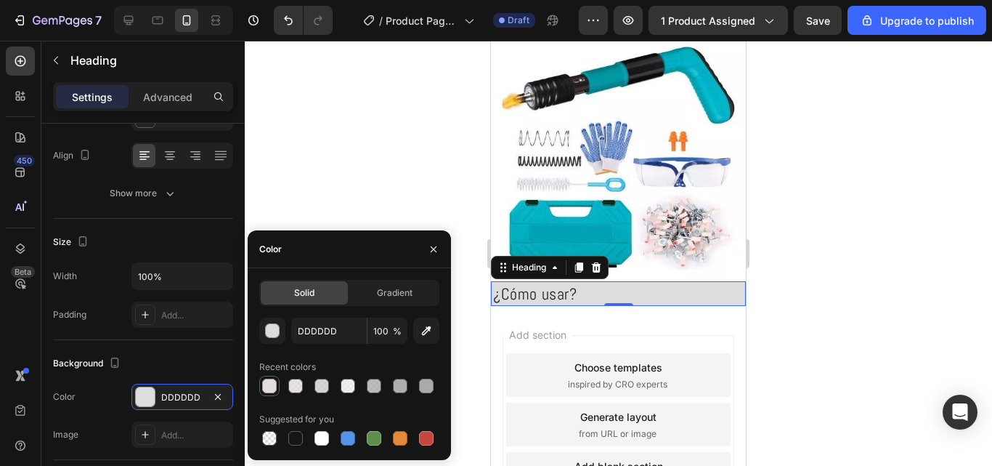
click at [271, 381] on div at bounding box center [269, 385] width 15 height 15
type input "E2DCDC"
click at [269, 386] on div at bounding box center [269, 385] width 15 height 15
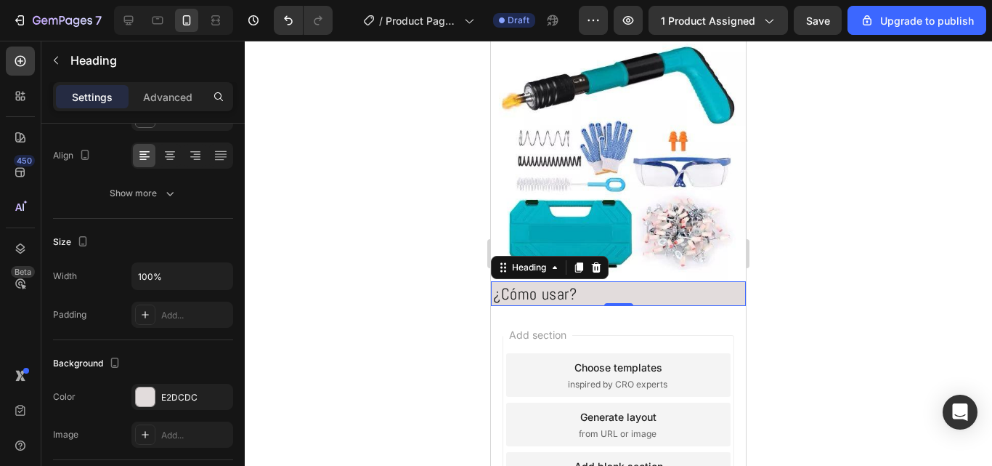
click at [846, 339] on div at bounding box center [618, 253] width 747 height 425
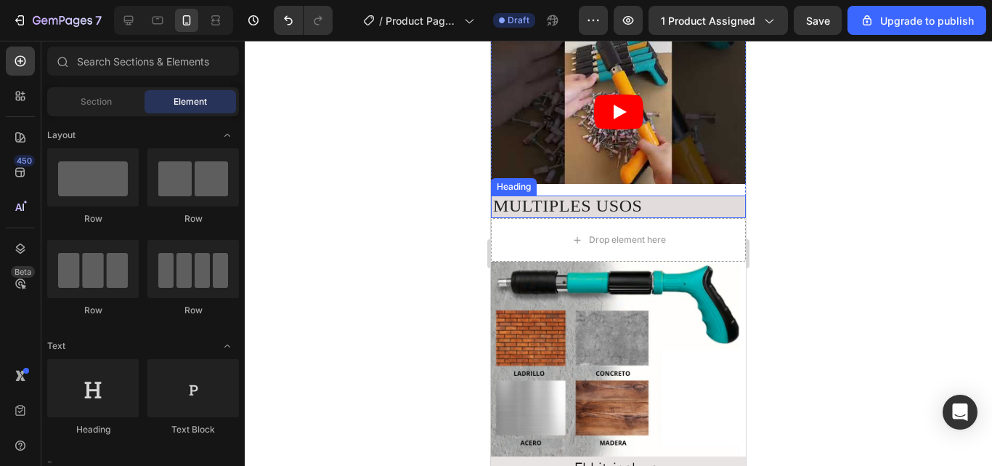
scroll to position [799, 0]
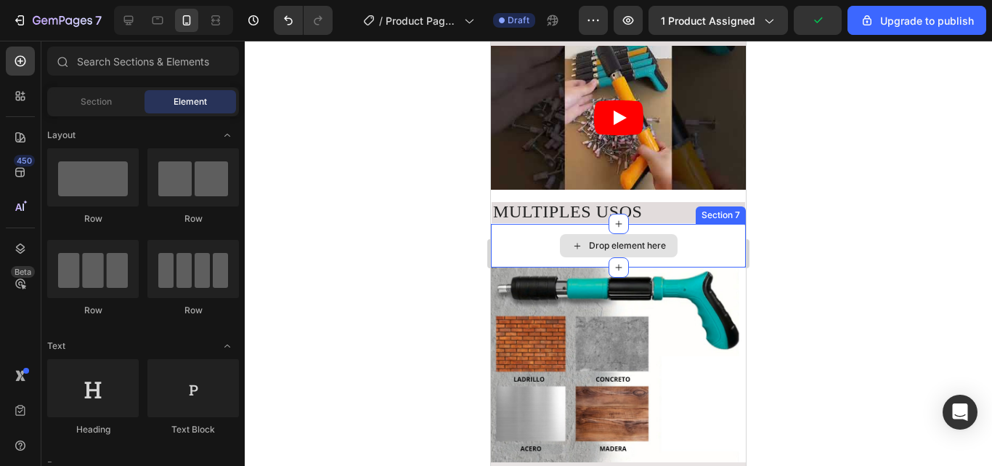
click at [625, 240] on div "Drop element here" at bounding box center [627, 246] width 77 height 12
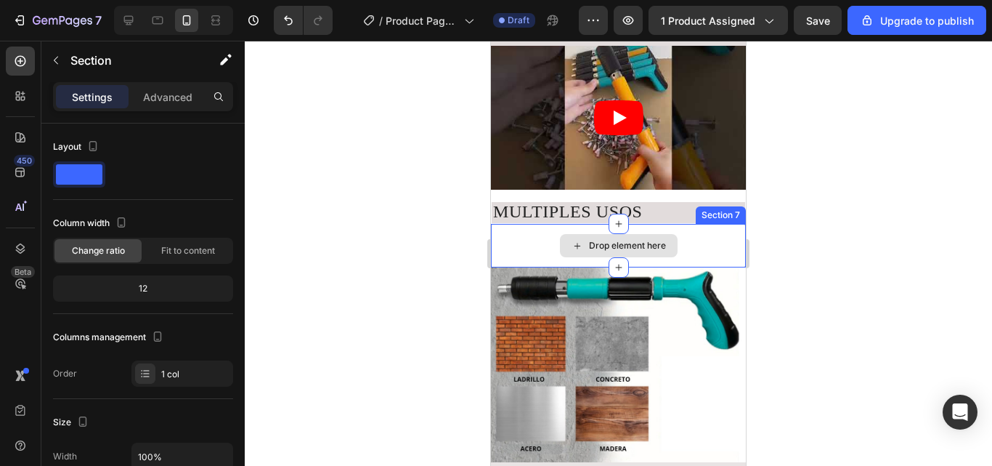
click at [713, 244] on div "Drop element here" at bounding box center [618, 246] width 255 height 44
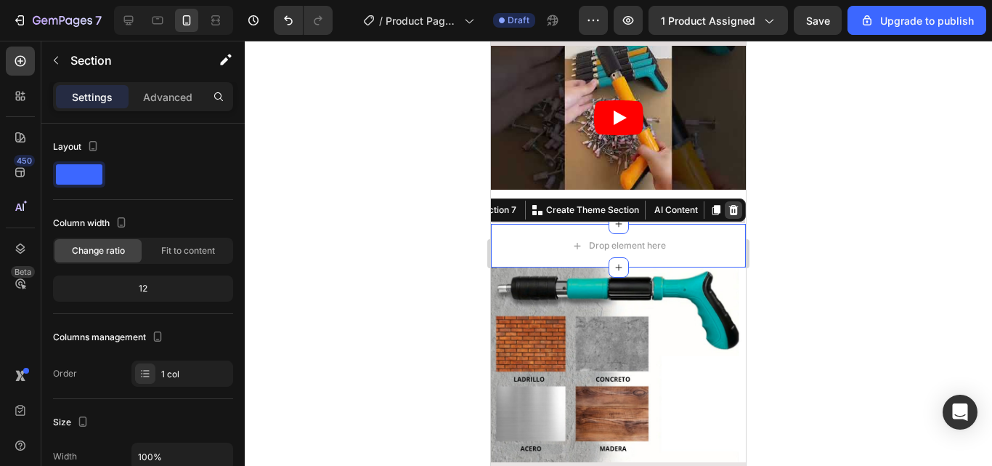
click at [728, 204] on icon at bounding box center [734, 210] width 12 height 12
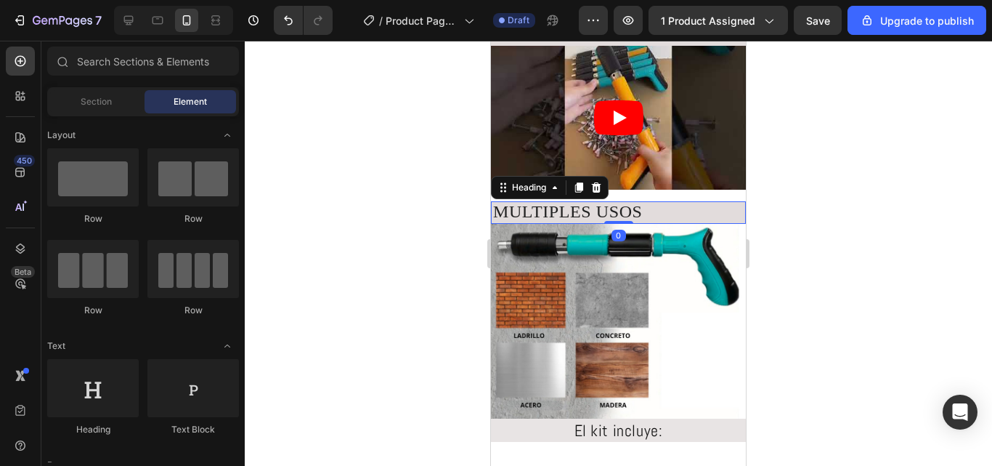
click at [690, 208] on h2 "MULTIPLES USOS" at bounding box center [618, 212] width 255 height 23
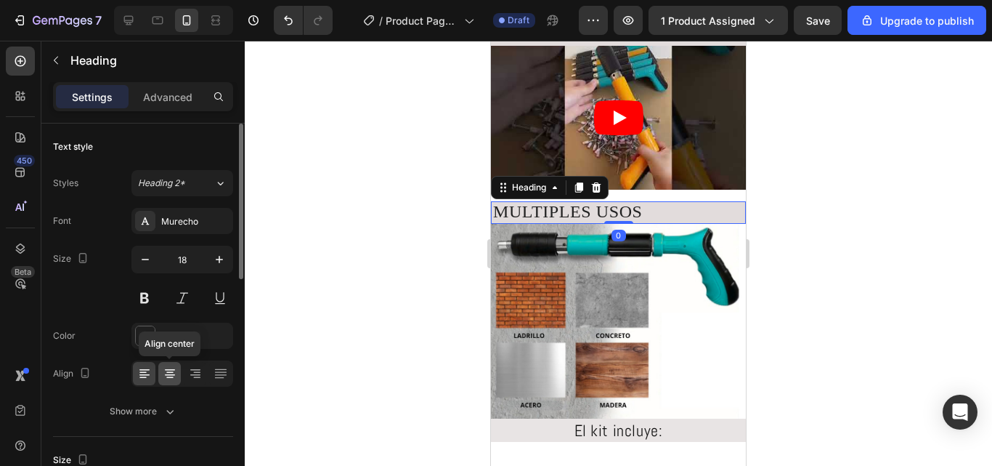
click at [171, 372] on icon at bounding box center [169, 372] width 7 height 1
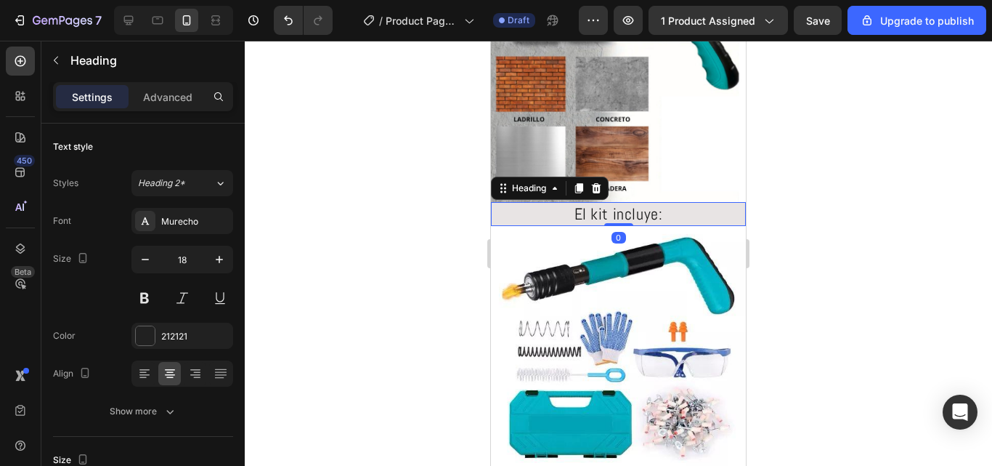
scroll to position [218, 0]
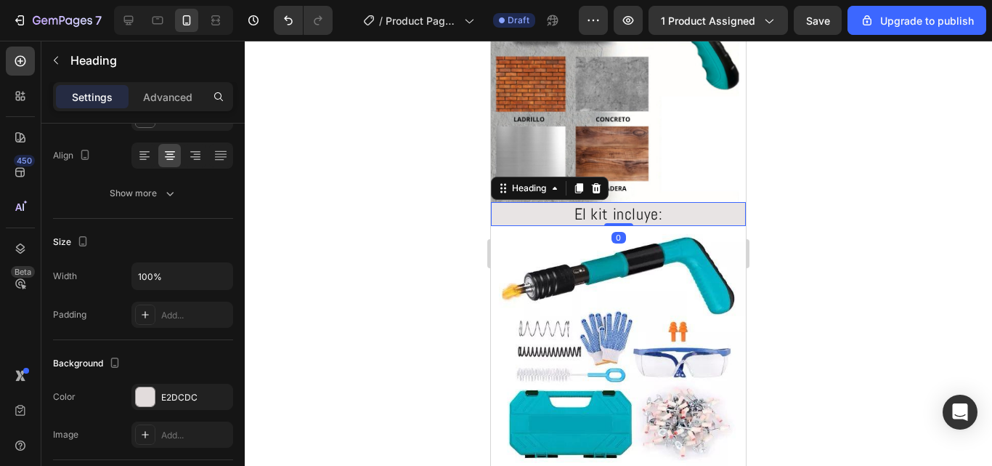
click at [663, 203] on h2 "El kit incluye:" at bounding box center [618, 214] width 255 height 24
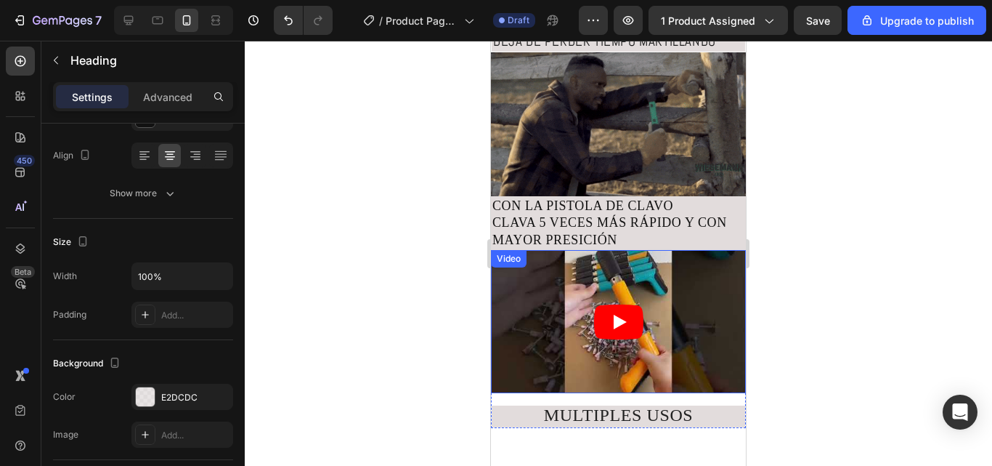
scroll to position [508, 0]
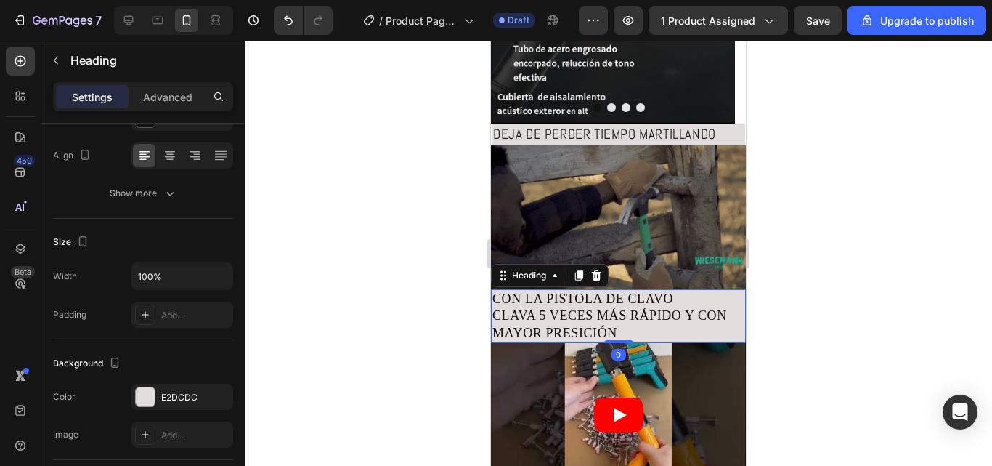
click at [627, 301] on h2 "CON LA PISTOLA DE CLAVO CLAVA 5 VECES MÁS RÁPIDO Y CON MAYOR PRESICIÓN" at bounding box center [618, 316] width 255 height 54
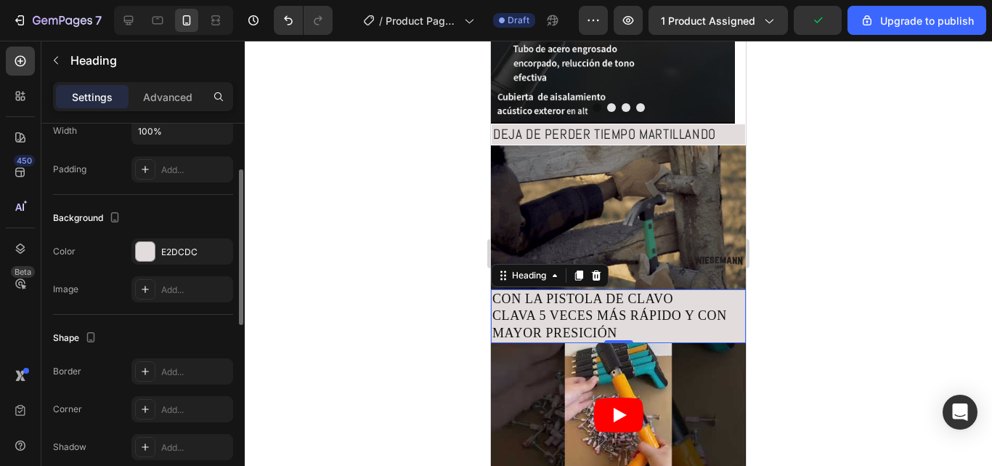
scroll to position [145, 0]
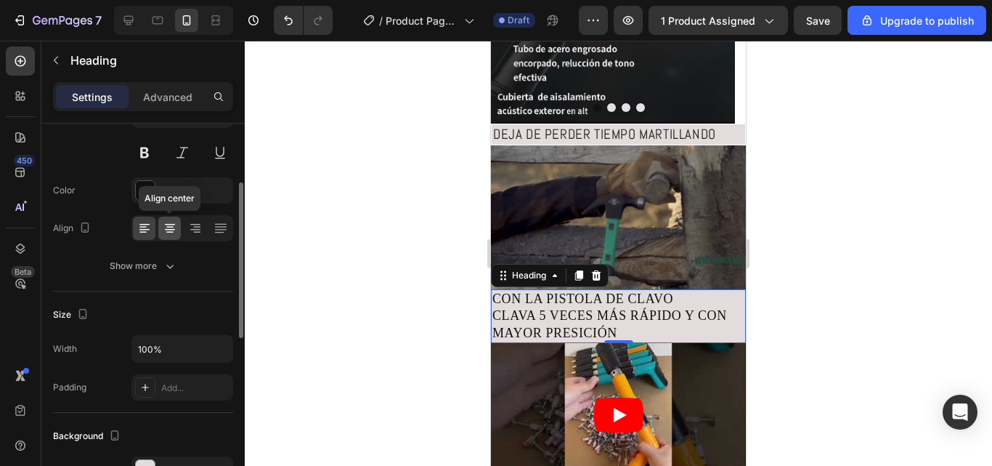
click at [174, 223] on icon at bounding box center [170, 228] width 15 height 15
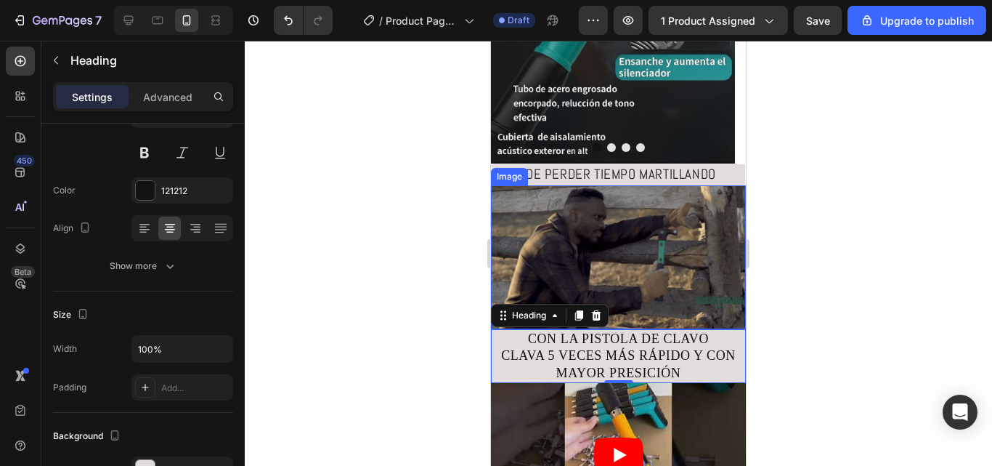
scroll to position [436, 0]
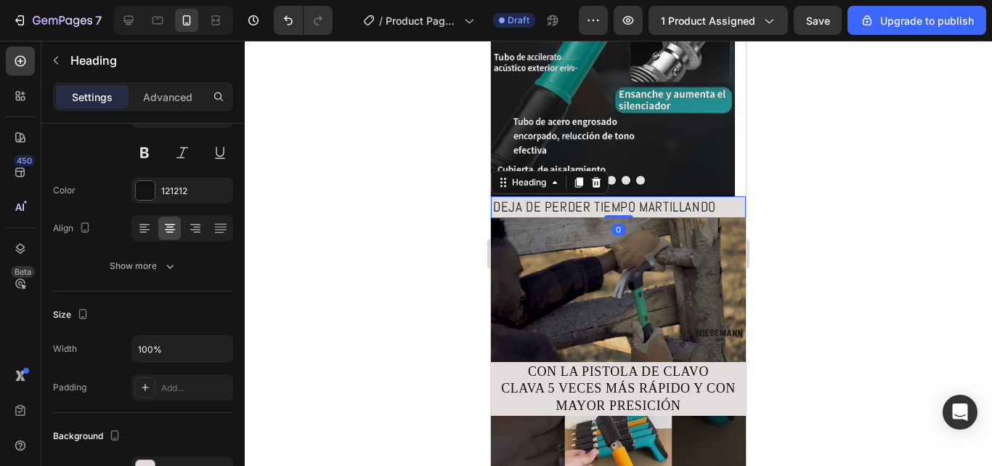
drag, startPoint x: 662, startPoint y: 203, endPoint x: 654, endPoint y: 208, distance: 8.9
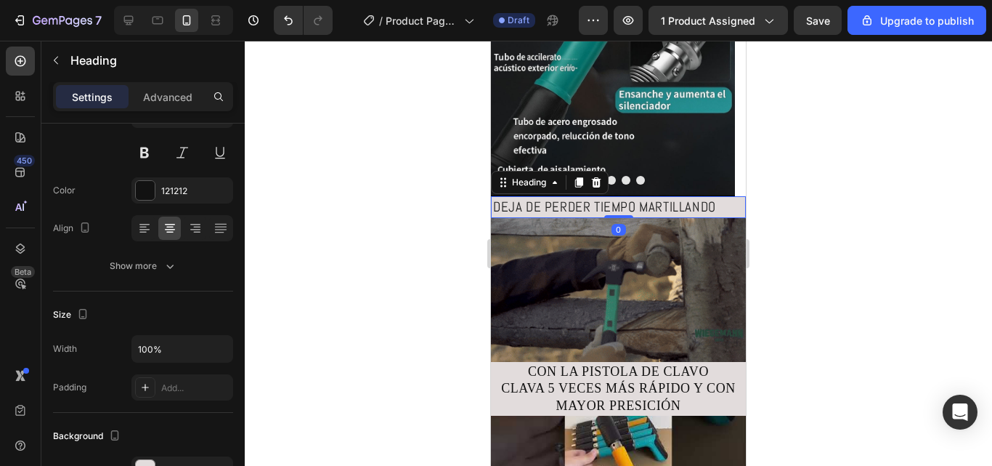
click at [661, 204] on h2 "DEJA DE PERDER TIEMPO MARTILLANDO" at bounding box center [618, 207] width 255 height 23
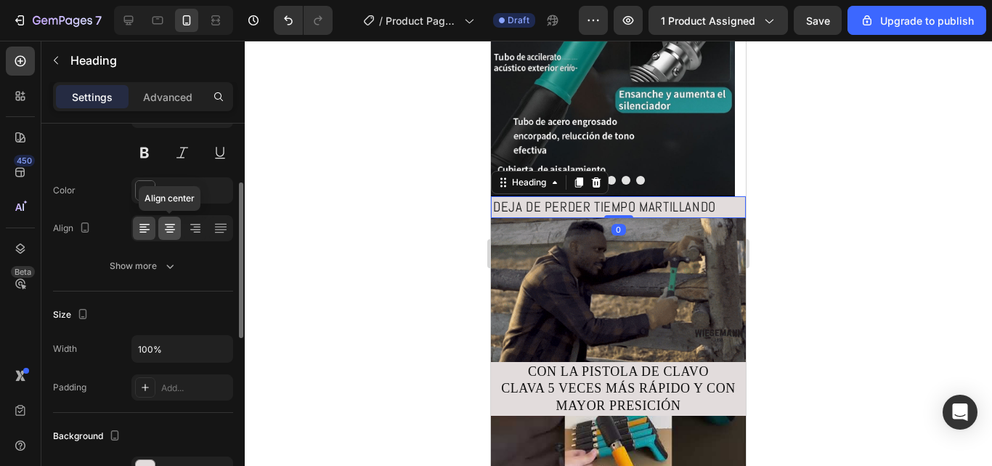
click at [167, 223] on icon at bounding box center [170, 228] width 15 height 15
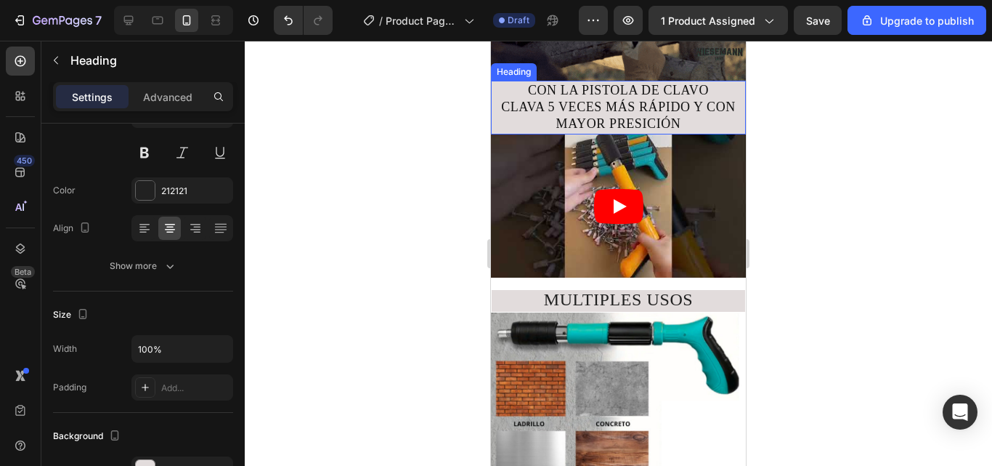
scroll to position [726, 0]
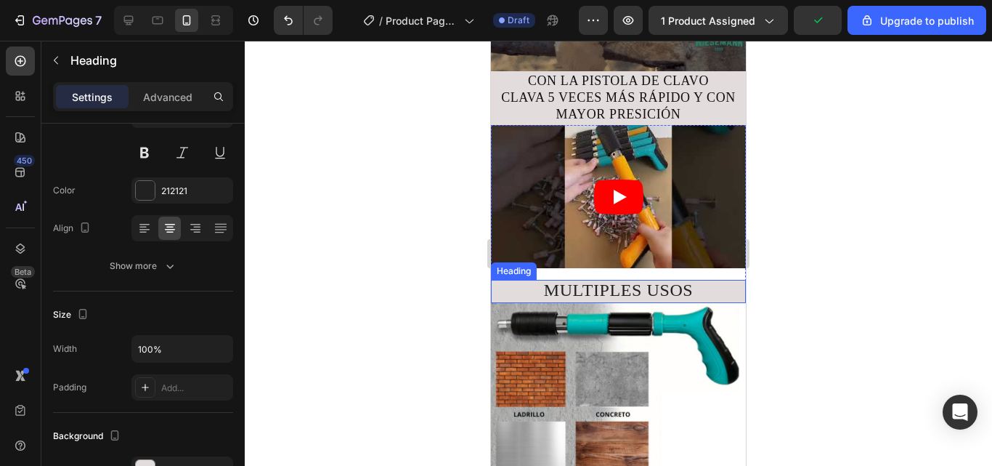
click at [641, 280] on span "MULTIPLES USOS" at bounding box center [619, 289] width 150 height 19
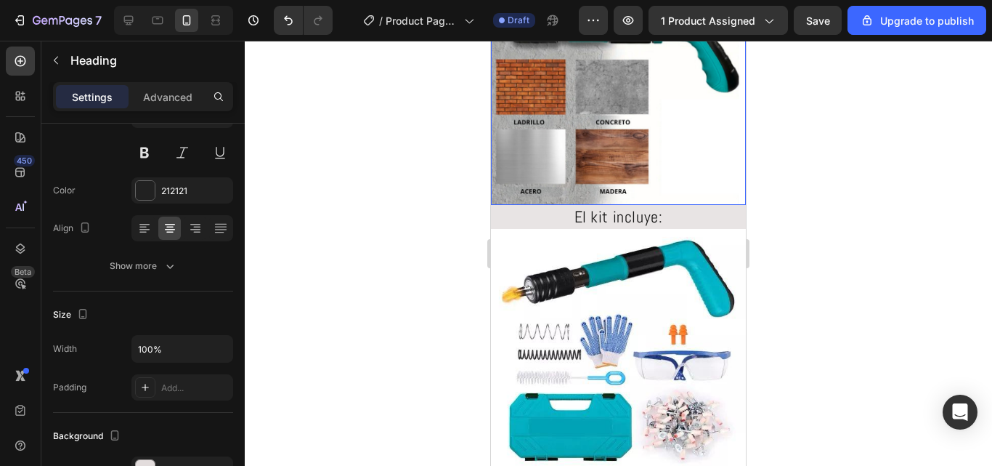
scroll to position [1017, 0]
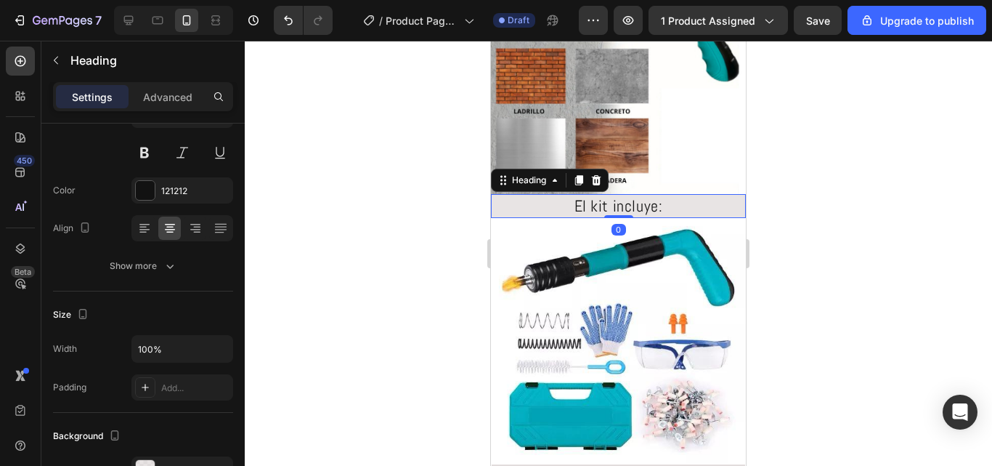
click at [622, 197] on h2 "El kit incluye:" at bounding box center [618, 206] width 255 height 24
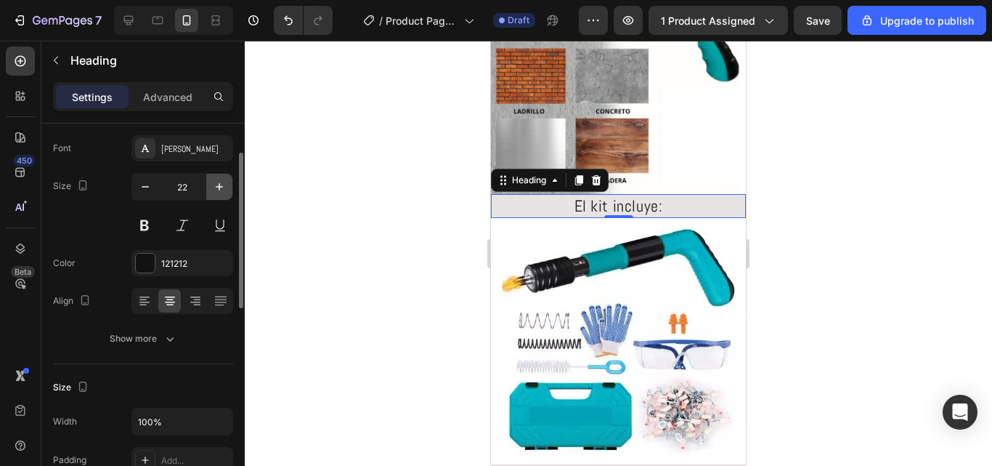
click at [224, 179] on icon "button" at bounding box center [219, 186] width 15 height 15
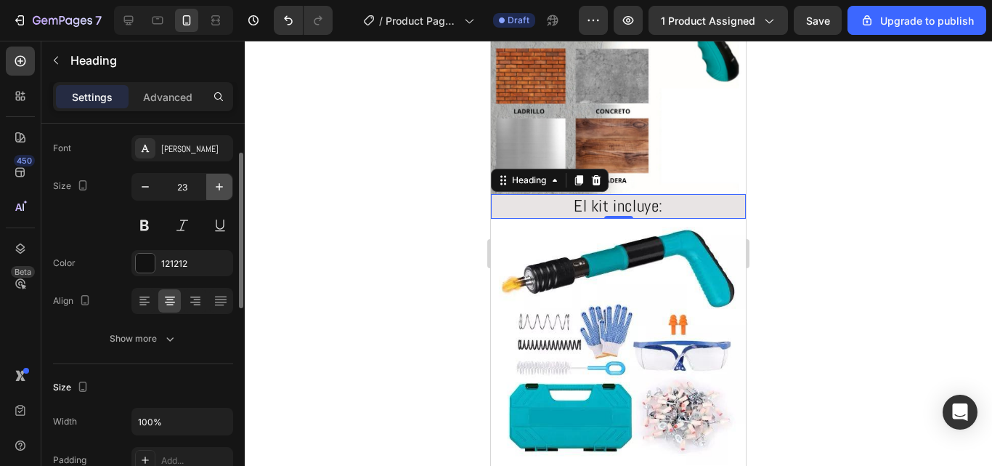
click at [224, 181] on icon "button" at bounding box center [219, 186] width 15 height 15
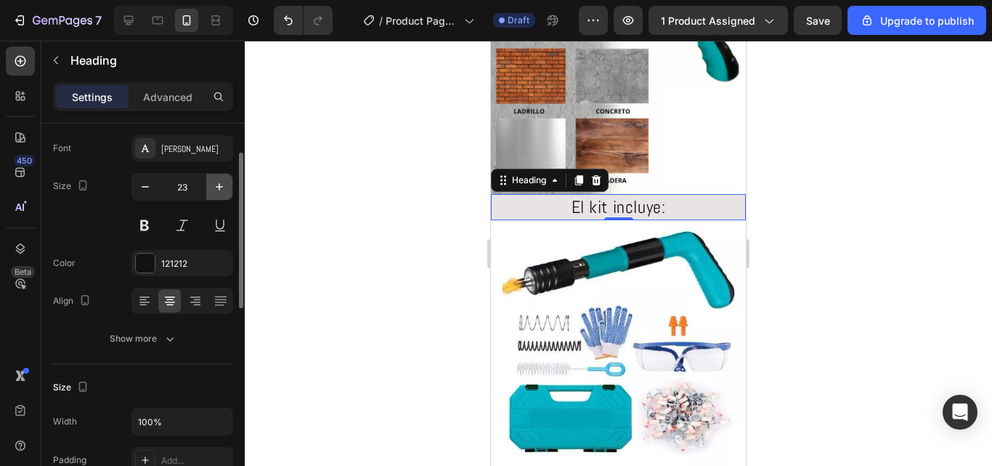
type input "24"
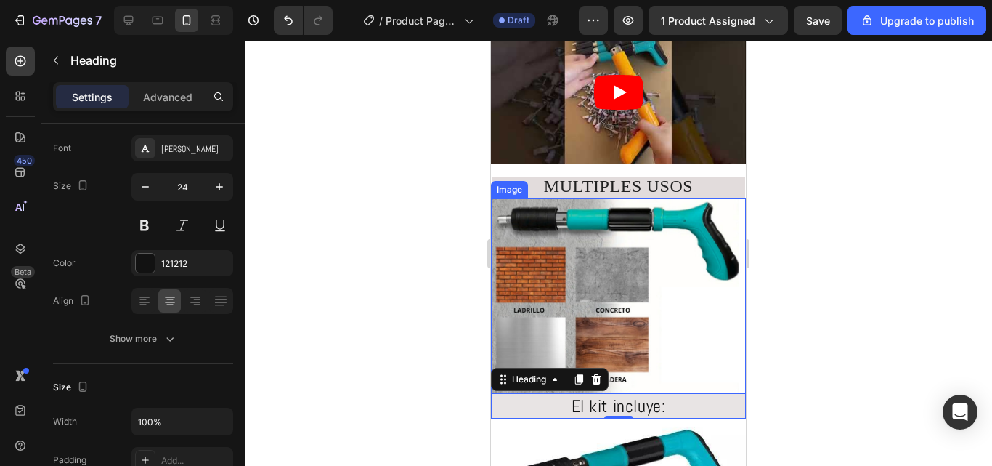
scroll to position [799, 0]
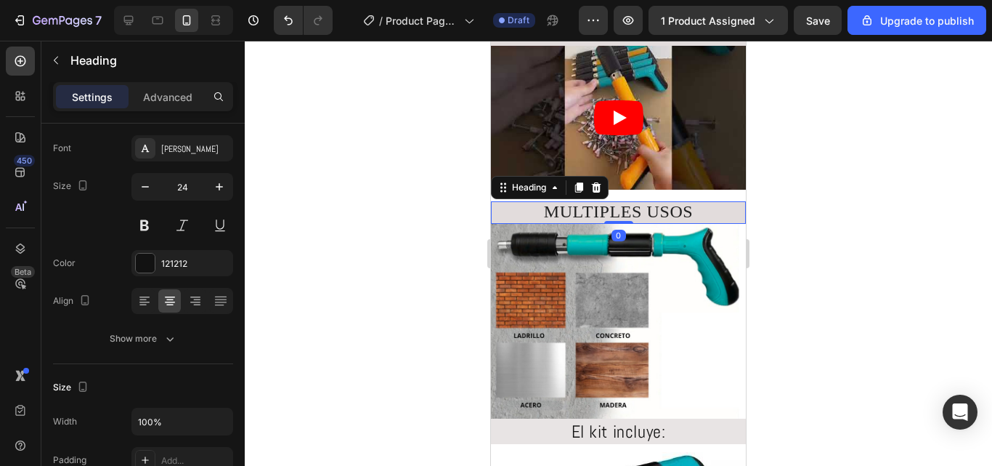
click at [601, 208] on span "MULTIPLES USOS" at bounding box center [619, 211] width 150 height 19
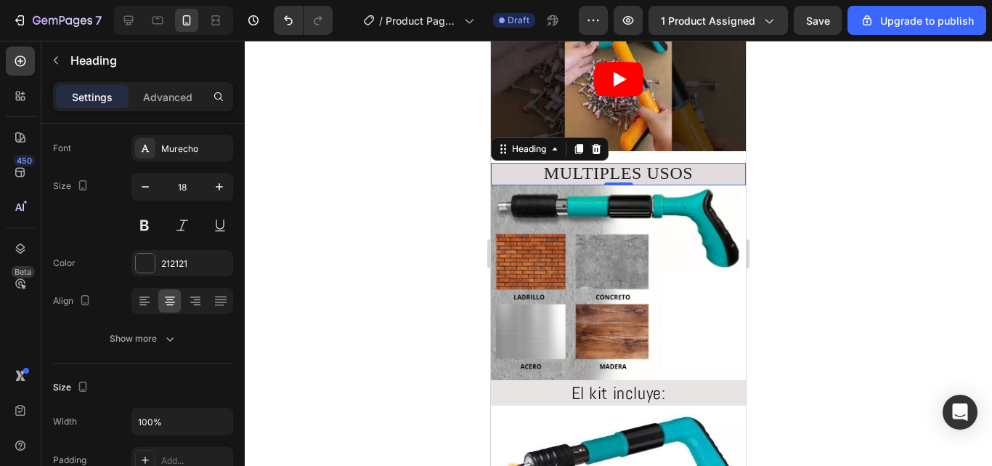
scroll to position [872, 0]
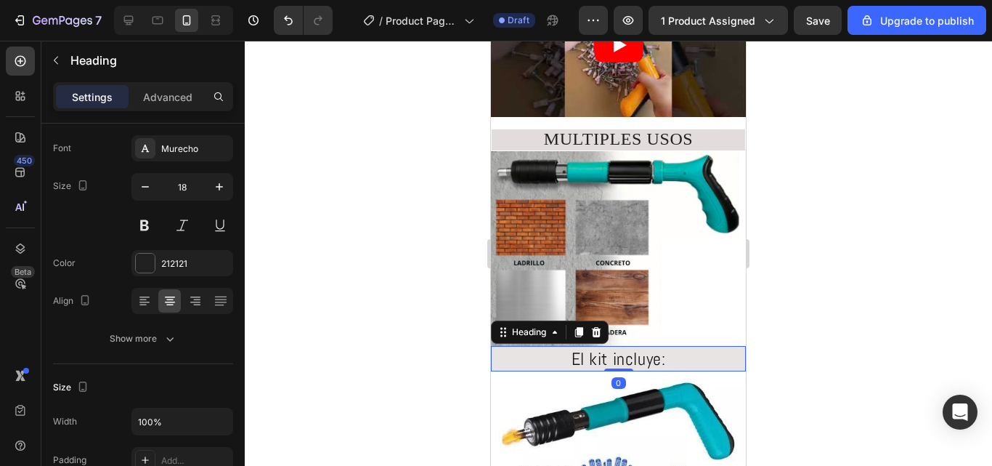
click at [631, 346] on h2 "El kit incluye:" at bounding box center [618, 358] width 255 height 25
drag, startPoint x: 227, startPoint y: 150, endPoint x: 219, endPoint y: 150, distance: 8.0
click at [227, 150] on div "Abel" at bounding box center [195, 148] width 68 height 13
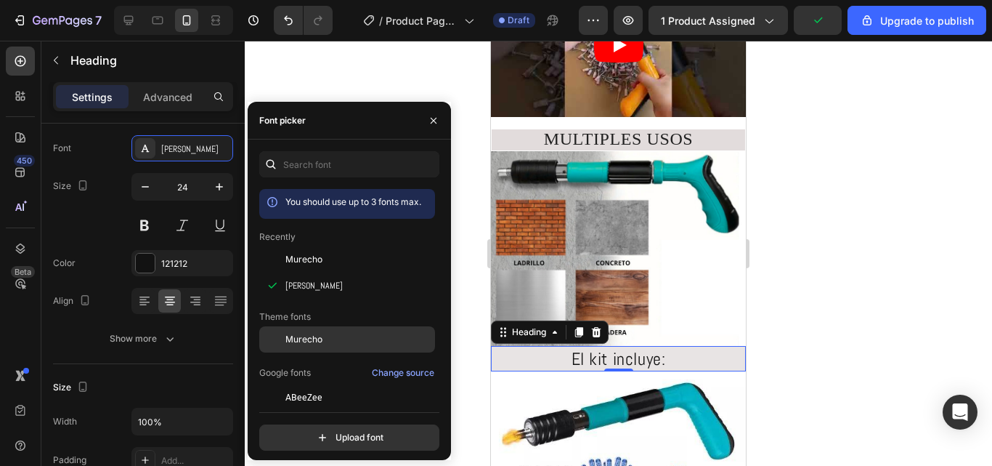
click at [811, 356] on div at bounding box center [618, 253] width 747 height 425
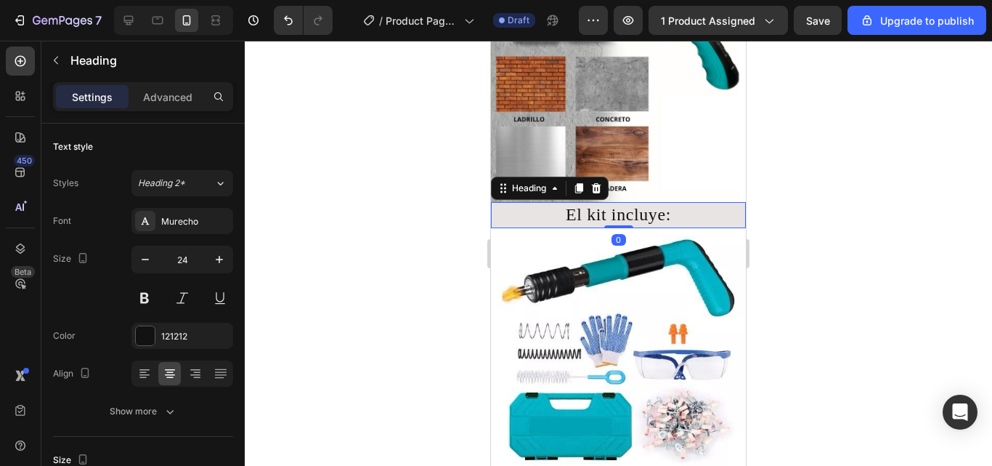
click at [628, 206] on h2 "El kit incluye:" at bounding box center [618, 214] width 255 height 25
click at [219, 254] on icon "button" at bounding box center [219, 259] width 15 height 15
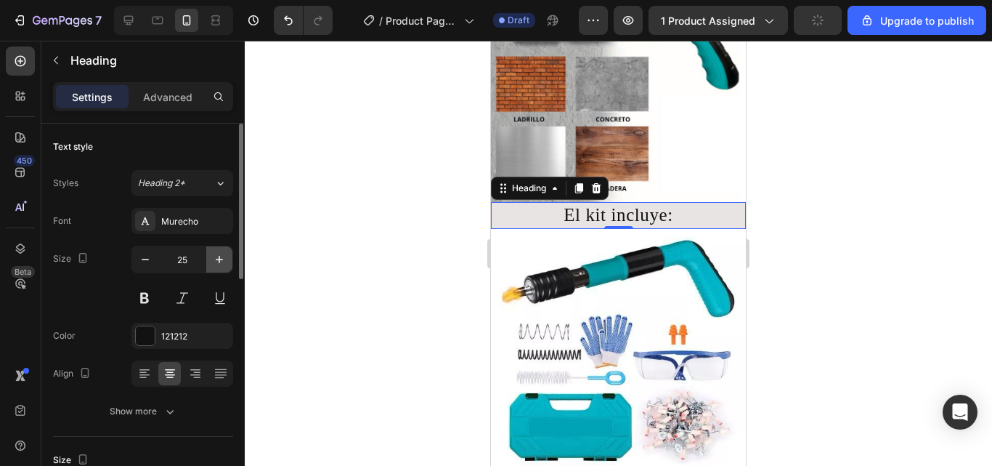
click at [219, 254] on icon "button" at bounding box center [219, 259] width 15 height 15
type input "26"
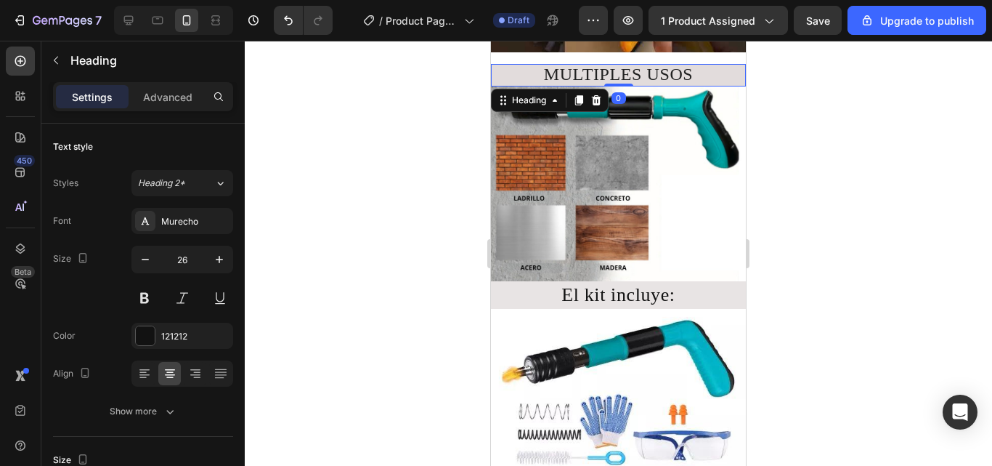
scroll to position [73, 0]
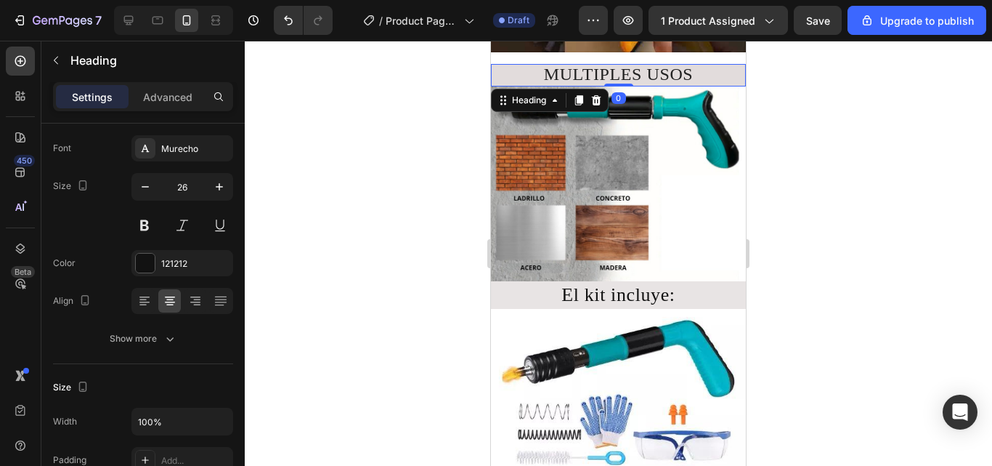
click at [635, 65] on span "MULTIPLES USOS" at bounding box center [619, 74] width 150 height 19
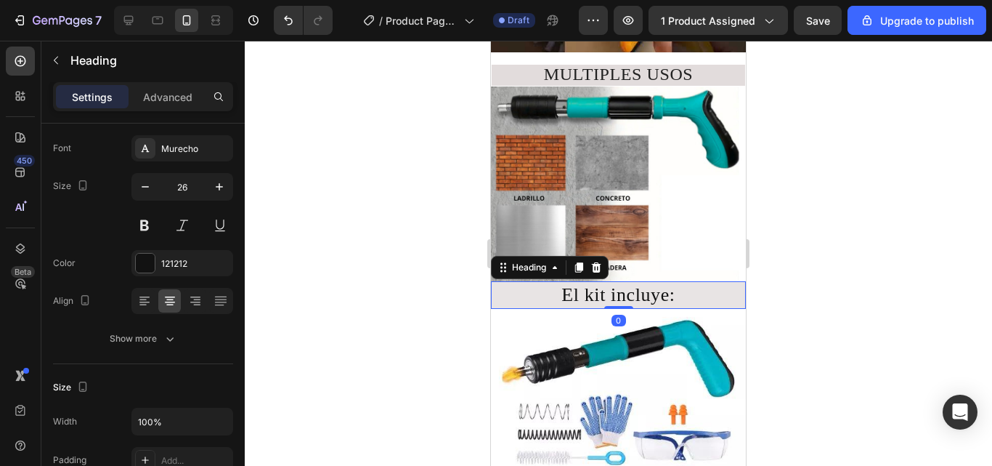
click at [661, 284] on h2 "El kit incluye:" at bounding box center [618, 295] width 255 height 28
click at [662, 285] on h2 "El kit incluye:" at bounding box center [618, 295] width 255 height 28
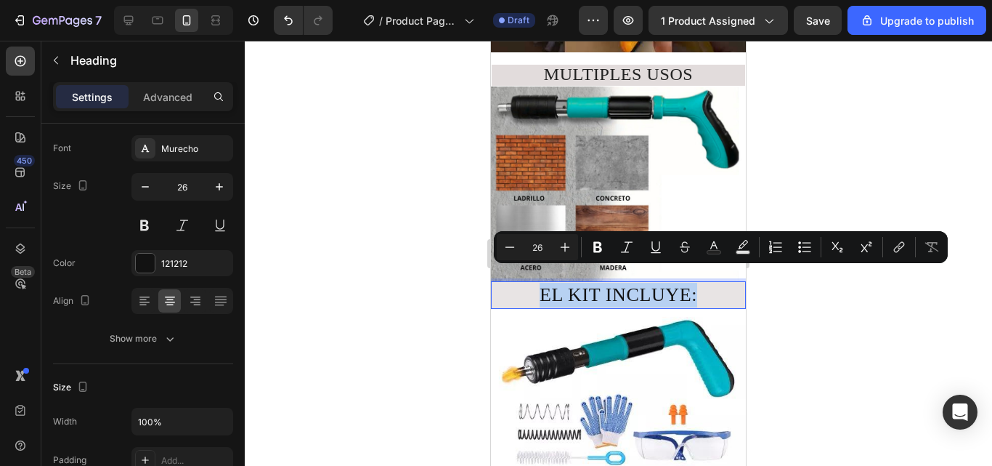
drag, startPoint x: 522, startPoint y: 272, endPoint x: 707, endPoint y: 283, distance: 184.9
click at [707, 283] on p "EL KIT INCLUYE:" at bounding box center [619, 295] width 252 height 25
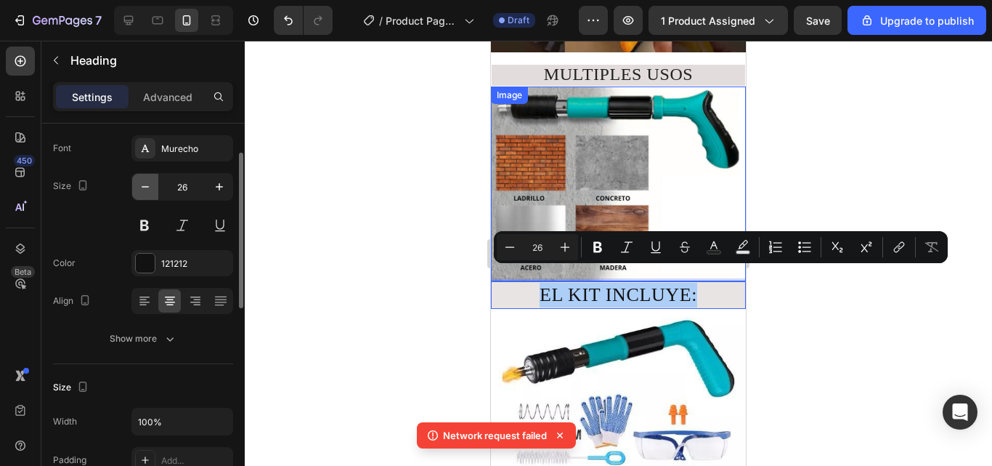
click at [145, 178] on button "button" at bounding box center [145, 187] width 26 height 26
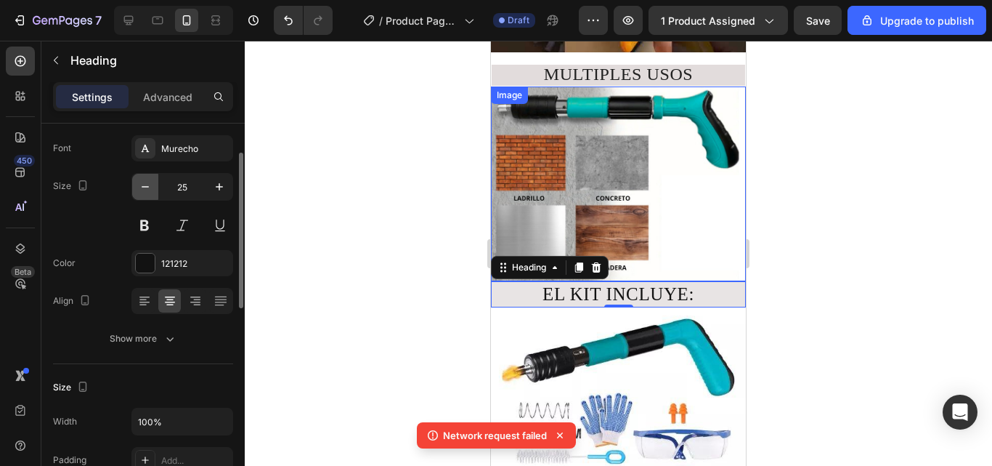
click at [145, 178] on button "button" at bounding box center [145, 187] width 26 height 26
type input "23"
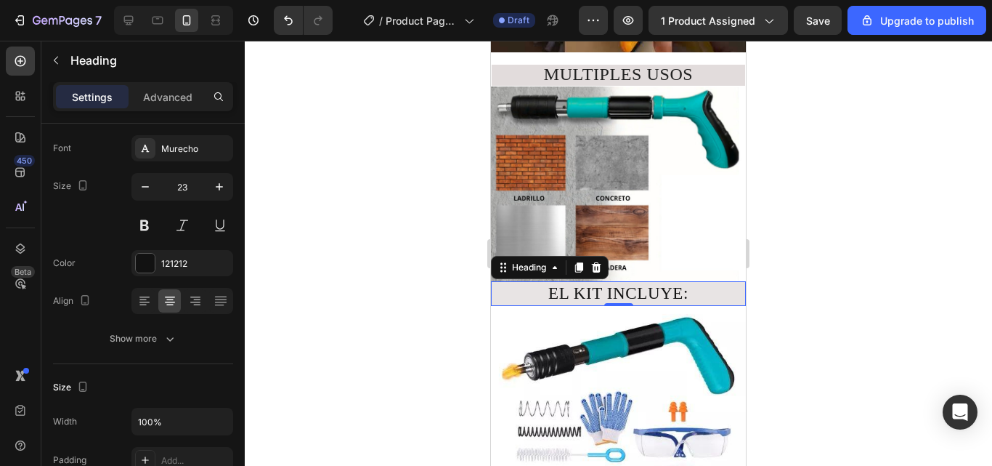
click at [787, 305] on div at bounding box center [618, 253] width 747 height 425
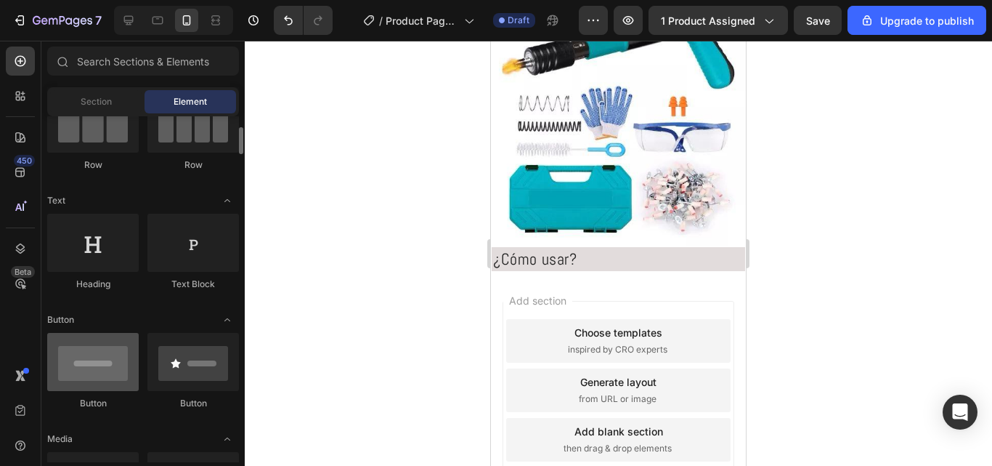
scroll to position [218, 0]
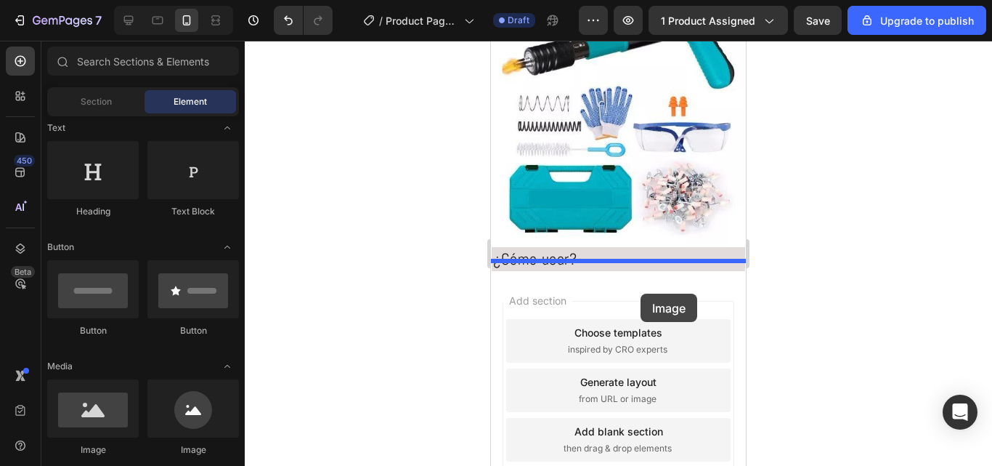
drag, startPoint x: 566, startPoint y: 429, endPoint x: 677, endPoint y: 193, distance: 260.3
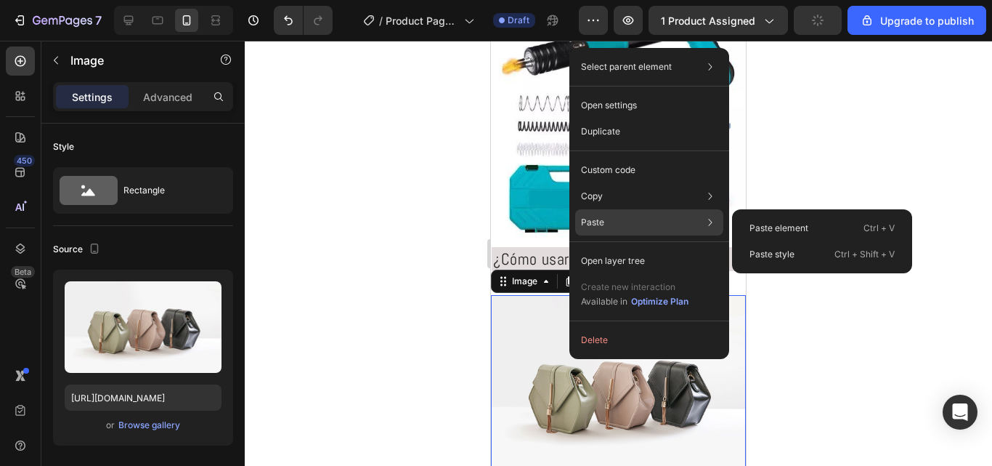
drag, startPoint x: 630, startPoint y: 222, endPoint x: 663, endPoint y: 218, distance: 33.7
click at [652, 248] on div "Paste Paste element Ctrl + V Paste style Ctrl + Shift + V" at bounding box center [649, 261] width 148 height 26
click at [761, 224] on p "Paste element" at bounding box center [779, 228] width 59 height 13
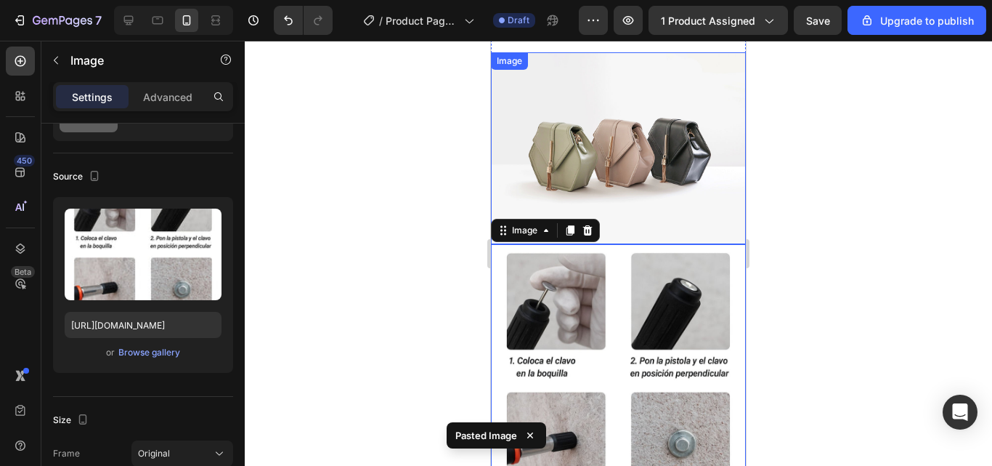
scroll to position [1320, 0]
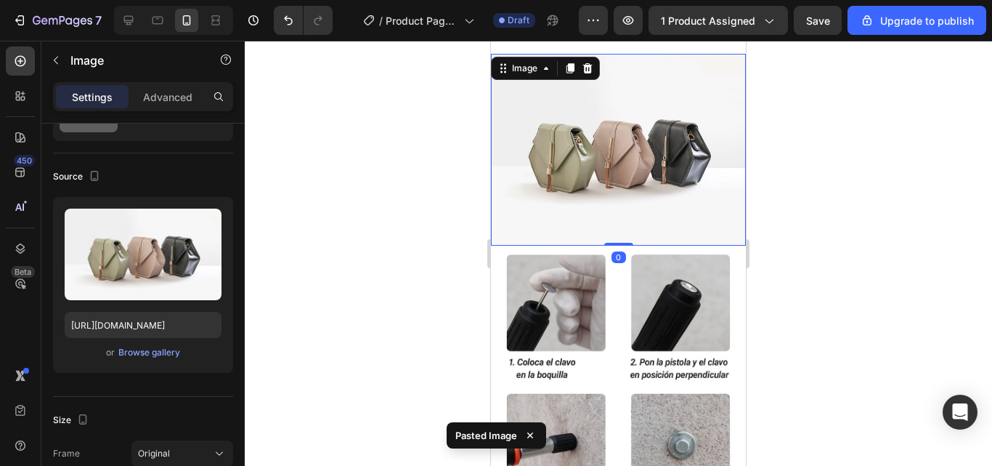
click at [654, 177] on img at bounding box center [618, 149] width 255 height 191
click at [593, 65] on icon at bounding box center [588, 68] width 12 height 12
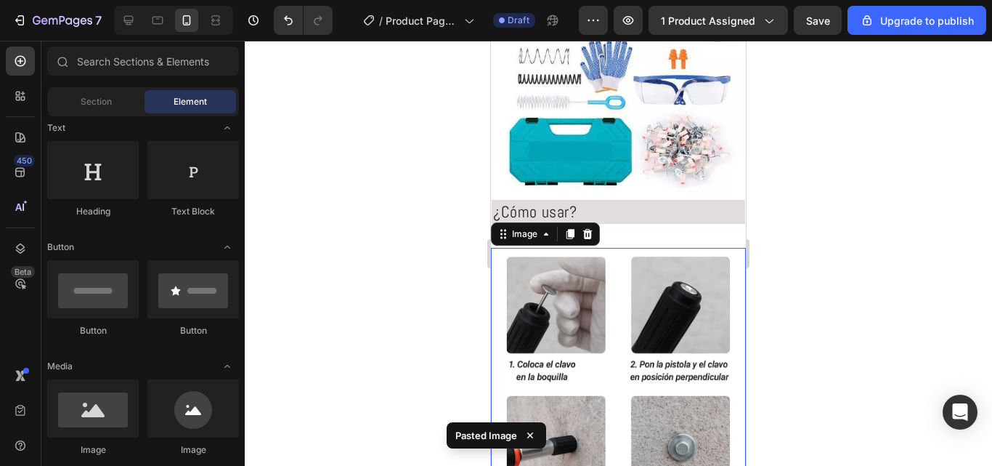
click at [612, 336] on img at bounding box center [618, 390] width 255 height 285
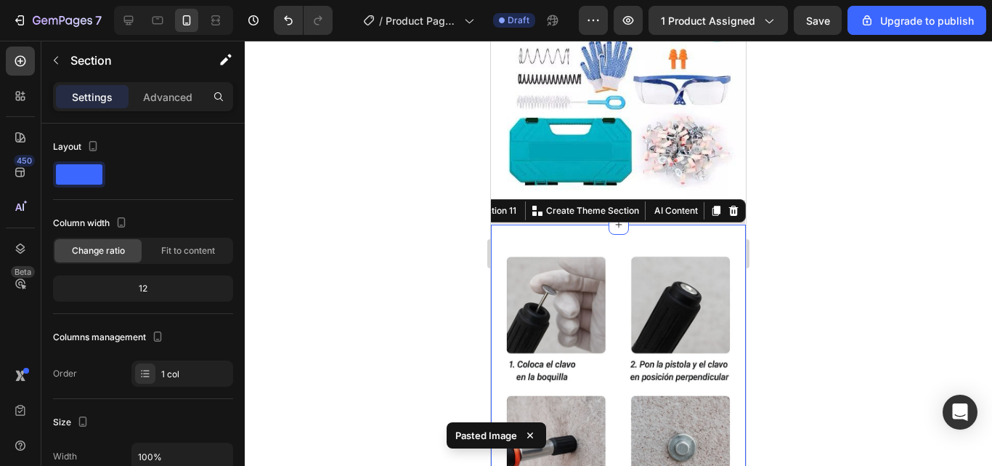
click at [654, 232] on div "Image Section 11 You can create reusable sections Create Theme Section AI Conte…" at bounding box center [618, 390] width 255 height 332
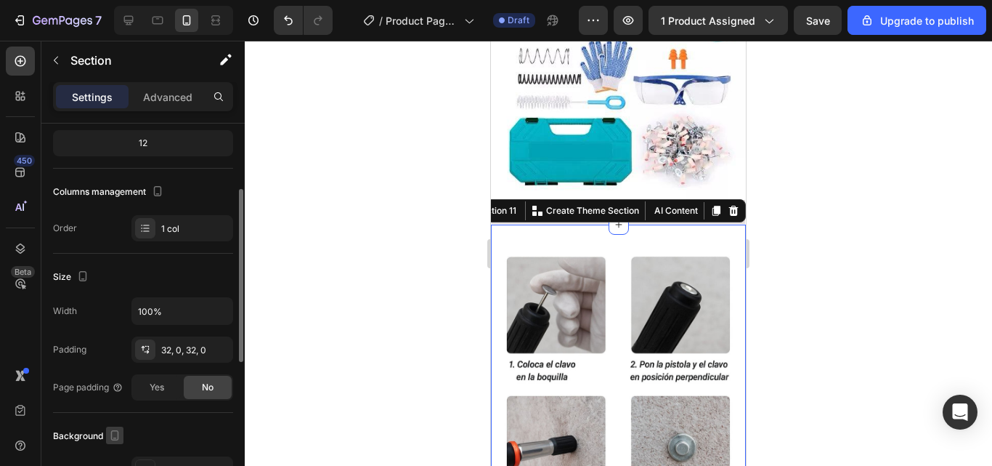
scroll to position [218, 0]
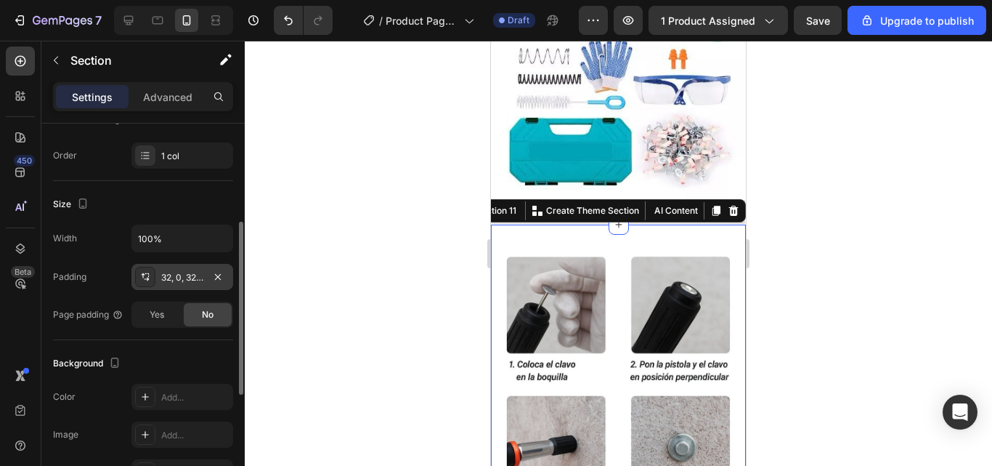
click at [192, 281] on div "32, 0, 32, 0" at bounding box center [182, 277] width 42 height 13
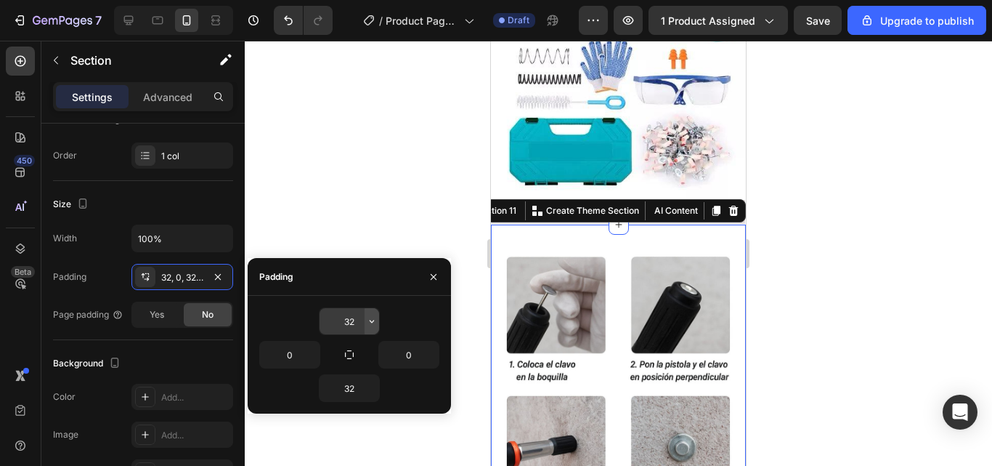
click at [369, 325] on icon "button" at bounding box center [372, 321] width 12 height 12
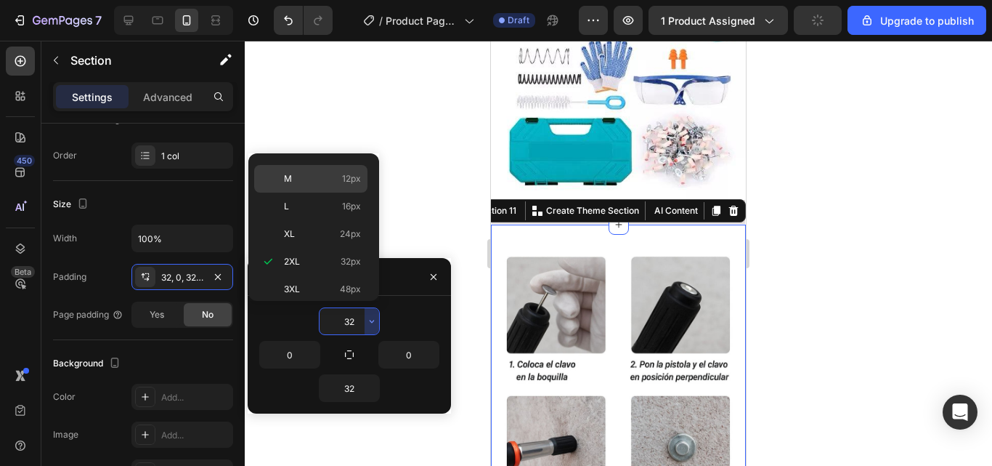
scroll to position [0, 0]
click at [313, 174] on p "Auto Auto" at bounding box center [322, 172] width 77 height 13
type input "Auto"
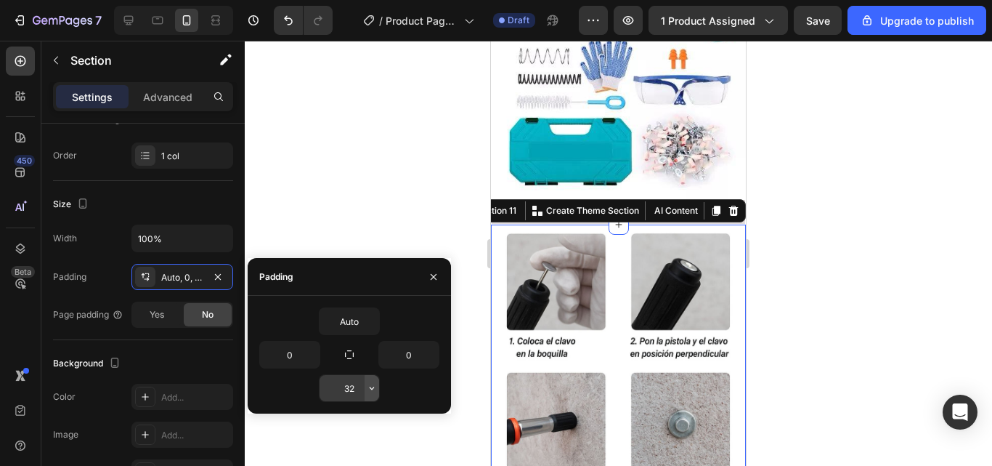
click at [368, 397] on button "button" at bounding box center [372, 388] width 15 height 26
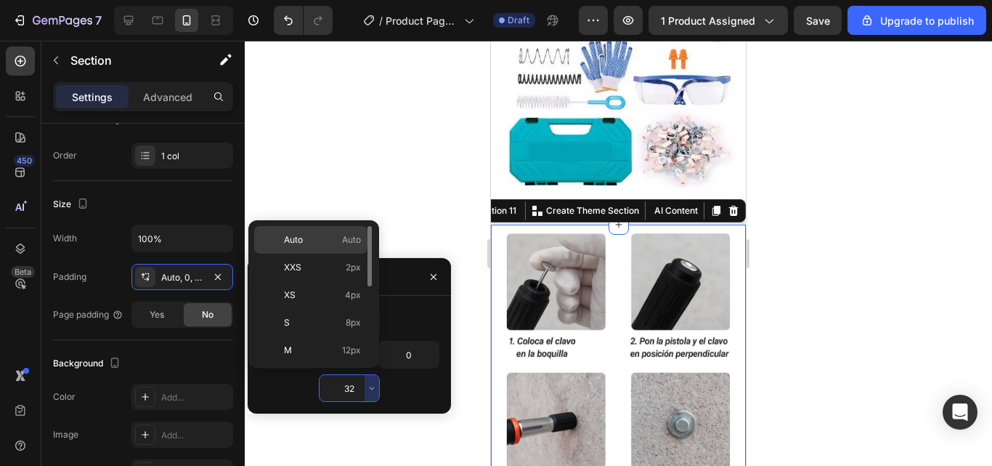
click at [317, 245] on p "Auto Auto" at bounding box center [322, 239] width 77 height 13
type input "Auto"
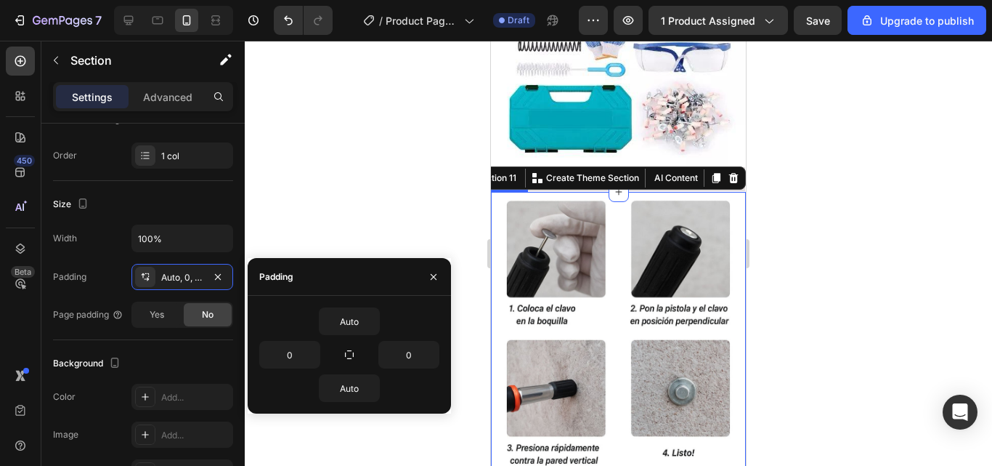
scroll to position [1209, 0]
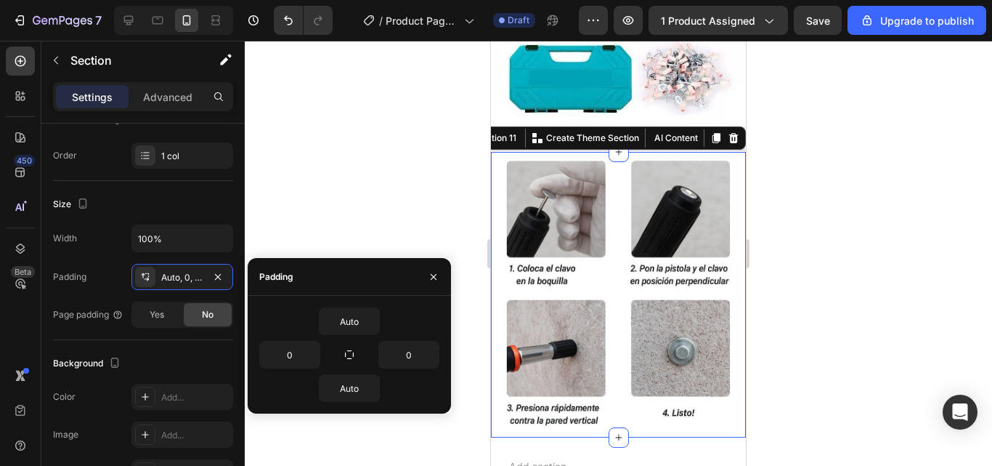
click at [781, 291] on div at bounding box center [618, 253] width 747 height 425
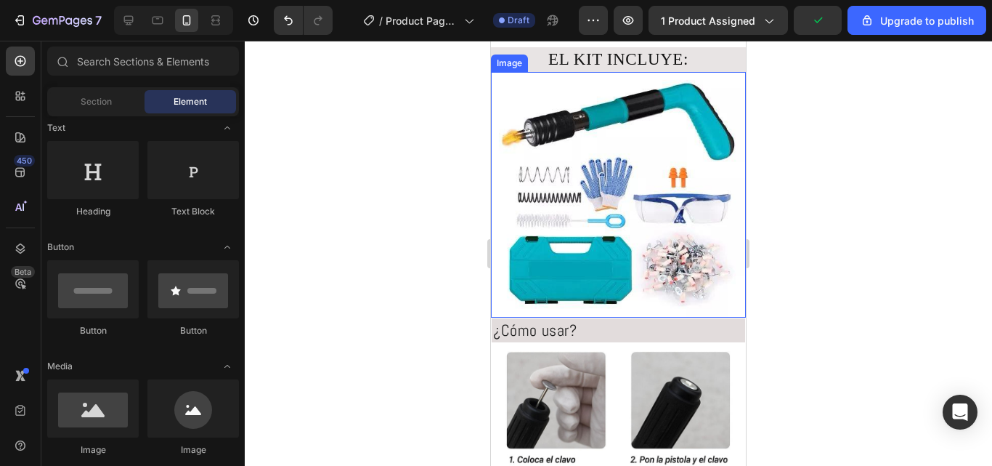
scroll to position [1031, 0]
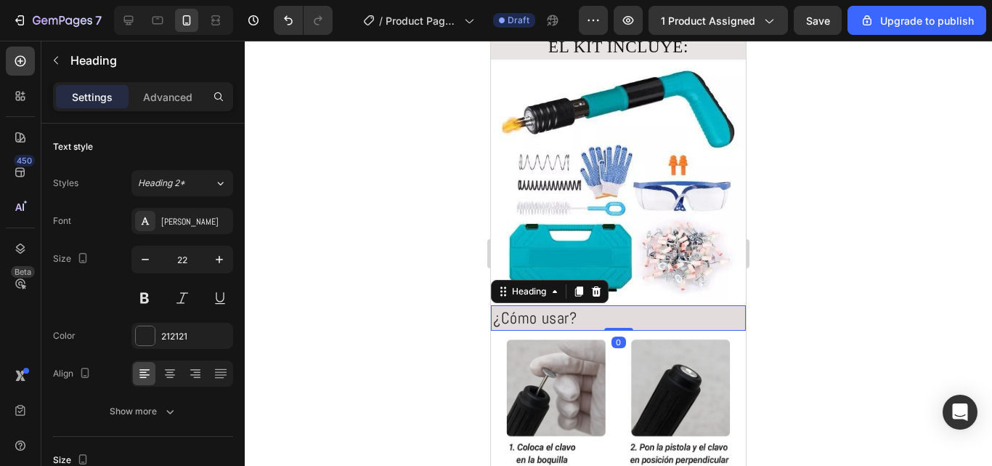
click at [573, 305] on h2 "¿Cómo usar?" at bounding box center [618, 317] width 255 height 25
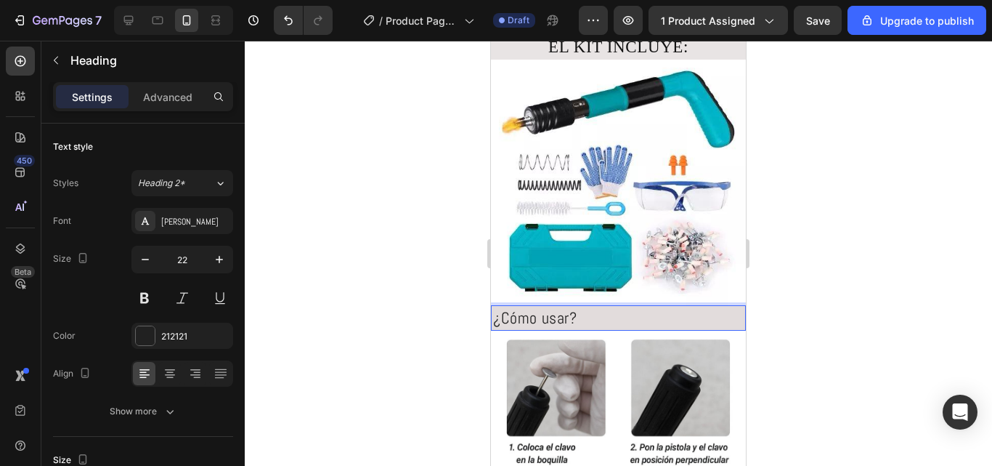
click at [567, 306] on h2 "¿Cómo usar?" at bounding box center [618, 317] width 255 height 25
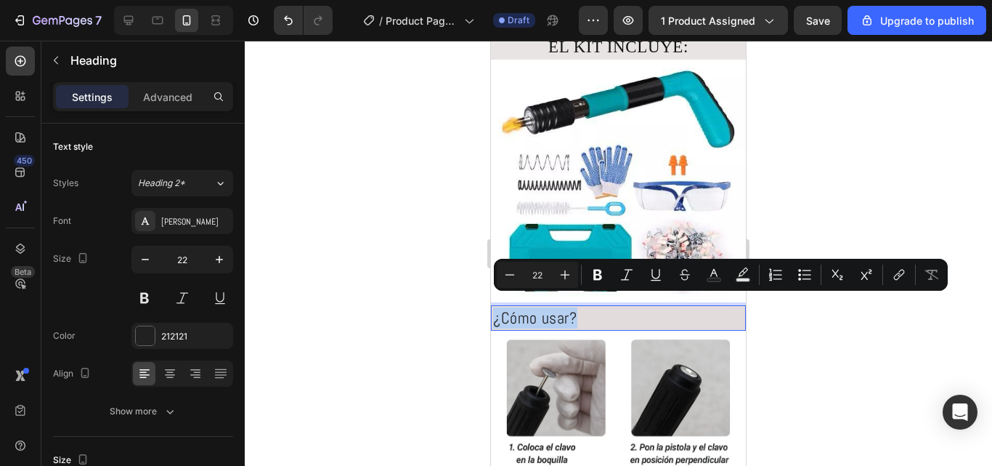
drag, startPoint x: 585, startPoint y: 306, endPoint x: 495, endPoint y: 308, distance: 90.8
click at [495, 308] on p "¿Cómo usar?" at bounding box center [618, 317] width 251 height 21
click at [175, 377] on icon at bounding box center [170, 373] width 15 height 15
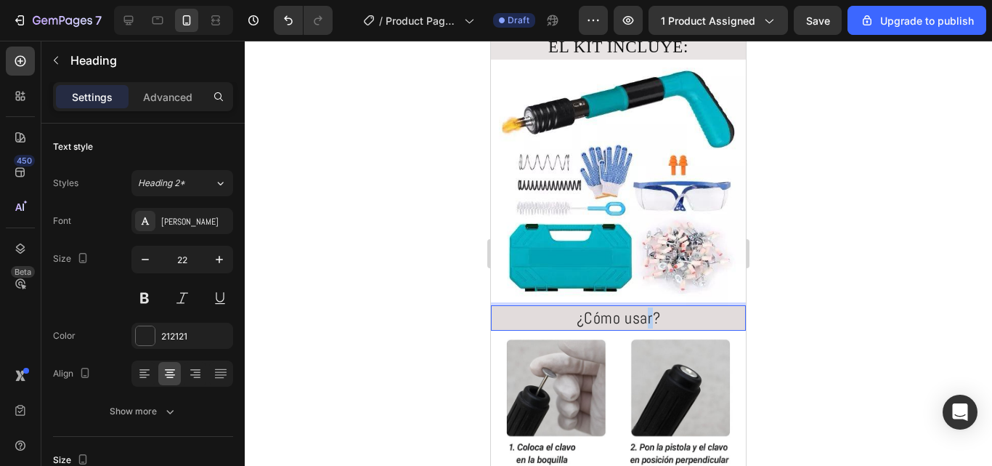
click at [645, 313] on p "¿Cómo usar?" at bounding box center [618, 317] width 251 height 21
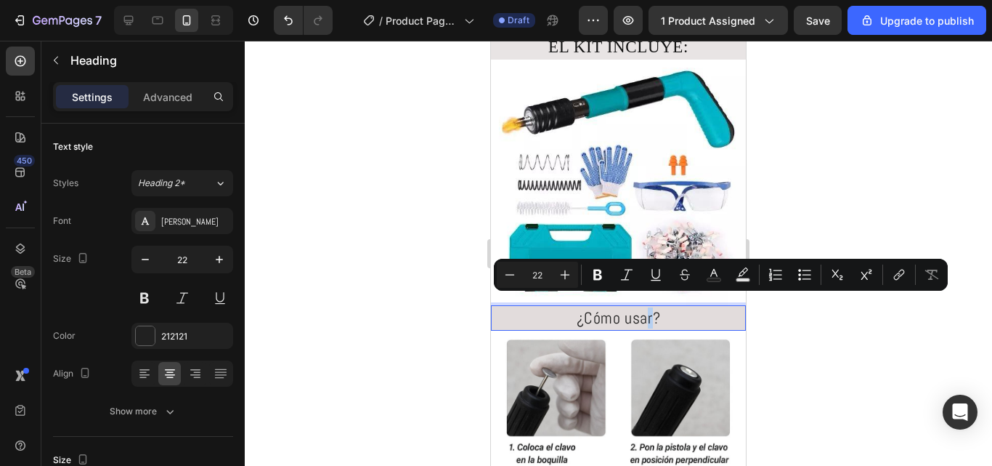
click at [650, 311] on p "¿Cómo usar?" at bounding box center [618, 317] width 251 height 21
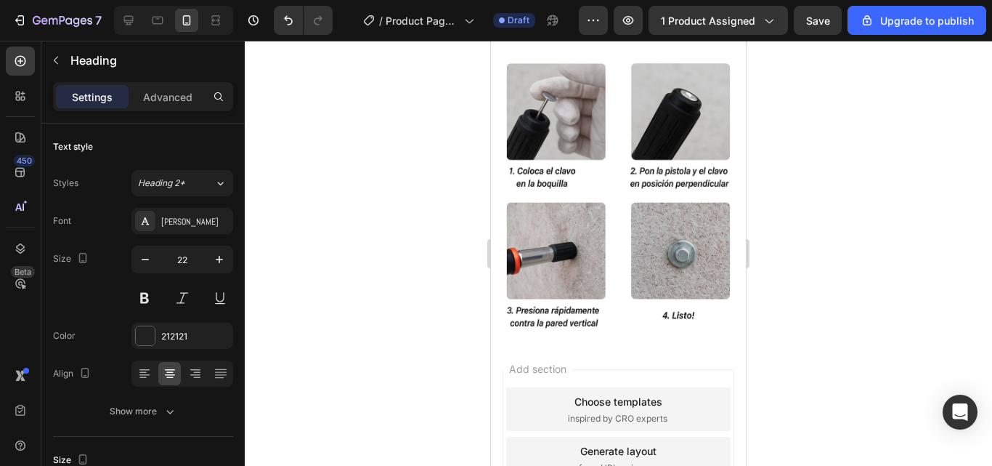
scroll to position [1321, 0]
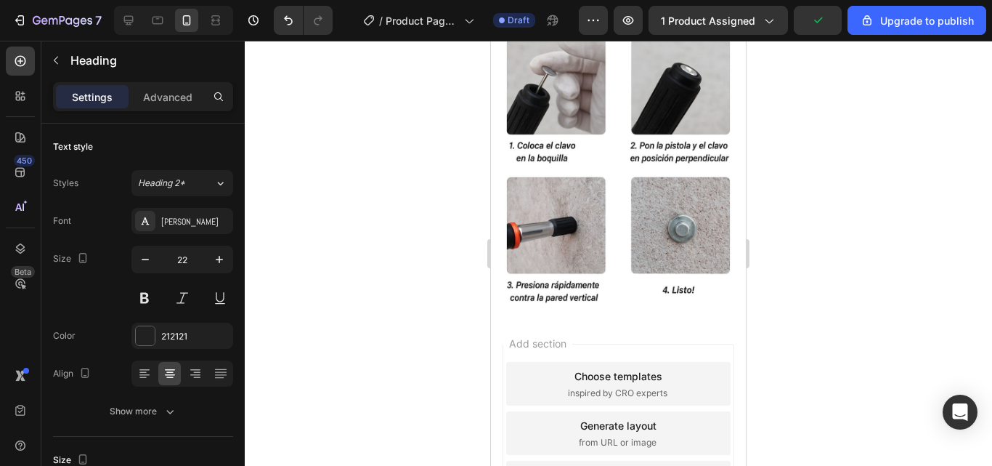
click at [807, 272] on div at bounding box center [618, 253] width 747 height 425
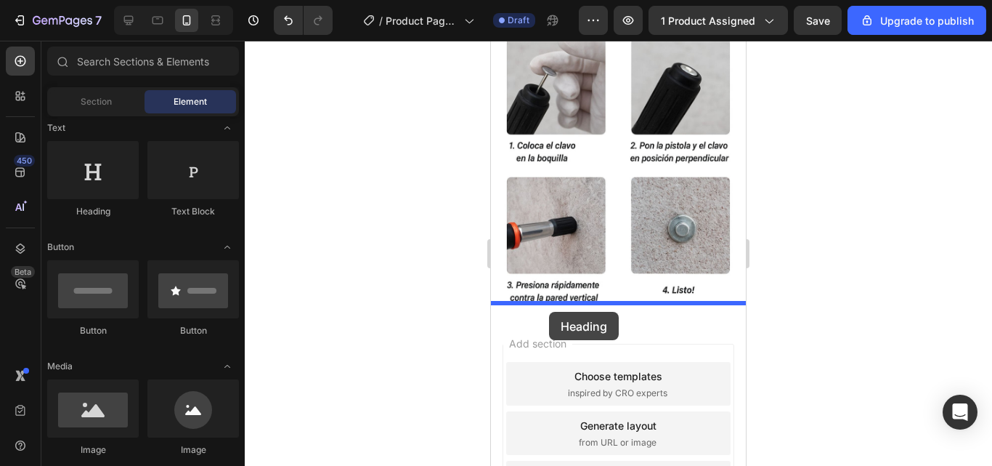
drag, startPoint x: 568, startPoint y: 208, endPoint x: 662, endPoint y: 301, distance: 131.5
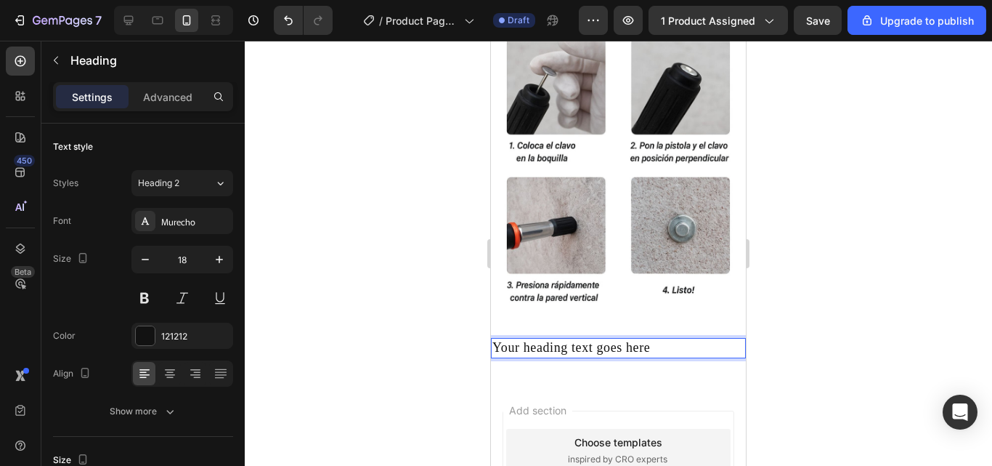
click at [662, 338] on h2 "Your heading text goes here" at bounding box center [618, 348] width 255 height 20
click at [660, 339] on p "Your heading text goes here" at bounding box center [619, 347] width 252 height 17
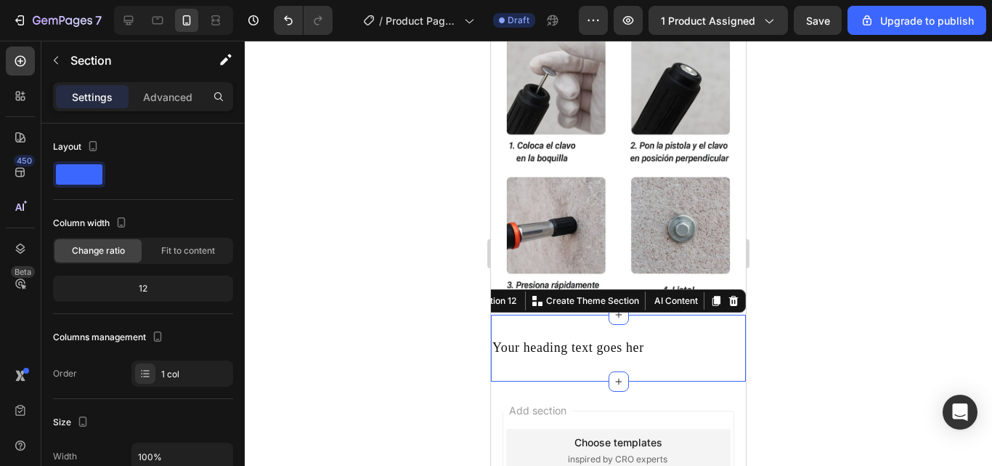
drag, startPoint x: 655, startPoint y: 340, endPoint x: 657, endPoint y: 349, distance: 8.8
click at [657, 349] on div "Your heading text goes her Heading Section 12 You can create reusable sections …" at bounding box center [618, 348] width 255 height 66
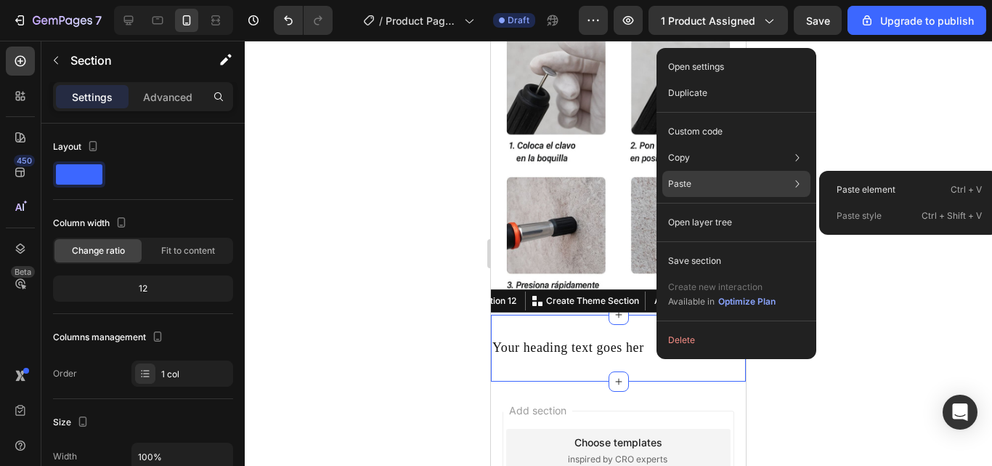
click at [704, 209] on div "Paste Paste element Ctrl + V Paste style Ctrl + Shift + V" at bounding box center [736, 222] width 148 height 26
click at [827, 203] on div "Paste element Ctrl + V" at bounding box center [909, 216] width 169 height 26
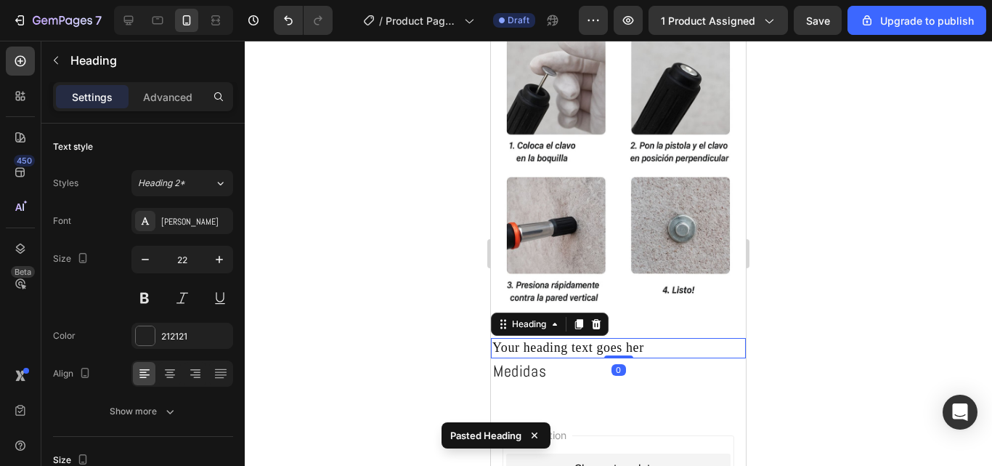
scroll to position [218, 0]
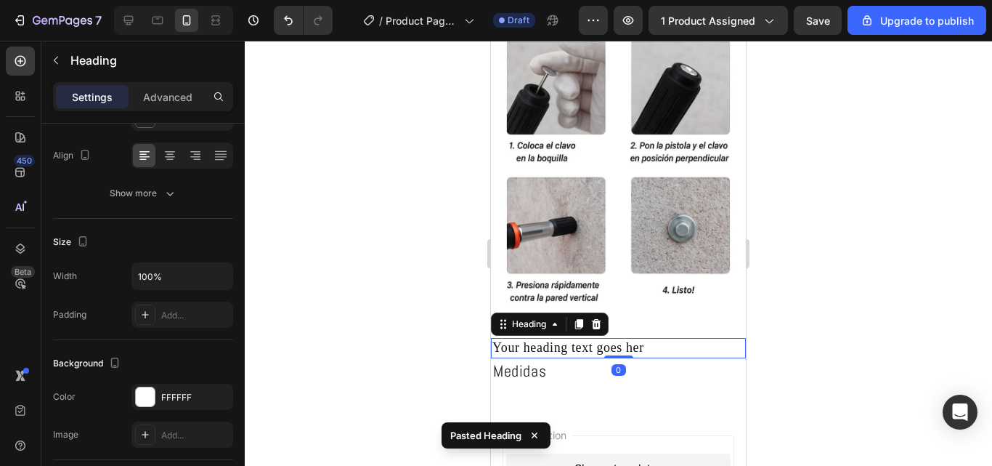
click at [654, 342] on p "Your heading text goes her" at bounding box center [619, 347] width 252 height 17
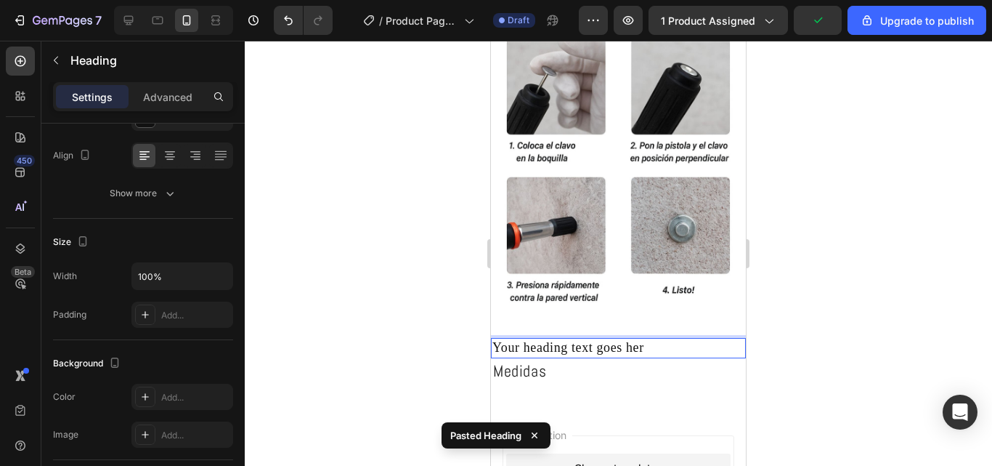
drag, startPoint x: 644, startPoint y: 329, endPoint x: 644, endPoint y: 318, distance: 10.9
click at [643, 339] on p "Your heading text goes her" at bounding box center [619, 347] width 252 height 17
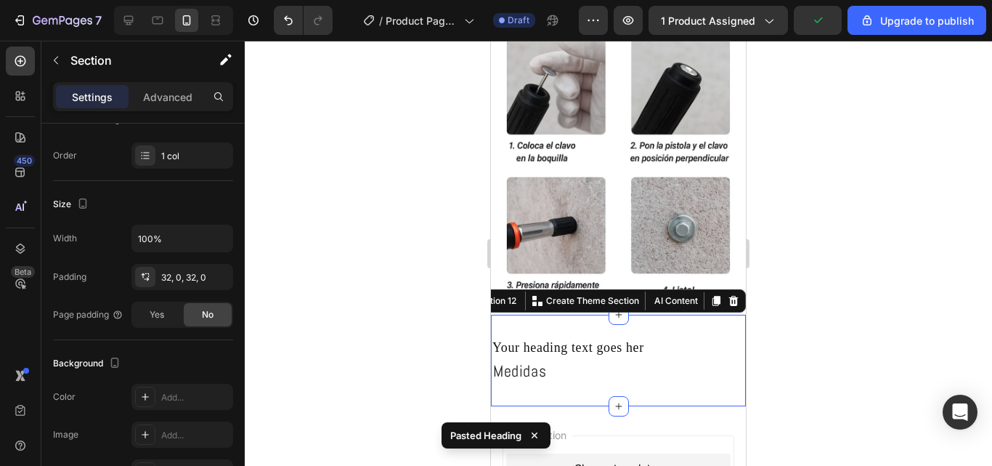
click at [644, 318] on div "Your heading text goes her Heading Medidas Heading Section 12 You can create re…" at bounding box center [618, 361] width 255 height 92
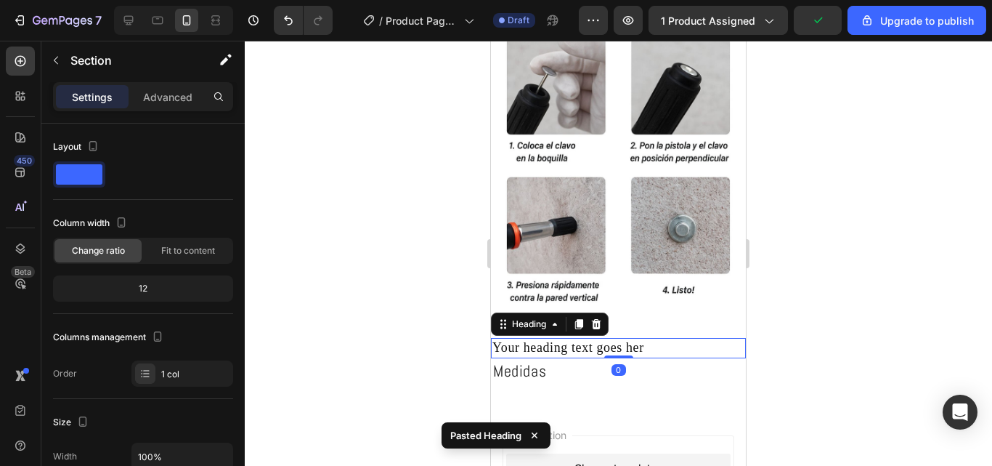
click at [683, 345] on h2 "Your heading text goes her" at bounding box center [618, 348] width 255 height 20
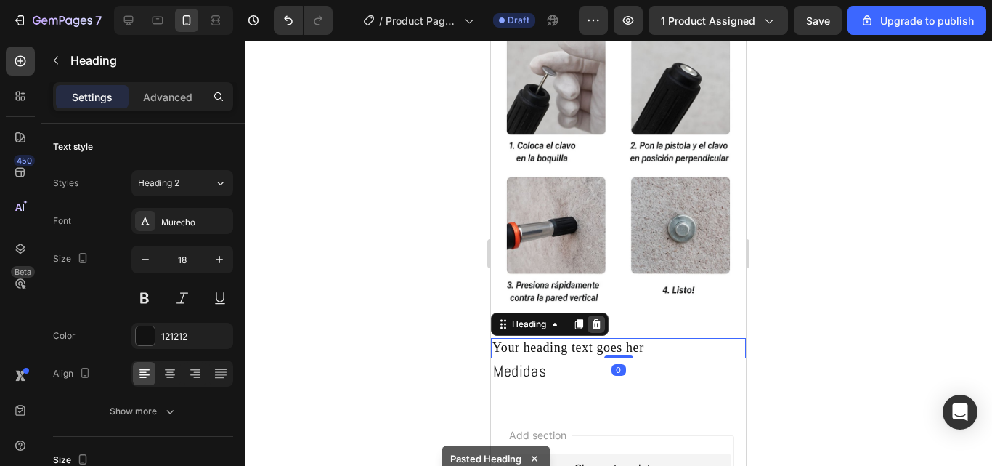
click at [593, 318] on icon at bounding box center [597, 324] width 12 height 12
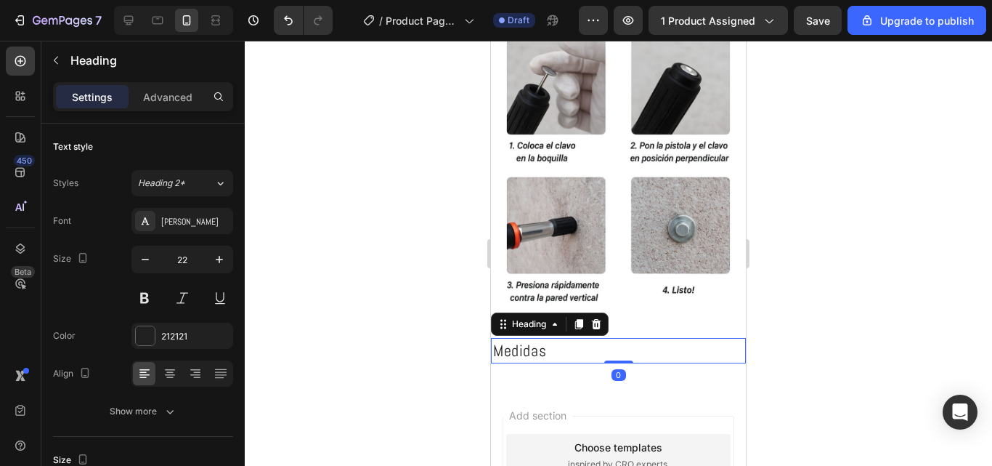
click at [562, 343] on h2 "Medidas" at bounding box center [618, 350] width 255 height 25
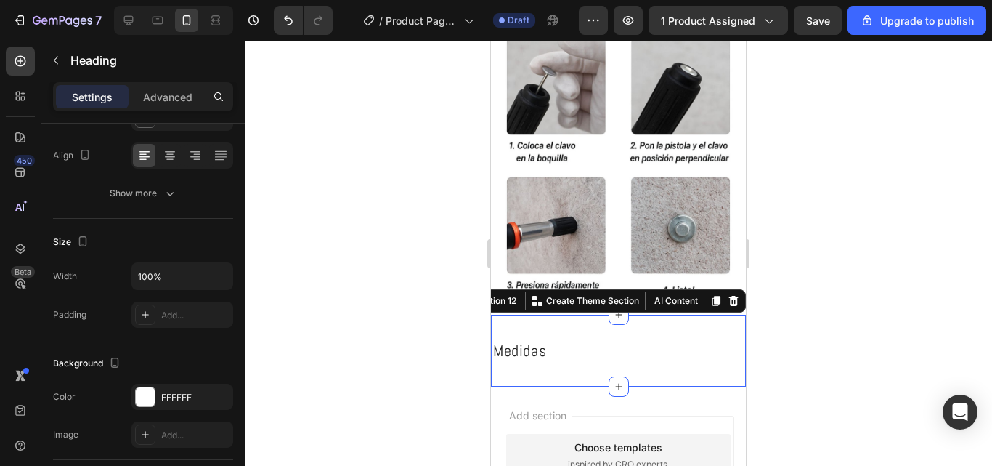
click at [613, 319] on div "Medidas Heading Section 12 You can create reusable sections Create Theme Sectio…" at bounding box center [618, 351] width 255 height 72
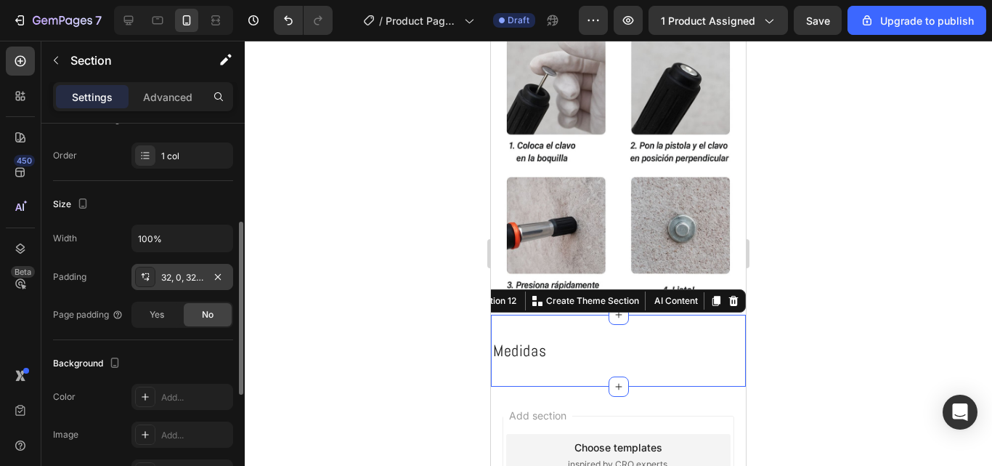
click at [197, 278] on div "32, 0, 32, 0" at bounding box center [182, 277] width 42 height 13
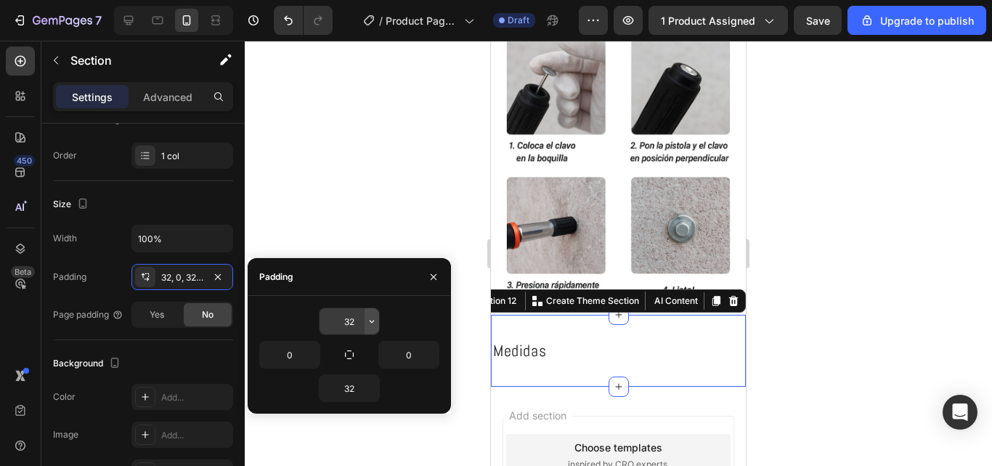
click at [373, 321] on icon "button" at bounding box center [372, 321] width 4 height 3
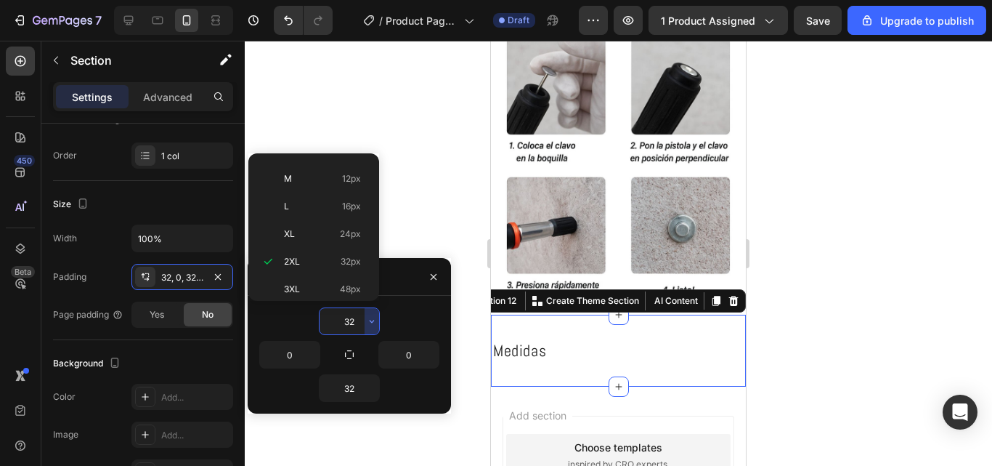
scroll to position [0, 0]
click at [345, 187] on div "Auto Auto" at bounding box center [310, 201] width 113 height 28
type input "Auto"
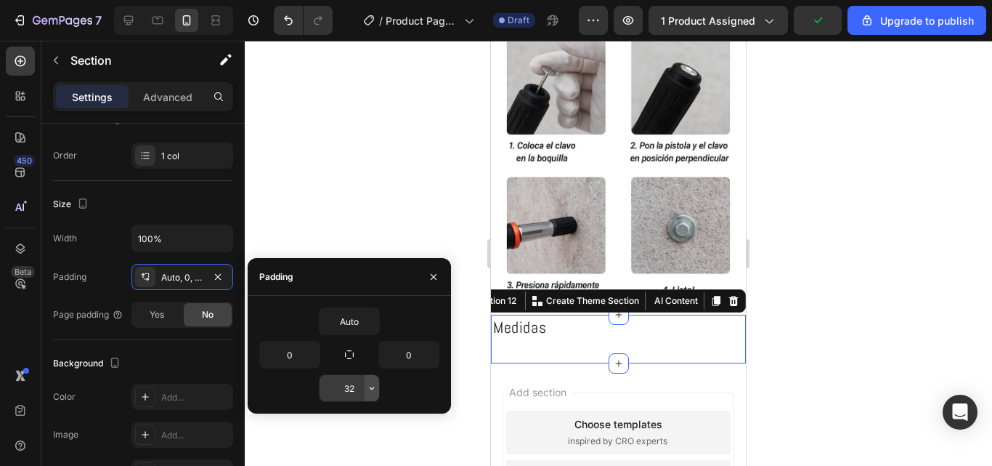
click at [373, 387] on icon "button" at bounding box center [372, 387] width 4 height 3
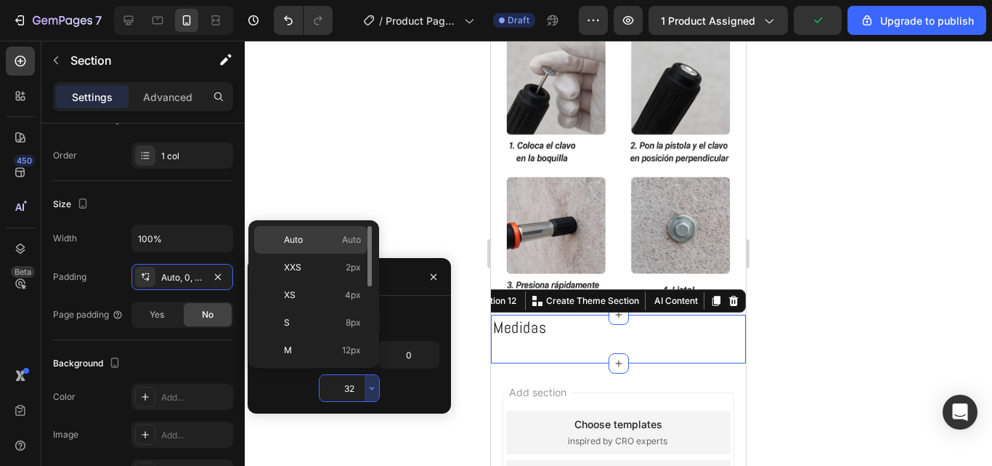
click at [349, 242] on span "Auto" at bounding box center [351, 239] width 19 height 13
type input "Auto"
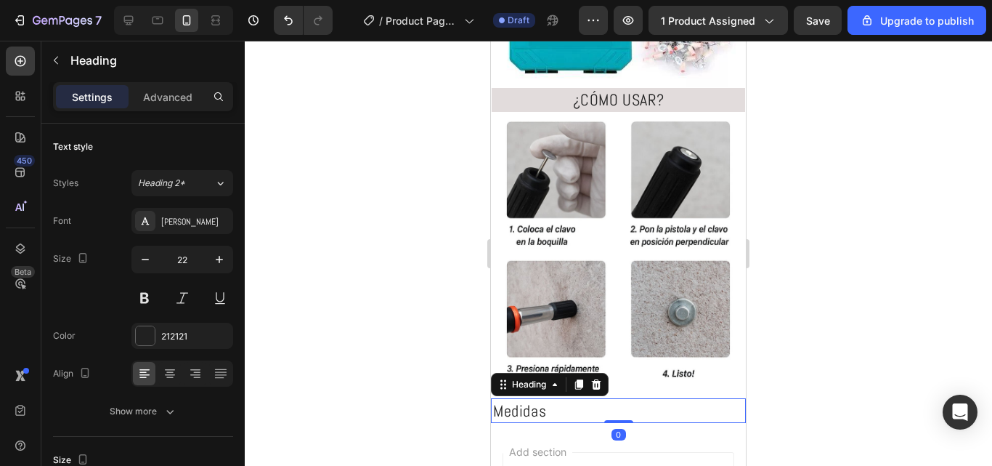
click at [576, 398] on h2 "Medidas" at bounding box center [618, 410] width 255 height 25
click at [176, 371] on icon at bounding box center [170, 373] width 15 height 15
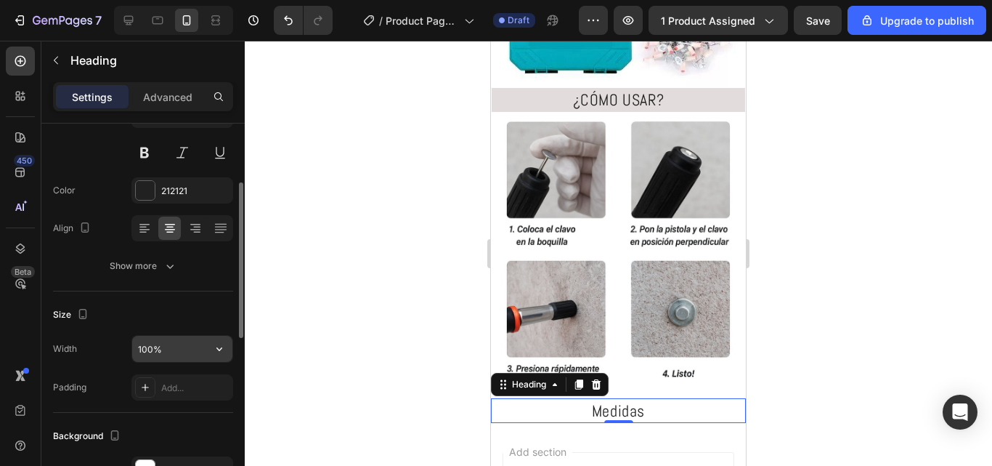
scroll to position [291, 0]
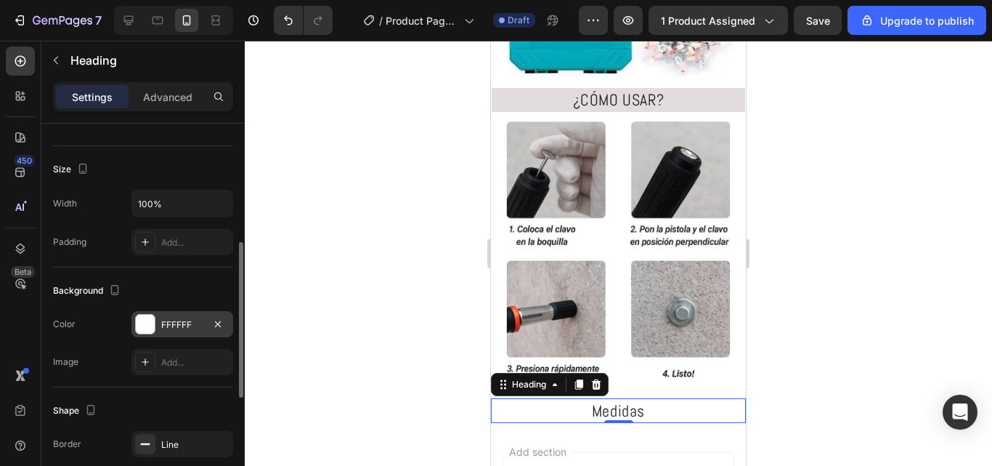
click at [182, 316] on div "FFFFFF" at bounding box center [182, 324] width 102 height 26
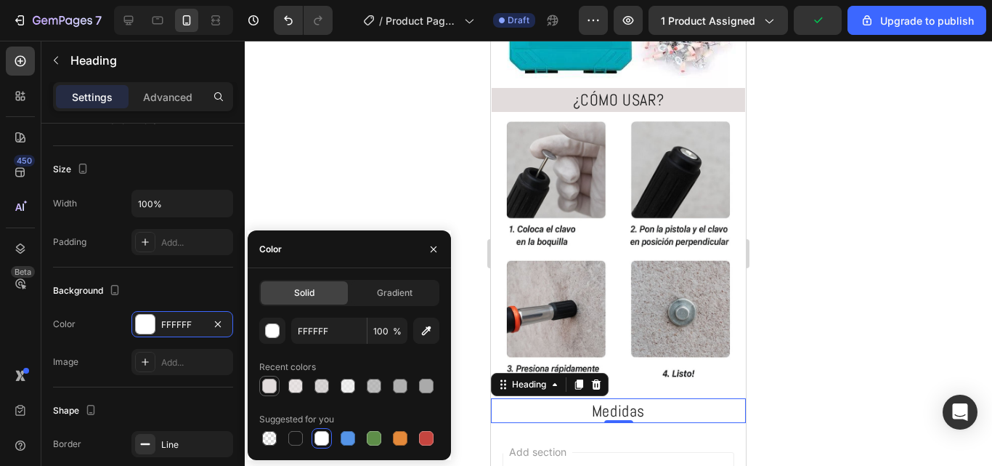
click at [260, 378] on div at bounding box center [269, 386] width 20 height 20
type input "E2DCDC"
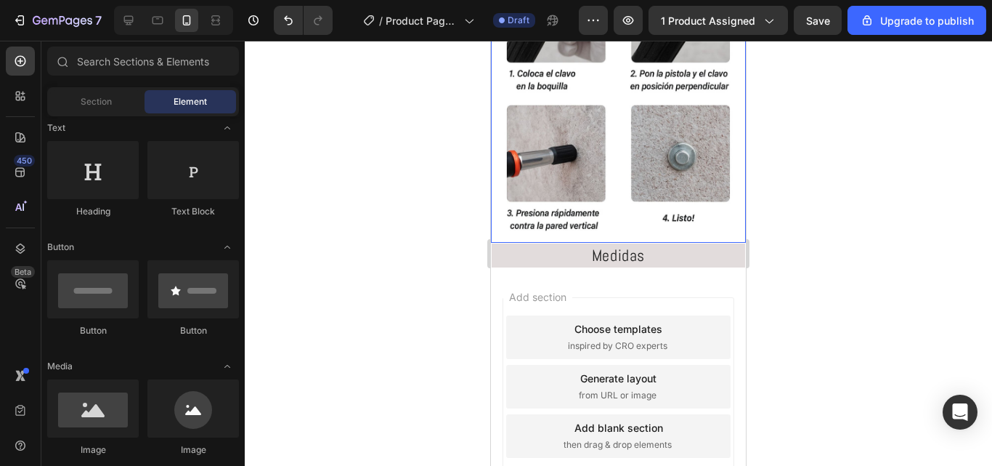
scroll to position [1394, 0]
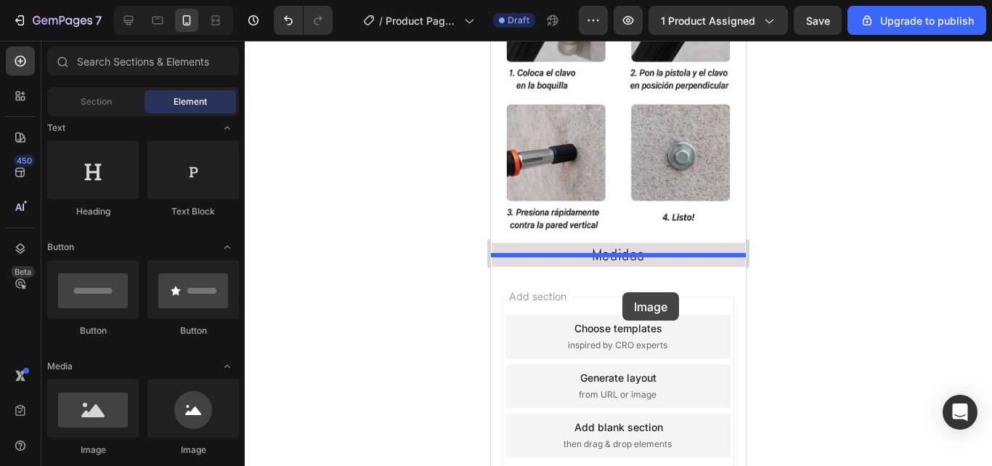
drag, startPoint x: 563, startPoint y: 445, endPoint x: 623, endPoint y: 292, distance: 163.8
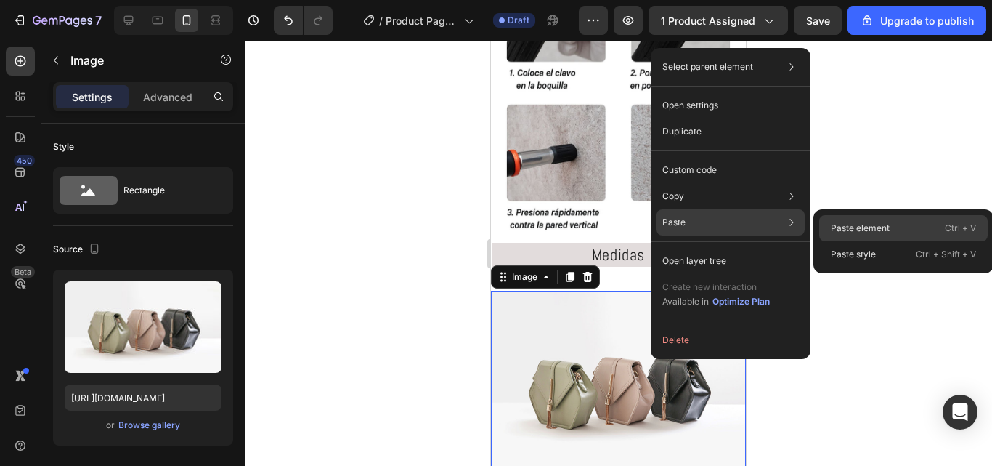
click at [862, 241] on div "Paste element Ctrl + V" at bounding box center [903, 254] width 169 height 26
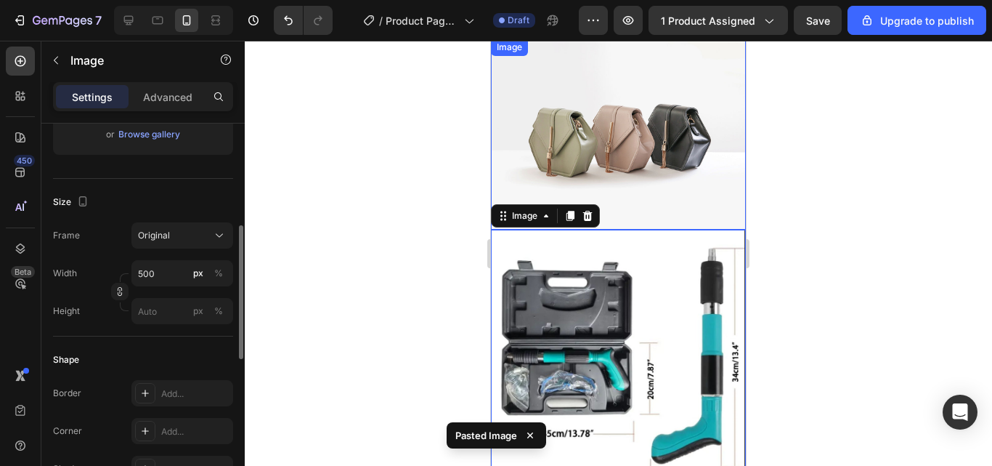
scroll to position [1618, 0]
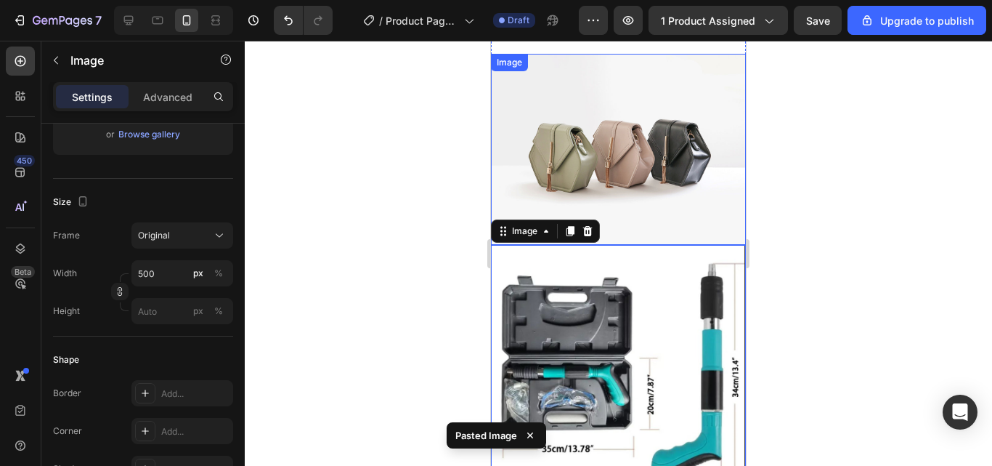
click at [720, 100] on img at bounding box center [618, 149] width 255 height 191
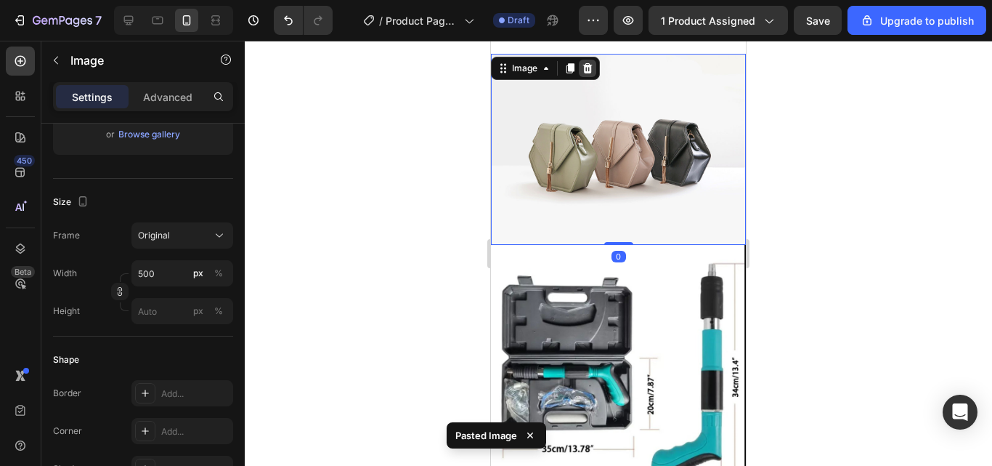
click at [580, 66] on div at bounding box center [587, 68] width 17 height 17
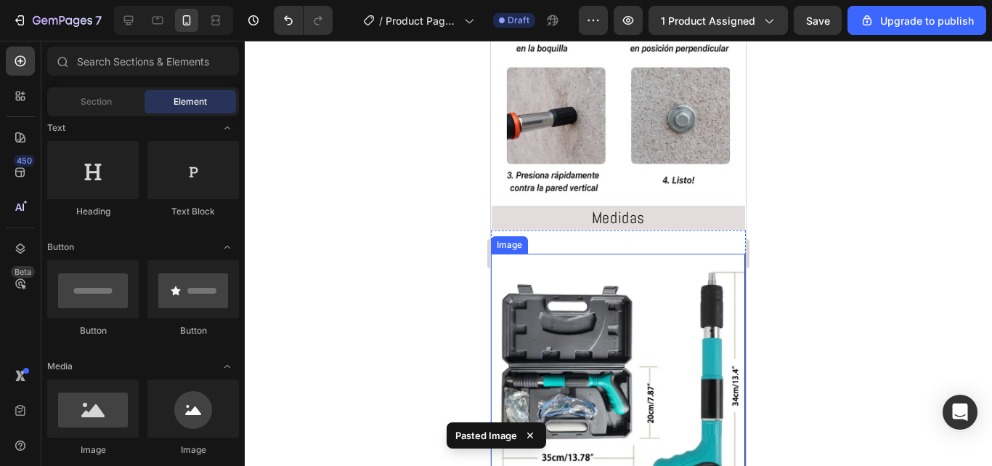
scroll to position [1435, 0]
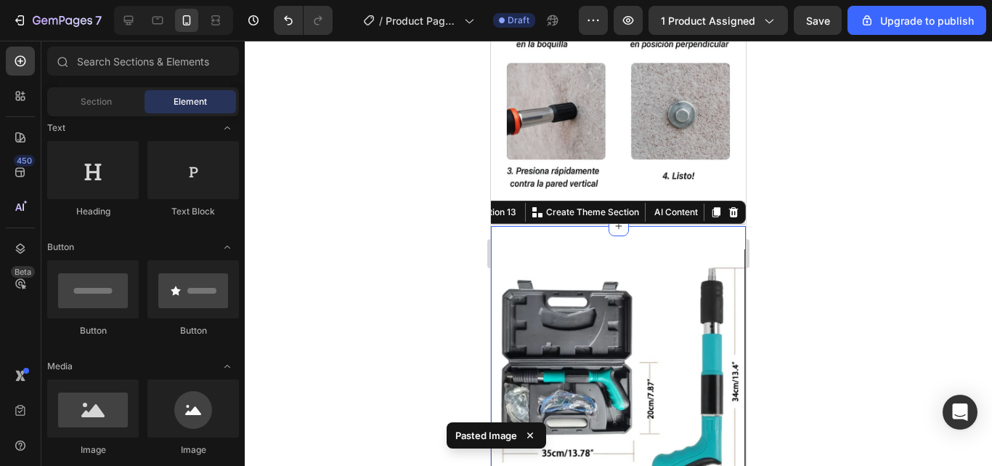
click at [659, 226] on div "Image Section 13 You can create reusable sections Create Theme Section AI Conte…" at bounding box center [618, 378] width 255 height 305
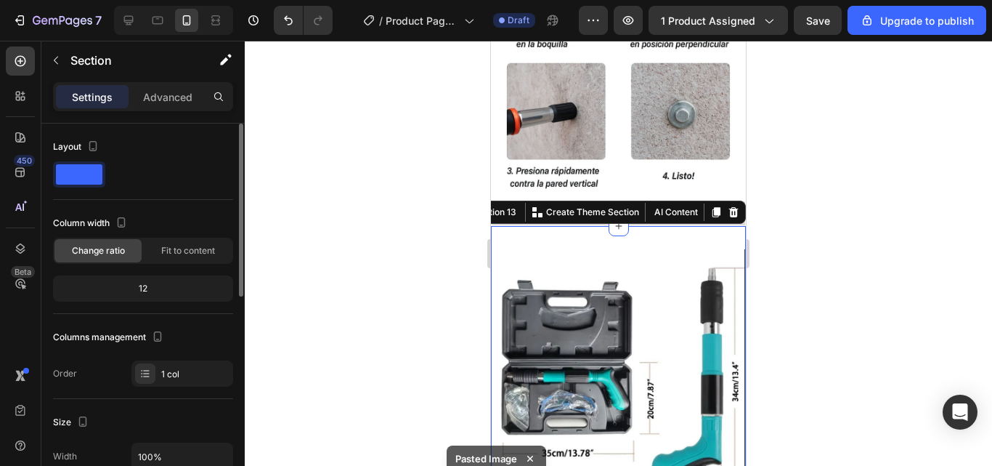
scroll to position [218, 0]
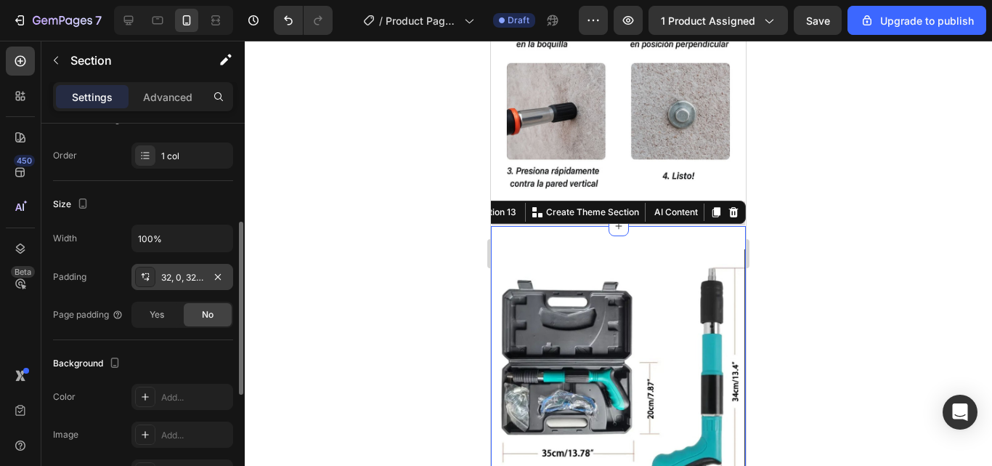
click at [179, 277] on div "32, 0, 32, 0" at bounding box center [182, 277] width 42 height 13
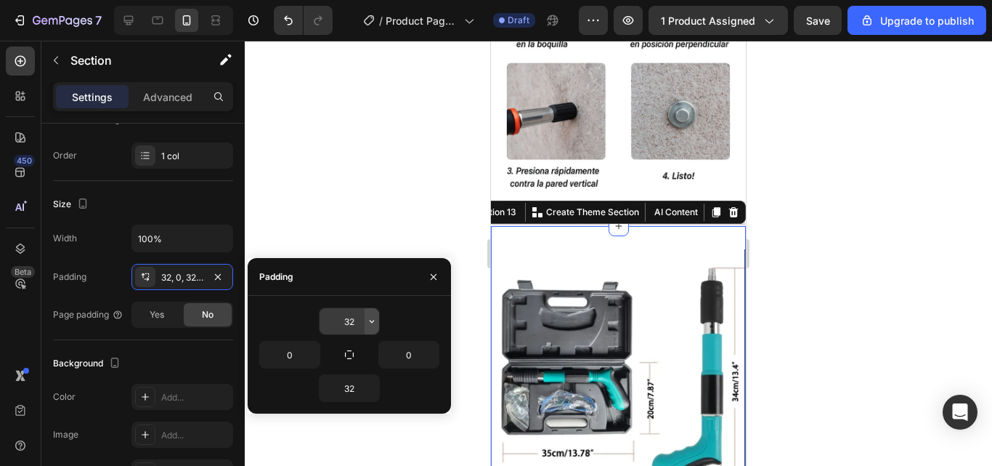
click at [368, 322] on icon "button" at bounding box center [372, 321] width 12 height 12
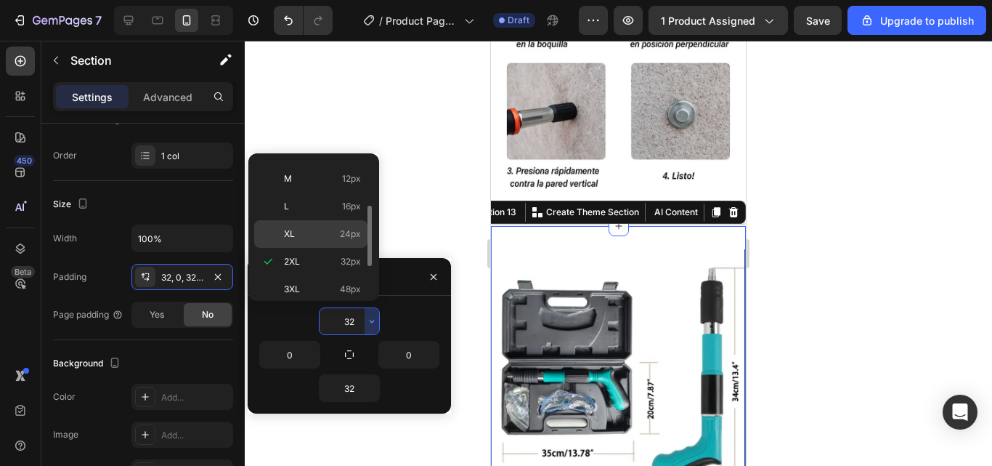
scroll to position [0, 0]
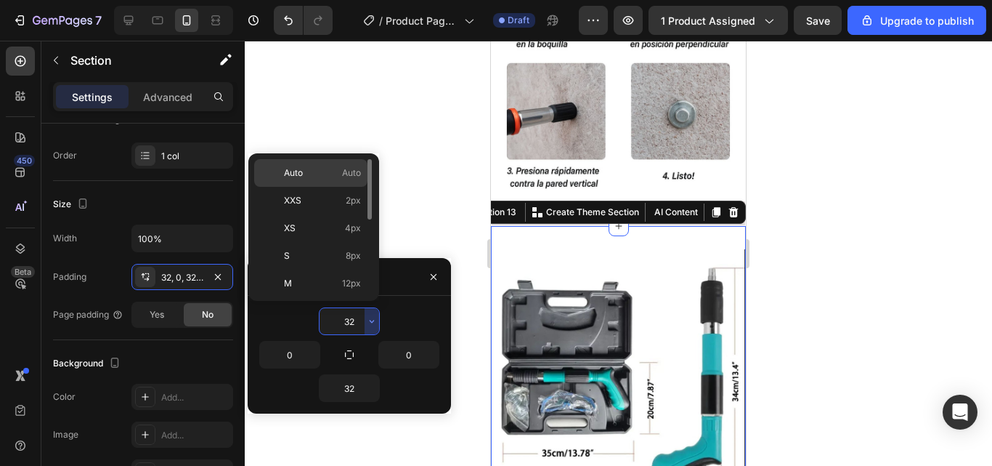
click at [324, 177] on p "Auto Auto" at bounding box center [322, 172] width 77 height 13
type input "Auto"
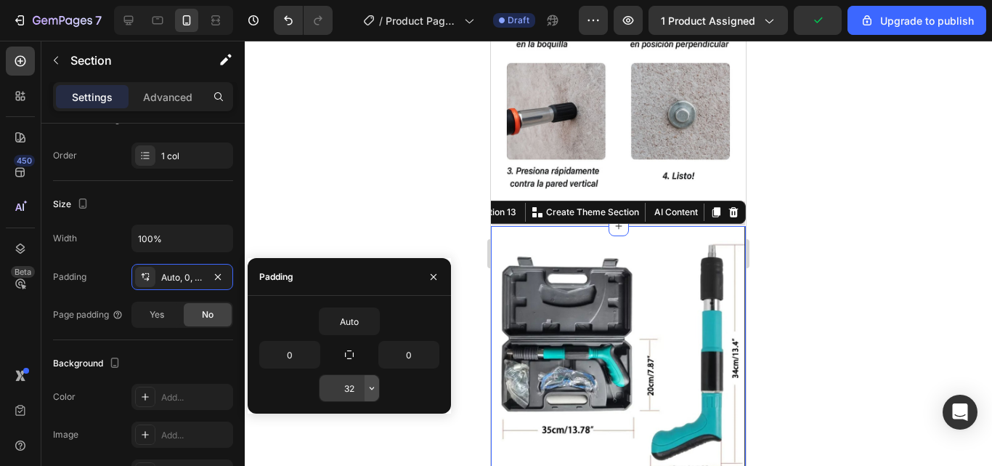
click at [377, 389] on icon "button" at bounding box center [372, 388] width 12 height 12
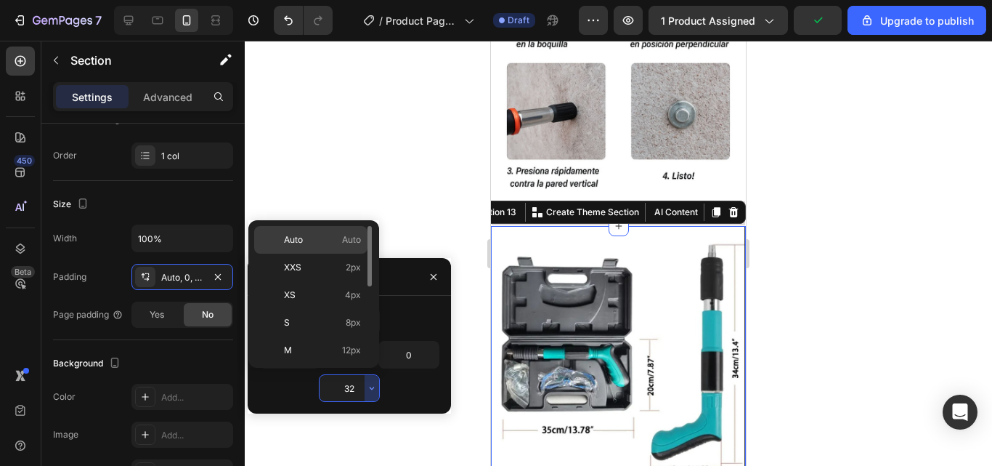
click at [341, 254] on div "Auto Auto" at bounding box center [310, 268] width 113 height 28
type input "Auto"
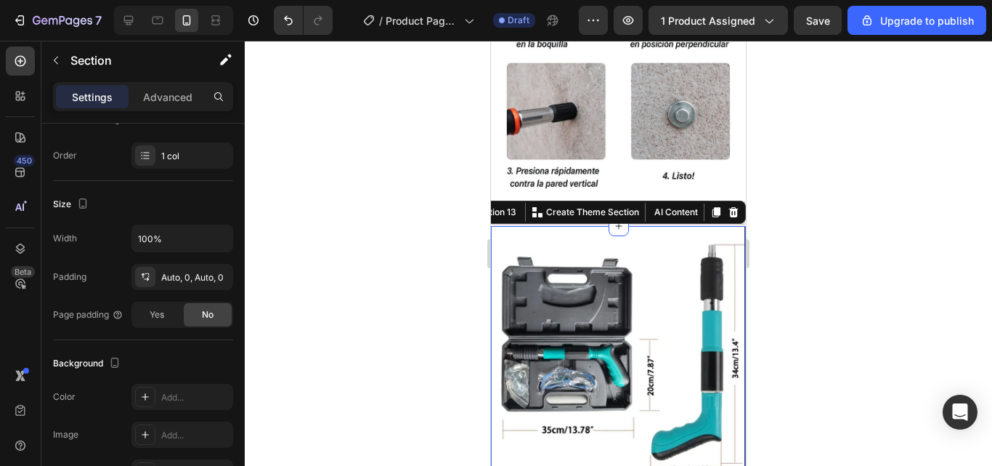
click at [790, 344] on div at bounding box center [618, 253] width 747 height 425
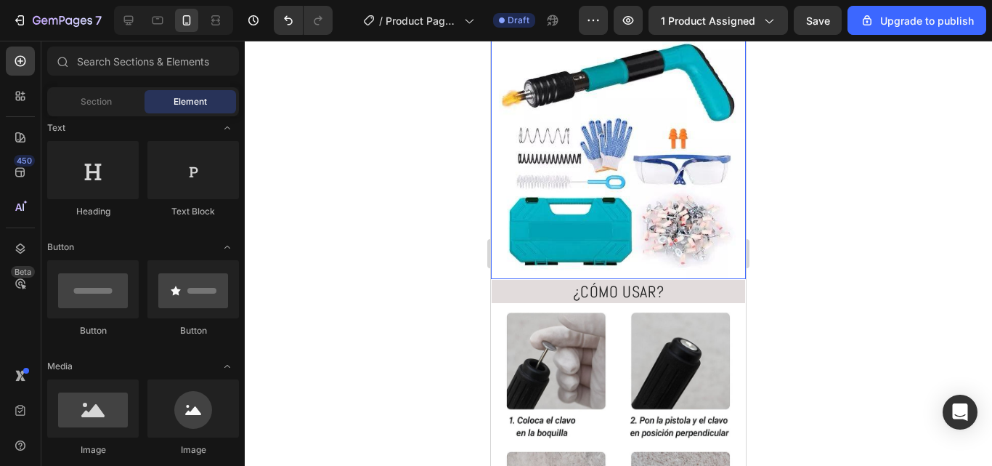
scroll to position [1072, 0]
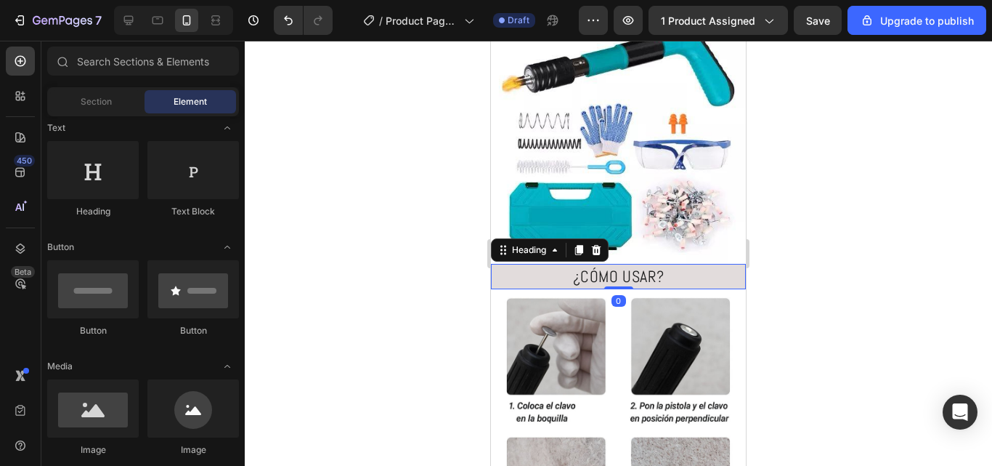
click at [641, 264] on h2 "¿CÓMO USAR?" at bounding box center [618, 276] width 255 height 25
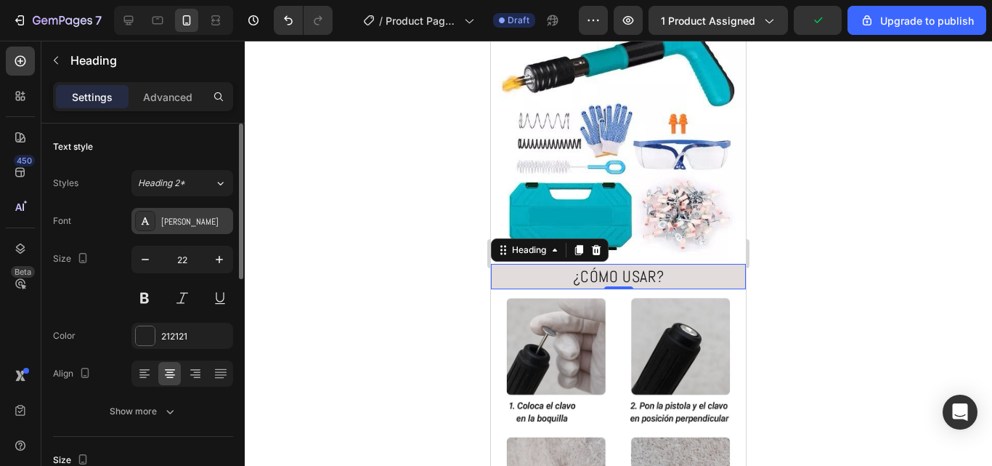
click at [187, 227] on div "Abel" at bounding box center [182, 221] width 102 height 26
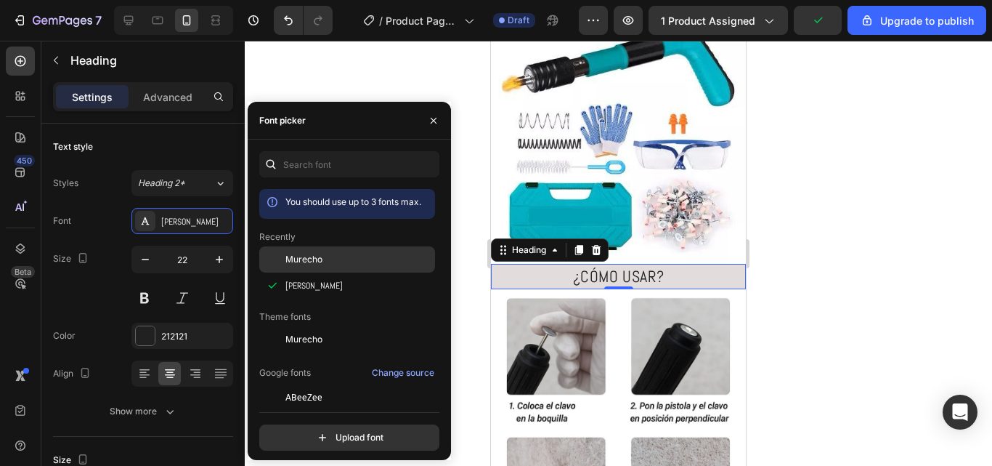
click at [291, 257] on span "Murecho" at bounding box center [303, 259] width 37 height 13
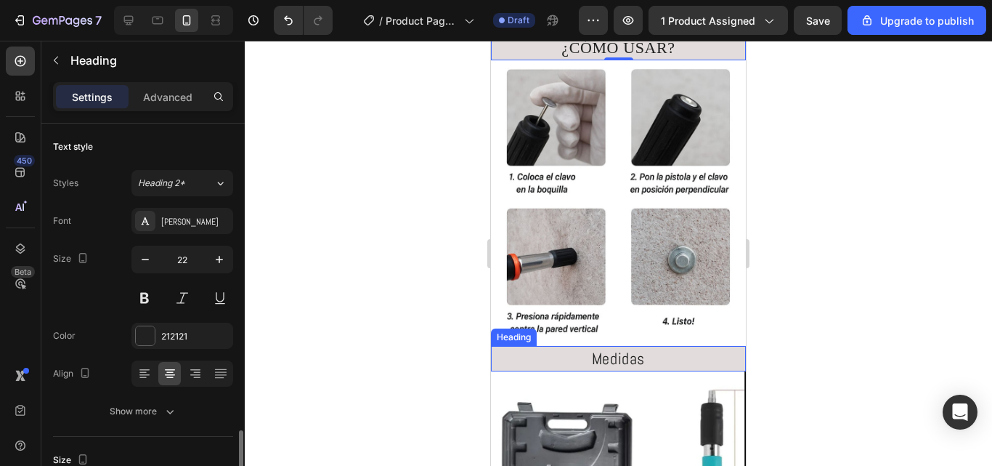
scroll to position [218, 0]
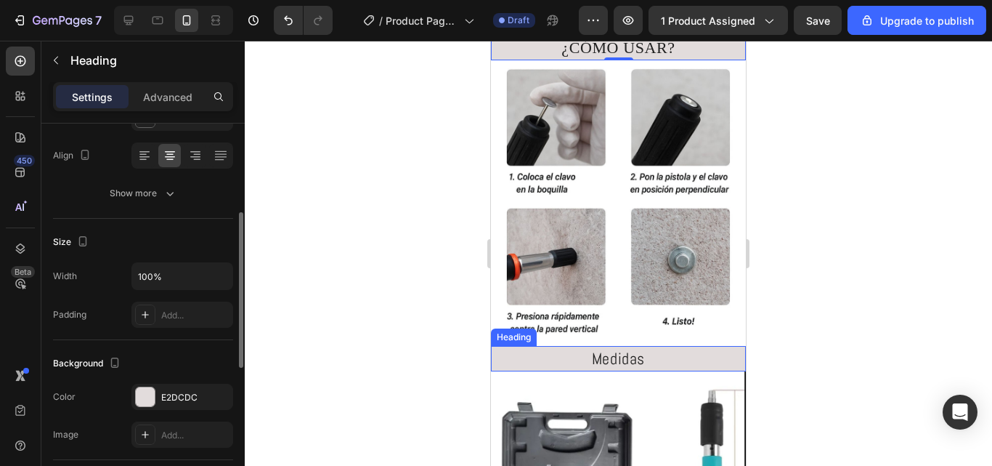
click at [618, 346] on h2 "Medidas" at bounding box center [618, 358] width 255 height 25
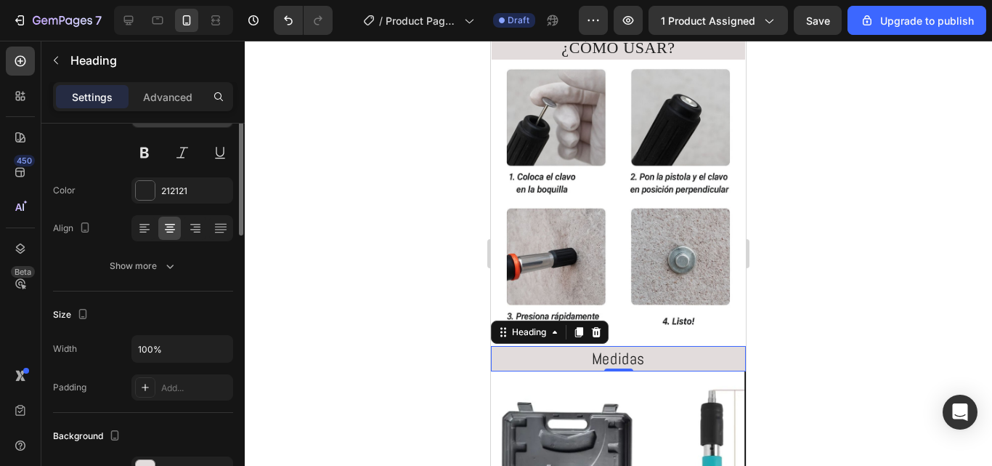
scroll to position [0, 0]
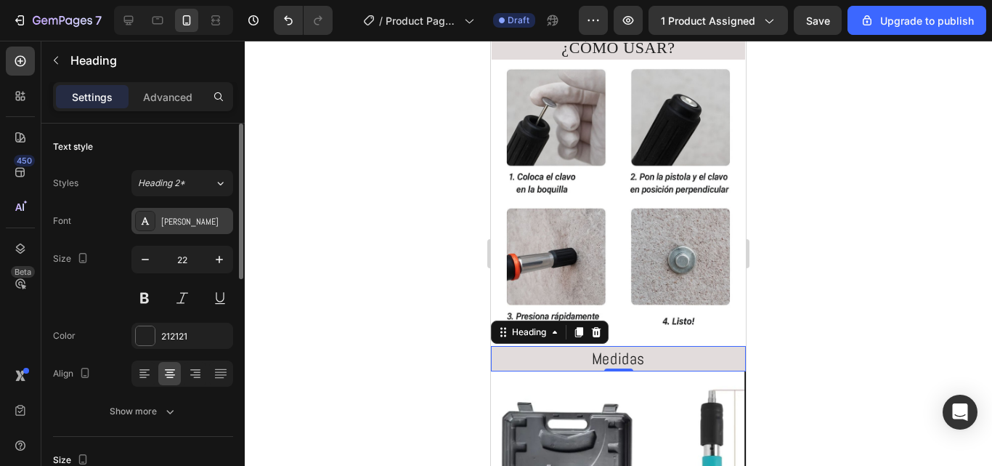
click at [187, 212] on div "Abel" at bounding box center [182, 221] width 102 height 26
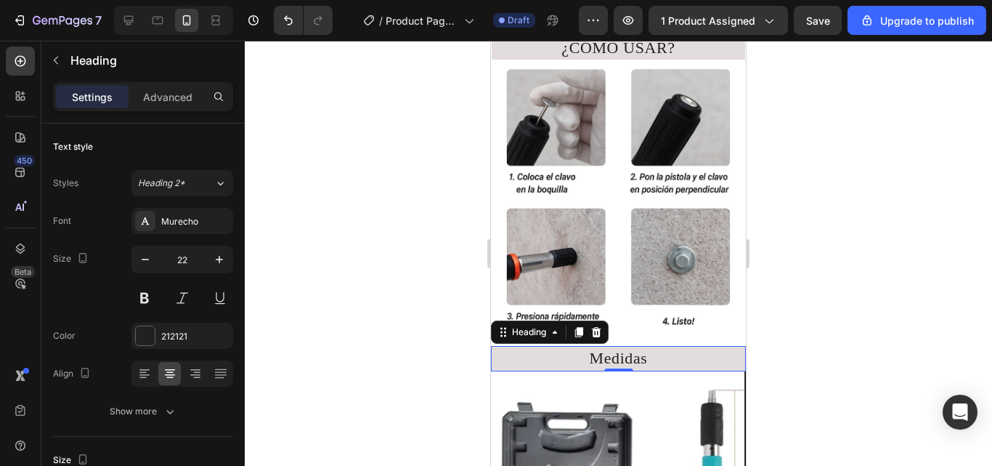
click at [649, 349] on h2 "Medidas" at bounding box center [618, 358] width 255 height 25
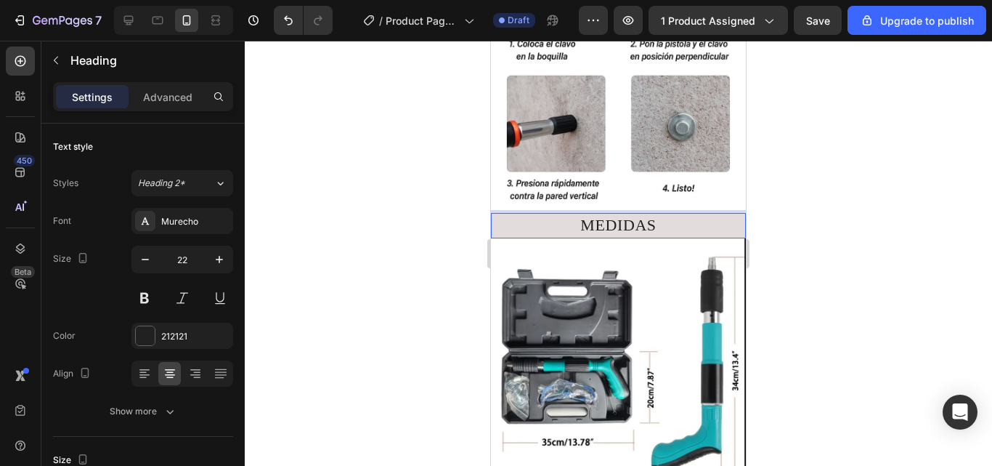
scroll to position [1435, 0]
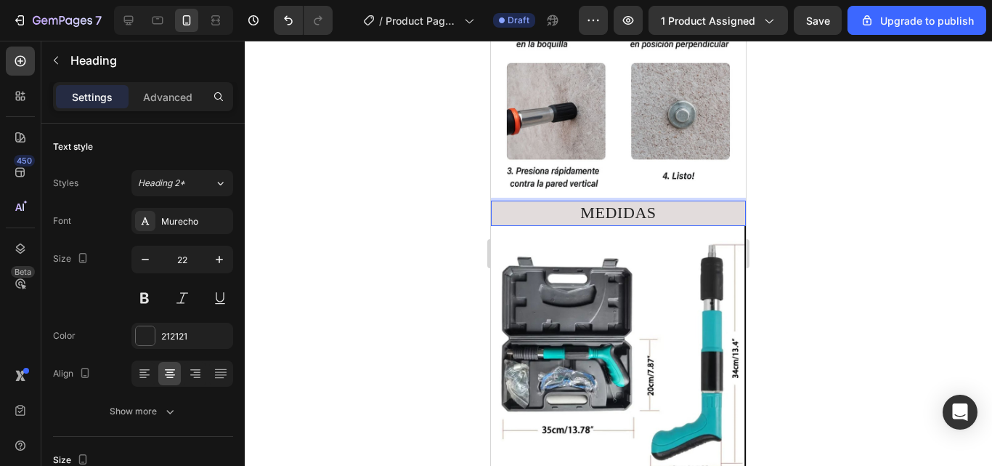
click at [797, 176] on div at bounding box center [618, 253] width 747 height 425
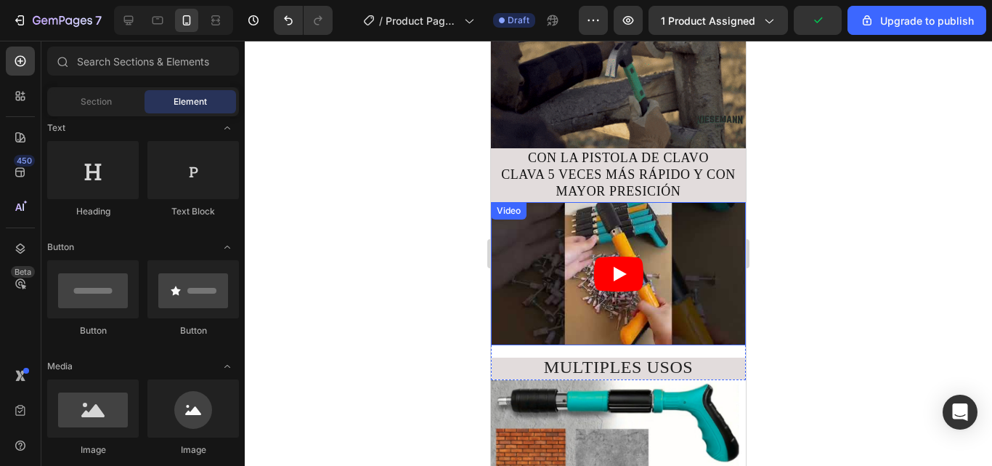
scroll to position [722, 0]
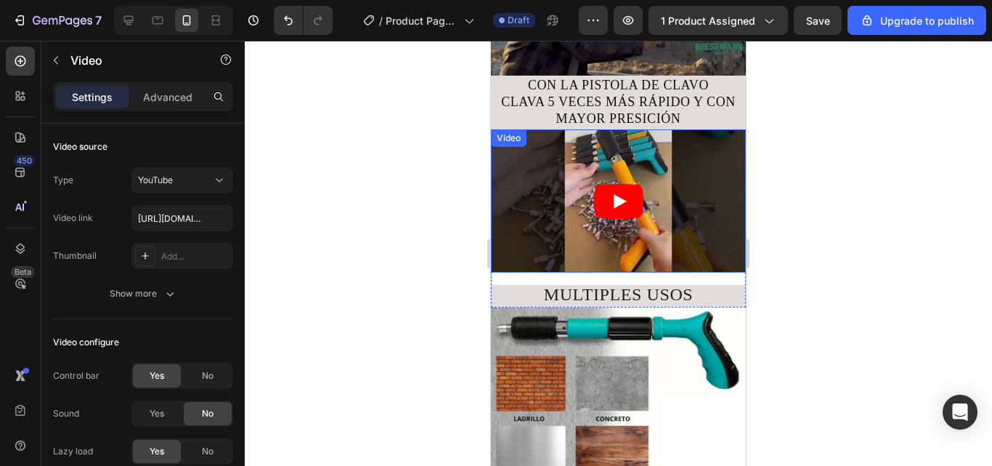
click at [625, 184] on icon "Play" at bounding box center [618, 201] width 49 height 35
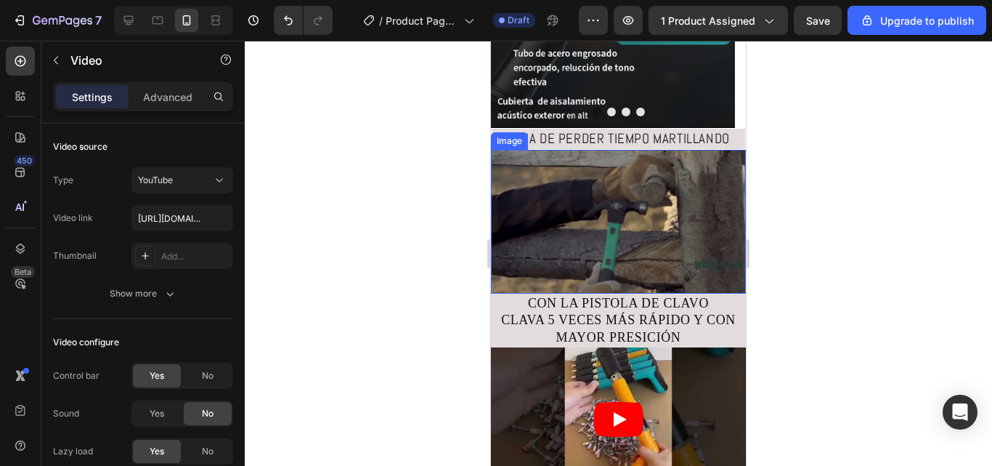
scroll to position [286, 0]
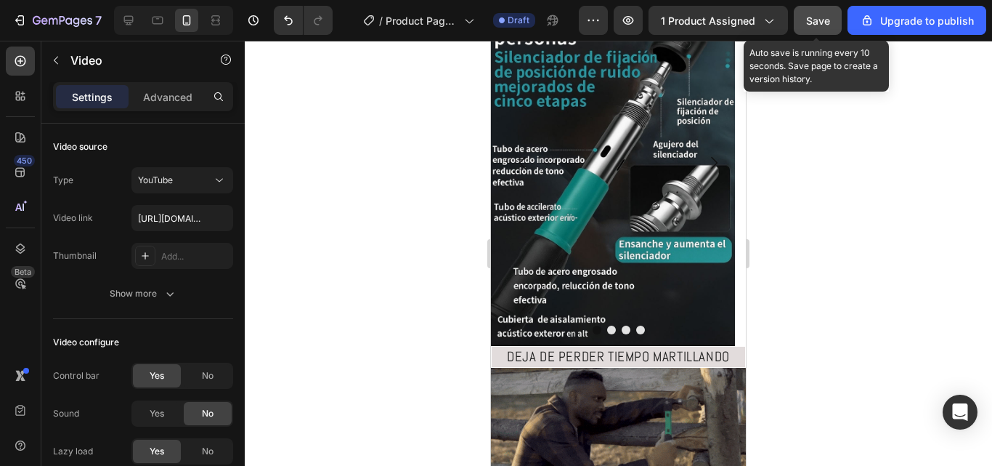
click at [824, 23] on span "Save" at bounding box center [818, 21] width 24 height 12
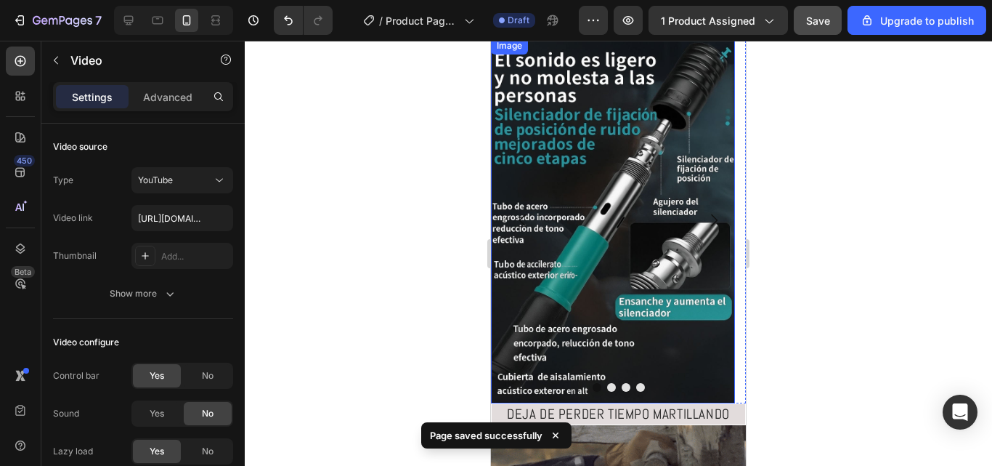
scroll to position [218, 0]
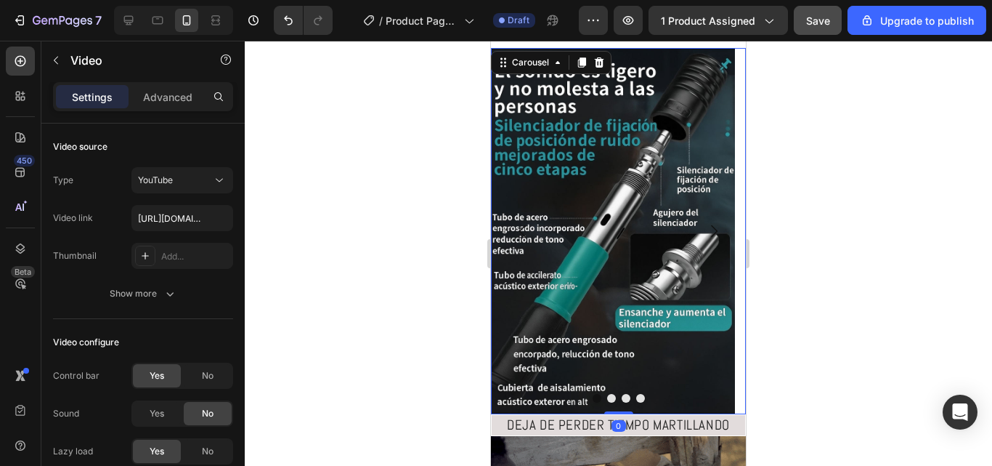
click at [713, 231] on button "Carousel Next Arrow" at bounding box center [714, 231] width 41 height 41
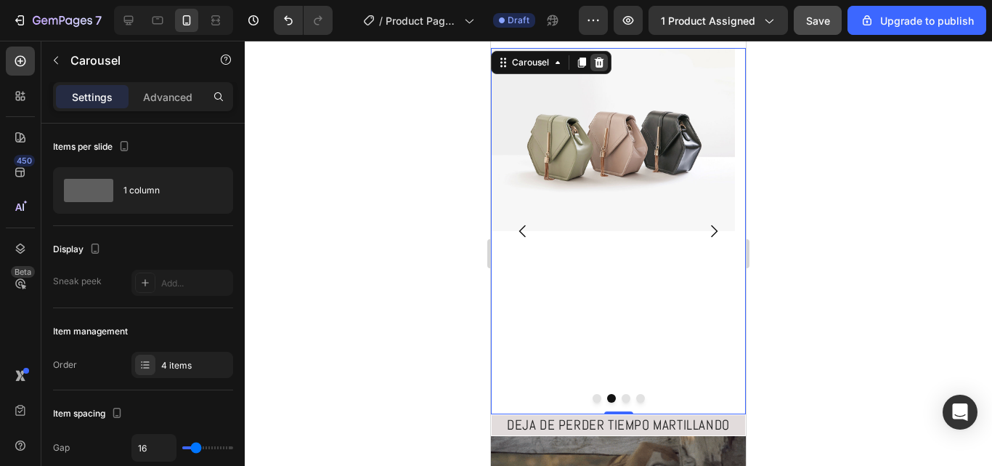
click at [603, 59] on icon at bounding box center [599, 62] width 9 height 10
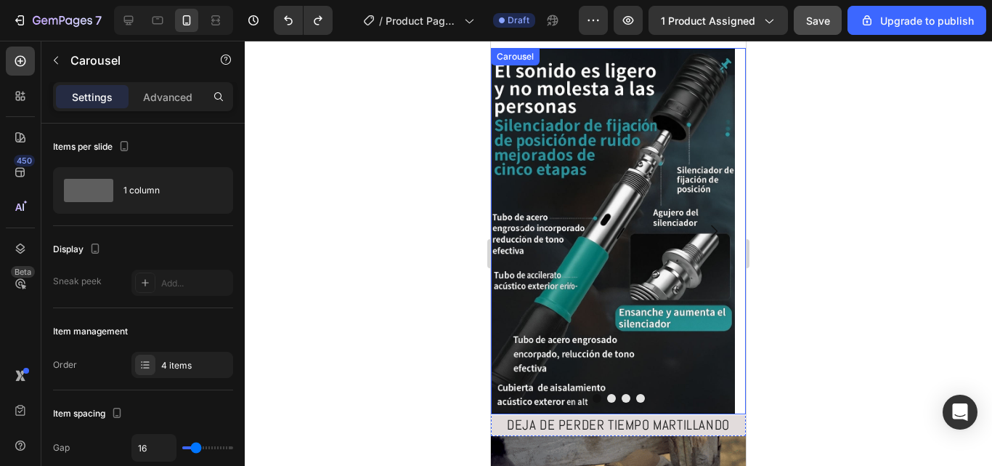
click at [694, 221] on button "Carousel Next Arrow" at bounding box center [714, 231] width 41 height 41
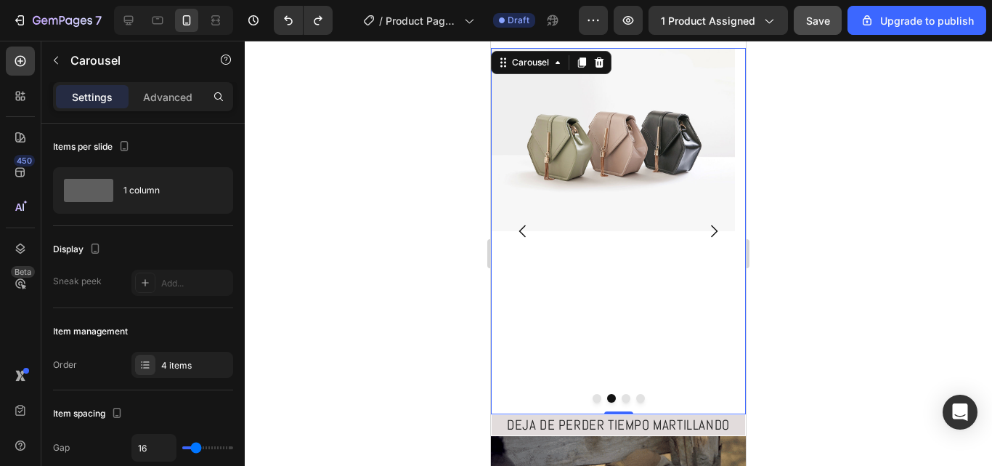
click at [517, 230] on icon "Carousel Back Arrow" at bounding box center [522, 230] width 17 height 17
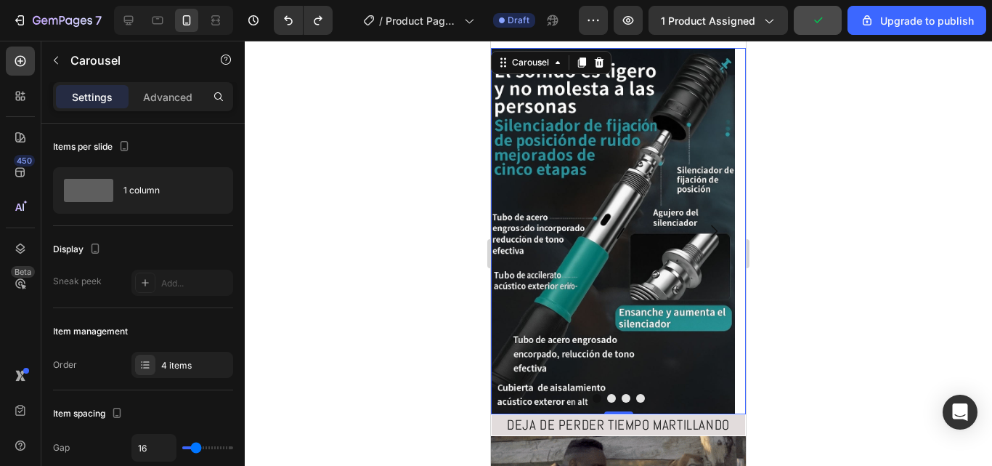
click at [517, 230] on icon "Carousel Back Arrow" at bounding box center [522, 230] width 17 height 17
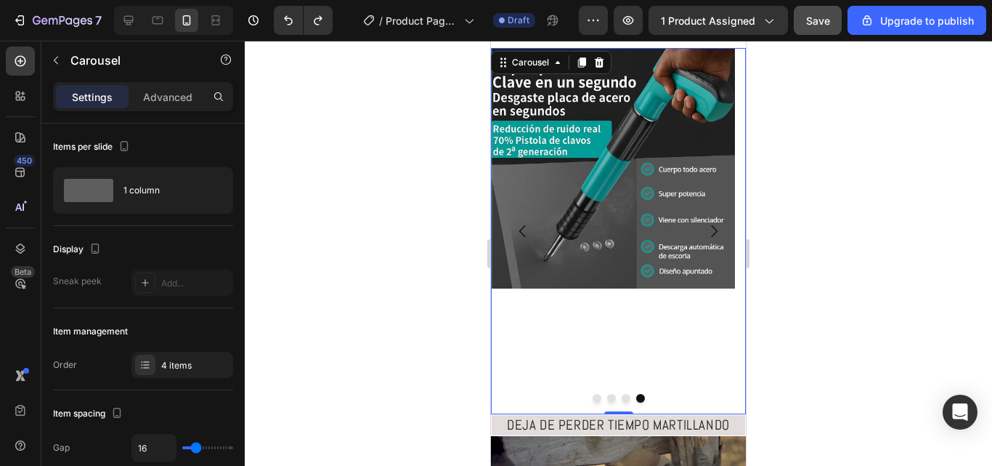
click at [705, 228] on icon "Carousel Next Arrow" at bounding box center [713, 230] width 17 height 17
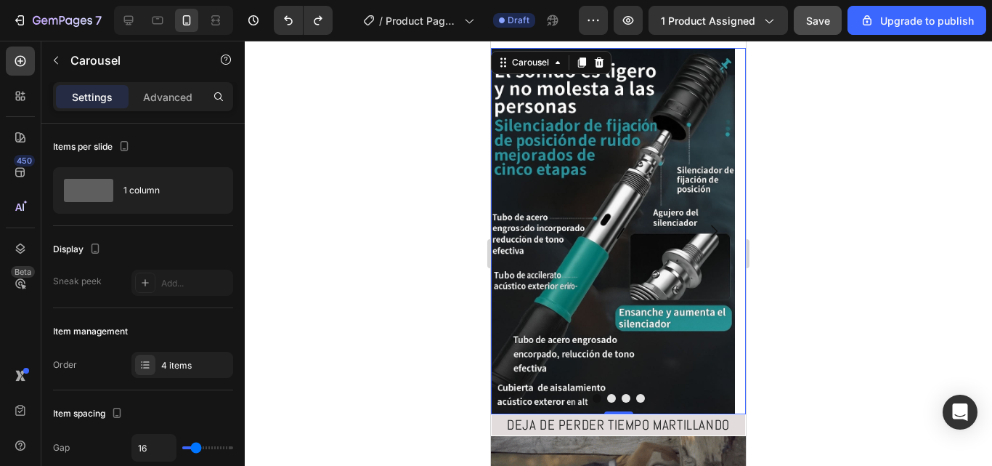
click at [705, 228] on icon "Carousel Next Arrow" at bounding box center [713, 230] width 17 height 17
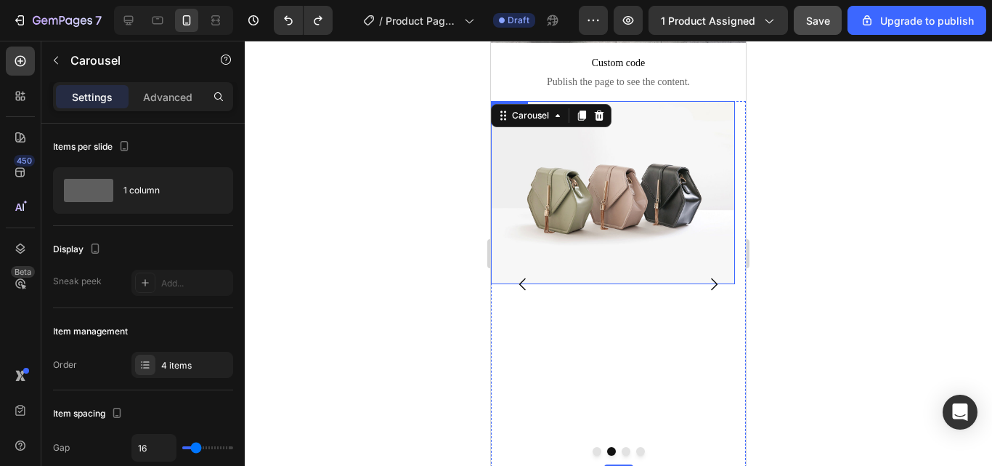
scroll to position [145, 0]
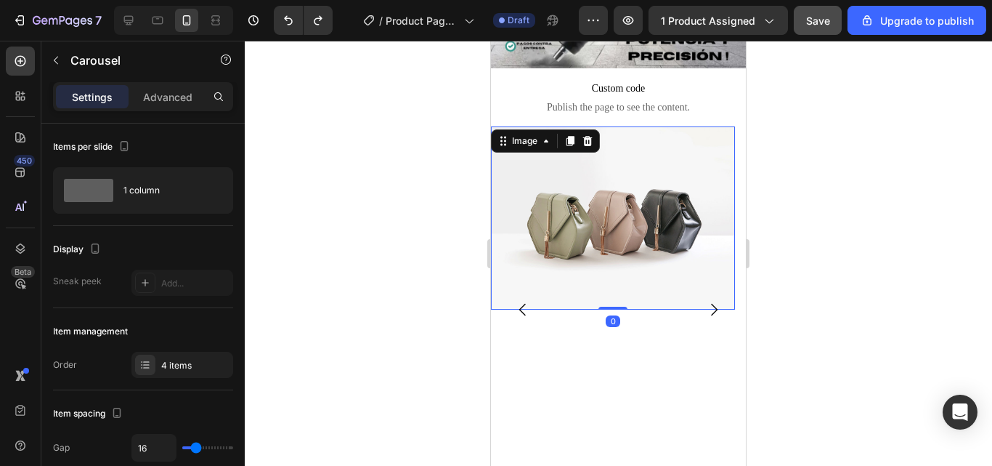
click at [591, 174] on img at bounding box center [613, 217] width 244 height 183
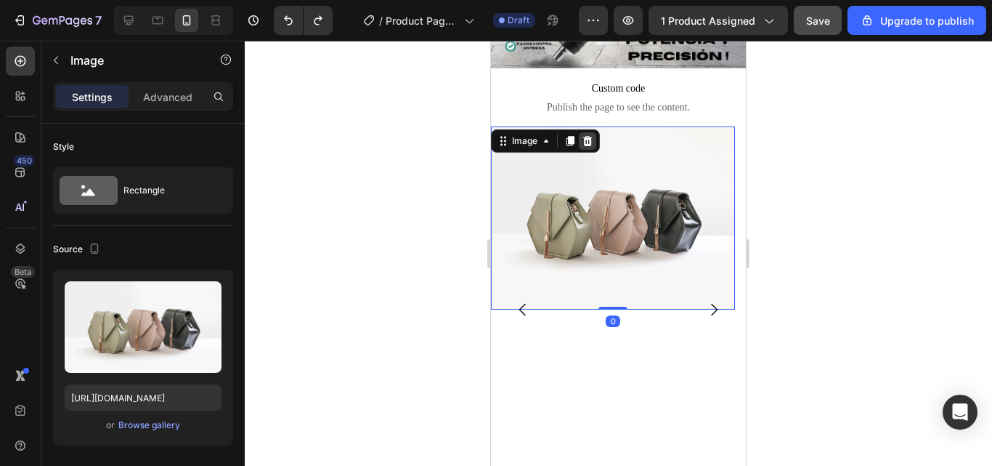
click at [592, 135] on icon at bounding box center [588, 141] width 12 height 12
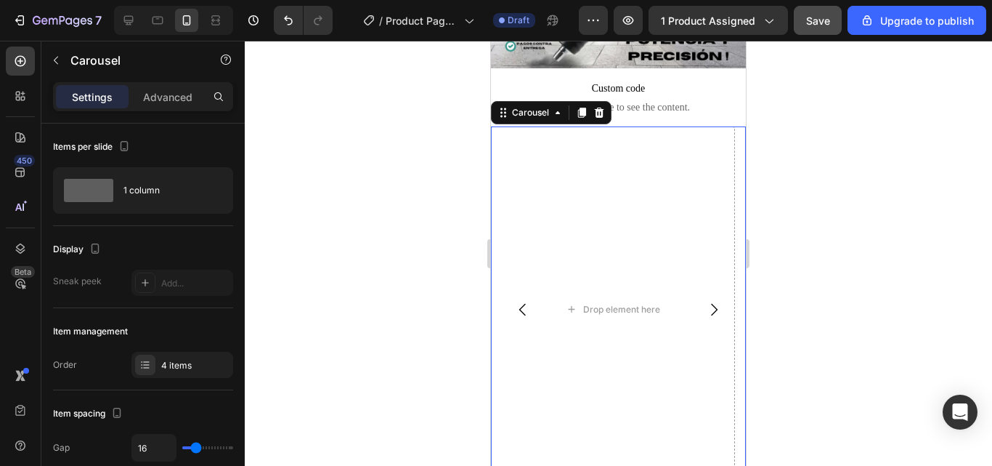
click at [524, 301] on icon "Carousel Back Arrow" at bounding box center [522, 309] width 17 height 17
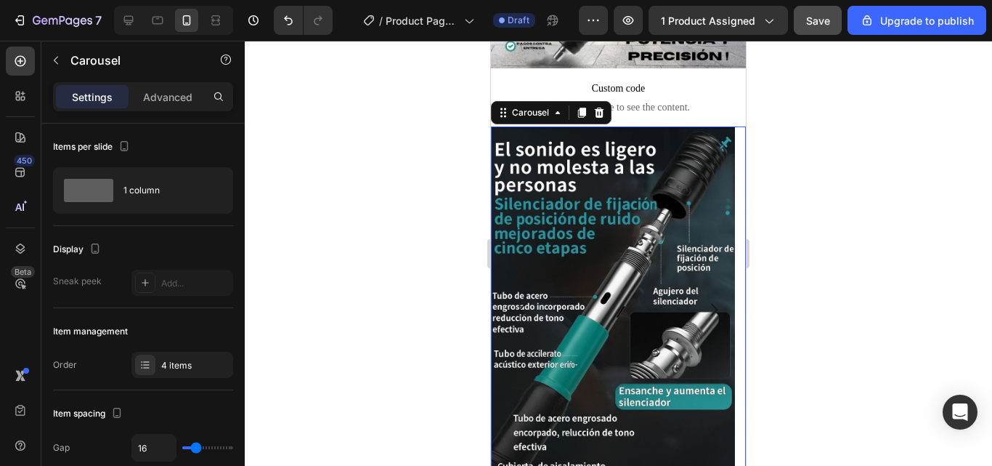
click at [524, 301] on icon "Carousel Back Arrow" at bounding box center [522, 309] width 17 height 17
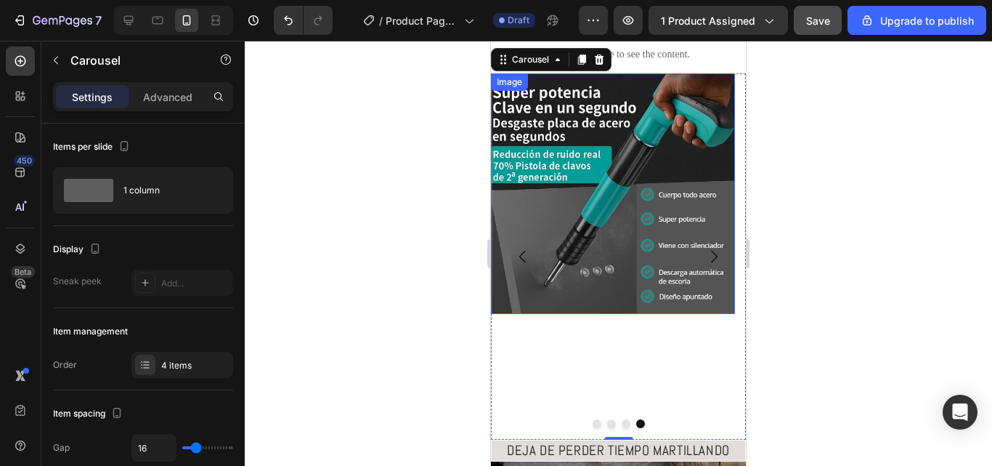
scroll to position [218, 0]
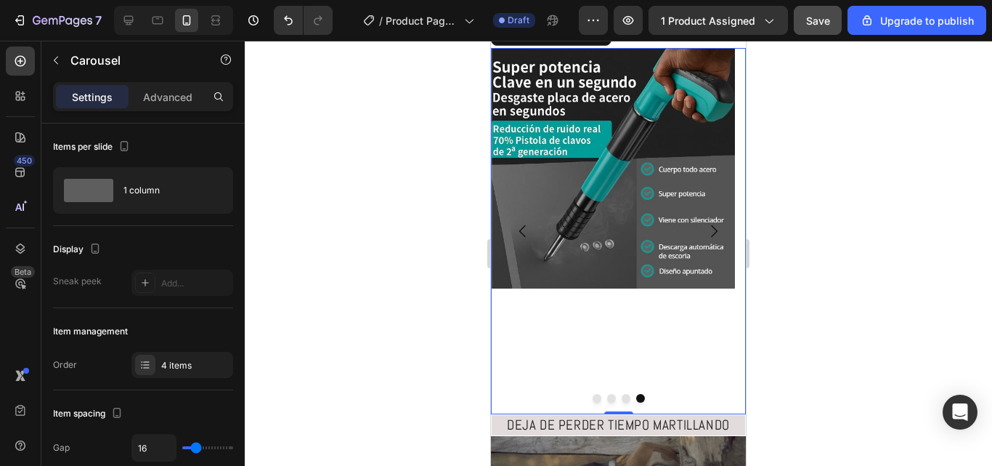
click at [517, 221] on button "Carousel Back Arrow" at bounding box center [523, 231] width 41 height 41
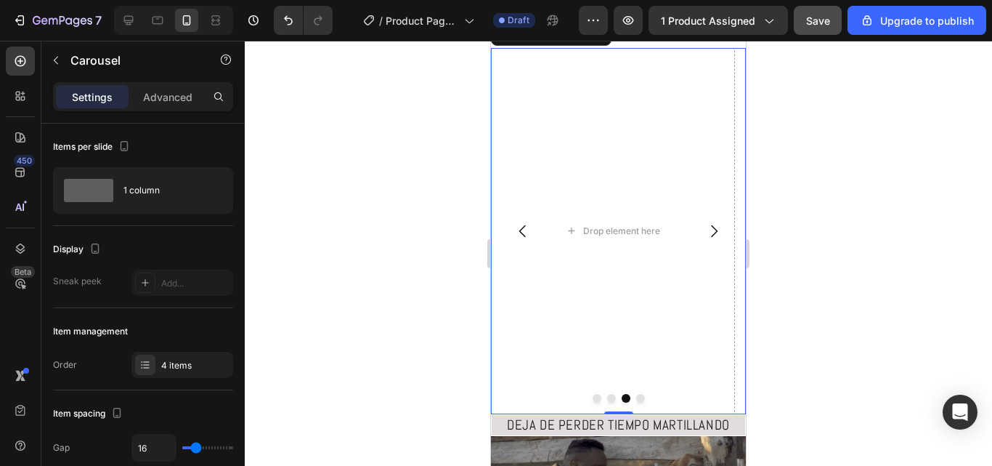
click at [517, 221] on button "Carousel Back Arrow" at bounding box center [523, 231] width 41 height 41
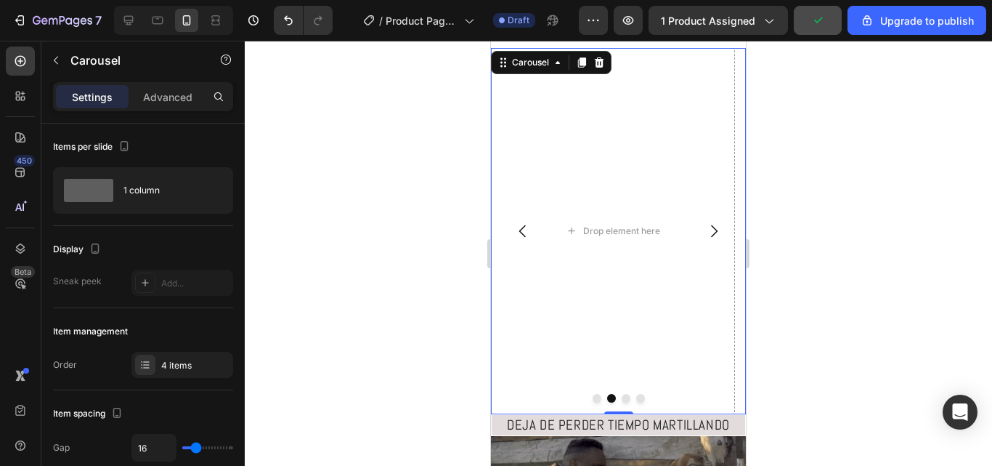
click at [694, 239] on button "Carousel Next Arrow" at bounding box center [714, 231] width 41 height 41
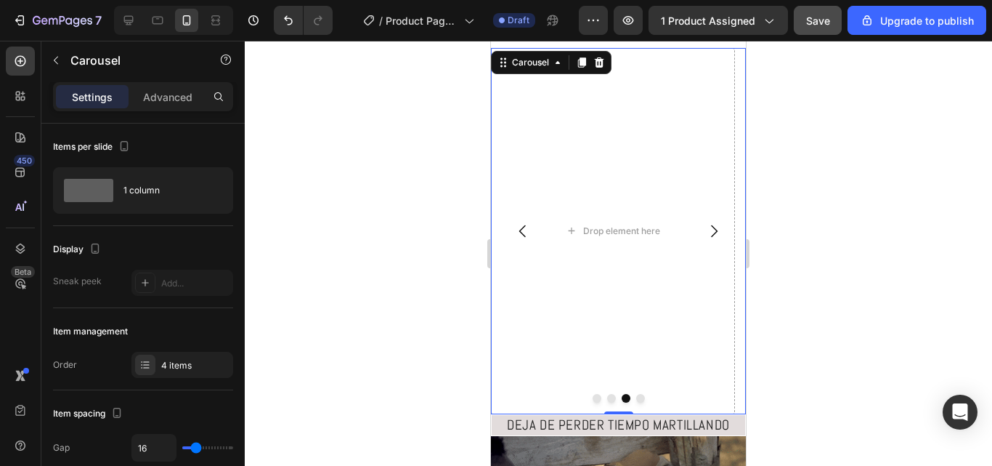
click at [705, 239] on icon "Carousel Next Arrow" at bounding box center [713, 230] width 17 height 17
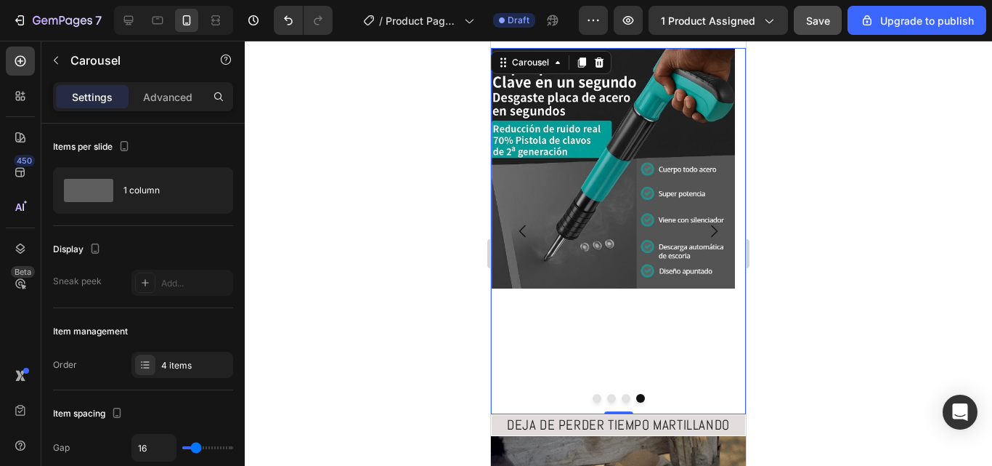
click at [705, 225] on icon "Carousel Next Arrow" at bounding box center [713, 230] width 17 height 17
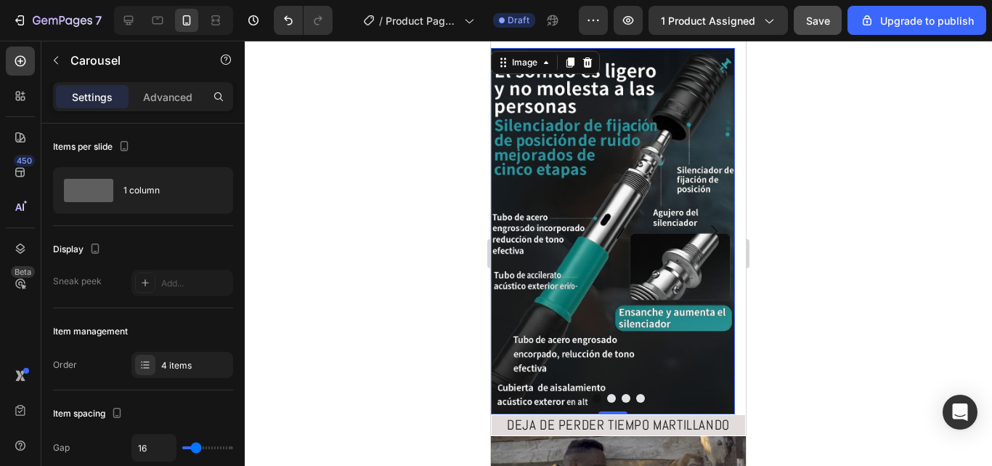
click at [710, 200] on img at bounding box center [613, 231] width 244 height 366
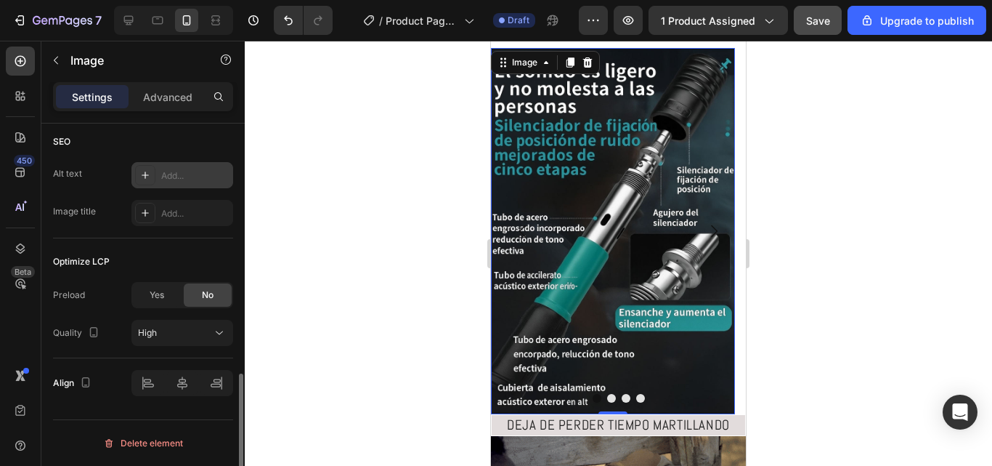
scroll to position [568, 0]
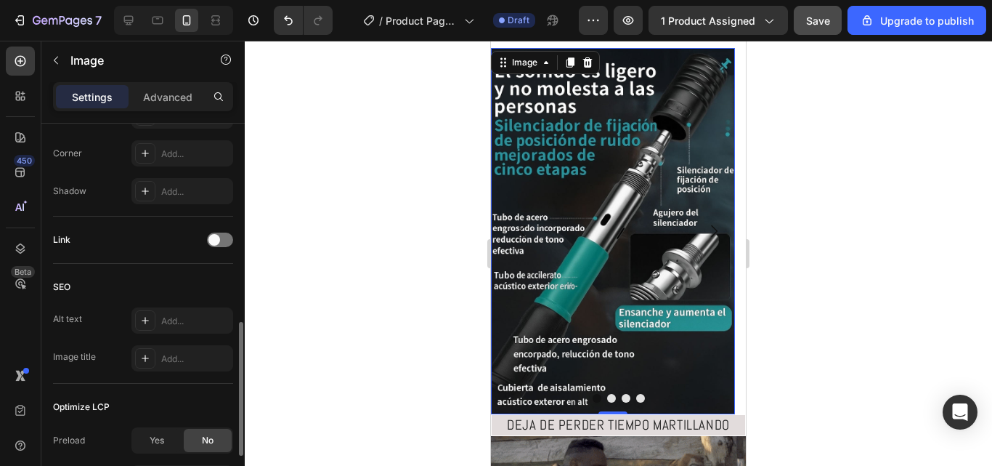
click at [665, 171] on img at bounding box center [613, 231] width 244 height 366
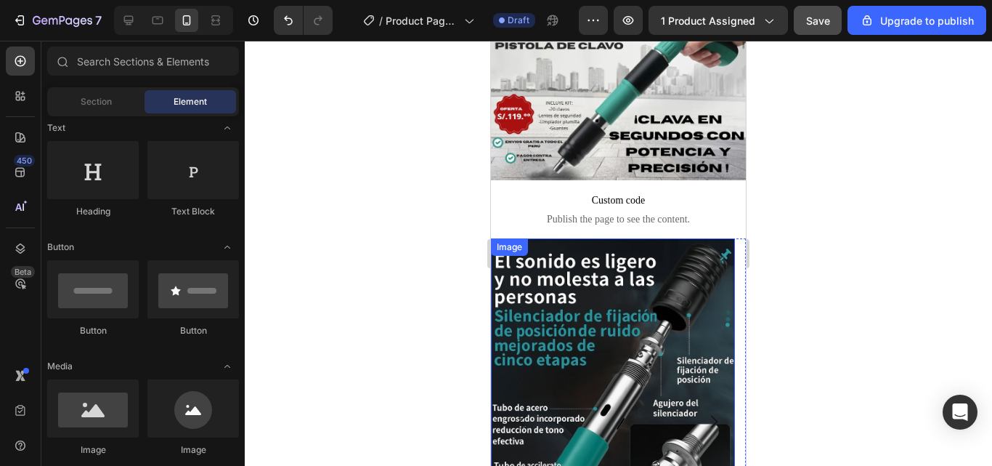
scroll to position [8, 0]
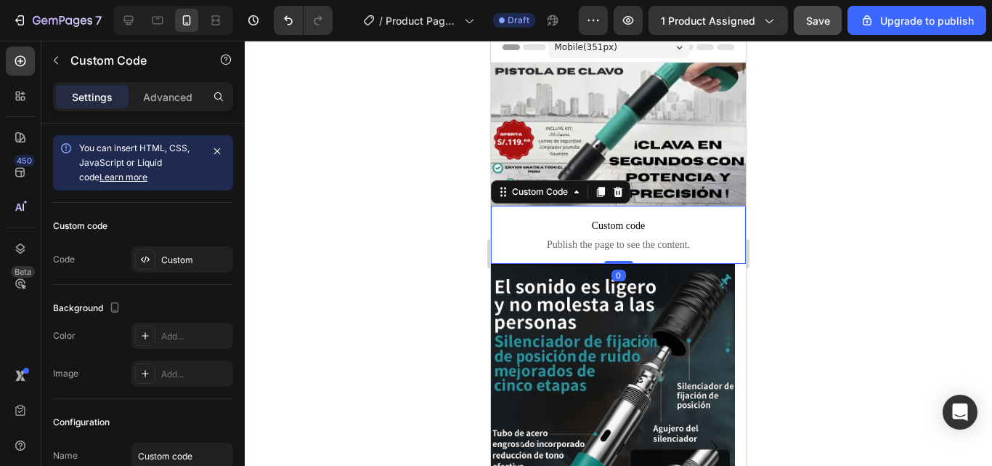
click at [673, 217] on span "Custom code" at bounding box center [618, 225] width 255 height 17
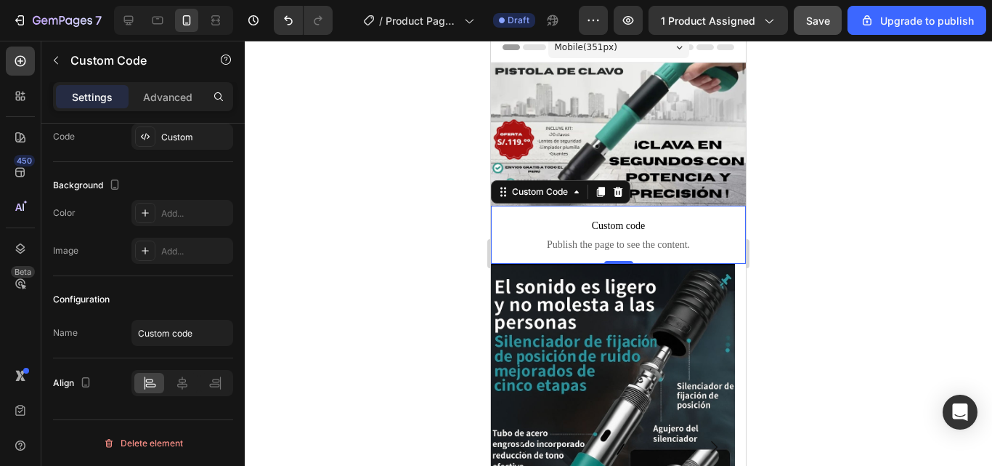
click at [850, 317] on div at bounding box center [618, 253] width 747 height 425
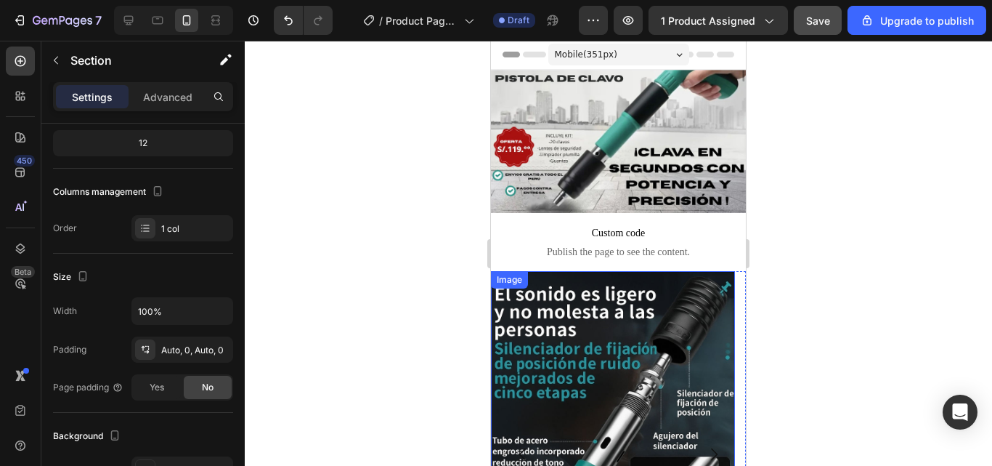
scroll to position [0, 0]
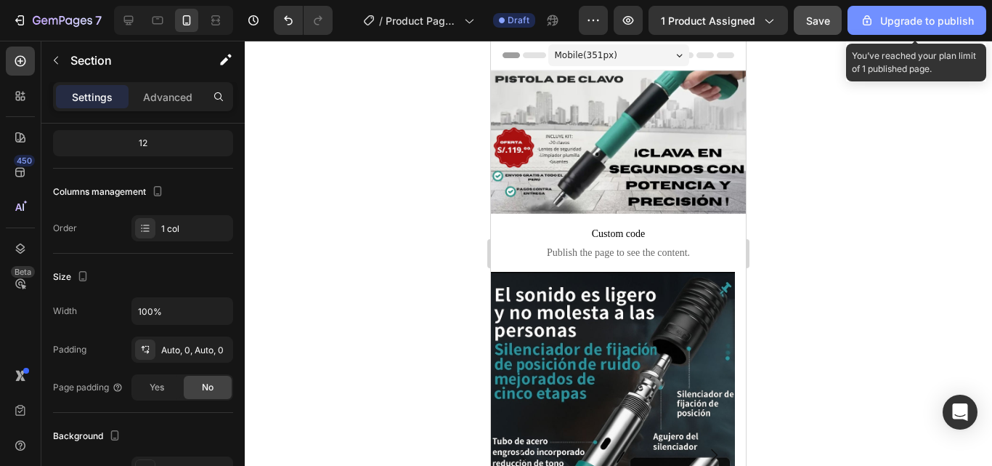
click at [918, 25] on div "Upgrade to publish" at bounding box center [917, 20] width 114 height 15
click at [849, 23] on button "Upgrade to publish" at bounding box center [917, 20] width 139 height 29
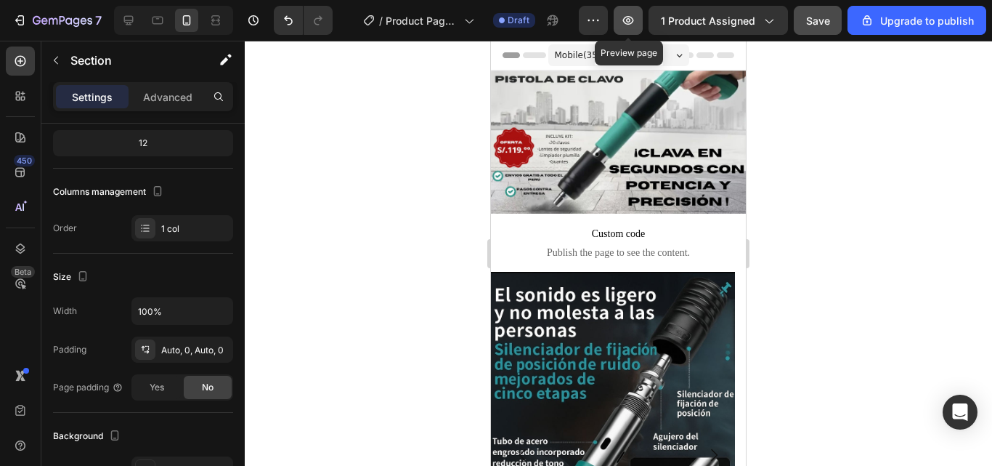
click at [626, 12] on button "button" at bounding box center [628, 20] width 29 height 29
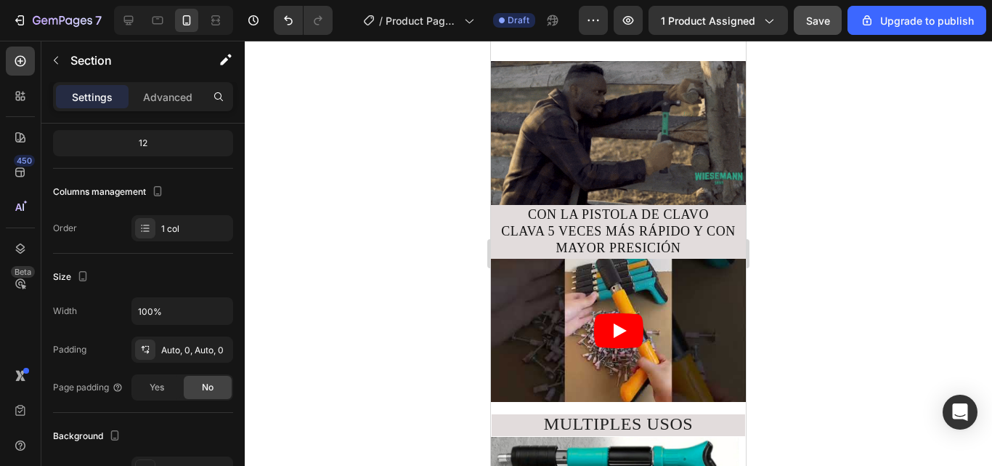
scroll to position [726, 0]
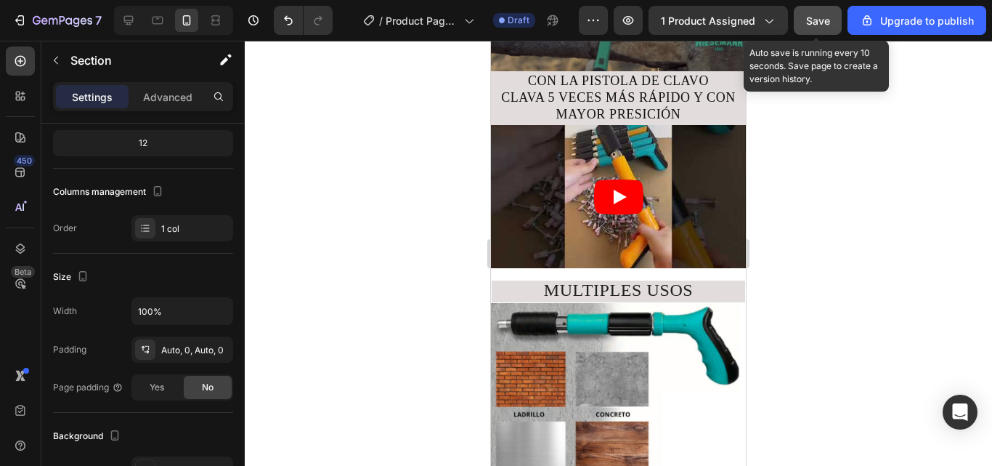
click at [820, 29] on button "Save" at bounding box center [818, 20] width 48 height 29
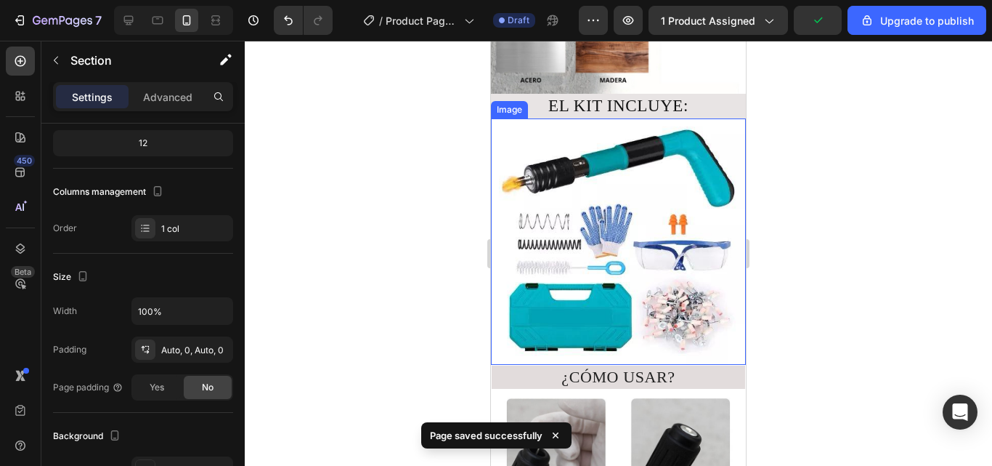
scroll to position [1235, 0]
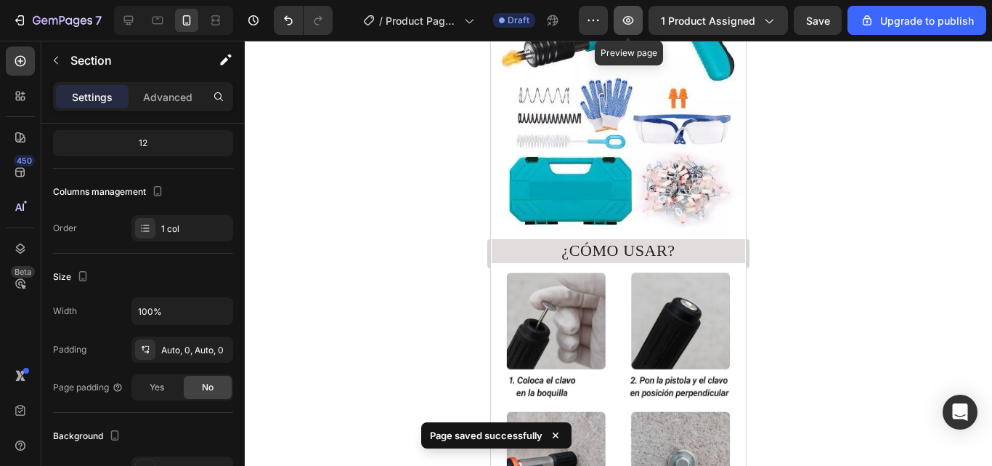
click at [622, 29] on button "button" at bounding box center [628, 20] width 29 height 29
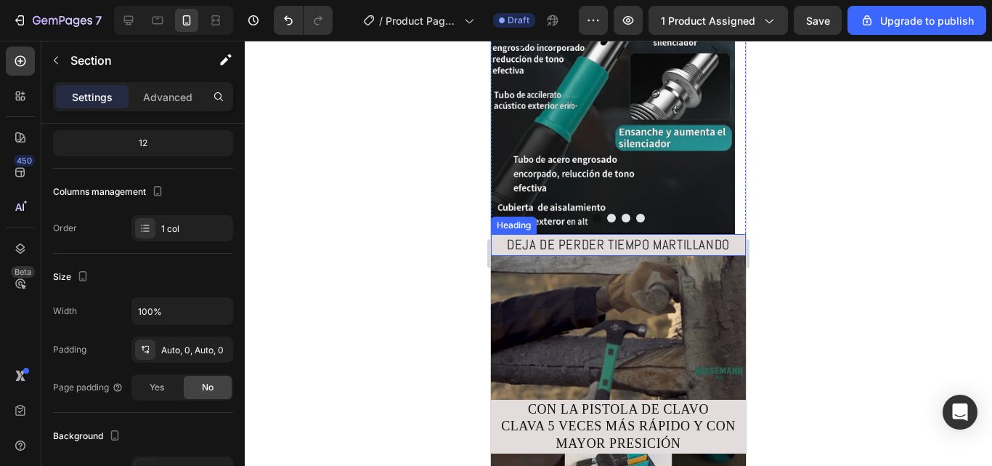
scroll to position [423, 0]
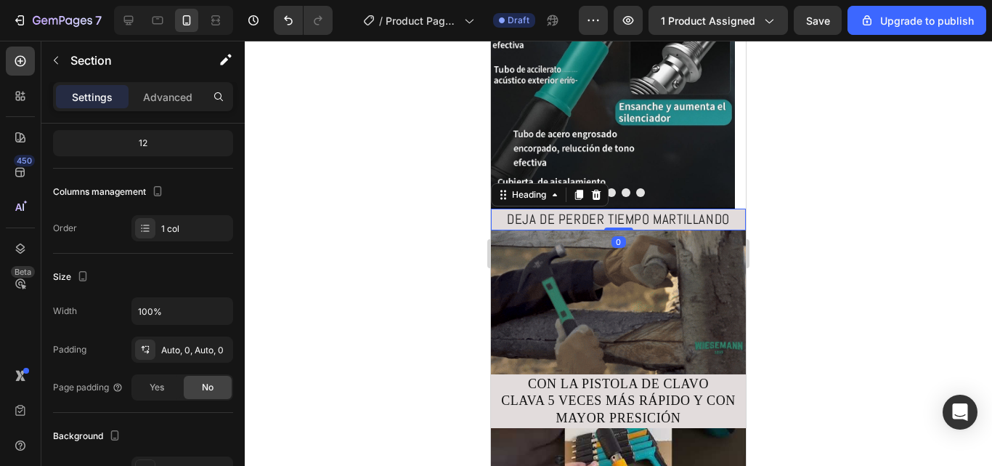
click at [550, 216] on h2 "DEJA DE PERDER TIEMPO MARTILLANDO" at bounding box center [618, 219] width 255 height 23
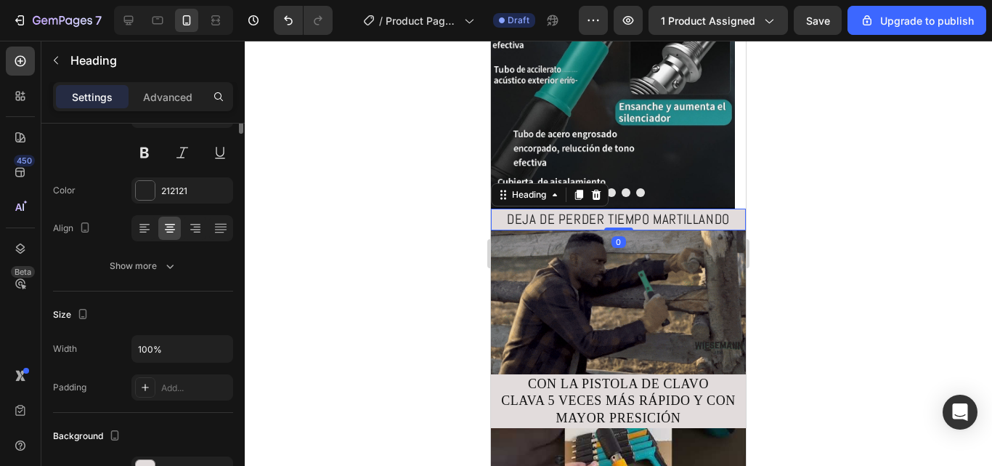
scroll to position [0, 0]
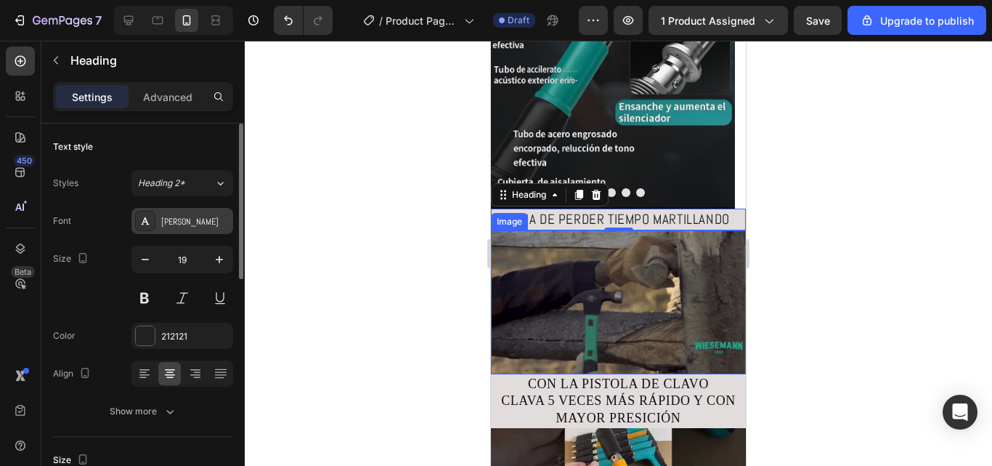
click at [188, 222] on div "Abel" at bounding box center [195, 221] width 68 height 13
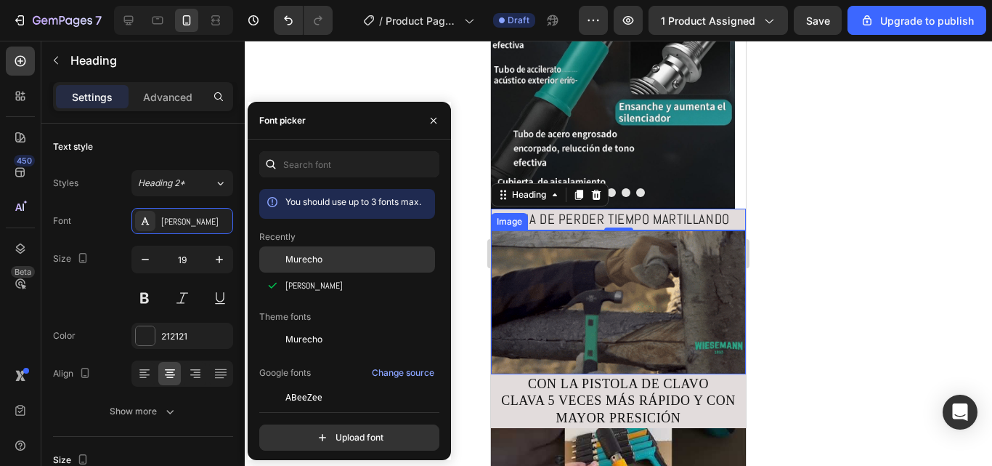
click at [274, 256] on div at bounding box center [272, 259] width 26 height 26
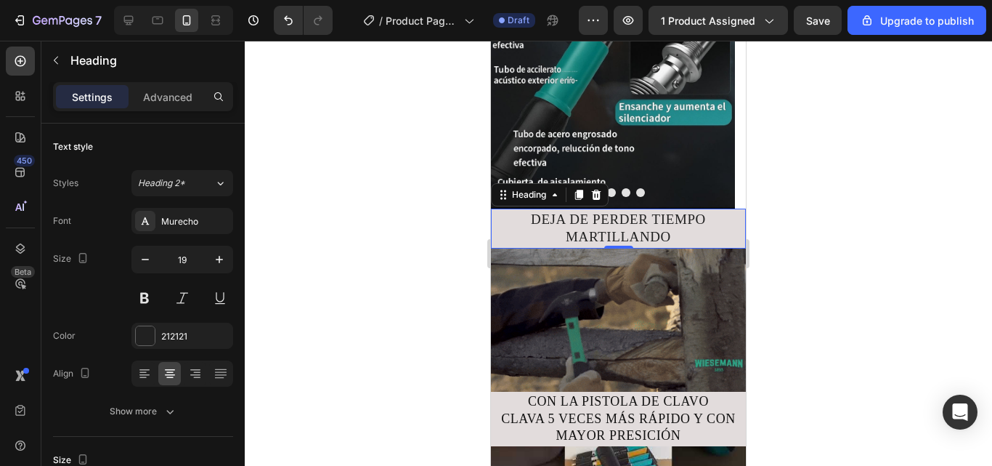
click at [475, 232] on div at bounding box center [618, 253] width 747 height 425
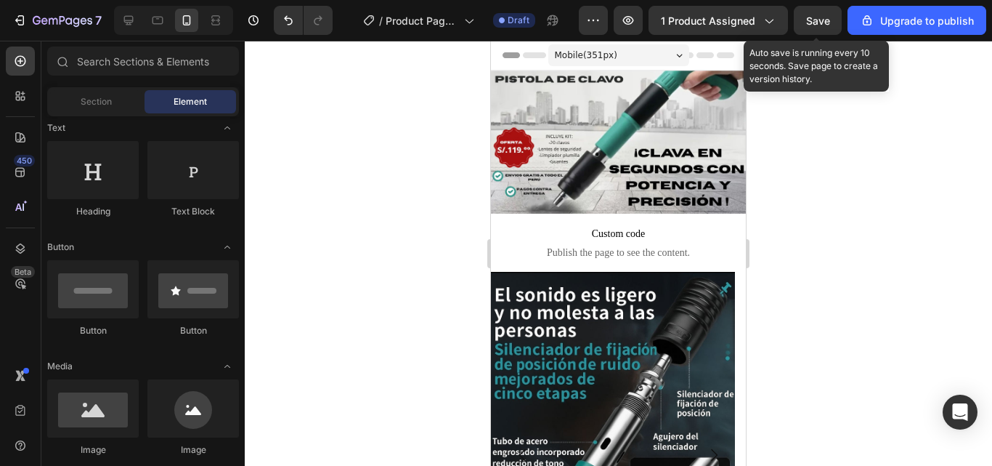
click at [818, 15] on span "Save" at bounding box center [818, 21] width 24 height 12
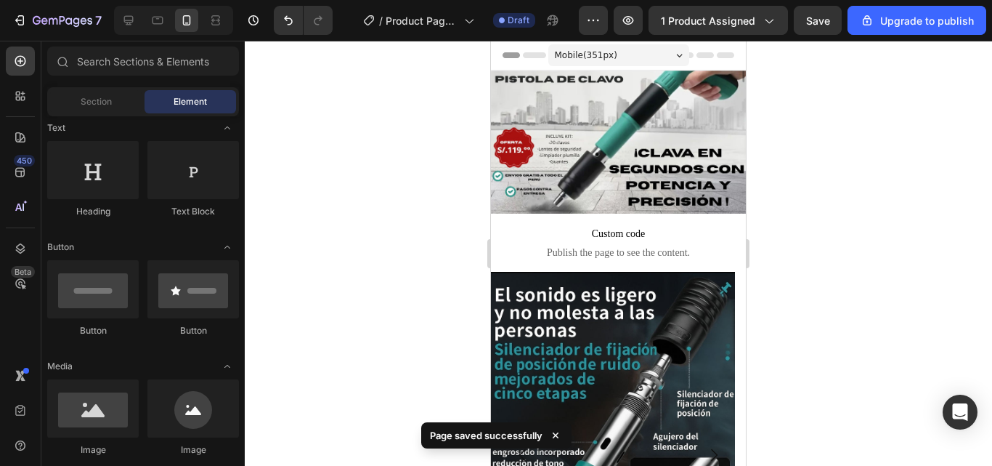
drag, startPoint x: 872, startPoint y: 14, endPoint x: 827, endPoint y: 90, distance: 88.2
click at [827, 0] on div "7 / Product Page - Aug 26, 19:33:47 Draft Preview 1 product assigned Save Upgra…" at bounding box center [496, 0] width 992 height 0
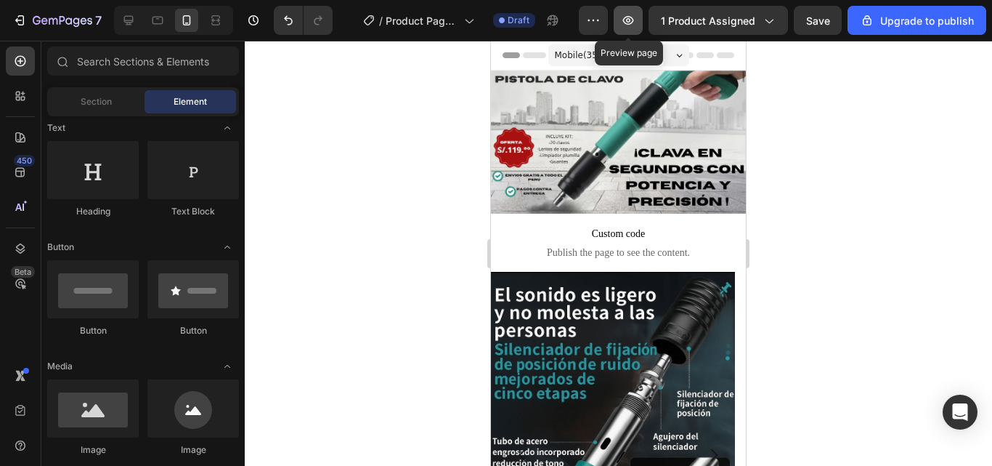
click at [640, 10] on button "button" at bounding box center [628, 20] width 29 height 29
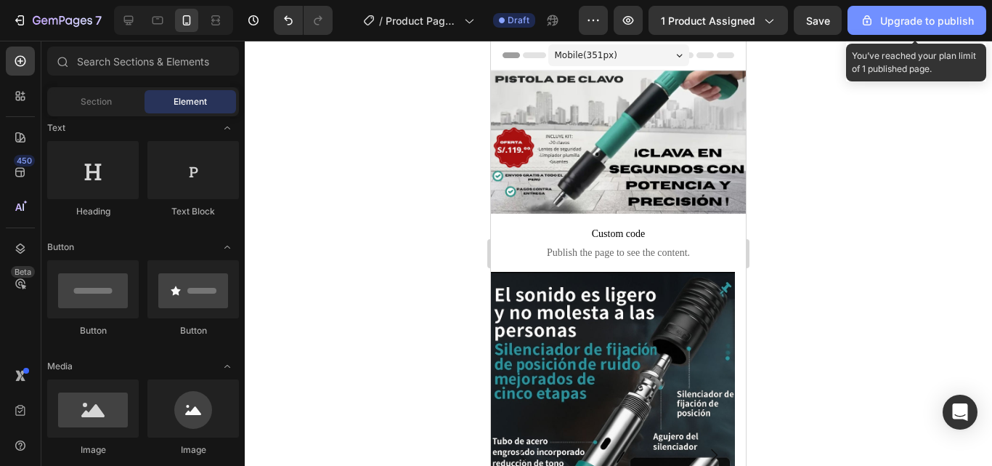
click at [957, 31] on button "Upgrade to publish" at bounding box center [917, 20] width 139 height 29
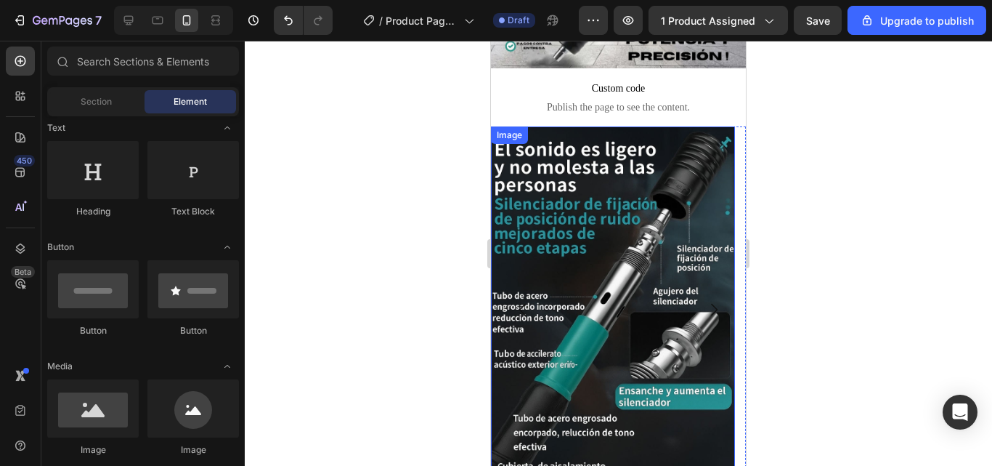
scroll to position [291, 0]
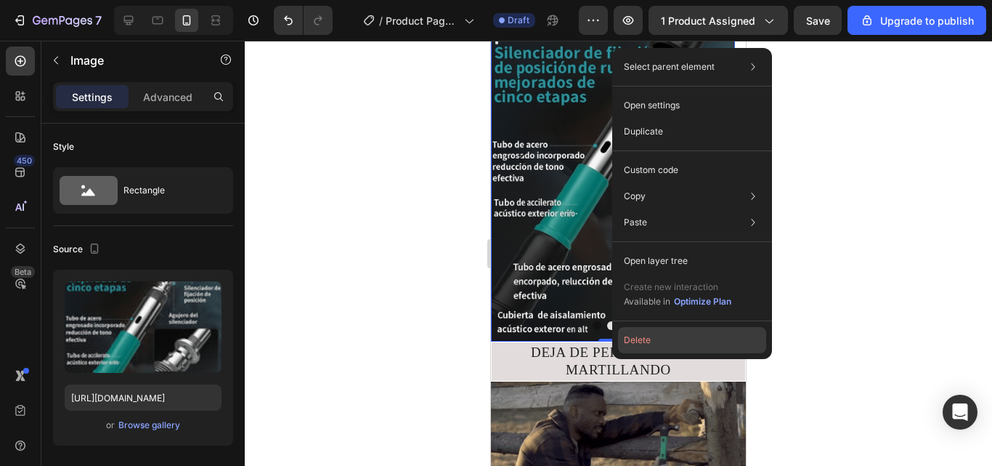
click at [646, 332] on button "Delete" at bounding box center [692, 340] width 148 height 26
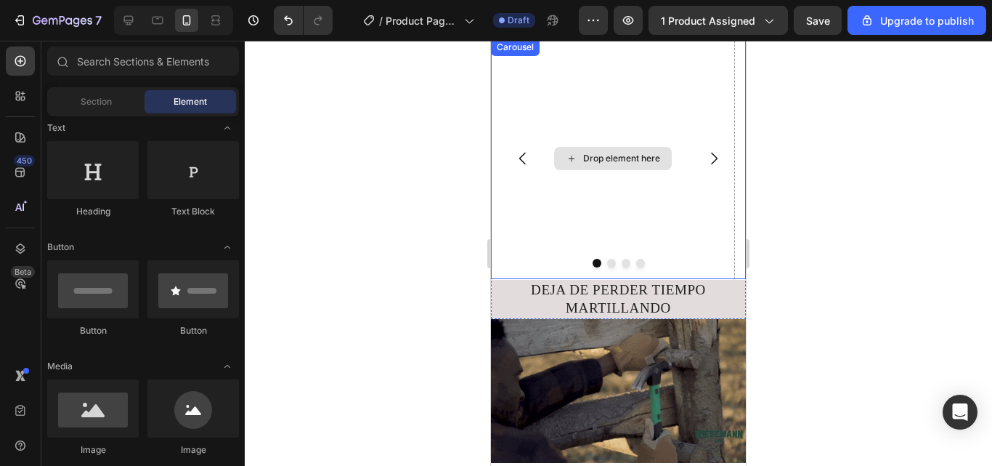
scroll to position [155, 0]
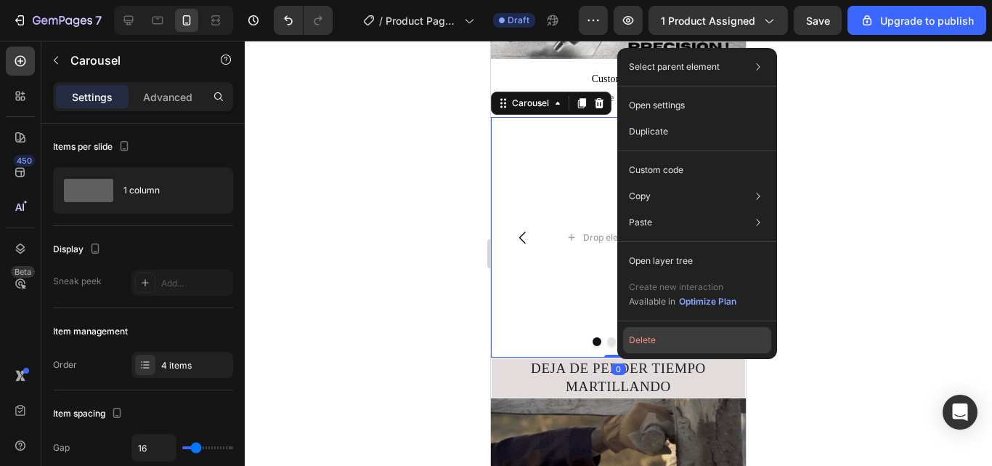
click at [640, 342] on button "Delete" at bounding box center [697, 340] width 148 height 26
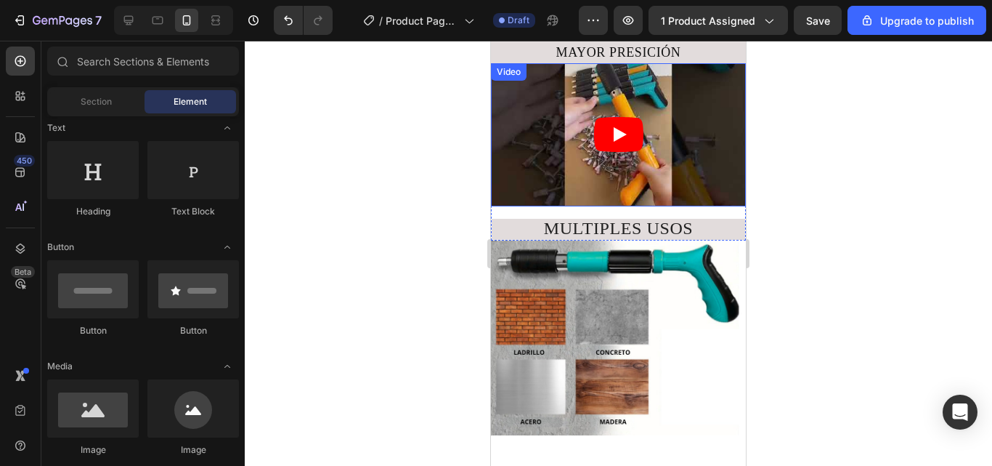
scroll to position [445, 0]
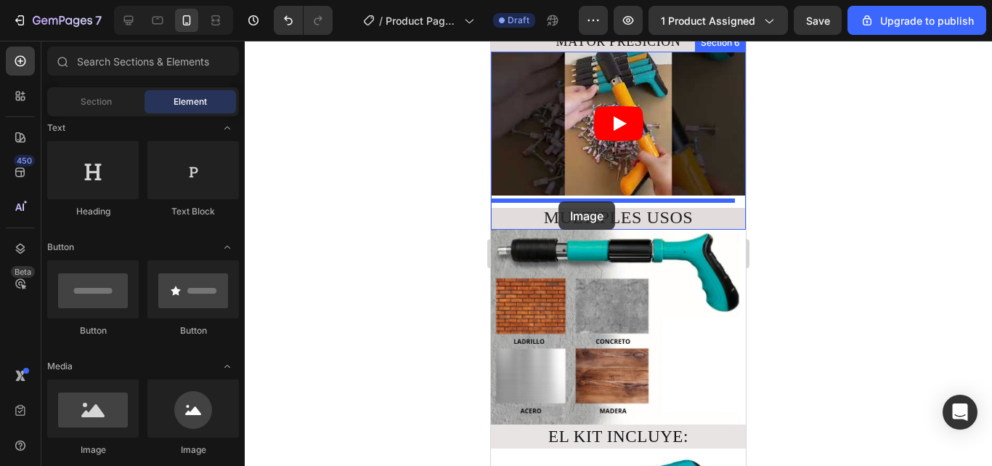
drag, startPoint x: 561, startPoint y: 437, endPoint x: 559, endPoint y: 201, distance: 236.1
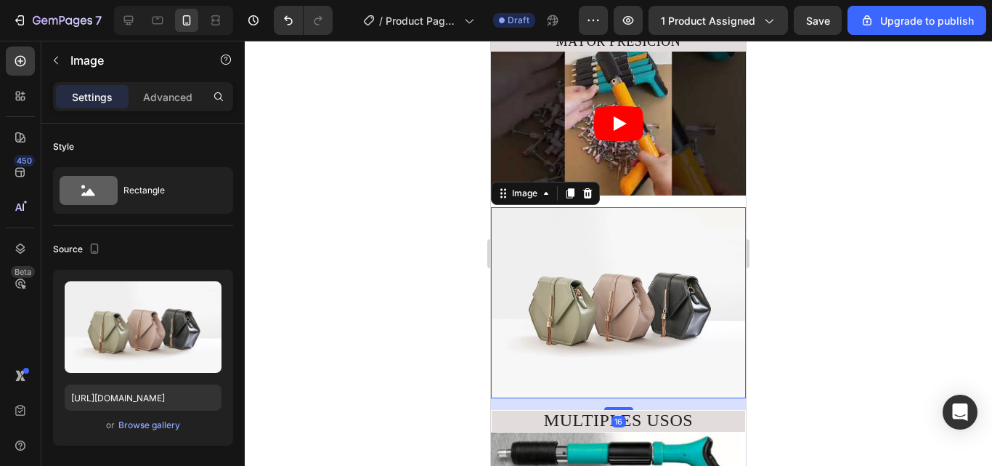
click at [602, 264] on img at bounding box center [618, 302] width 255 height 191
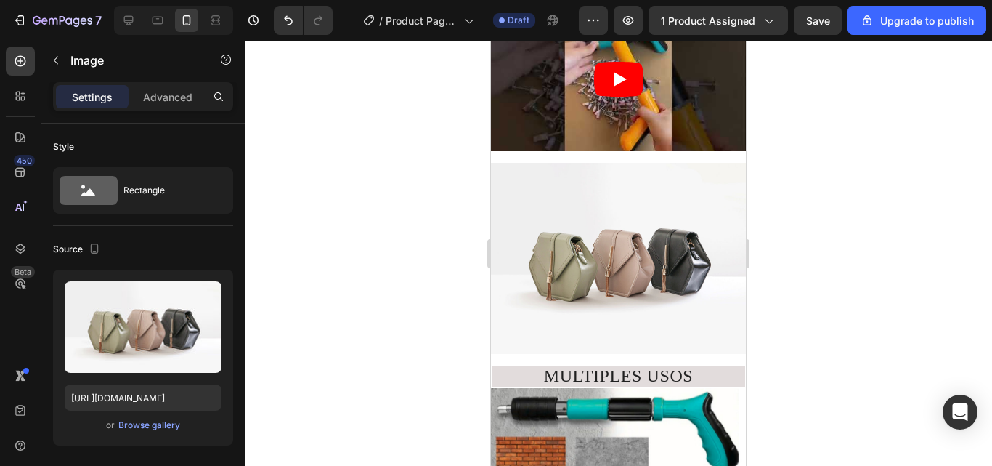
scroll to position [488, 0]
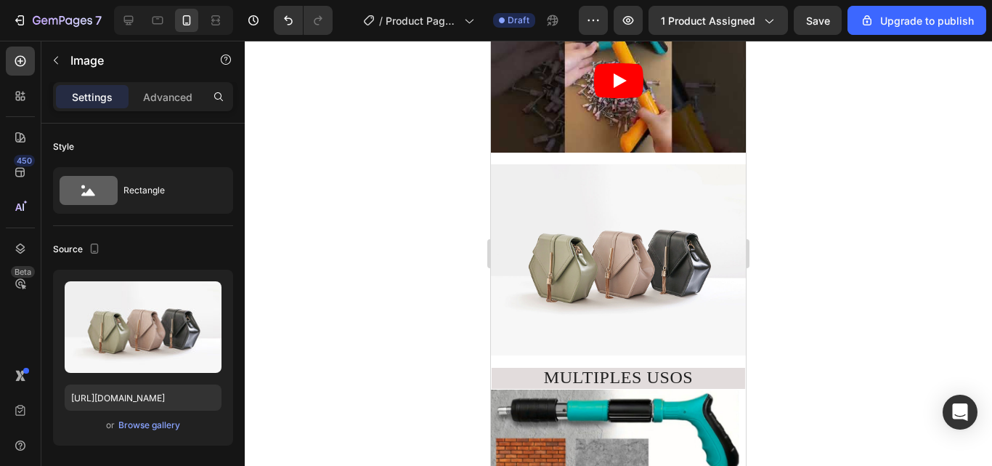
click at [577, 246] on img at bounding box center [618, 259] width 255 height 191
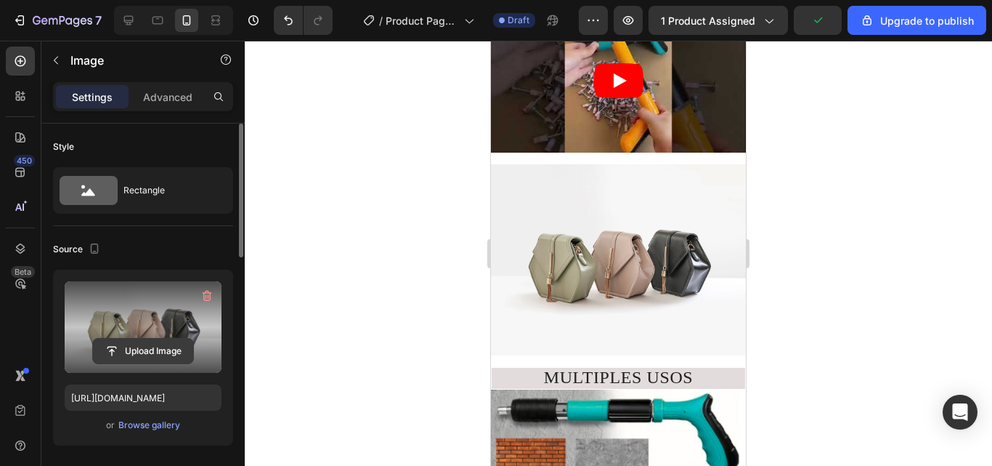
click at [132, 349] on input "file" at bounding box center [143, 351] width 100 height 25
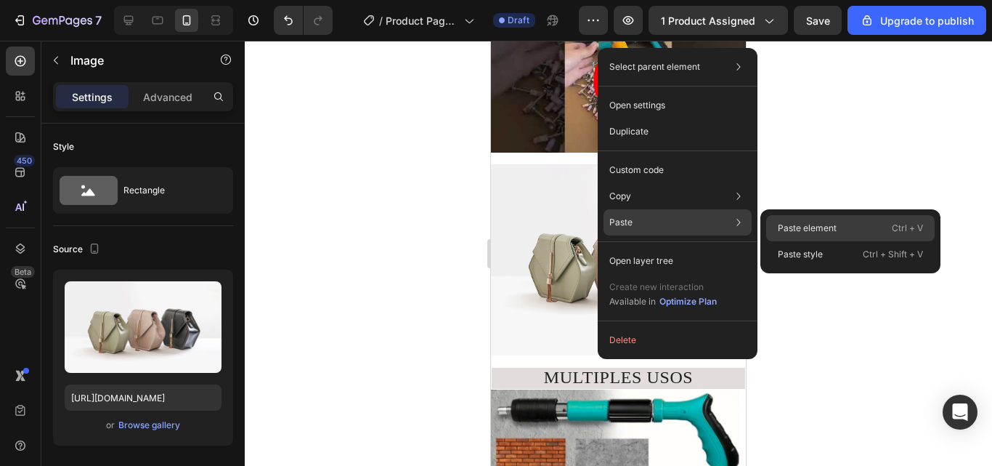
click at [800, 230] on p "Paste element" at bounding box center [807, 228] width 59 height 13
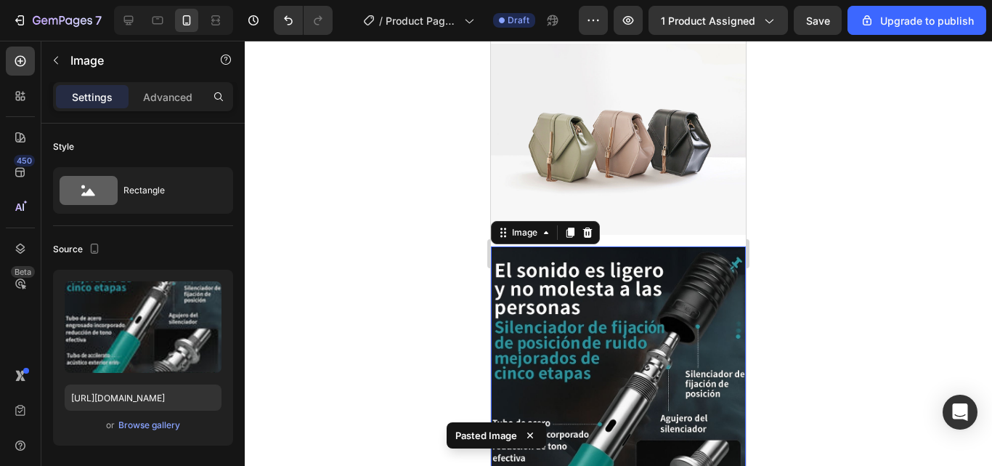
scroll to position [531, 0]
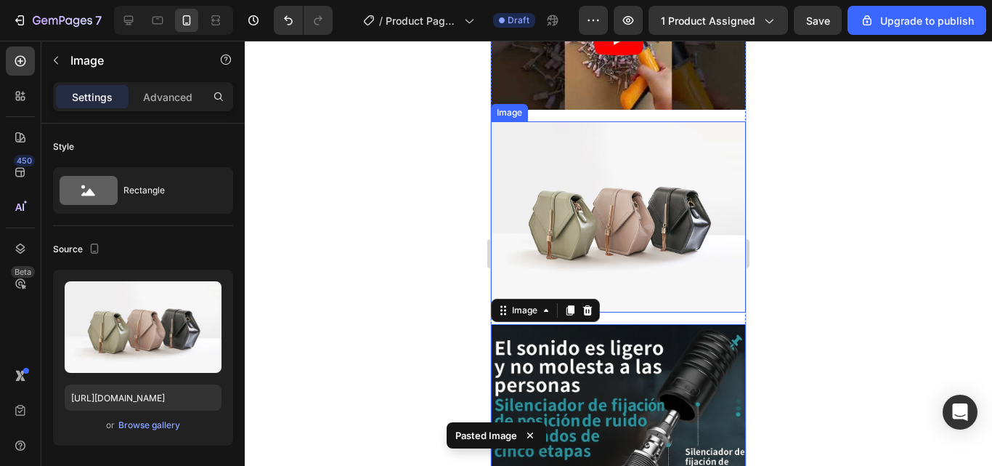
click at [641, 244] on img at bounding box center [618, 216] width 255 height 191
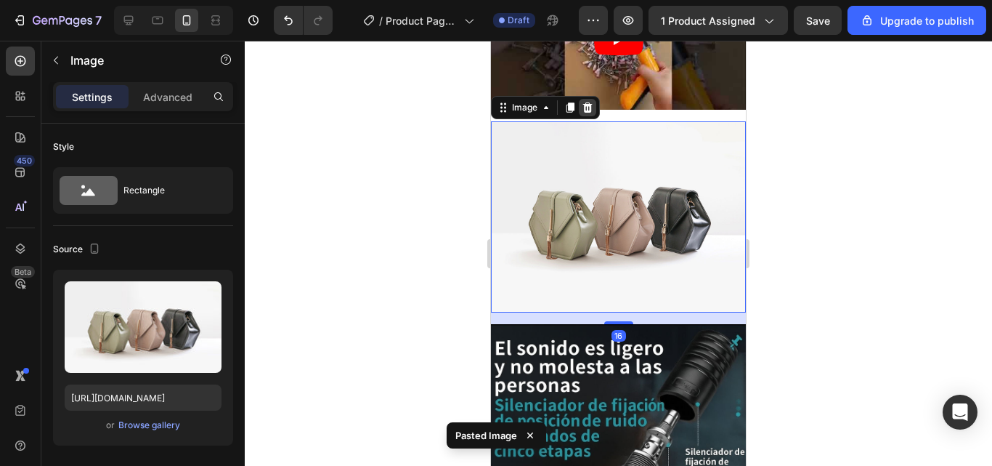
click at [588, 105] on icon at bounding box center [587, 107] width 9 height 10
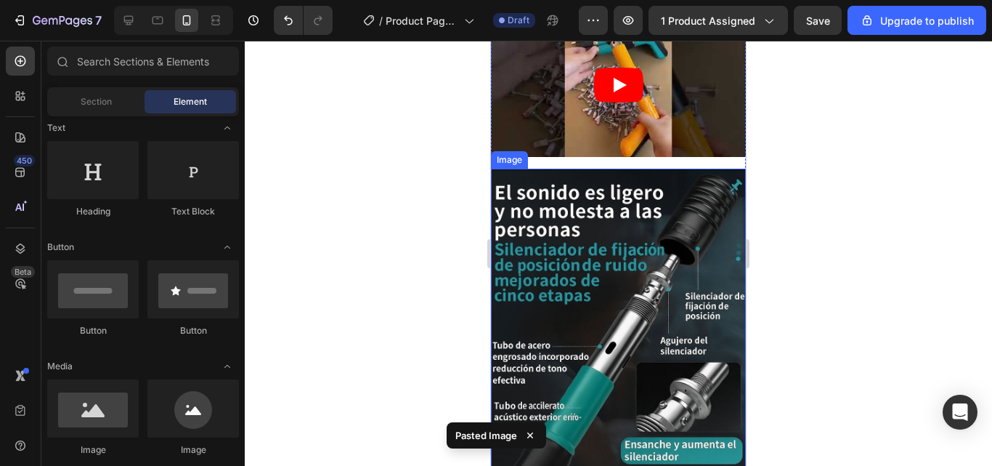
scroll to position [458, 0]
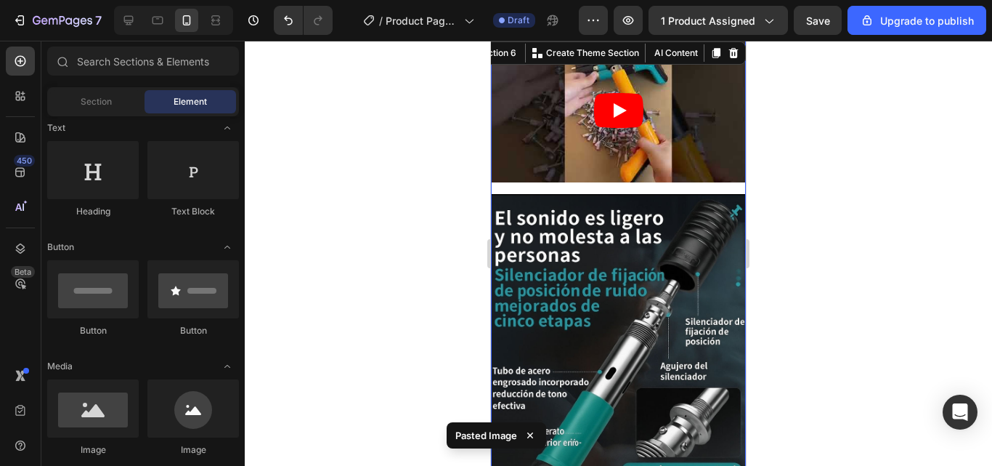
click at [606, 187] on div "Video Image MULTIPLES USOS Heading" at bounding box center [618, 324] width 255 height 572
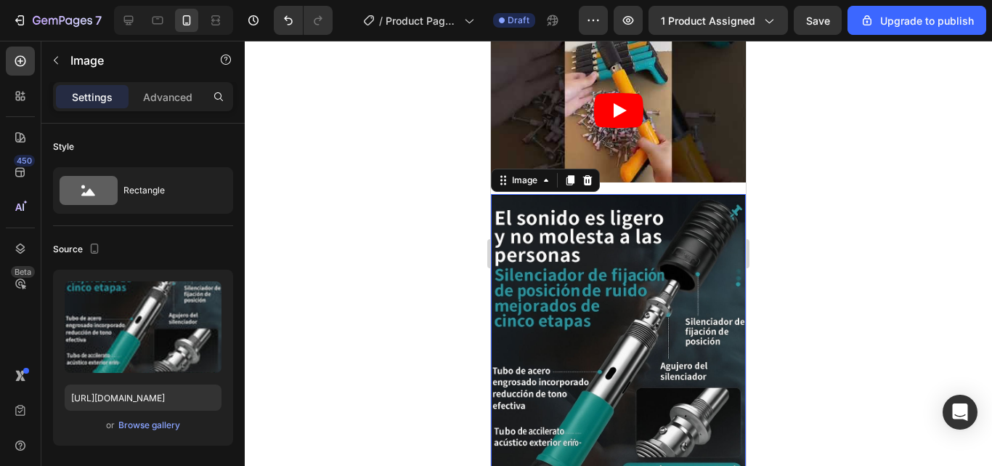
click at [604, 194] on img at bounding box center [618, 385] width 255 height 383
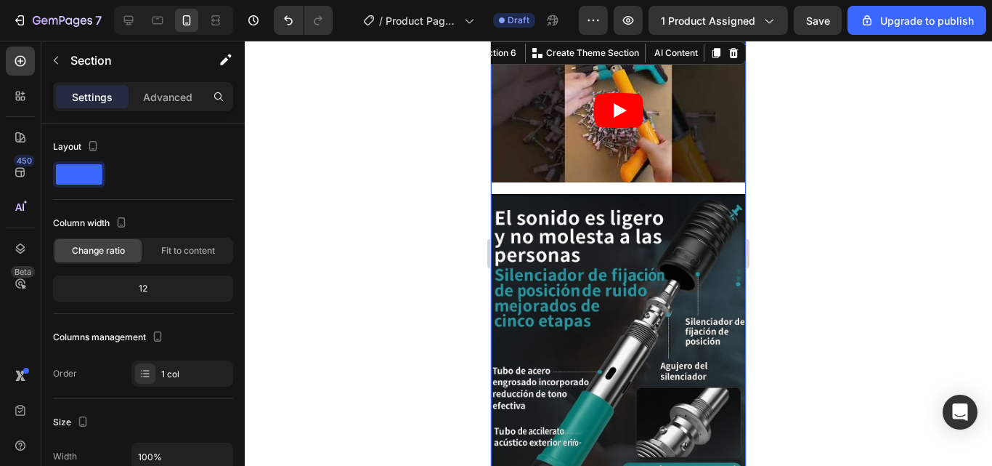
click at [604, 179] on div "Video Image MULTIPLES USOS Heading" at bounding box center [618, 324] width 255 height 572
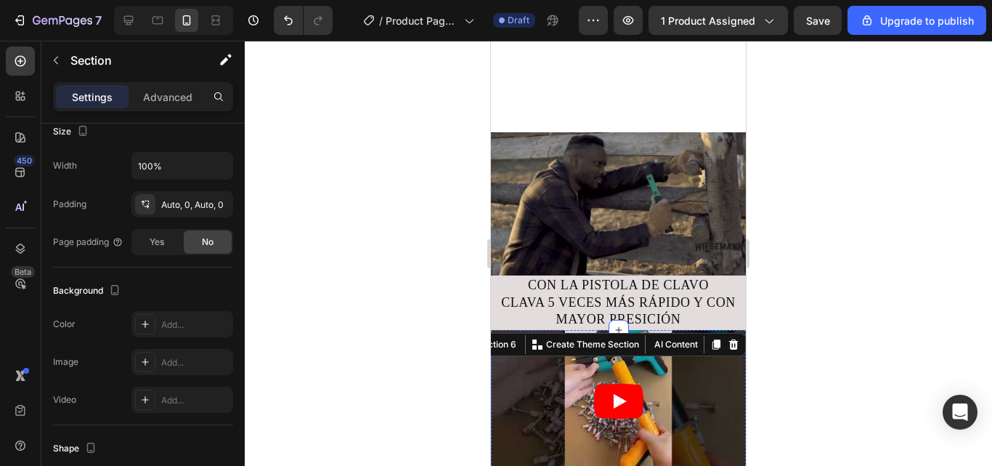
scroll to position [386, 0]
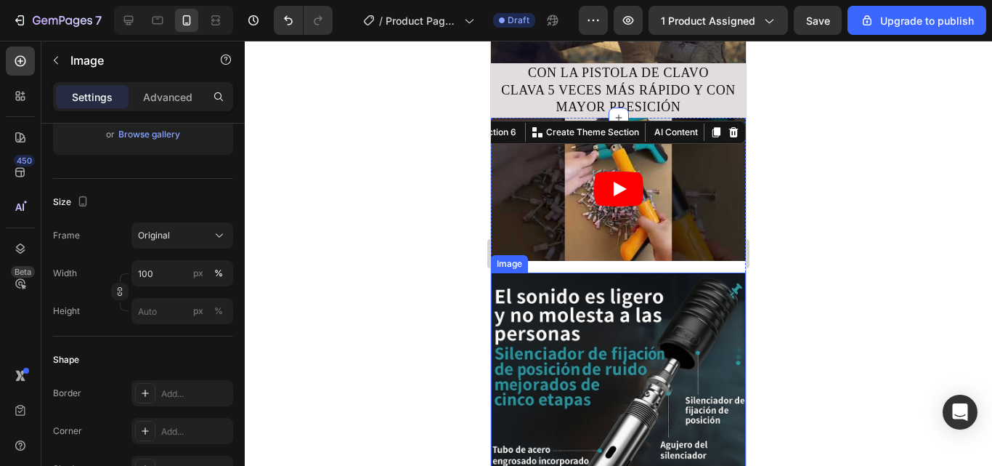
click at [556, 272] on img at bounding box center [618, 463] width 255 height 383
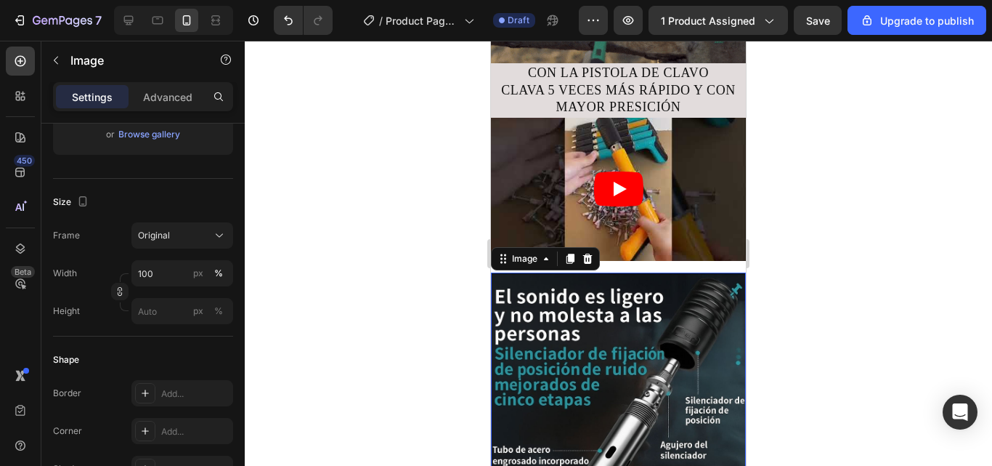
scroll to position [0, 0]
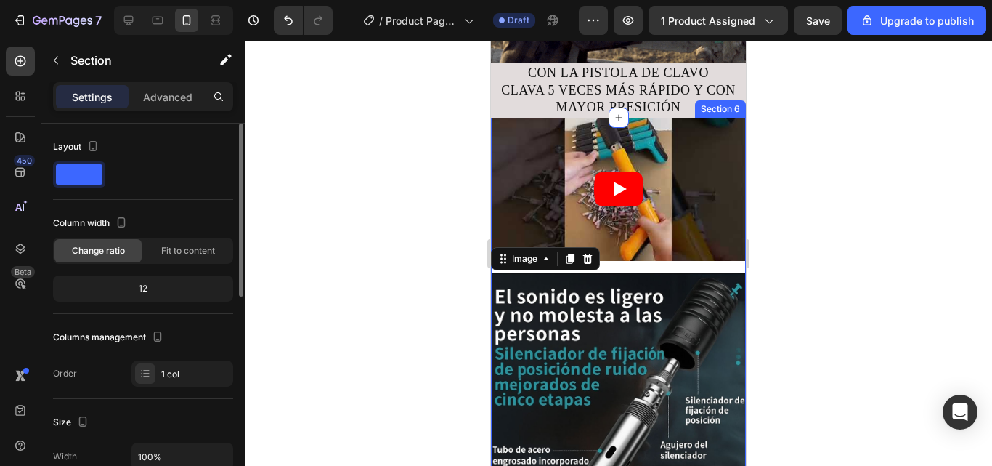
click at [652, 256] on div "Video Image 16 MULTIPLES USOS Heading" at bounding box center [618, 404] width 255 height 572
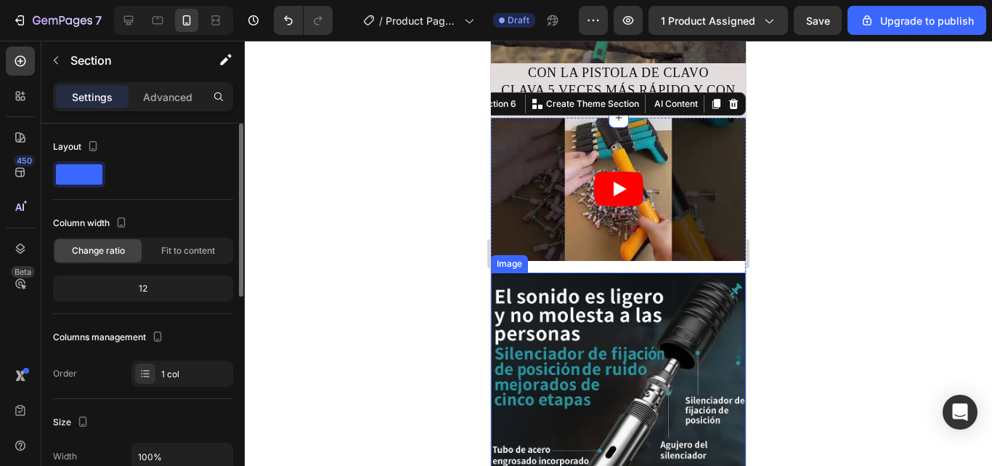
scroll to position [218, 0]
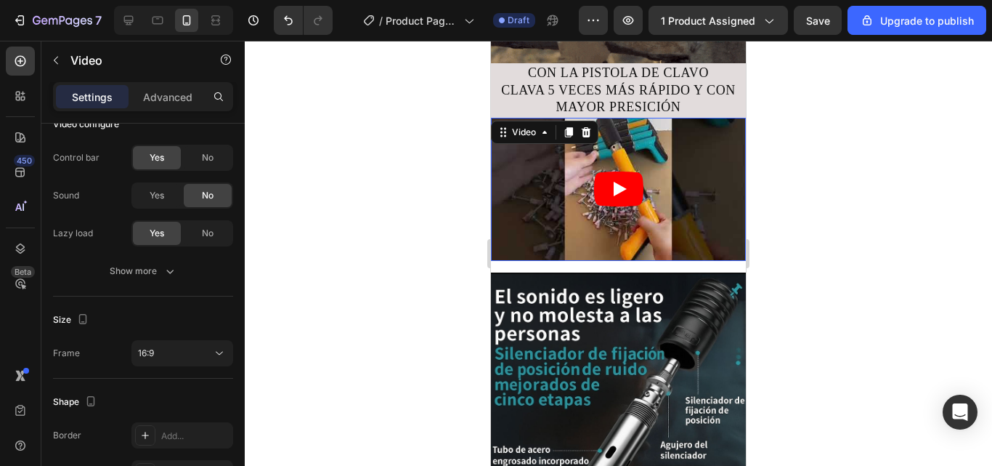
click at [601, 248] on article at bounding box center [618, 189] width 255 height 143
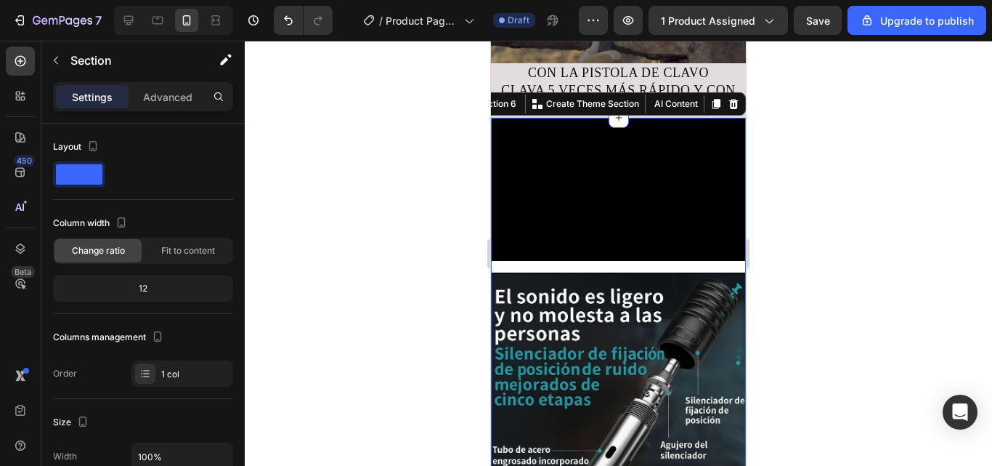
click at [596, 251] on div "Video Image MULTIPLES USOS Heading" at bounding box center [618, 404] width 255 height 572
click at [556, 251] on div "Video Image MULTIPLES USOS Heading" at bounding box center [618, 404] width 255 height 572
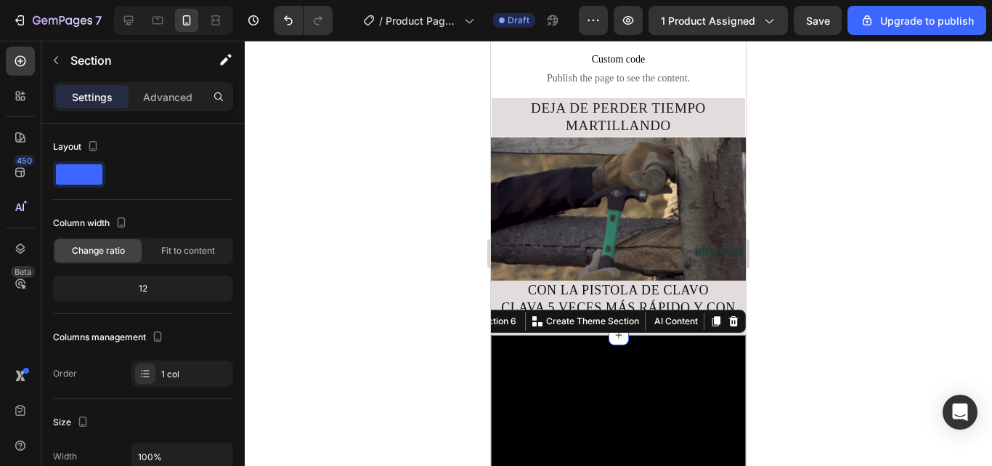
scroll to position [168, 0]
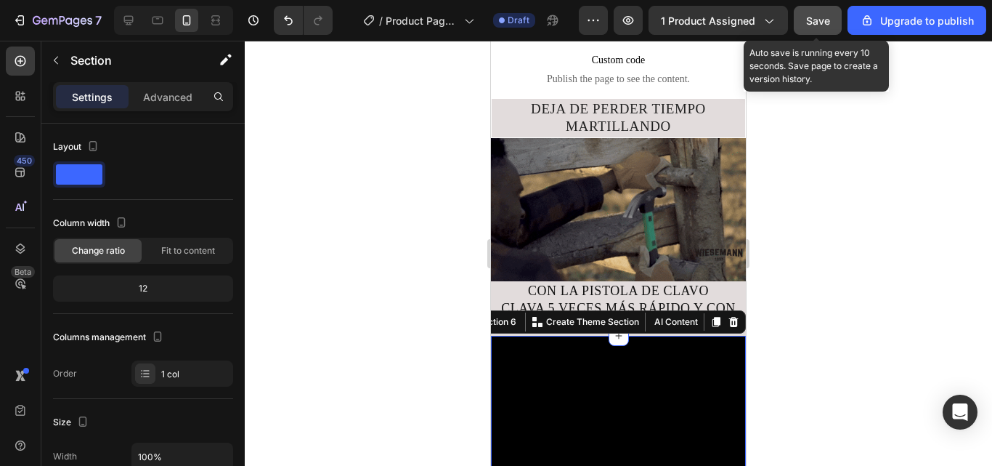
click at [832, 20] on button "Save" at bounding box center [818, 20] width 48 height 29
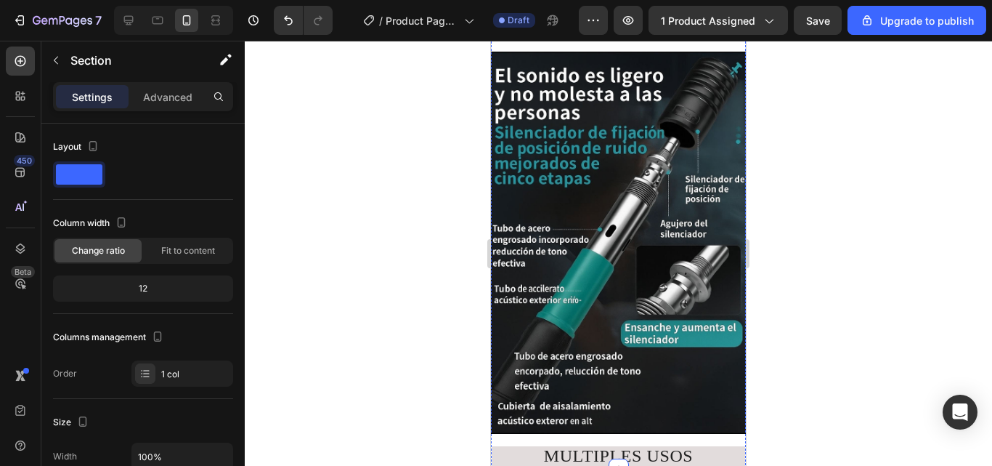
scroll to position [604, 0]
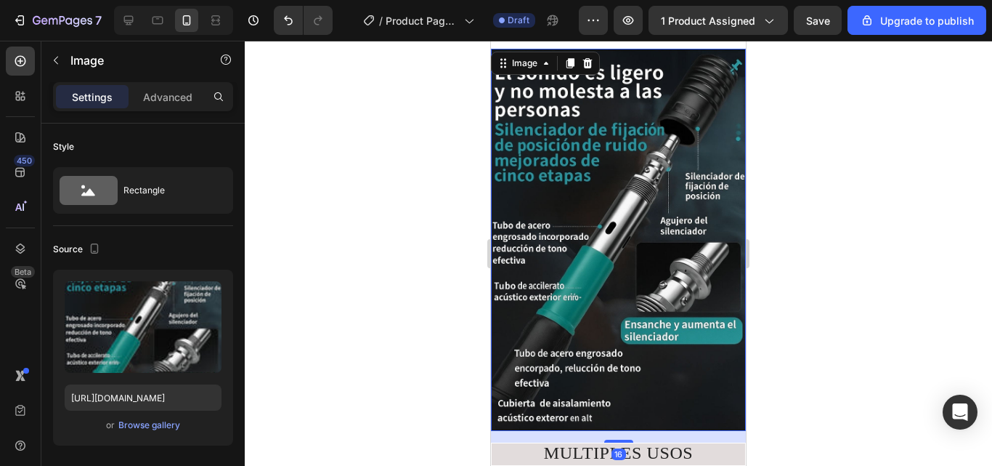
click at [673, 305] on img at bounding box center [618, 240] width 255 height 383
click at [612, 203] on img at bounding box center [618, 240] width 255 height 383
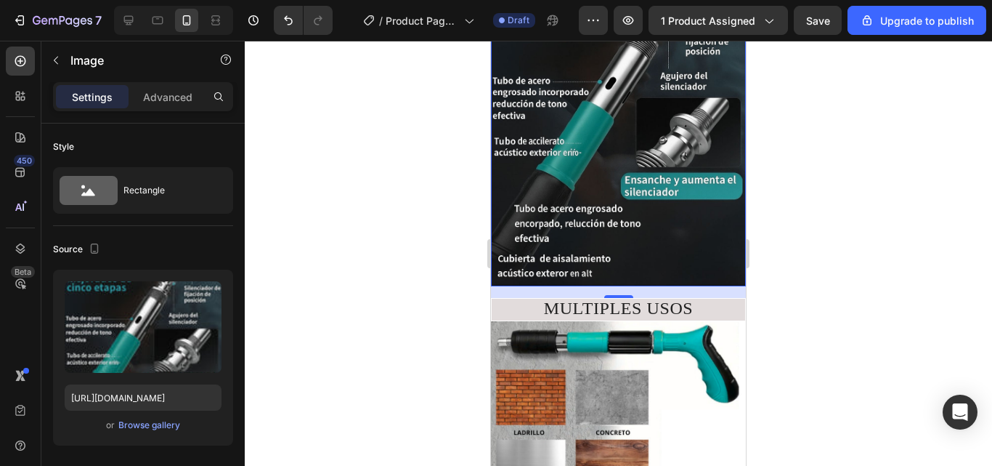
scroll to position [749, 0]
click at [604, 293] on div at bounding box center [618, 295] width 29 height 4
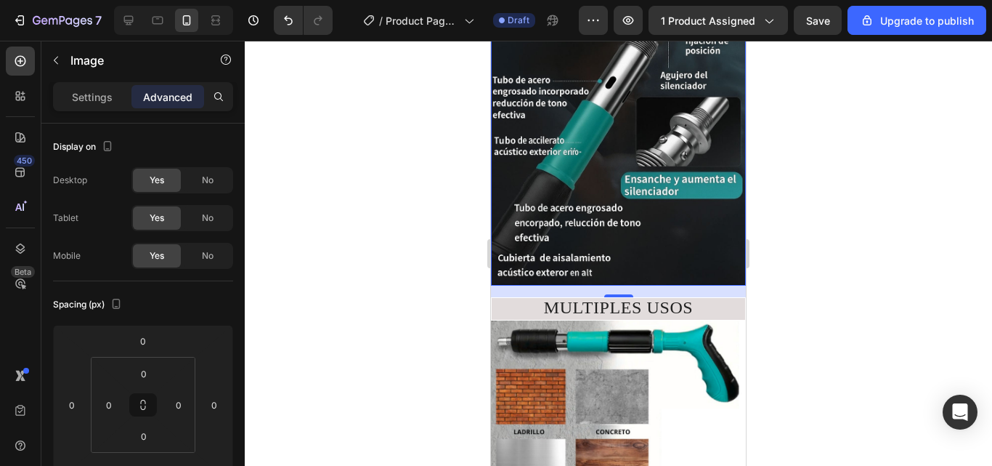
click at [542, 285] on div "16" at bounding box center [618, 291] width 255 height 12
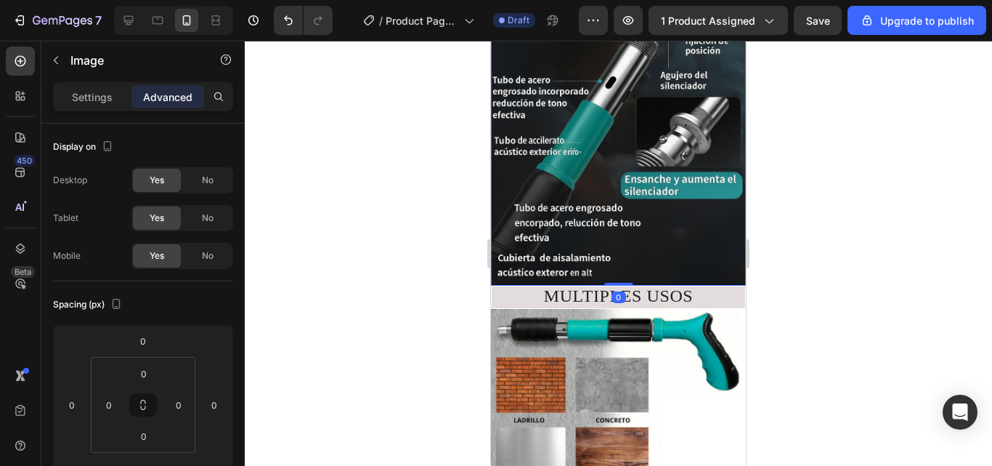
drag, startPoint x: 612, startPoint y: 275, endPoint x: 607, endPoint y: 251, distance: 23.8
click at [607, 251] on div "Image 0" at bounding box center [618, 94] width 255 height 383
type input "0"
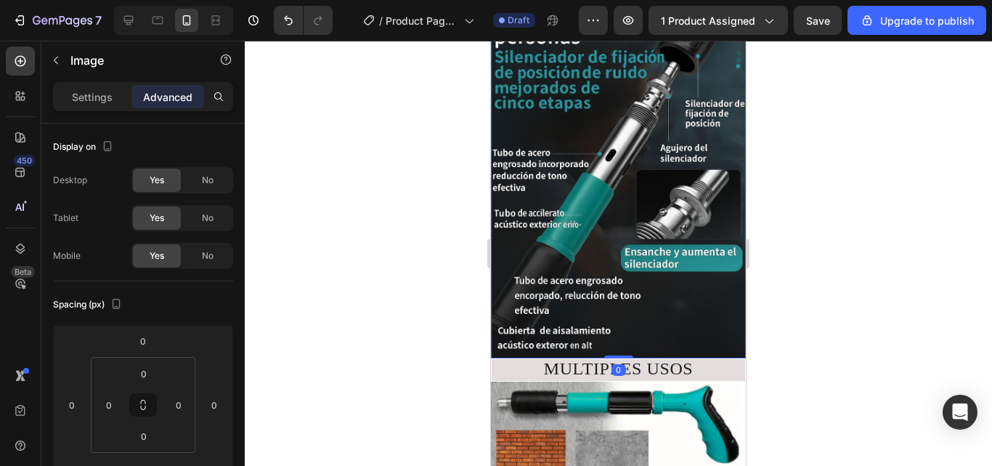
click at [819, 336] on div at bounding box center [618, 253] width 747 height 425
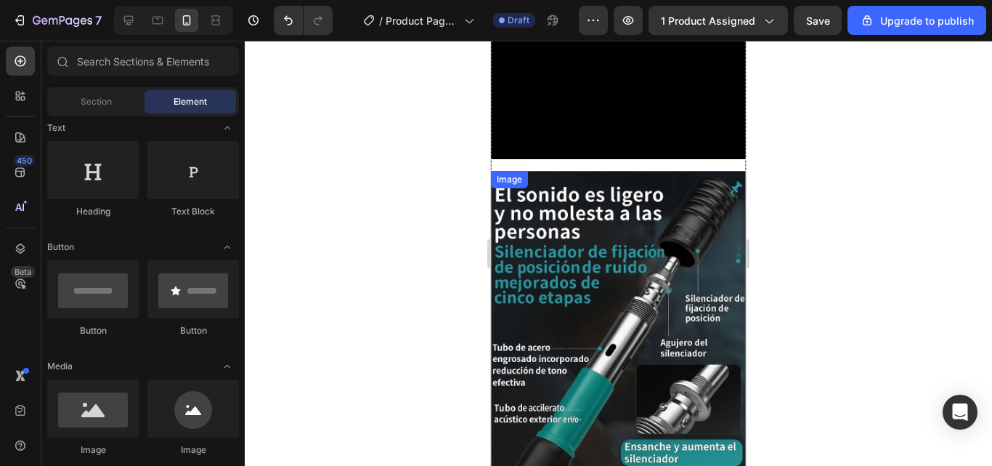
scroll to position [458, 0]
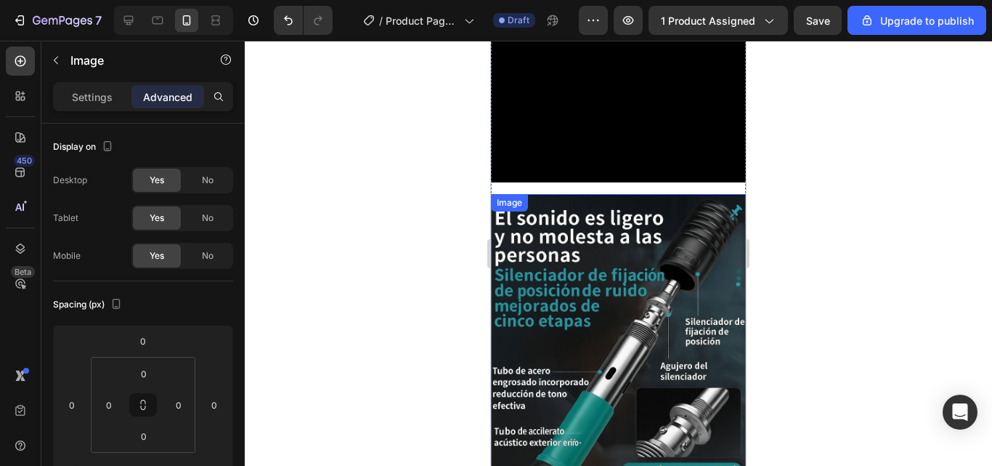
click at [607, 194] on img at bounding box center [618, 385] width 255 height 383
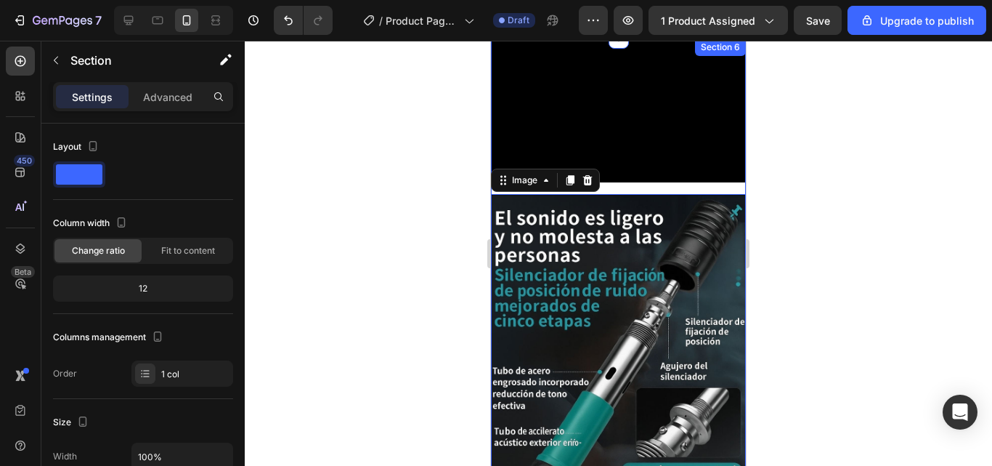
click at [607, 178] on div "Video Image 0 MULTIPLES USOS Heading" at bounding box center [618, 318] width 255 height 560
click at [612, 197] on img at bounding box center [618, 385] width 255 height 383
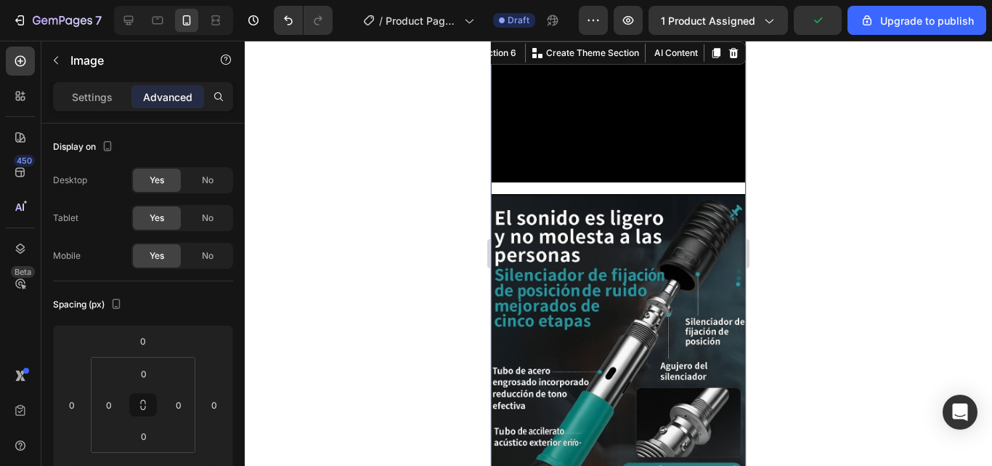
click at [657, 184] on div "Video Image MULTIPLES USOS Heading" at bounding box center [618, 318] width 255 height 560
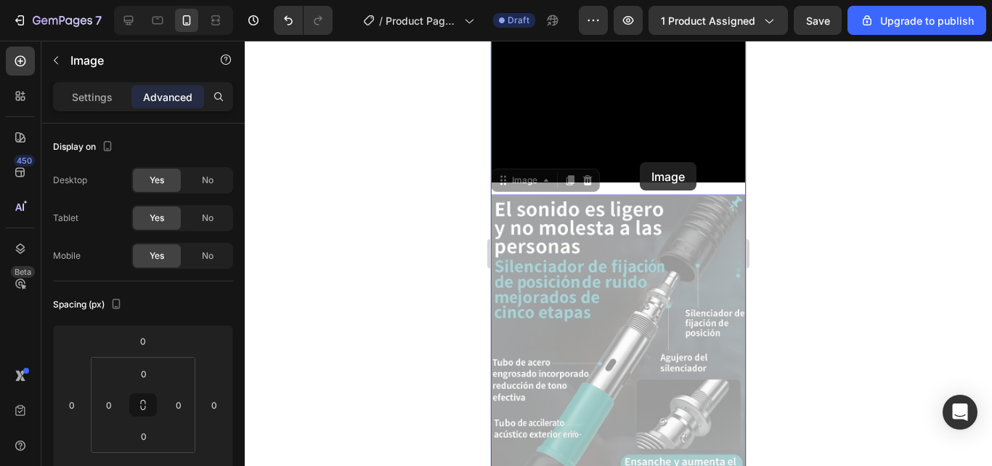
drag, startPoint x: 652, startPoint y: 189, endPoint x: 640, endPoint y: 162, distance: 29.3
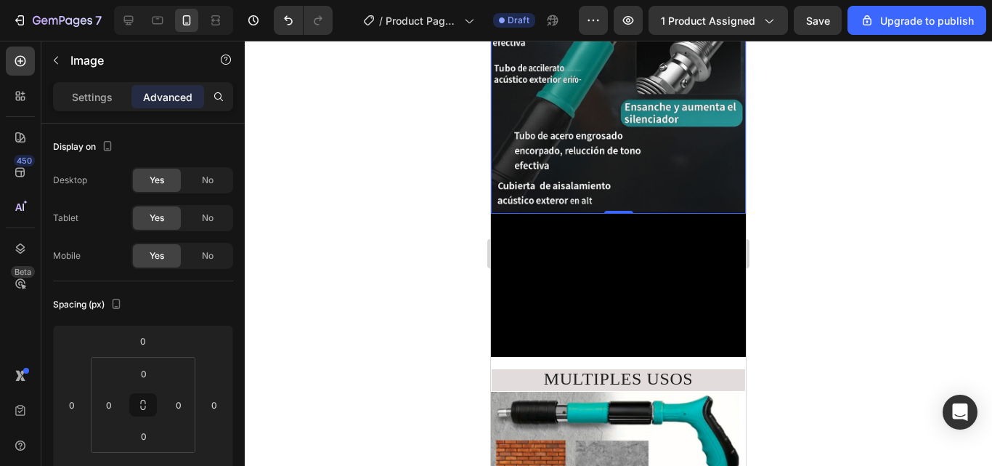
scroll to position [676, 0]
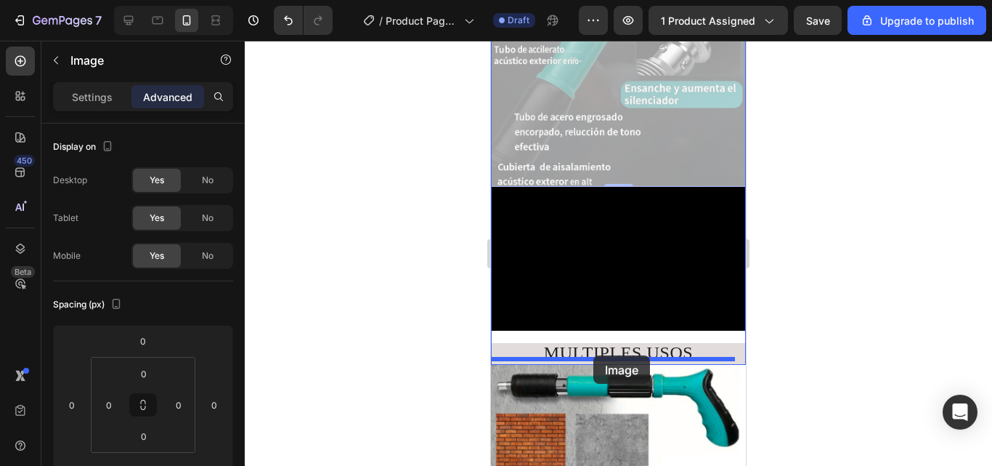
drag, startPoint x: 595, startPoint y: 49, endPoint x: 593, endPoint y: 355, distance: 305.8
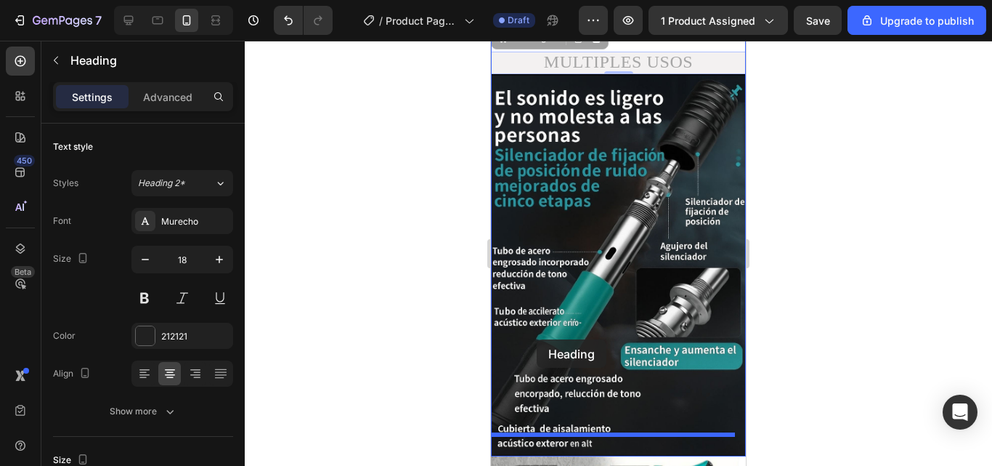
scroll to position [673, 0]
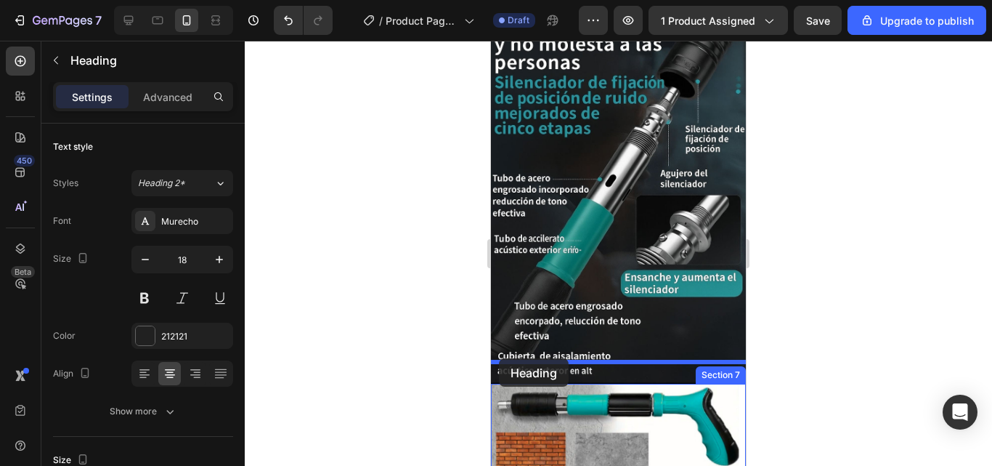
drag, startPoint x: 538, startPoint y: 196, endPoint x: 499, endPoint y: 358, distance: 166.5
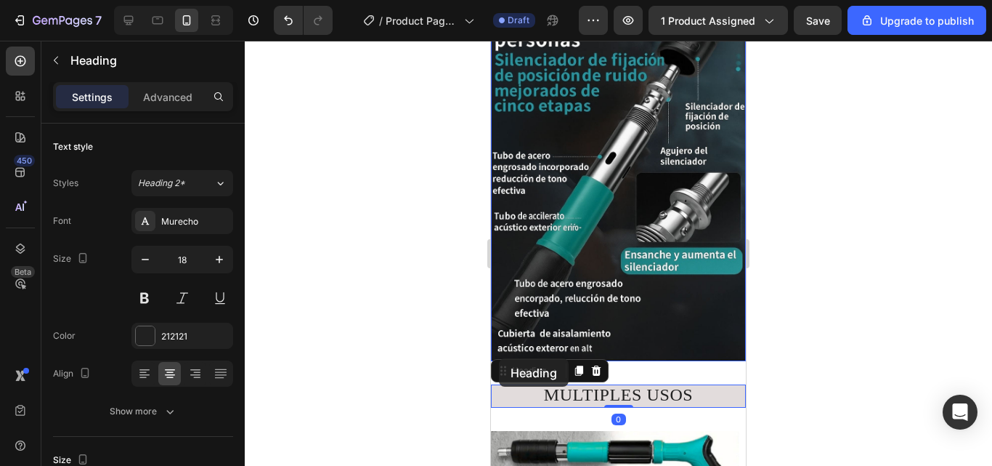
scroll to position [650, 0]
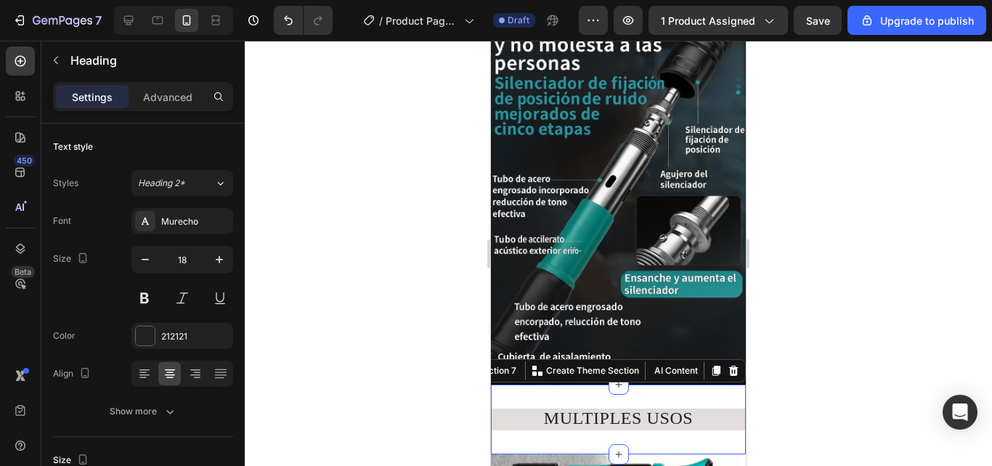
click at [661, 384] on div "MULTIPLES USOS Heading Section 7 You can create reusable sections Create Theme …" at bounding box center [618, 418] width 255 height 69
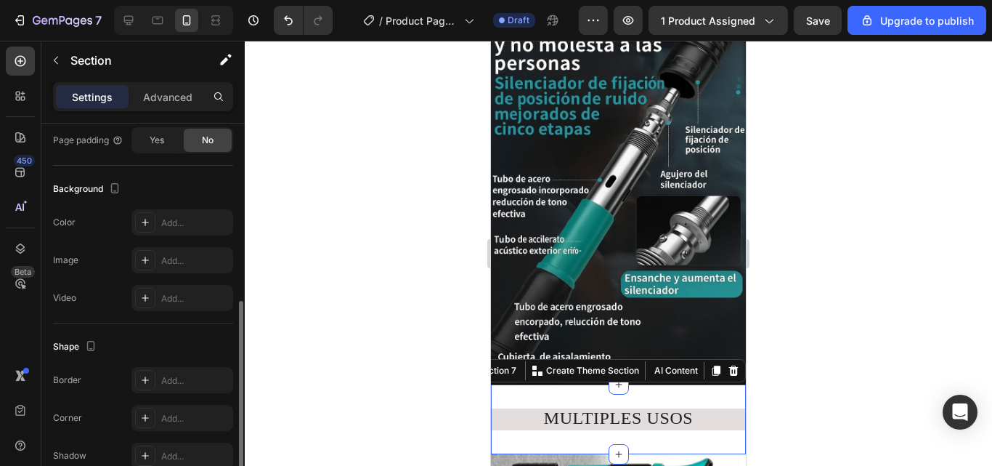
scroll to position [320, 0]
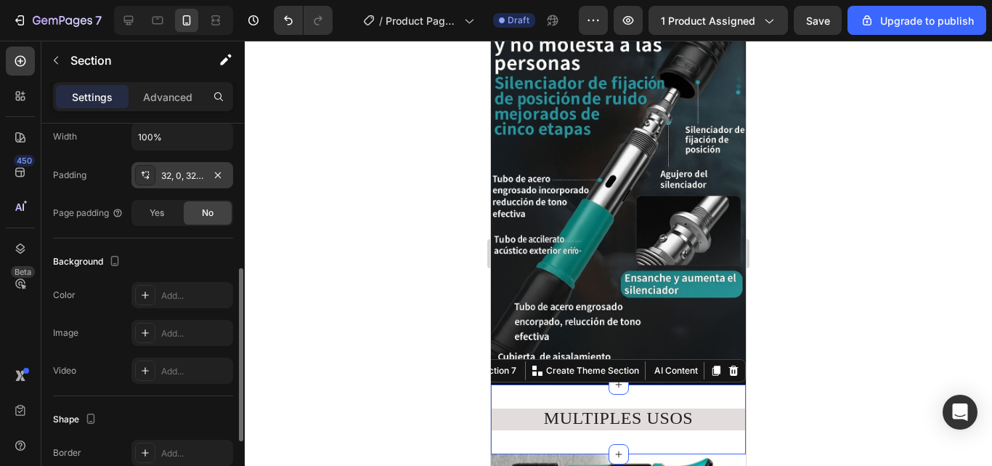
click at [177, 170] on div "32, 0, 32, 0" at bounding box center [182, 175] width 42 height 13
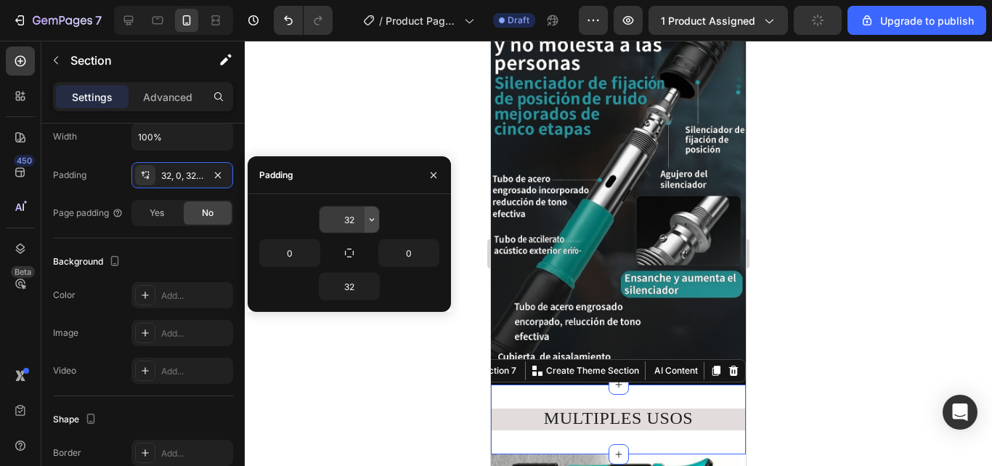
click at [367, 223] on icon "button" at bounding box center [372, 220] width 12 height 12
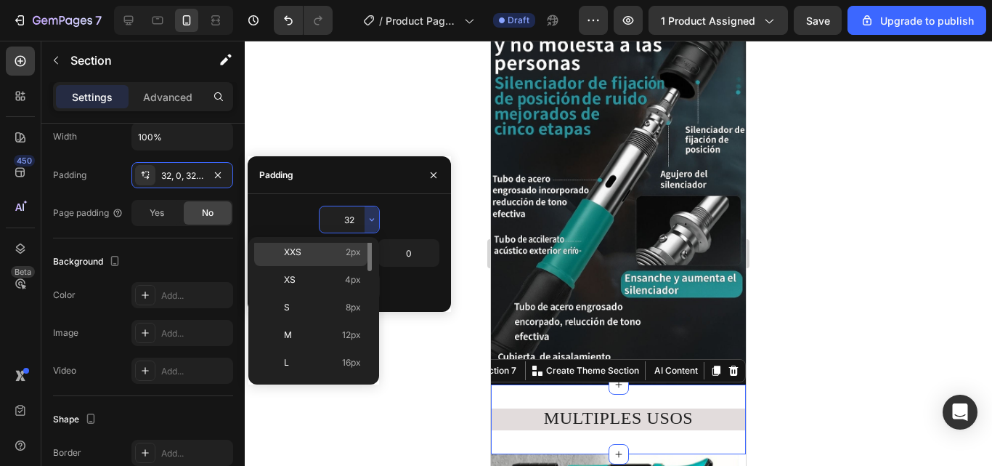
scroll to position [0, 0]
click at [342, 262] on span "Auto" at bounding box center [351, 256] width 19 height 13
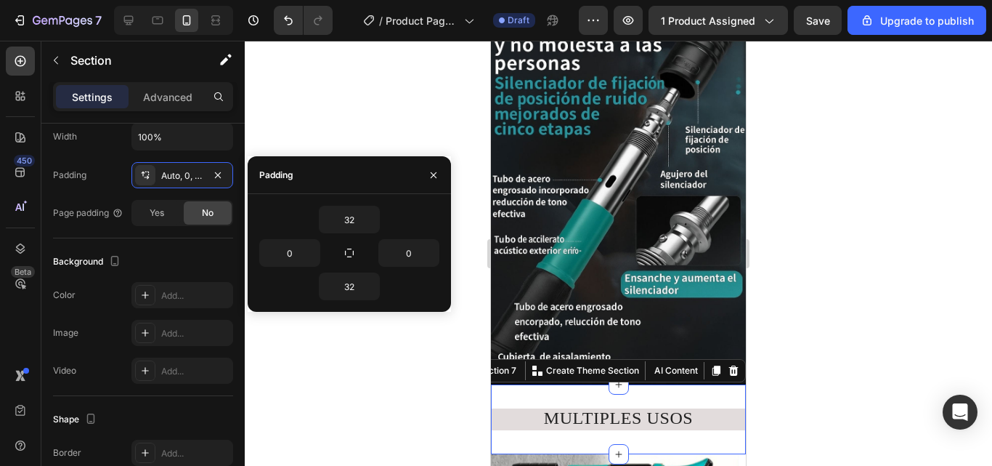
type input "Auto"
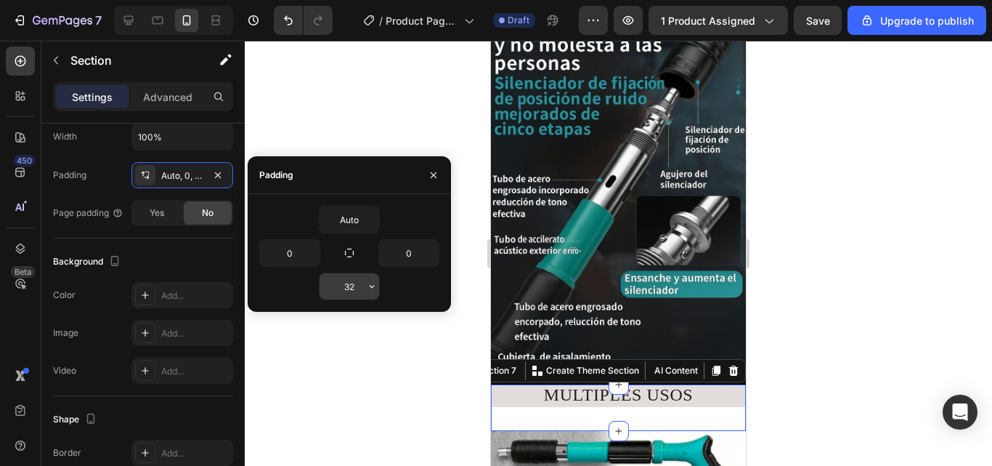
click at [368, 289] on icon "button" at bounding box center [372, 286] width 12 height 12
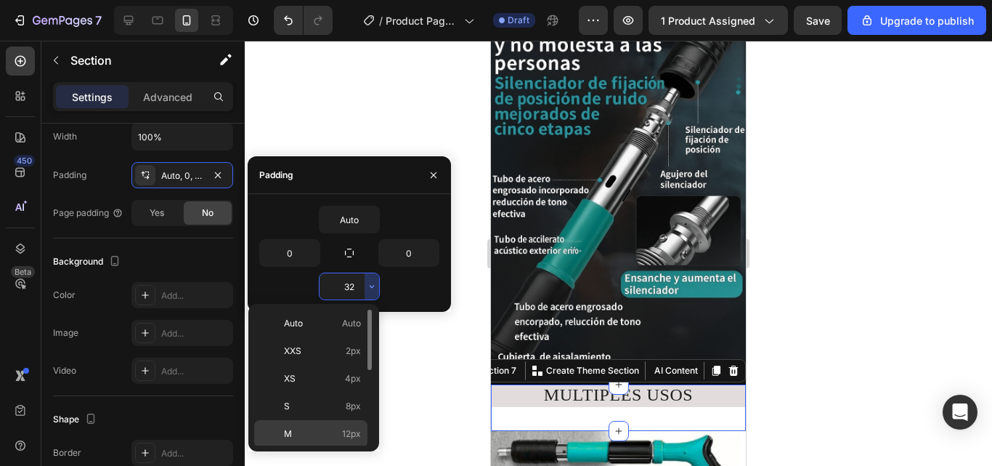
click at [329, 325] on p "Auto Auto" at bounding box center [322, 323] width 77 height 13
type input "Auto"
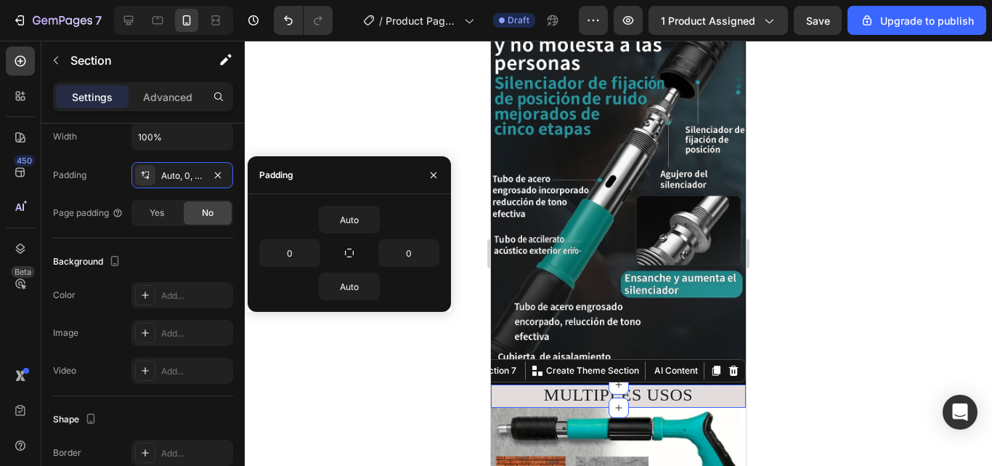
click at [362, 366] on div at bounding box center [618, 253] width 747 height 425
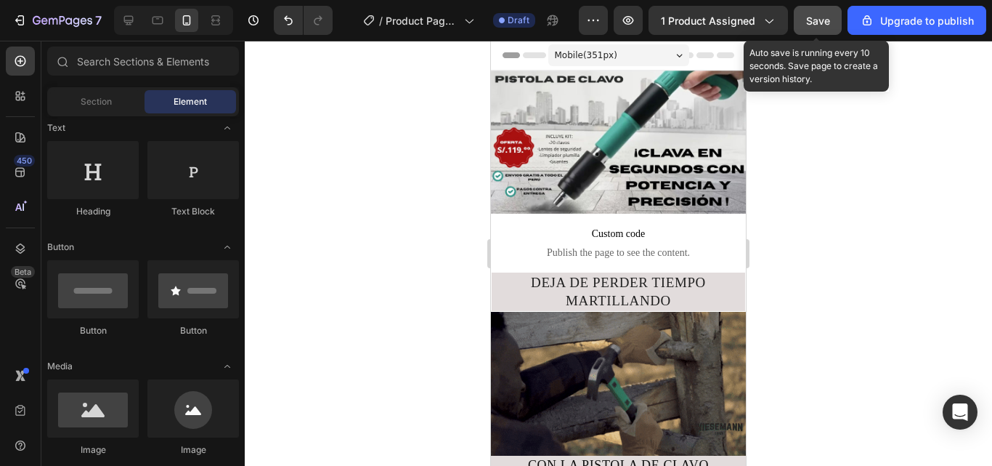
click at [805, 18] on button "Save" at bounding box center [818, 20] width 48 height 29
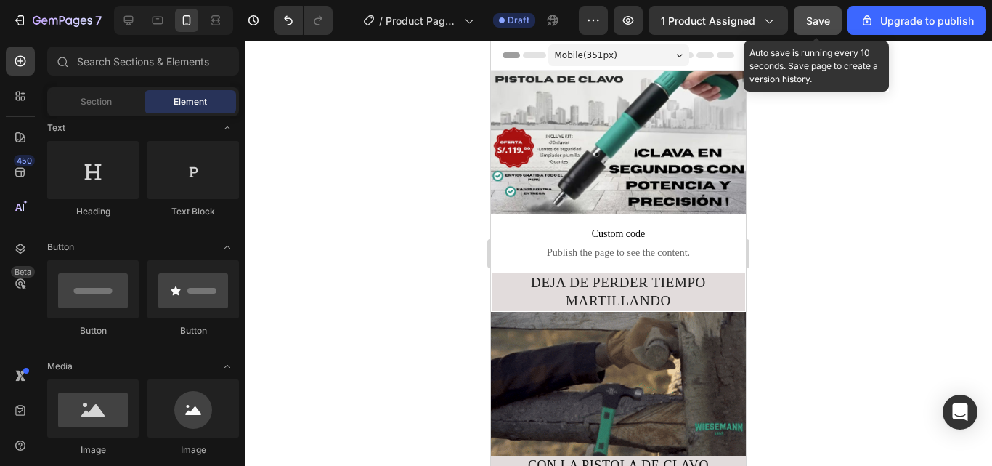
click at [838, 18] on button "Save" at bounding box center [818, 20] width 48 height 29
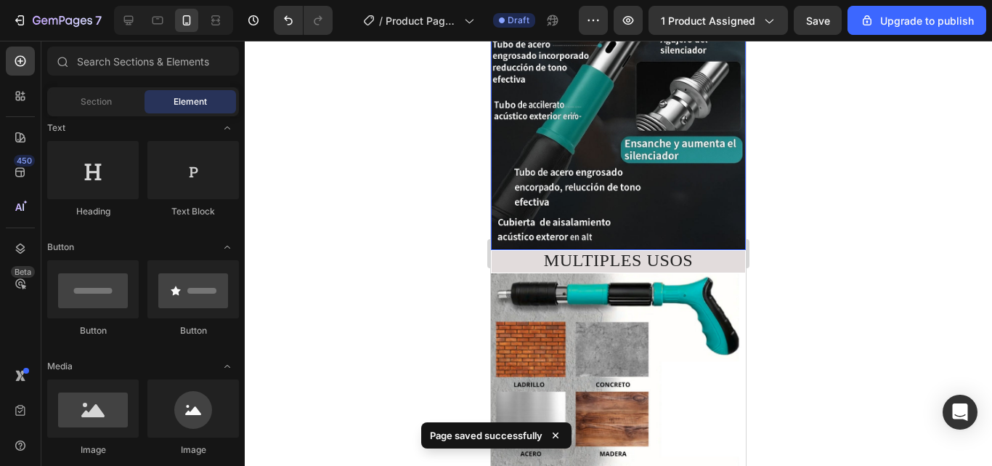
scroll to position [799, 0]
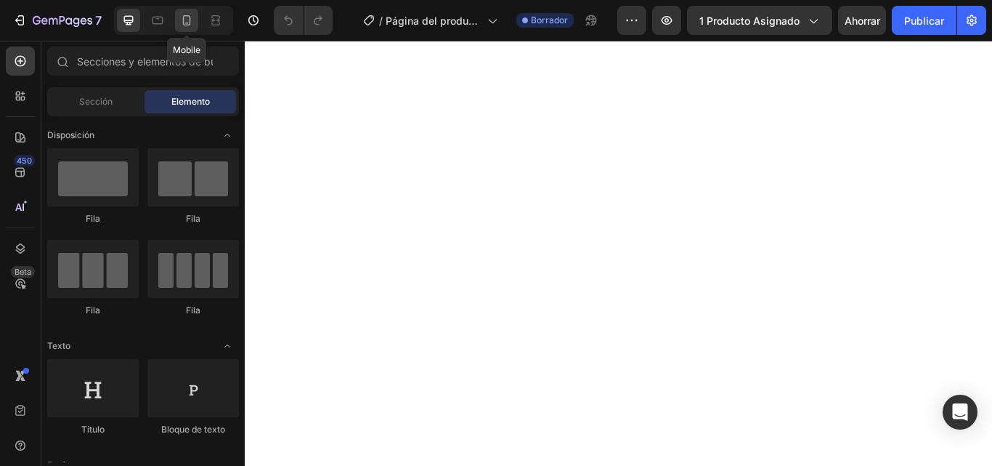
click at [185, 19] on icon at bounding box center [186, 20] width 15 height 15
click at [938, 22] on font "Publicar" at bounding box center [924, 21] width 40 height 12
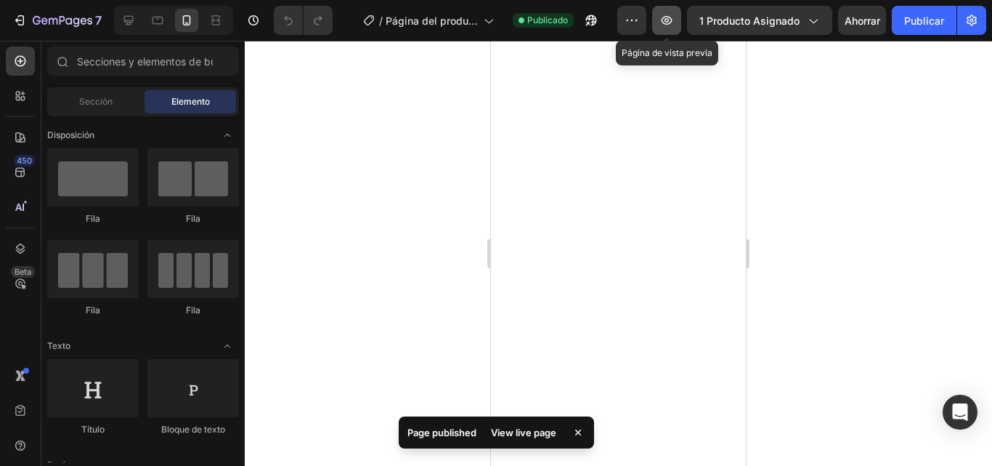
click at [672, 27] on icon "button" at bounding box center [667, 20] width 15 height 15
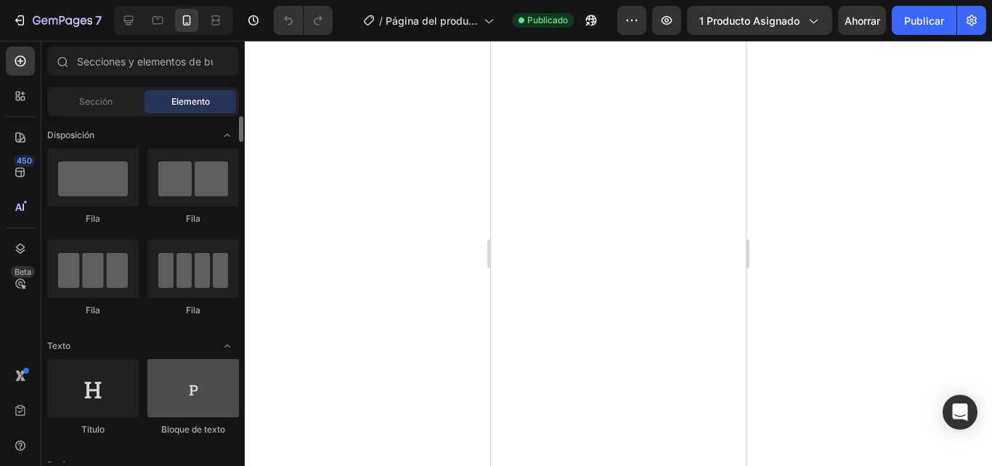
scroll to position [145, 0]
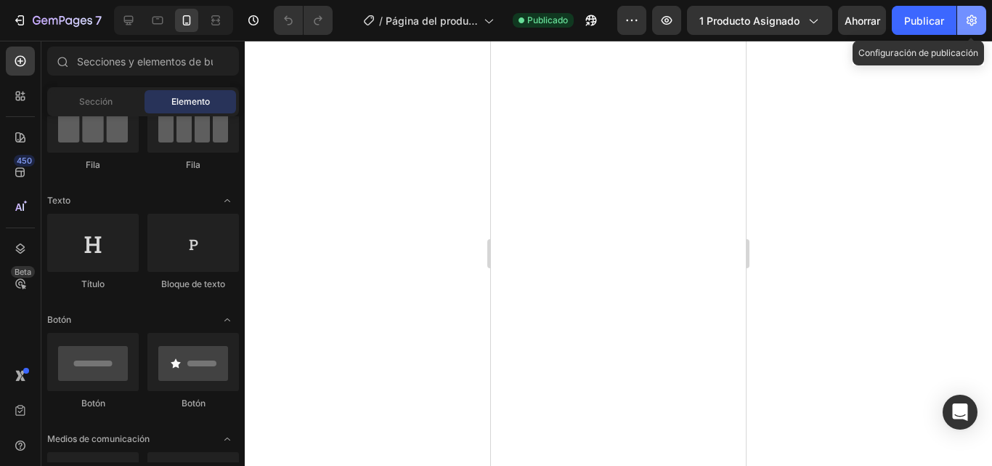
click at [968, 7] on button "button" at bounding box center [971, 20] width 29 height 29
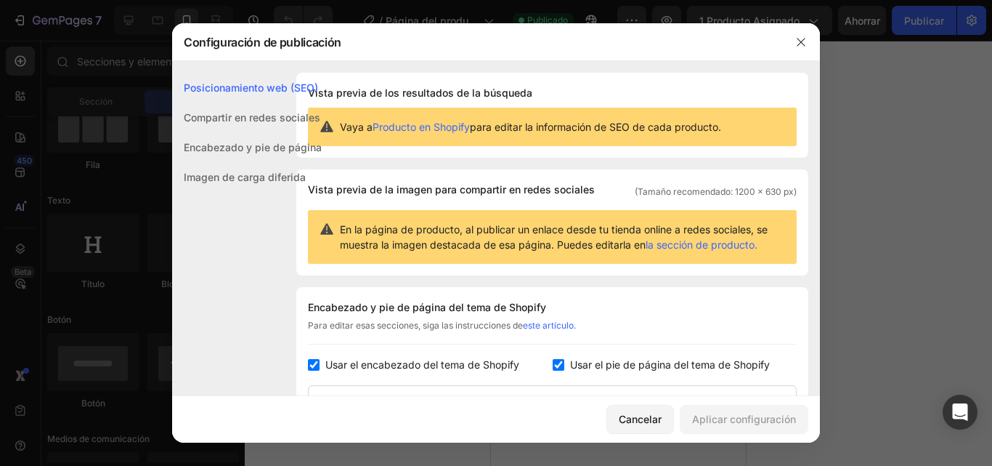
click at [206, 142] on font "Encabezado y pie de página" at bounding box center [253, 147] width 138 height 12
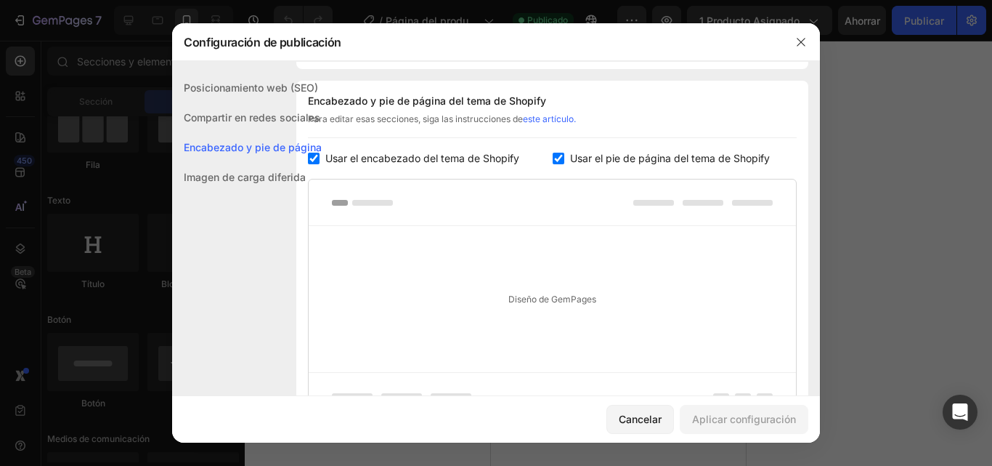
scroll to position [211, 0]
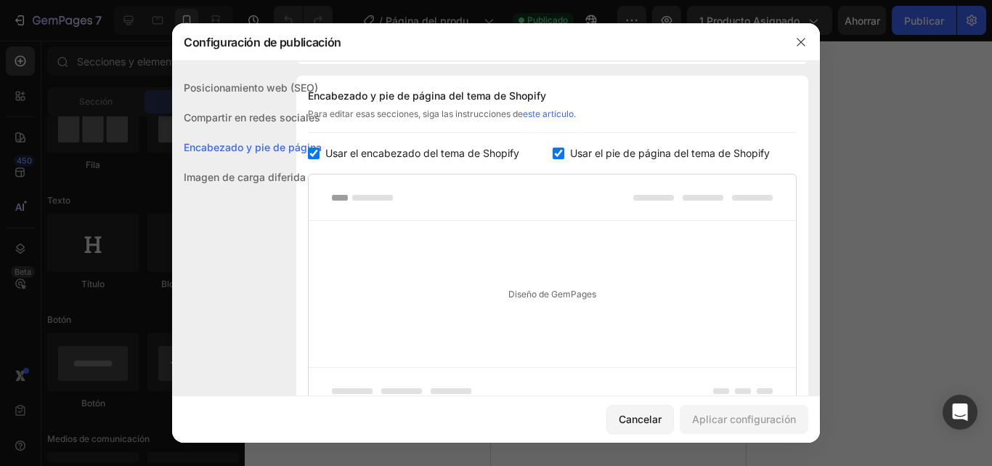
click at [317, 150] on input "checkbox" at bounding box center [314, 153] width 12 height 12
checkbox input "false"
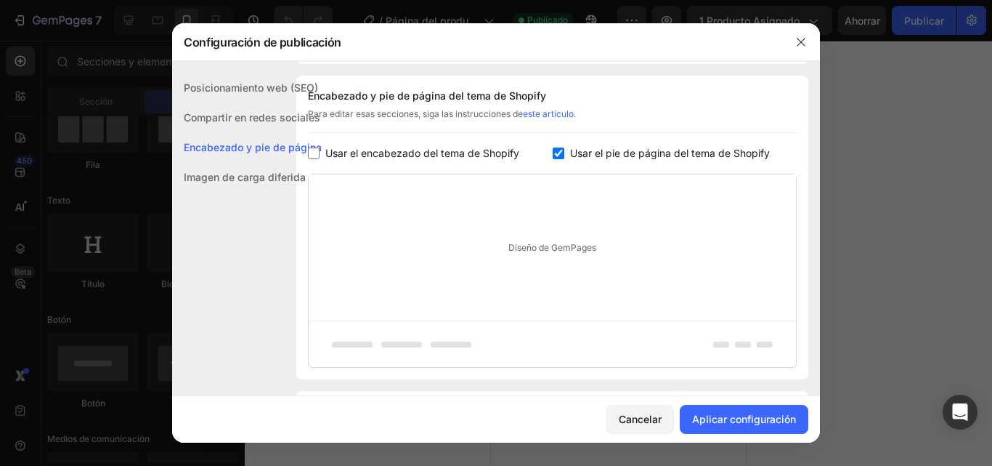
click at [556, 157] on input "checkbox" at bounding box center [559, 153] width 12 height 12
checkbox input "false"
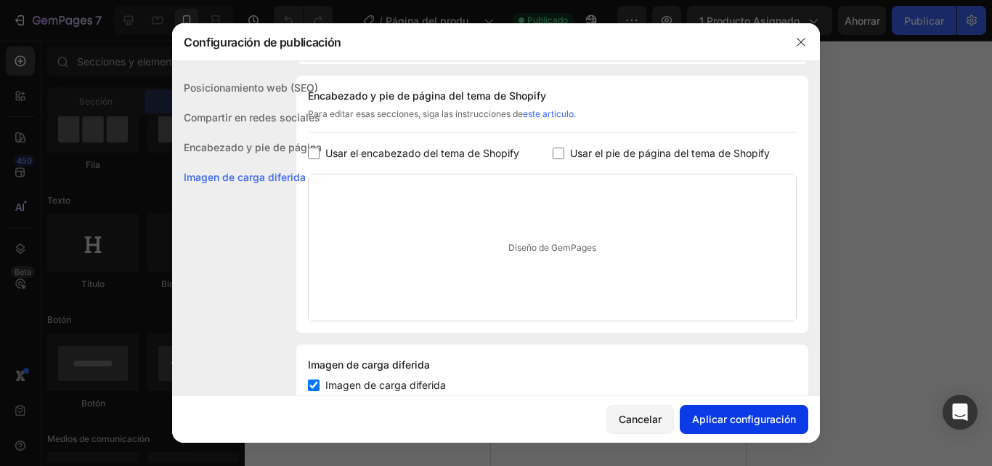
click at [755, 424] on font "Aplicar configuración" at bounding box center [744, 419] width 104 height 12
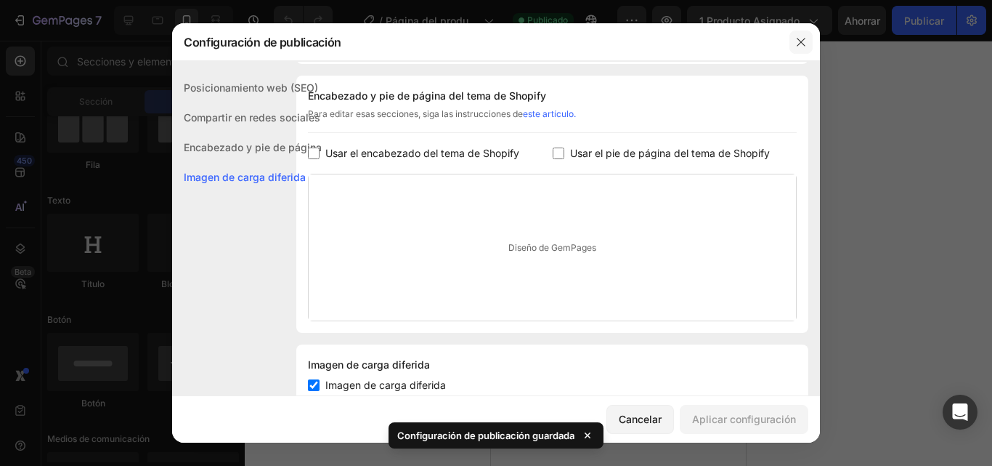
click at [798, 38] on icon "button" at bounding box center [801, 42] width 8 height 8
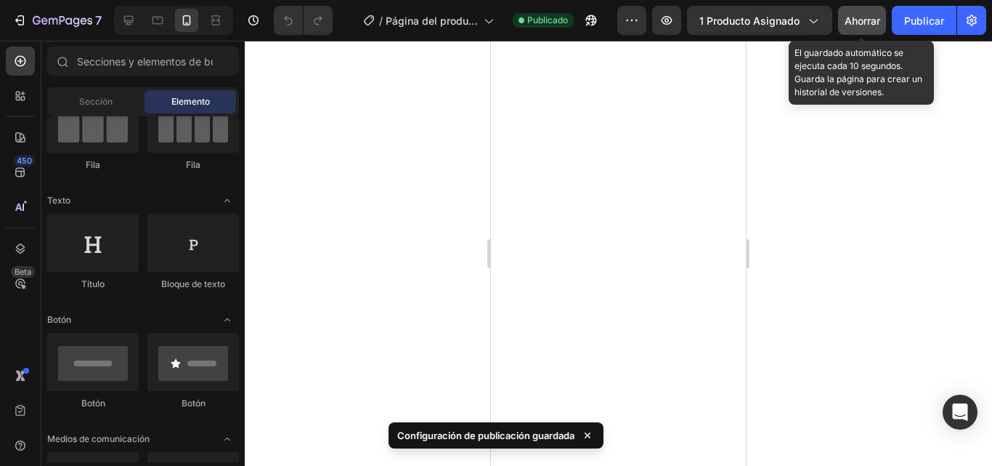
click at [864, 22] on font "Ahorrar" at bounding box center [863, 21] width 36 height 12
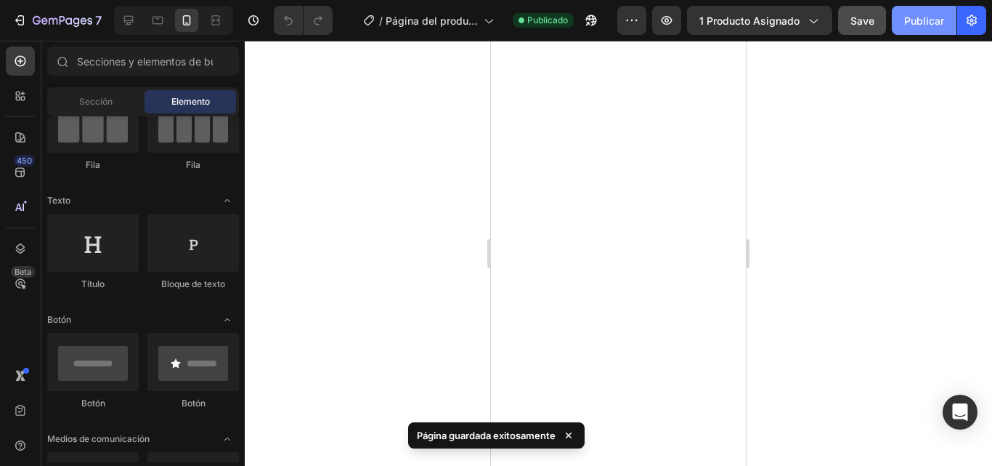
click at [919, 23] on font "Publicar" at bounding box center [924, 21] width 40 height 12
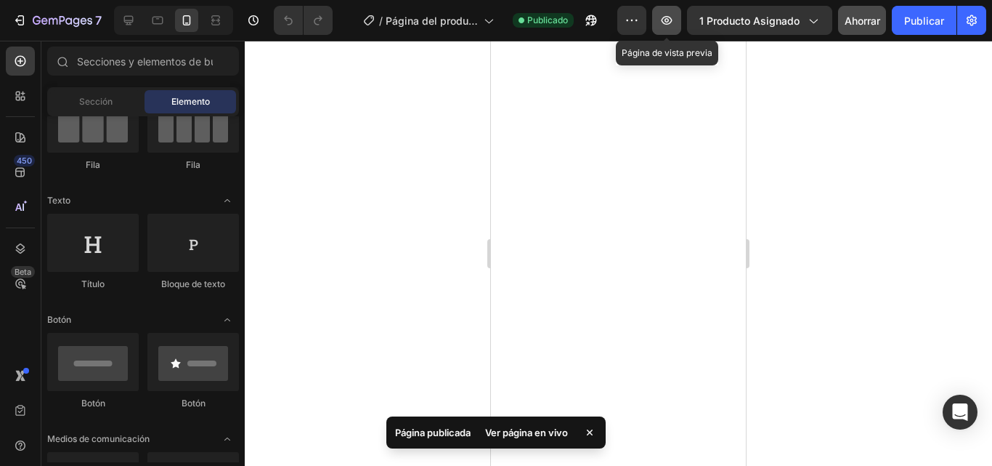
click at [673, 22] on icon "button" at bounding box center [667, 20] width 15 height 15
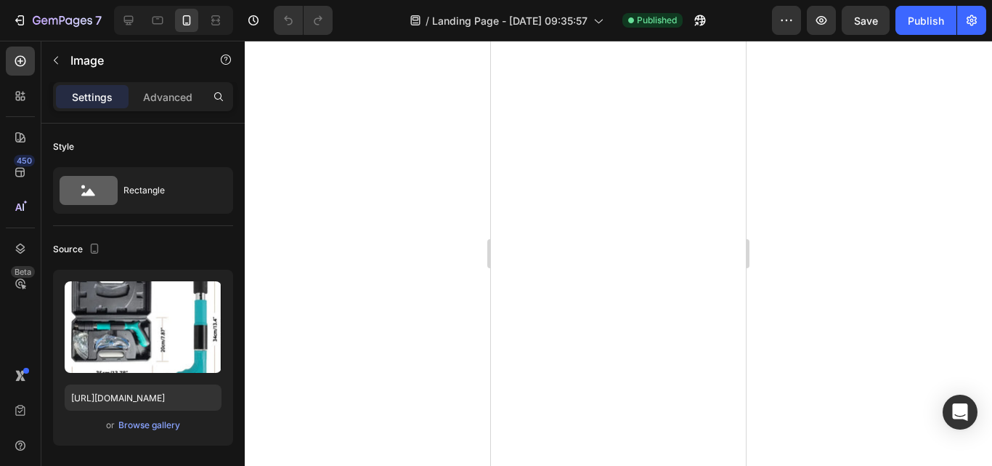
scroll to position [145, 0]
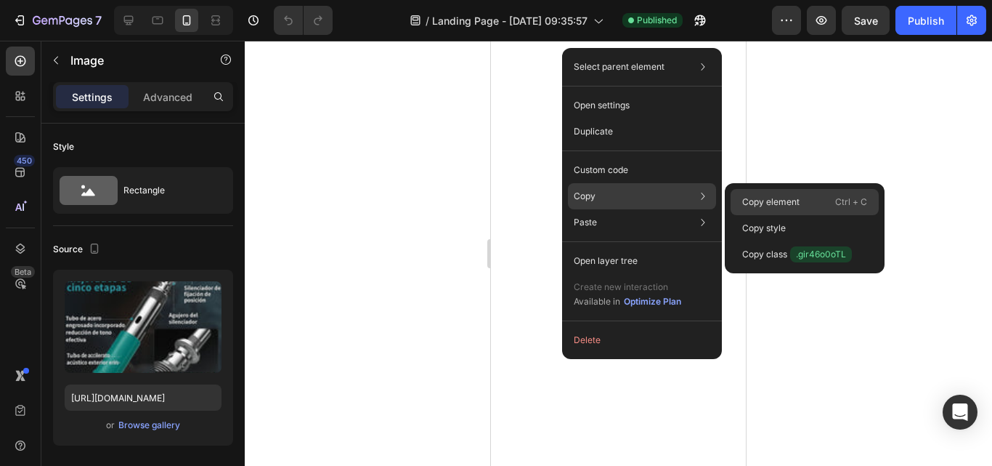
click at [747, 198] on p "Copy element" at bounding box center [770, 201] width 57 height 13
